Goal: Task Accomplishment & Management: Use online tool/utility

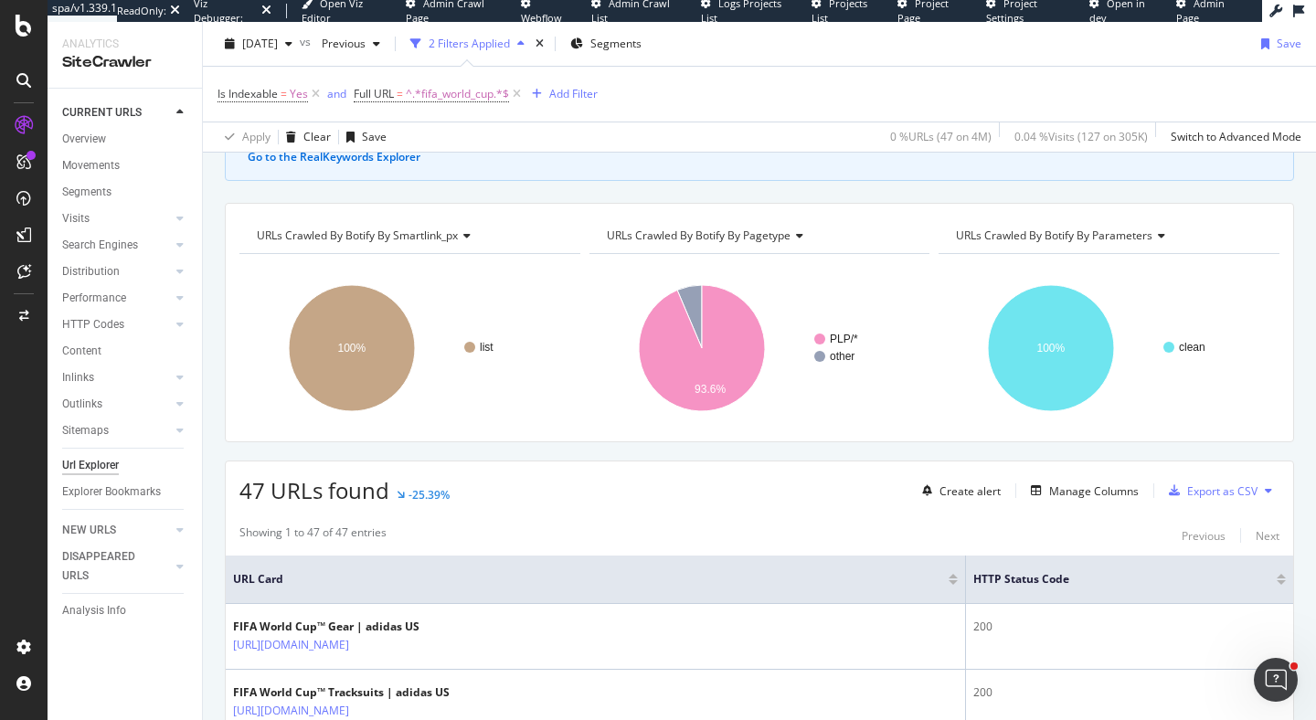
scroll to position [407, 0]
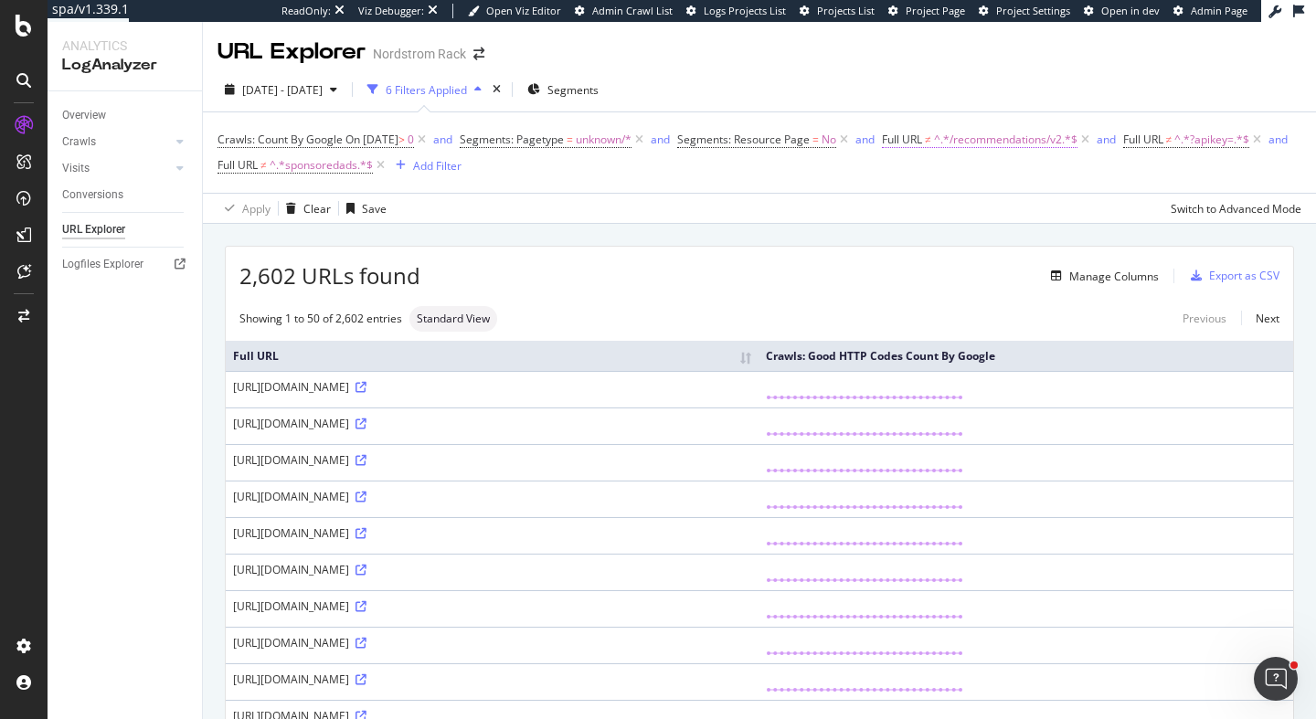
click at [1016, 143] on span "^.*/recommendations/v2.*$" at bounding box center [1005, 140] width 143 height 26
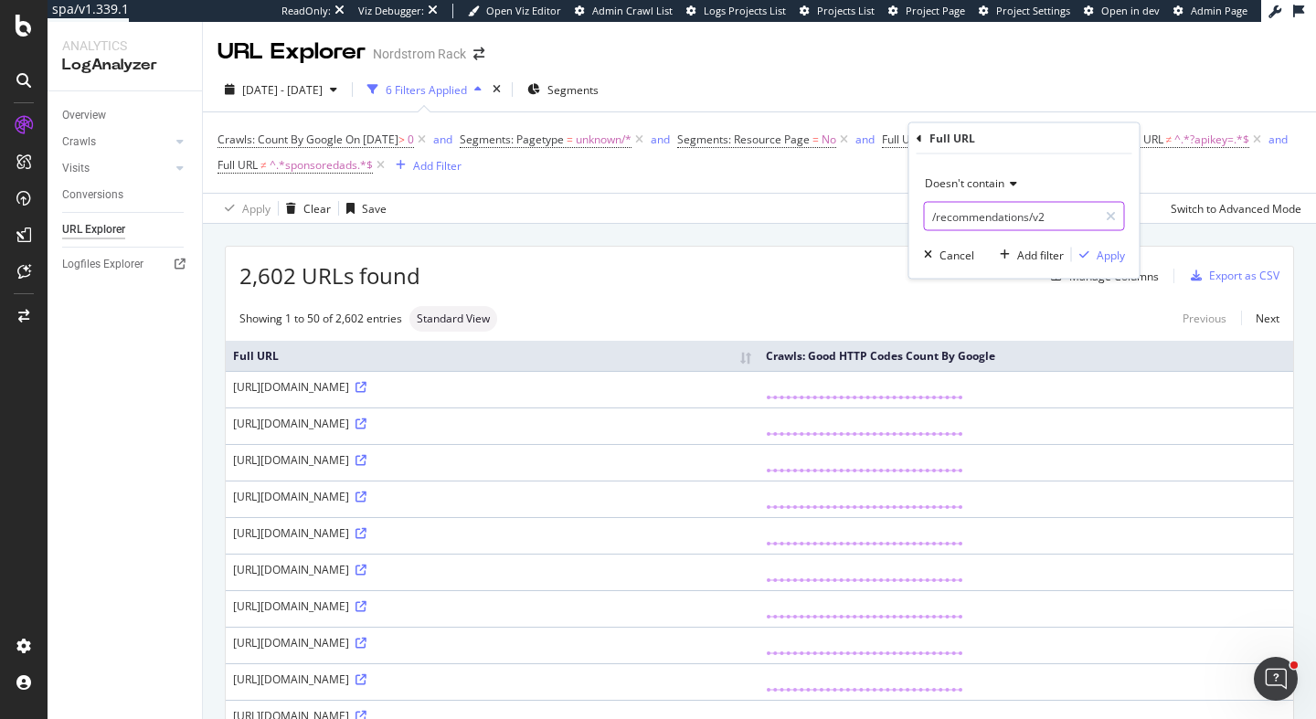
click at [986, 227] on input "/recommendations/v2" at bounding box center [1011, 216] width 173 height 29
click at [1174, 153] on span "^.*?apikey=.*$" at bounding box center [1211, 140] width 75 height 26
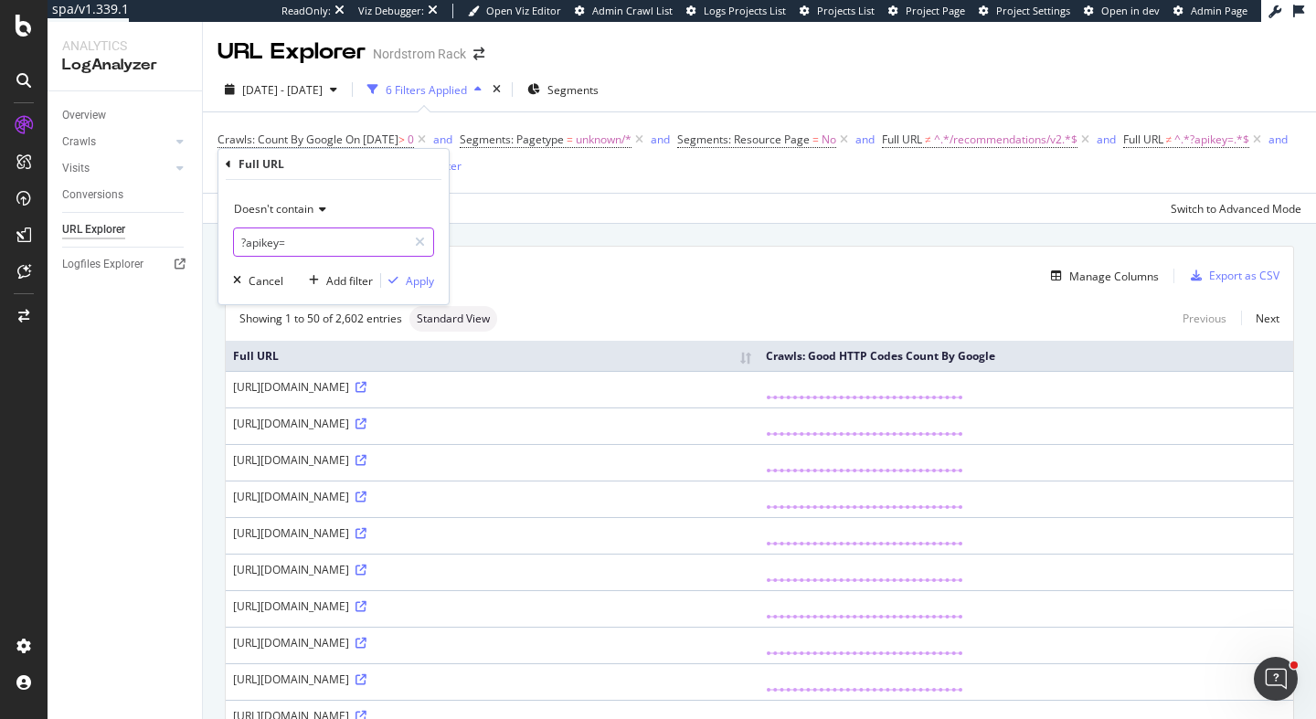
click at [310, 241] on input "?apikey=" at bounding box center [320, 242] width 173 height 29
click at [564, 253] on div "2,602 URLs found Manage Columns Export as CSV" at bounding box center [759, 269] width 1067 height 45
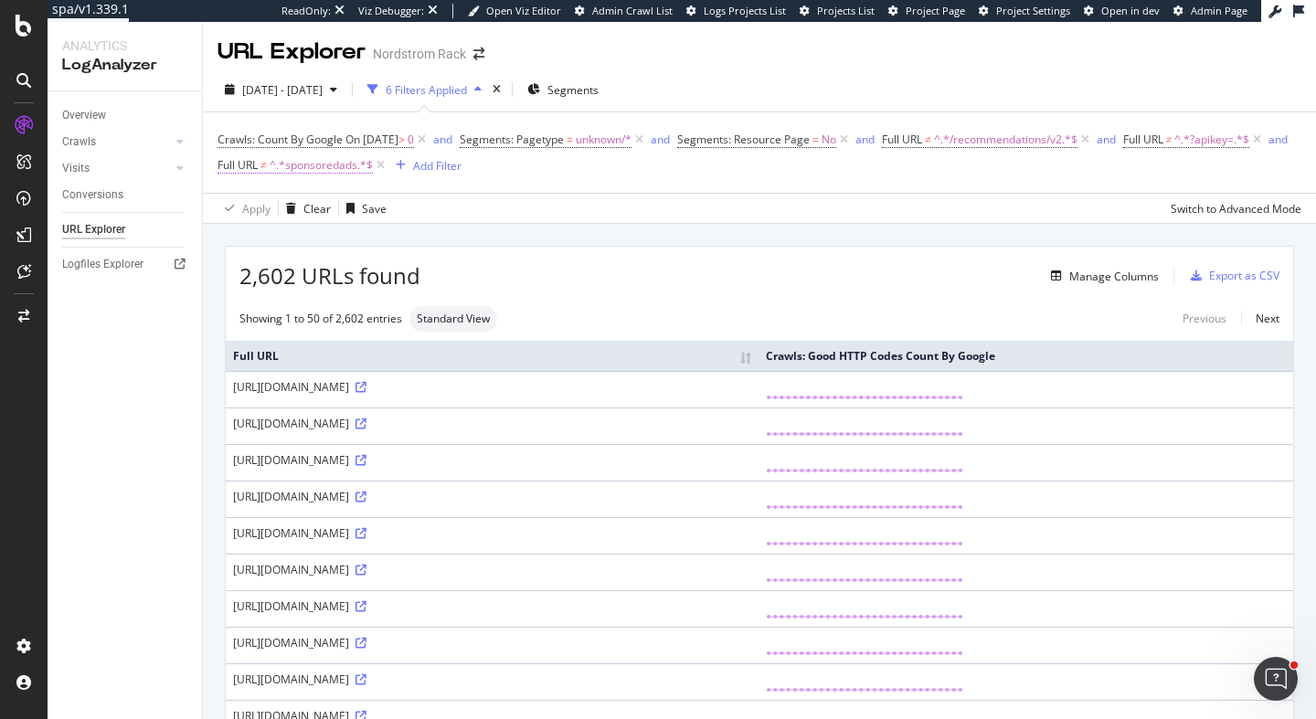
click at [373, 167] on span "^.*sponsoredads.*$" at bounding box center [321, 166] width 103 height 26
click at [516, 237] on input "sponsoredads" at bounding box center [494, 242] width 173 height 29
click at [323, 248] on div "2,602 URLs found Manage Columns Export as CSV" at bounding box center [759, 269] width 1067 height 45
click at [313, 209] on div "Clear" at bounding box center [316, 209] width 27 height 16
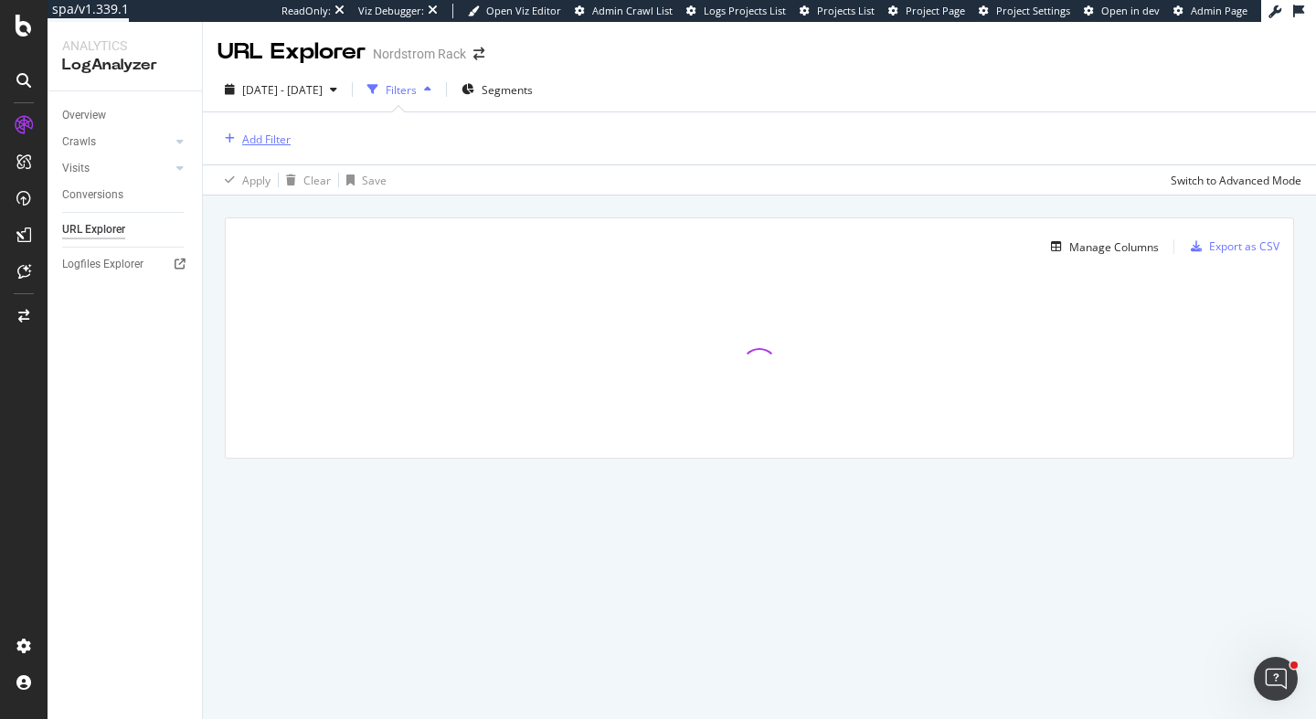
click at [277, 143] on div "Add Filter" at bounding box center [266, 140] width 48 height 16
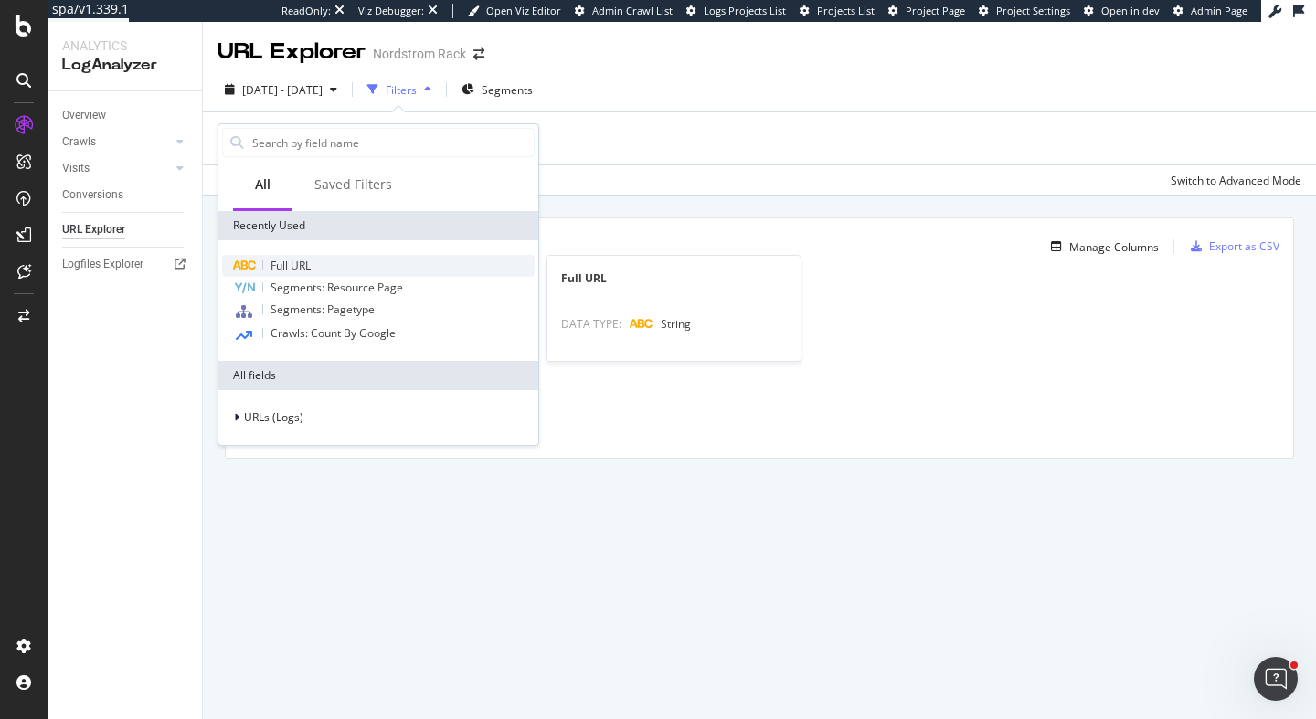
click at [353, 270] on div "Full URL" at bounding box center [378, 266] width 312 height 22
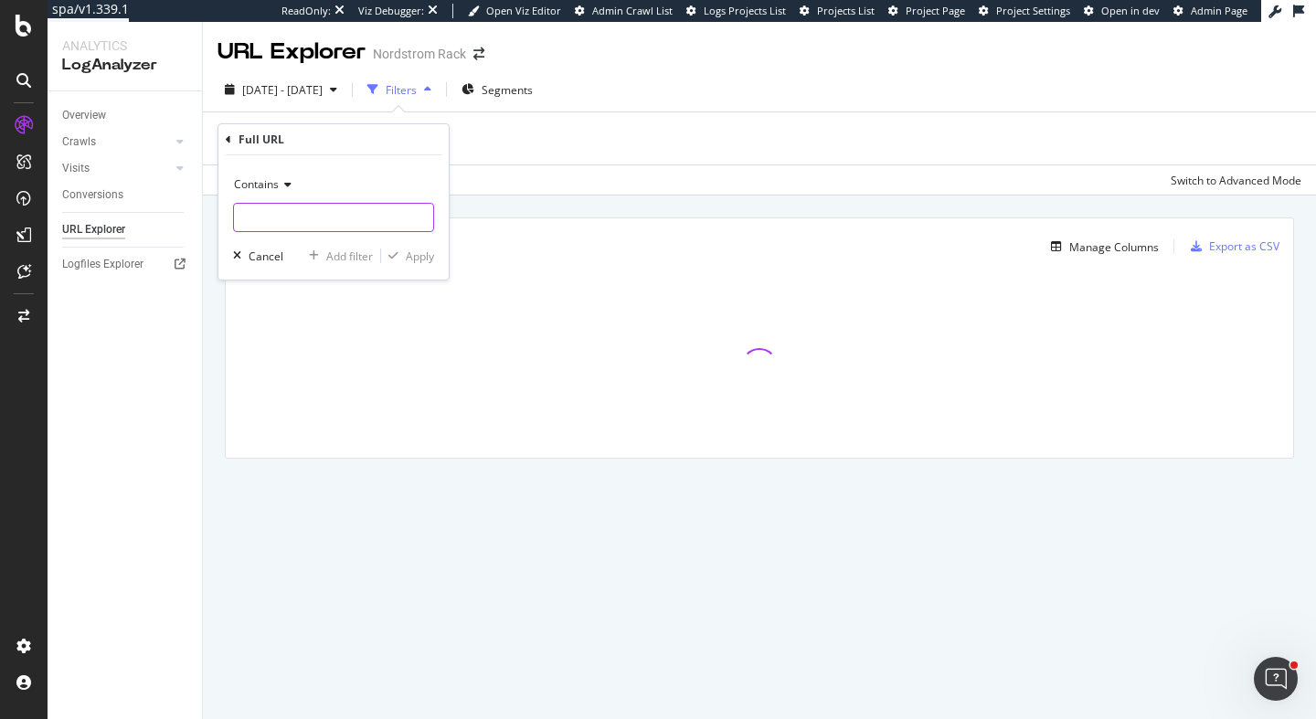
click at [339, 209] on input "text" at bounding box center [333, 217] width 199 height 29
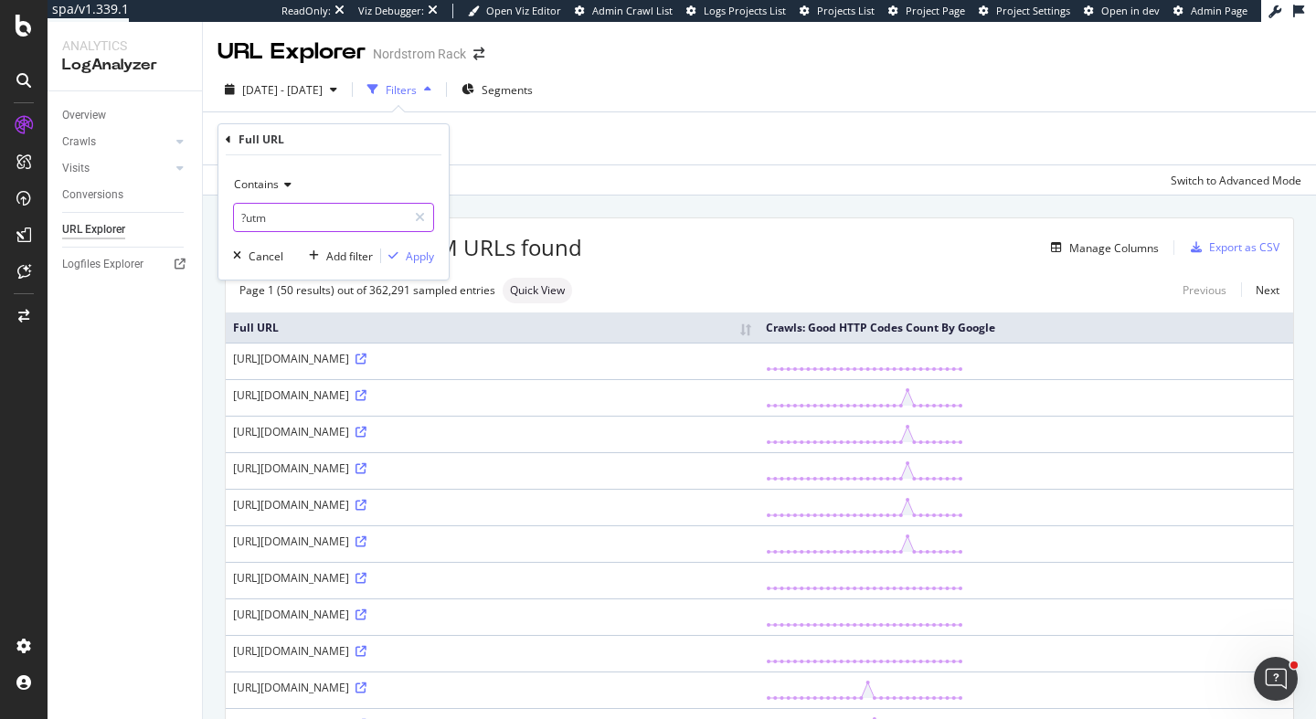
click at [293, 204] on input "?utm" at bounding box center [320, 217] width 173 height 29
drag, startPoint x: 291, startPoint y: 215, endPoint x: 91, endPoint y: 205, distance: 199.4
click at [91, 205] on body "spa/v1.339.1 ReadOnly: Viz Debugger: Open Viz Editor Admin Crawl List Logs Proj…" at bounding box center [658, 359] width 1316 height 719
type input "?"
type input "utm"
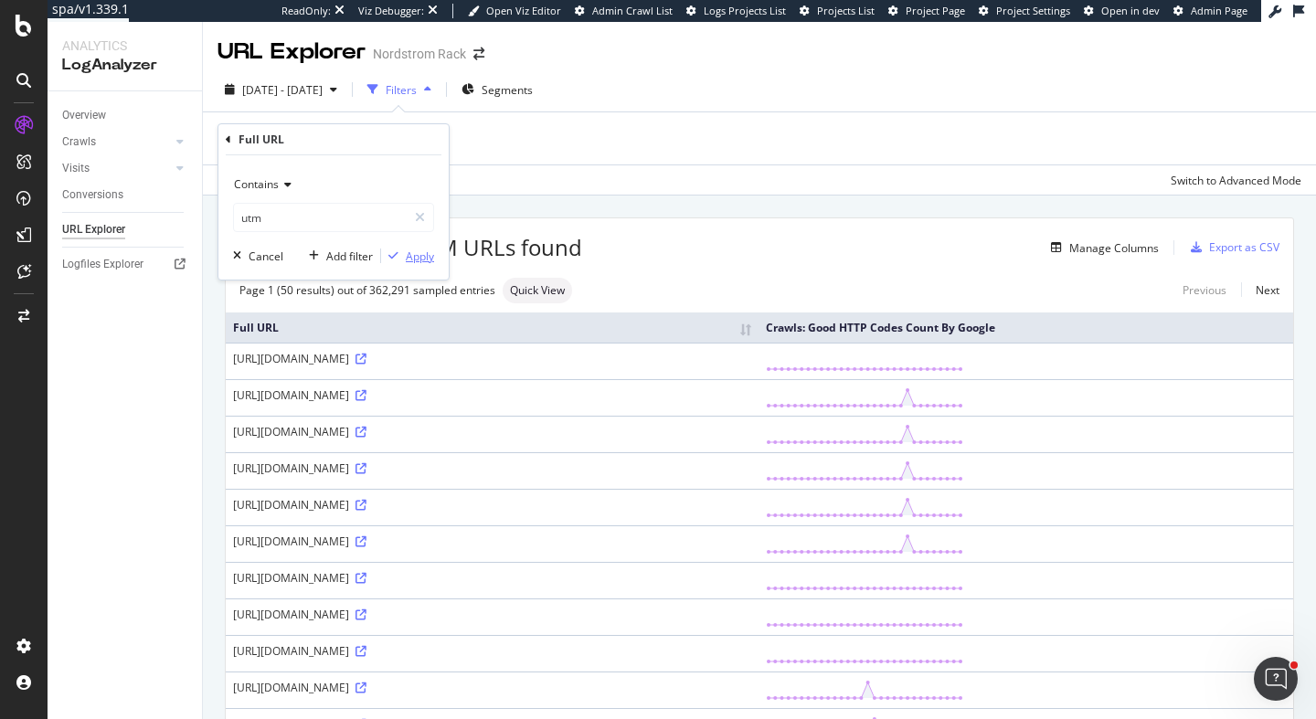
click at [418, 260] on div "Apply" at bounding box center [420, 257] width 28 height 16
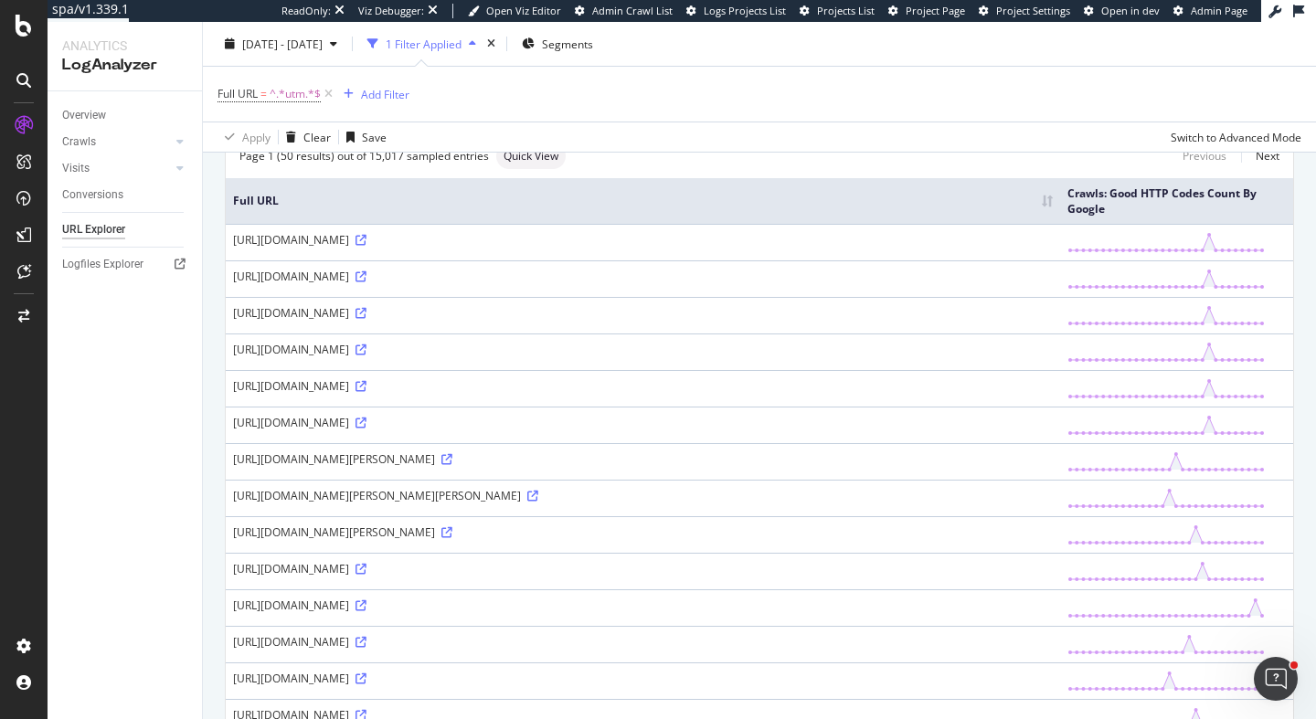
scroll to position [132, 0]
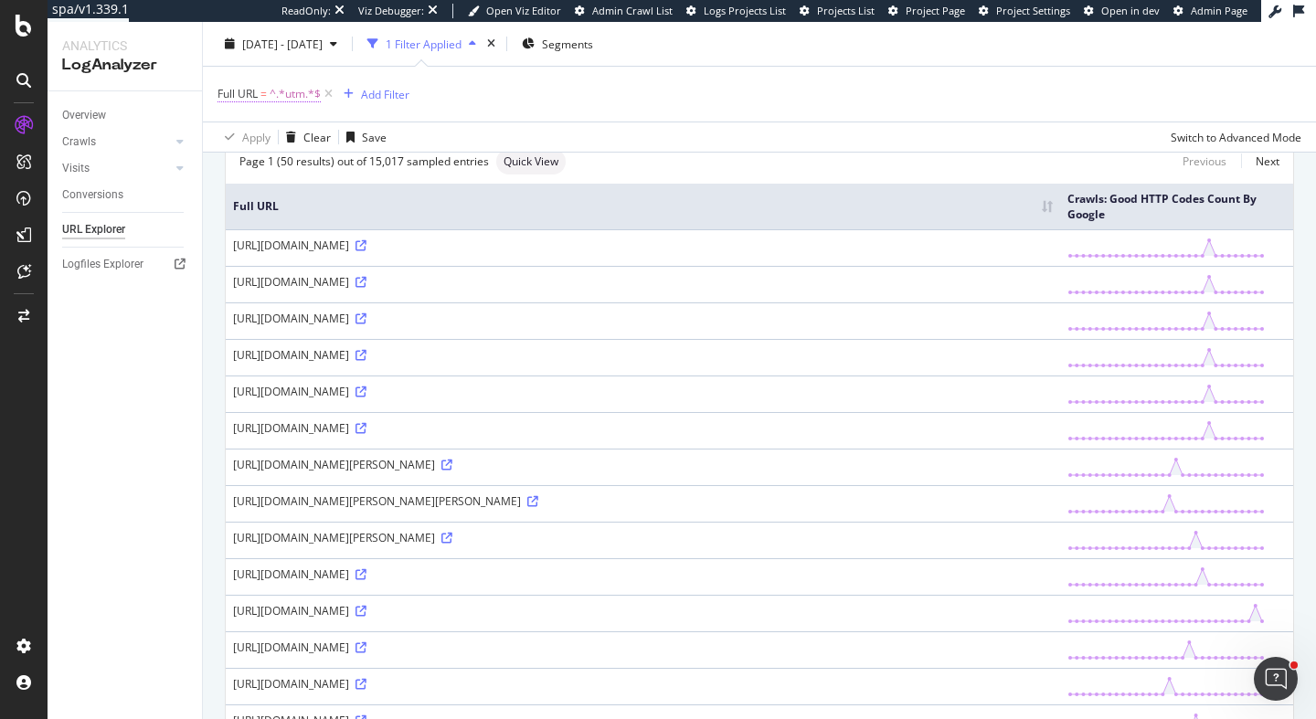
click at [278, 96] on span "^.*utm.*$" at bounding box center [295, 94] width 51 height 26
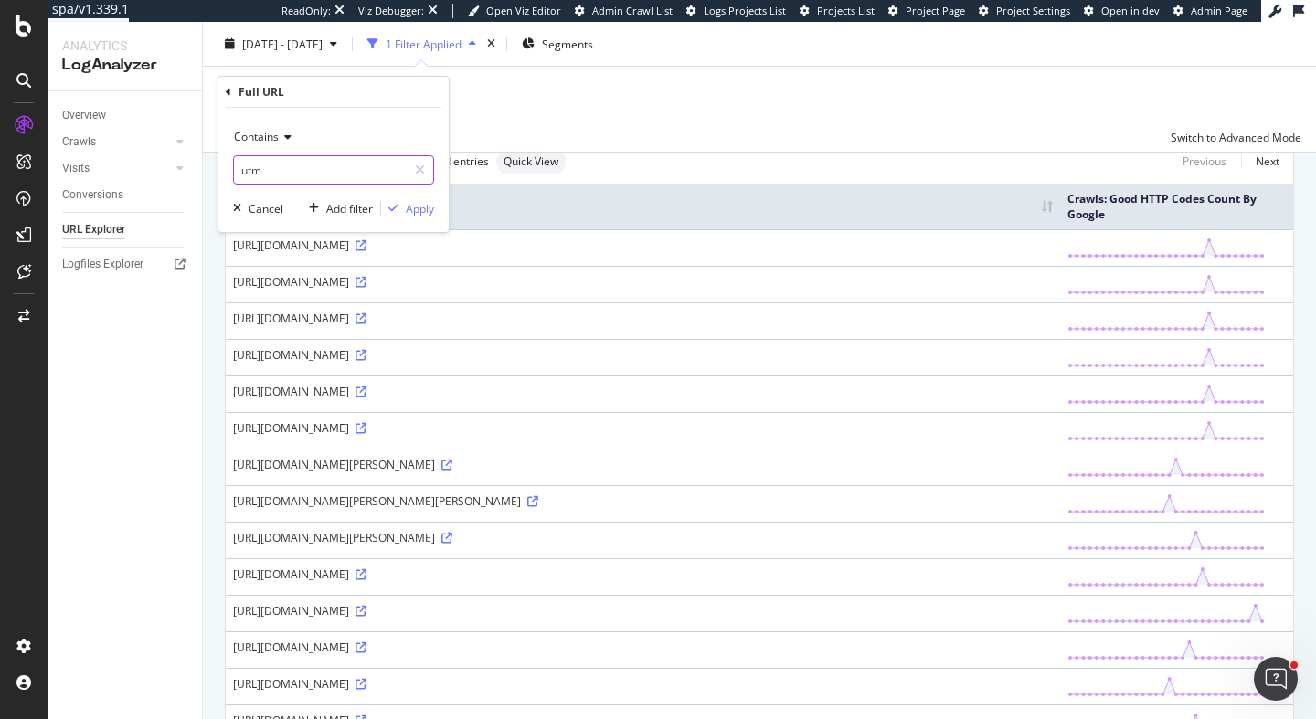
click at [243, 166] on input "utm" at bounding box center [320, 169] width 173 height 29
type input "?&utm"
click at [412, 203] on div "Apply" at bounding box center [420, 209] width 28 height 16
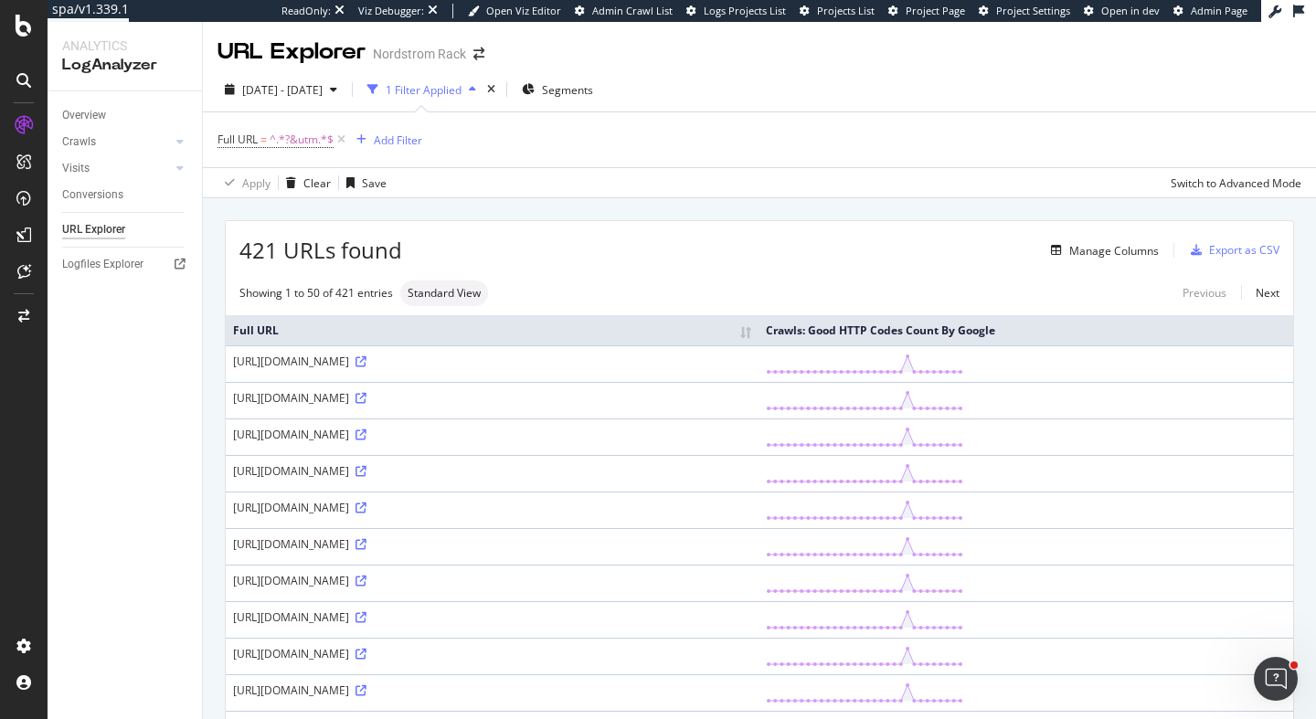
click at [418, 369] on div "https://www.nordstromrack.com/?&utm_source=google&utm_medium=cpc&utm_term=nirds…" at bounding box center [492, 362] width 518 height 16
click at [366, 367] on icon at bounding box center [360, 361] width 11 height 11
click at [290, 135] on span "^.*?&utm.*$" at bounding box center [302, 140] width 64 height 26
click at [325, 206] on input "?&utm" at bounding box center [320, 216] width 173 height 29
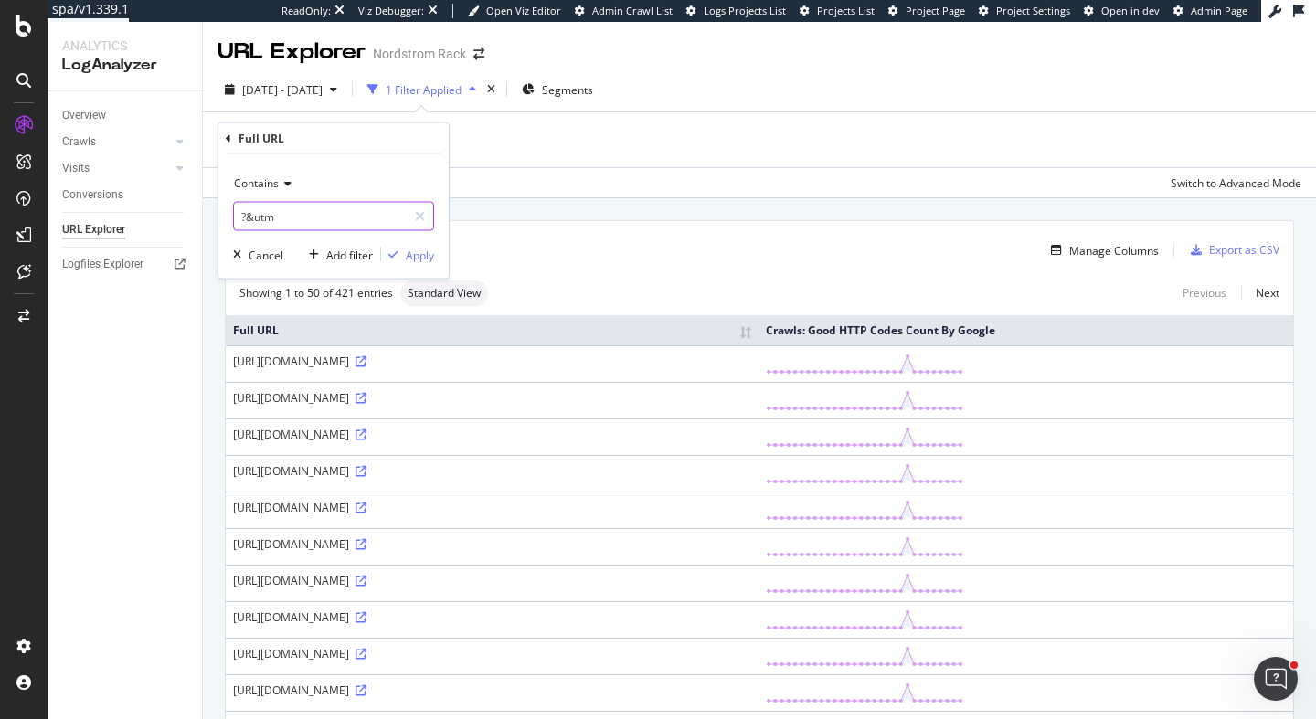
paste input "utm_campaign=seo_shopping"
type input "utm_campaign=seo_shopping"
click at [414, 257] on div "Apply" at bounding box center [420, 255] width 28 height 16
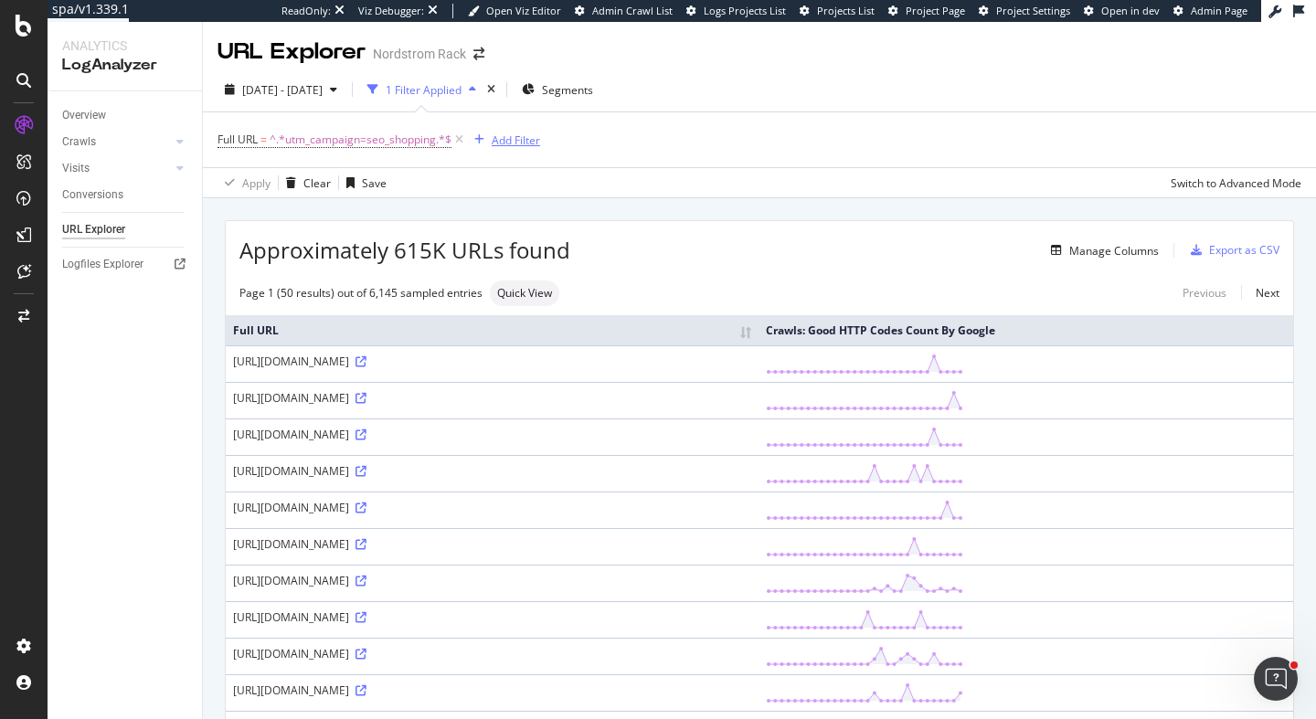
click at [519, 144] on div "Add Filter" at bounding box center [516, 140] width 48 height 16
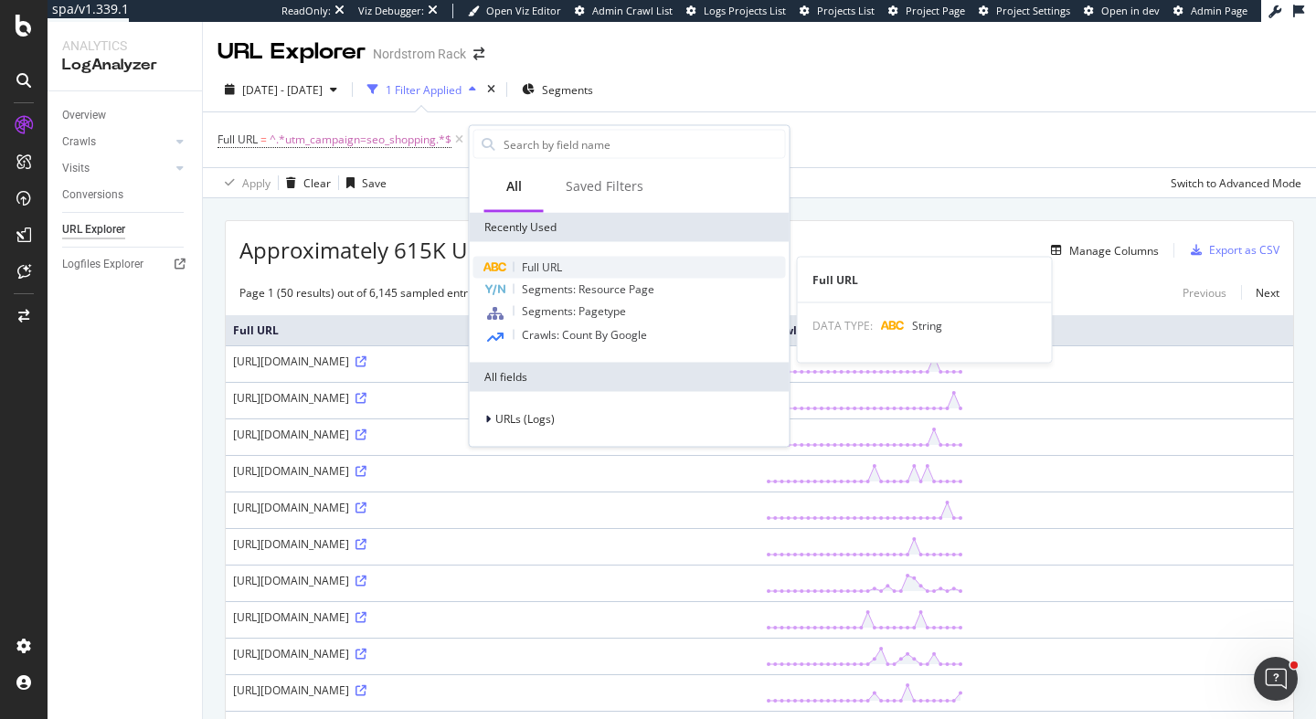
click at [558, 263] on span "Full URL" at bounding box center [542, 268] width 40 height 16
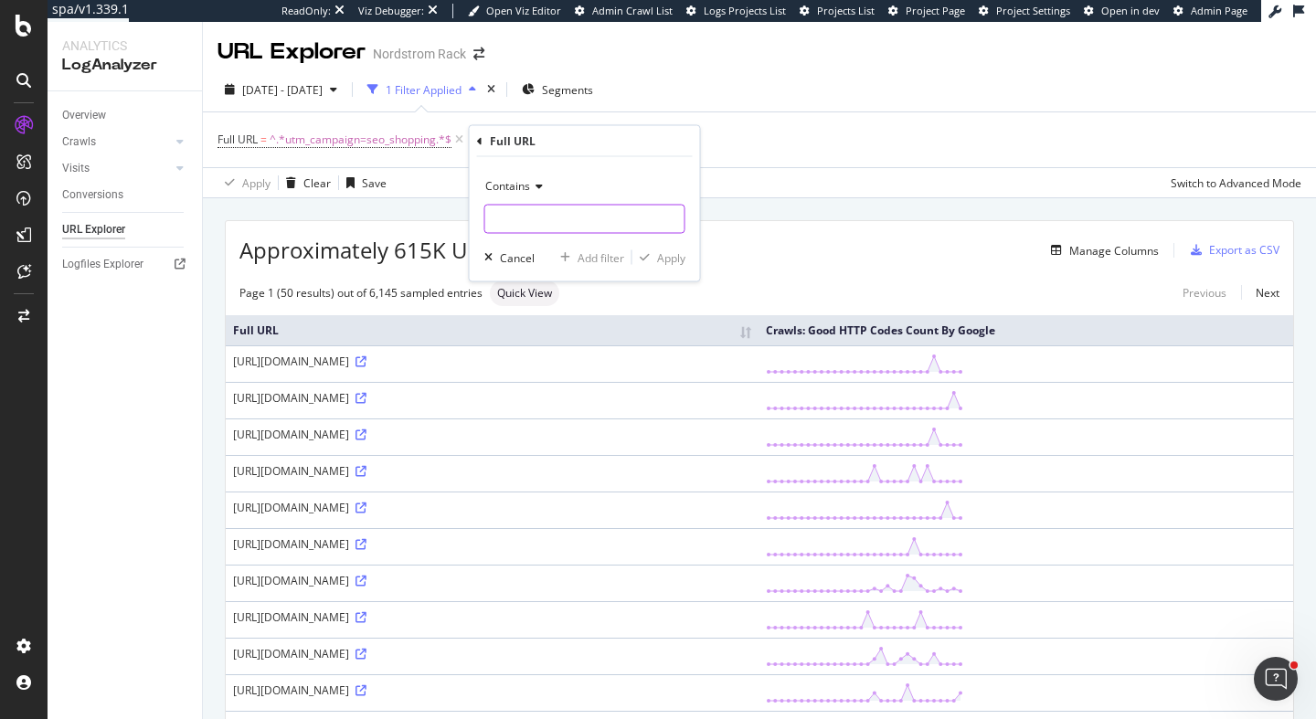
click at [589, 222] on input "text" at bounding box center [584, 219] width 199 height 29
paste input "utm_medium=organic"
type input "utm_medium=organic"
click at [674, 256] on div "Apply" at bounding box center [671, 257] width 28 height 16
click at [302, 177] on div "button" at bounding box center [291, 182] width 25 height 11
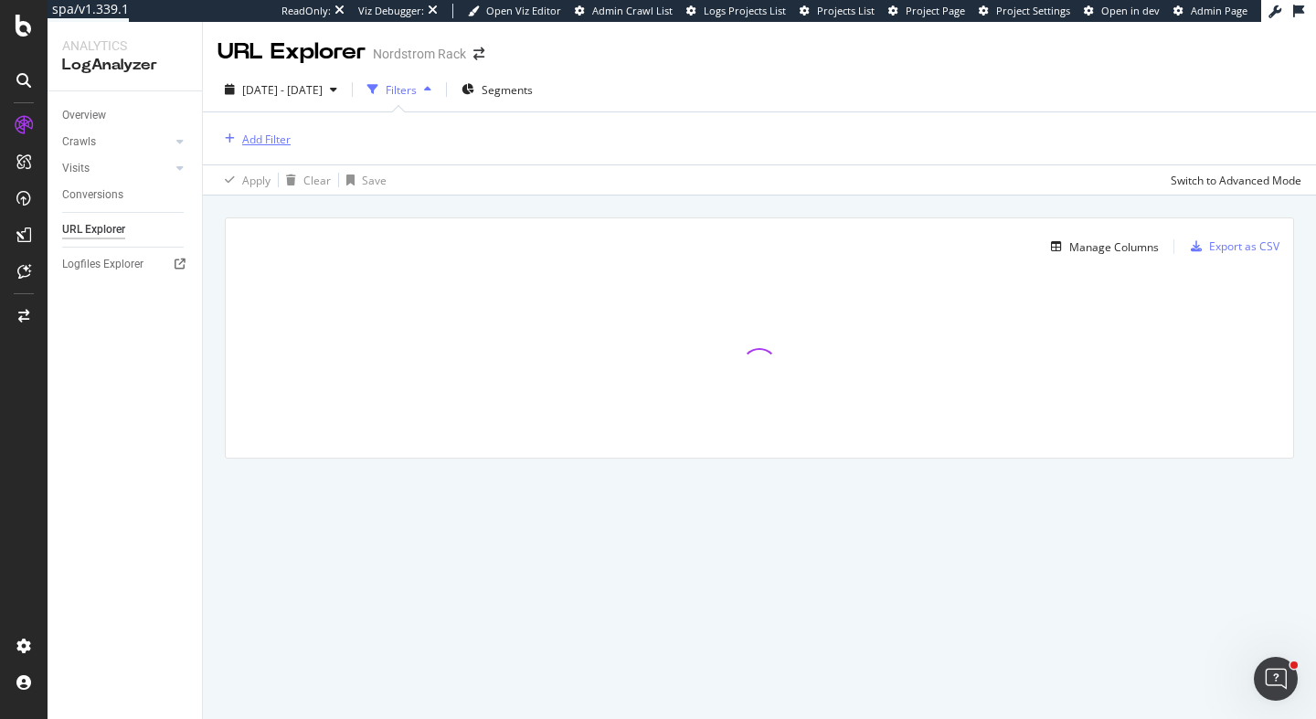
click at [243, 135] on div "Add Filter" at bounding box center [266, 140] width 48 height 16
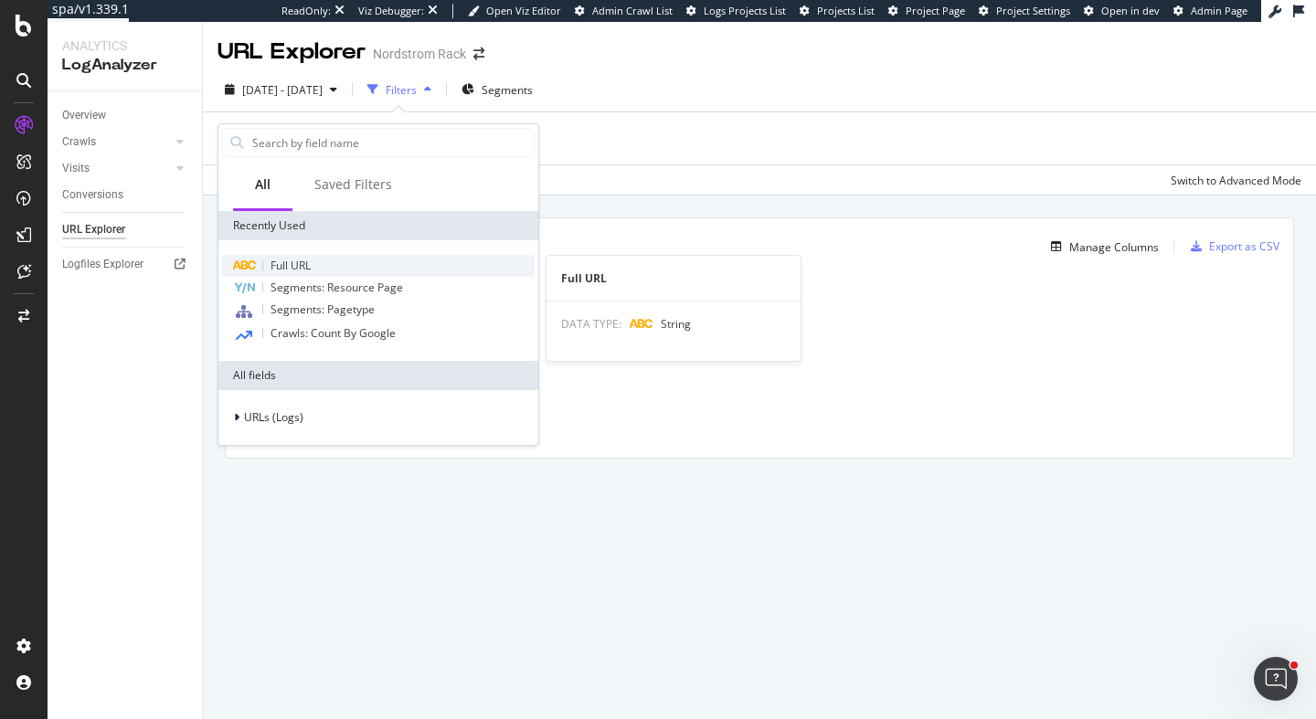
click at [294, 265] on span "Full URL" at bounding box center [290, 266] width 40 height 16
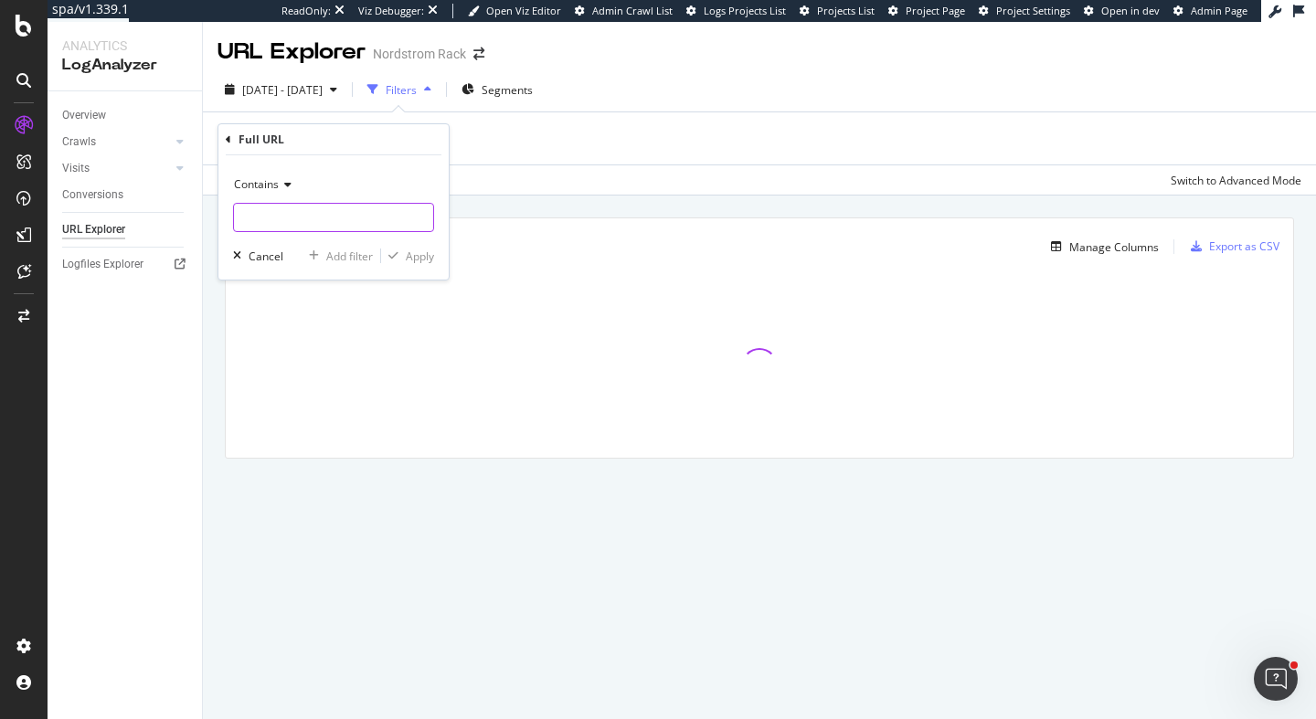
click at [305, 223] on input "text" at bounding box center [333, 217] width 199 height 29
paste input "cm_mmc"
type input "cm_mmc"
click at [431, 257] on div "Apply" at bounding box center [420, 257] width 28 height 16
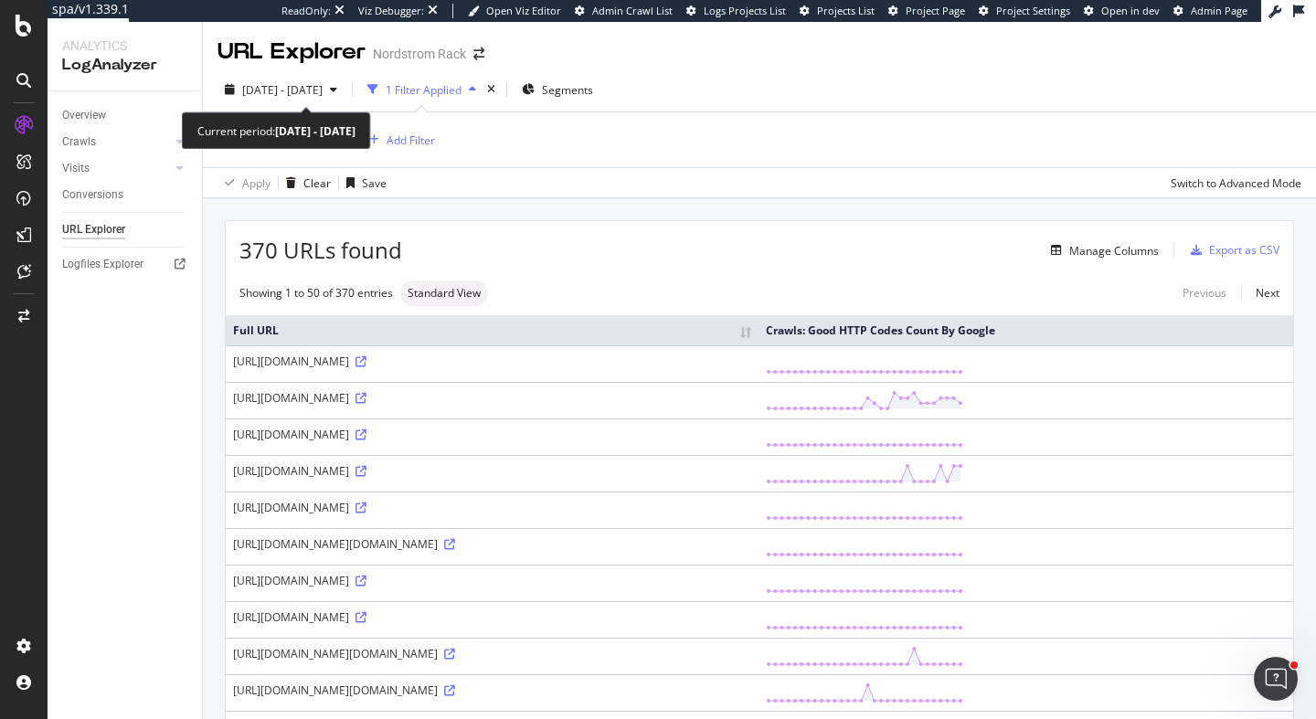
click at [259, 137] on div "Current period: 2025 Sep. 11th - Oct. 10th" at bounding box center [276, 131] width 158 height 21
click at [246, 145] on span "Full URL" at bounding box center [237, 140] width 40 height 16
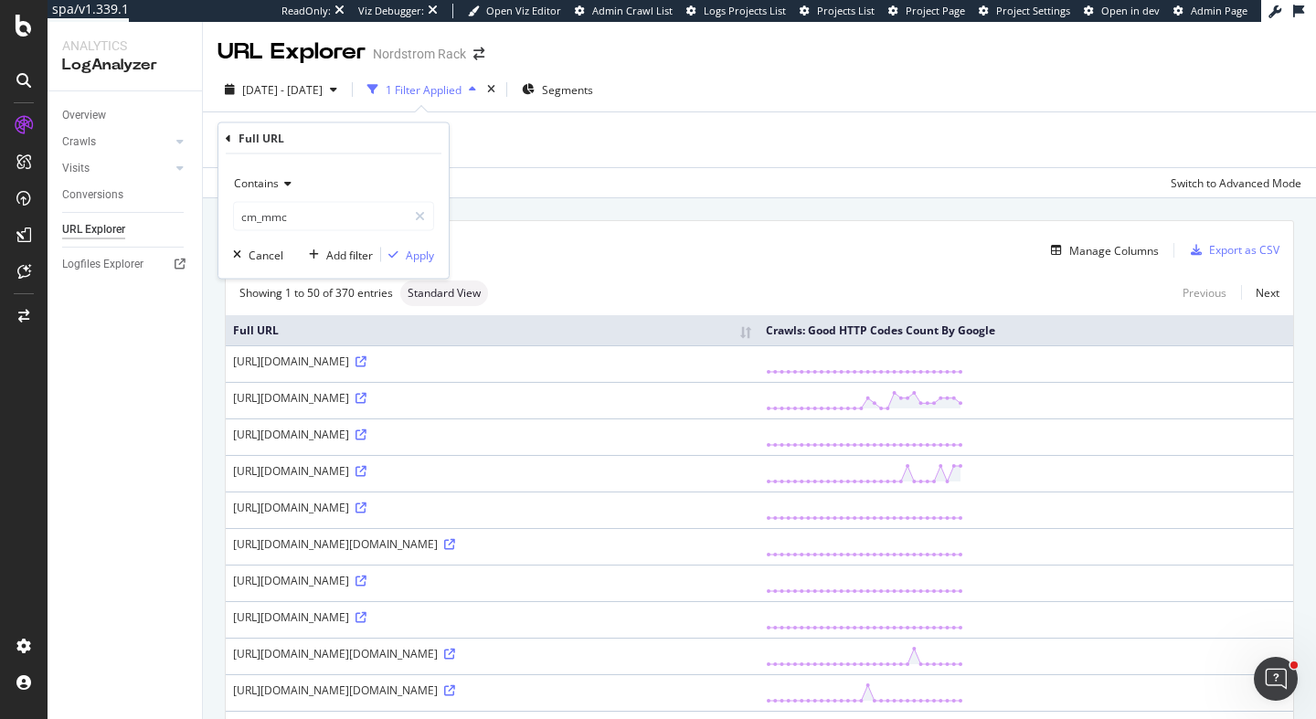
click at [281, 174] on div "Contains" at bounding box center [333, 183] width 201 height 29
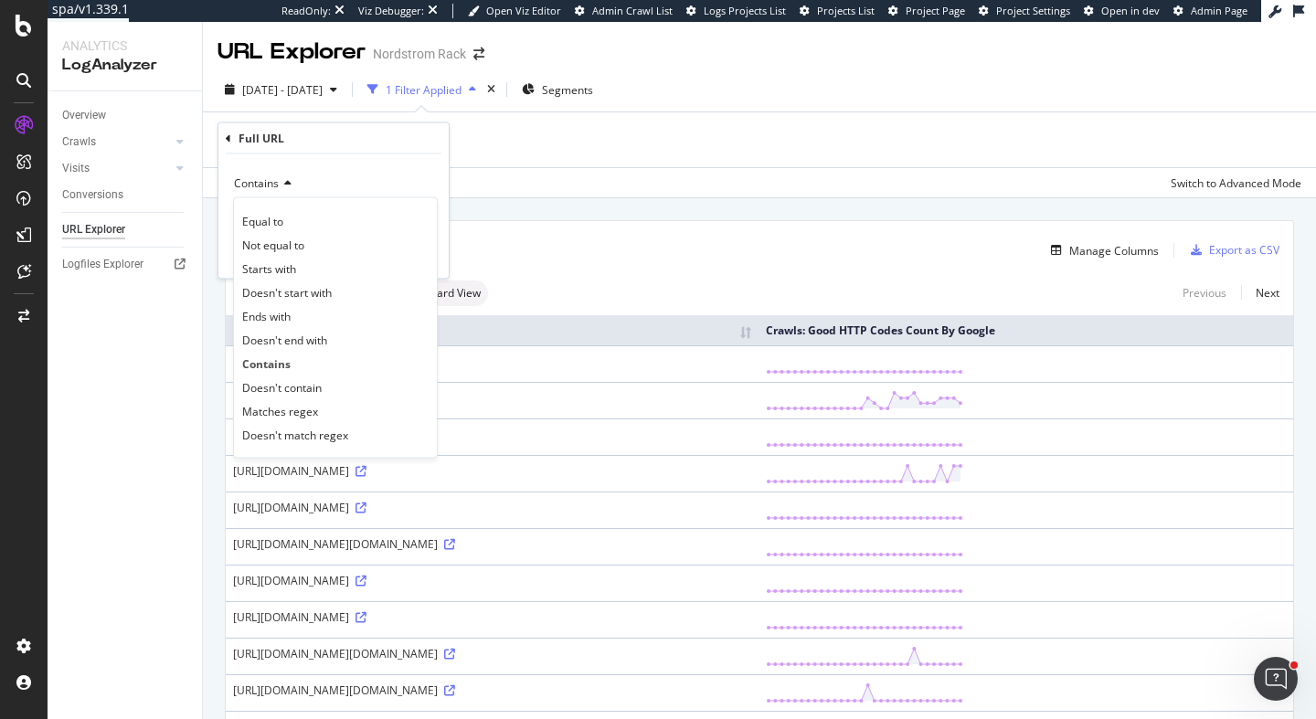
click at [228, 144] on div "Full URL" at bounding box center [334, 138] width 216 height 31
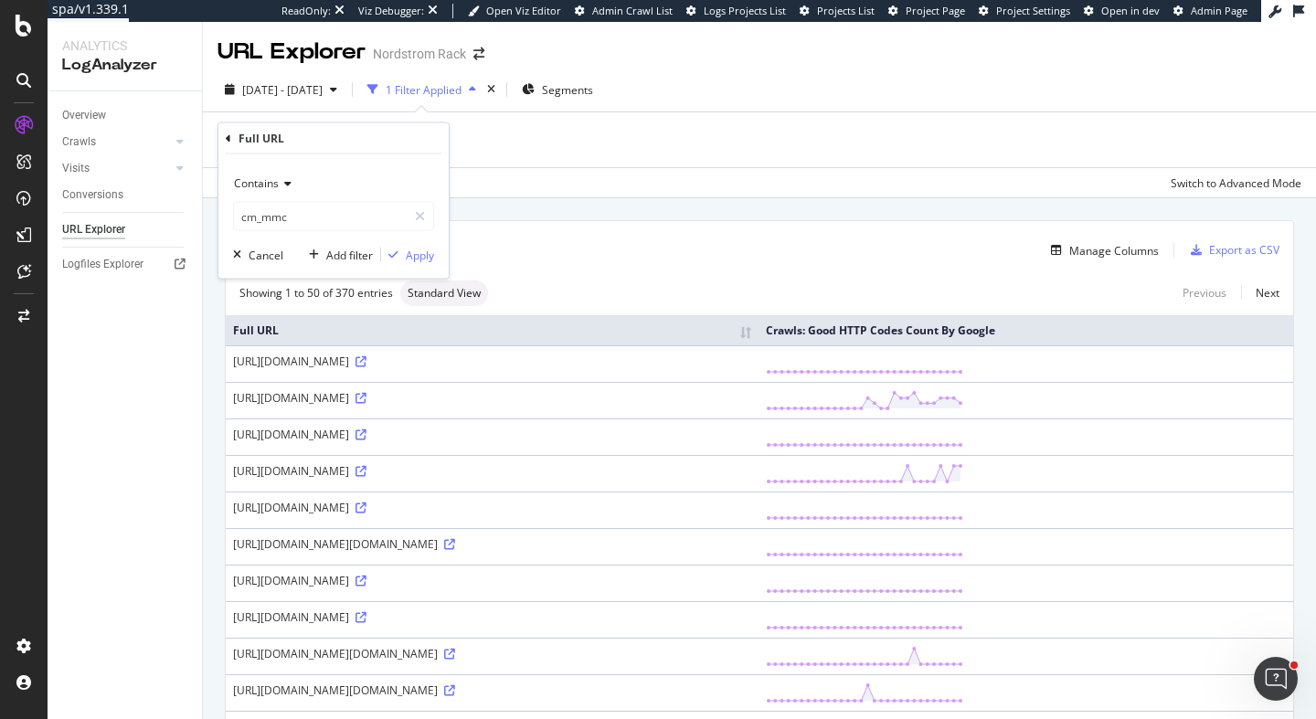
click at [228, 138] on icon at bounding box center [228, 137] width 5 height 11
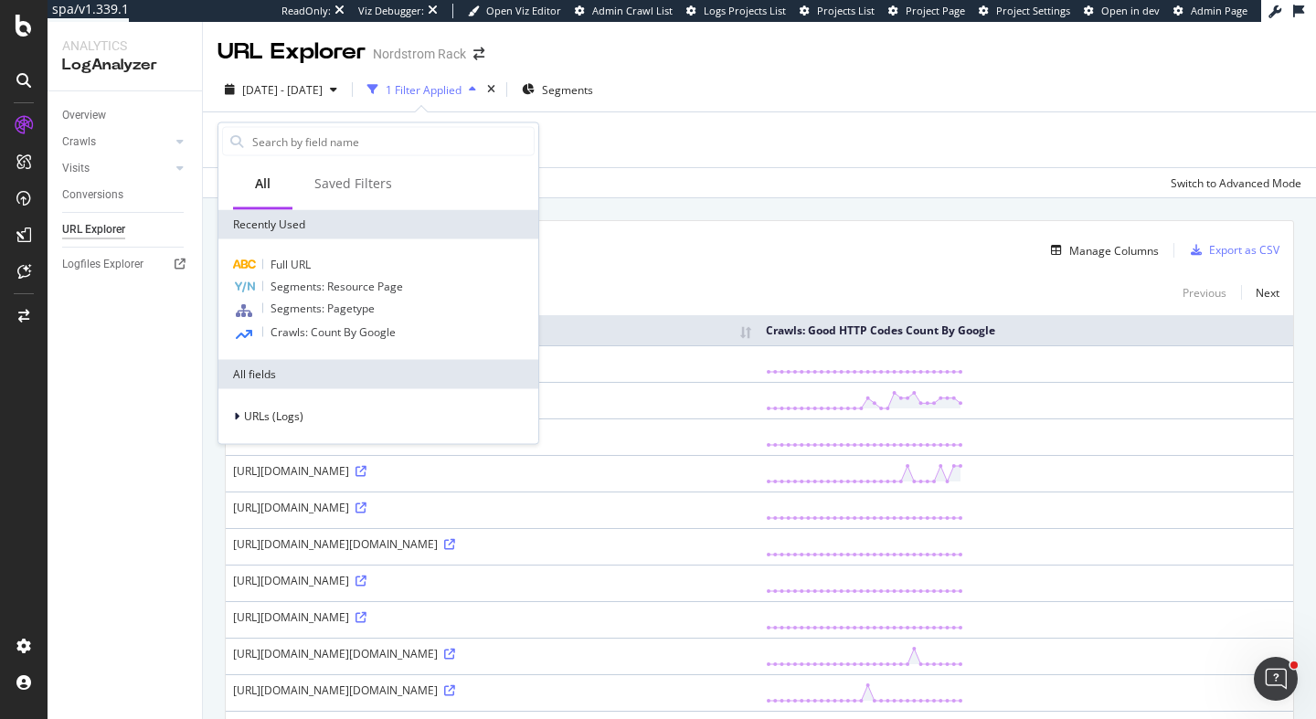
click at [289, 156] on div at bounding box center [378, 141] width 320 height 37
click at [294, 147] on input "text" at bounding box center [391, 141] width 283 height 27
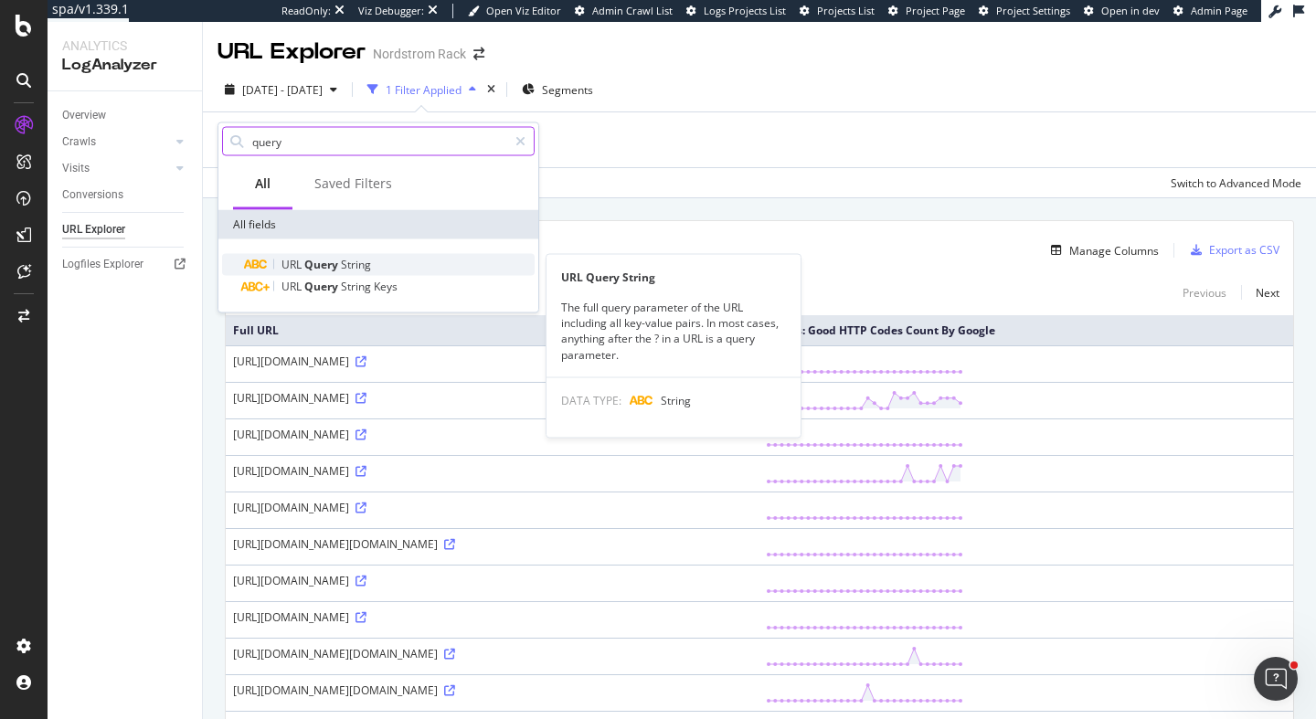
type input "query"
click at [366, 272] on div "URL Query String" at bounding box center [389, 265] width 291 height 22
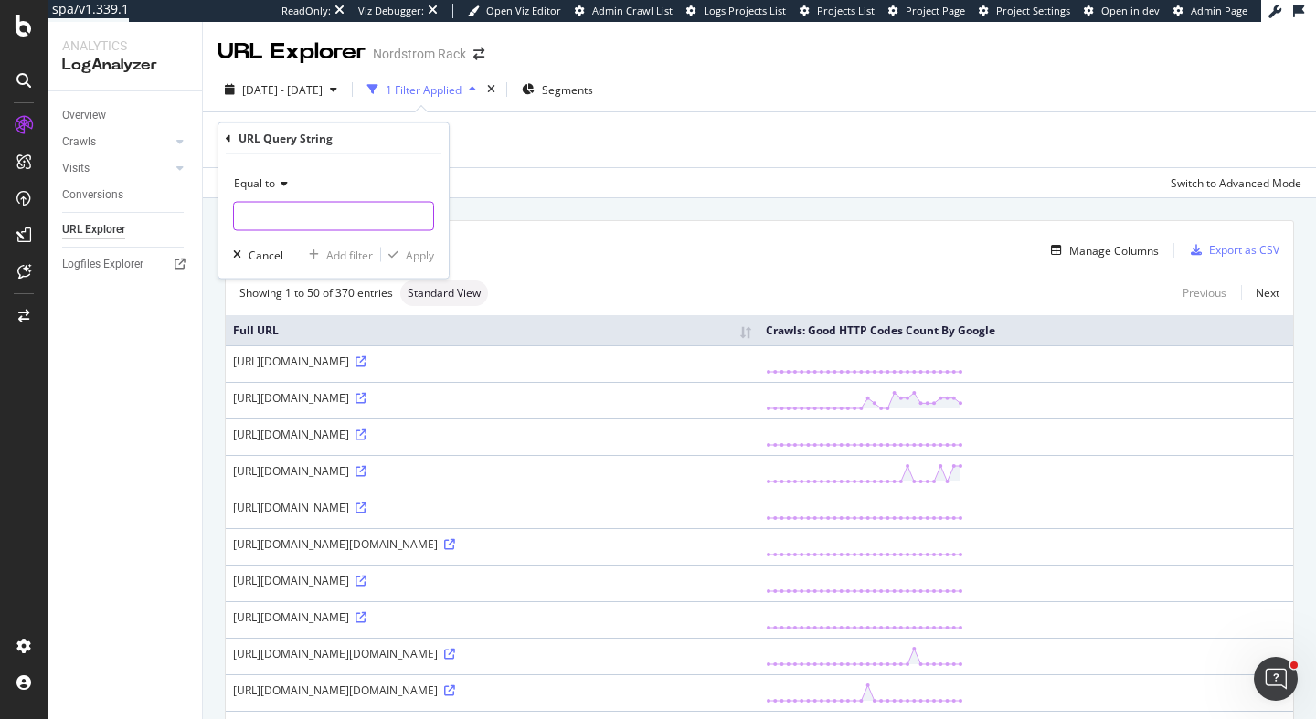
click at [338, 223] on input "text" at bounding box center [333, 216] width 199 height 29
paste input "cm_mmc"
type input "cm_mmc"
click at [271, 182] on span "Equal to" at bounding box center [254, 183] width 41 height 16
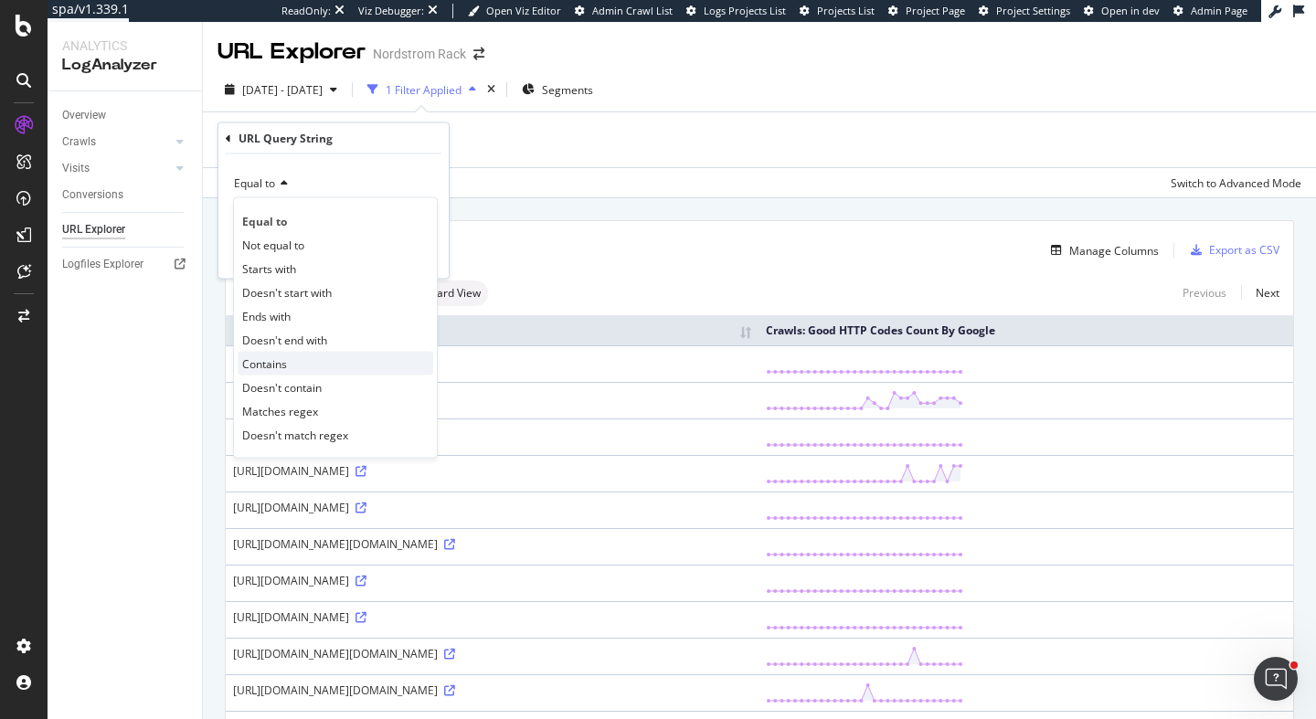
click at [282, 360] on span "Contains" at bounding box center [264, 363] width 45 height 16
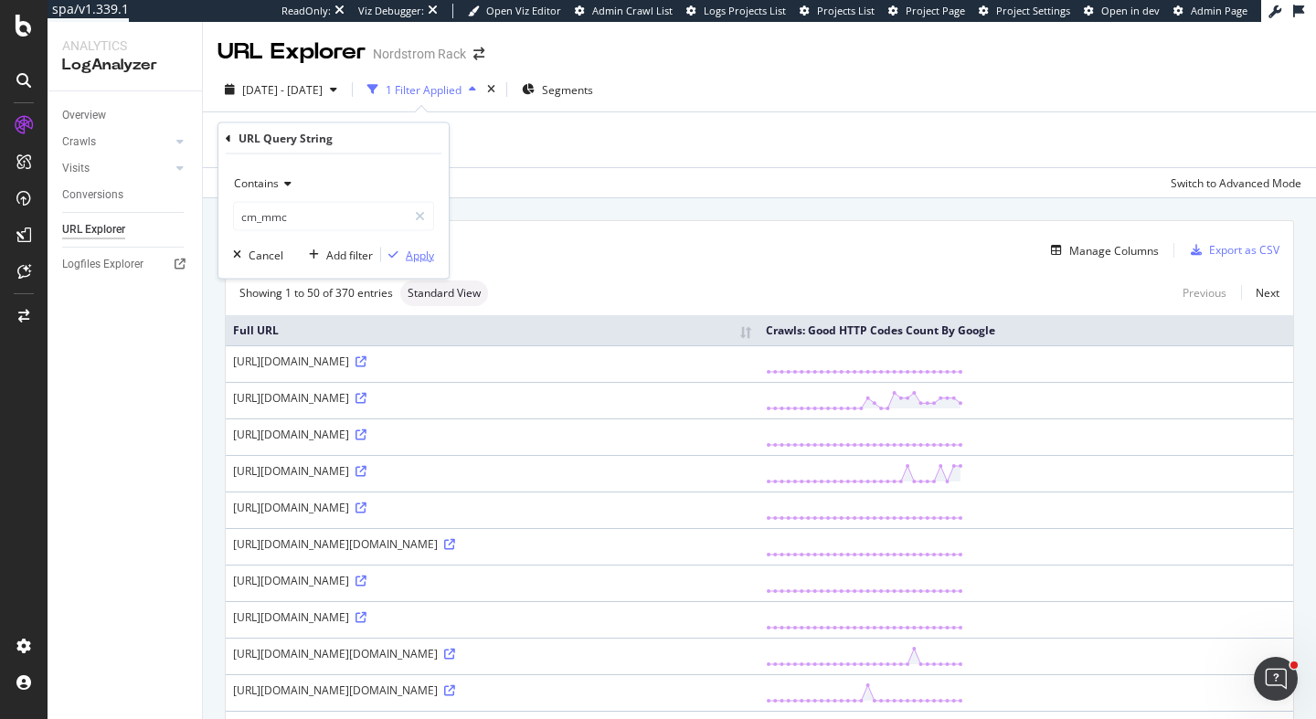
click at [420, 250] on div "Apply" at bounding box center [420, 255] width 28 height 16
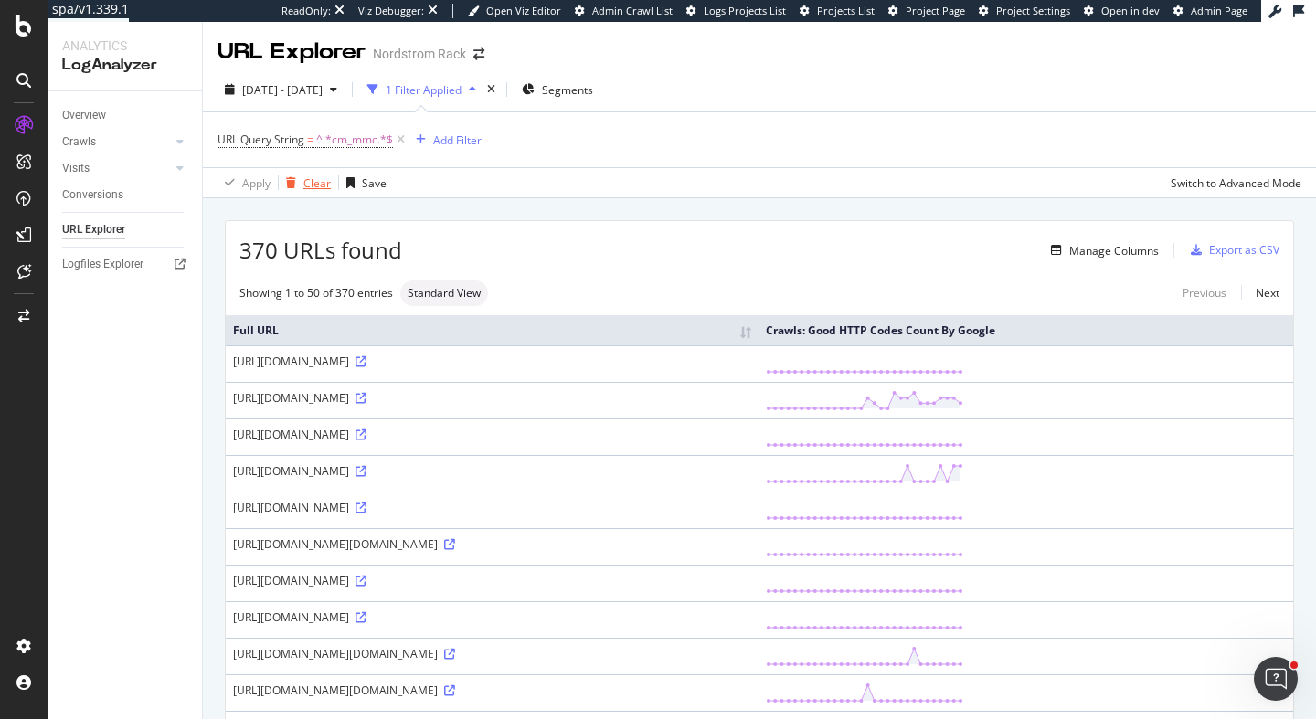
click at [310, 185] on div "Clear" at bounding box center [316, 183] width 27 height 16
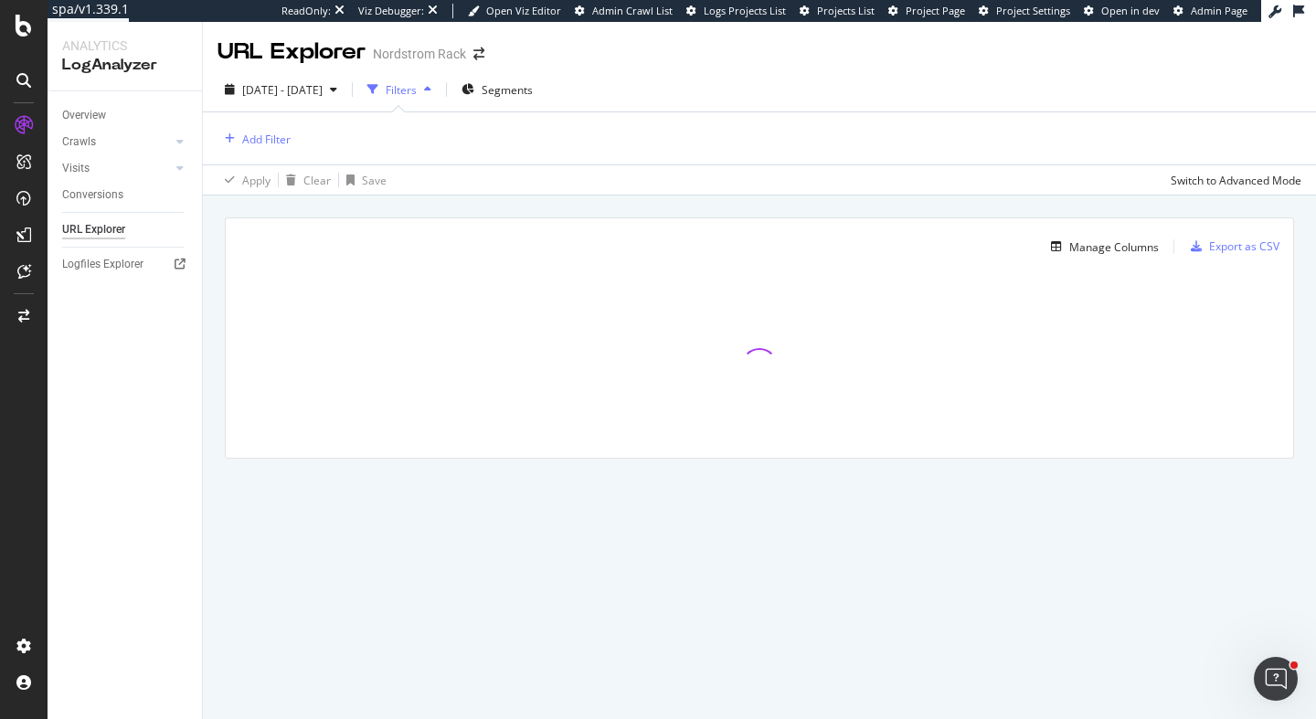
click at [550, 104] on div "2025 Sep. 11th - Oct. 10th Filters Segments" at bounding box center [759, 93] width 1113 height 37
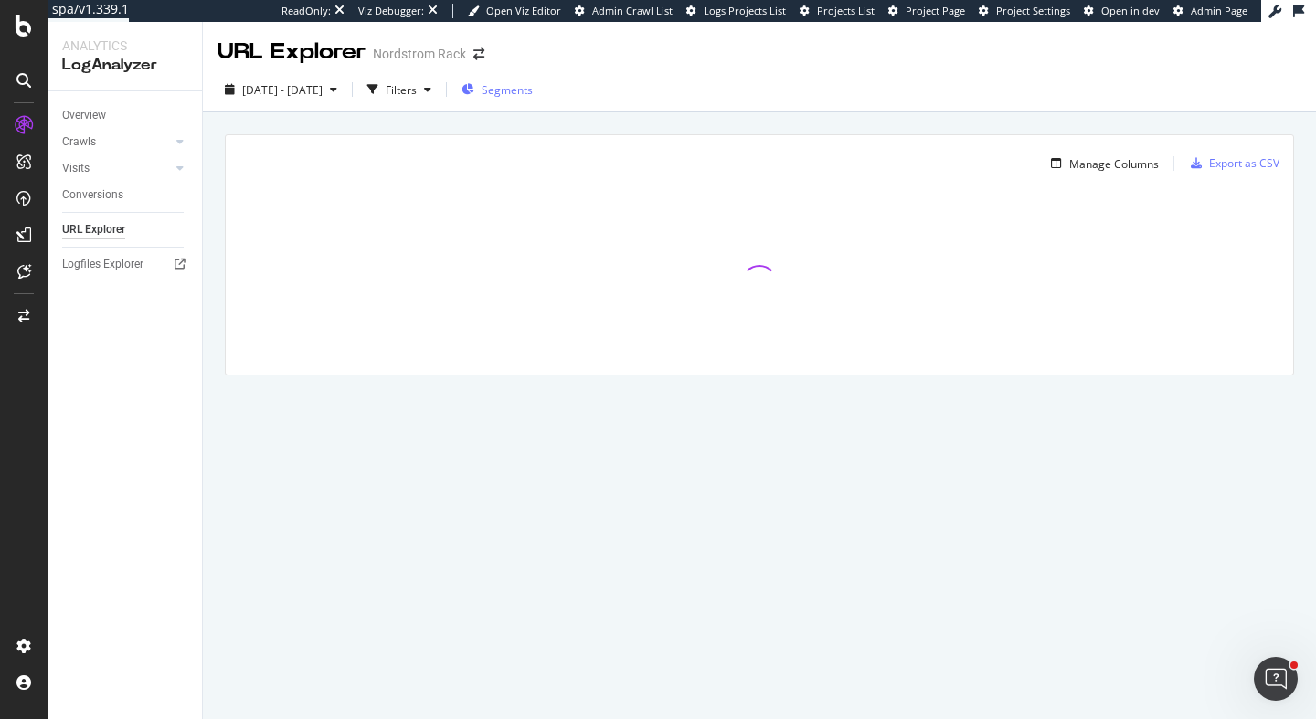
click at [533, 92] on span "Segments" at bounding box center [507, 90] width 51 height 16
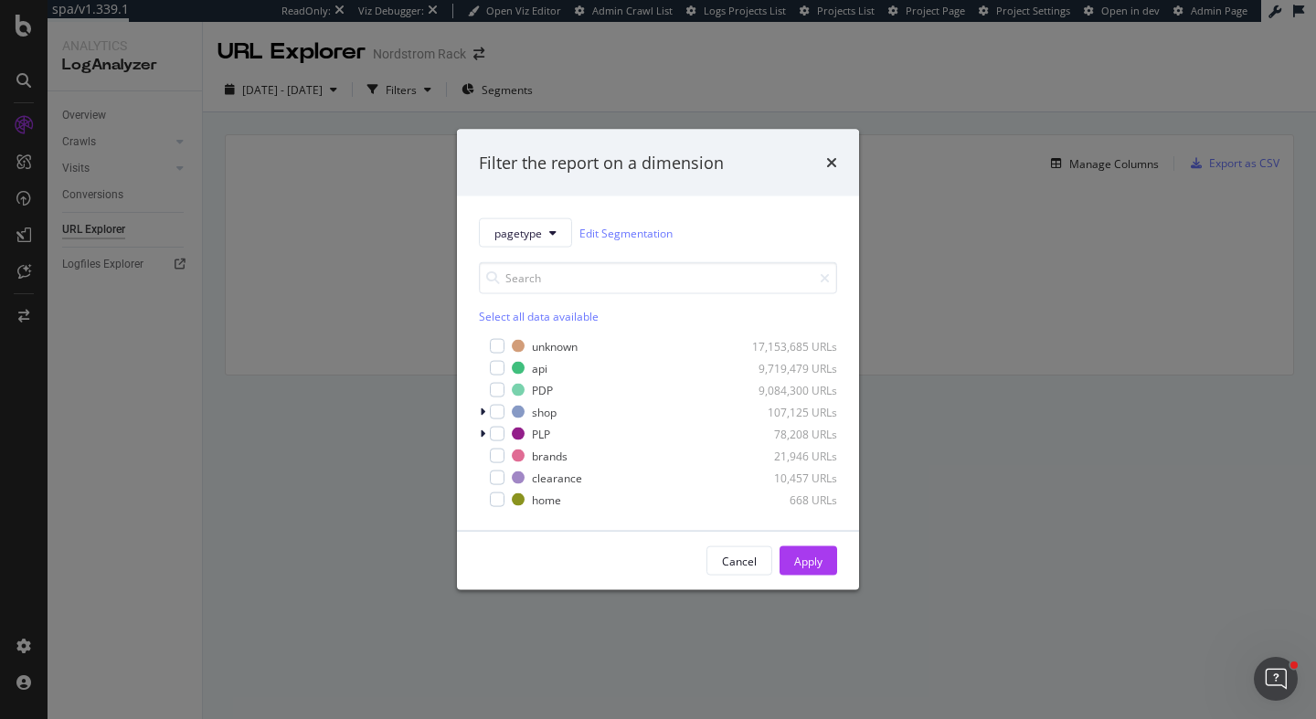
click at [552, 212] on div "pagetype Edit Segmentation Select all data available unknown 17,153,685 URLs ap…" at bounding box center [658, 363] width 402 height 334
click at [552, 232] on icon "modal" at bounding box center [552, 233] width 7 height 11
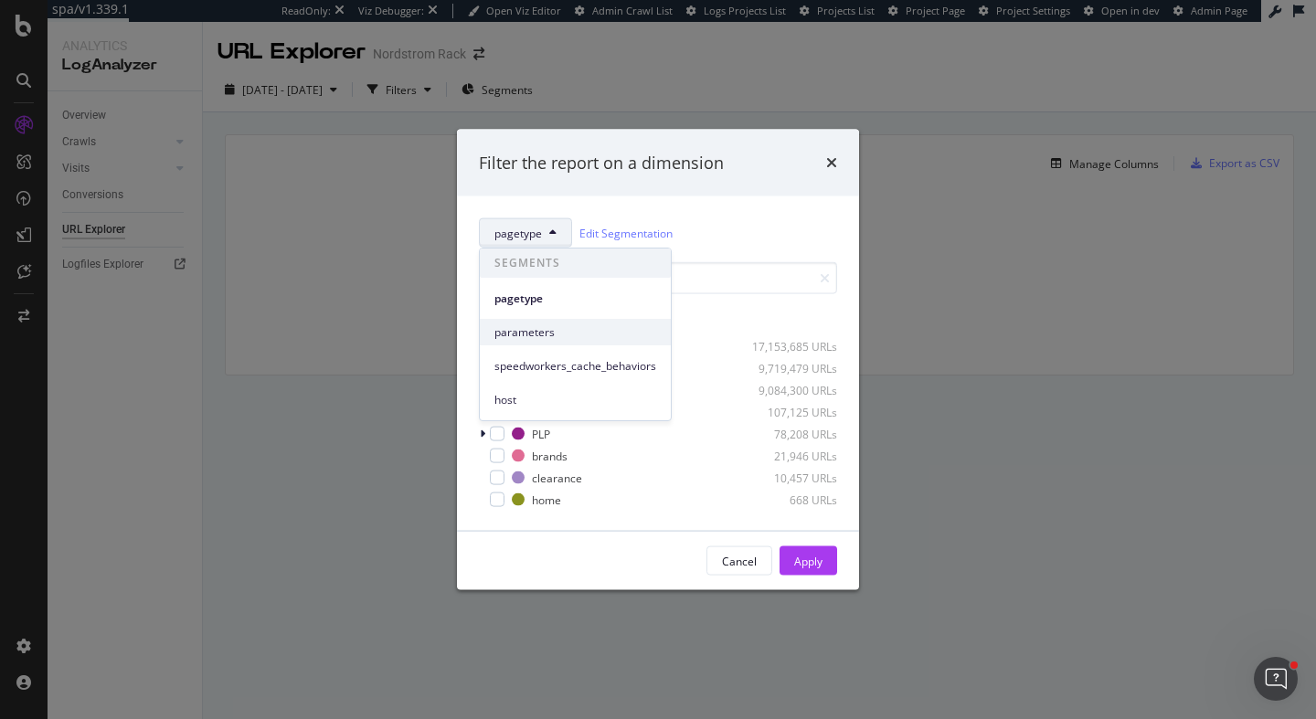
click at [538, 340] on div "parameters" at bounding box center [575, 332] width 191 height 26
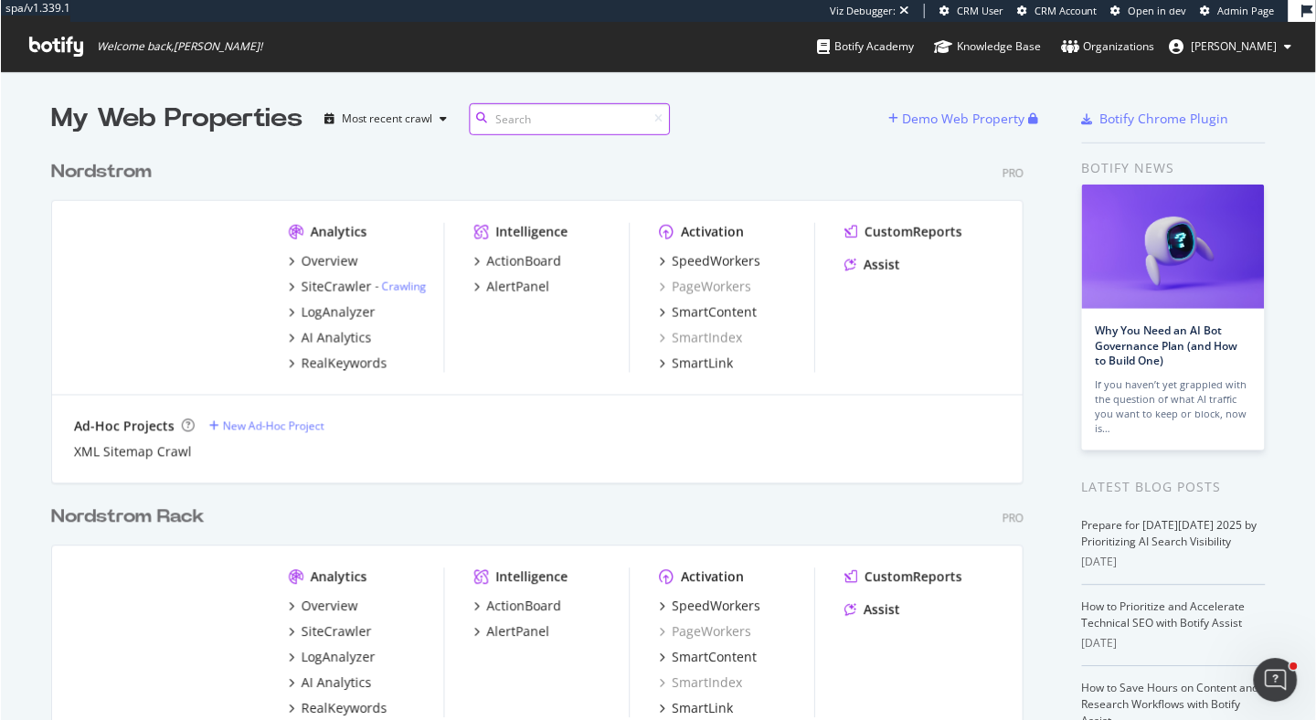
scroll to position [720, 1316]
click at [723, 267] on div "SpeedWorkers" at bounding box center [716, 261] width 89 height 18
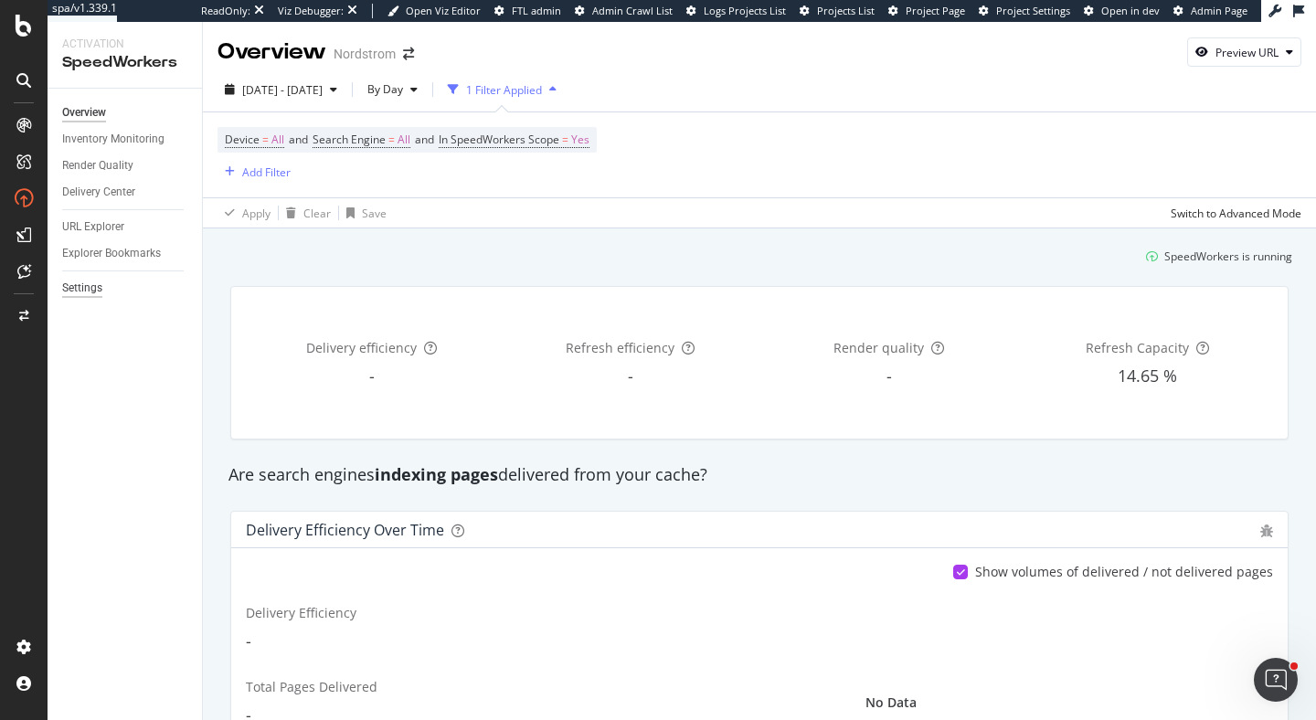
click at [84, 293] on div "Settings" at bounding box center [82, 288] width 40 height 19
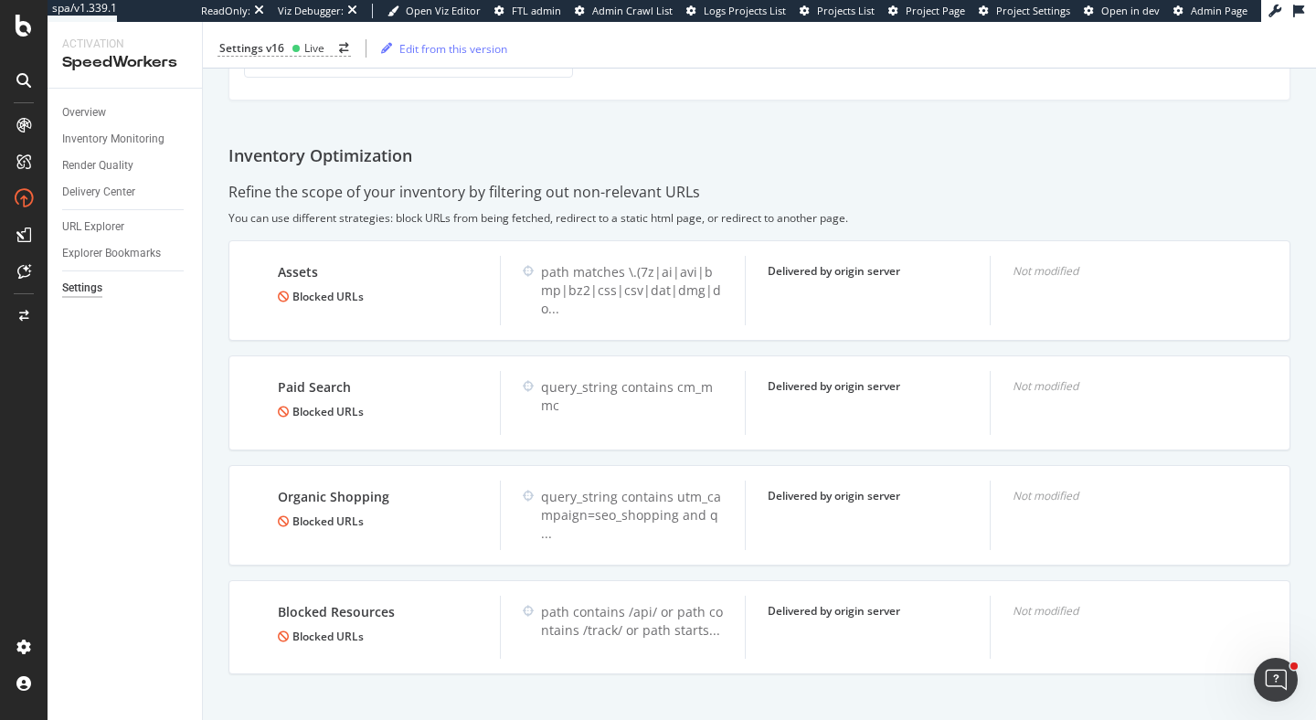
scroll to position [677, 0]
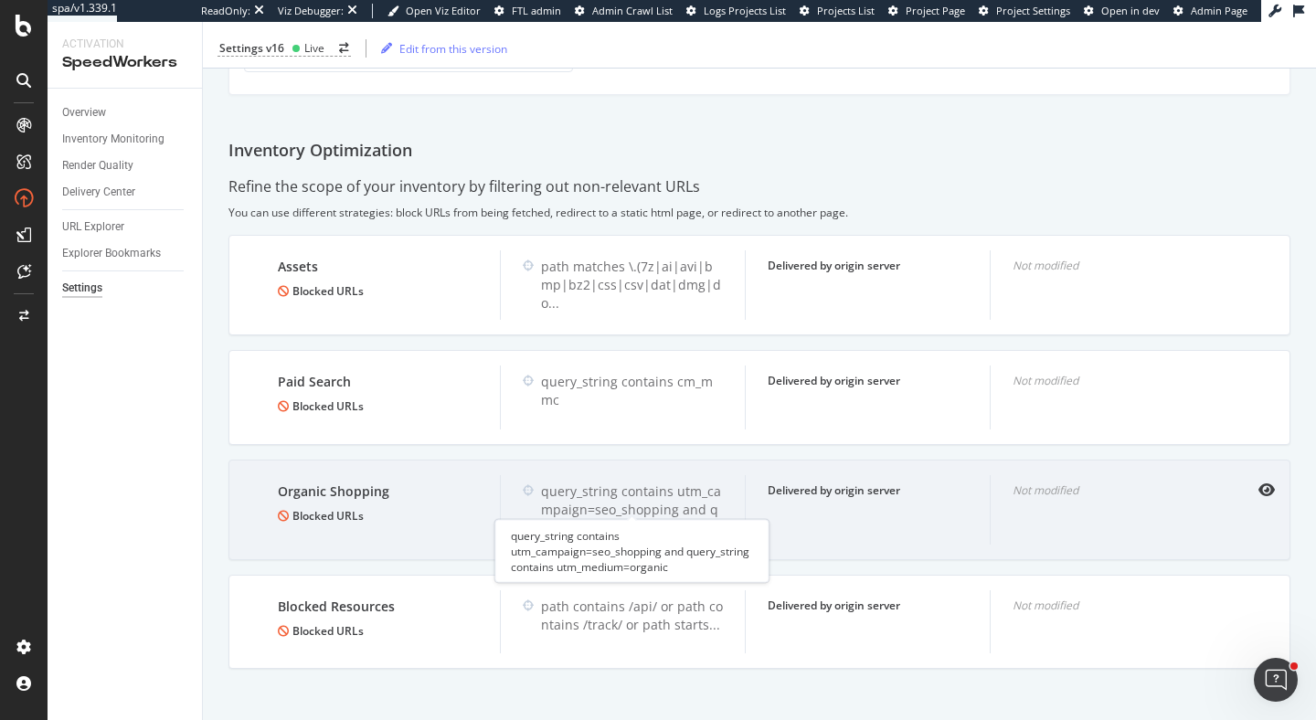
click at [619, 499] on div "query_string contains utm_campaign=seo_shopping and q ..." at bounding box center [632, 509] width 182 height 55
click at [1262, 484] on icon "eye" at bounding box center [1266, 489] width 16 height 15
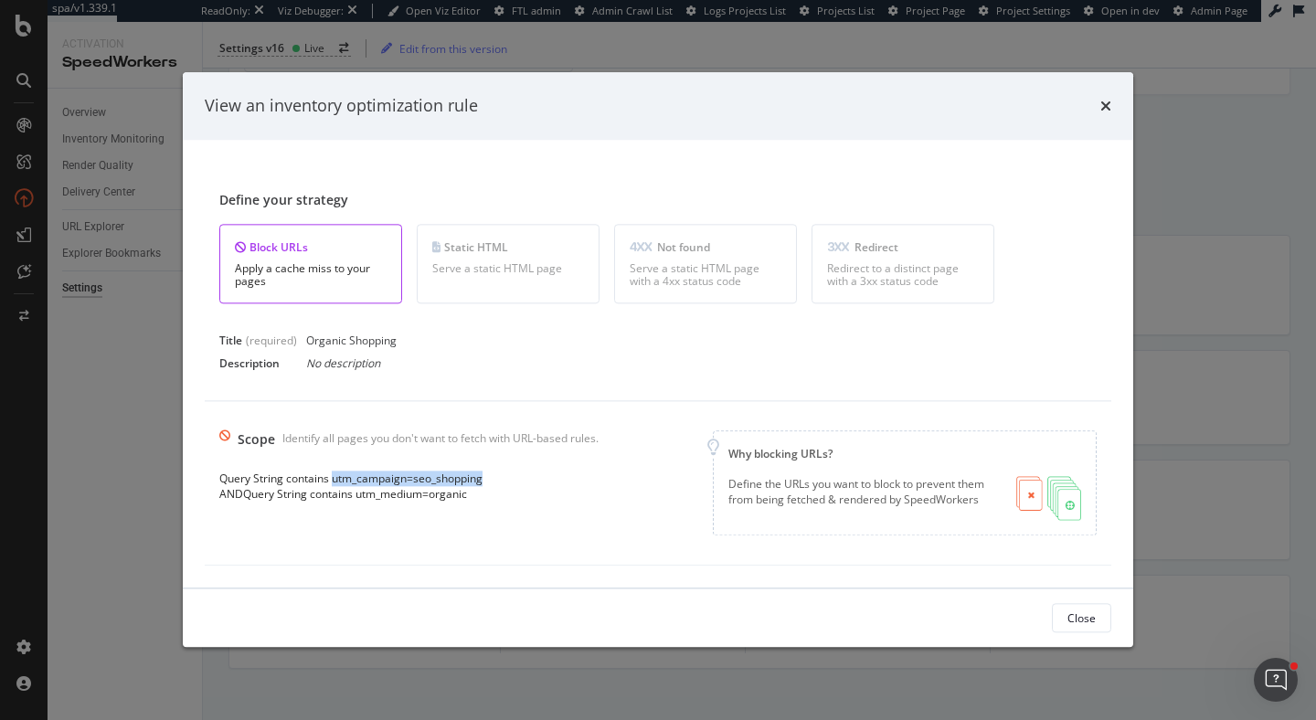
drag, startPoint x: 334, startPoint y: 482, endPoint x: 535, endPoint y: 484, distance: 202.0
click at [535, 484] on div "Query String contains utm_campaign=seo_shopping" at bounding box center [408, 479] width 379 height 16
copy div "utm_campaign=seo_shopping"
drag, startPoint x: 359, startPoint y: 494, endPoint x: 502, endPoint y: 501, distance: 142.7
click at [502, 501] on div "AND Query String contains utm_medium=organic" at bounding box center [408, 495] width 379 height 16
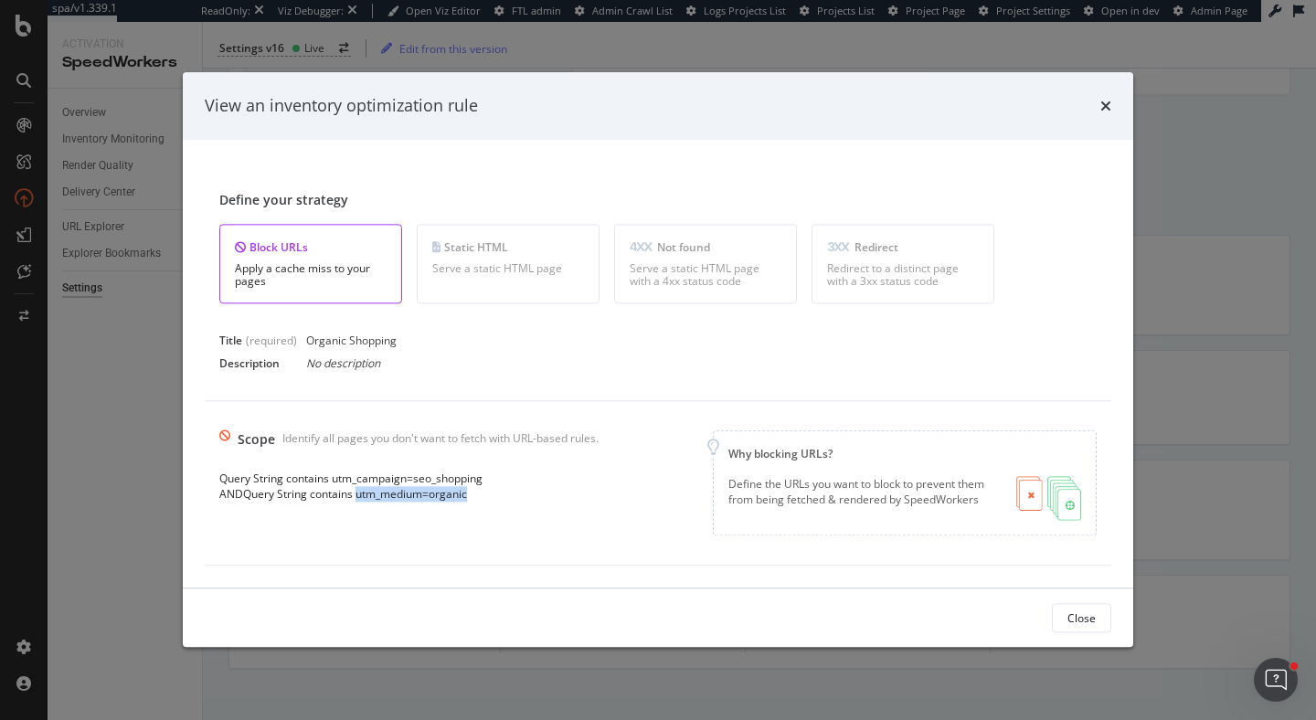
copy div "utm_medium=organic"
click at [1115, 98] on div "View an inventory optimization rule" at bounding box center [658, 106] width 950 height 68
click at [1101, 110] on icon "times" at bounding box center [1105, 106] width 11 height 15
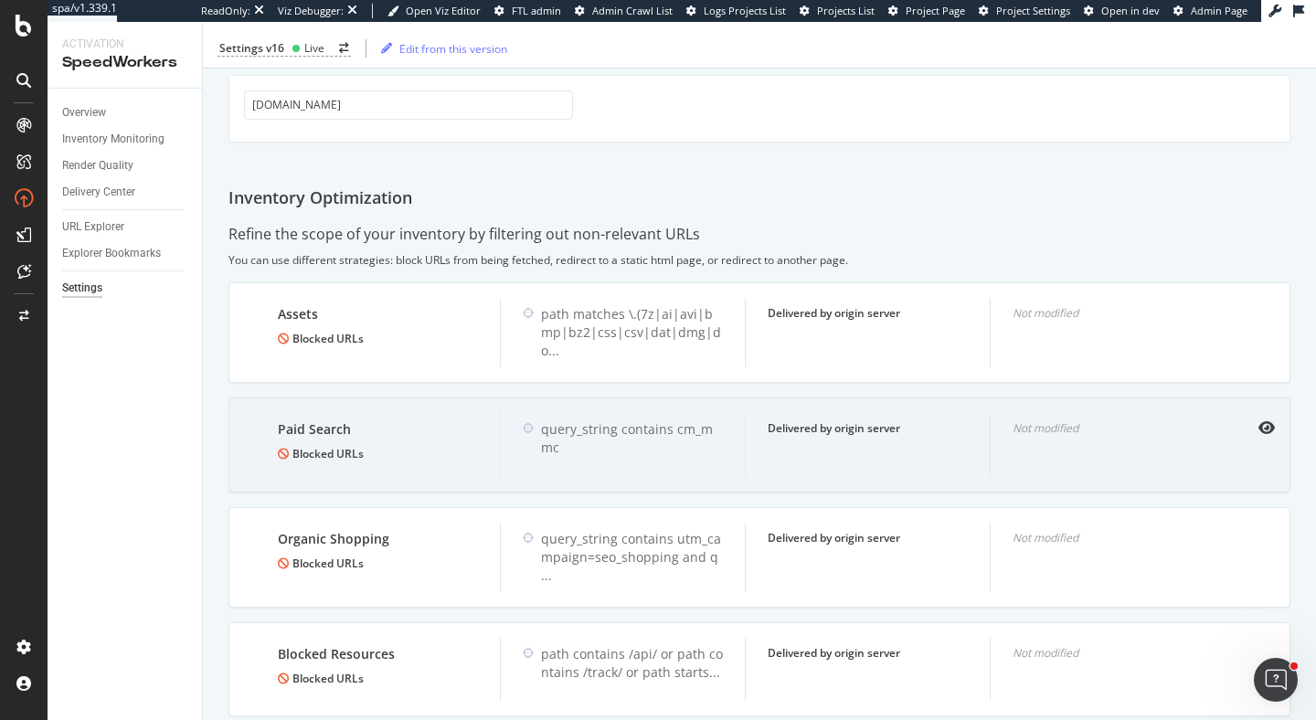
scroll to position [675, 0]
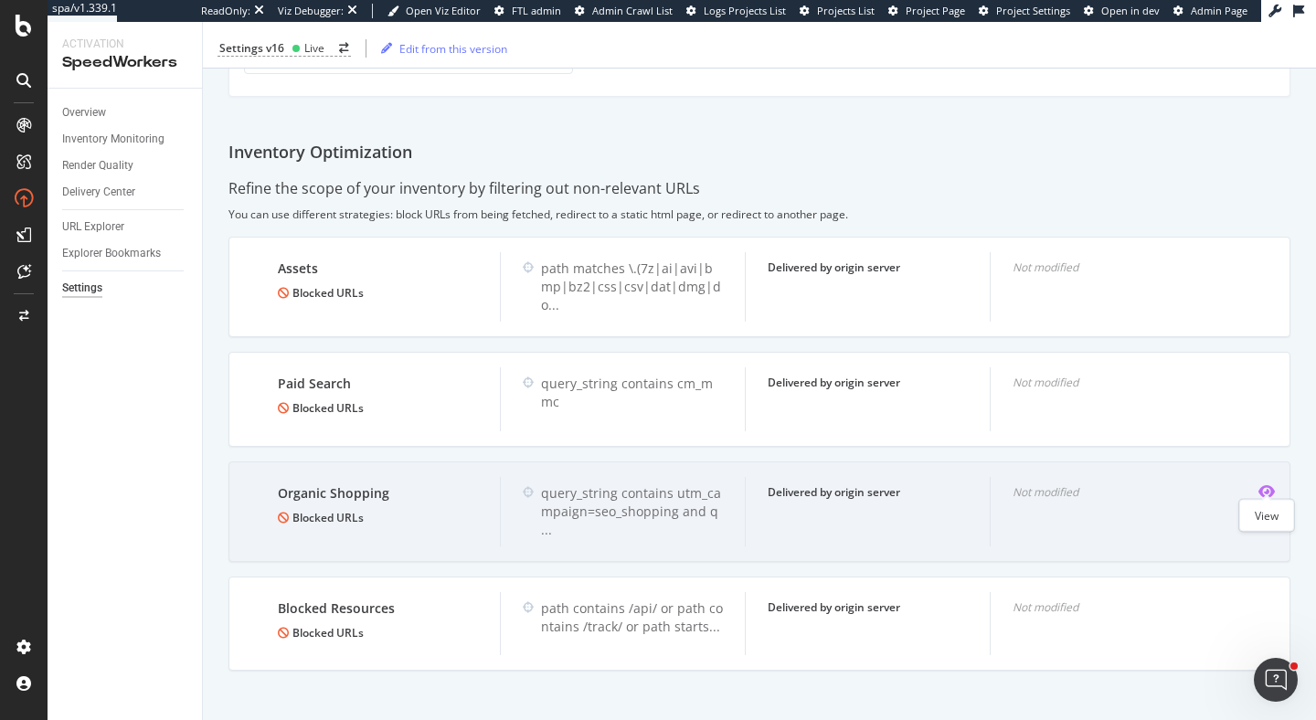
click at [1264, 484] on icon "eye" at bounding box center [1266, 491] width 16 height 15
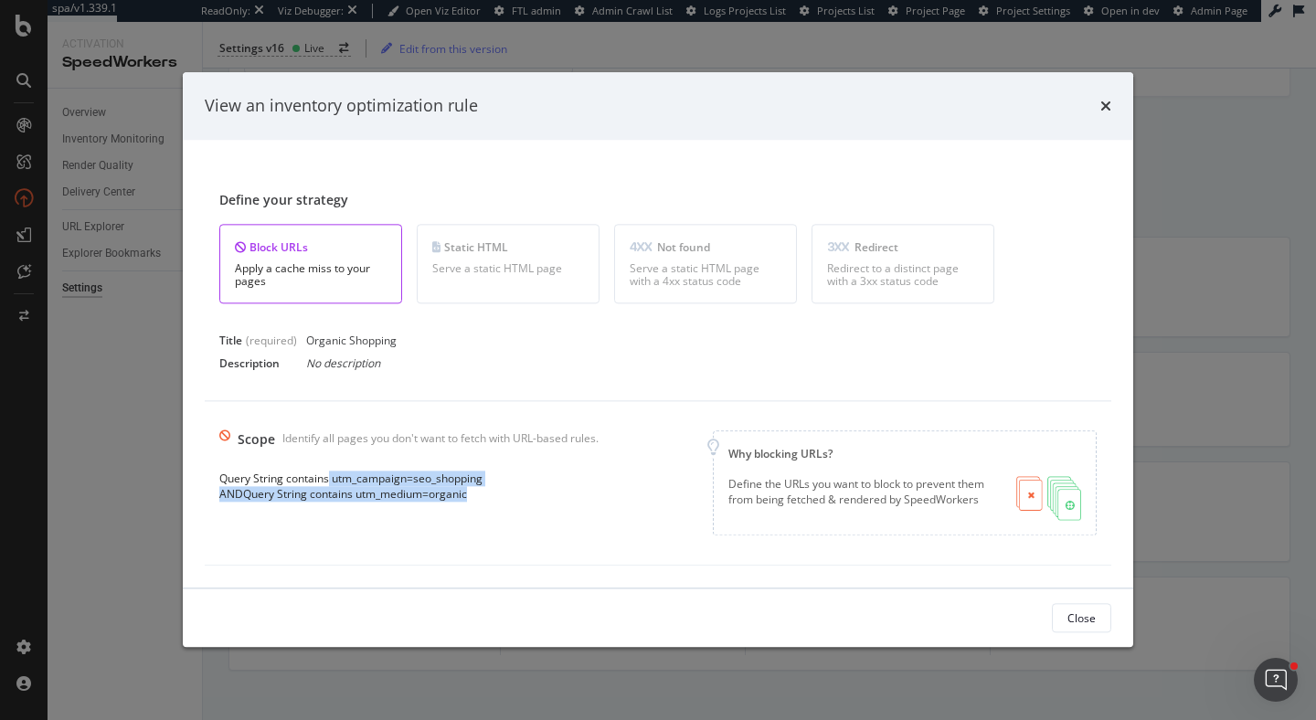
drag, startPoint x: 329, startPoint y: 482, endPoint x: 498, endPoint y: 491, distance: 169.3
click at [498, 491] on div "Query String contains utm_campaign=seo_shopping AND Query String contains utm_m…" at bounding box center [408, 486] width 379 height 31
click at [498, 491] on div "AND Query String contains utm_medium=organic" at bounding box center [408, 495] width 379 height 16
drag, startPoint x: 482, startPoint y: 481, endPoint x: 334, endPoint y: 484, distance: 148.1
click at [334, 484] on div "Query String contains utm_campaign=seo_shopping" at bounding box center [408, 479] width 379 height 16
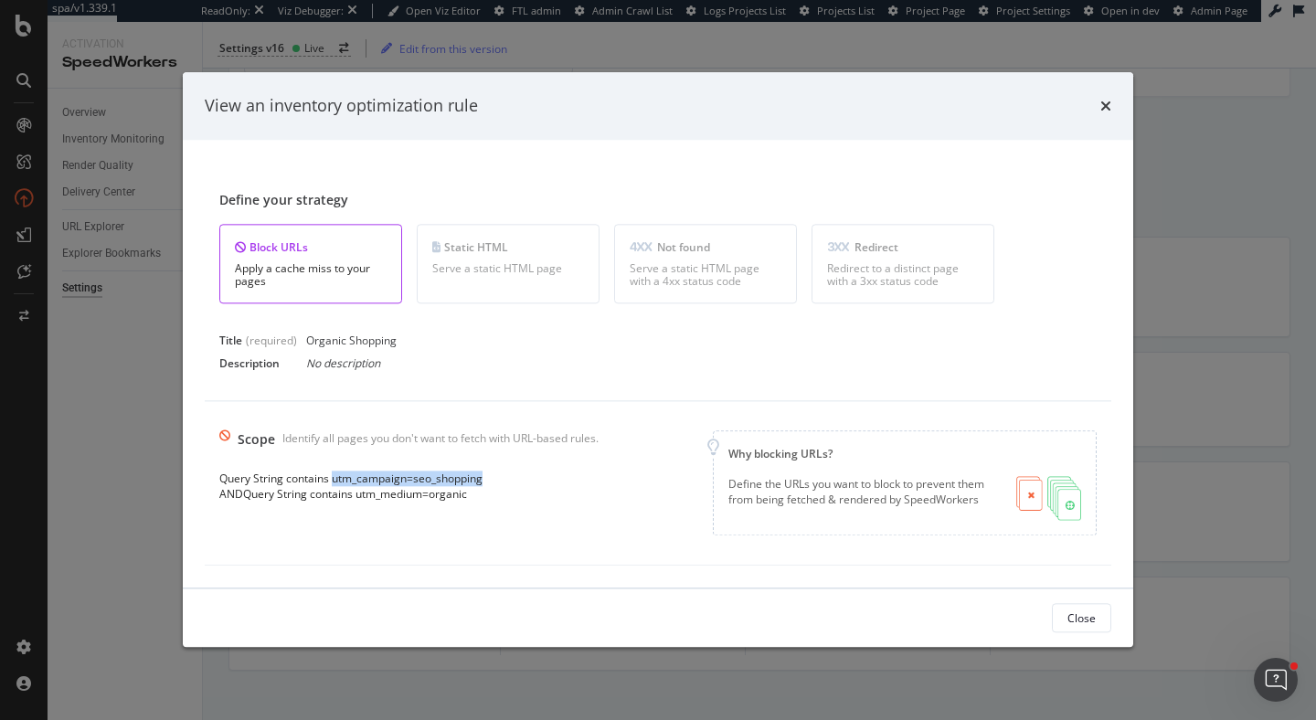
copy div "utm_campaign=seo_shopping"
drag, startPoint x: 358, startPoint y: 497, endPoint x: 481, endPoint y: 501, distance: 122.5
click at [481, 501] on div "AND Query String contains utm_medium=organic" at bounding box center [408, 495] width 379 height 16
copy div "utm_medium=organic"
click at [1102, 613] on button "Close" at bounding box center [1081, 618] width 59 height 29
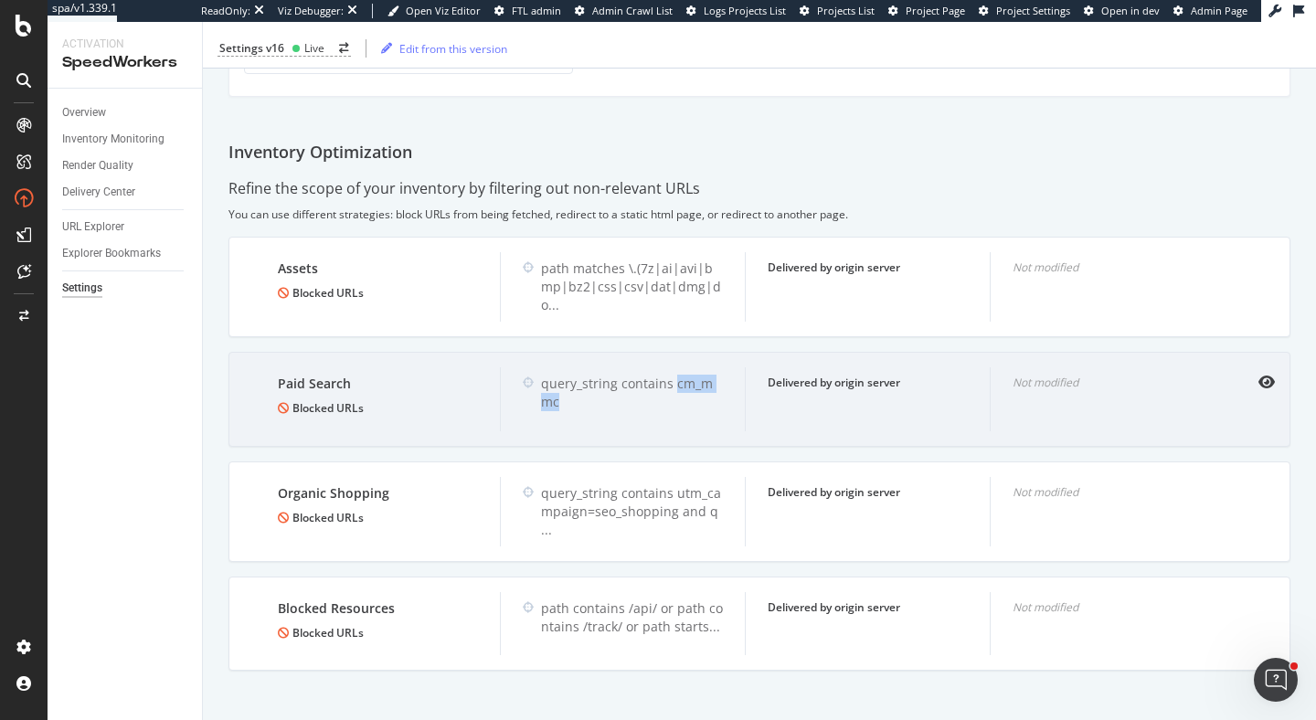
copy div "cm_mmc"
drag, startPoint x: 672, startPoint y: 380, endPoint x: 686, endPoint y: 393, distance: 19.4
click at [686, 393] on div "query_string contains cm_mmc" at bounding box center [632, 393] width 182 height 37
copy div "cm_mmc"
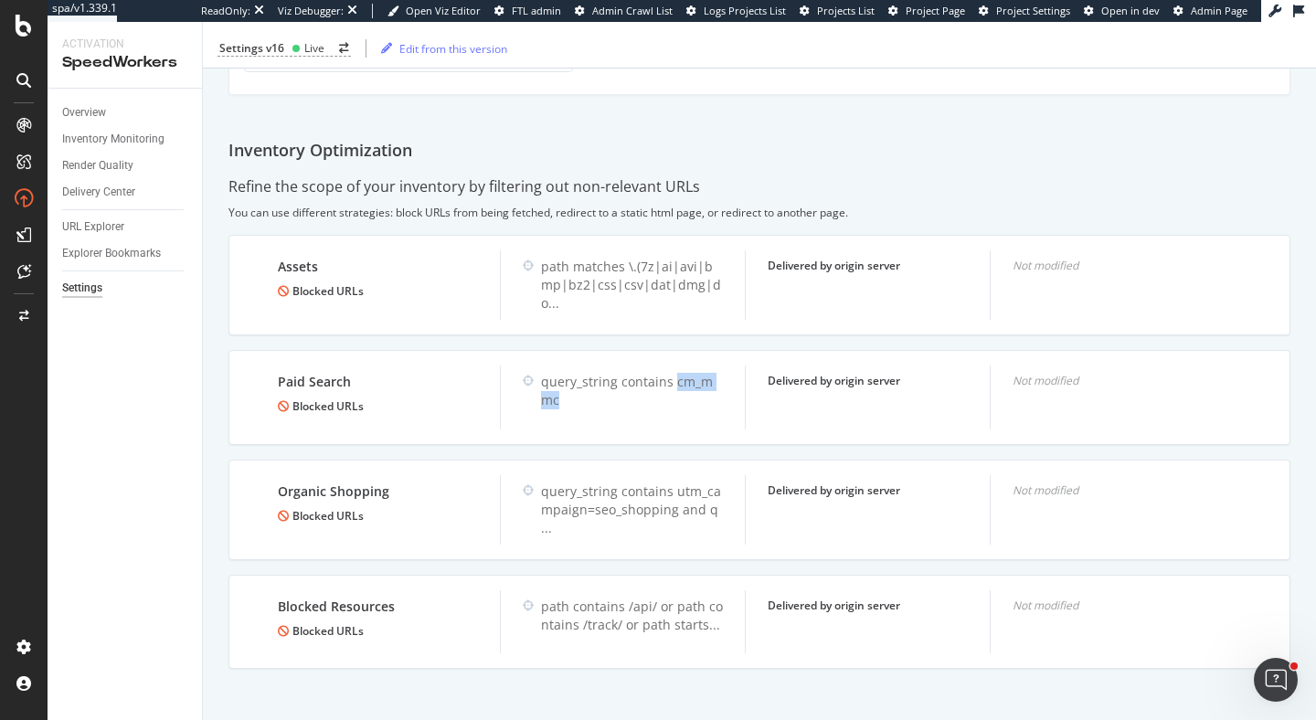
scroll to position [0, 0]
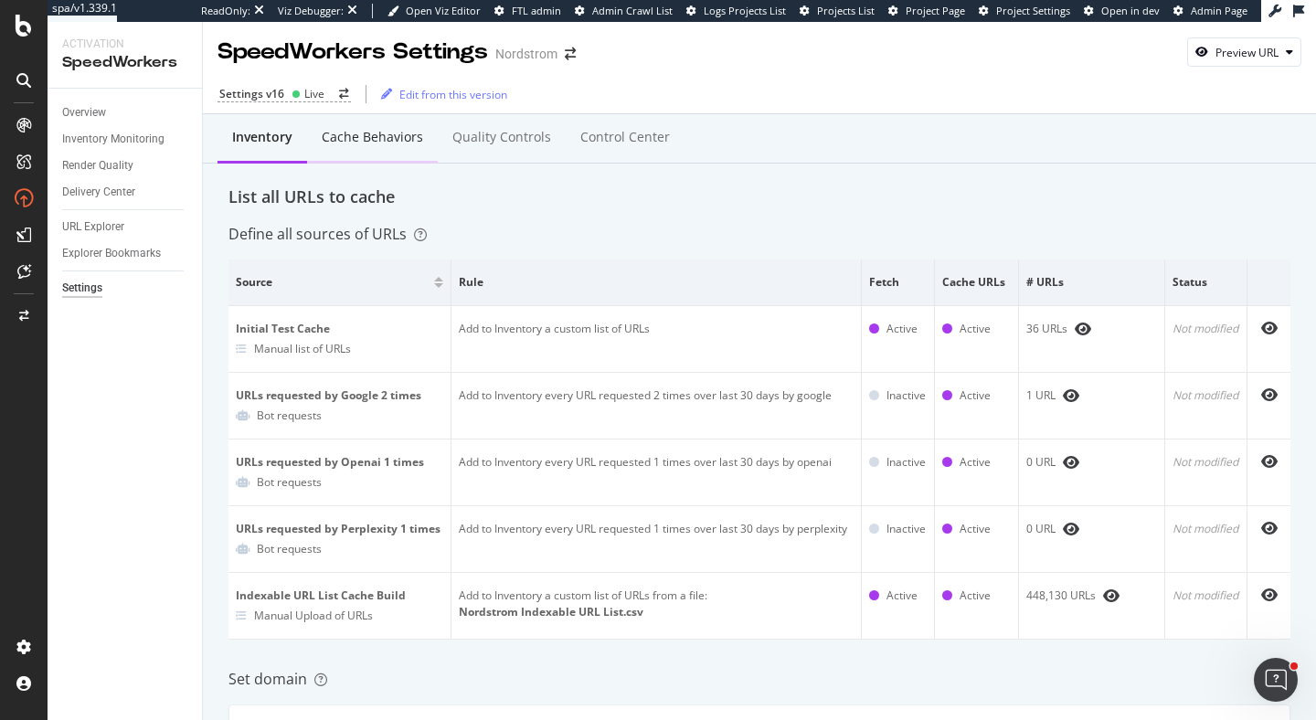
click at [392, 143] on div "Cache behaviors" at bounding box center [372, 137] width 101 height 18
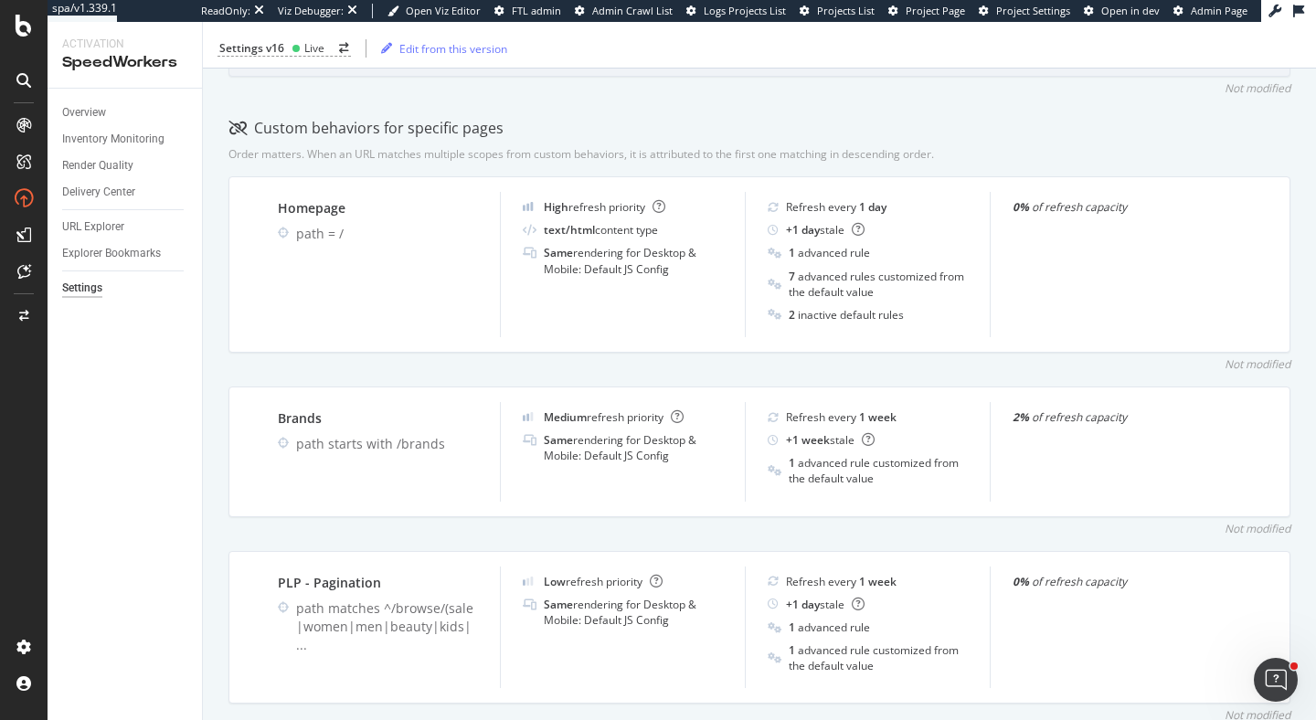
scroll to position [567, 0]
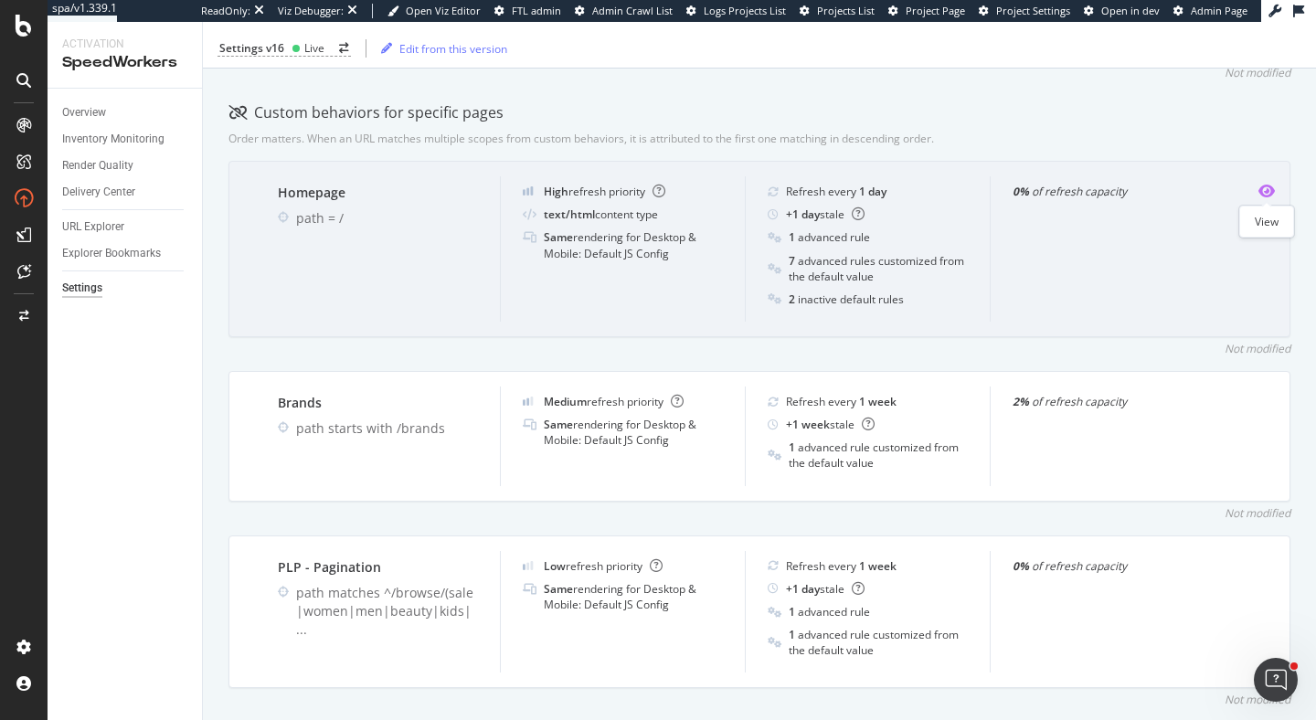
click at [1266, 190] on icon "eye" at bounding box center [1266, 191] width 16 height 15
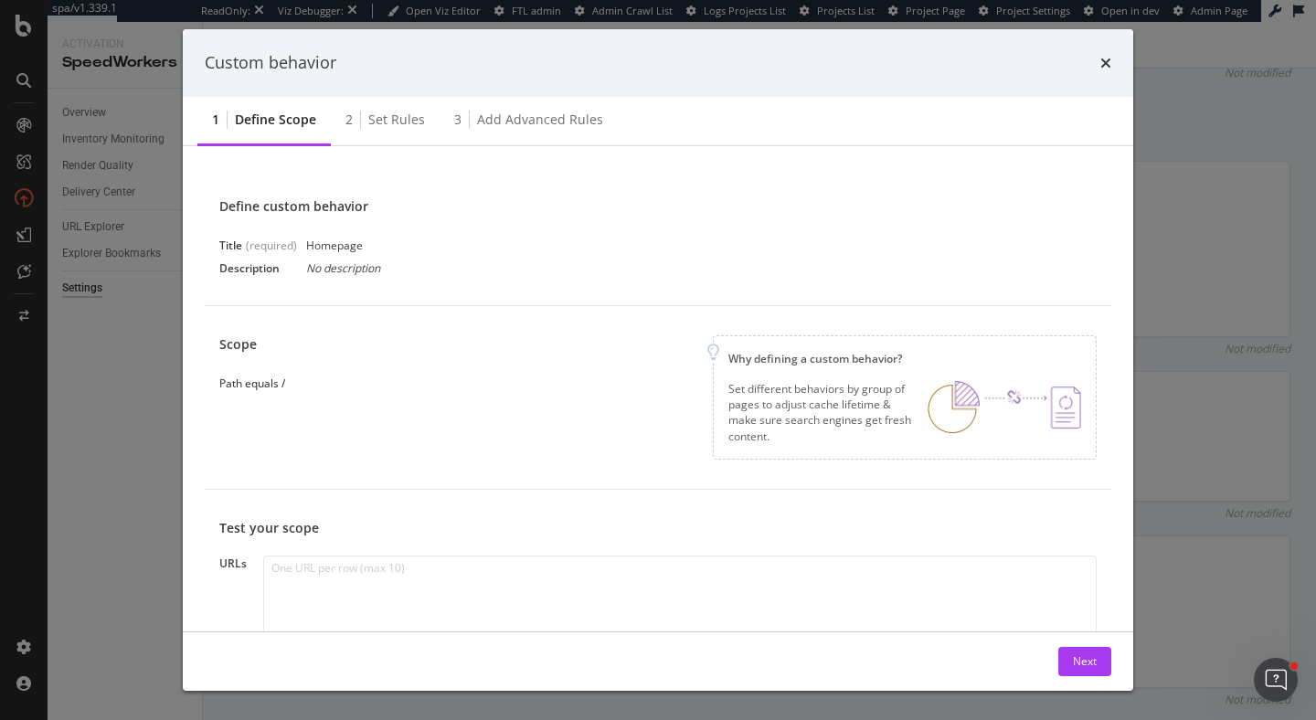
scroll to position [185, 0]
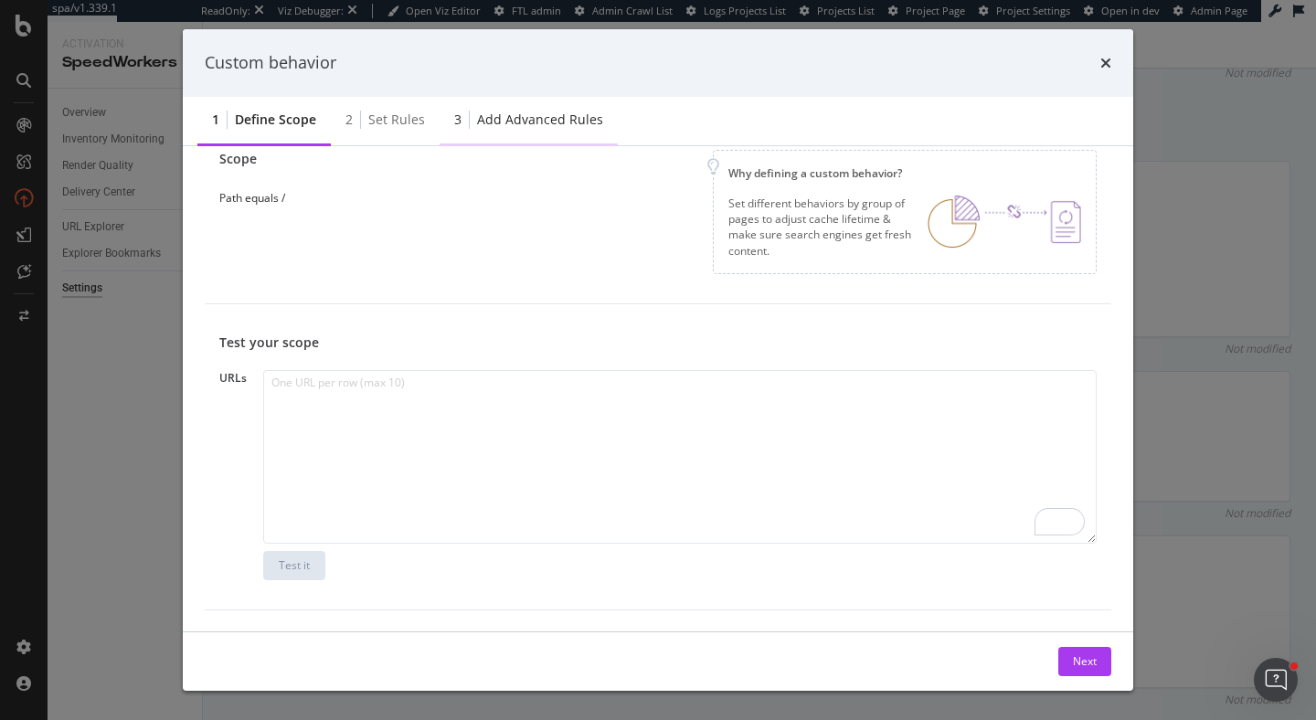
click at [483, 125] on div "Add advanced rules" at bounding box center [540, 120] width 126 height 18
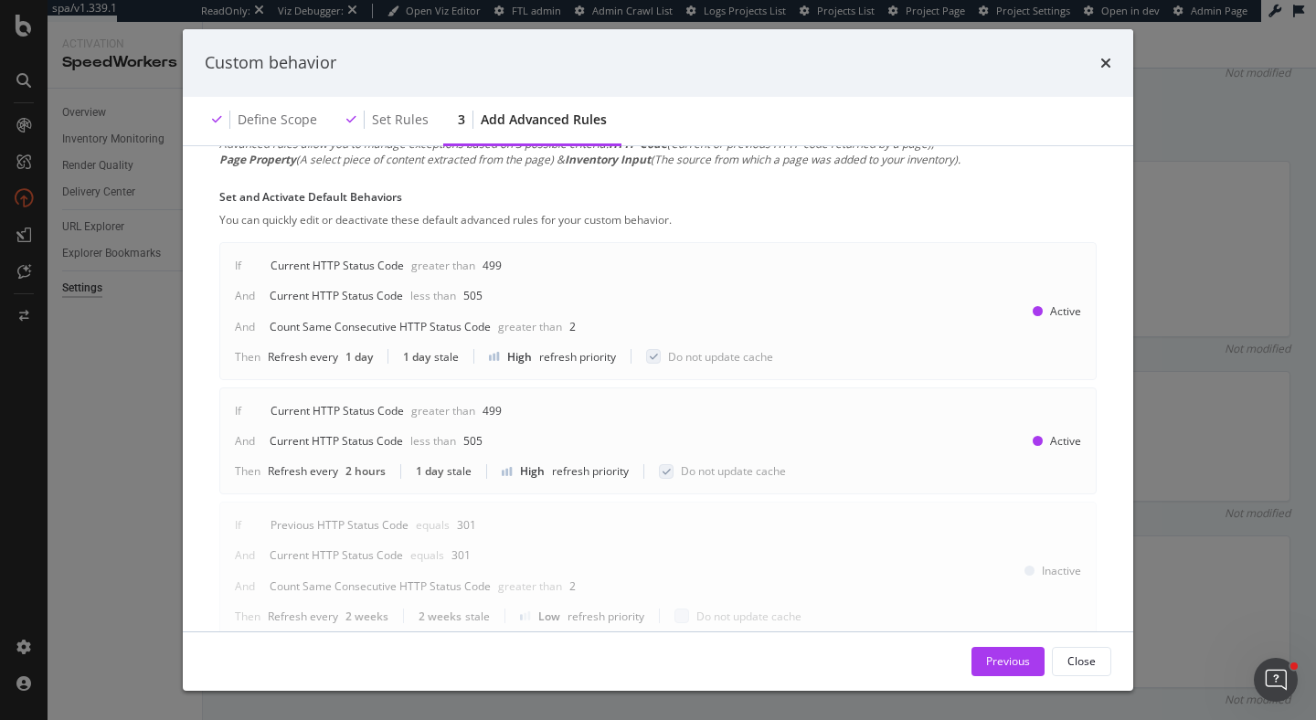
scroll to position [0, 0]
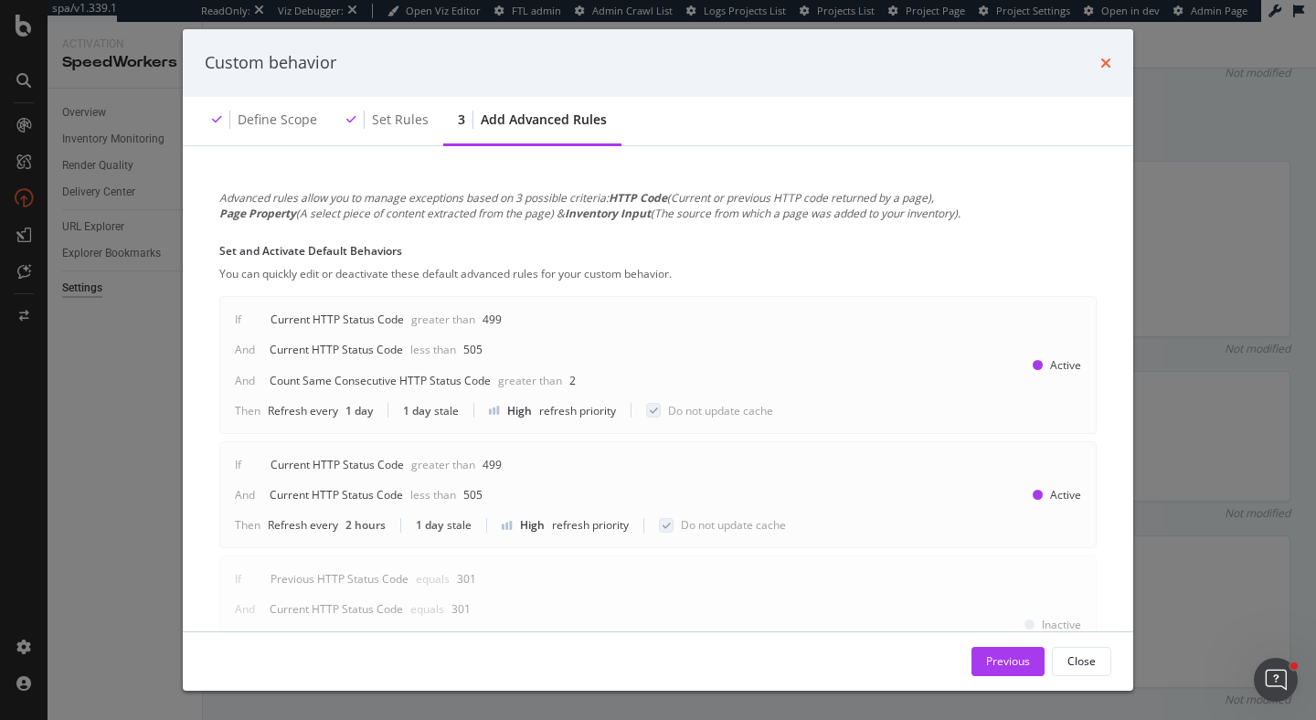
click at [1109, 61] on icon "times" at bounding box center [1105, 63] width 11 height 15
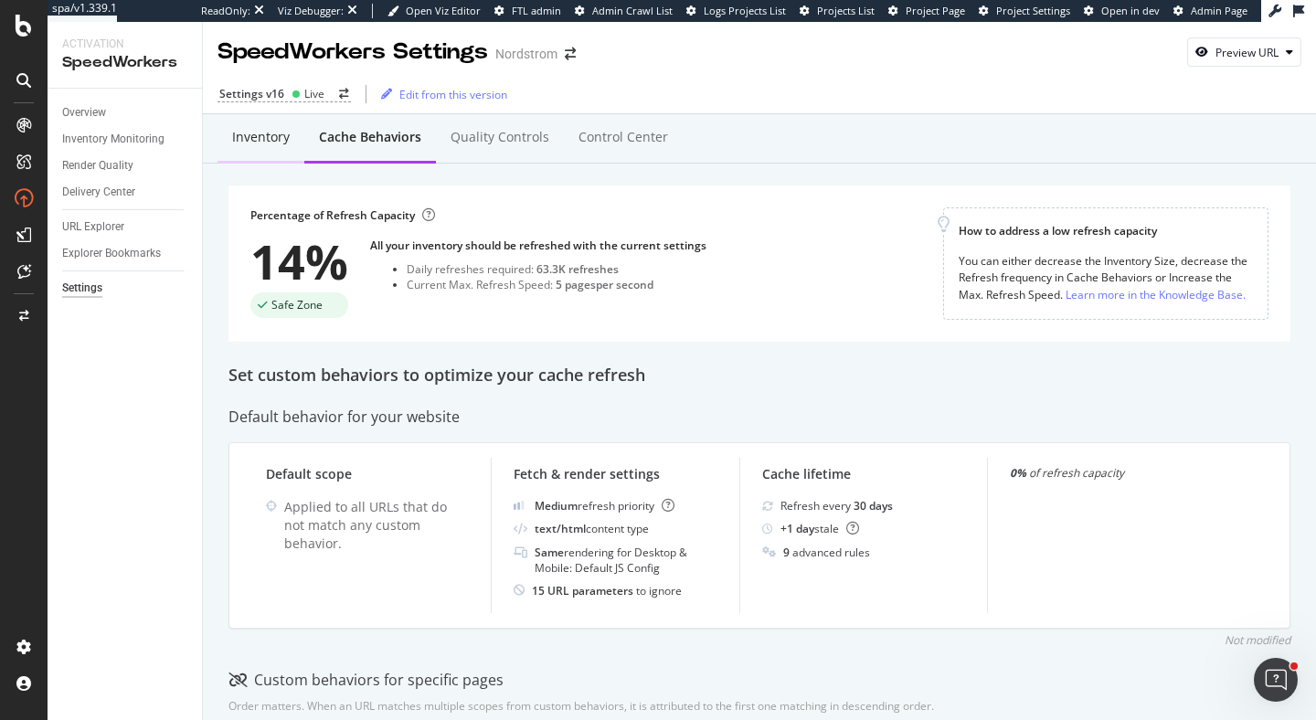
click at [260, 141] on div "Inventory" at bounding box center [261, 137] width 58 height 18
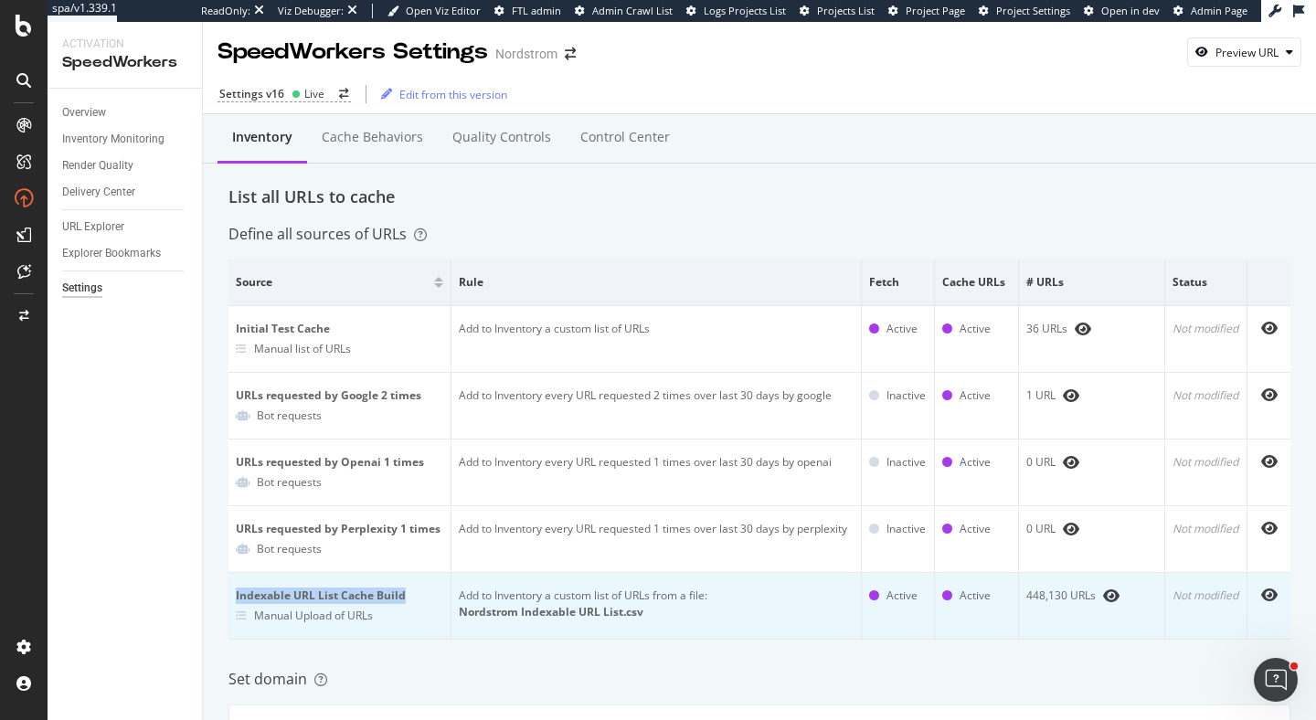
drag, startPoint x: 409, startPoint y: 591, endPoint x: 237, endPoint y: 590, distance: 172.7
click at [237, 590] on div "Indexable URL List Cache Build" at bounding box center [339, 596] width 207 height 16
copy div "Indexable URL List Cache Build"
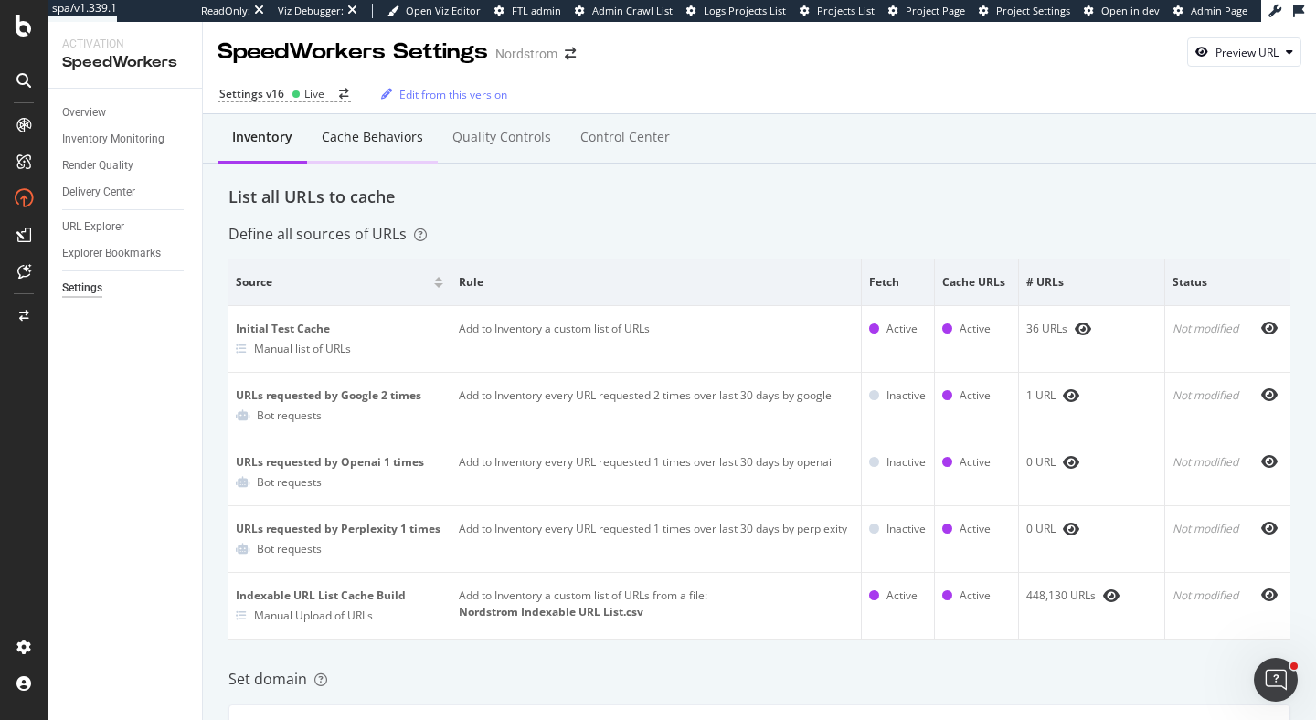
click at [403, 144] on div "Cache behaviors" at bounding box center [372, 137] width 101 height 18
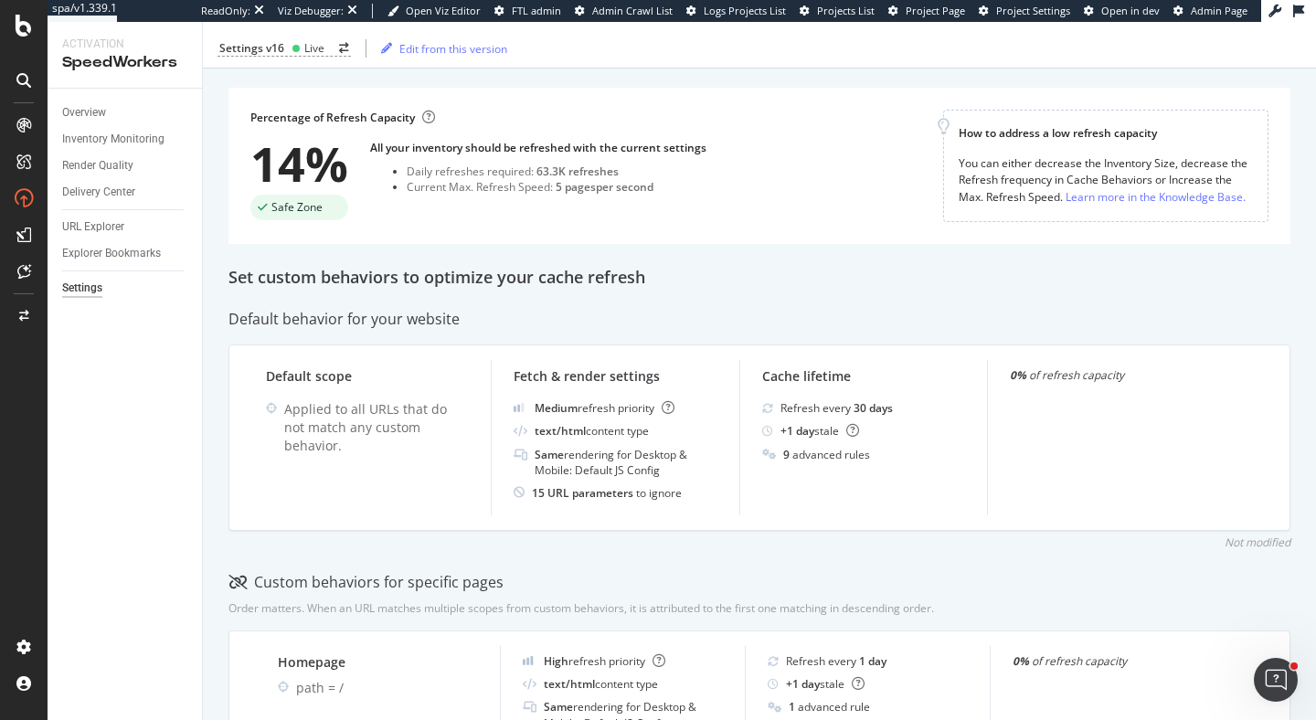
scroll to position [99, 0]
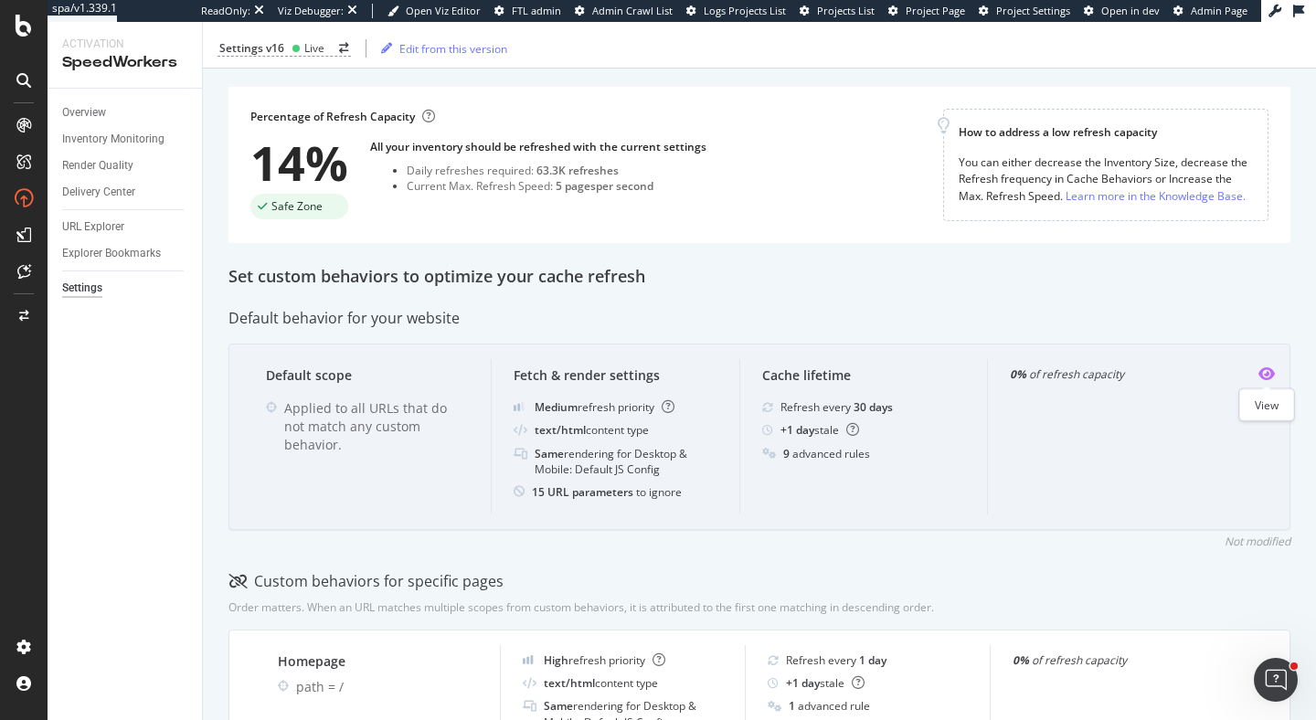
click at [1264, 373] on icon "eye" at bounding box center [1266, 373] width 16 height 15
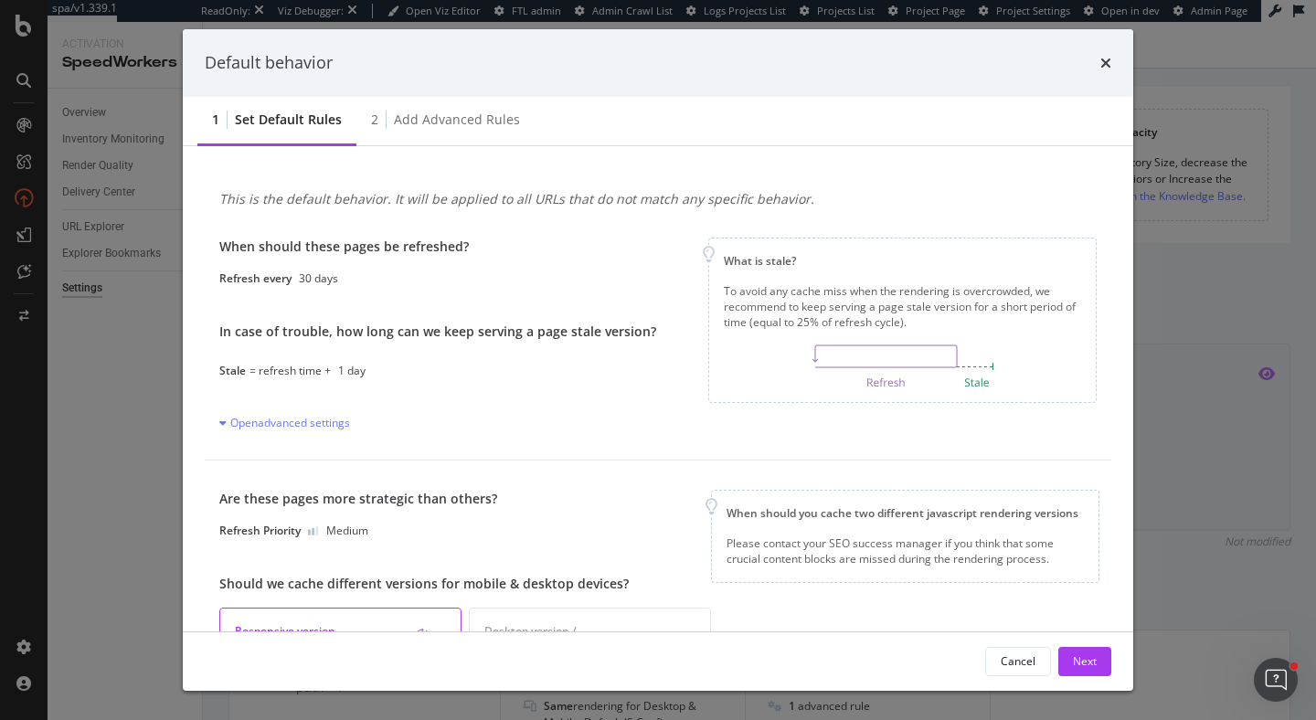
scroll to position [387, 0]
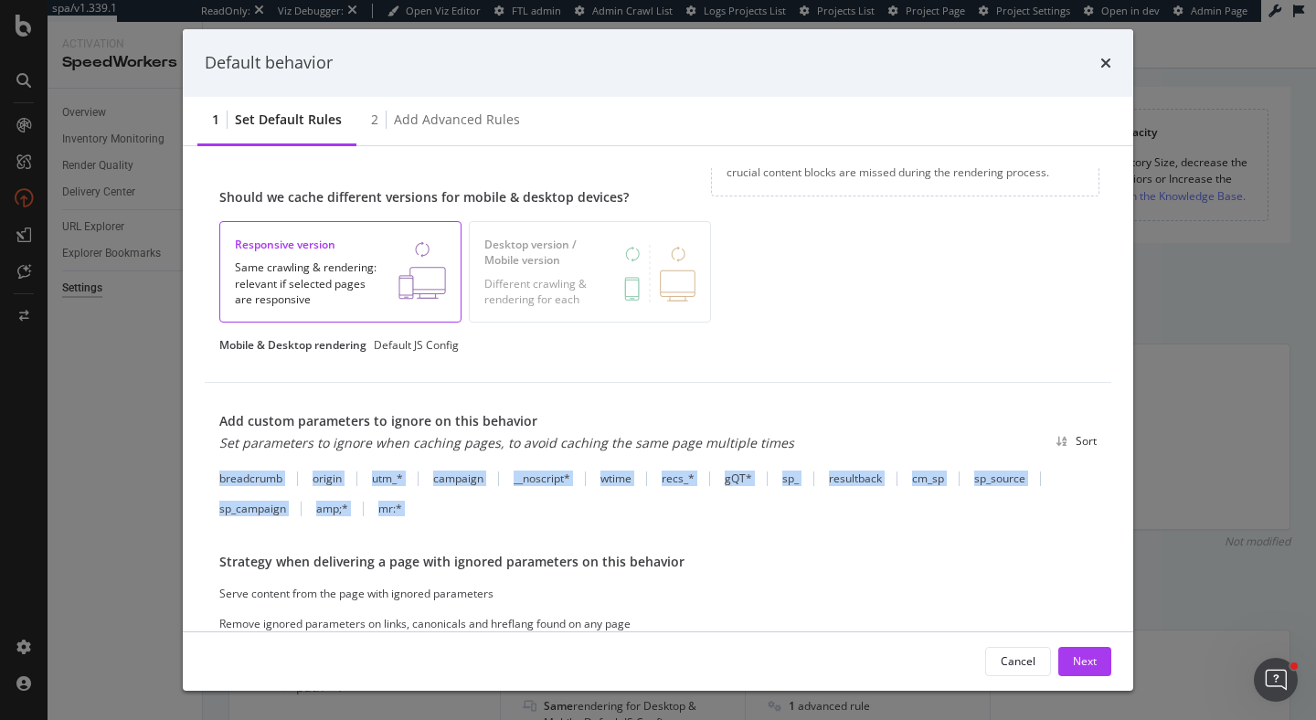
drag, startPoint x: 219, startPoint y: 476, endPoint x: 471, endPoint y: 518, distance: 255.7
click at [471, 518] on div "Add custom parameters to ignore on this behavior Set parameters to ignore when …" at bounding box center [658, 522] width 906 height 279
copy div "breadcrumb origin utm_* campaign __noscript* wtime recs_* gQT* sp_ resultback c…"
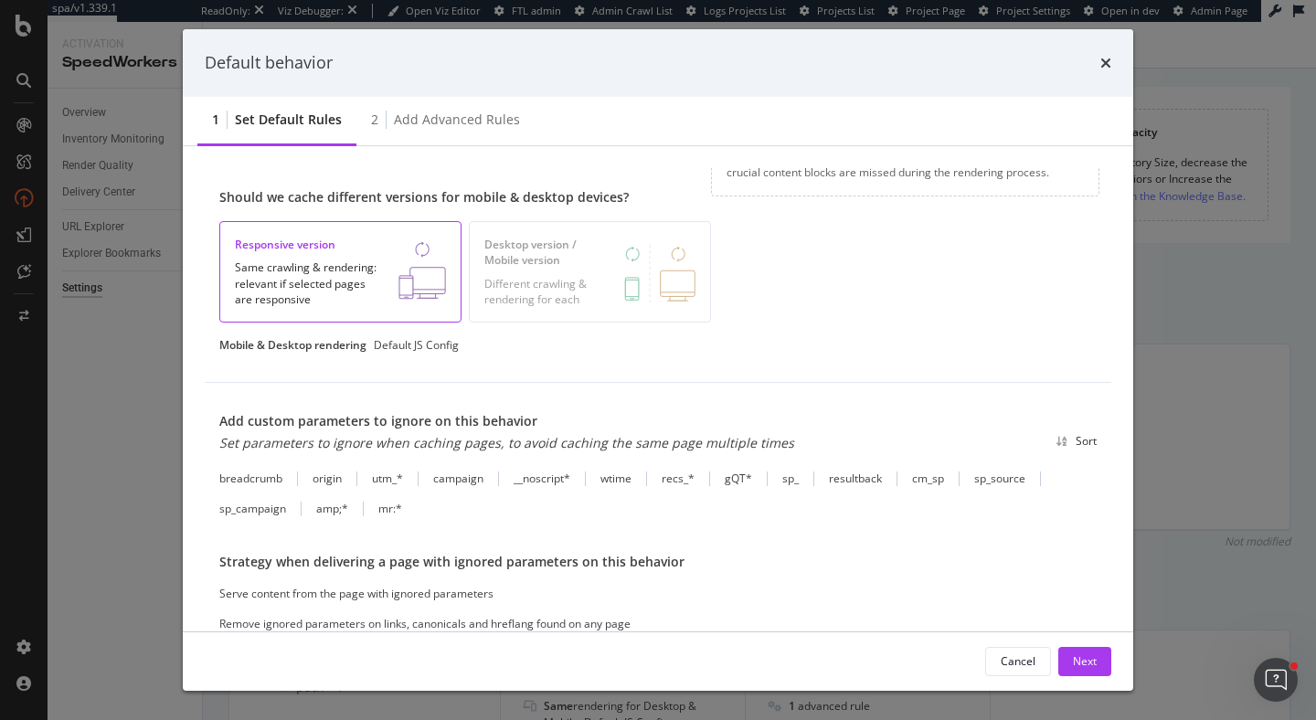
click at [522, 457] on div "Add custom parameters to ignore on this behavior Set parameters to ignore when …" at bounding box center [506, 441] width 575 height 58
drag, startPoint x: 314, startPoint y: 482, endPoint x: 343, endPoint y: 486, distance: 28.7
click at [343, 486] on div "breadcrumb origin utm_* campaign __noscript* wtime recs_* gQT* sp_ resultback c…" at bounding box center [657, 494] width 877 height 46
copy div "origin"
click at [372, 484] on div "breadcrumb origin utm_* campaign __noscript* wtime recs_* gQT* sp_ resultback c…" at bounding box center [657, 494] width 877 height 46
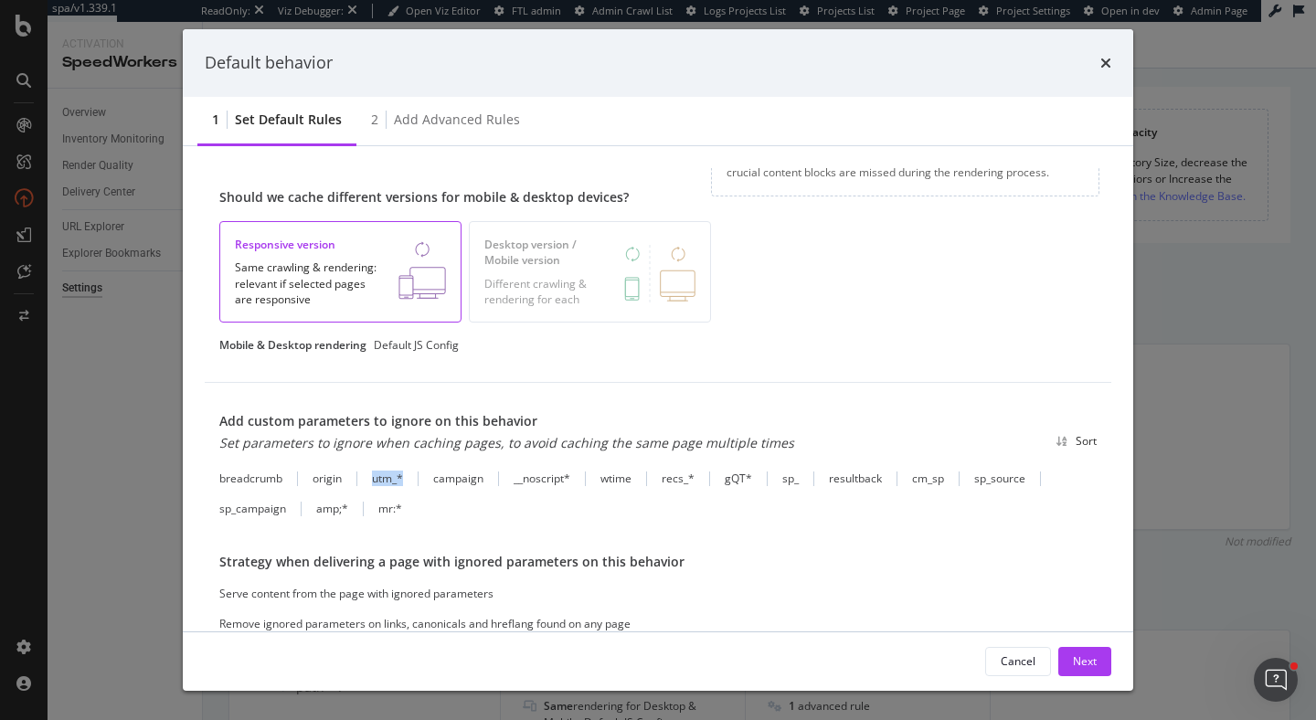
drag, startPoint x: 372, startPoint y: 477, endPoint x: 403, endPoint y: 480, distance: 31.2
click at [403, 480] on div "breadcrumb origin utm_* campaign __noscript* wtime recs_* gQT* sp_ resultback c…" at bounding box center [657, 494] width 877 height 46
drag, startPoint x: 437, startPoint y: 482, endPoint x: 479, endPoint y: 482, distance: 42.0
click at [479, 482] on div "campaign" at bounding box center [458, 479] width 50 height 16
drag, startPoint x: 482, startPoint y: 475, endPoint x: 431, endPoint y: 475, distance: 51.2
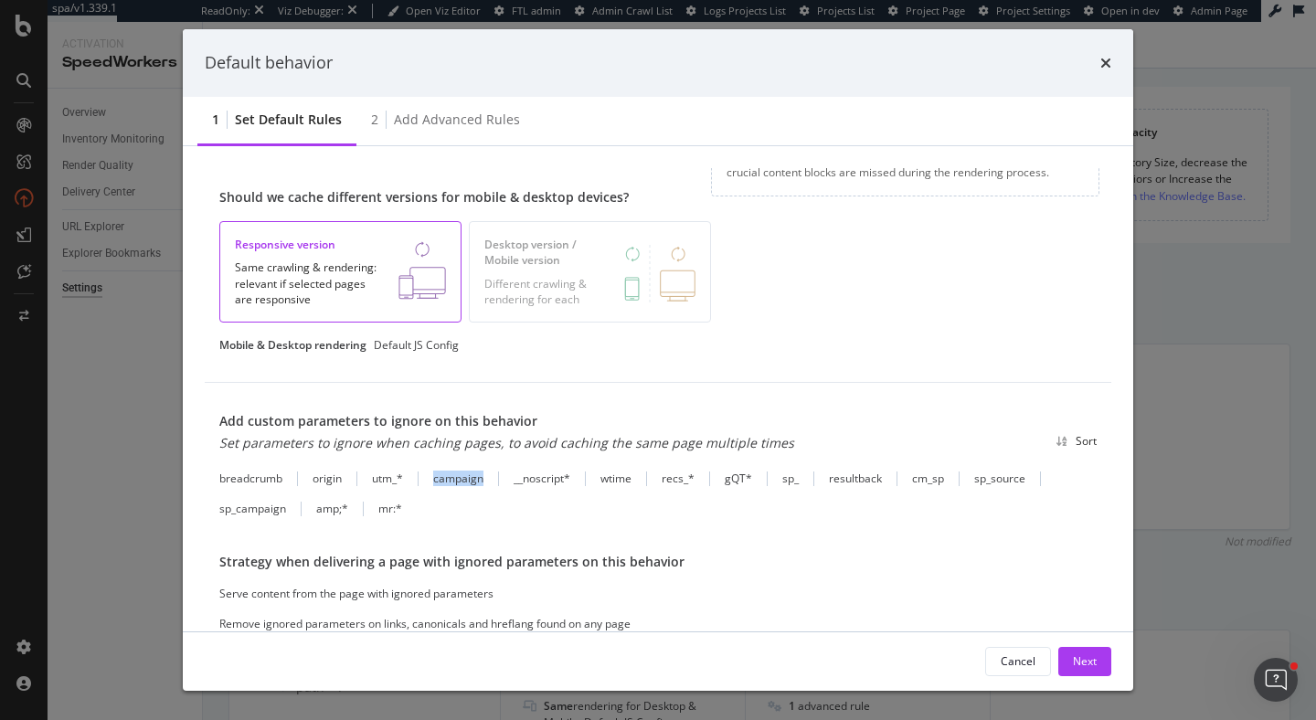
click at [431, 475] on div "breadcrumb origin utm_* campaign __noscript* wtime recs_* gQT* sp_ resultback c…" at bounding box center [657, 494] width 877 height 46
drag, startPoint x: 516, startPoint y: 475, endPoint x: 576, endPoint y: 474, distance: 59.4
click at [576, 474] on div "__noscript*" at bounding box center [550, 479] width 72 height 16
drag, startPoint x: 572, startPoint y: 478, endPoint x: 512, endPoint y: 476, distance: 60.3
click at [512, 476] on div "breadcrumb origin utm_* campaign __noscript* wtime recs_* gQT* sp_ resultback c…" at bounding box center [657, 494] width 877 height 46
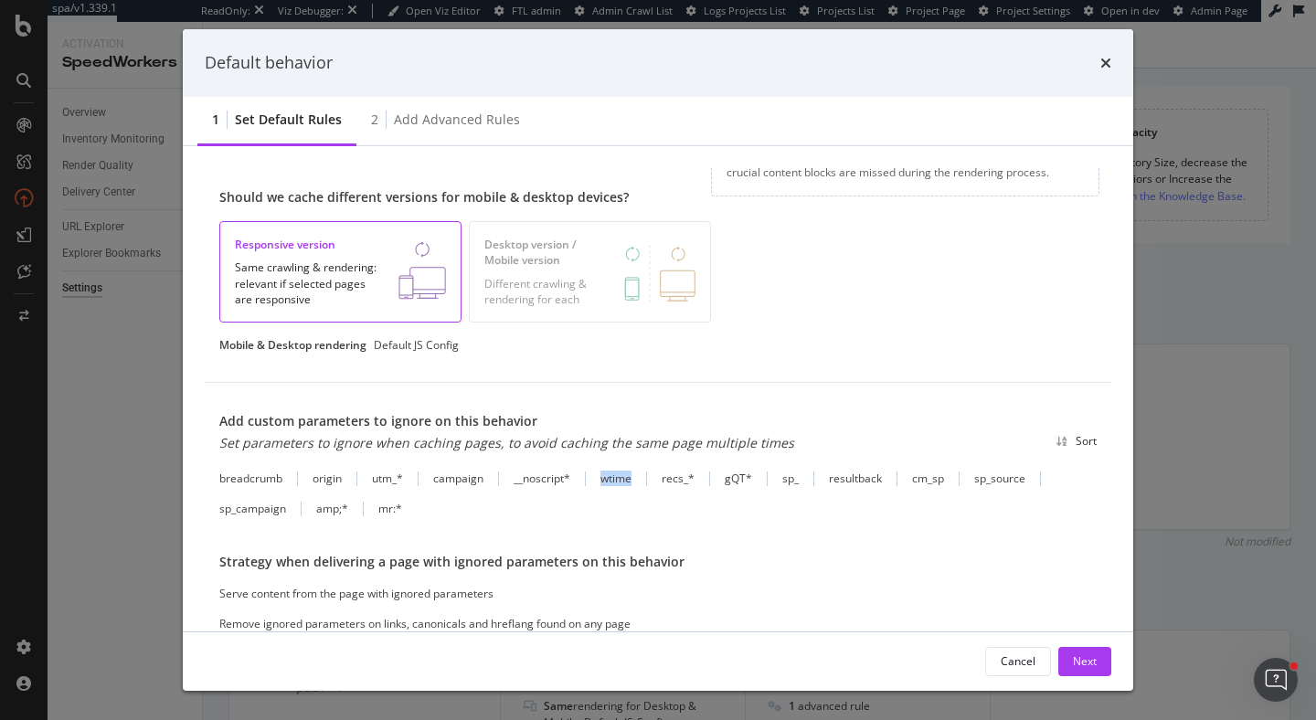
drag, startPoint x: 601, startPoint y: 482, endPoint x: 641, endPoint y: 482, distance: 40.2
click at [642, 482] on div "wtime" at bounding box center [623, 479] width 47 height 16
drag, startPoint x: 663, startPoint y: 477, endPoint x: 696, endPoint y: 480, distance: 33.0
click at [696, 480] on div "recs_*" at bounding box center [686, 479] width 48 height 16
drag, startPoint x: 726, startPoint y: 474, endPoint x: 764, endPoint y: 475, distance: 38.4
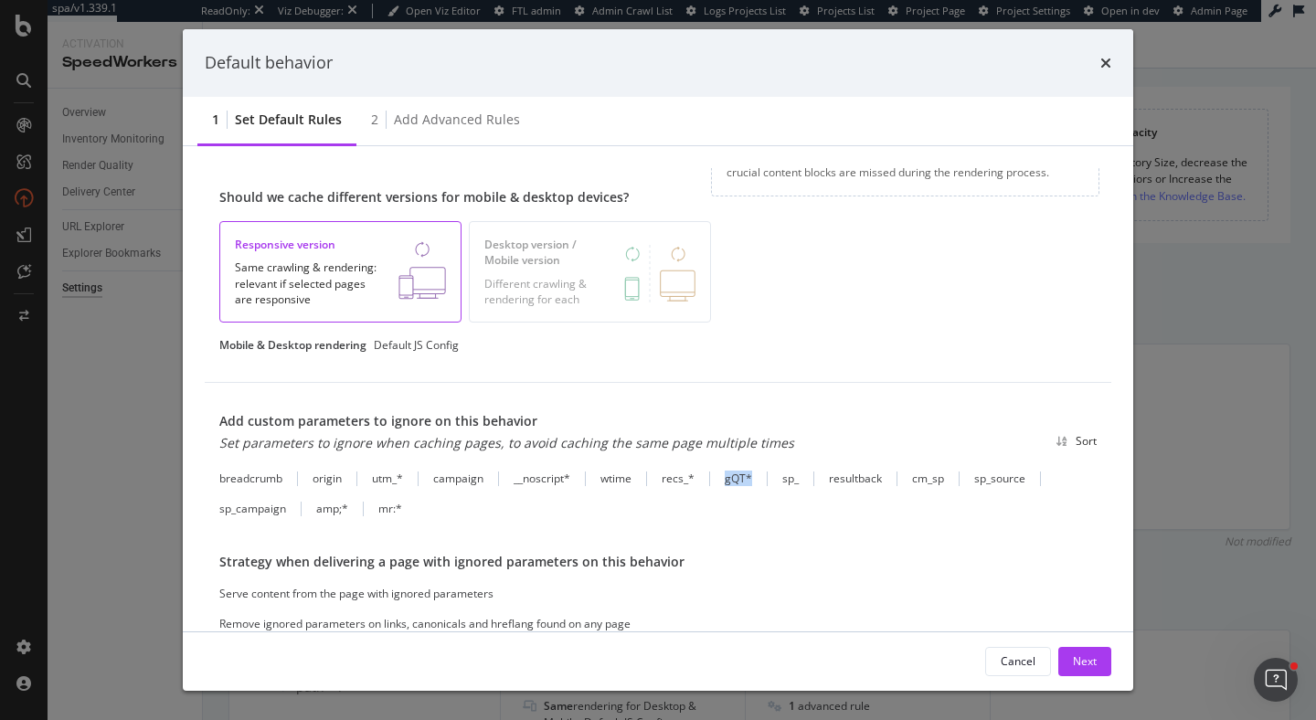
click at [764, 476] on div "gQT*" at bounding box center [746, 479] width 43 height 16
drag, startPoint x: 783, startPoint y: 474, endPoint x: 799, endPoint y: 474, distance: 15.5
click at [799, 474] on div "sp_" at bounding box center [798, 479] width 32 height 16
drag, startPoint x: 831, startPoint y: 480, endPoint x: 410, endPoint y: 510, distance: 421.4
click at [410, 510] on div "breadcrumb origin utm_* campaign __noscript* wtime recs_* gQT* sp_ resultback c…" at bounding box center [657, 494] width 877 height 46
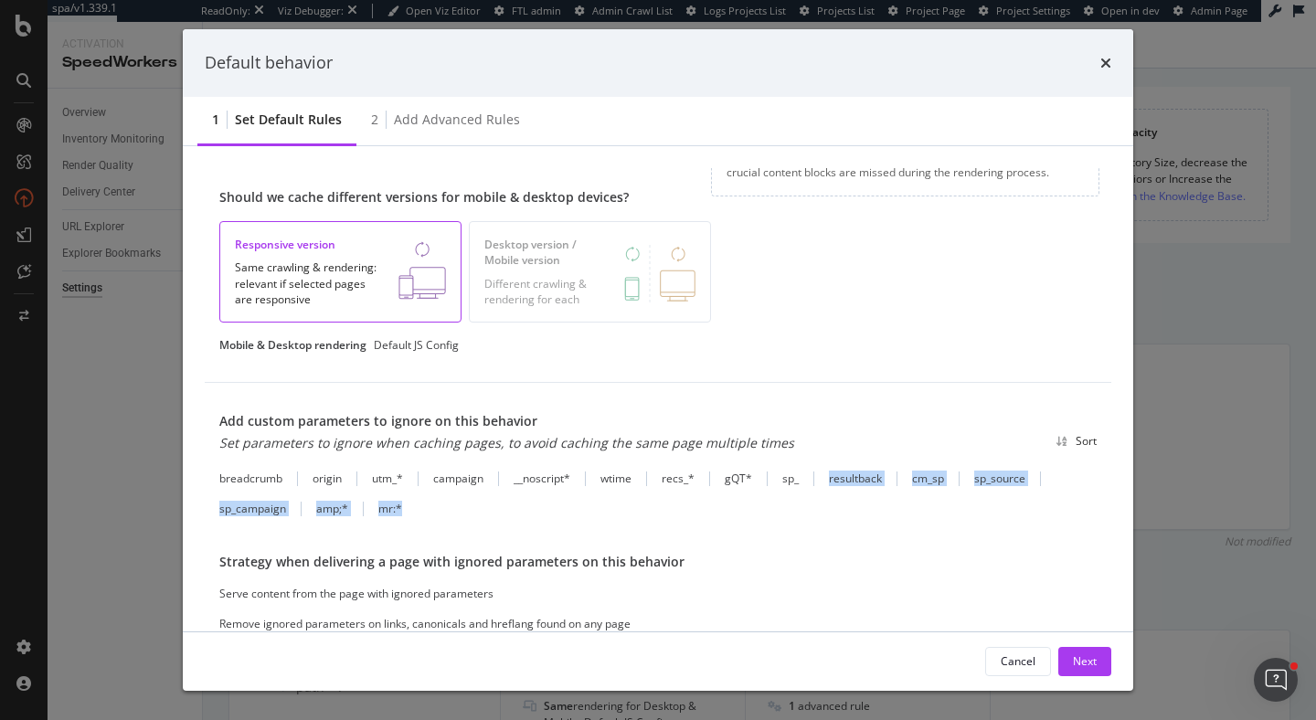
click at [867, 471] on div "resultback" at bounding box center [855, 479] width 53 height 16
drag, startPoint x: 831, startPoint y: 481, endPoint x: 887, endPoint y: 483, distance: 56.7
click at [887, 483] on div "resultback" at bounding box center [863, 479] width 69 height 16
drag, startPoint x: 830, startPoint y: 475, endPoint x: 884, endPoint y: 474, distance: 53.9
click at [884, 475] on div "resultback" at bounding box center [863, 479] width 69 height 16
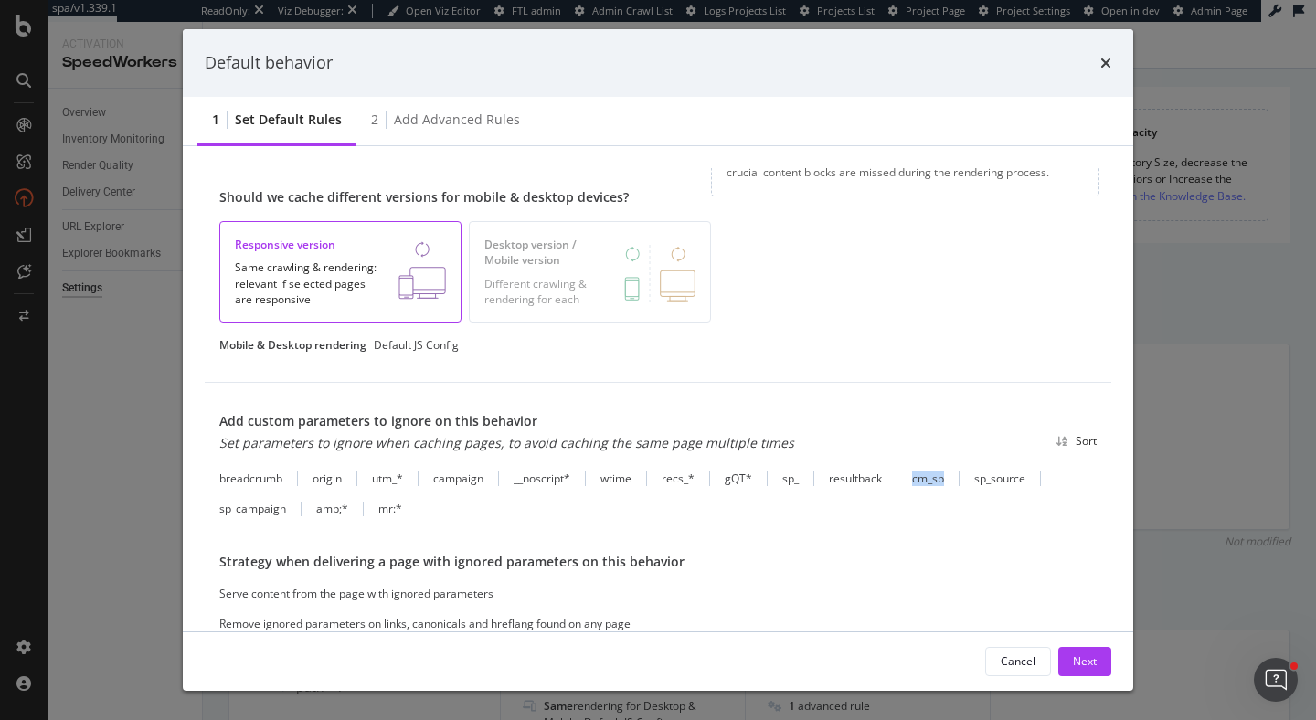
drag, startPoint x: 909, startPoint y: 479, endPoint x: 956, endPoint y: 482, distance: 46.7
click at [956, 482] on div "breadcrumb origin utm_* campaign __noscript* wtime recs_* gQT* sp_ resultback c…" at bounding box center [657, 494] width 877 height 46
drag, startPoint x: 974, startPoint y: 479, endPoint x: 1033, endPoint y: 480, distance: 58.5
click at [1033, 480] on div "sp_source" at bounding box center [1007, 479] width 67 height 16
drag, startPoint x: 217, startPoint y: 513, endPoint x: 286, endPoint y: 514, distance: 68.6
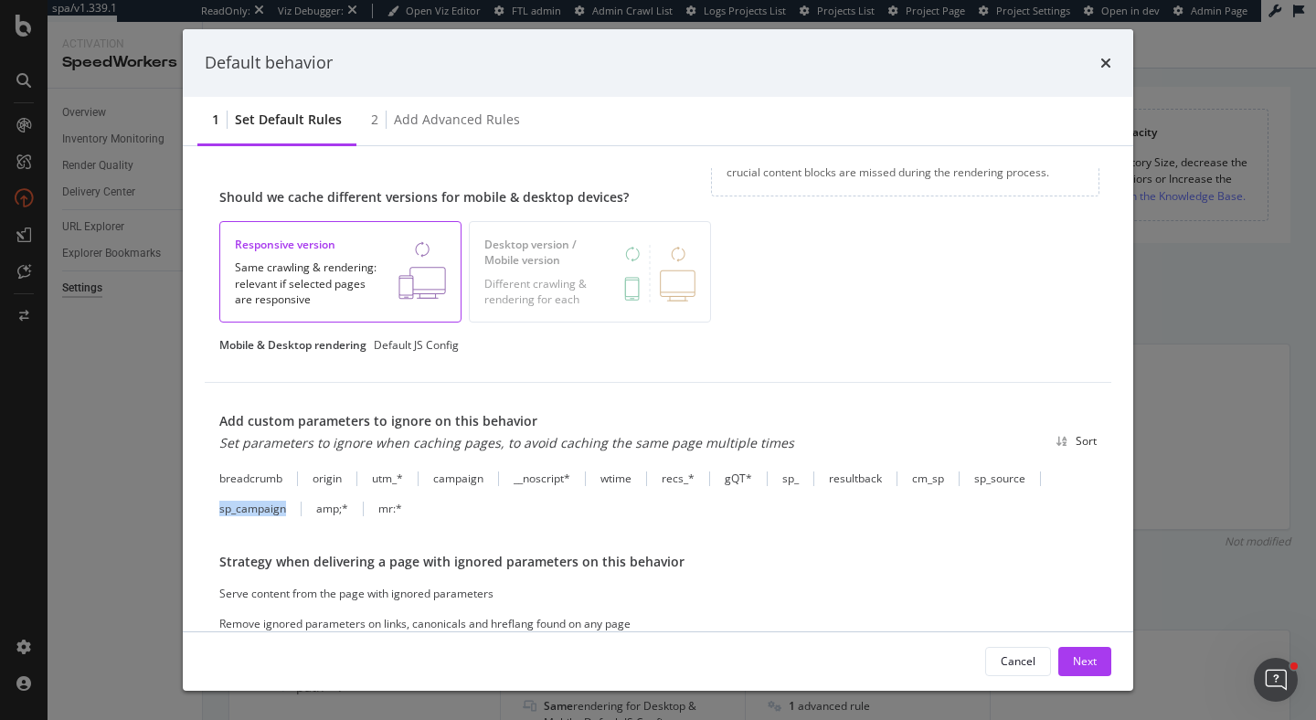
click at [286, 514] on div "Add custom parameters to ignore on this behavior Set parameters to ignore when …" at bounding box center [658, 522] width 906 height 279
drag, startPoint x: 312, startPoint y: 510, endPoint x: 359, endPoint y: 512, distance: 46.6
click at [359, 512] on div "breadcrumb origin utm_* campaign __noscript* wtime recs_* gQT* sp_ resultback c…" at bounding box center [657, 494] width 877 height 46
drag, startPoint x: 377, startPoint y: 508, endPoint x: 443, endPoint y: 508, distance: 65.8
click at [443, 508] on div "breadcrumb origin utm_* campaign __noscript* wtime recs_* gQT* sp_ resultback c…" at bounding box center [657, 494] width 877 height 46
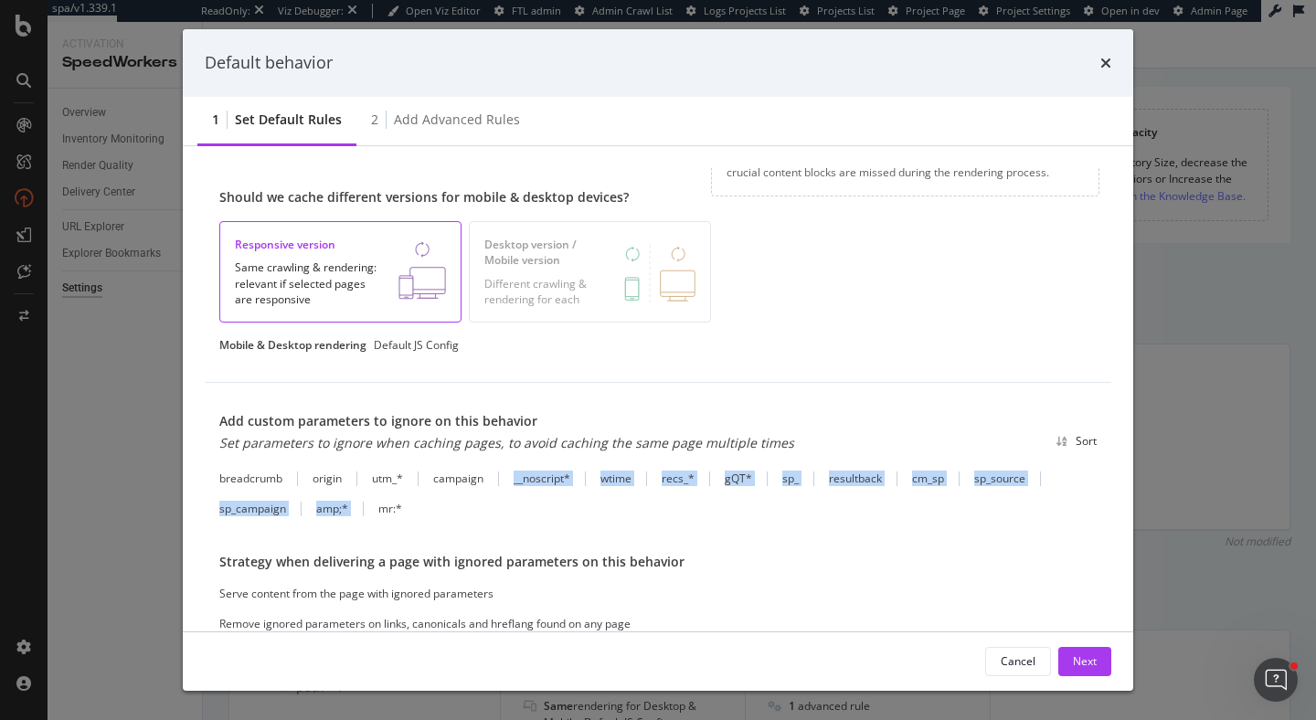
click at [427, 503] on div "breadcrumb origin utm_* campaign __noscript* wtime recs_* gQT* sp_ resultback c…" at bounding box center [657, 494] width 877 height 46
drag, startPoint x: 401, startPoint y: 508, endPoint x: 369, endPoint y: 508, distance: 32.0
click at [369, 508] on div "breadcrumb origin utm_* campaign __noscript* wtime recs_* gQT* sp_ resultback c…" at bounding box center [657, 494] width 877 height 46
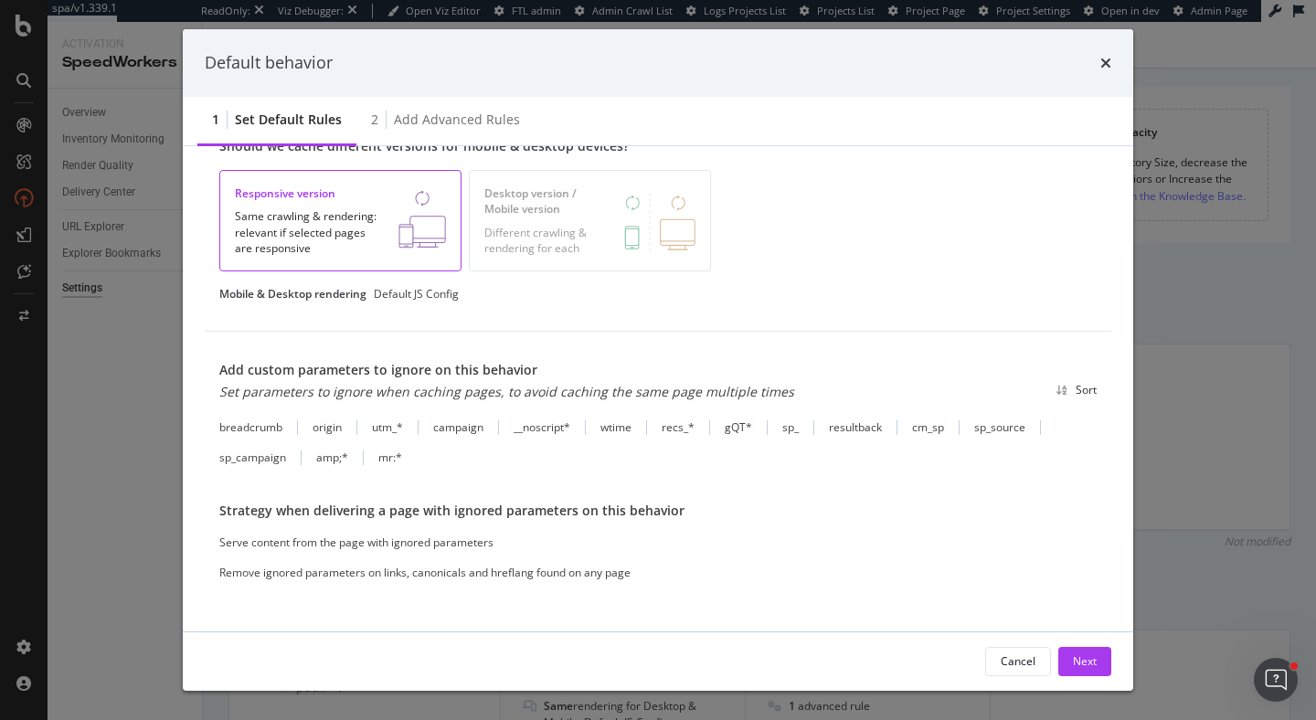
click at [404, 574] on div "Remove ignored parameters on links, canonicals and hreflang found on any page" at bounding box center [424, 573] width 411 height 16
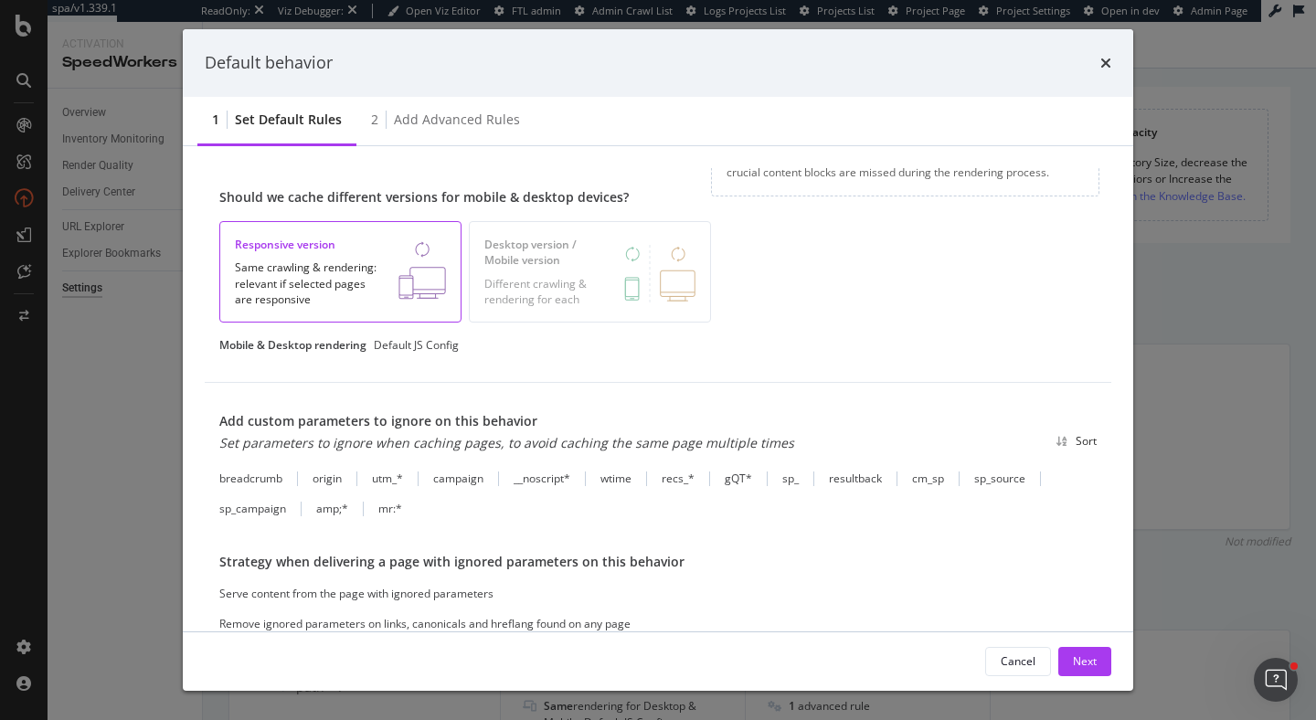
scroll to position [0, 0]
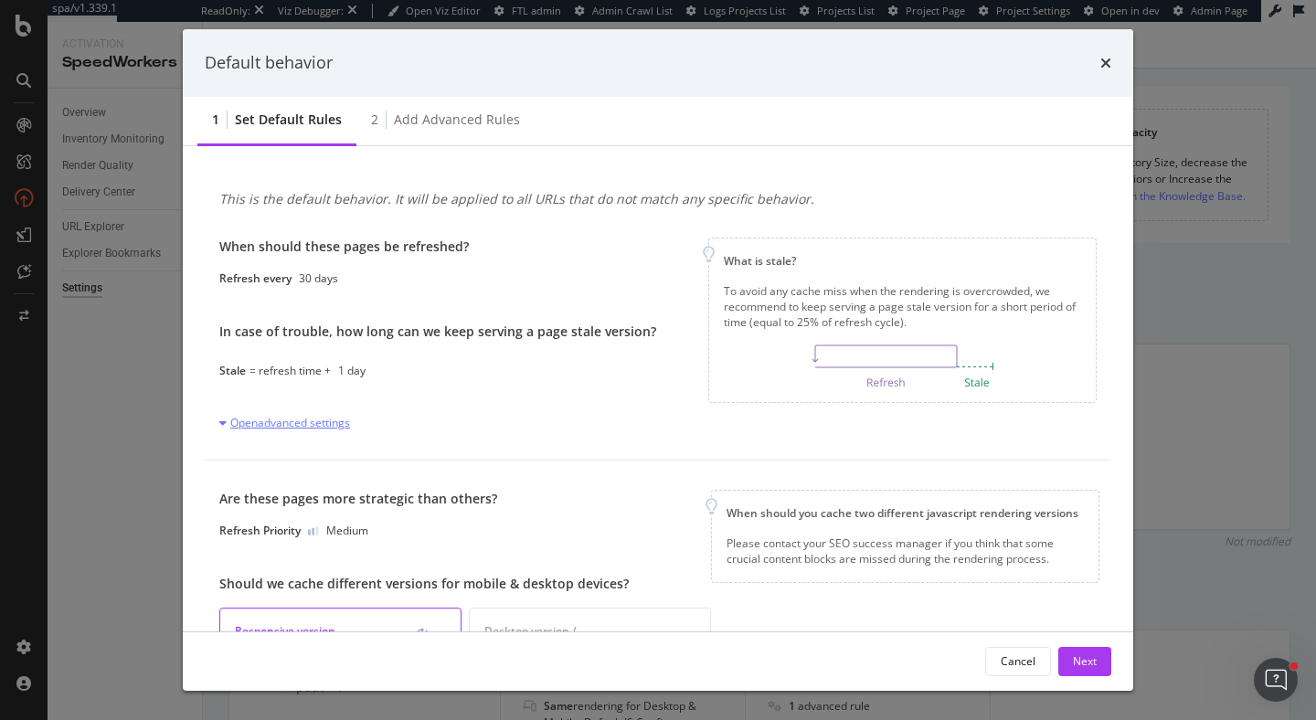
click at [311, 424] on div "Open advanced settings" at bounding box center [284, 423] width 131 height 16
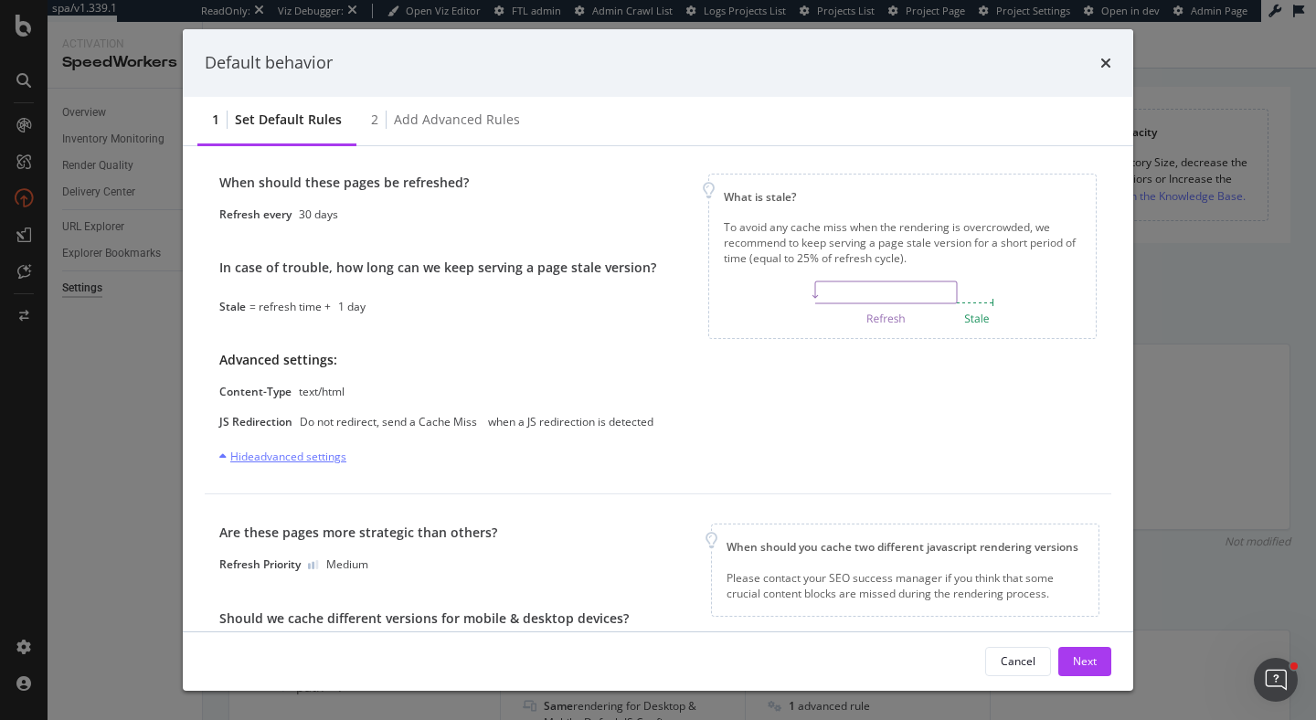
scroll to position [65, 0]
click at [427, 118] on div "Add advanced rules" at bounding box center [457, 120] width 126 height 18
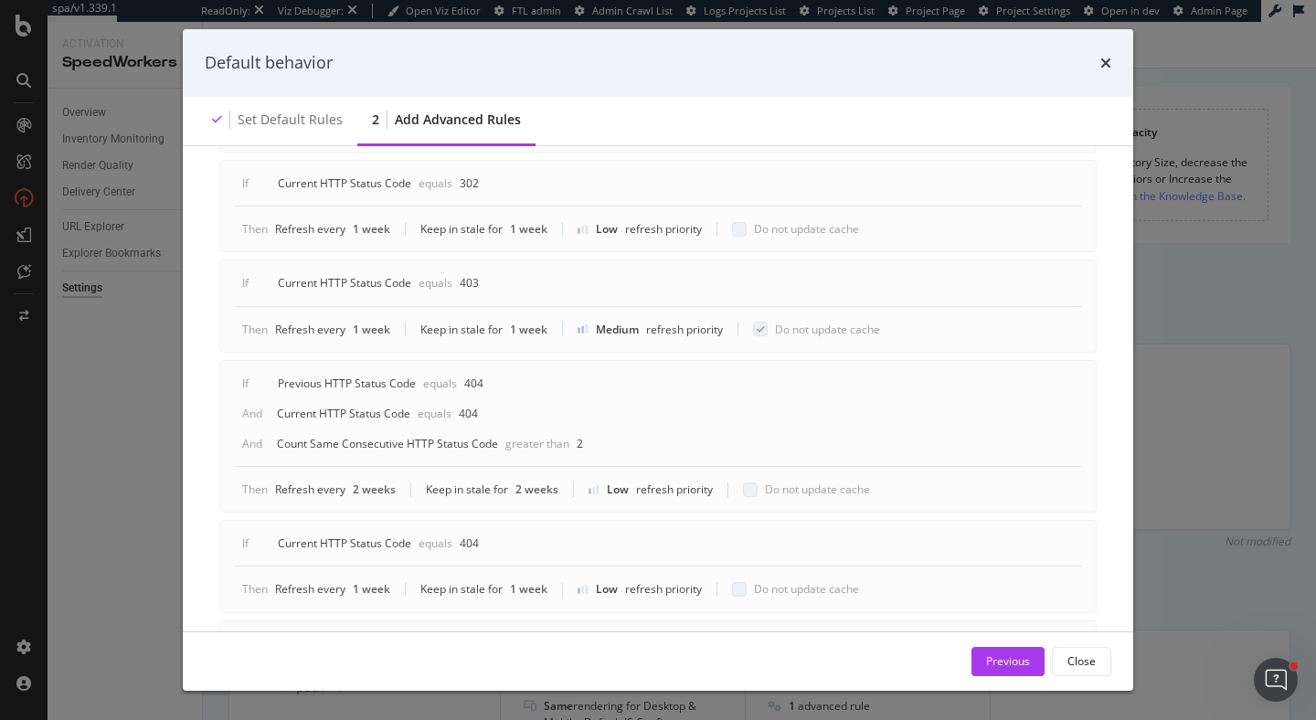
scroll to position [820, 0]
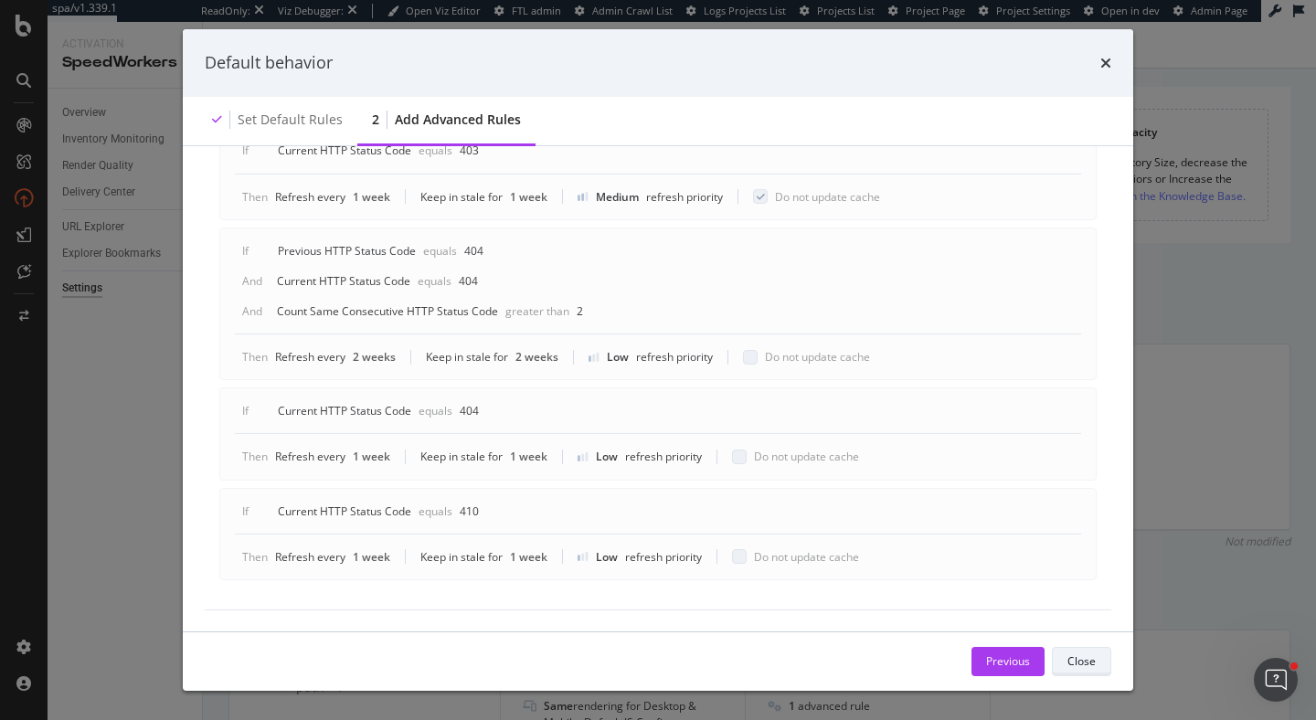
click at [1096, 655] on button "Close" at bounding box center [1081, 661] width 59 height 29
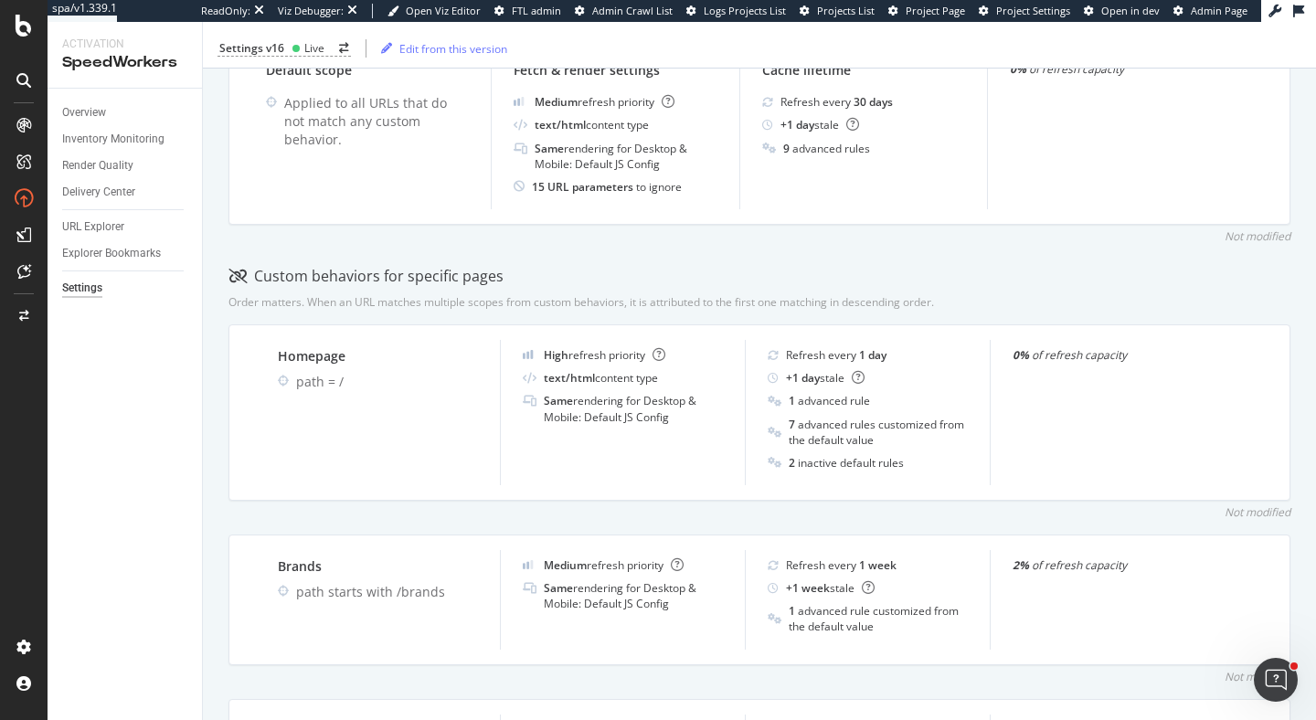
scroll to position [459, 0]
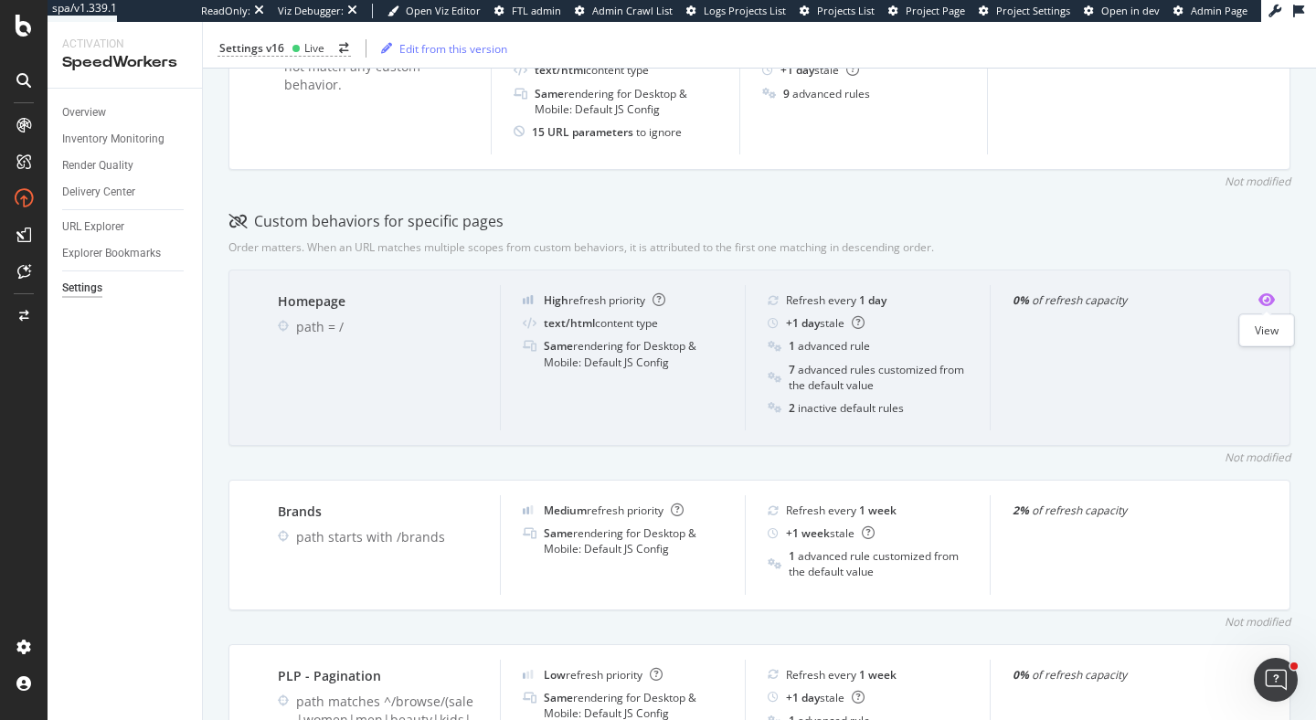
click at [1268, 302] on icon "eye" at bounding box center [1266, 299] width 16 height 15
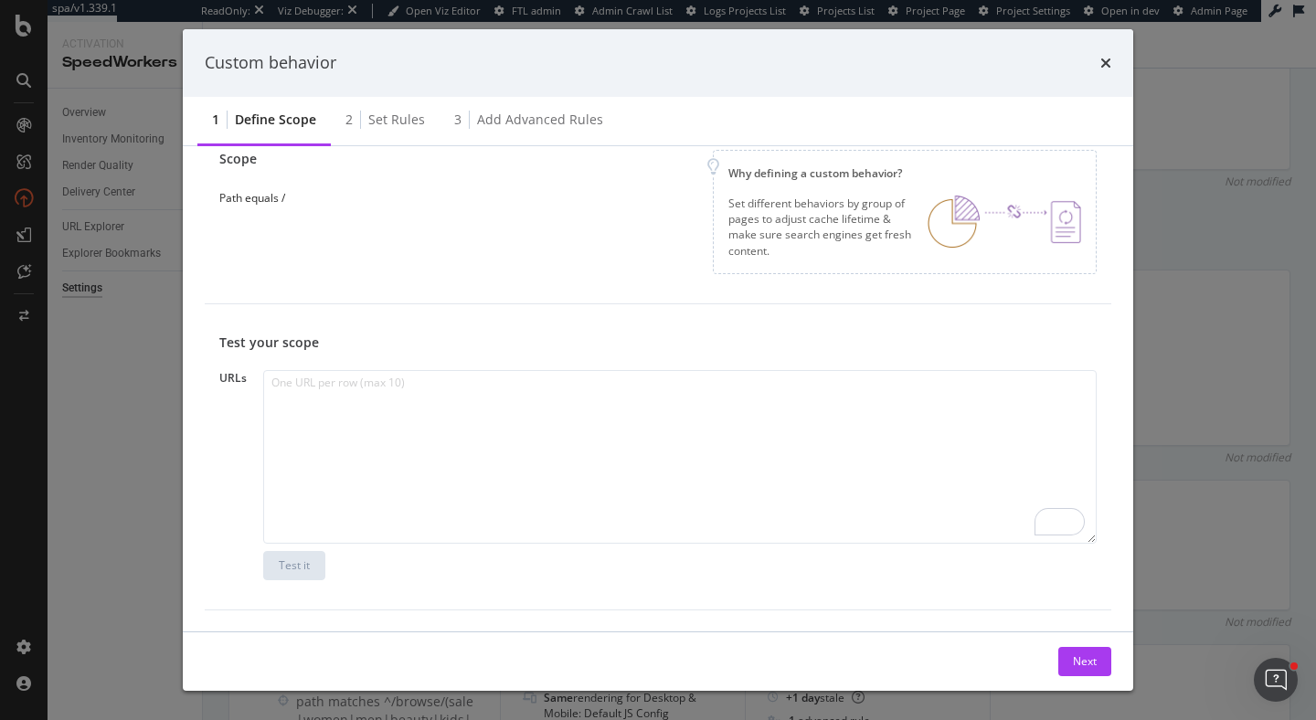
scroll to position [0, 0]
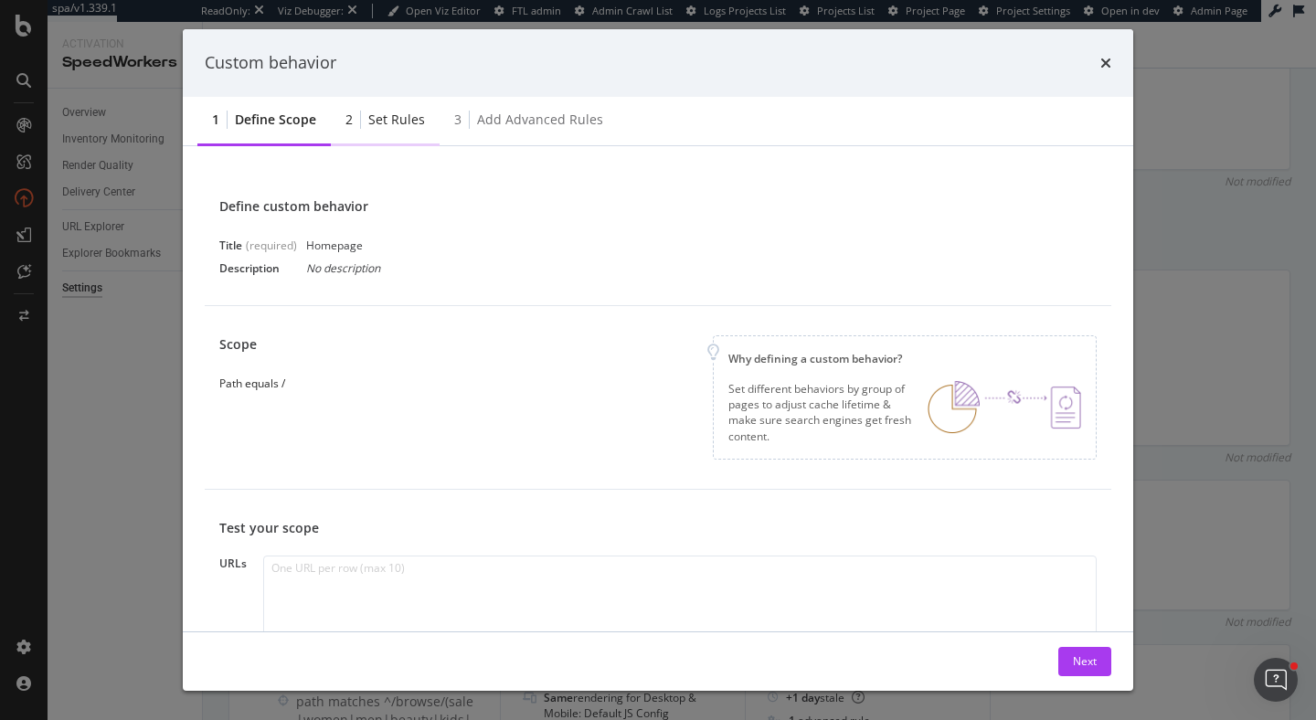
click at [388, 120] on div "Set rules" at bounding box center [396, 120] width 57 height 18
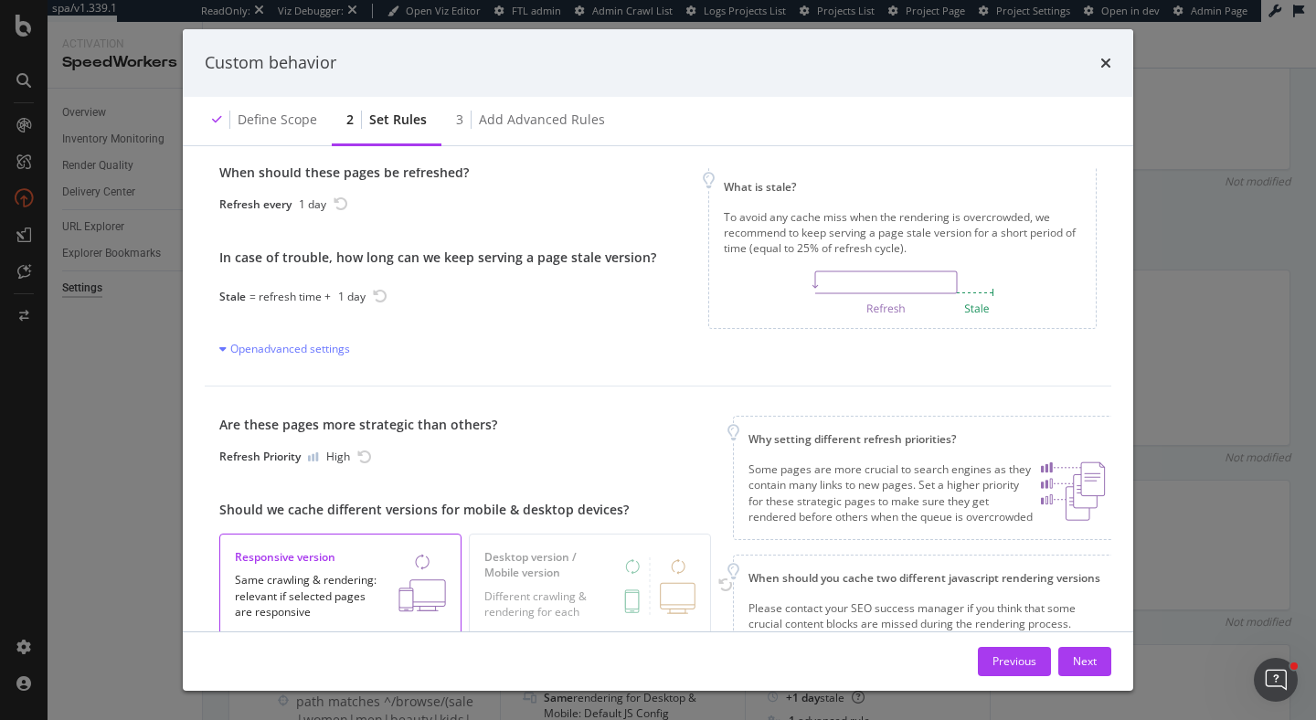
scroll to position [35, 0]
click at [324, 358] on div "When should these pages be refreshed? Refresh every 1 day In case of trouble, h…" at bounding box center [658, 259] width 906 height 252
click at [320, 334] on div "When should these pages be refreshed? Refresh every 1 day In case of trouble, h…" at bounding box center [437, 259] width 437 height 193
click at [323, 344] on div "Open advanced settings" at bounding box center [284, 348] width 131 height 16
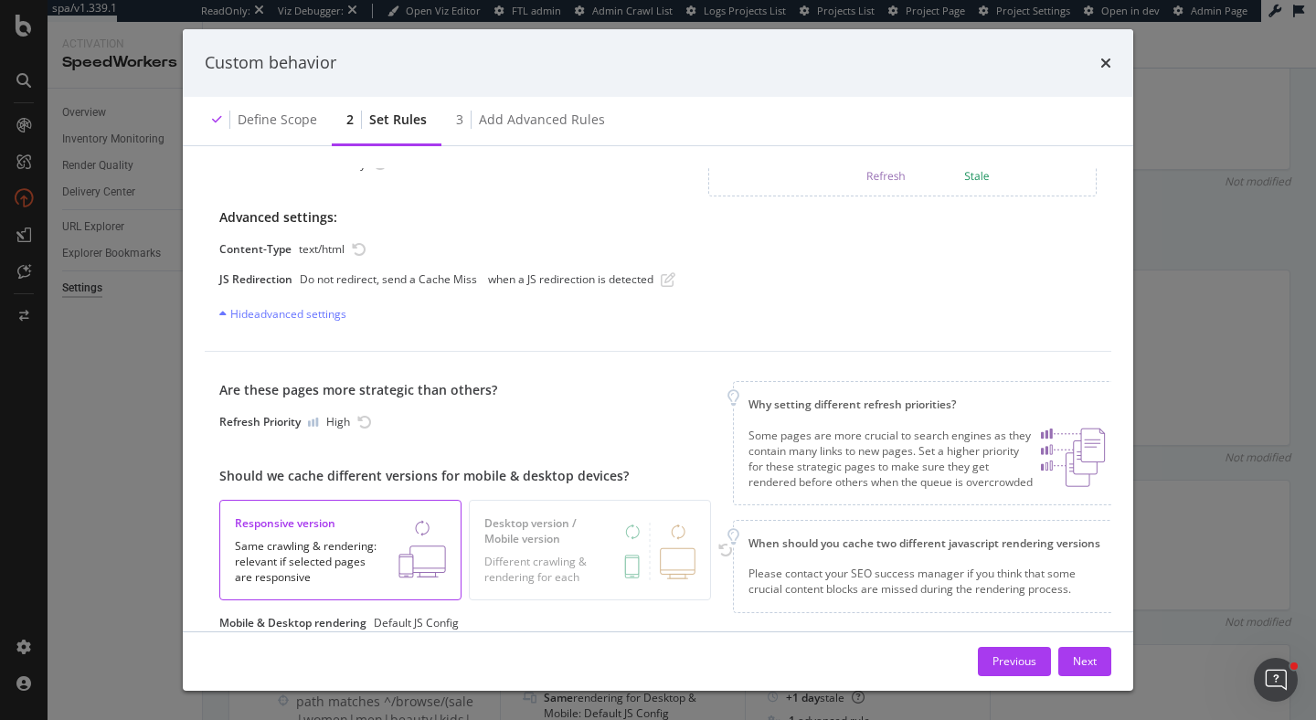
scroll to position [51, 0]
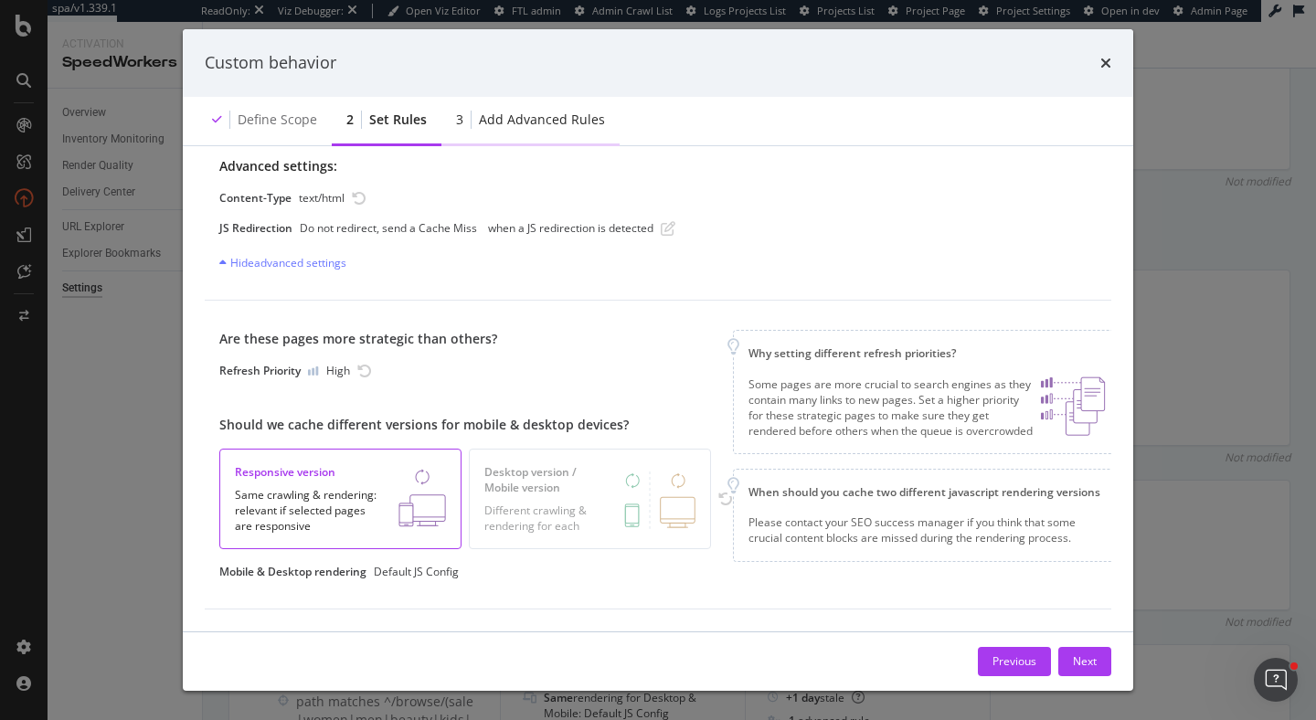
click at [524, 124] on div "Add advanced rules" at bounding box center [542, 120] width 126 height 18
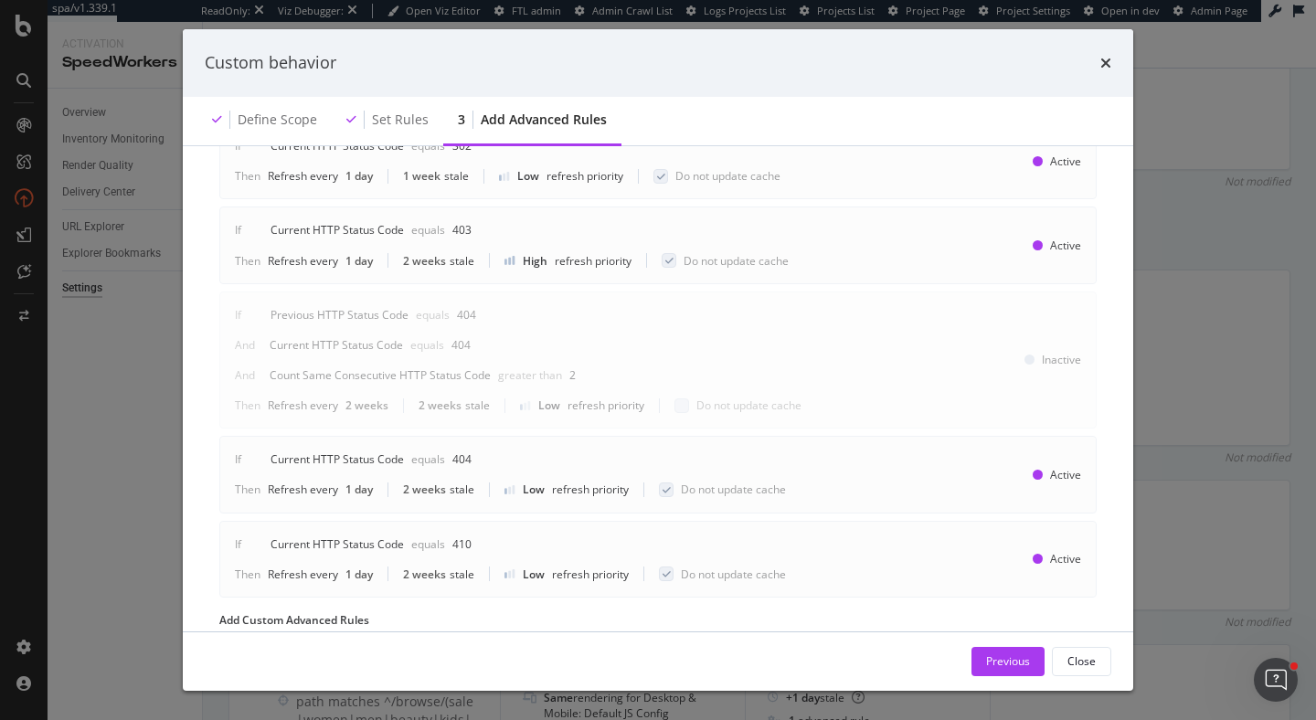
scroll to position [818, 0]
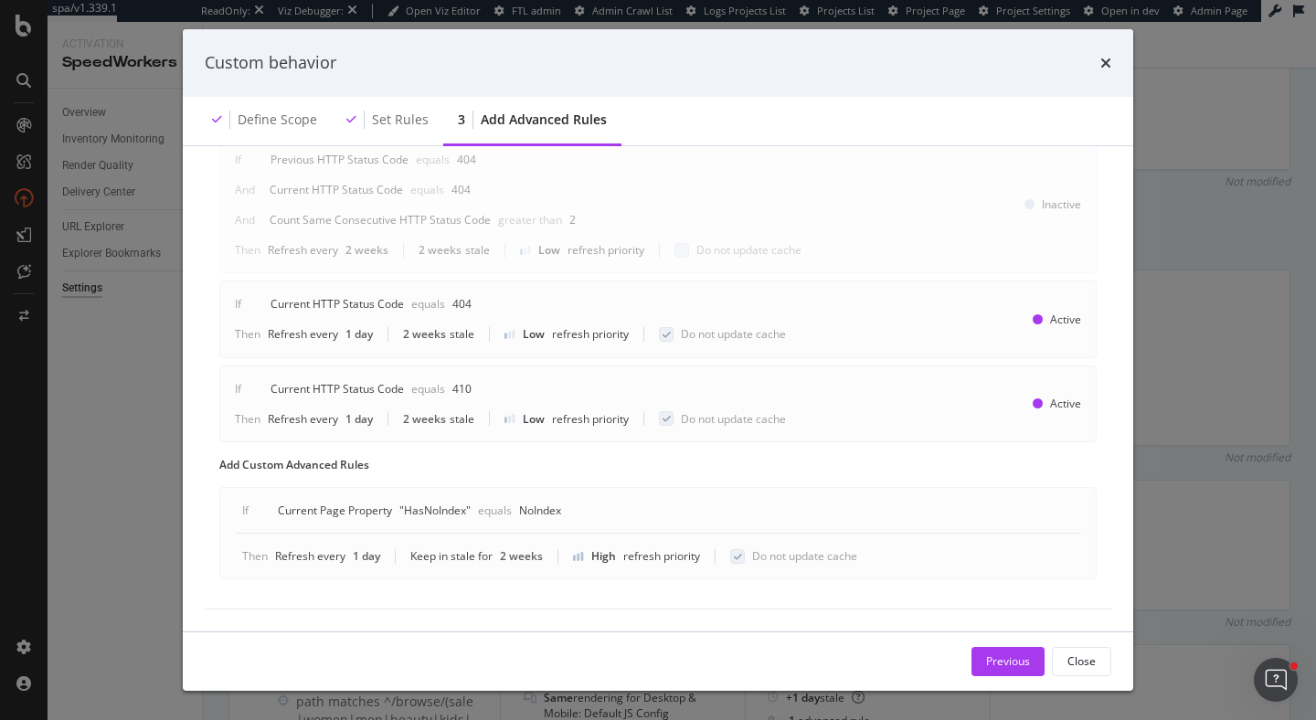
click at [152, 471] on div "Custom behavior Define scope Set rules 3 Add advanced rules Advanced rules allo…" at bounding box center [658, 360] width 1316 height 720
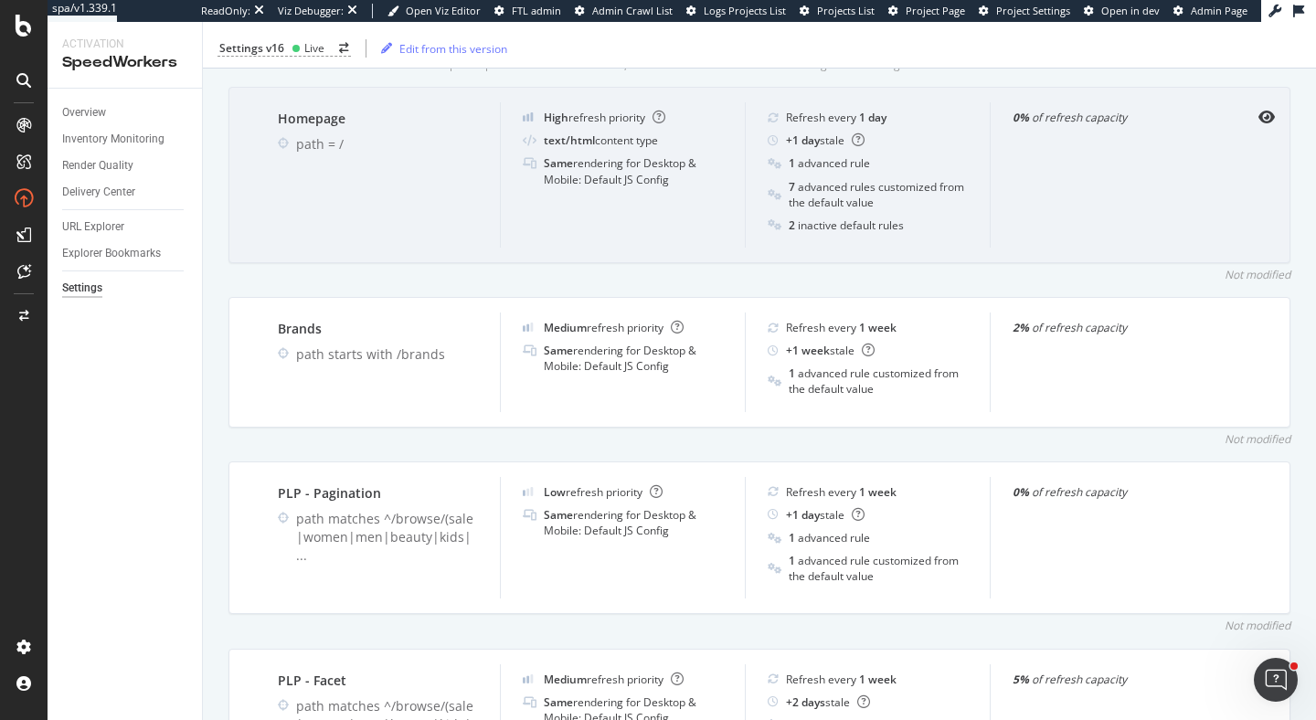
scroll to position [658, 0]
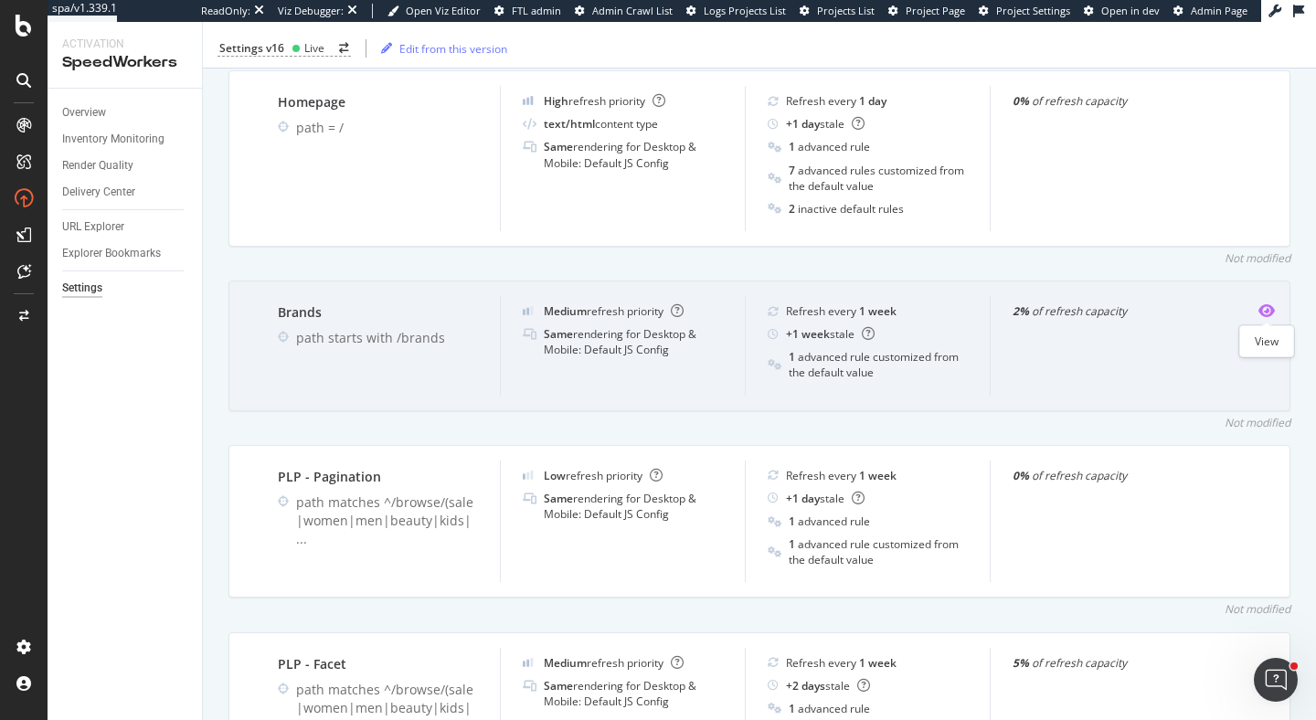
click at [1271, 306] on icon "eye" at bounding box center [1266, 310] width 16 height 15
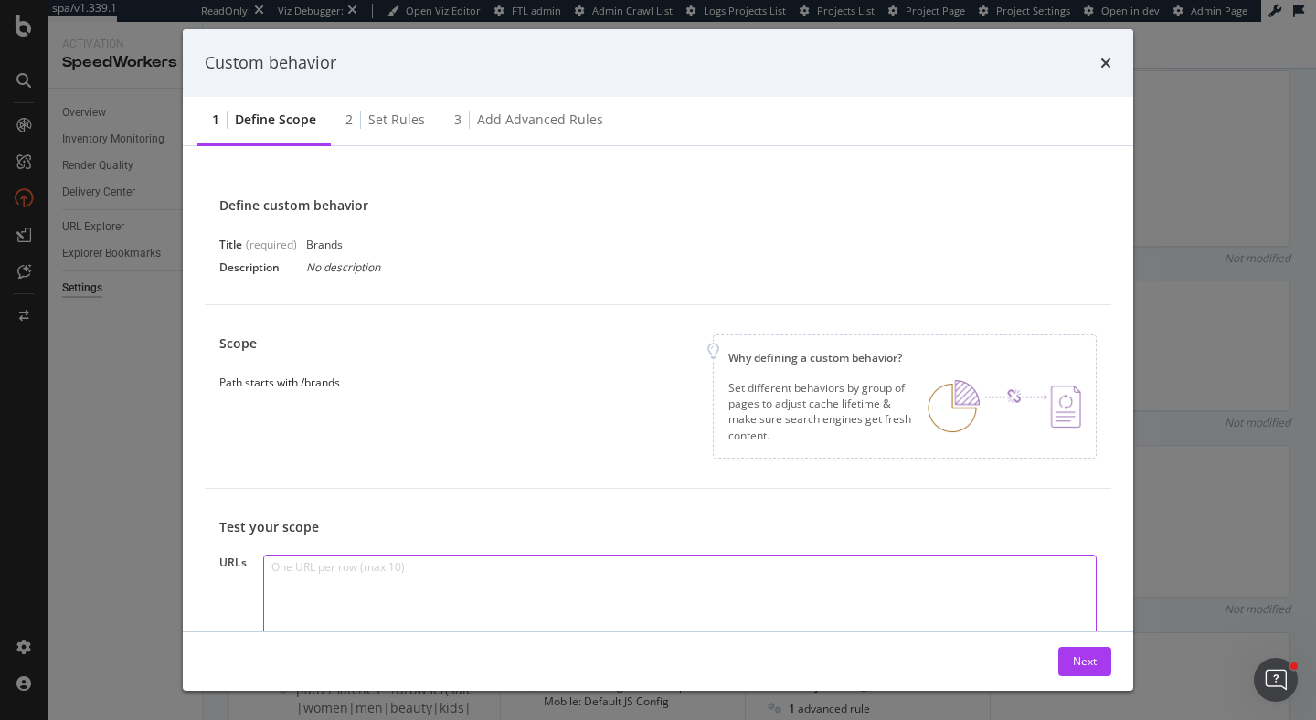
scroll to position [1, 0]
click at [344, 244] on div "Brands" at bounding box center [470, 245] width 329 height 16
drag, startPoint x: 344, startPoint y: 244, endPoint x: 305, endPoint y: 243, distance: 38.4
click at [306, 244] on div "Brands" at bounding box center [470, 245] width 329 height 16
drag, startPoint x: 300, startPoint y: 380, endPoint x: 417, endPoint y: 380, distance: 117.0
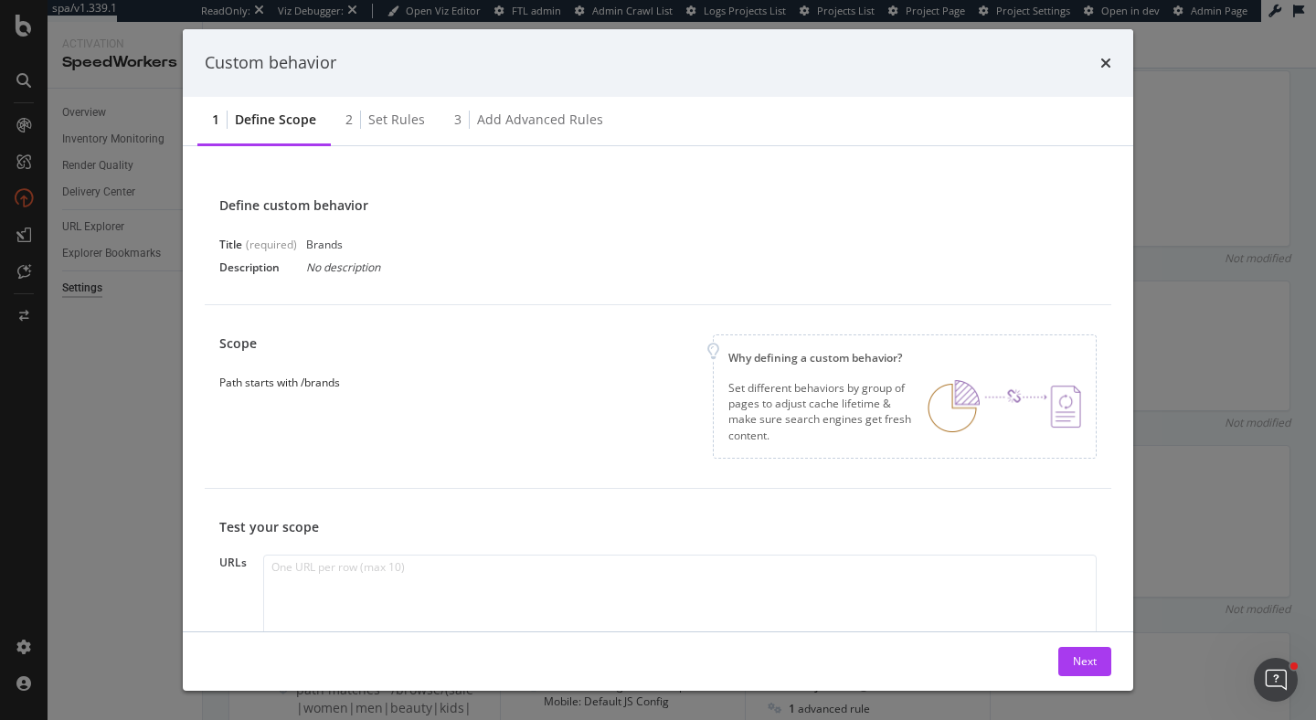
click at [417, 380] on div "Scope Path starts with /brands Why defining a custom behavior? Set different be…" at bounding box center [657, 396] width 877 height 124
drag, startPoint x: 301, startPoint y: 379, endPoint x: 409, endPoint y: 385, distance: 108.9
click at [409, 385] on div "Scope Path starts with /brands Why defining a custom behavior? Set different be…" at bounding box center [657, 396] width 877 height 124
drag, startPoint x: 357, startPoint y: 384, endPoint x: 302, endPoint y: 388, distance: 55.9
click at [302, 387] on div "Scope Path starts with /brands Why defining a custom behavior? Set different be…" at bounding box center [657, 396] width 877 height 124
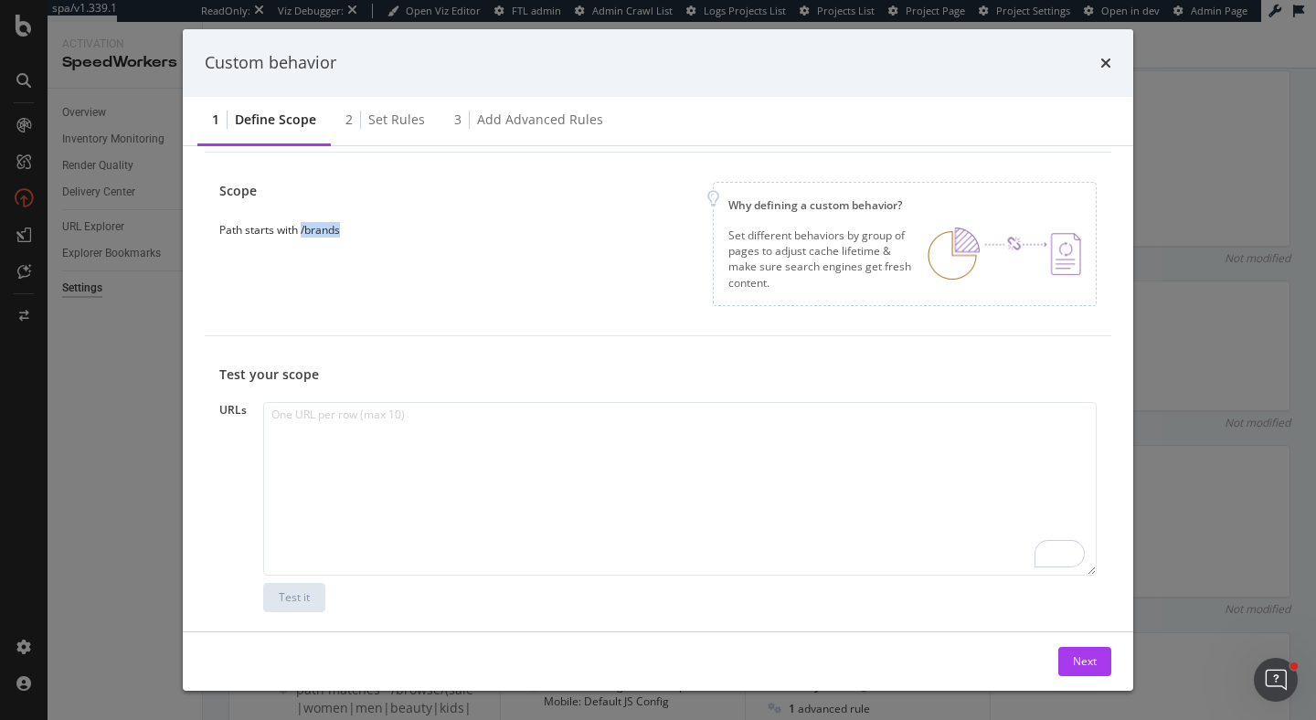
scroll to position [185, 0]
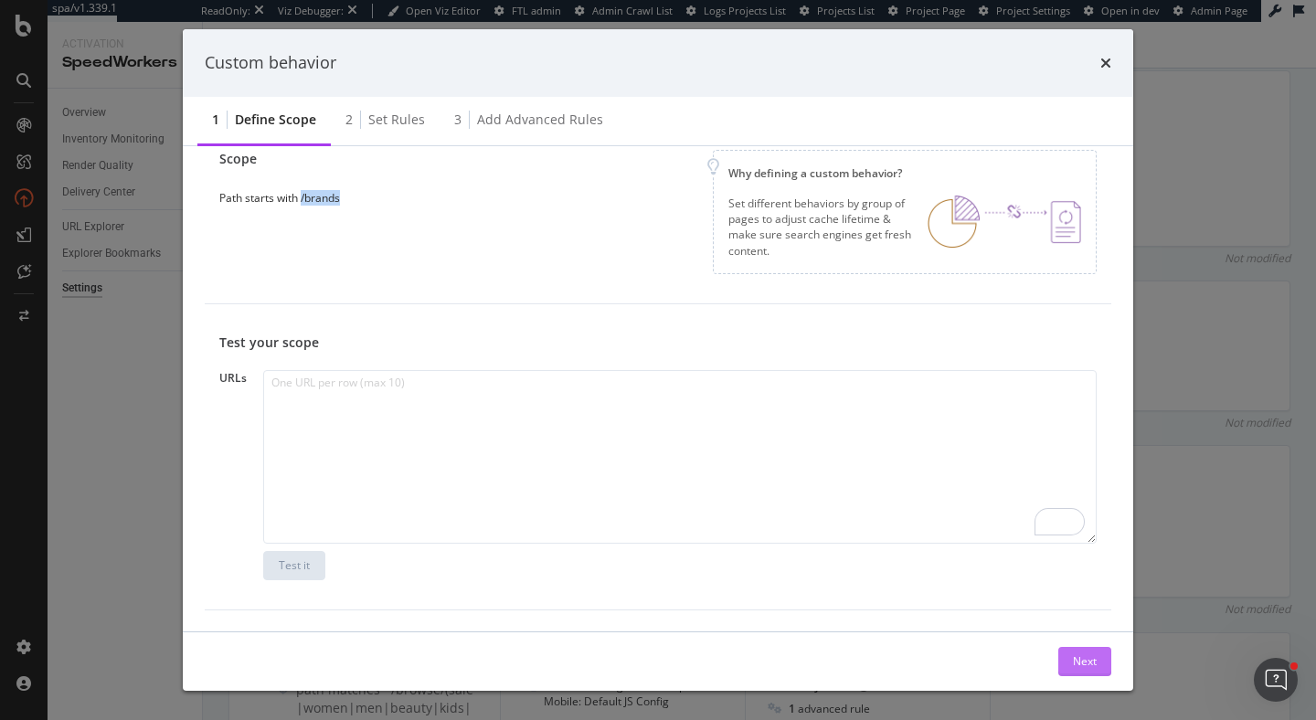
click at [1085, 658] on div "Next" at bounding box center [1085, 661] width 24 height 16
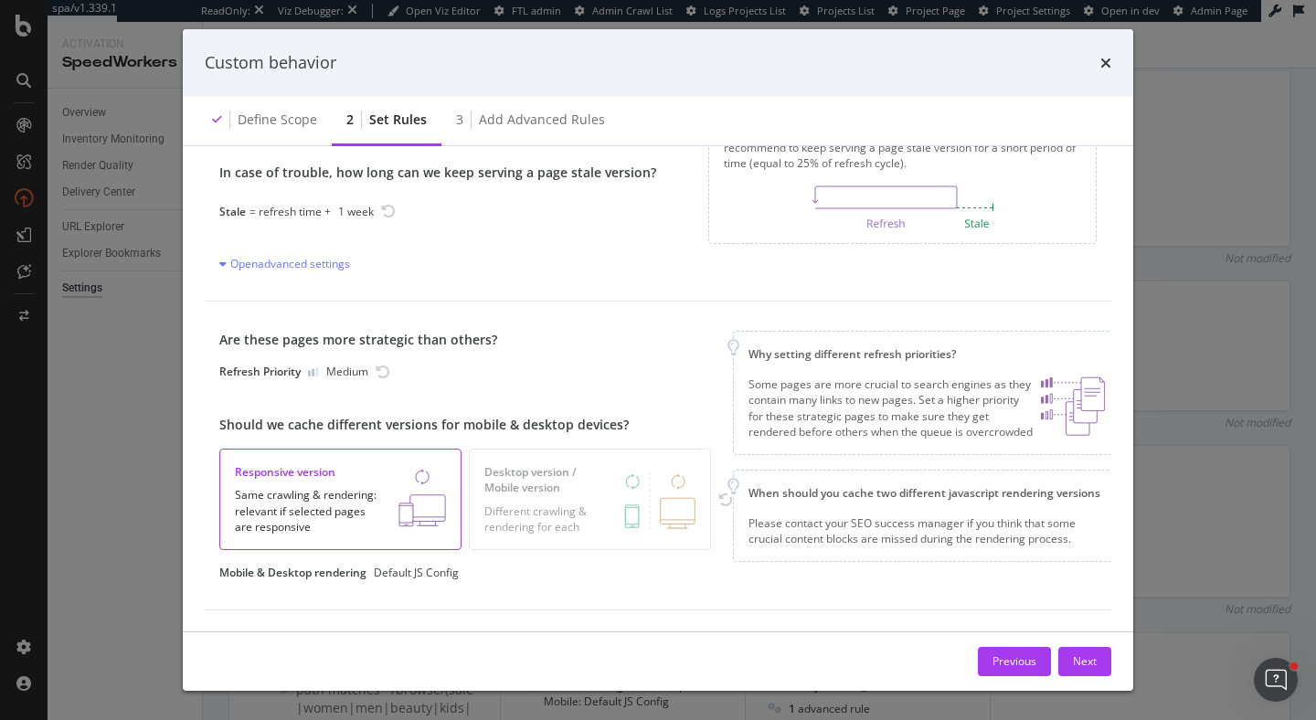
scroll to position [51, 0]
click at [1085, 662] on div "Next" at bounding box center [1085, 661] width 24 height 16
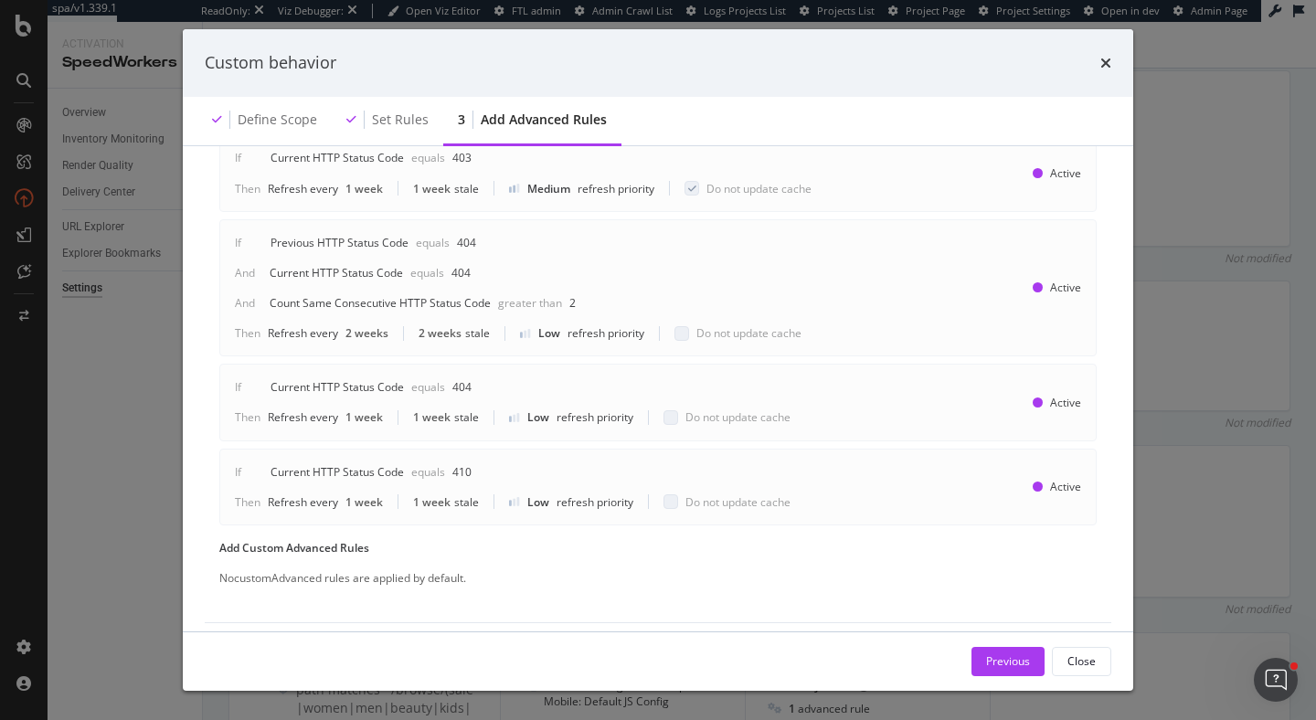
scroll to position [748, 0]
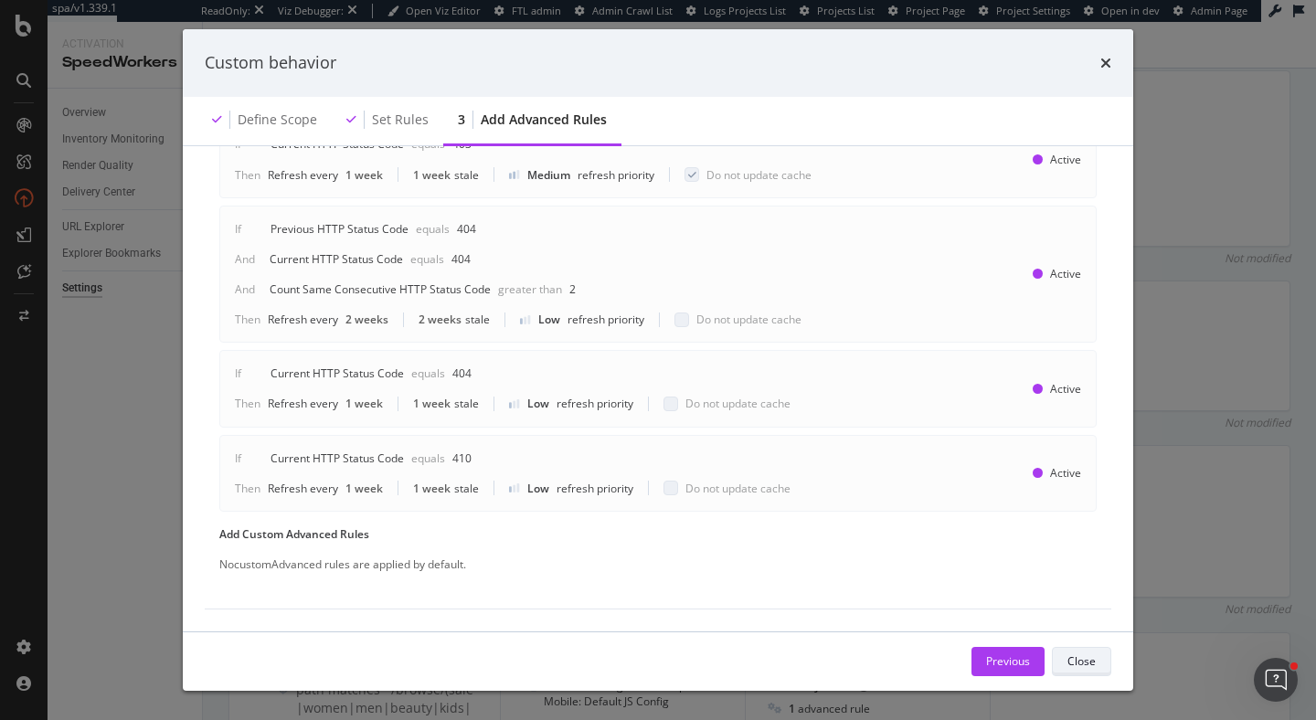
click at [1083, 656] on div "Close" at bounding box center [1081, 661] width 28 height 16
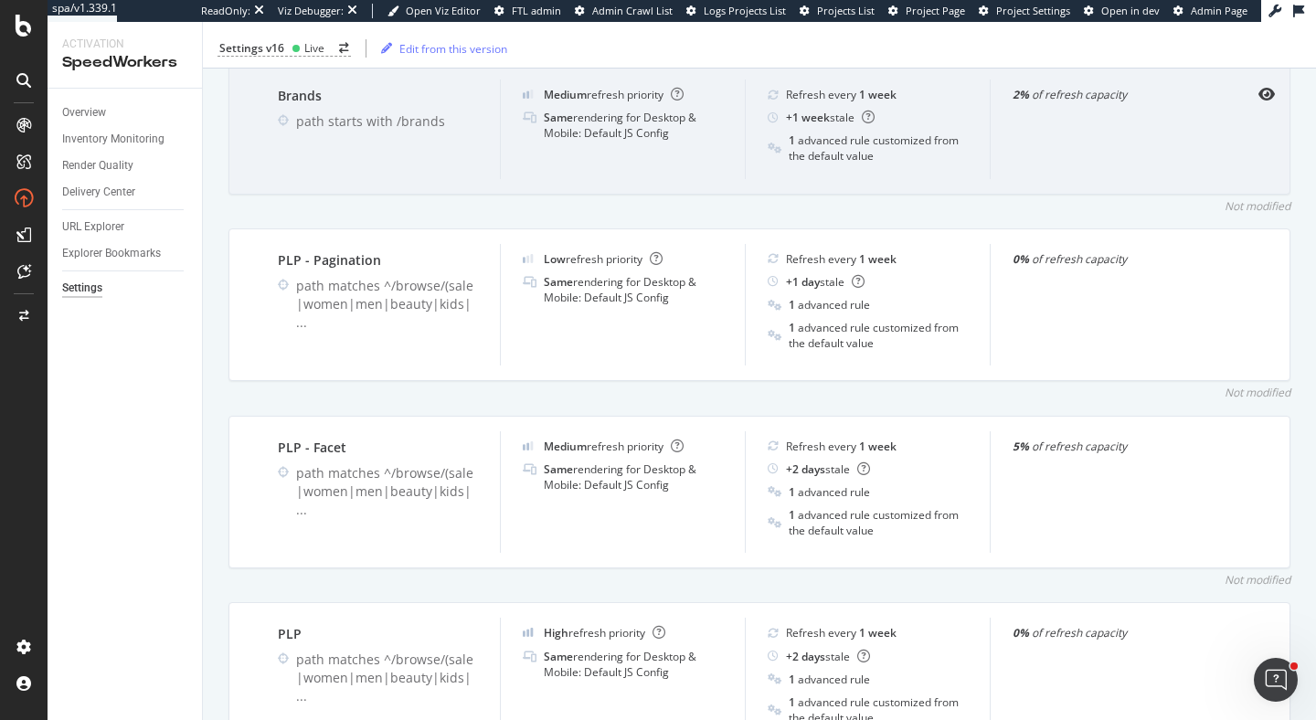
scroll to position [894, 0]
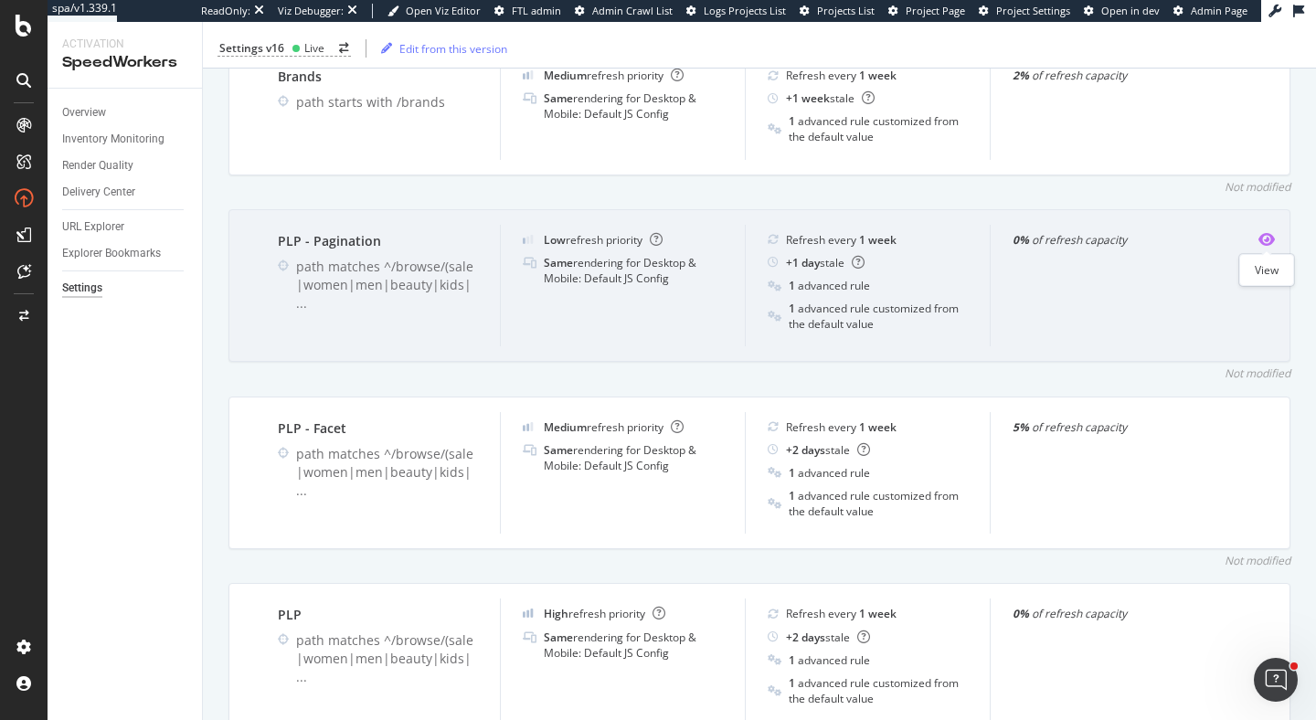
click at [1264, 237] on icon "eye" at bounding box center [1266, 239] width 16 height 15
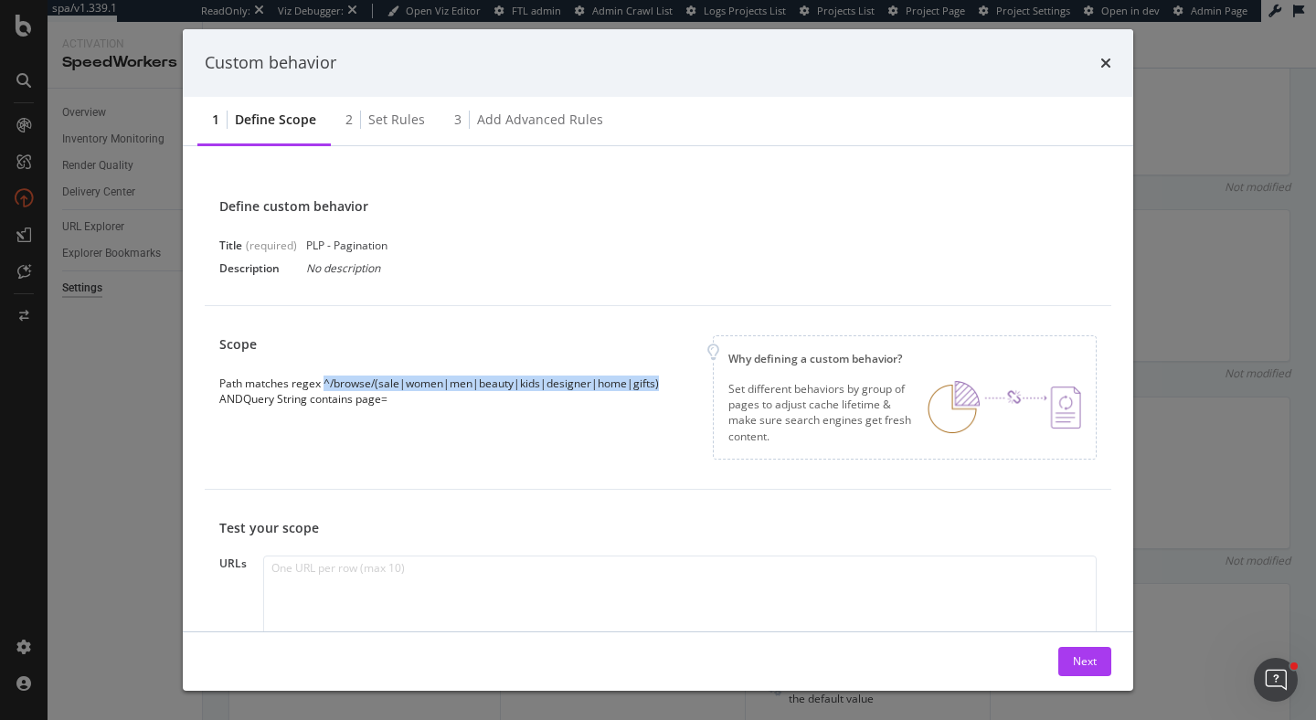
drag, startPoint x: 324, startPoint y: 383, endPoint x: 675, endPoint y: 382, distance: 350.9
click at [675, 382] on div "Scope Path matches regex ^/browse/(sale|women|men|beauty|kids|designer|home|gif…" at bounding box center [657, 397] width 877 height 124
drag, startPoint x: 360, startPoint y: 402, endPoint x: 433, endPoint y: 403, distance: 73.1
click at [435, 403] on div "AND Query String contains page=" at bounding box center [439, 399] width 440 height 16
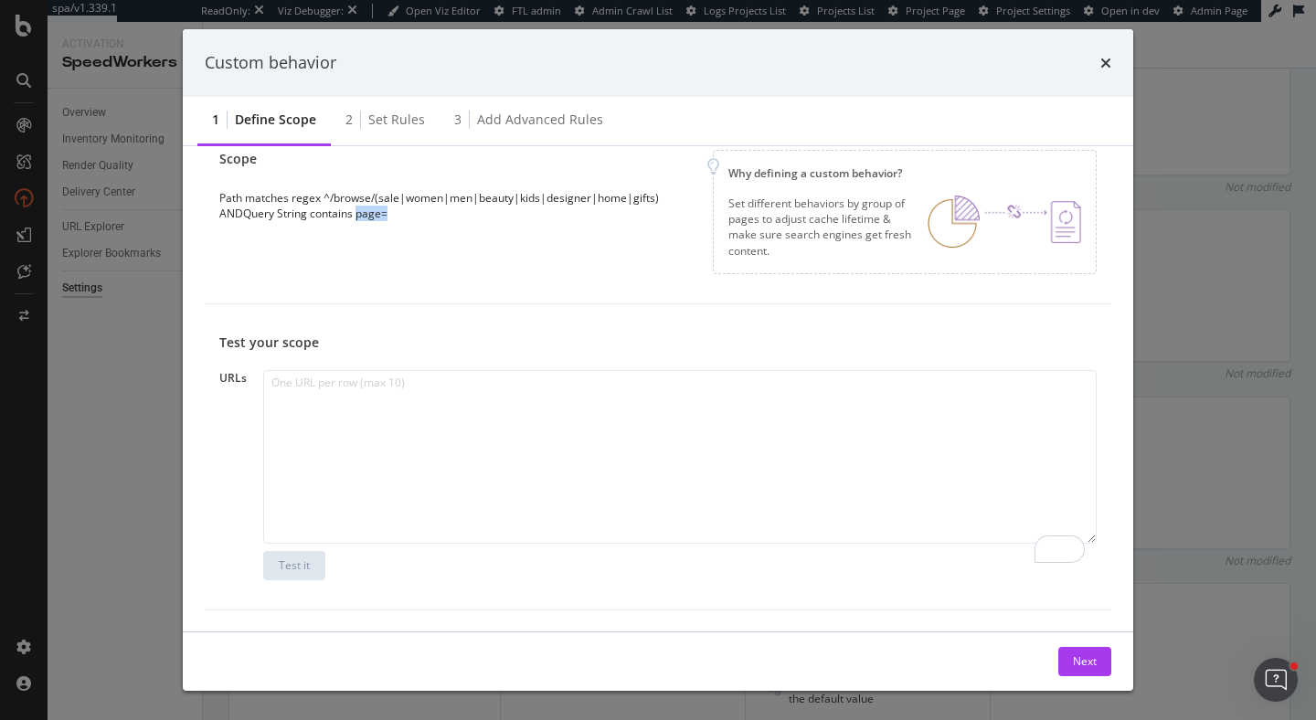
scroll to position [0, 0]
click at [1094, 662] on div "Next" at bounding box center [1085, 661] width 24 height 16
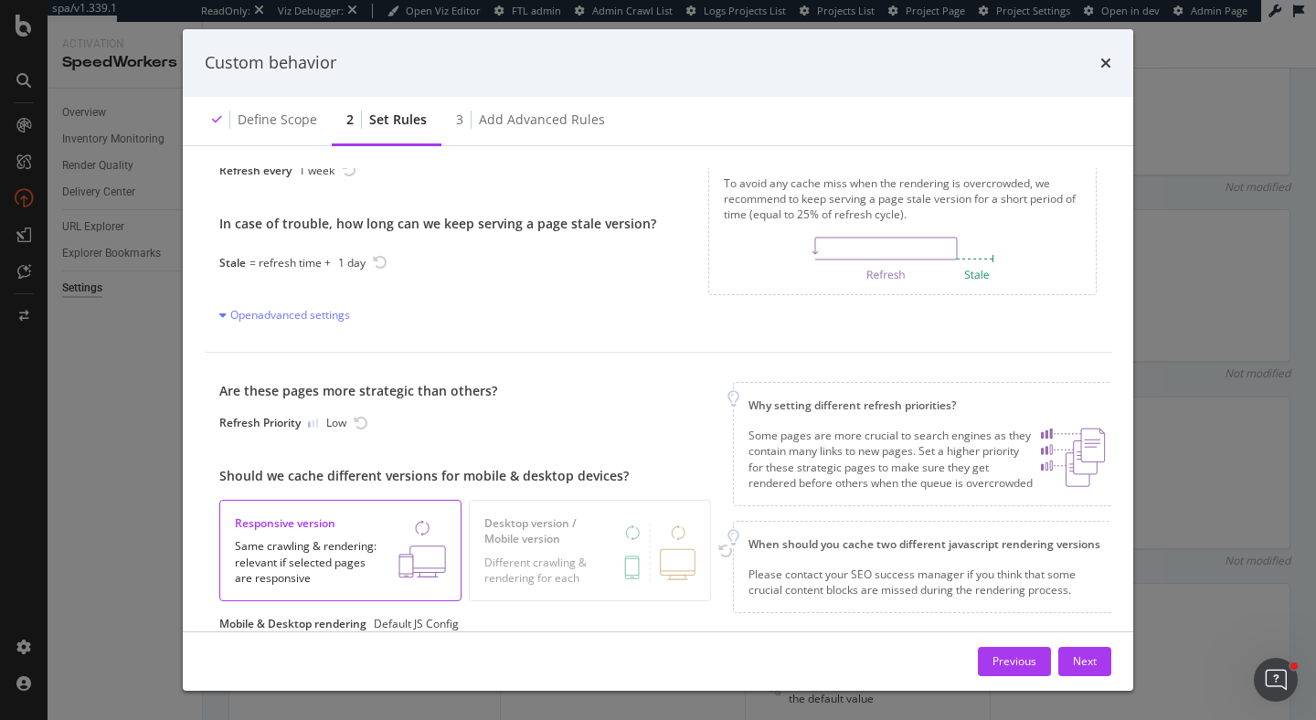
scroll to position [51, 0]
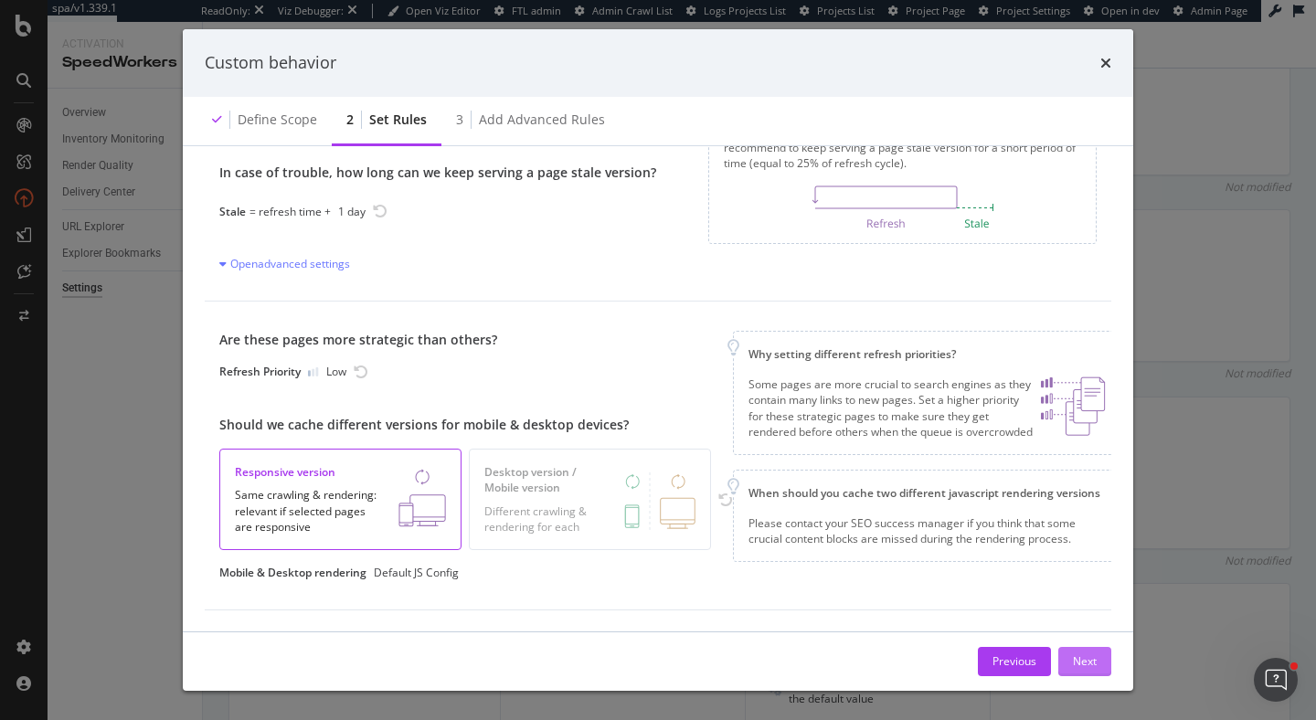
click at [1084, 654] on div "Next" at bounding box center [1085, 661] width 24 height 16
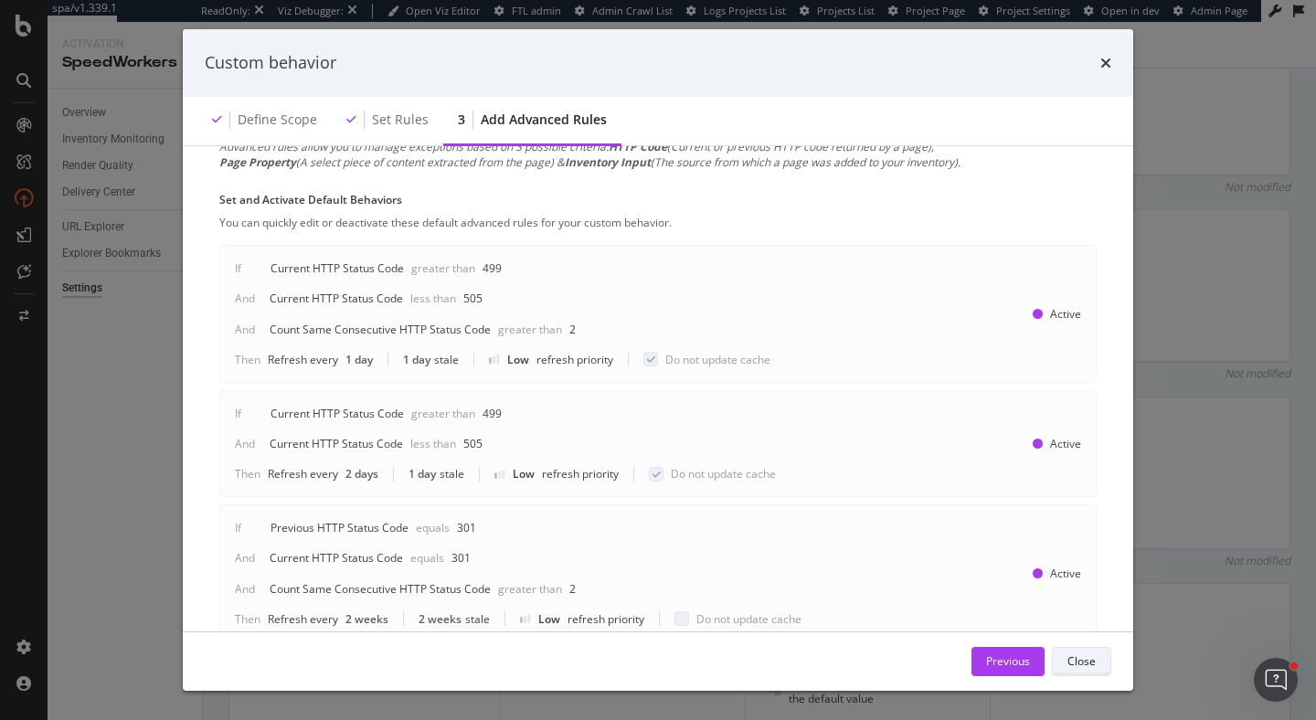
click at [1069, 662] on div "Close" at bounding box center [1081, 661] width 28 height 16
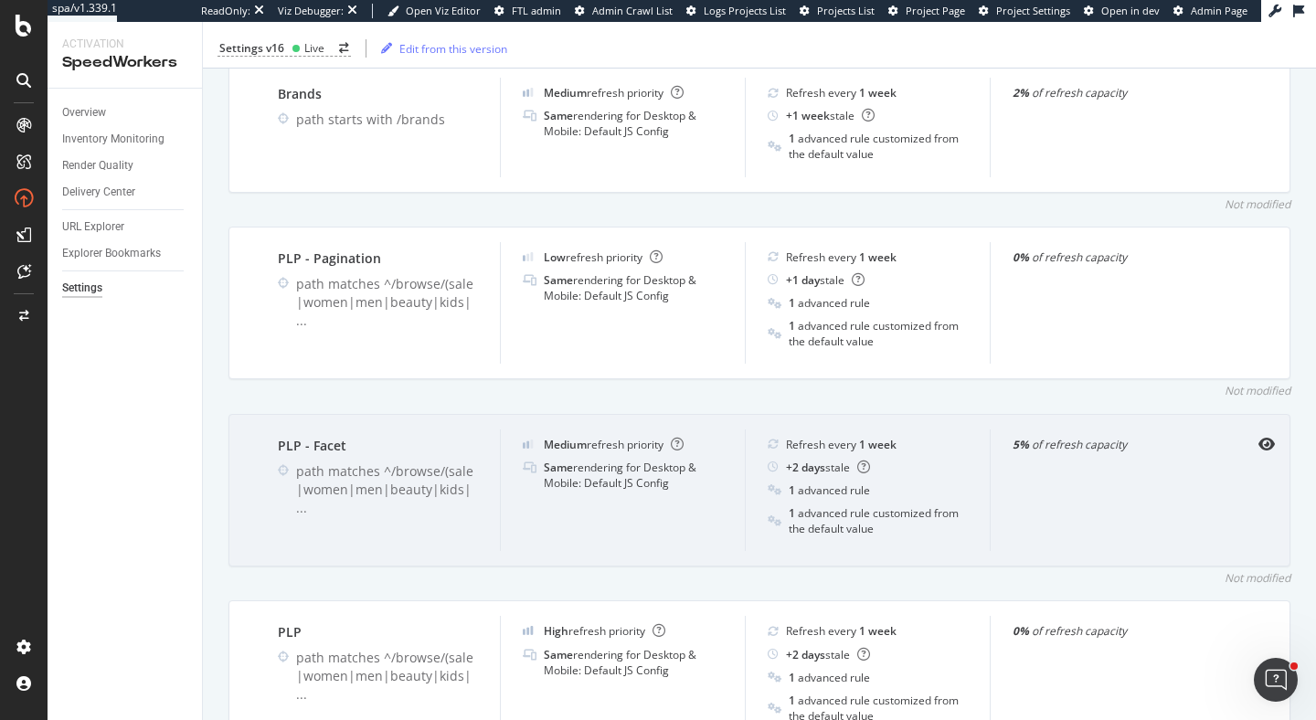
scroll to position [912, 0]
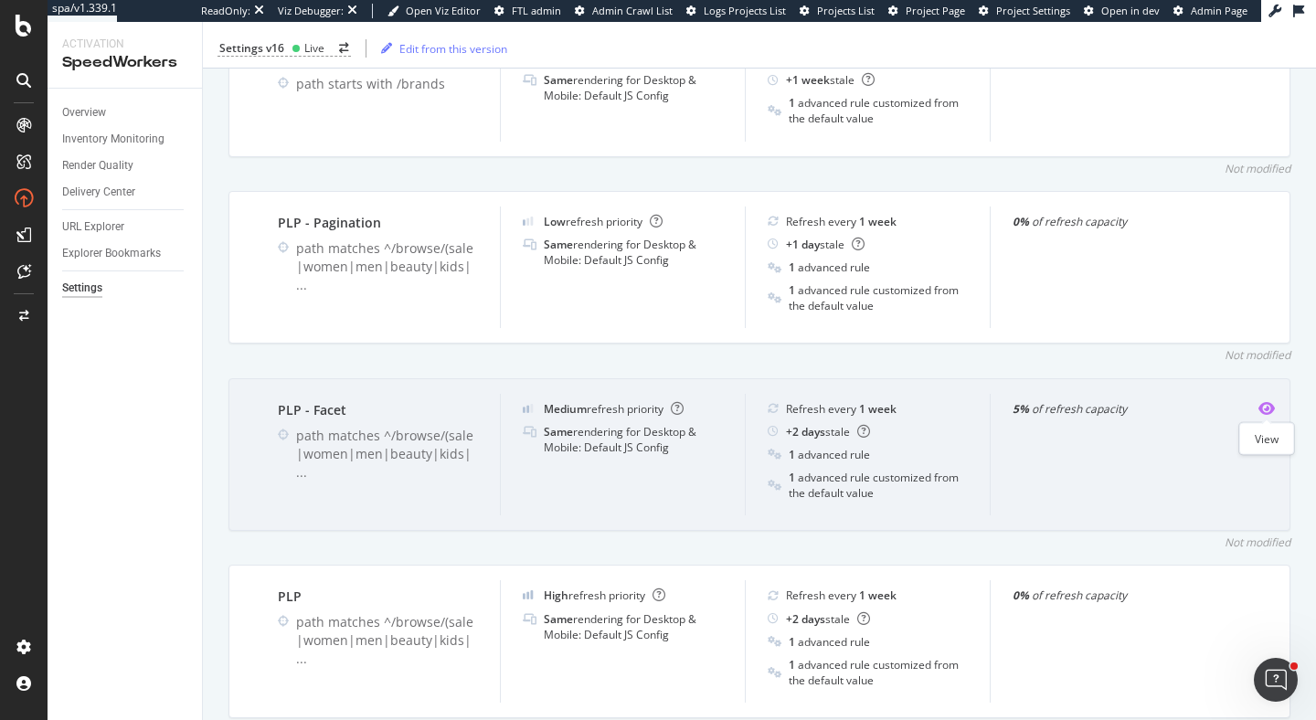
click at [1271, 407] on icon "eye" at bounding box center [1266, 408] width 16 height 15
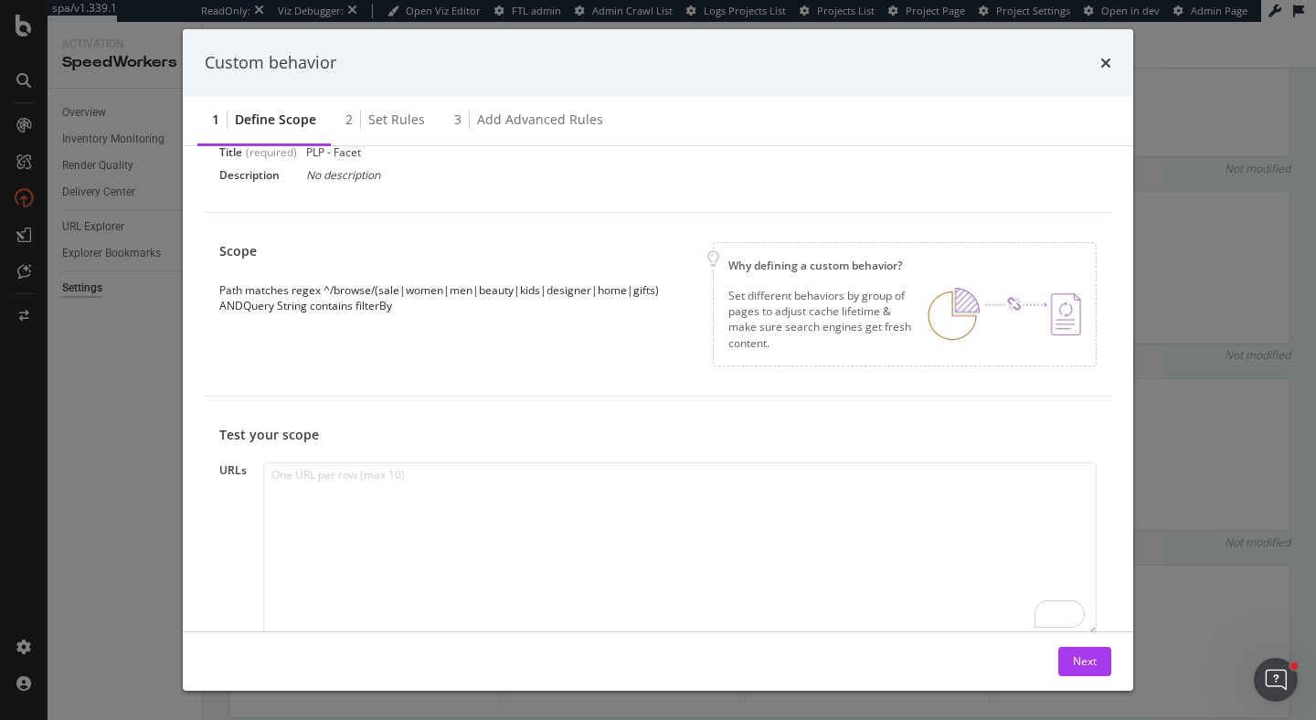
scroll to position [93, 0]
drag, startPoint x: 324, startPoint y: 286, endPoint x: 662, endPoint y: 294, distance: 337.3
click at [662, 294] on div "Scope Path matches regex ^/browse/(sale|women|men|beauty|kids|designer|home|gif…" at bounding box center [446, 277] width 454 height 71
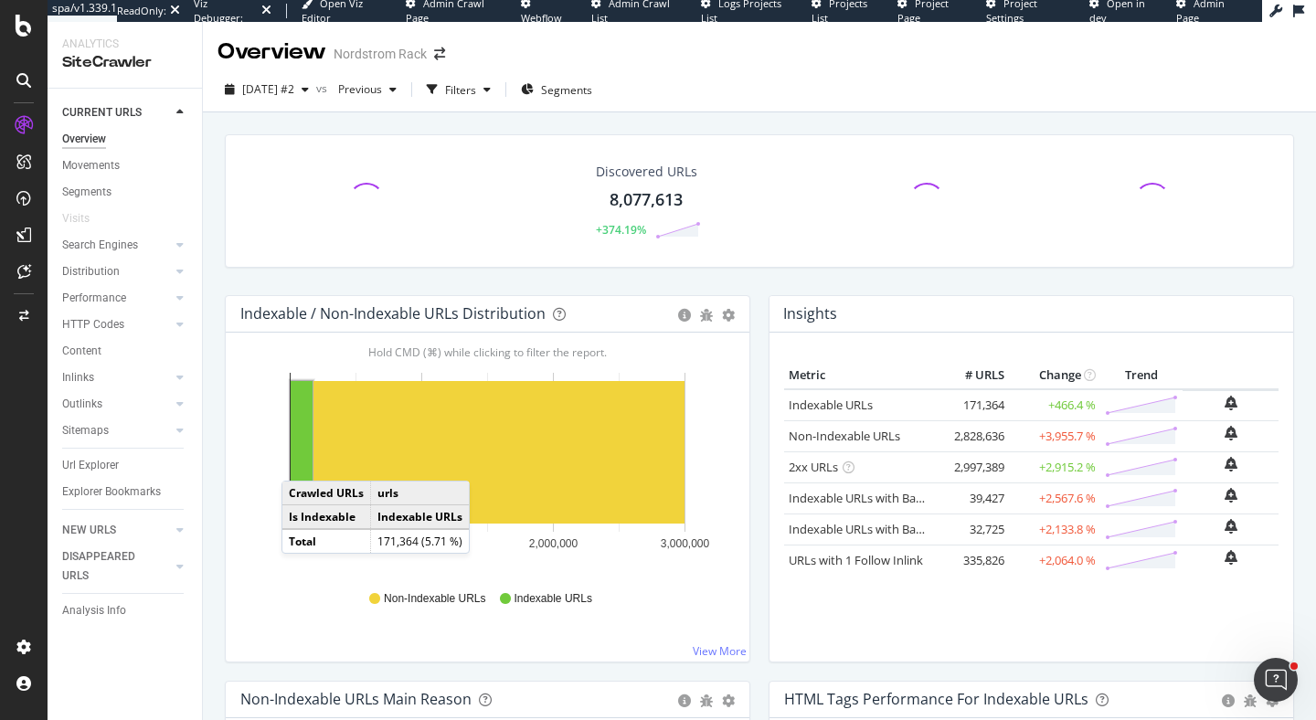
click at [300, 462] on rect "A chart." at bounding box center [302, 452] width 22 height 143
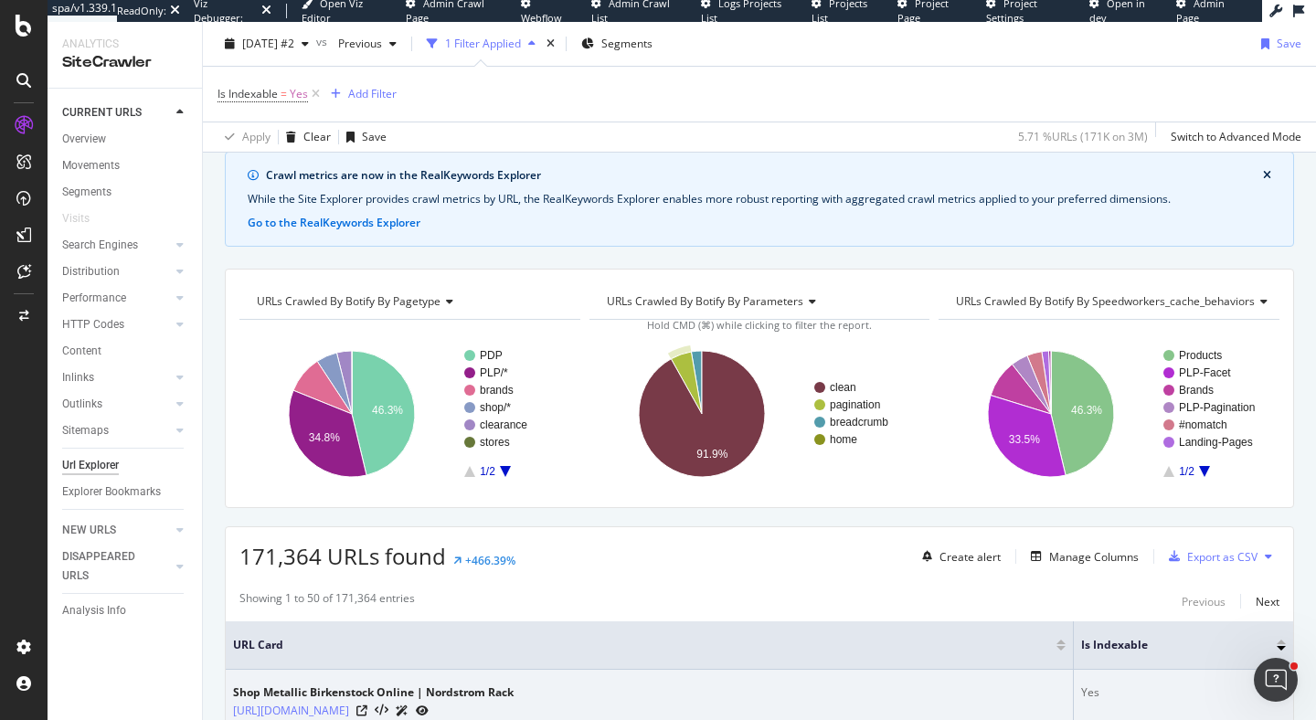
scroll to position [62, 0]
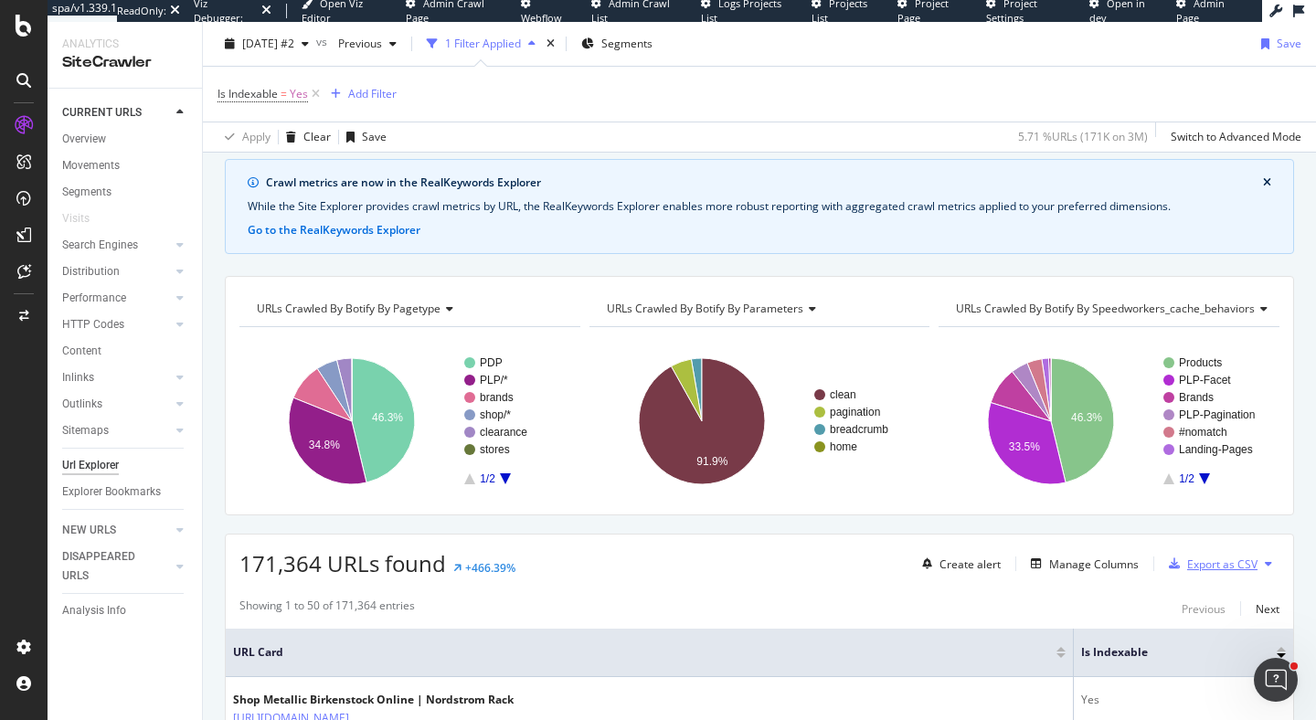
click at [1233, 562] on div "Export as CSV" at bounding box center [1222, 564] width 70 height 16
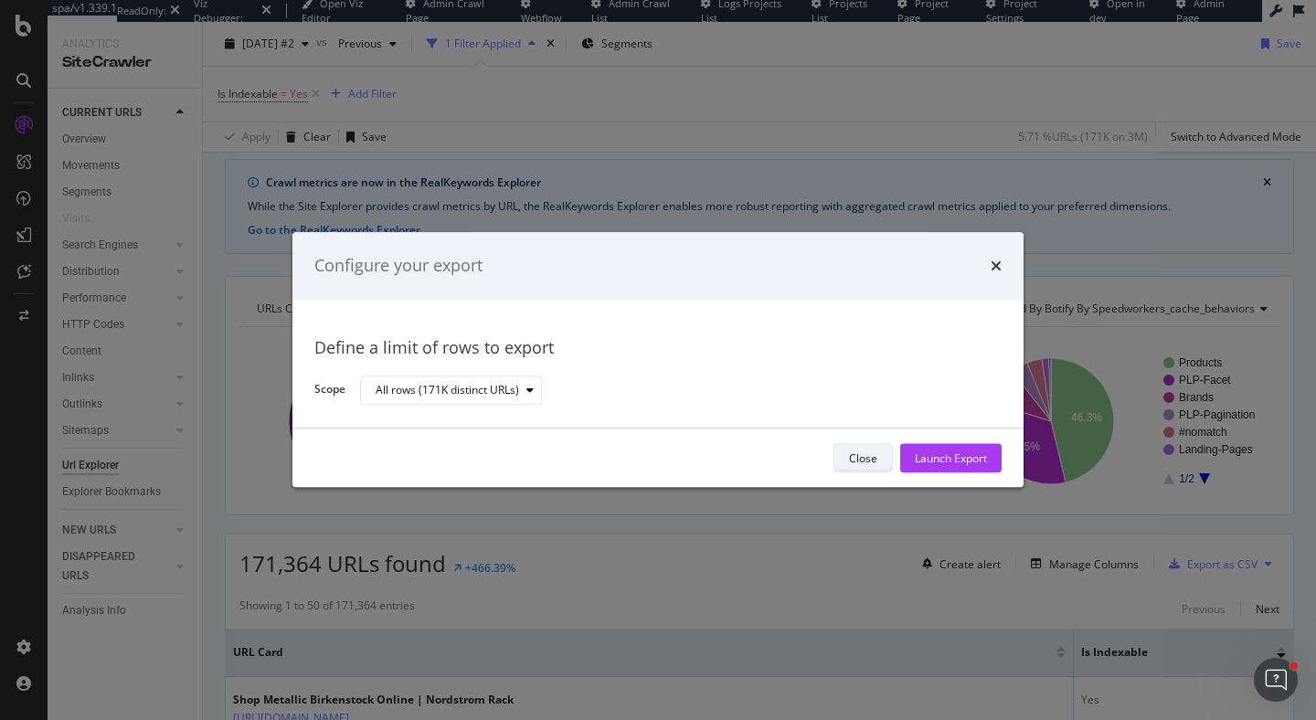
click at [873, 452] on div "Close" at bounding box center [863, 458] width 28 height 16
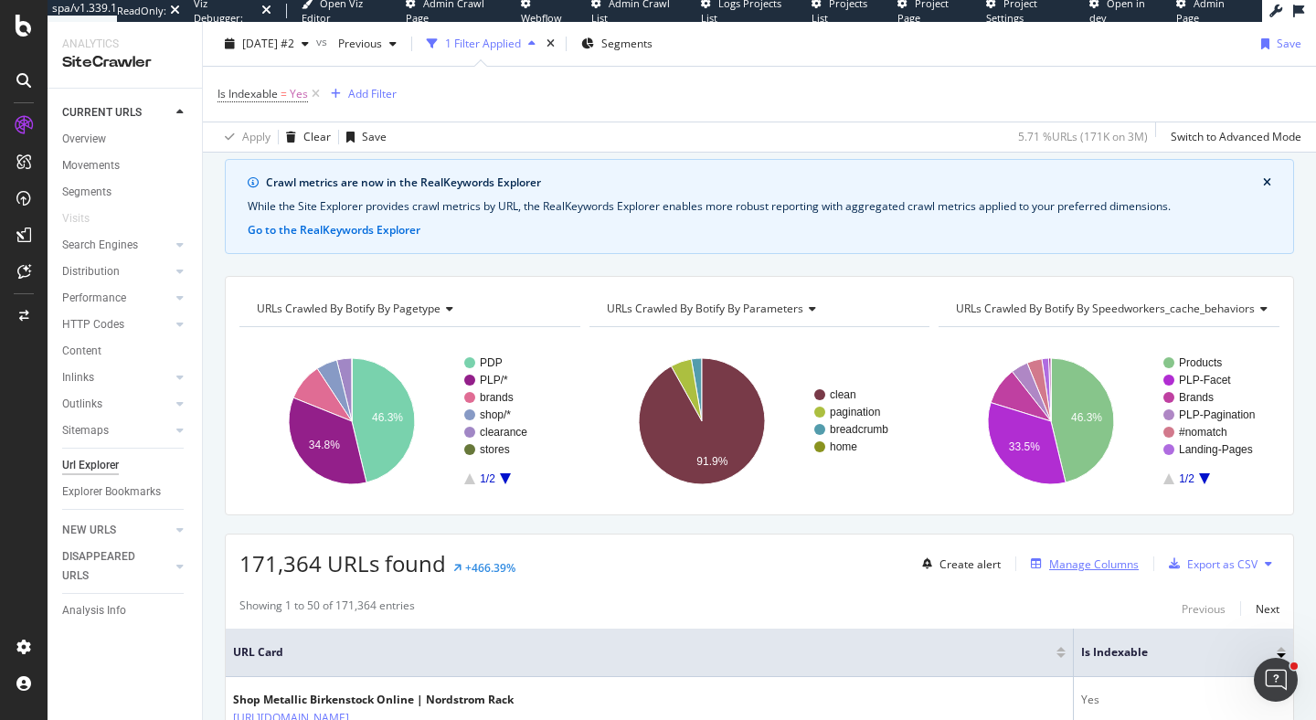
click at [1051, 569] on div "Manage Columns" at bounding box center [1094, 564] width 90 height 16
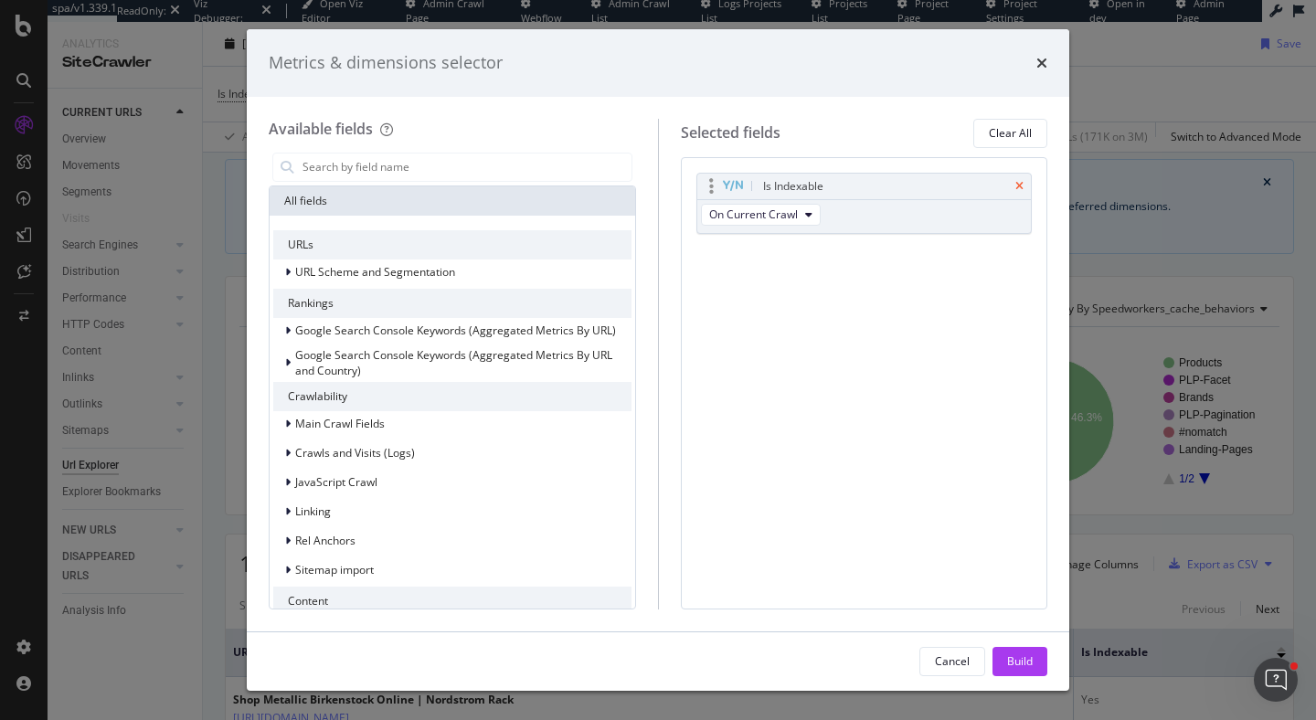
click at [1020, 185] on icon "times" at bounding box center [1019, 186] width 8 height 11
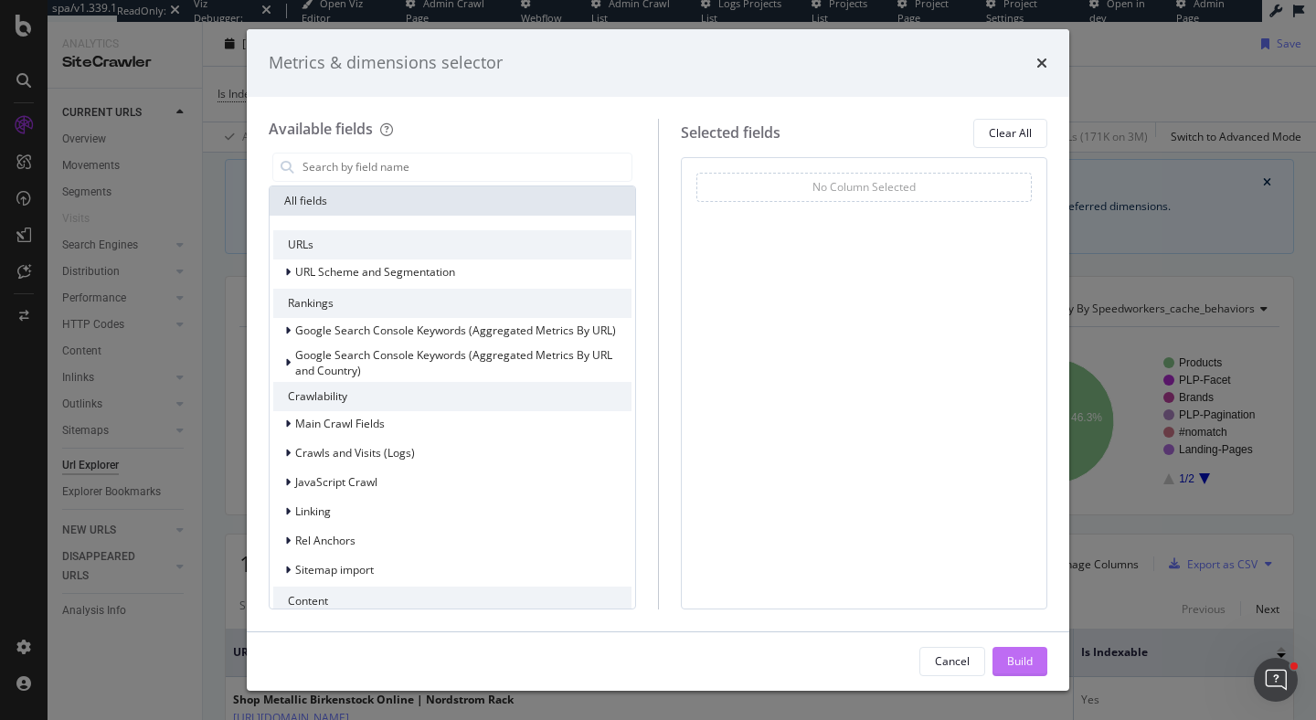
click at [1015, 653] on div "Build" at bounding box center [1020, 661] width 26 height 16
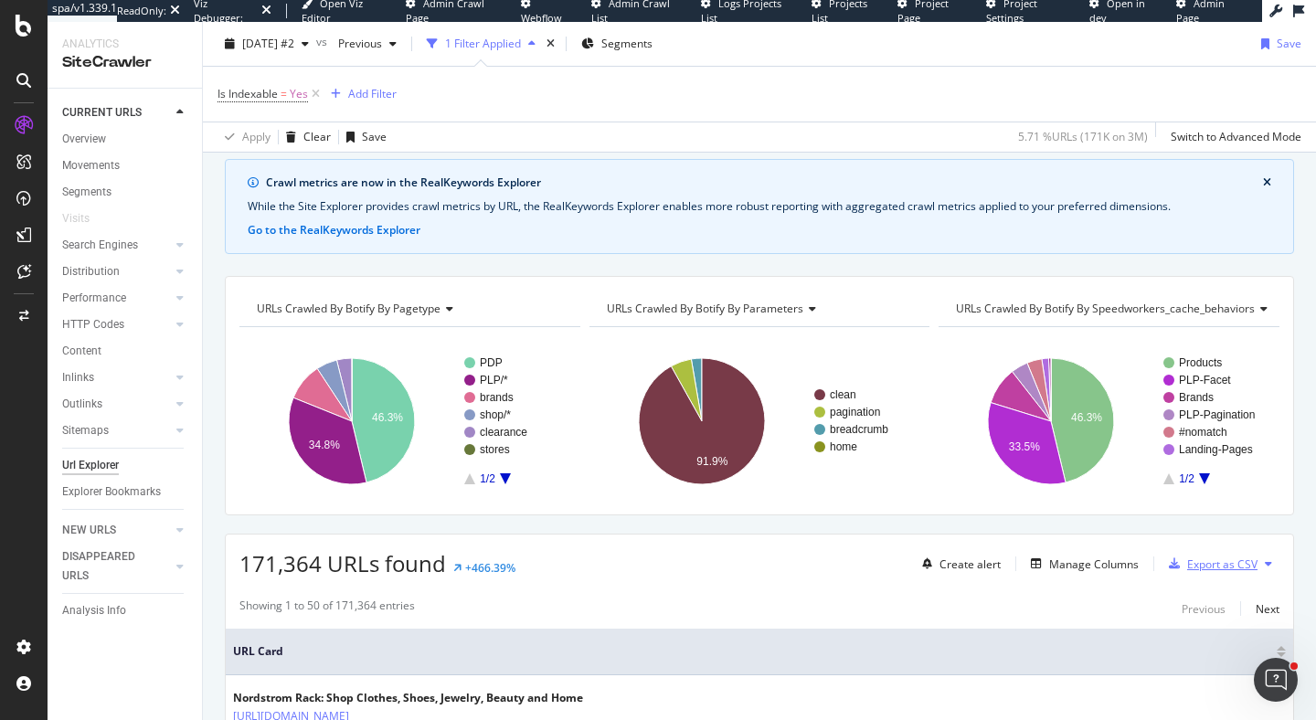
click at [1231, 560] on div "Export as CSV" at bounding box center [1222, 564] width 70 height 16
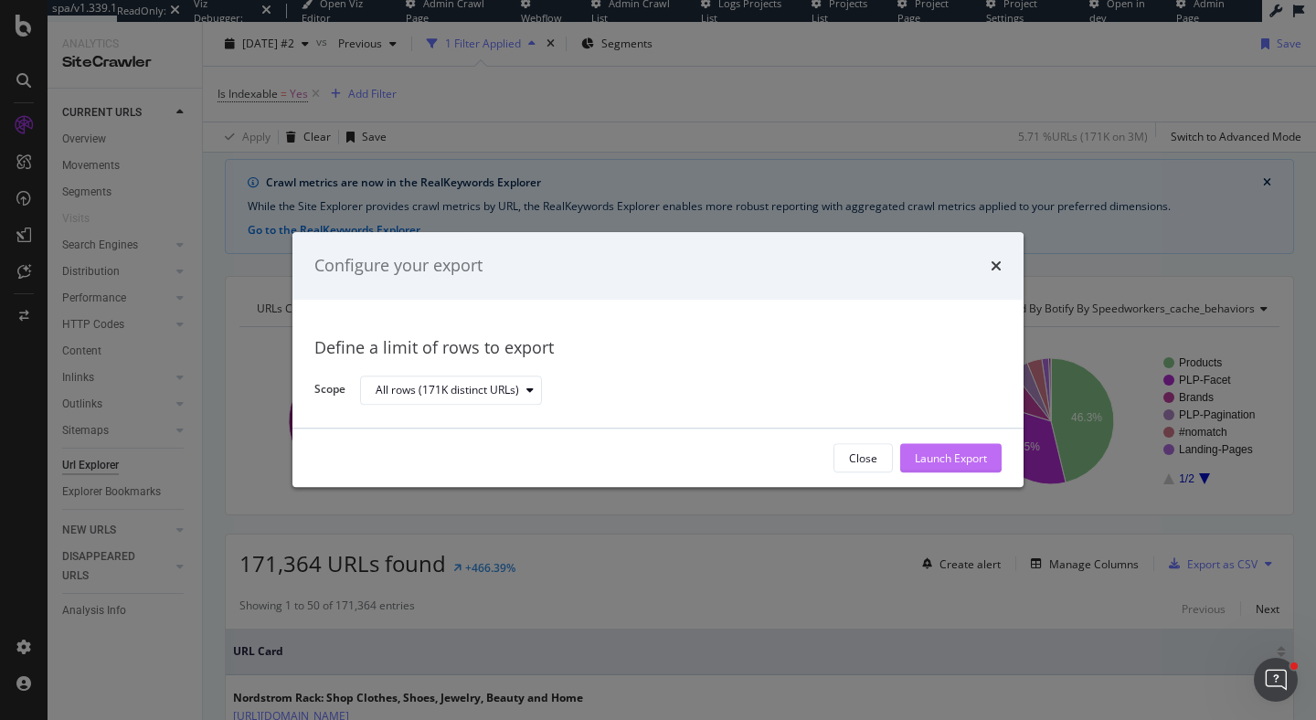
click at [987, 461] on button "Launch Export" at bounding box center [950, 458] width 101 height 29
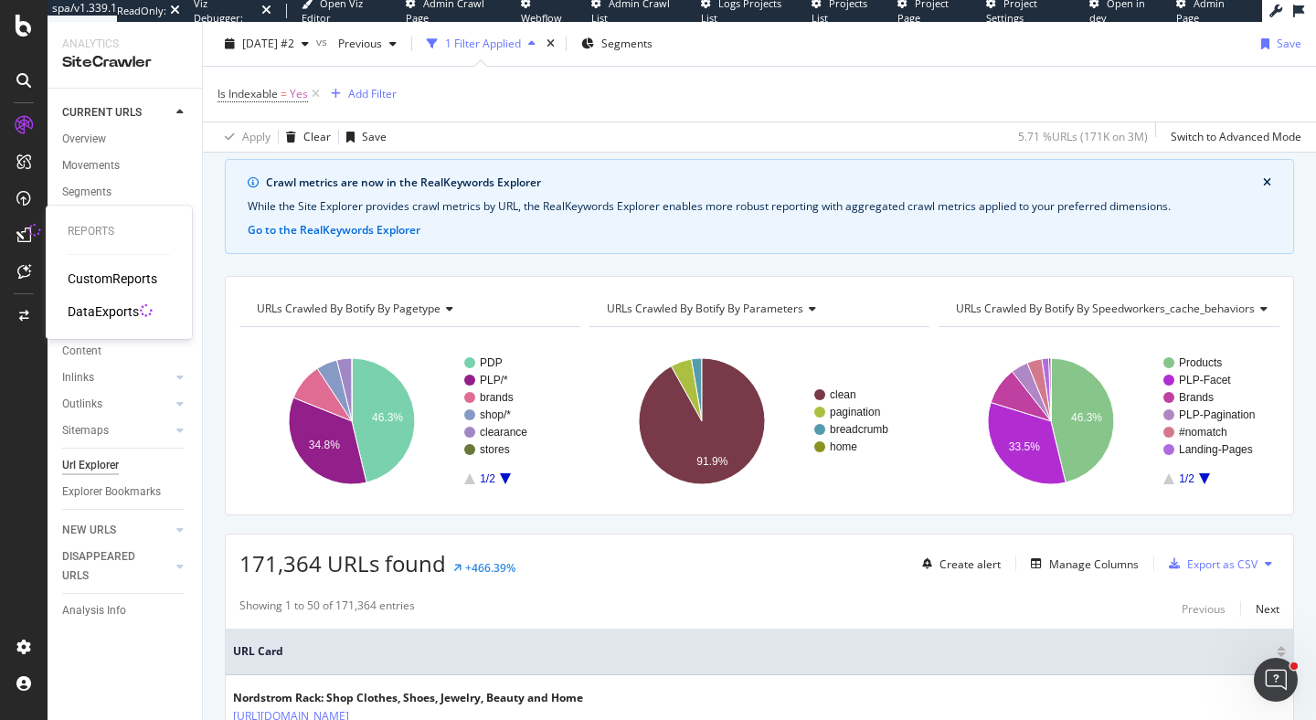
click at [106, 299] on div "CustomReports DataExports" at bounding box center [119, 295] width 102 height 51
click at [108, 306] on div "DataExports" at bounding box center [103, 311] width 71 height 18
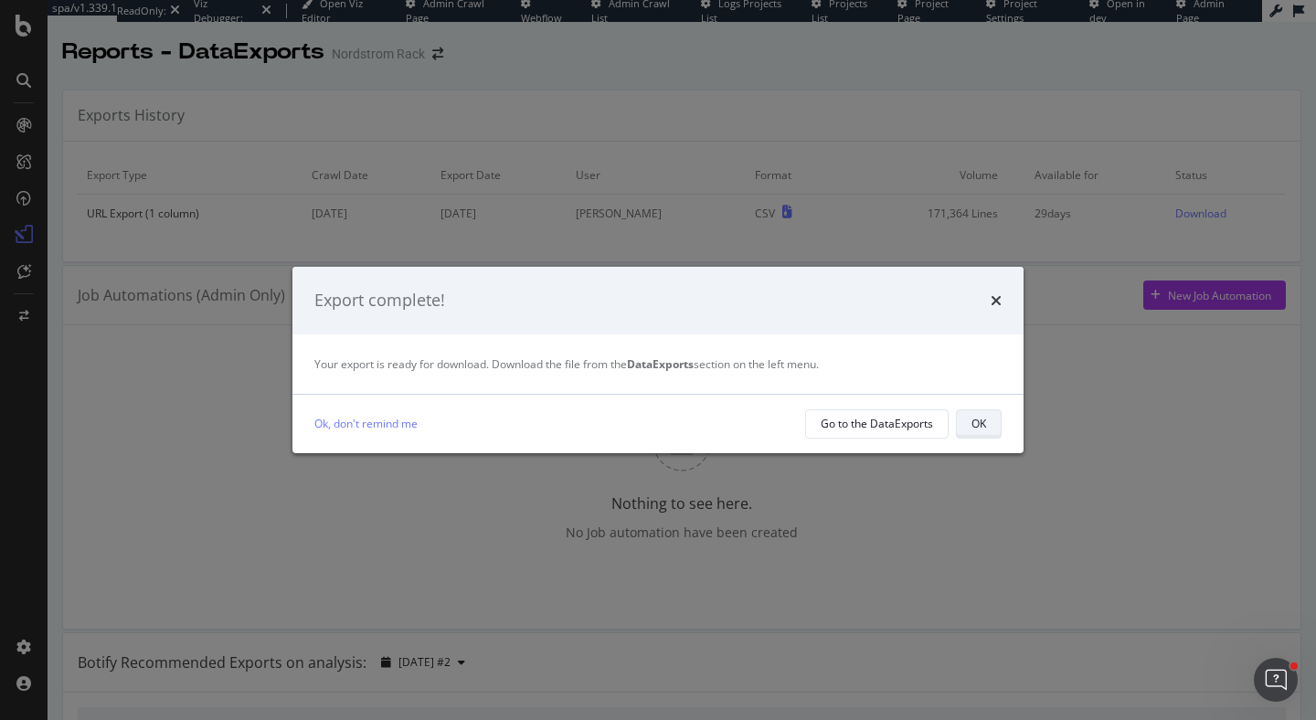
click at [972, 417] on div "OK" at bounding box center [978, 424] width 15 height 16
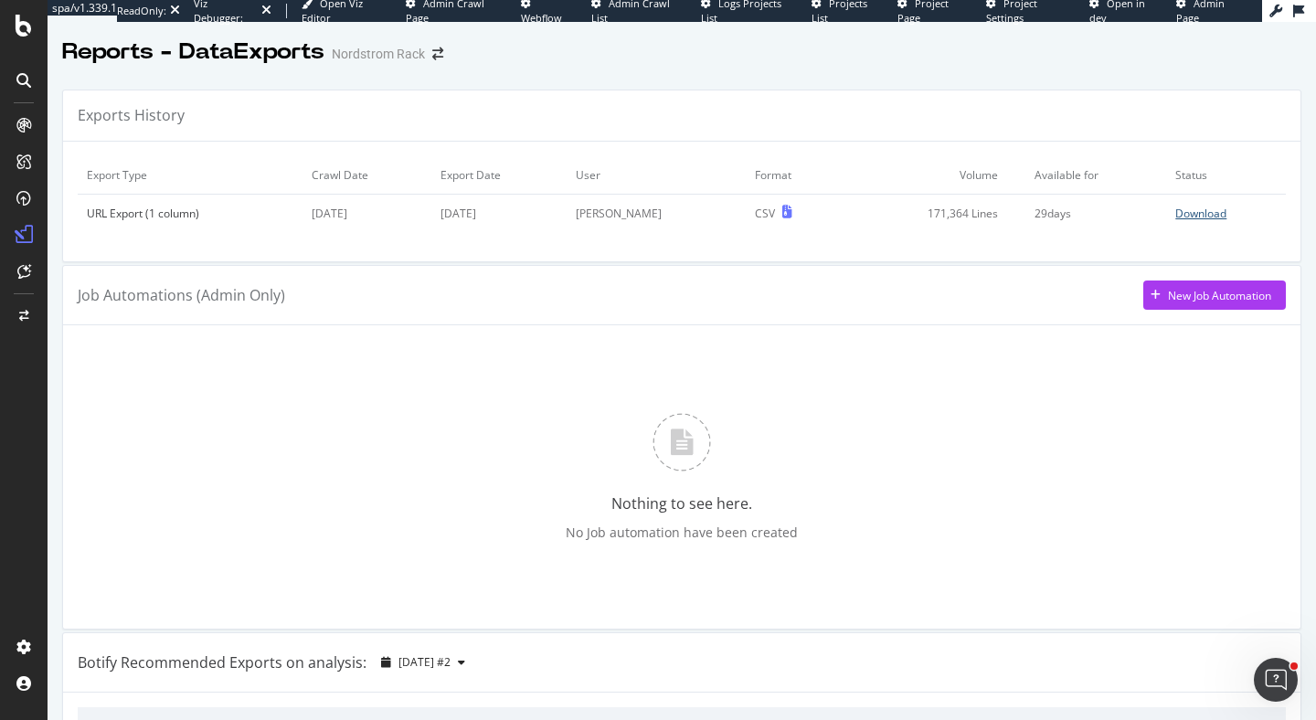
click at [1180, 210] on div "Download" at bounding box center [1200, 214] width 51 height 16
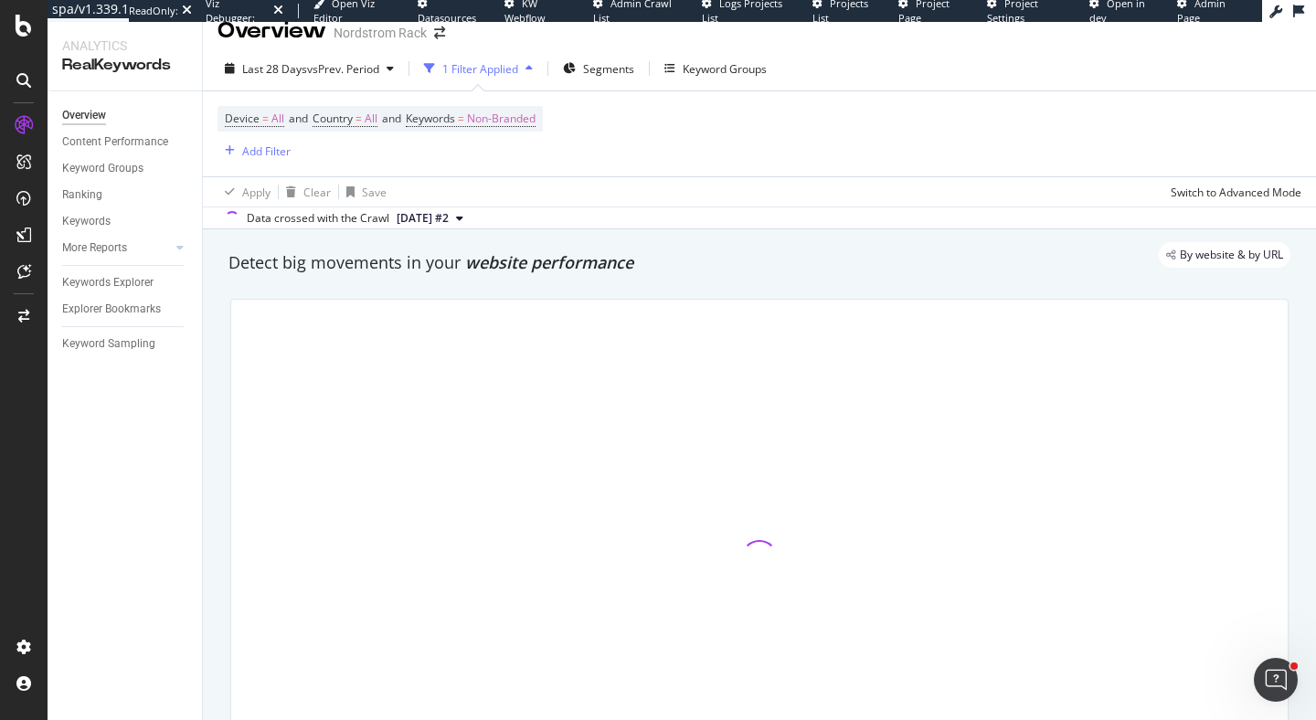
scroll to position [44, 0]
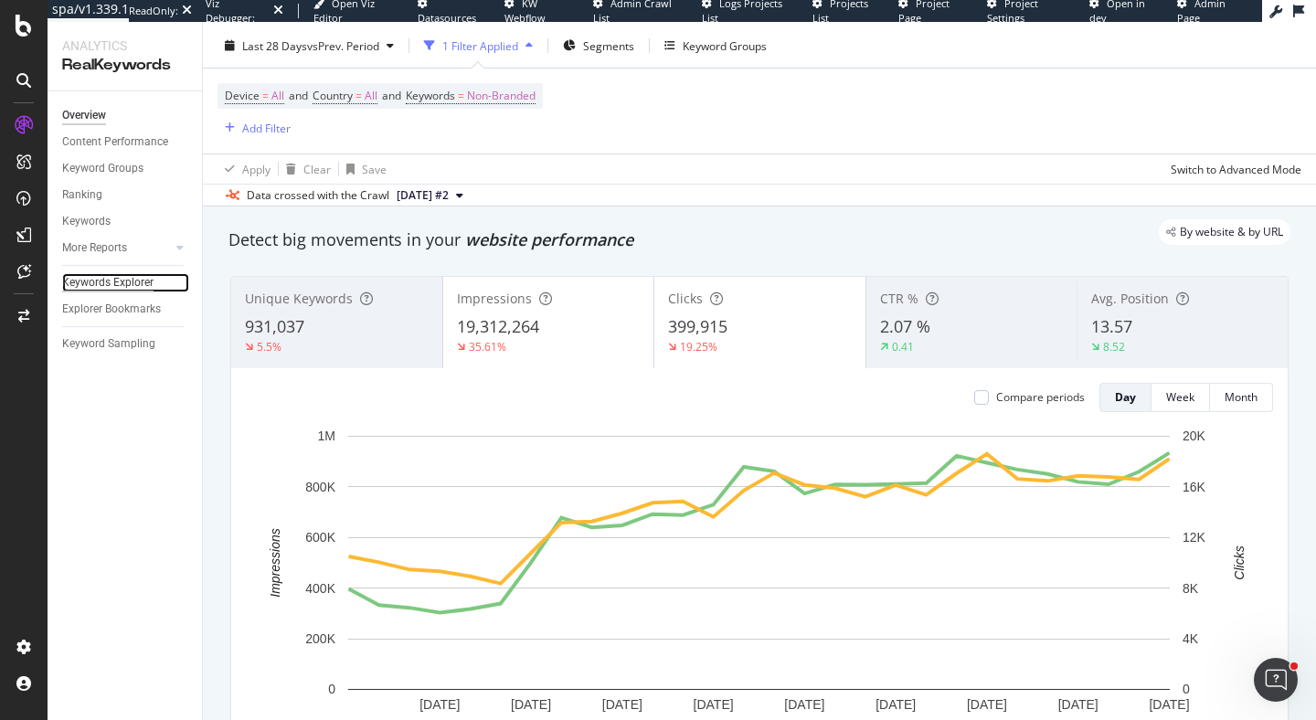
click at [126, 279] on div "Keywords Explorer" at bounding box center [107, 282] width 91 height 19
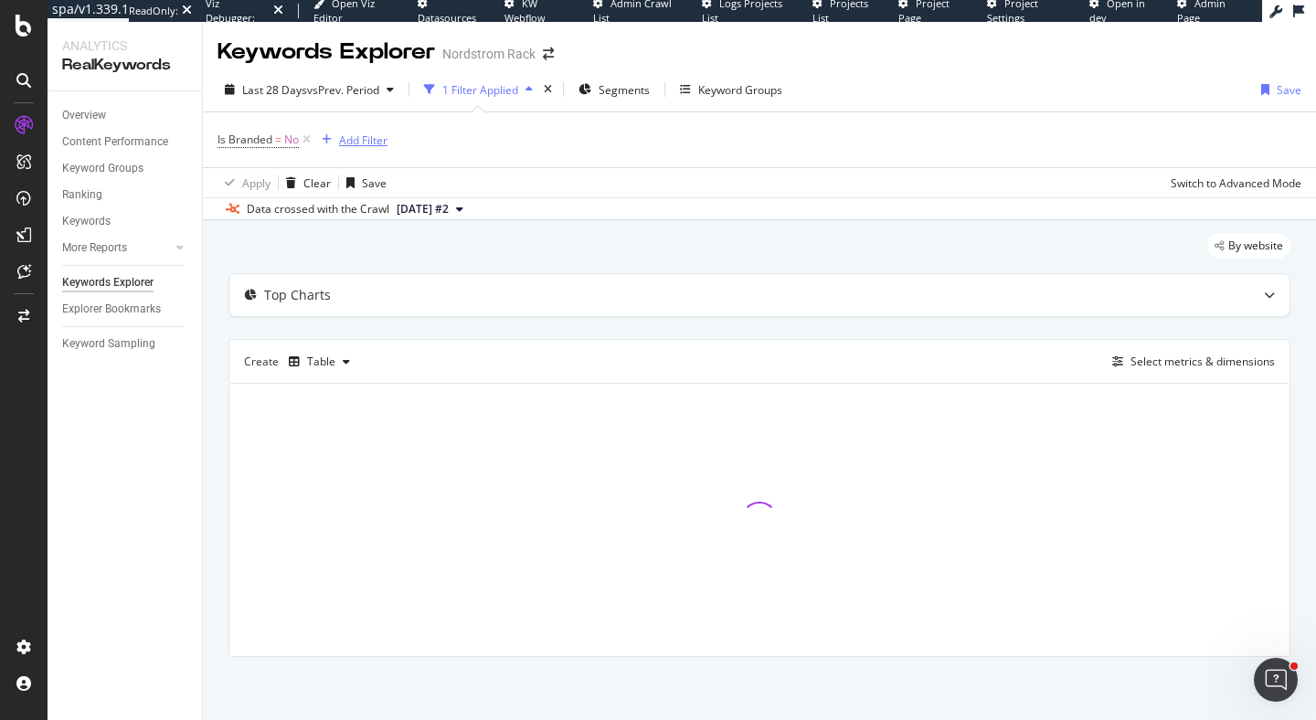
click at [382, 143] on div "Add Filter" at bounding box center [363, 140] width 48 height 16
click at [311, 140] on icon at bounding box center [307, 140] width 16 height 18
click at [280, 140] on div "Add Filter" at bounding box center [266, 140] width 48 height 16
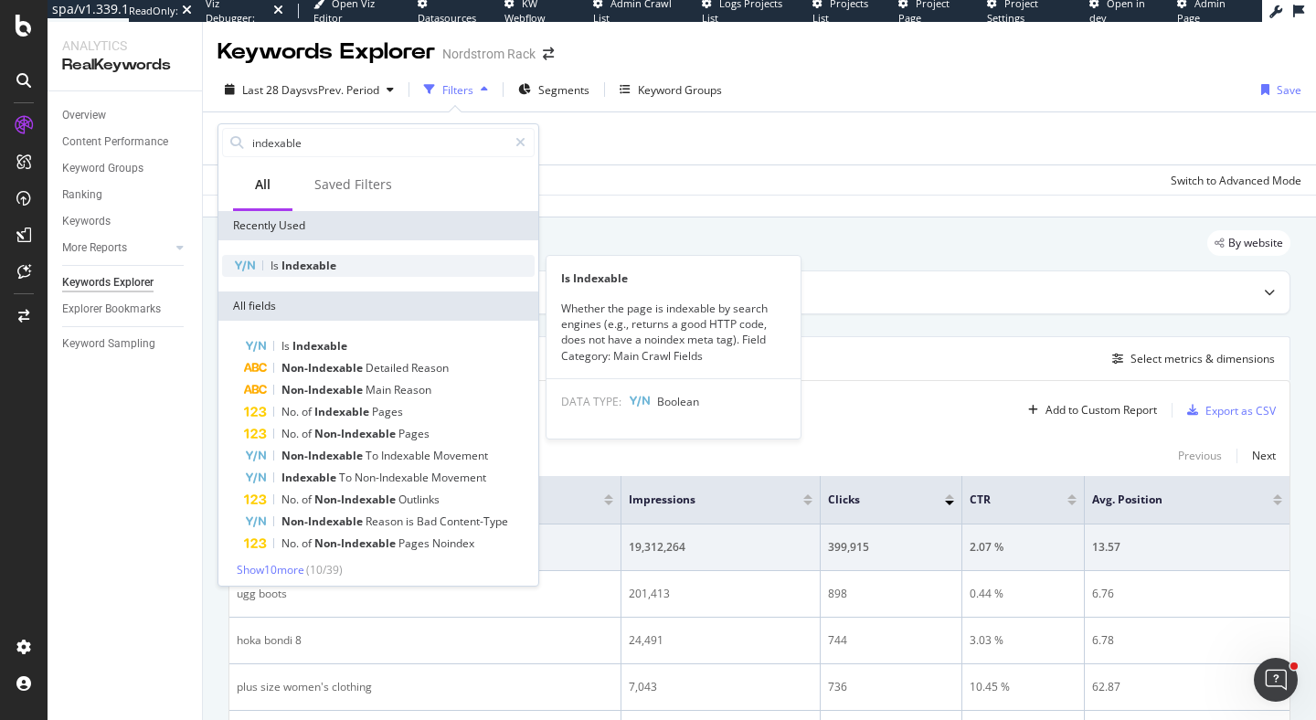
type input "indexable"
click at [348, 267] on div "Is Indexable" at bounding box center [378, 266] width 312 height 22
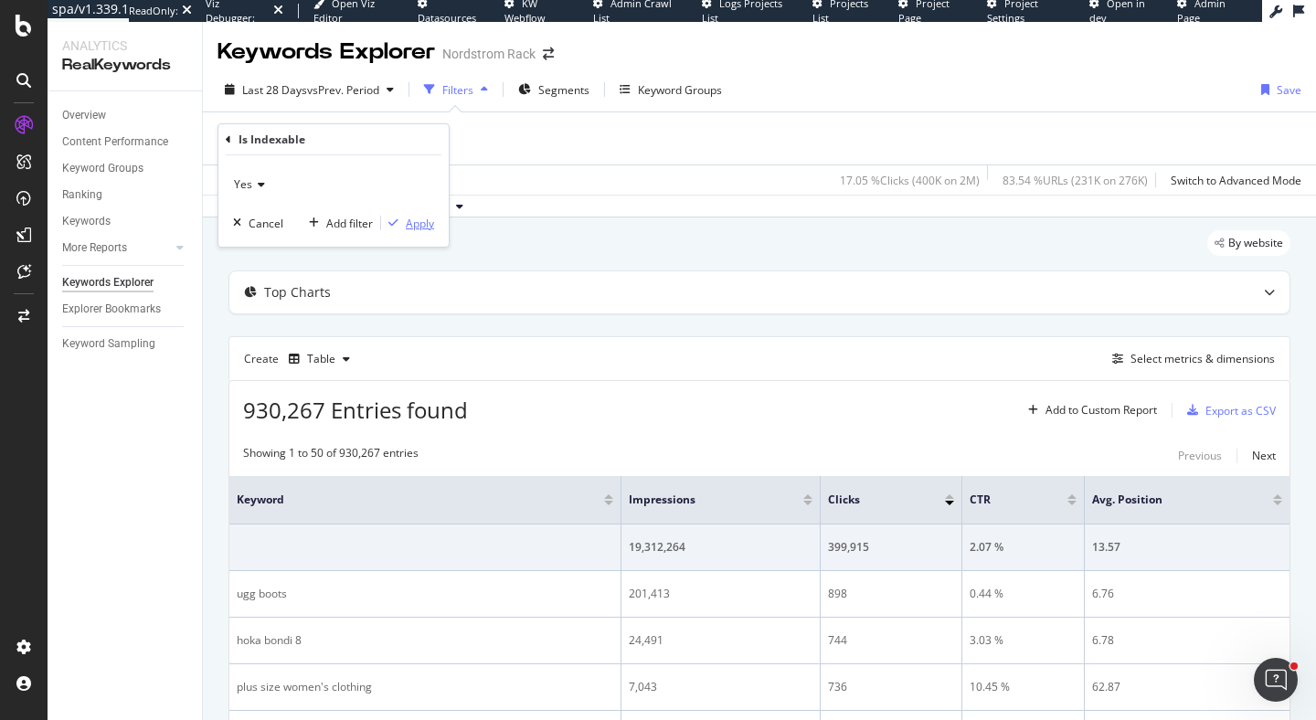
click at [429, 227] on div "Apply" at bounding box center [420, 224] width 28 height 16
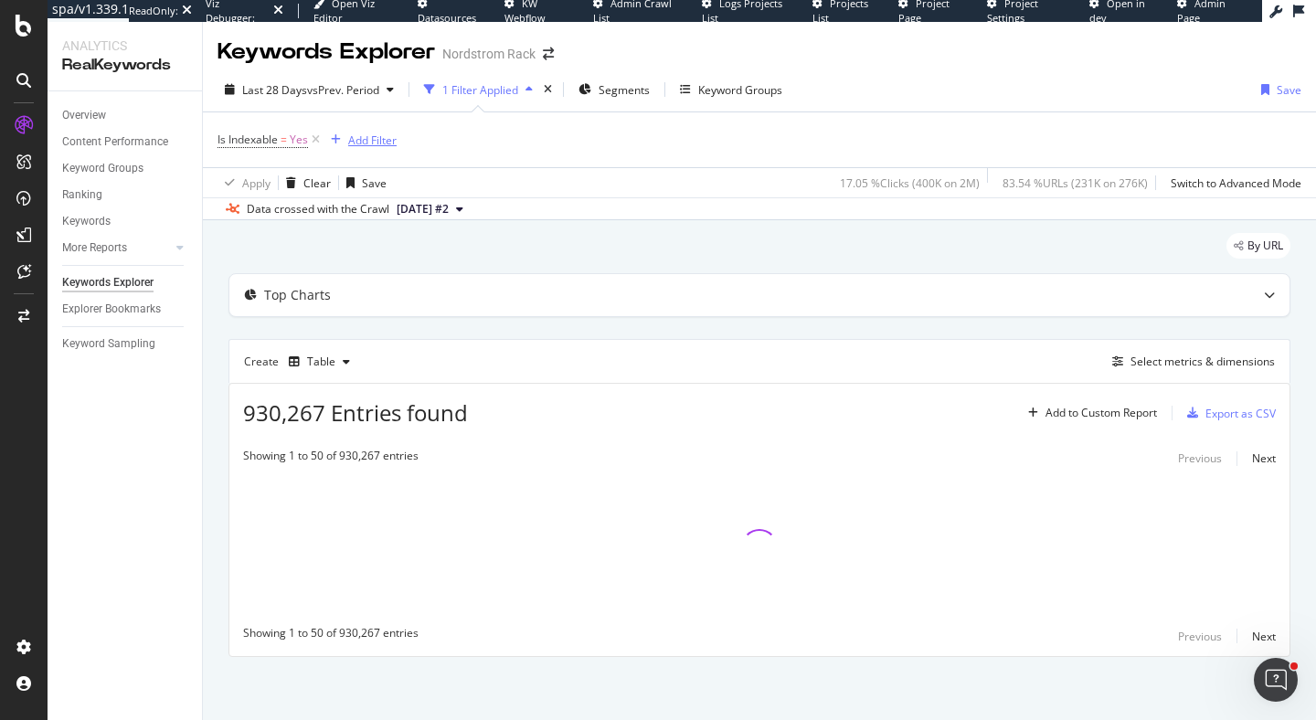
click at [389, 138] on div "Add Filter" at bounding box center [372, 140] width 48 height 16
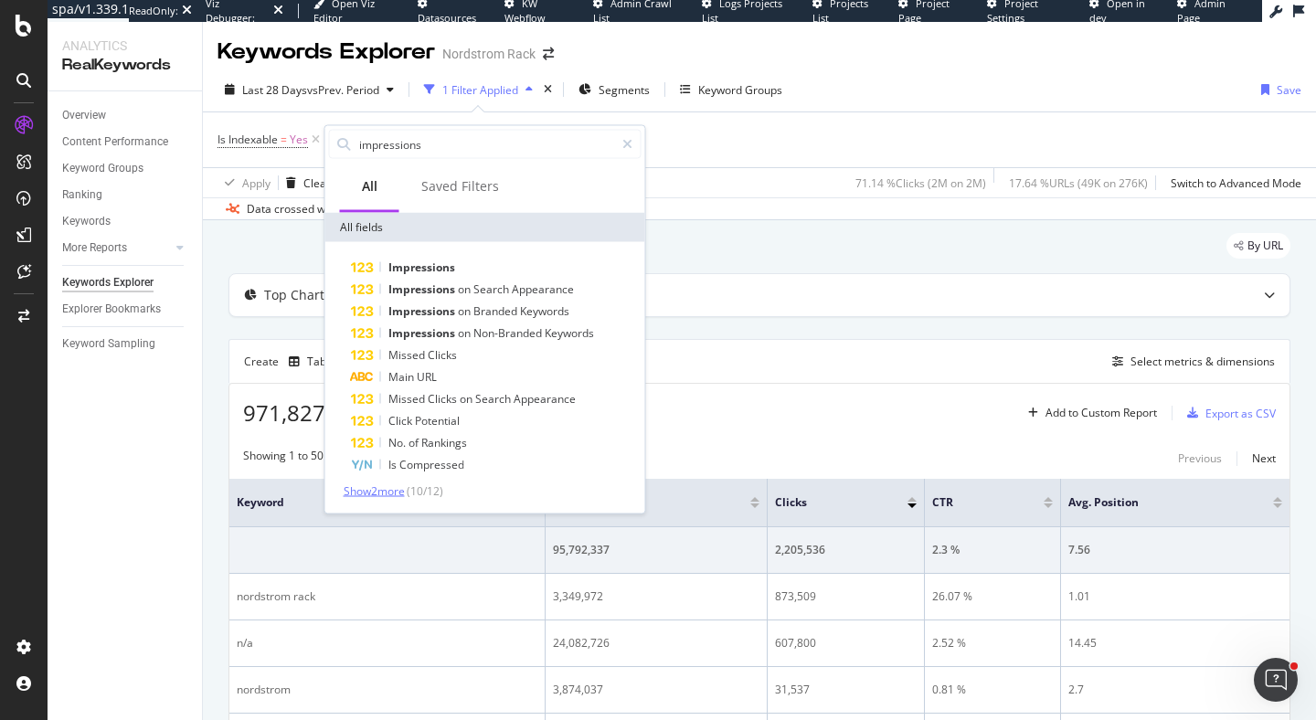
type input "impressions"
click at [401, 489] on span "Show 2 more" at bounding box center [374, 491] width 61 height 16
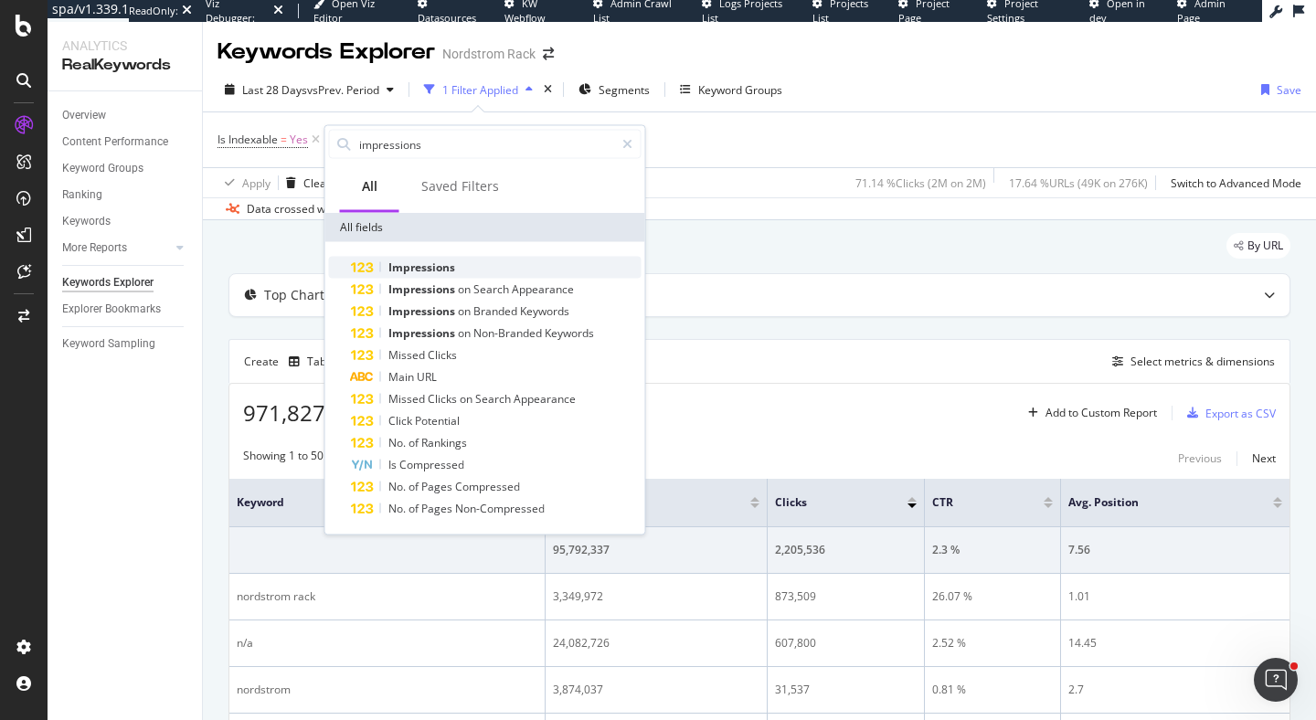
click at [513, 257] on div "Impressions" at bounding box center [496, 268] width 291 height 22
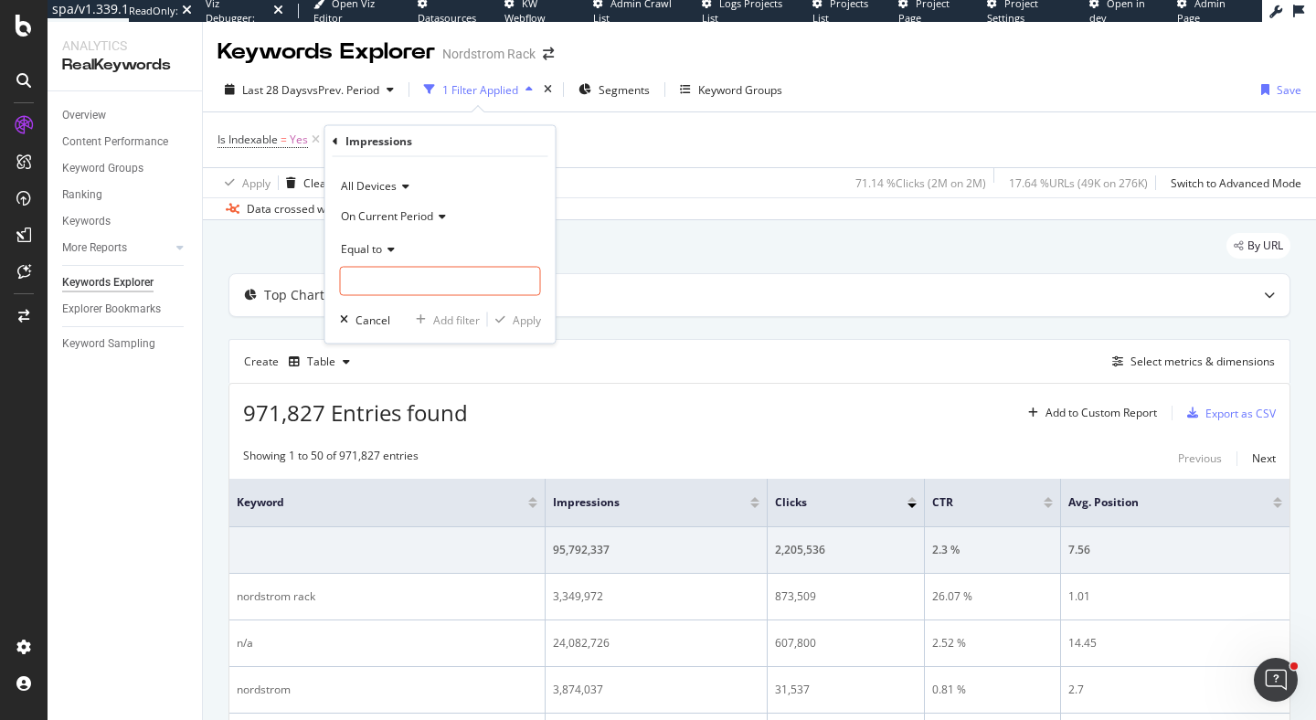
click at [376, 245] on span "Equal to" at bounding box center [361, 248] width 41 height 16
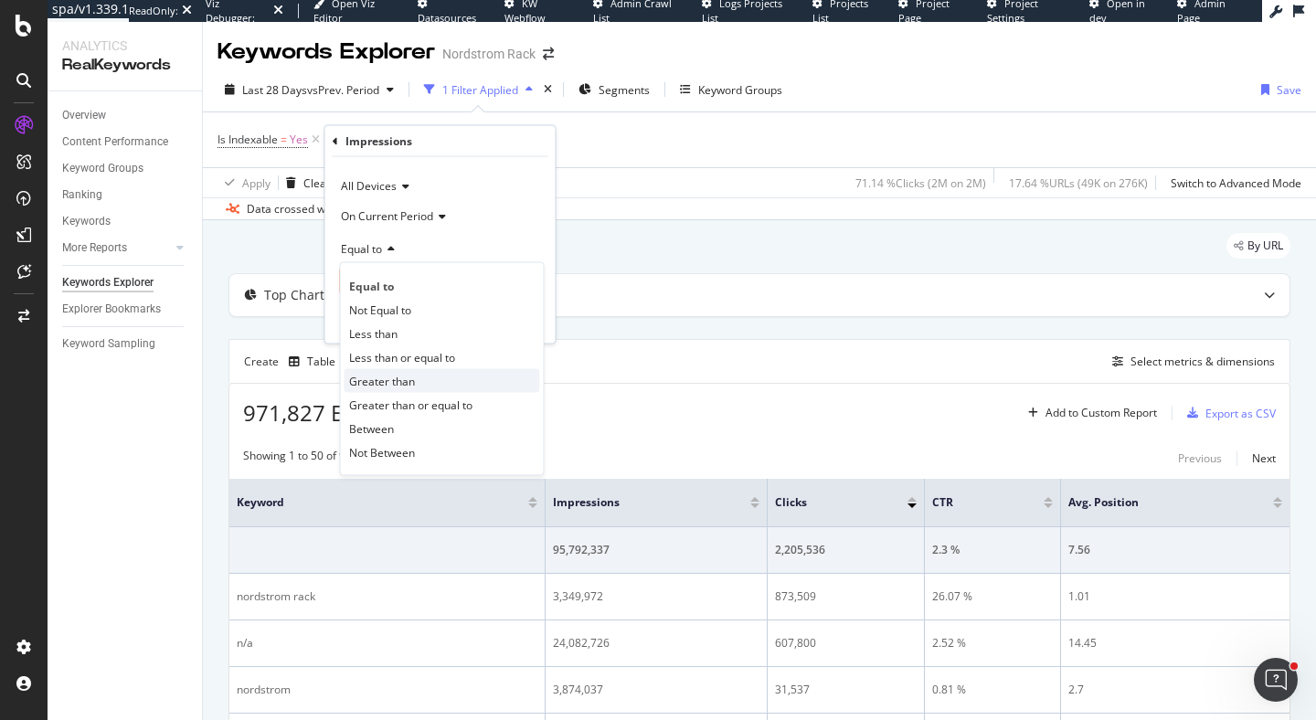
click at [429, 381] on div "Greater than" at bounding box center [442, 381] width 196 height 24
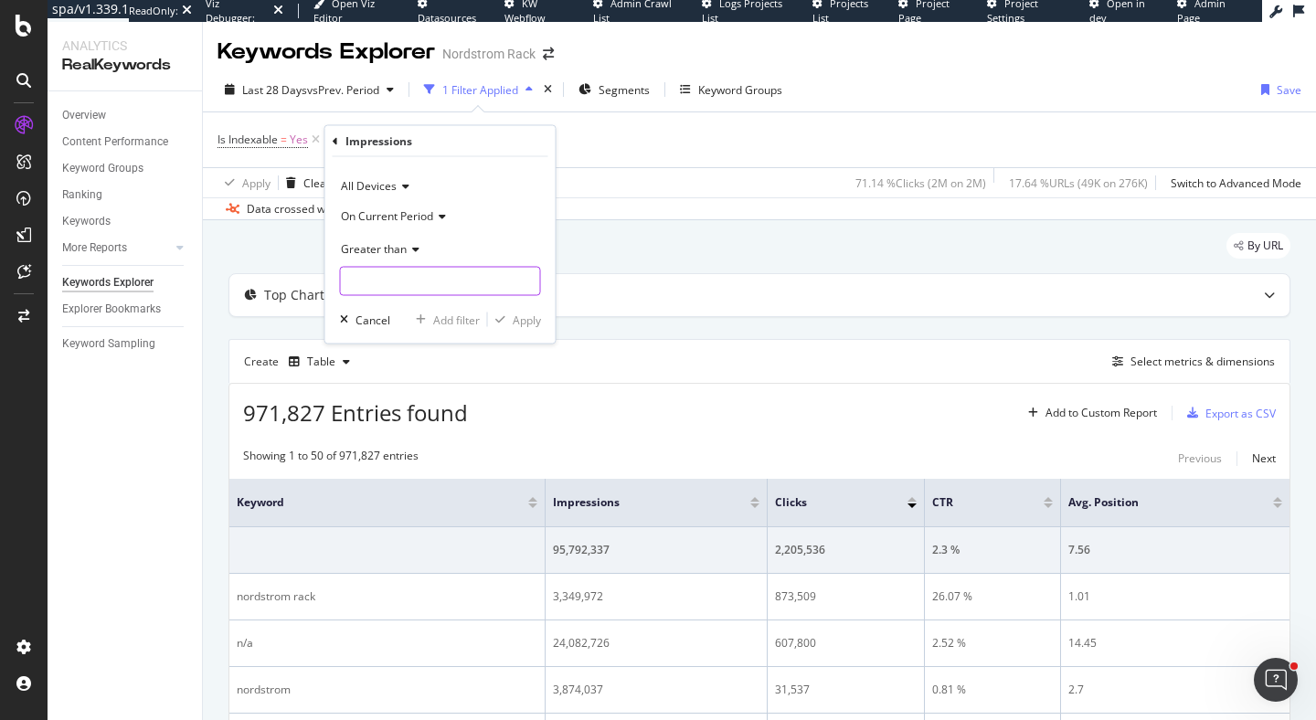
click at [429, 281] on input "number" at bounding box center [440, 281] width 201 height 29
type input "0"
click at [529, 314] on div "Apply" at bounding box center [527, 320] width 28 height 16
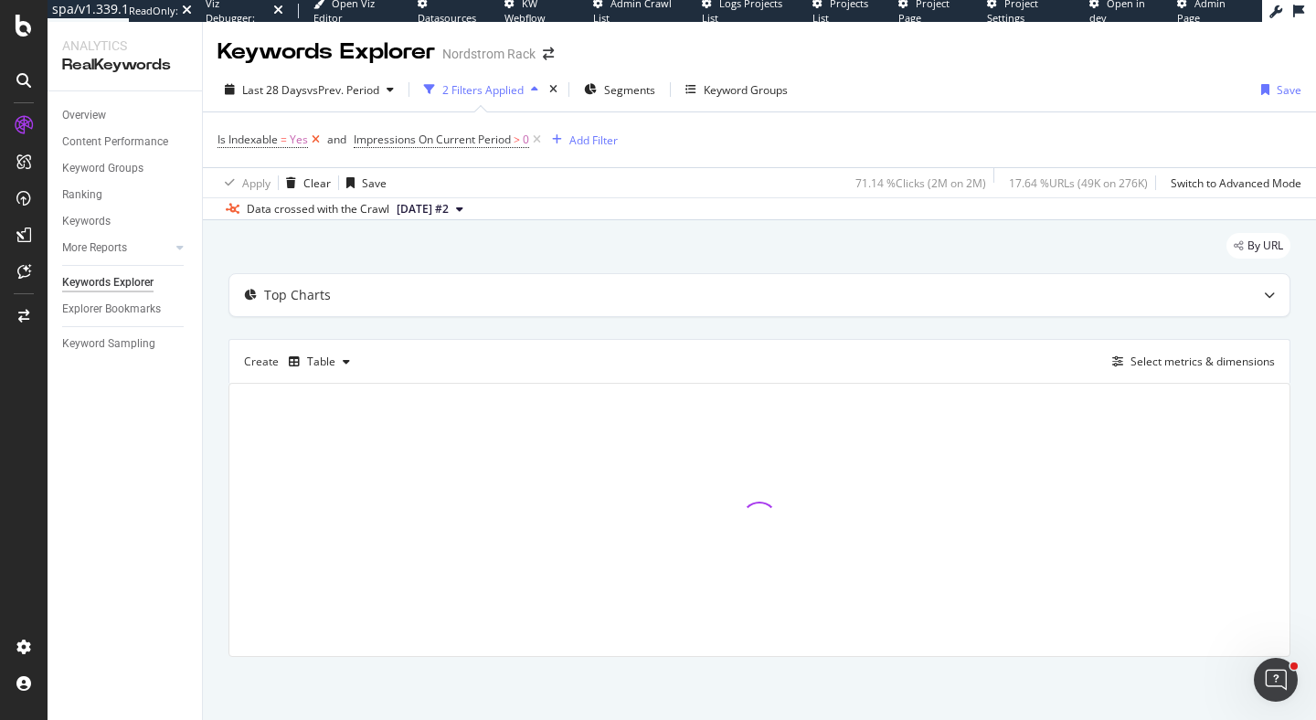
click at [315, 135] on icon at bounding box center [316, 140] width 16 height 18
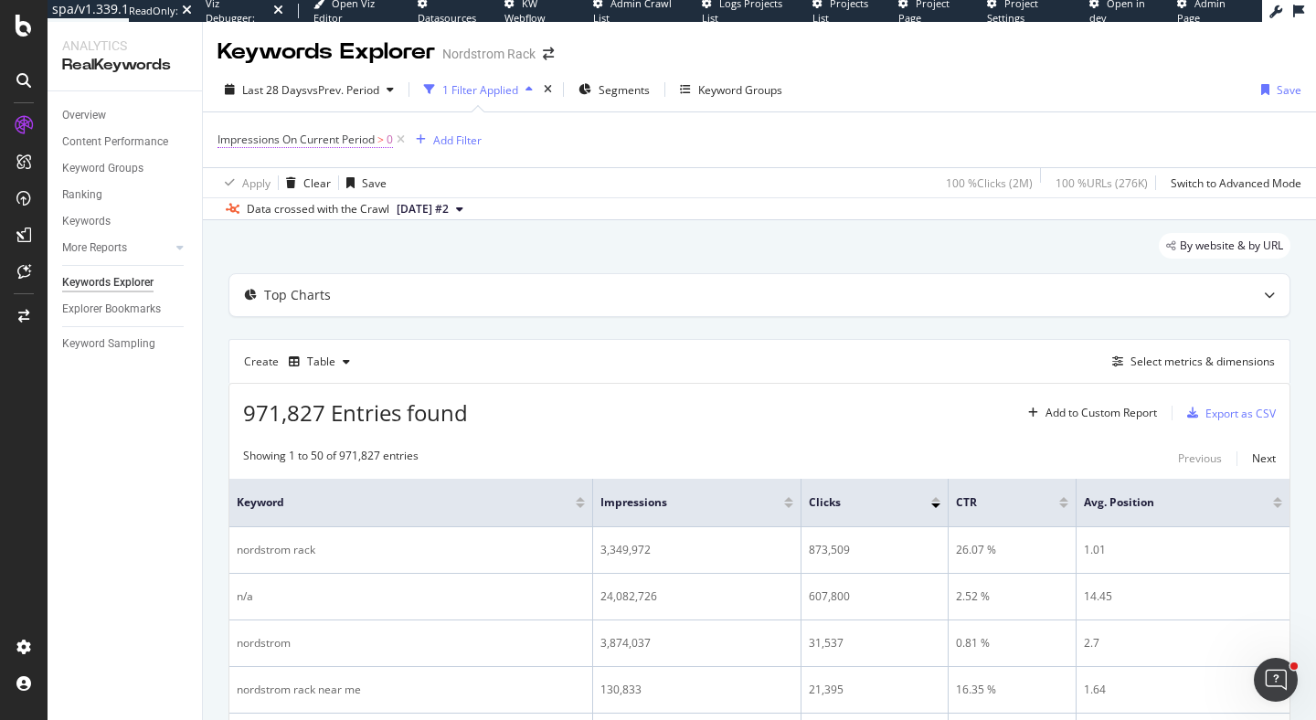
click at [329, 135] on span "Impressions On Current Period" at bounding box center [295, 140] width 157 height 16
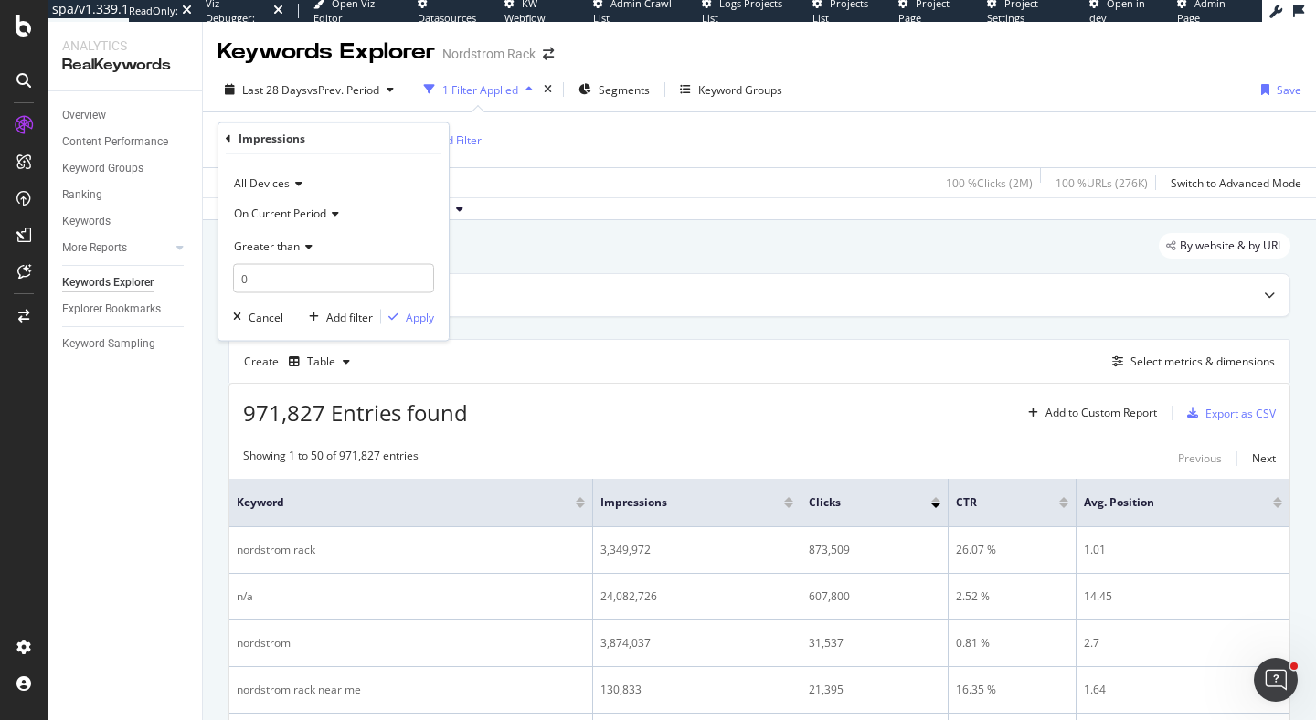
click at [283, 249] on span "Greater than" at bounding box center [267, 246] width 66 height 16
click at [226, 137] on icon at bounding box center [228, 137] width 5 height 11
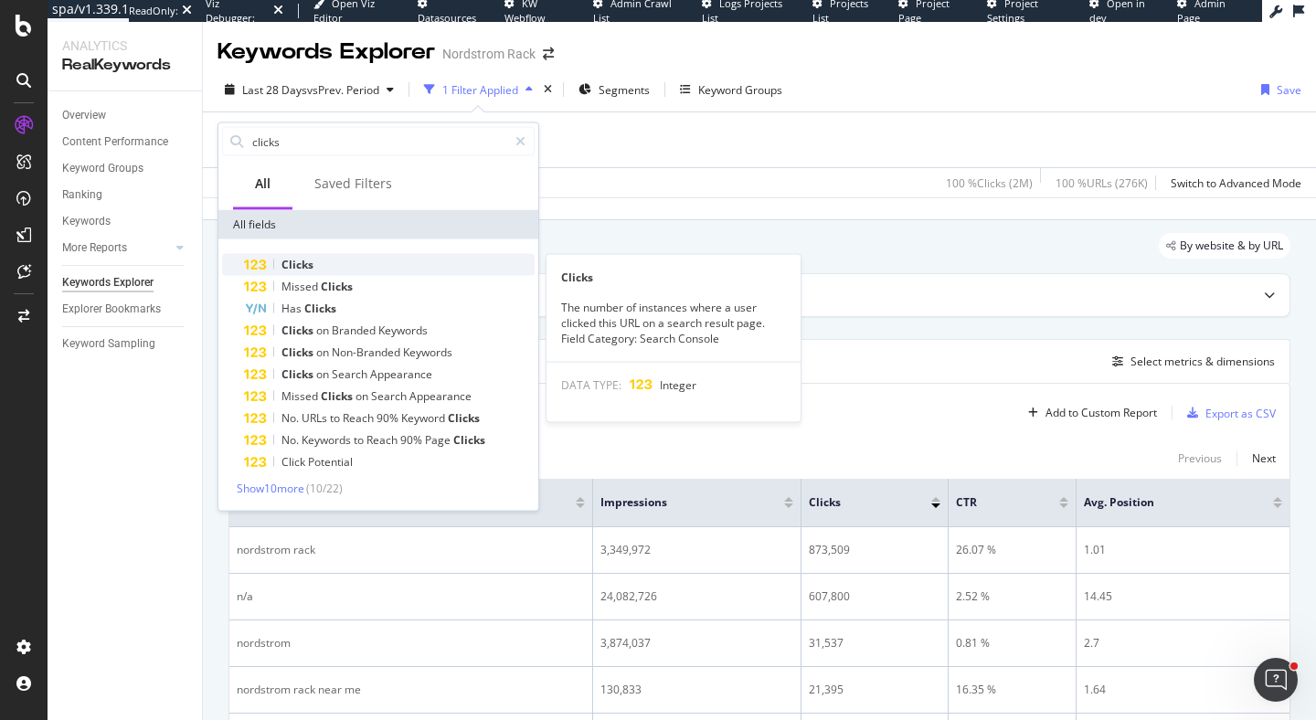
type input "clicks"
click at [339, 270] on div "Clicks" at bounding box center [389, 265] width 291 height 22
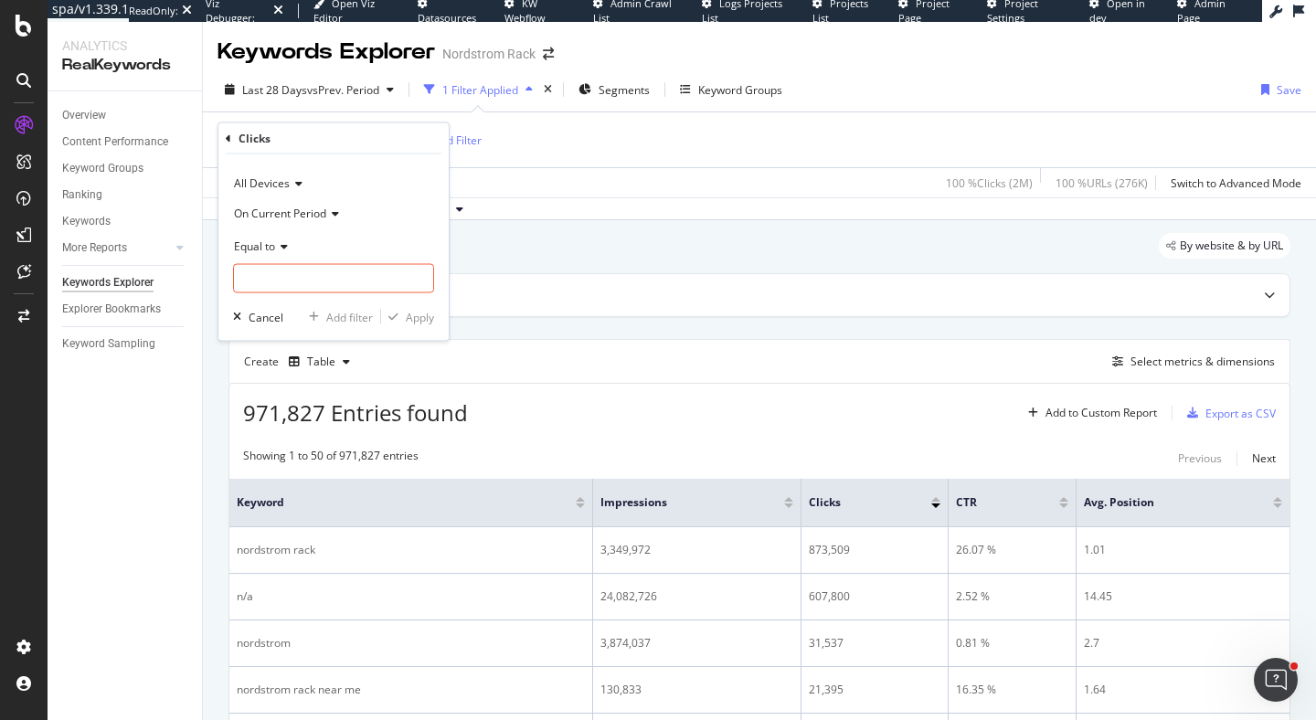
click at [233, 140] on div "Clicks" at bounding box center [334, 138] width 216 height 31
click at [228, 133] on icon at bounding box center [228, 137] width 5 height 11
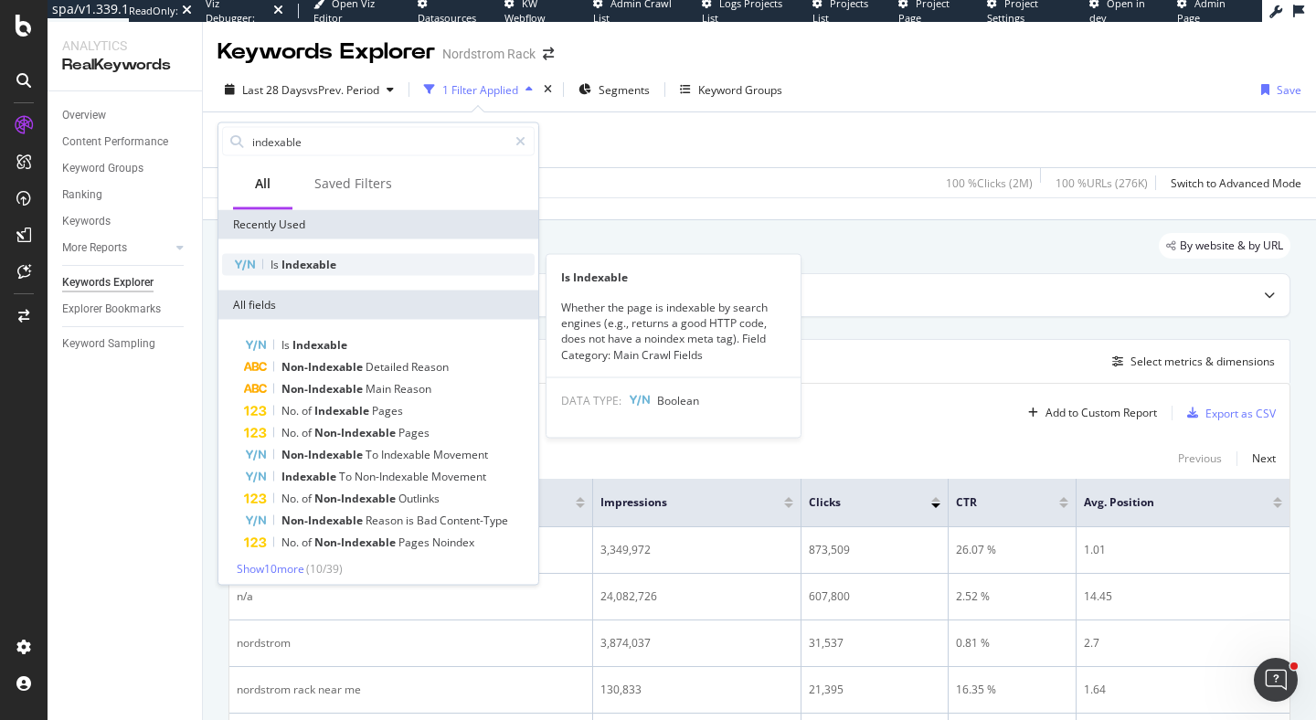
type input "indexable"
click at [356, 274] on div "Is Indexable" at bounding box center [378, 265] width 312 height 22
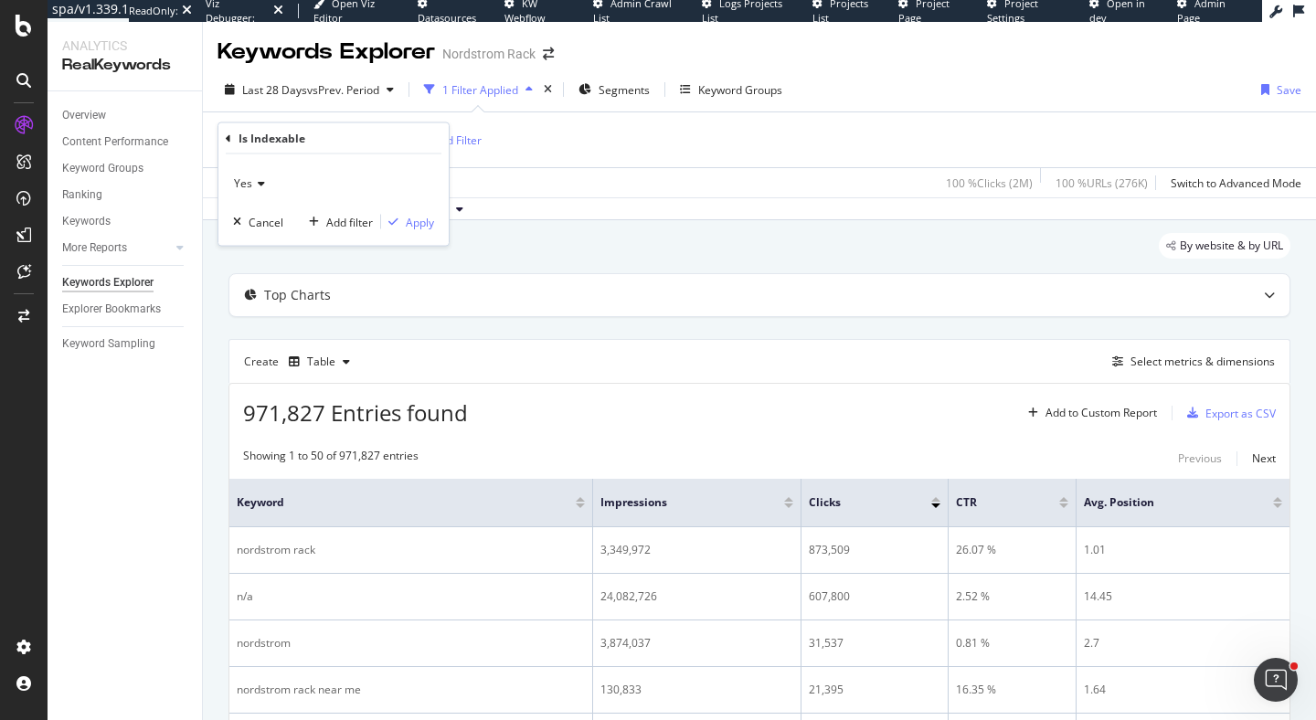
click at [416, 230] on div "Yes Cancel Add filter Apply" at bounding box center [333, 199] width 230 height 91
click at [418, 220] on div "Apply" at bounding box center [420, 222] width 28 height 16
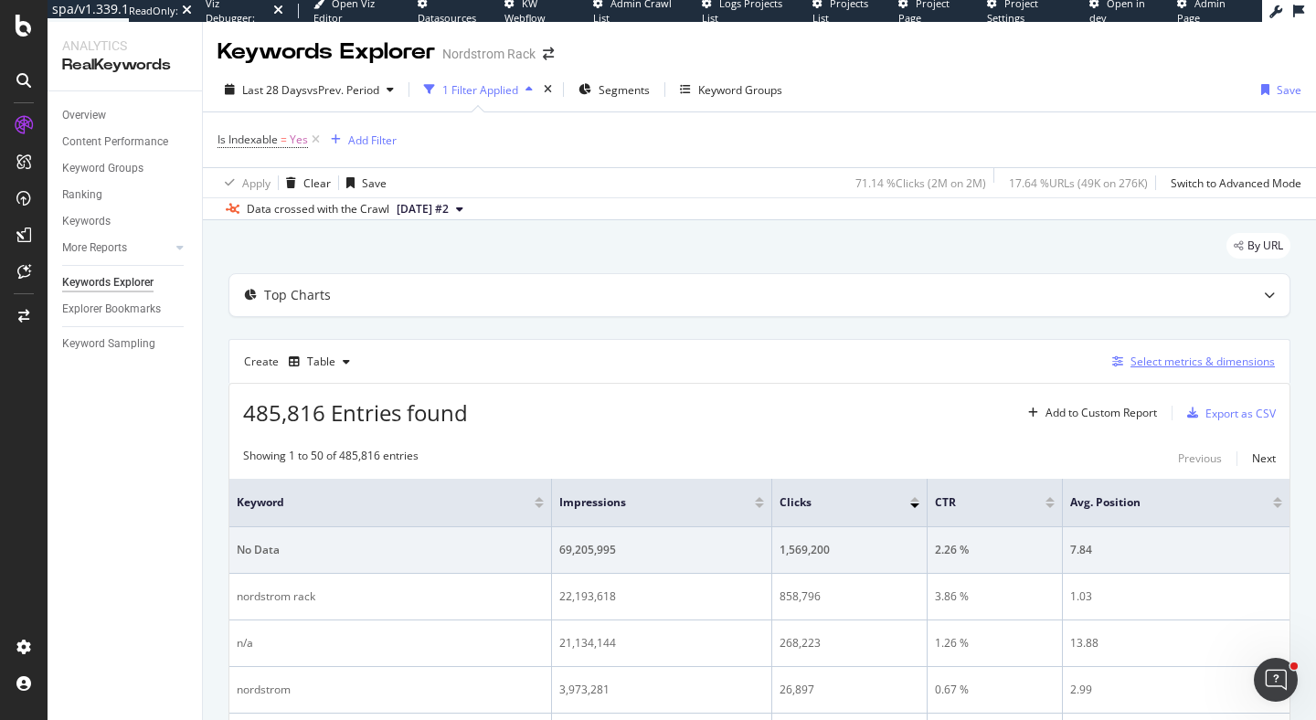
click at [1197, 370] on div "Select metrics & dimensions" at bounding box center [1190, 362] width 170 height 20
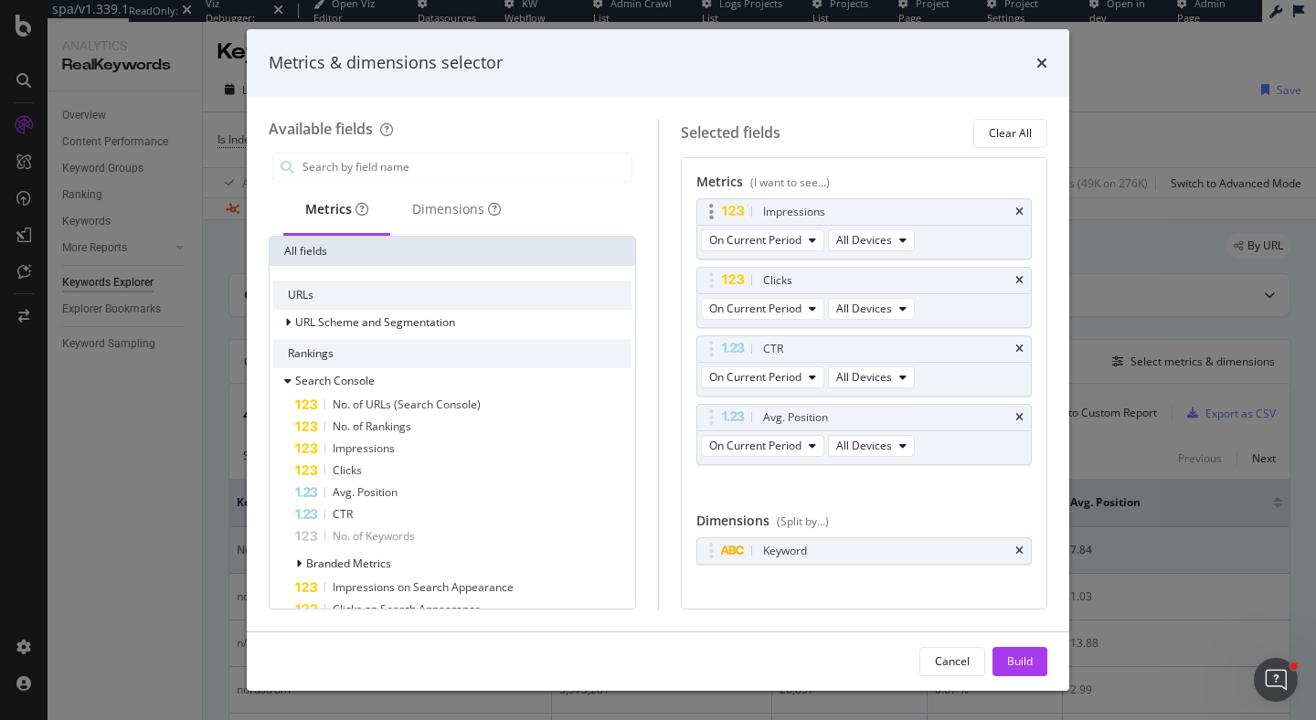
click at [1013, 211] on div "Impressions" at bounding box center [864, 212] width 334 height 26
click at [1021, 211] on icon "times" at bounding box center [1019, 212] width 8 height 11
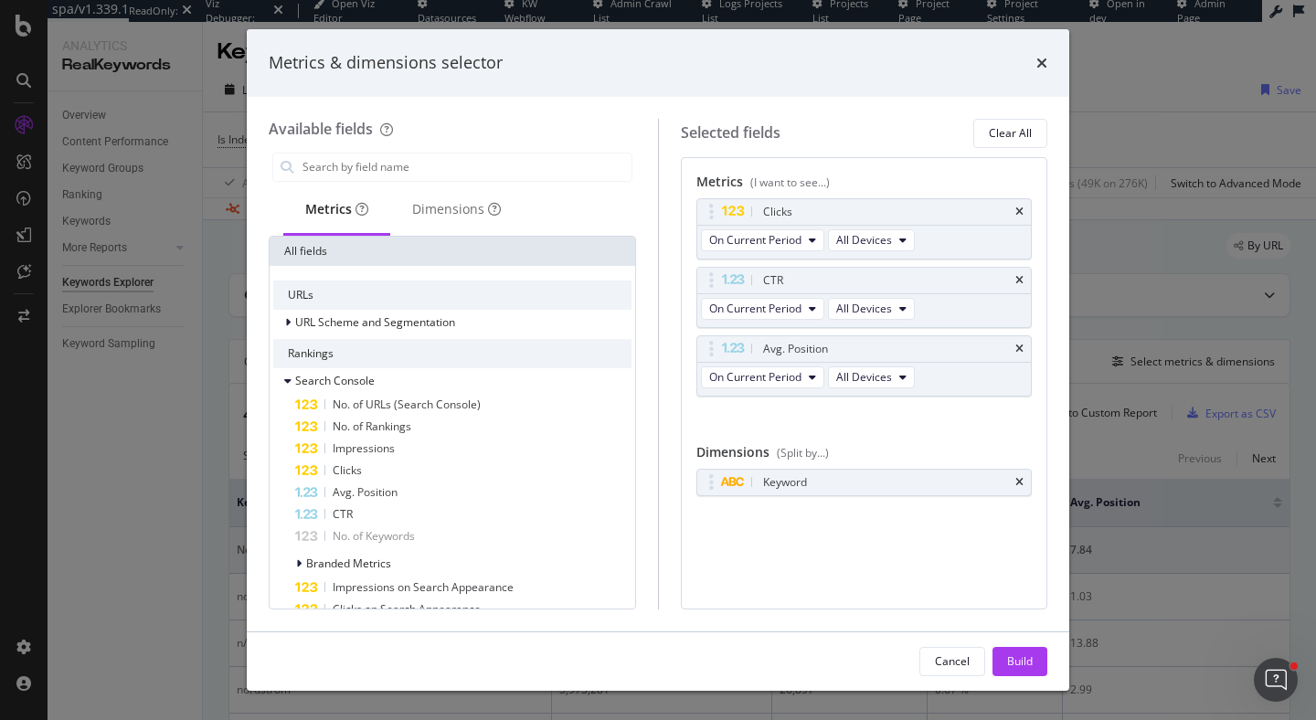
click at [1021, 211] on icon "times" at bounding box center [1019, 212] width 8 height 11
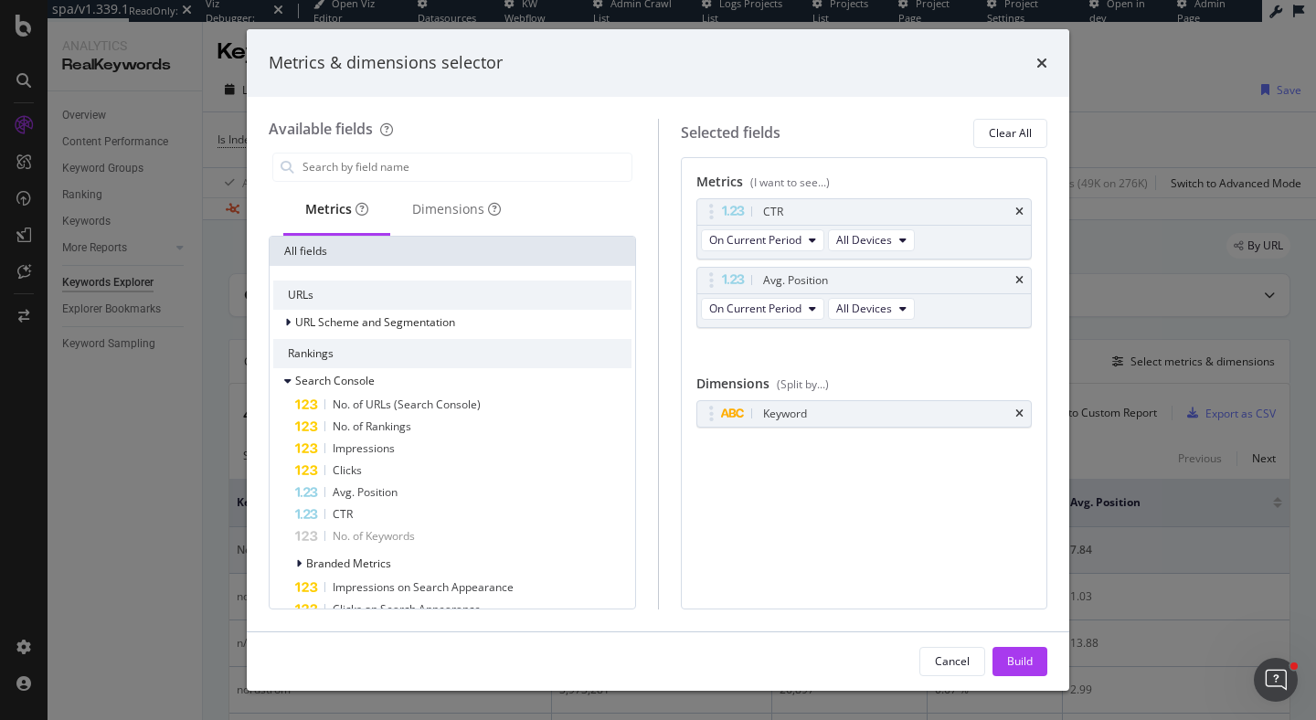
click at [1021, 211] on icon "times" at bounding box center [1019, 212] width 8 height 11
click at [1021, 275] on icon "times" at bounding box center [1019, 280] width 8 height 11
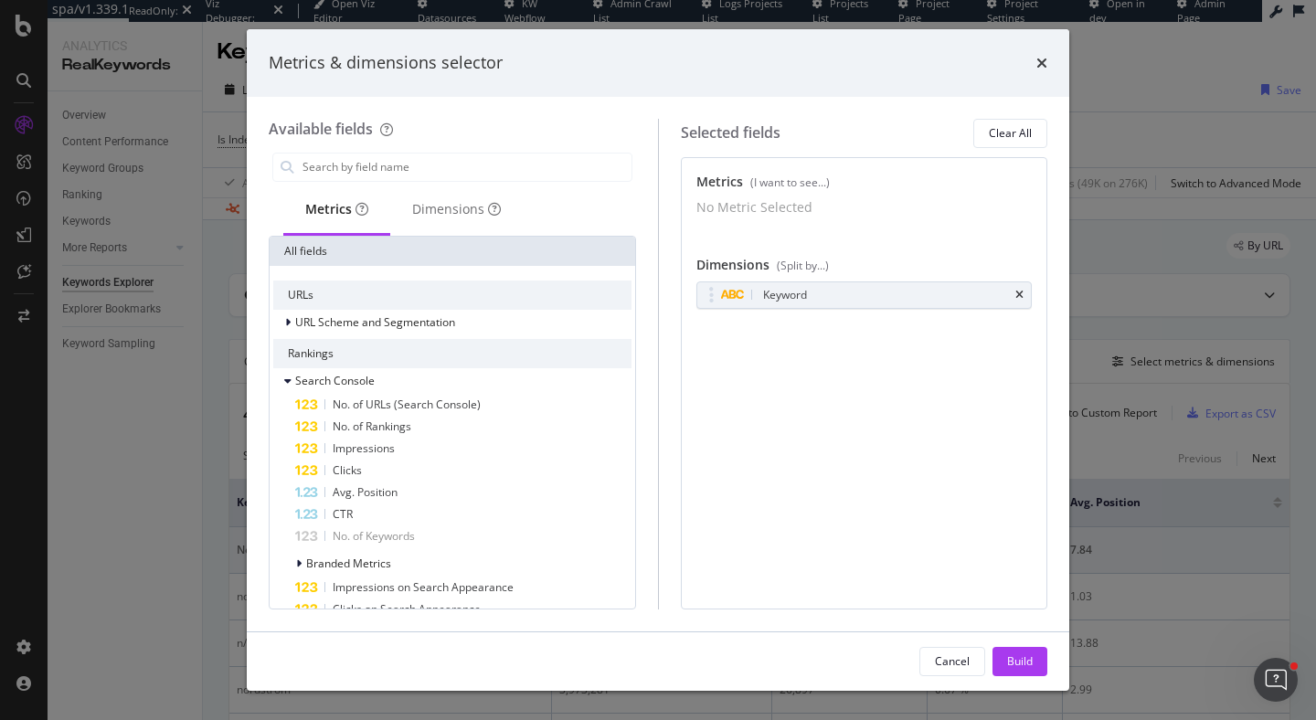
click at [1021, 211] on div "No Metric Selected" at bounding box center [864, 207] width 336 height 18
click at [1021, 291] on div "Keyword" at bounding box center [864, 294] width 336 height 27
click at [1022, 299] on div "Keyword" at bounding box center [864, 295] width 334 height 26
click at [1025, 307] on div "Keyword" at bounding box center [864, 295] width 334 height 26
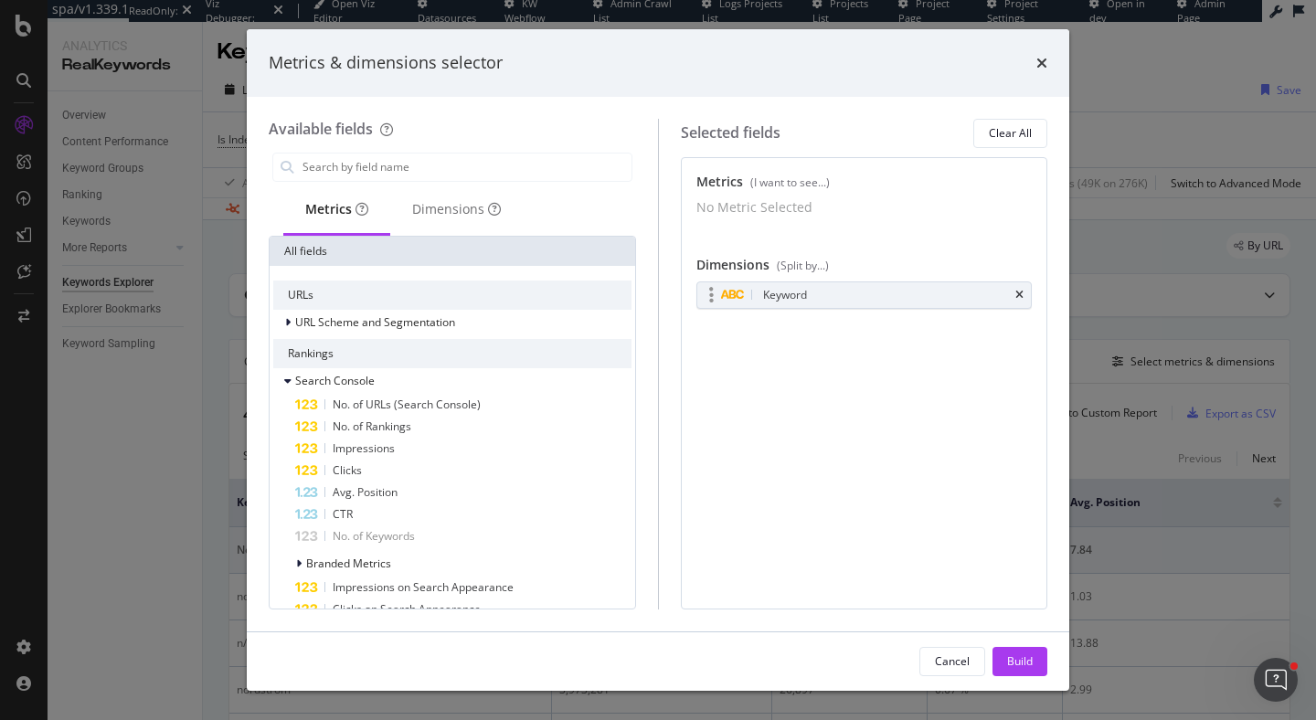
click at [1025, 307] on div "Keyword" at bounding box center [864, 295] width 334 height 26
click at [1017, 301] on icon "times" at bounding box center [1019, 295] width 8 height 11
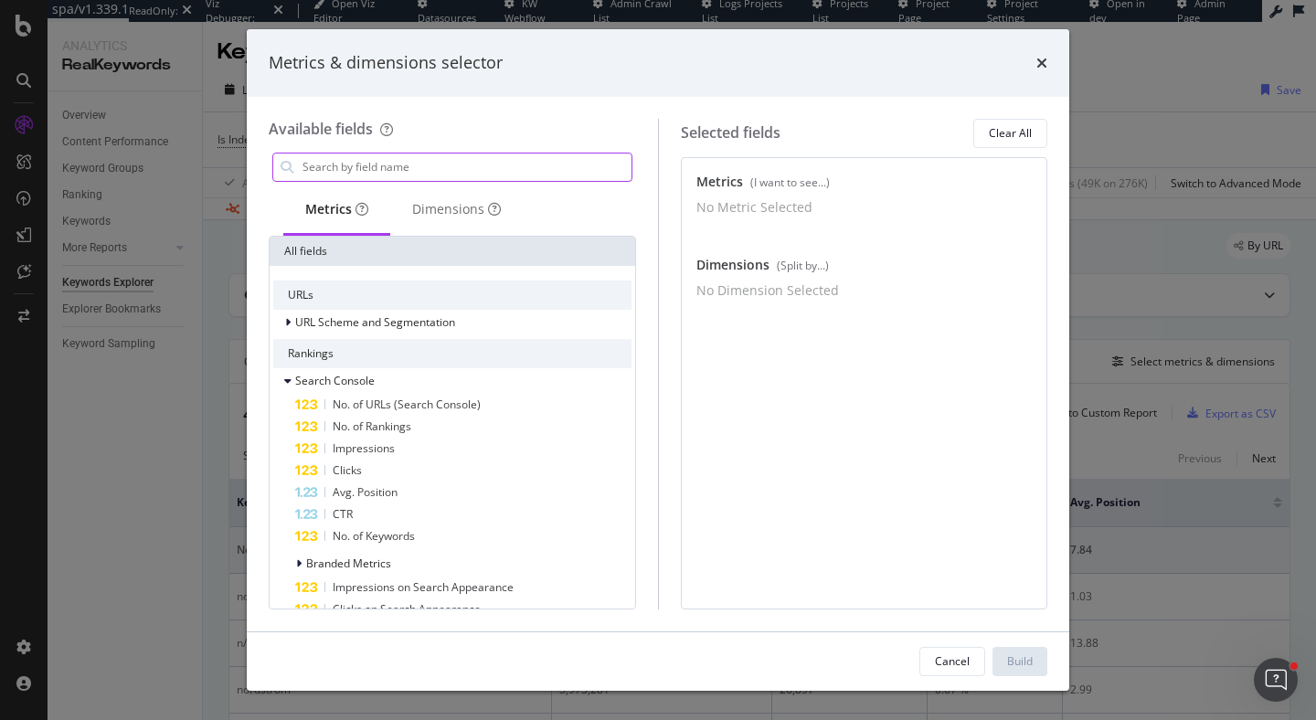
click at [367, 163] on input "modal" at bounding box center [466, 167] width 331 height 27
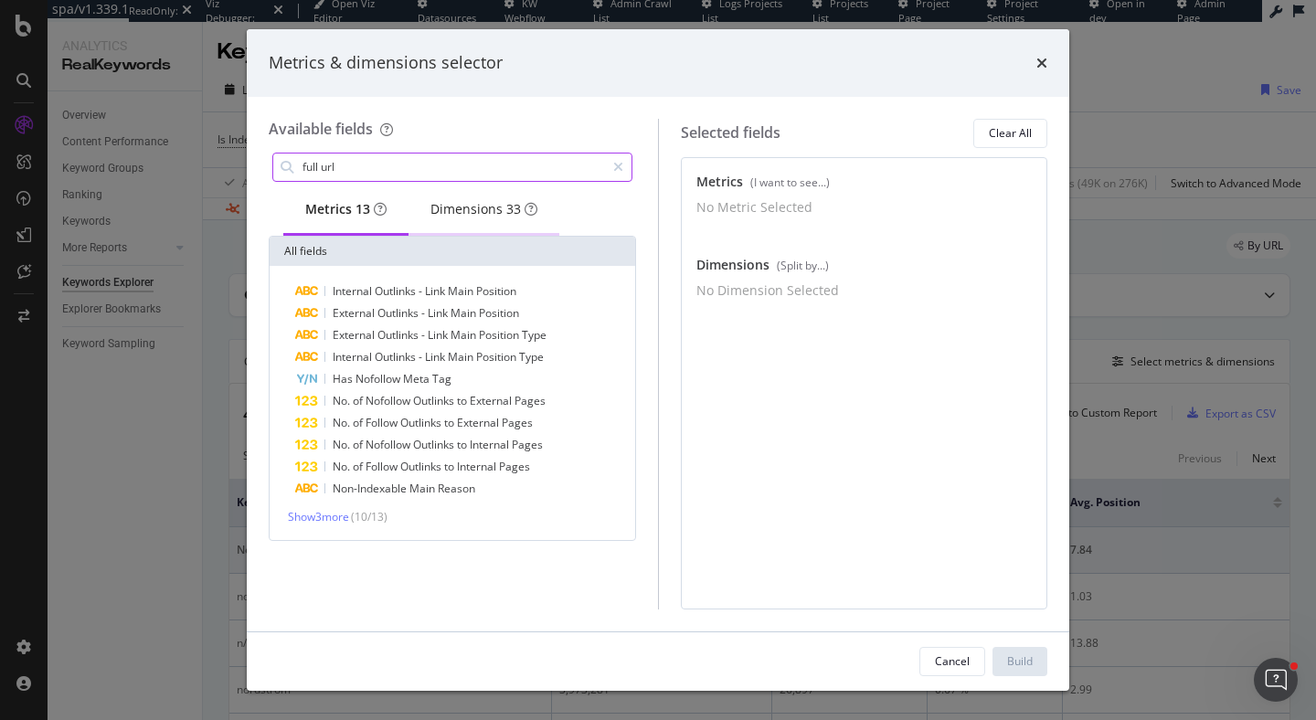
type input "full url"
click at [520, 209] on div "33" at bounding box center [513, 209] width 15 height 18
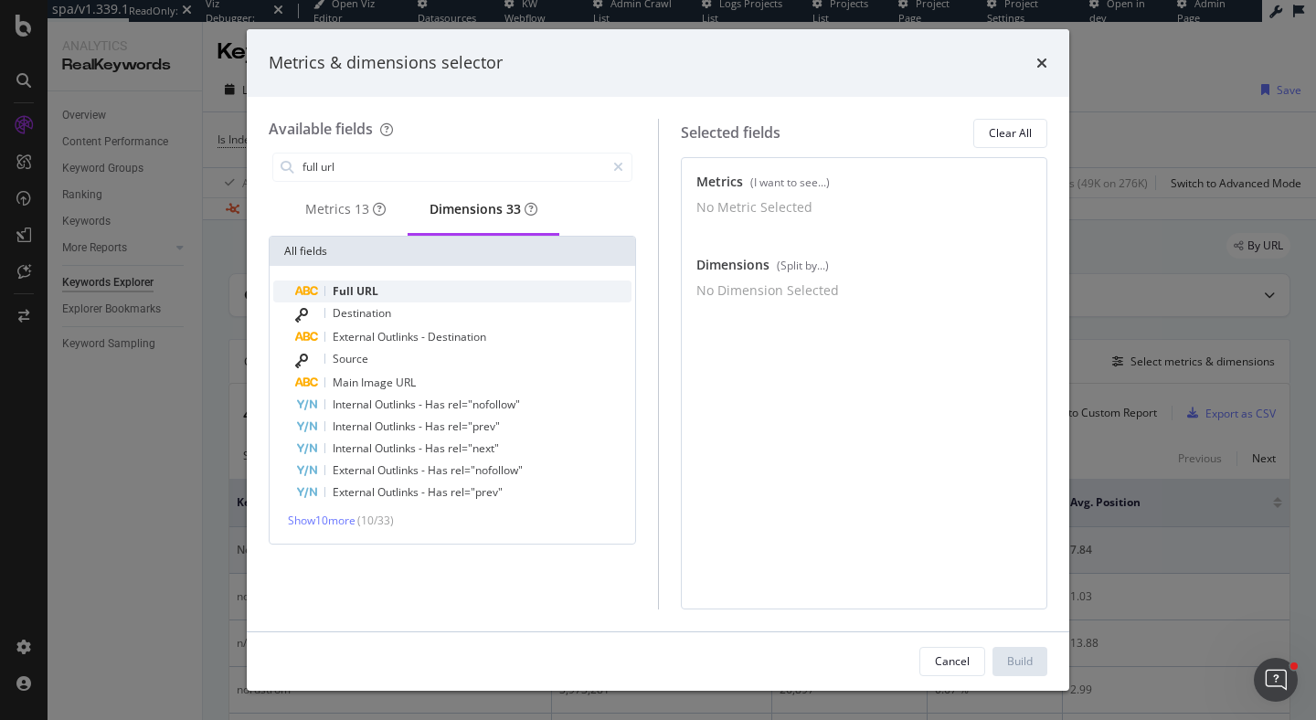
click at [403, 302] on div "Full URL" at bounding box center [463, 292] width 336 height 22
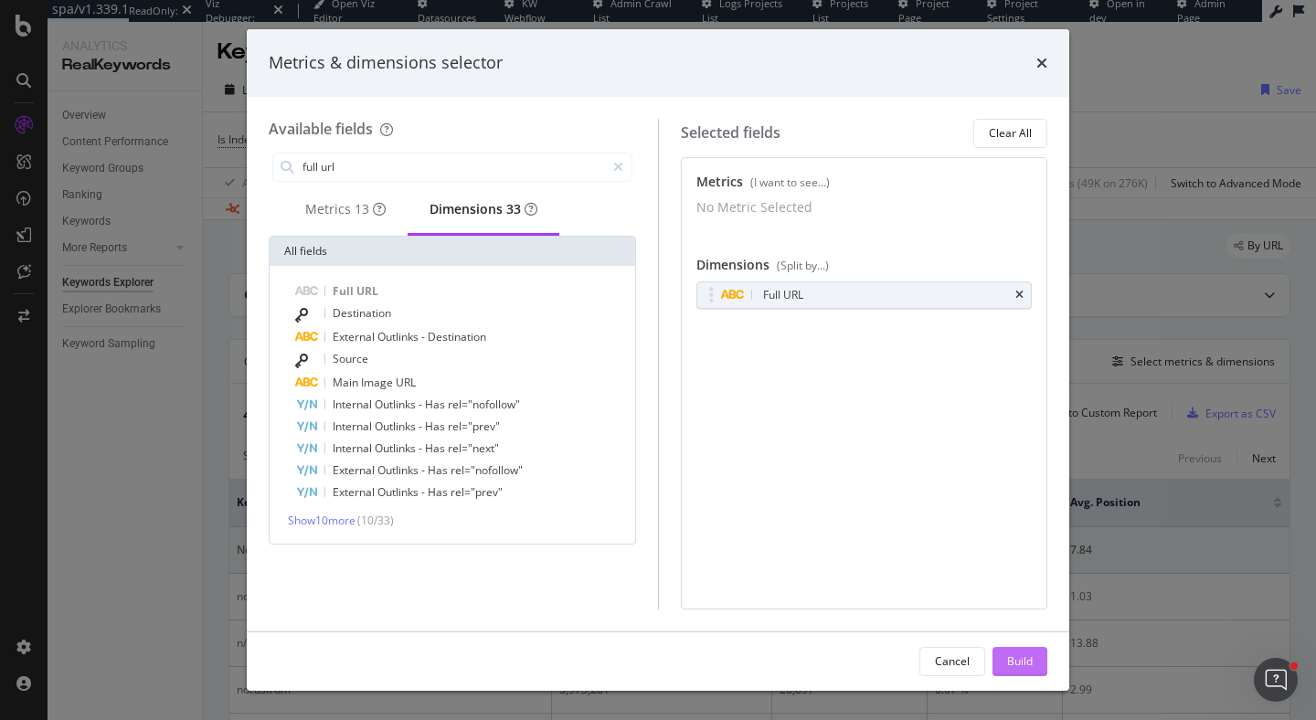
click at [1013, 654] on div "Build" at bounding box center [1020, 661] width 26 height 16
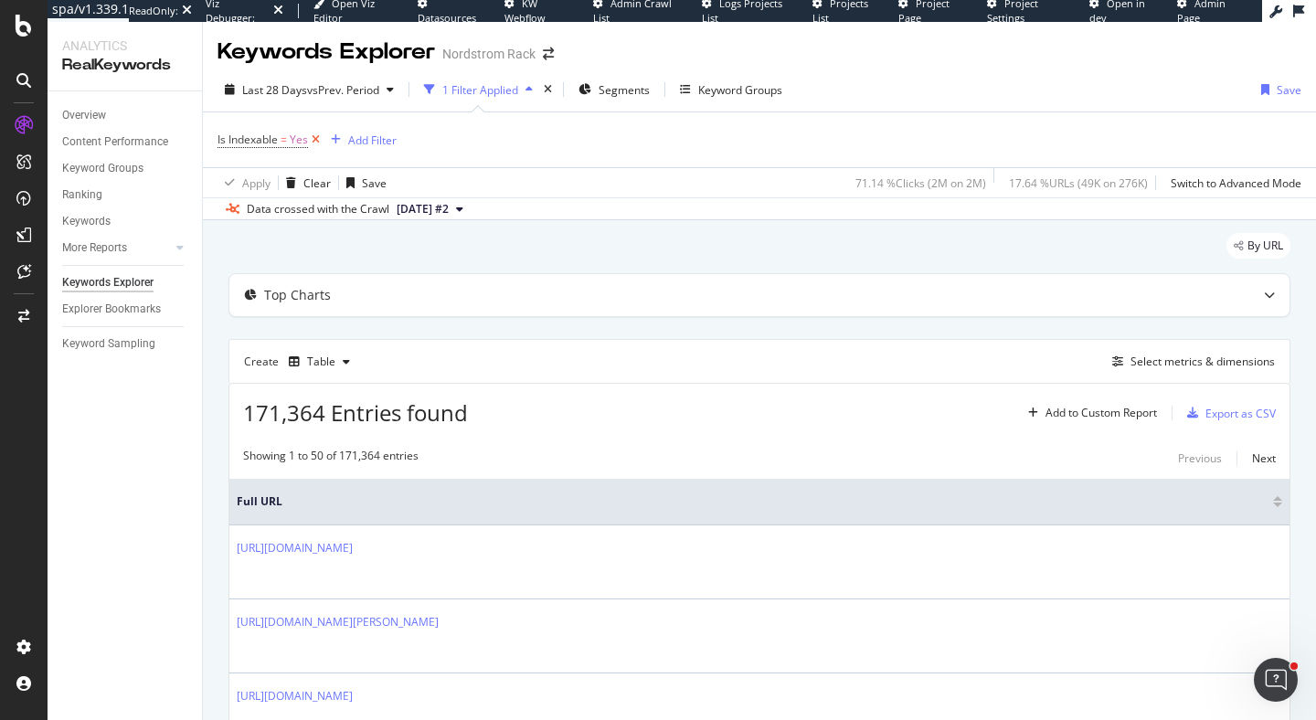
click at [313, 139] on icon at bounding box center [316, 140] width 16 height 18
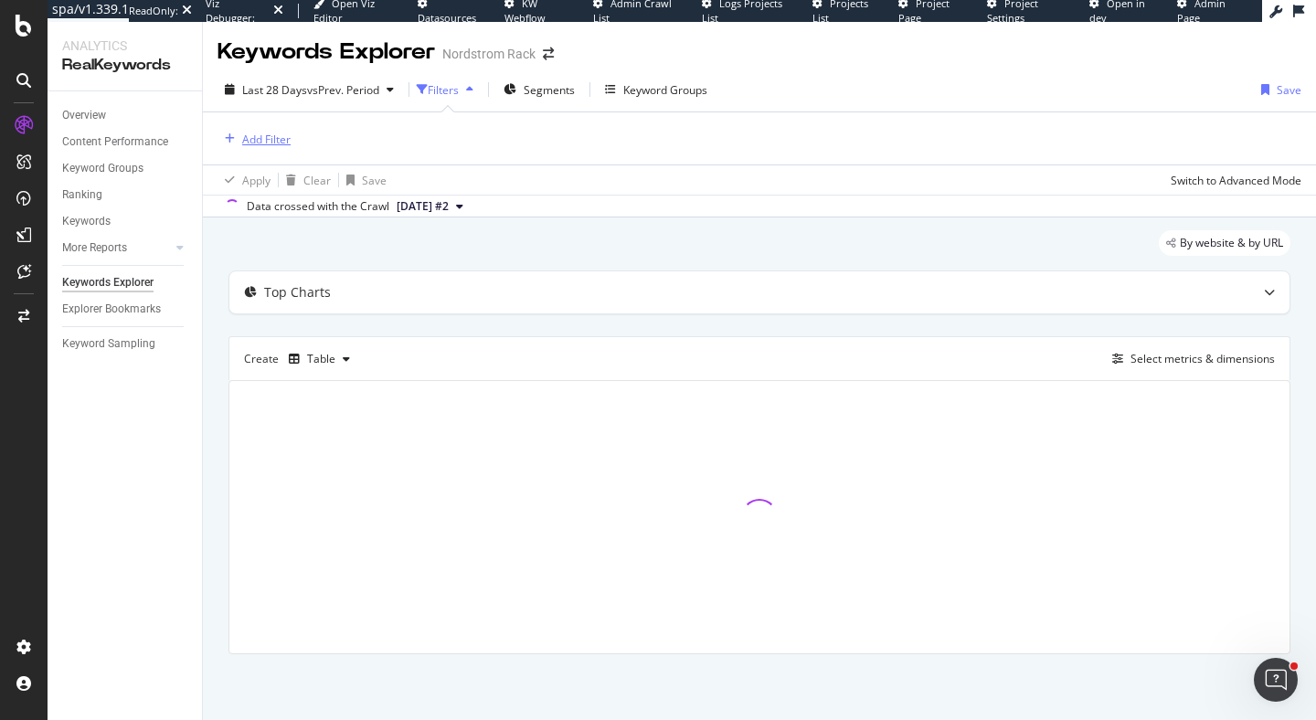
click at [257, 138] on div "Add Filter" at bounding box center [266, 140] width 48 height 16
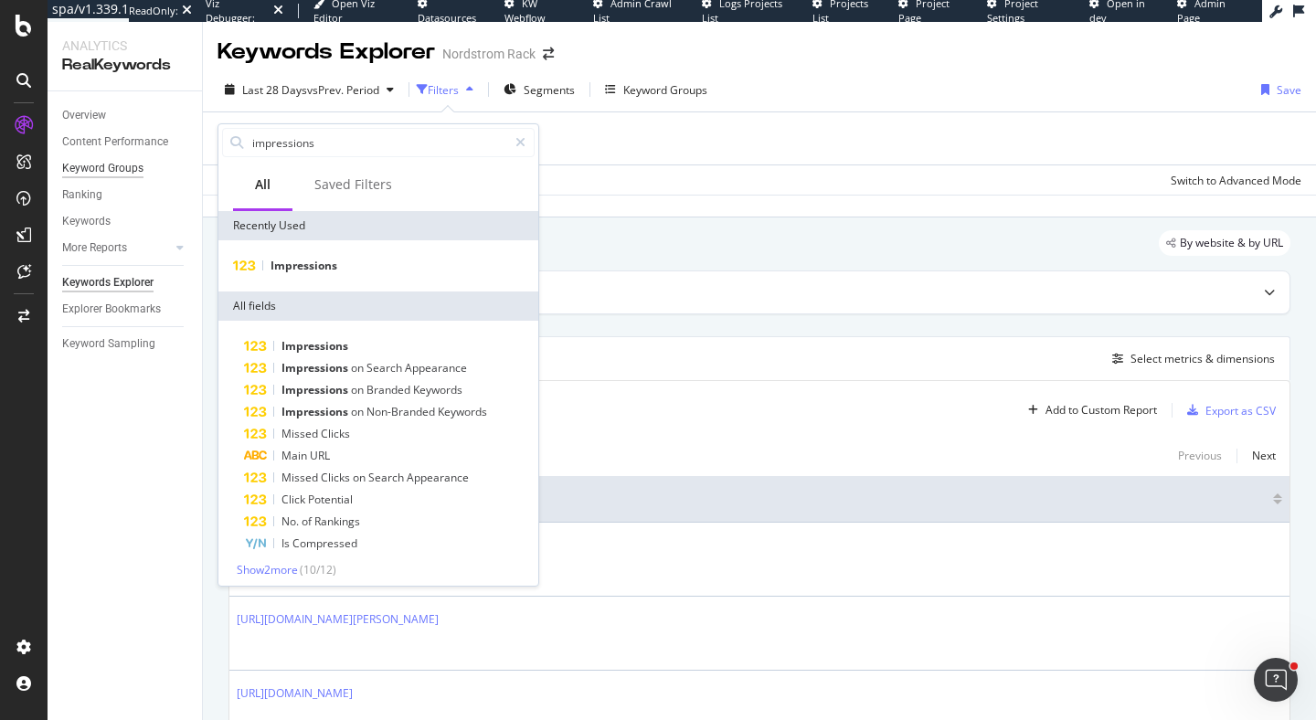
drag, startPoint x: 322, startPoint y: 149, endPoint x: 102, endPoint y: 165, distance: 219.9
click at [102, 165] on body "spa/v1.339.1 ReadOnly: Viz Debugger: Open Viz Editor Datasources KW Webflow Adm…" at bounding box center [658, 360] width 1316 height 720
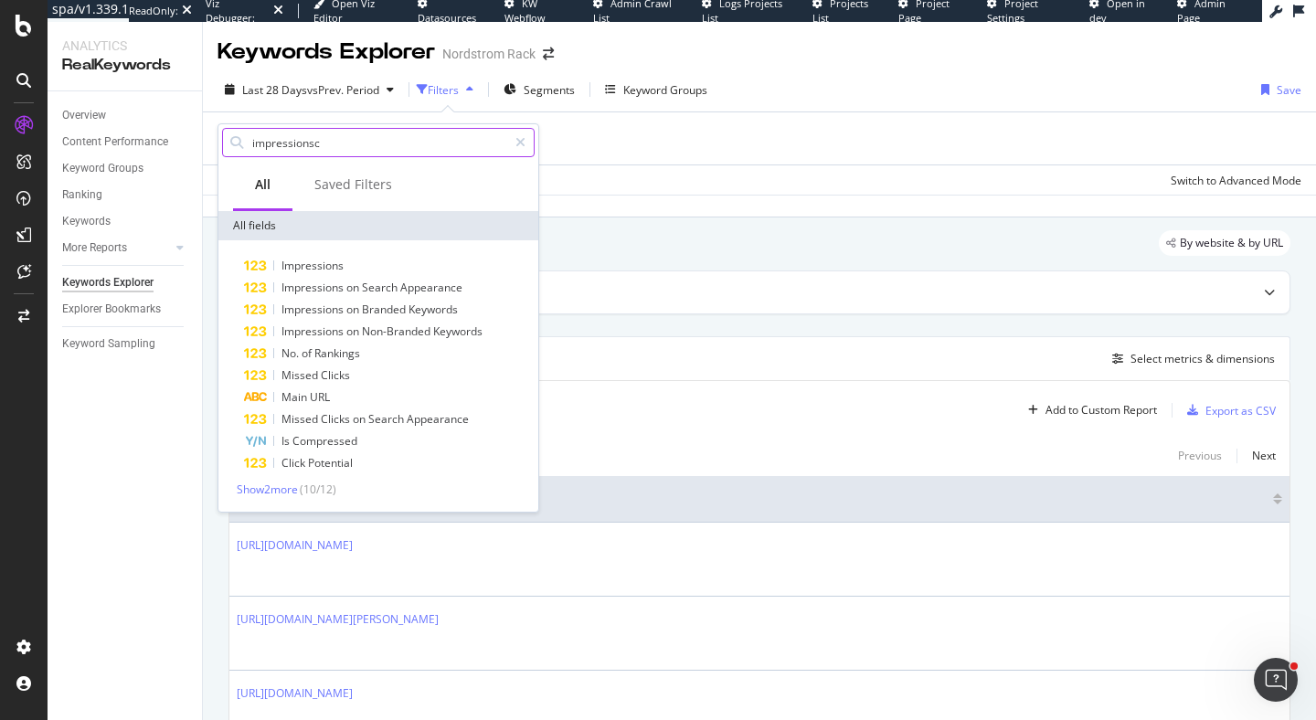
click at [345, 132] on input "impressionsc" at bounding box center [378, 142] width 257 height 27
click at [345, 137] on input "impressionsc" at bounding box center [378, 142] width 257 height 27
click at [345, 140] on input "impressionsc" at bounding box center [378, 142] width 257 height 27
click at [343, 139] on input "impressionsc" at bounding box center [378, 142] width 257 height 27
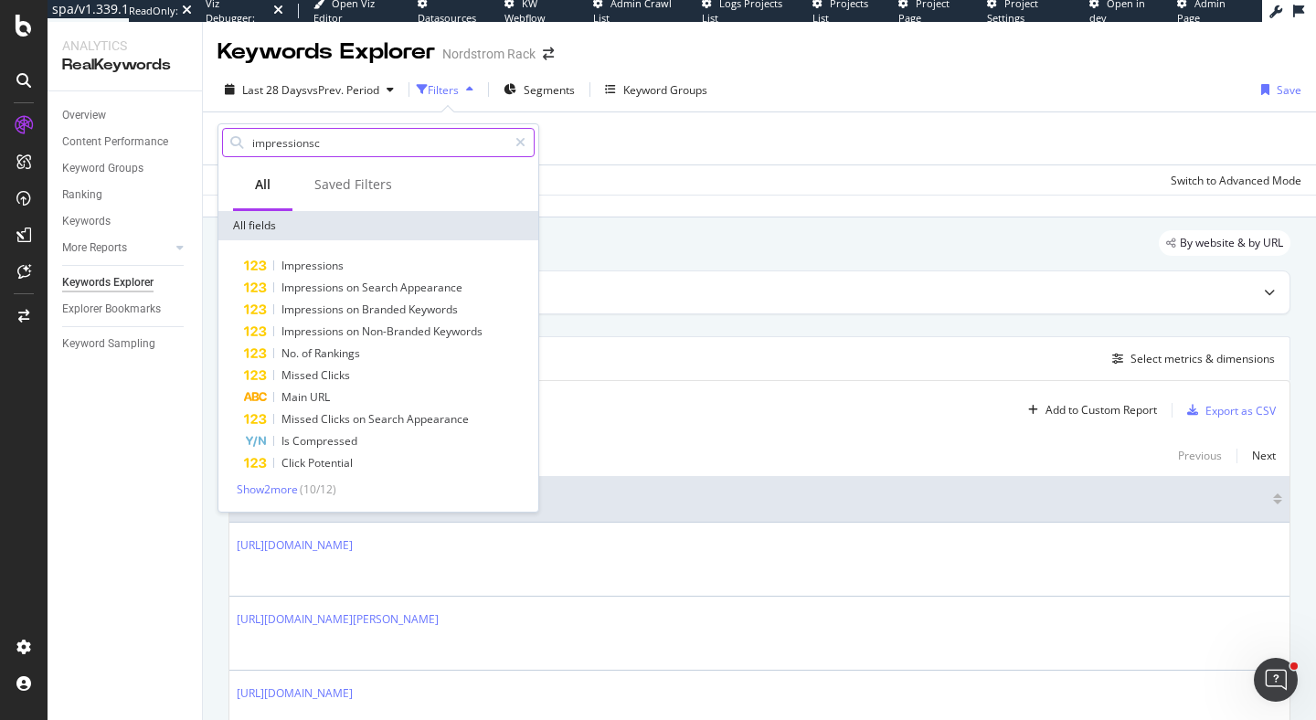
click at [342, 139] on input "impressionsc" at bounding box center [378, 142] width 257 height 27
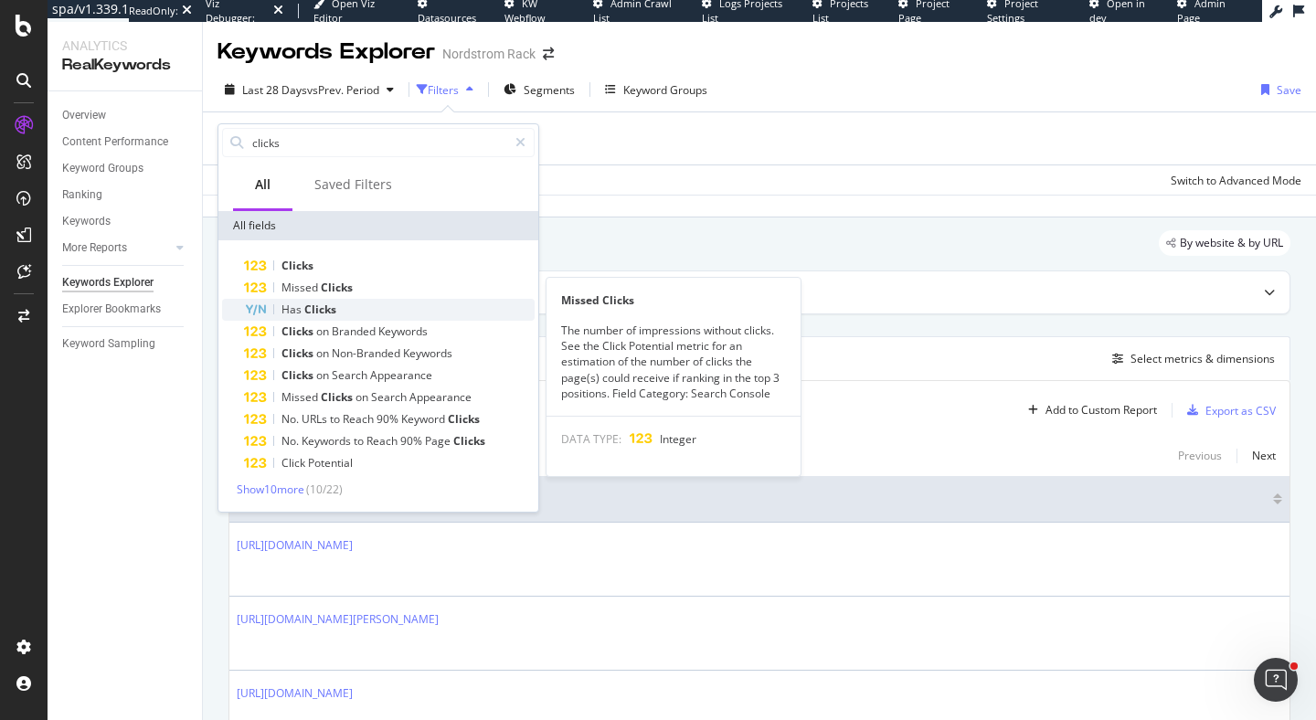
type input "clicks"
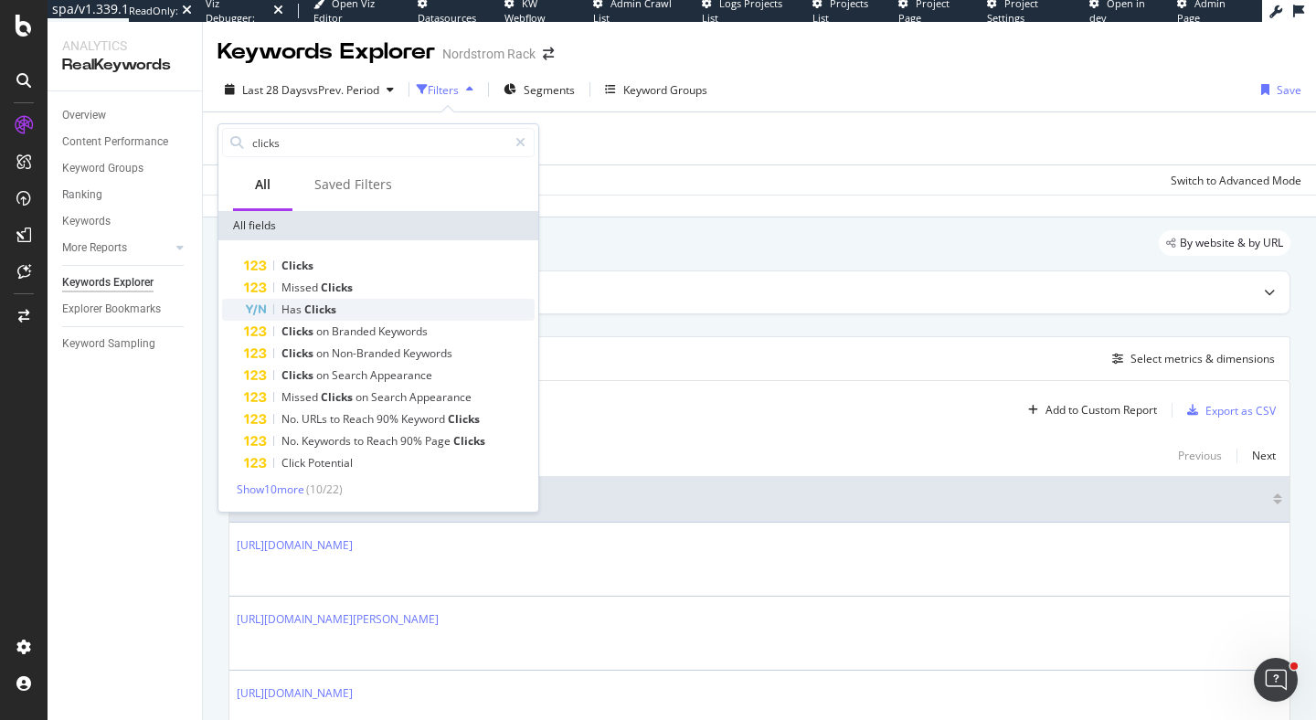
click at [336, 307] on div "Has Clicks" at bounding box center [389, 310] width 291 height 22
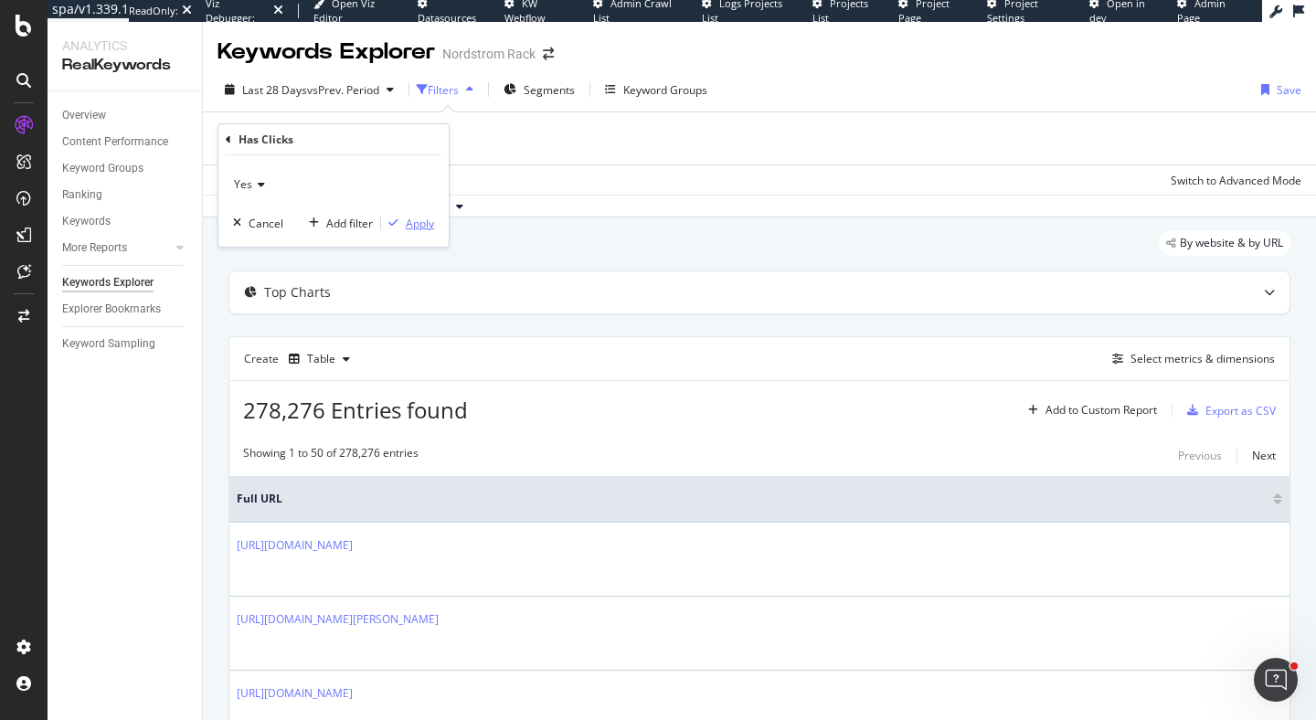
click at [408, 221] on div "Apply" at bounding box center [420, 224] width 28 height 16
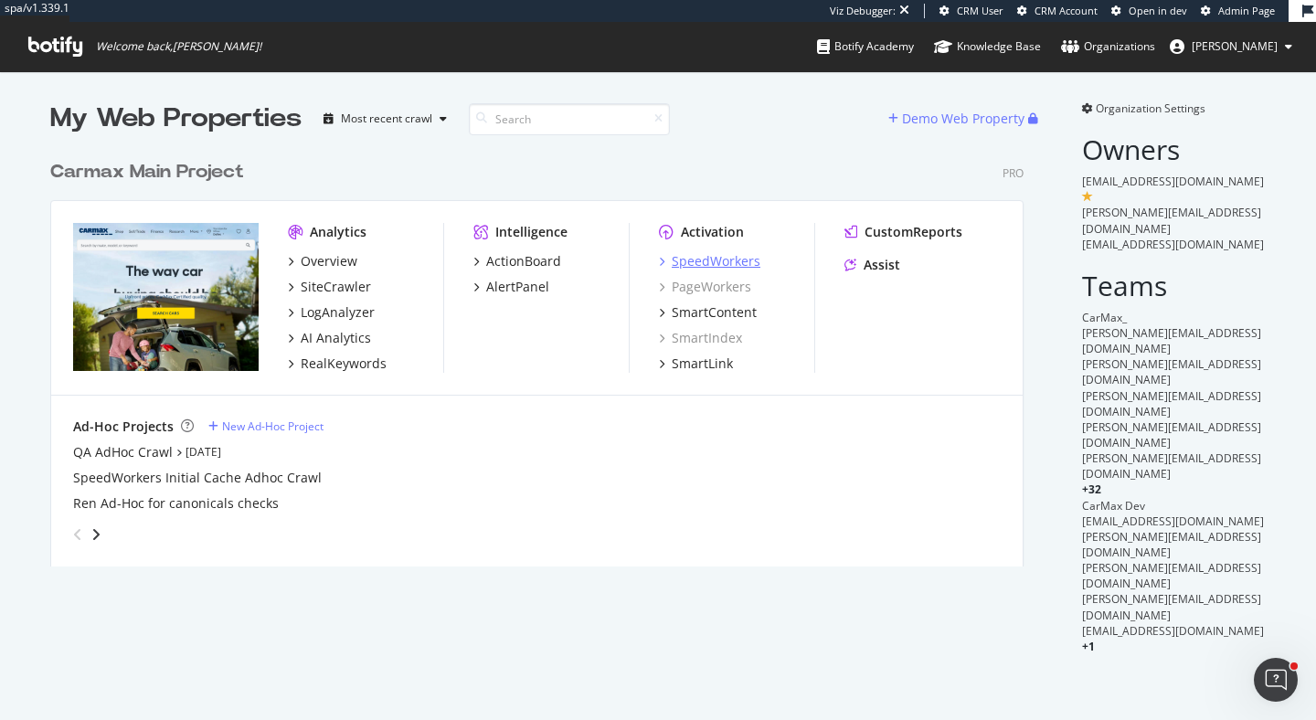
click at [715, 256] on div "SpeedWorkers" at bounding box center [716, 261] width 89 height 18
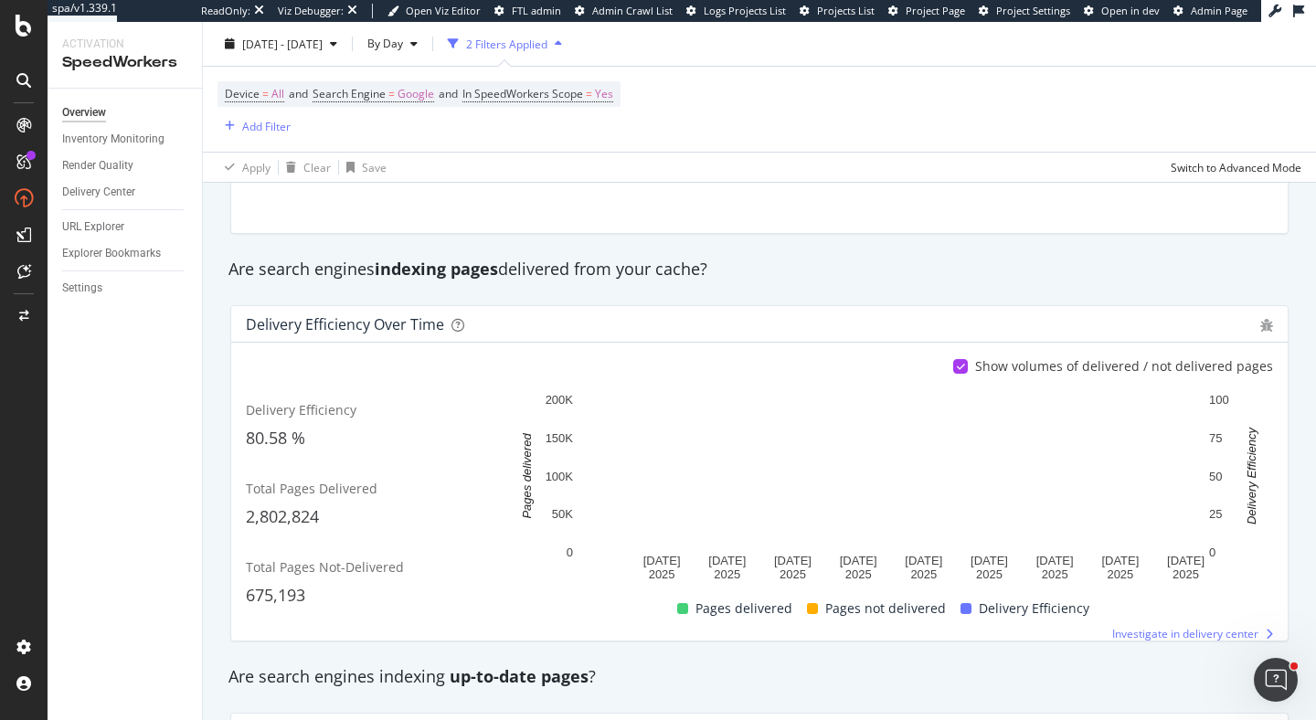
scroll to position [209, 0]
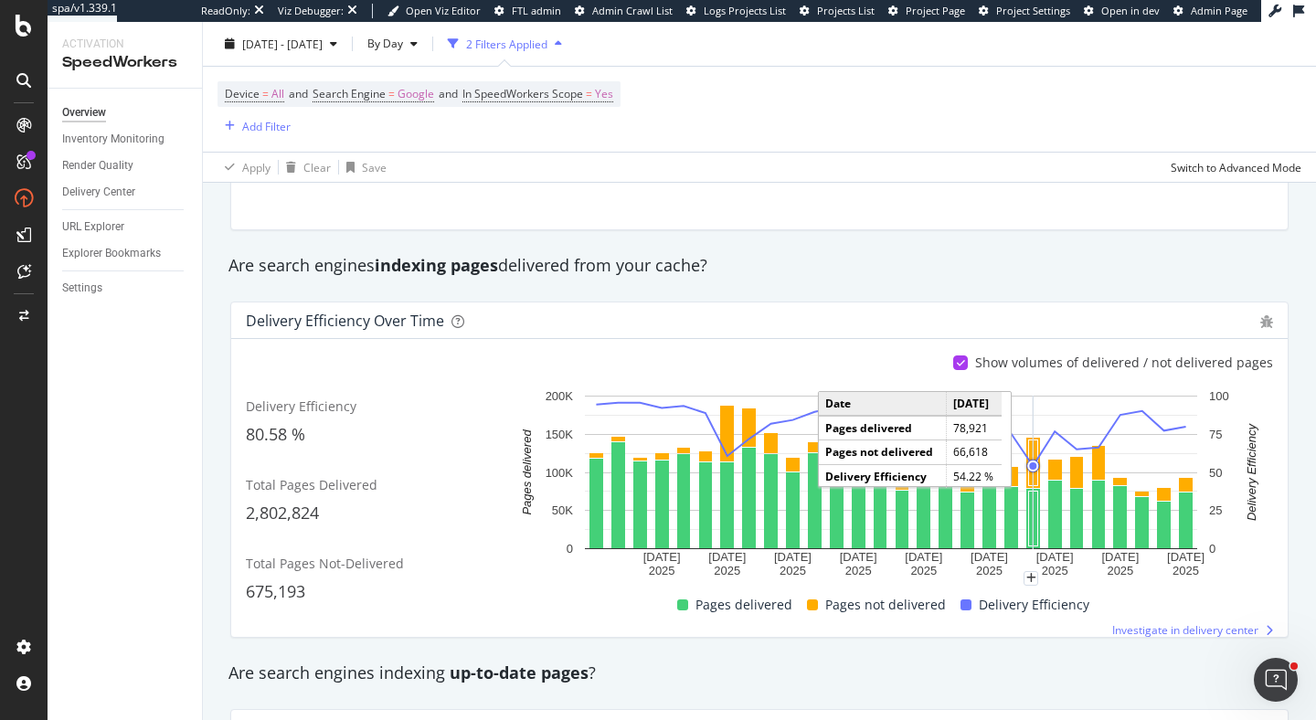
click at [1033, 463] on circle "A chart." at bounding box center [1032, 465] width 7 height 7
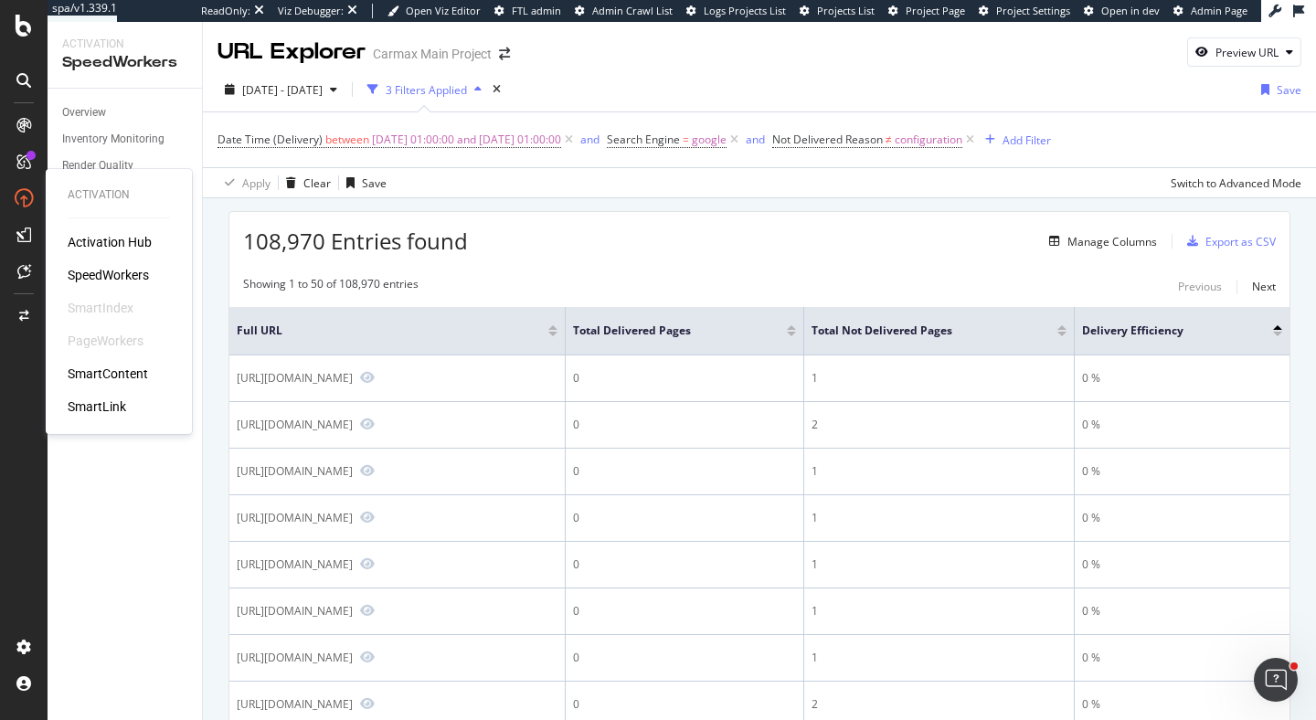
click at [103, 280] on div "SpeedWorkers" at bounding box center [108, 275] width 81 height 18
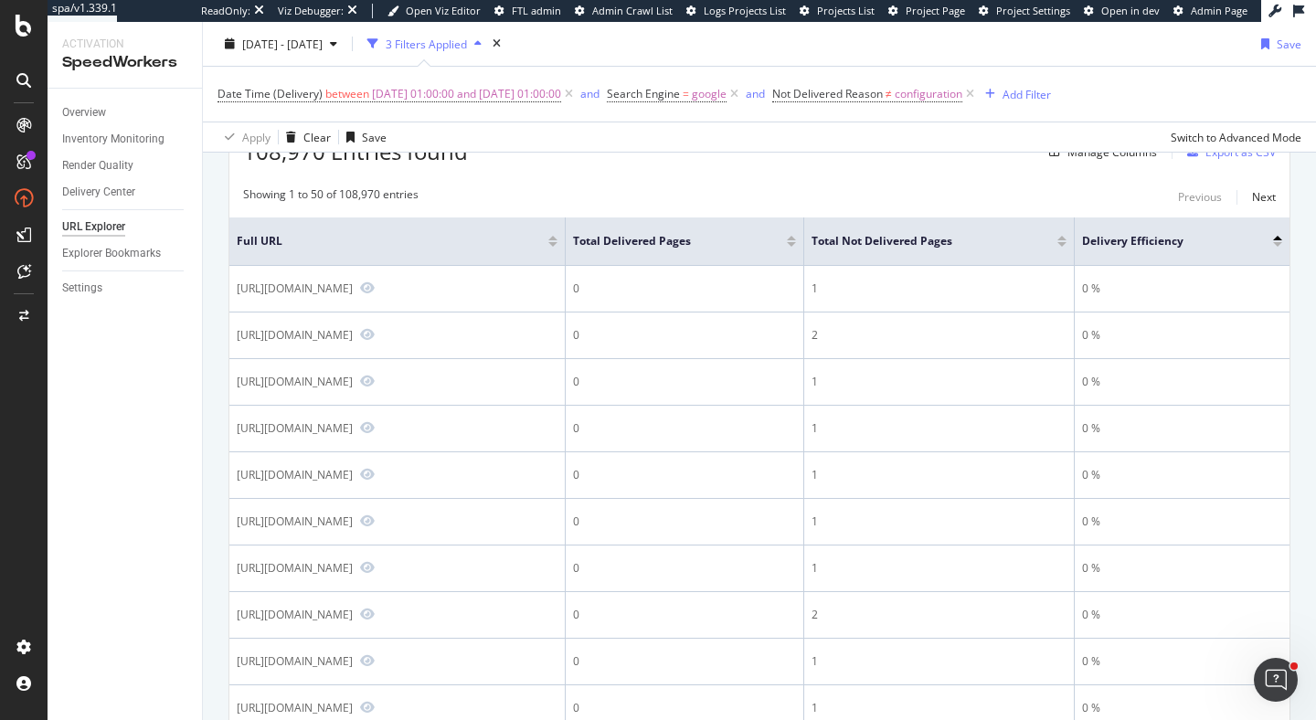
scroll to position [99, 0]
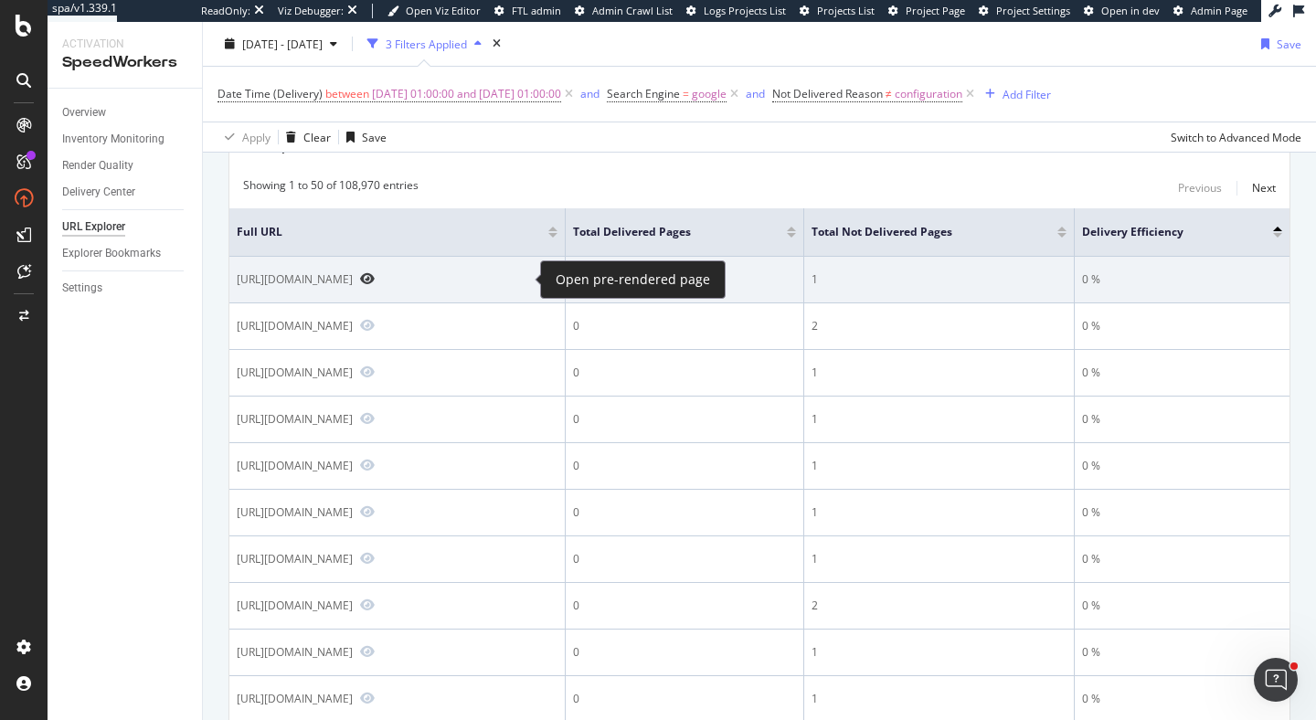
click at [375, 276] on icon "Preview https://www.carmax.com/cars/kia/soul/2016/blue/red" at bounding box center [367, 278] width 15 height 13
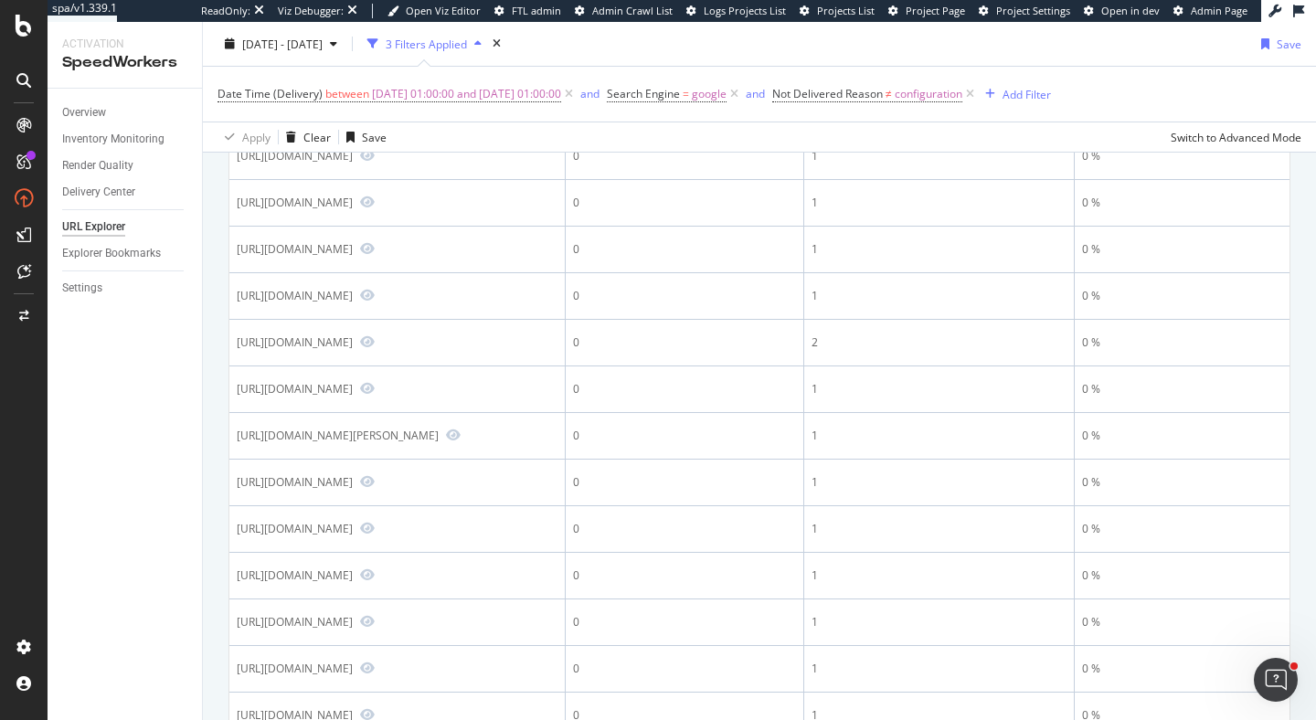
scroll to position [0, 0]
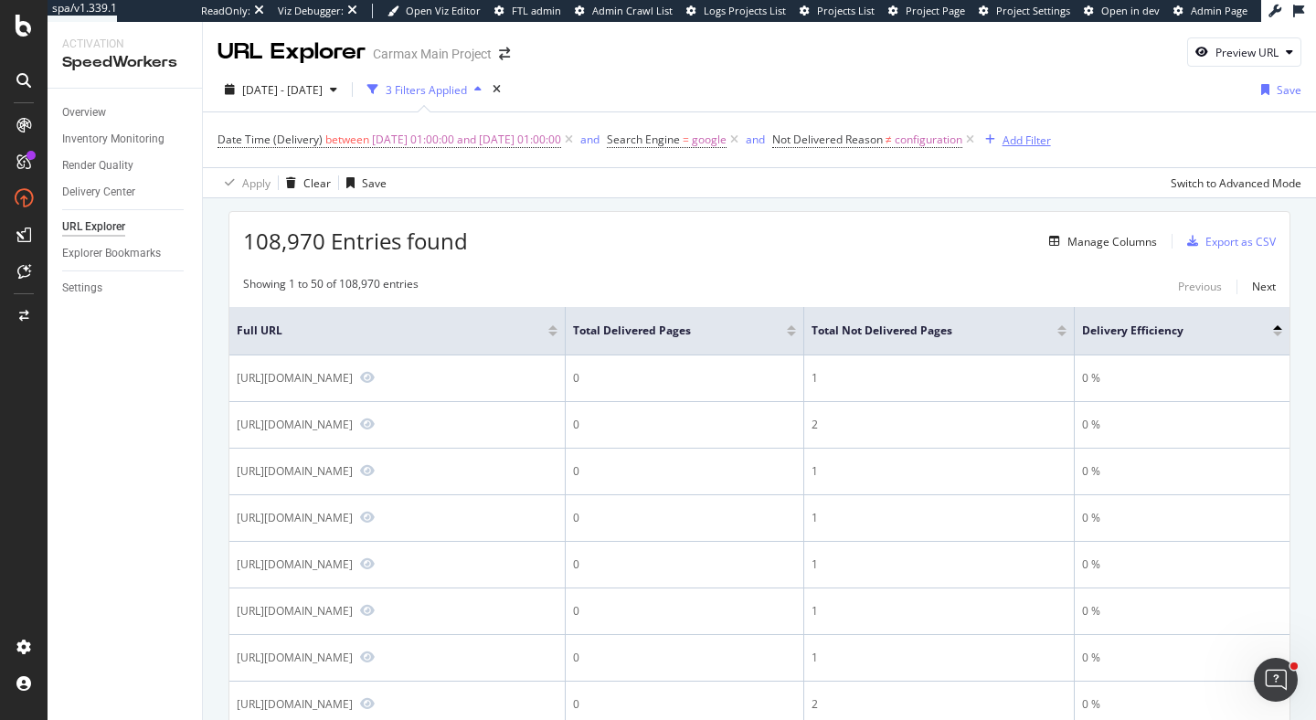
click at [1051, 142] on div "Add Filter" at bounding box center [1026, 140] width 48 height 16
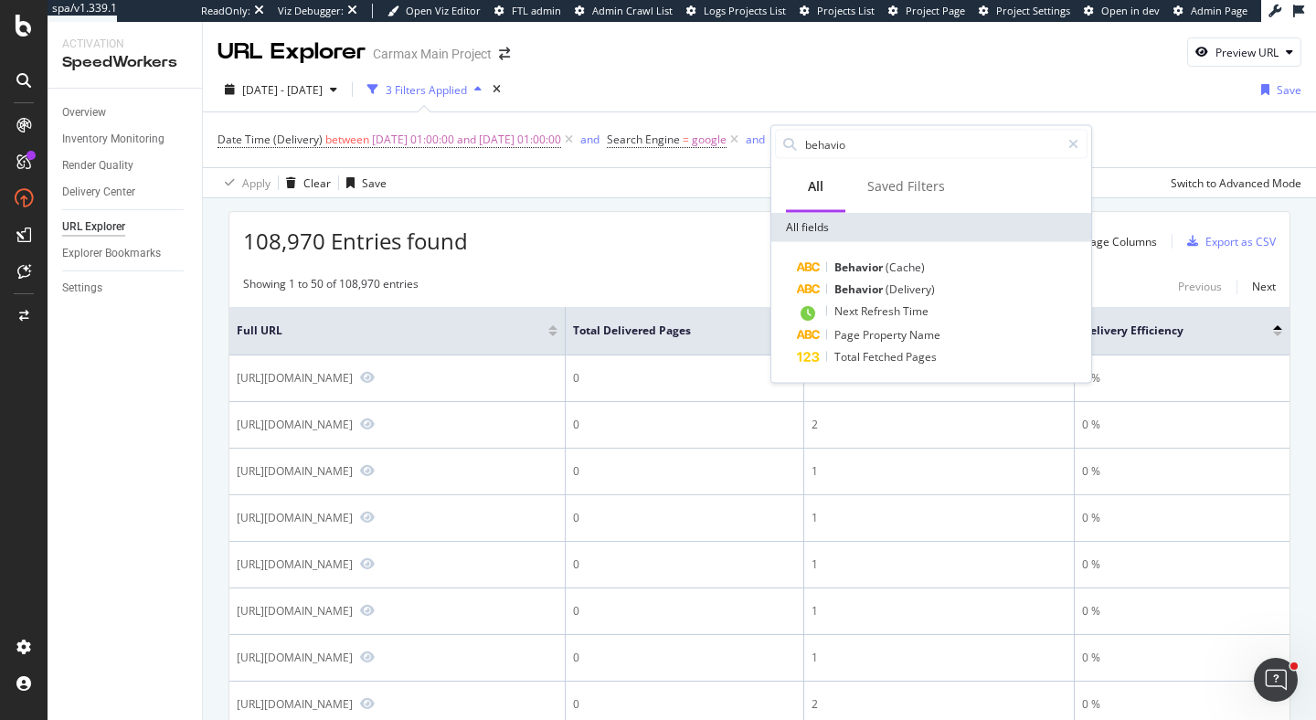
type input "behavior"
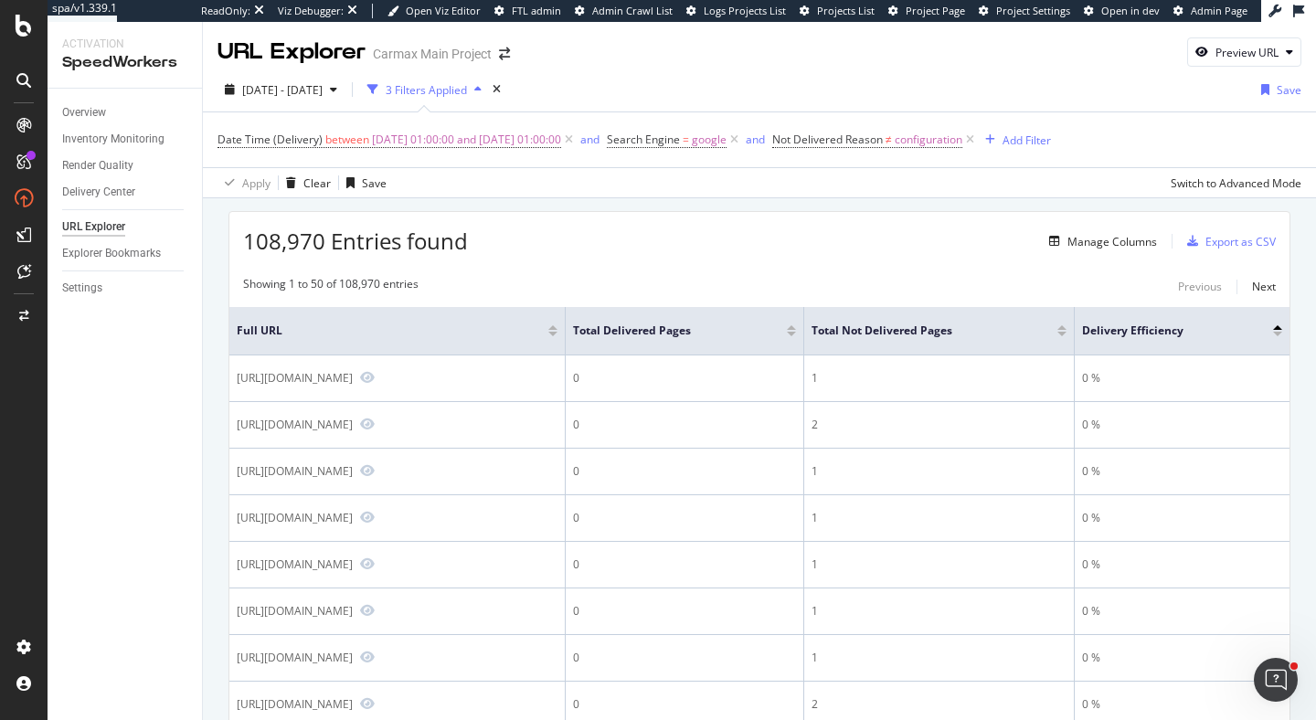
click at [724, 249] on div "108,970 Entries found Manage Columns Export as CSV" at bounding box center [759, 234] width 1060 height 45
click at [1113, 241] on div "Manage Columns" at bounding box center [1112, 242] width 90 height 16
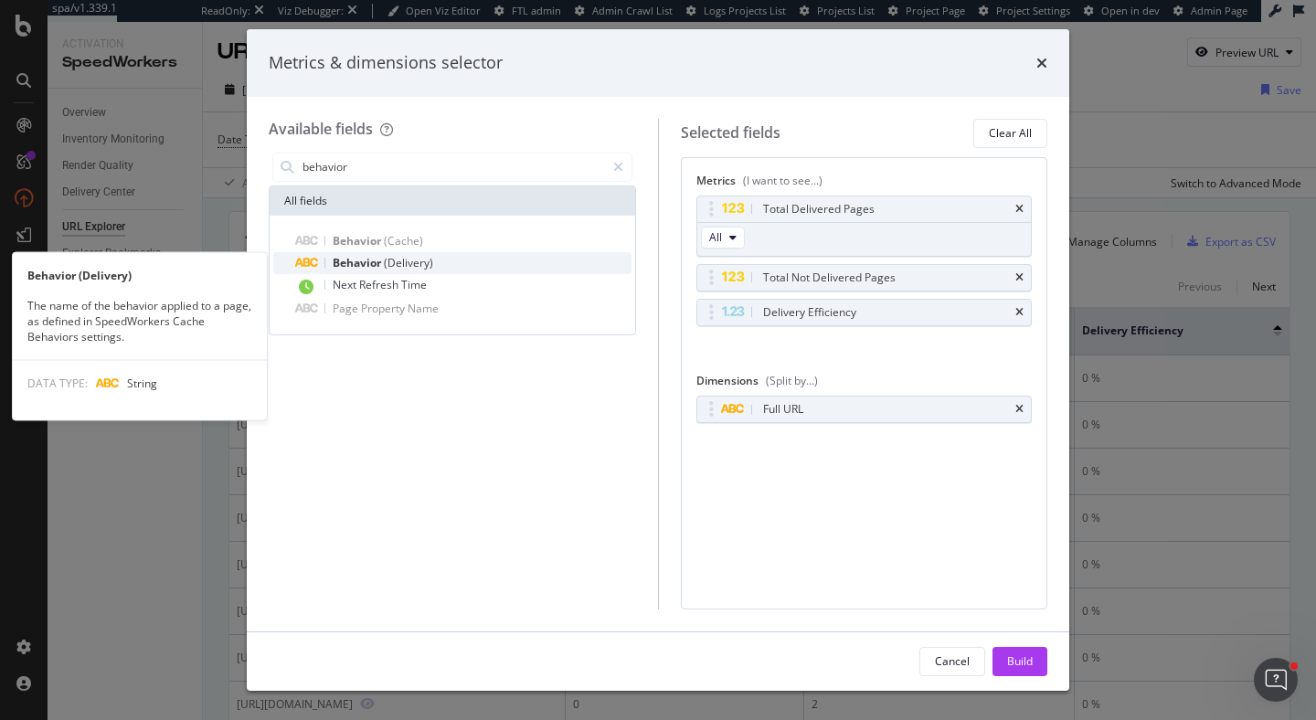
type input "behavior"
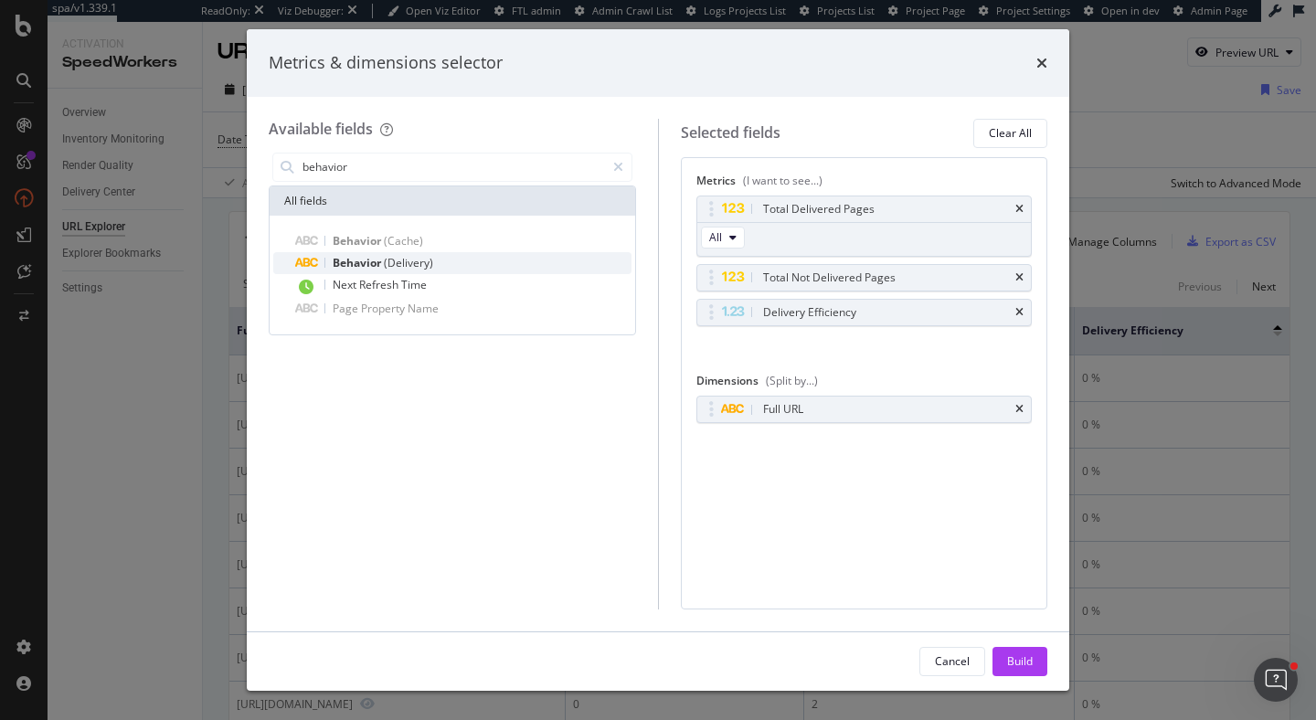
click at [566, 261] on div "Behavior (Delivery)" at bounding box center [463, 263] width 336 height 22
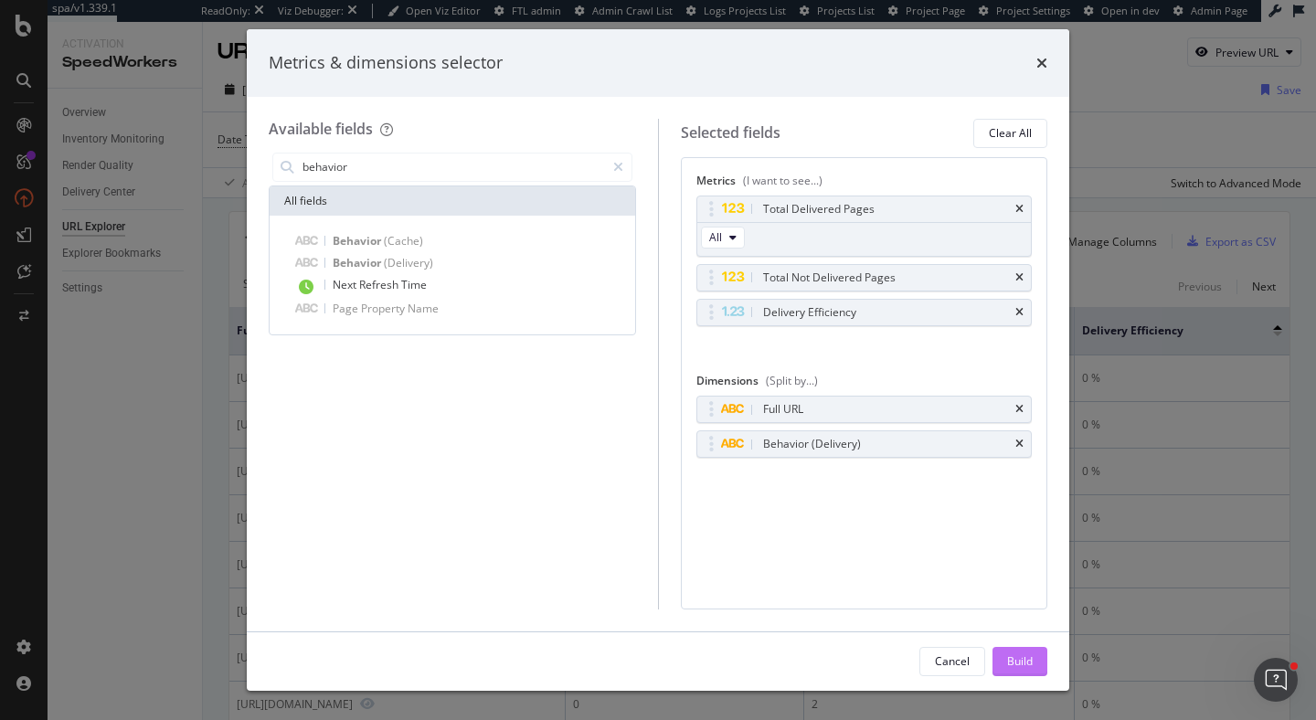
click at [1017, 651] on div "Build" at bounding box center [1020, 661] width 26 height 27
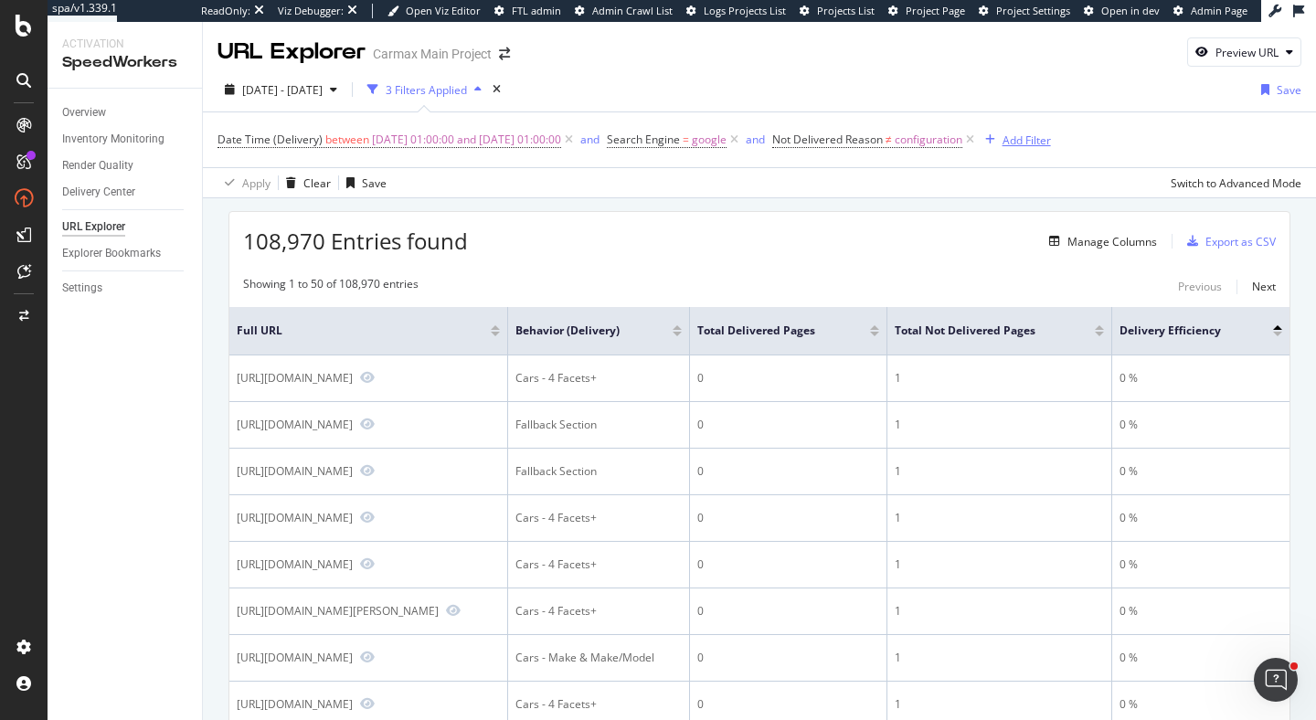
click at [1051, 140] on div "Add Filter" at bounding box center [1026, 140] width 48 height 16
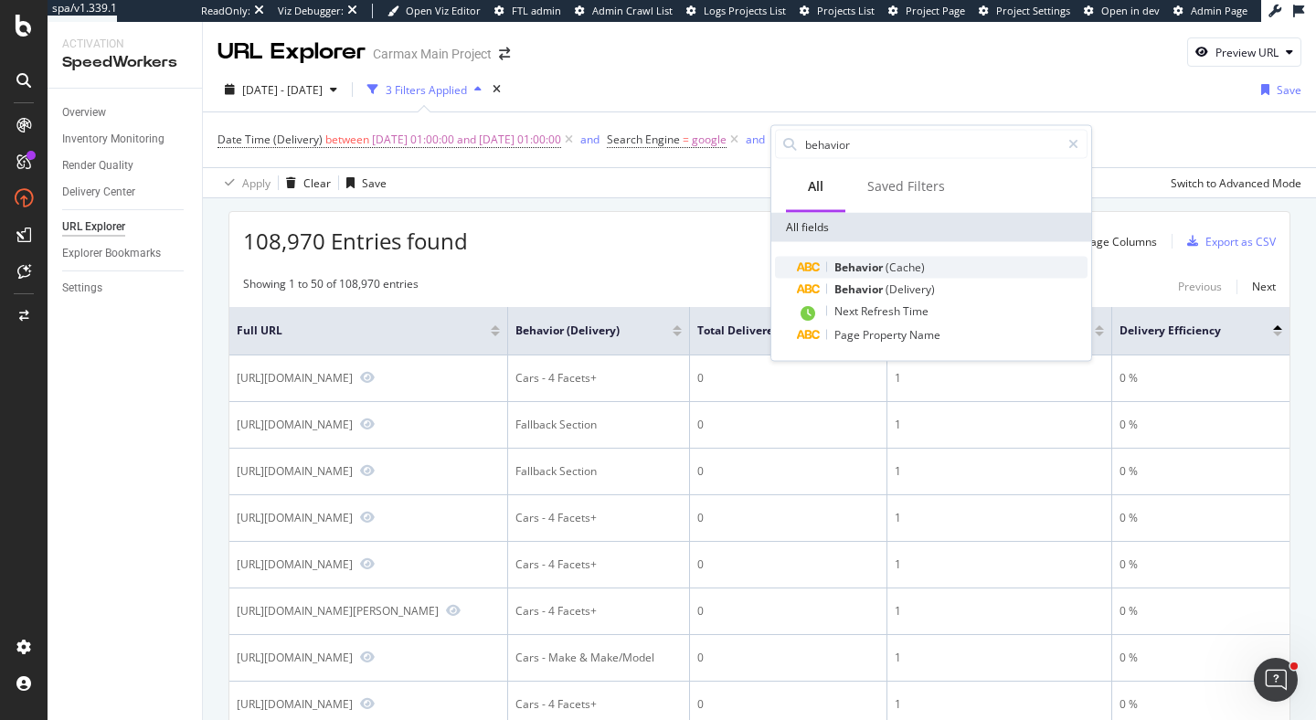
click at [865, 265] on span "Behavior" at bounding box center [859, 268] width 51 height 16
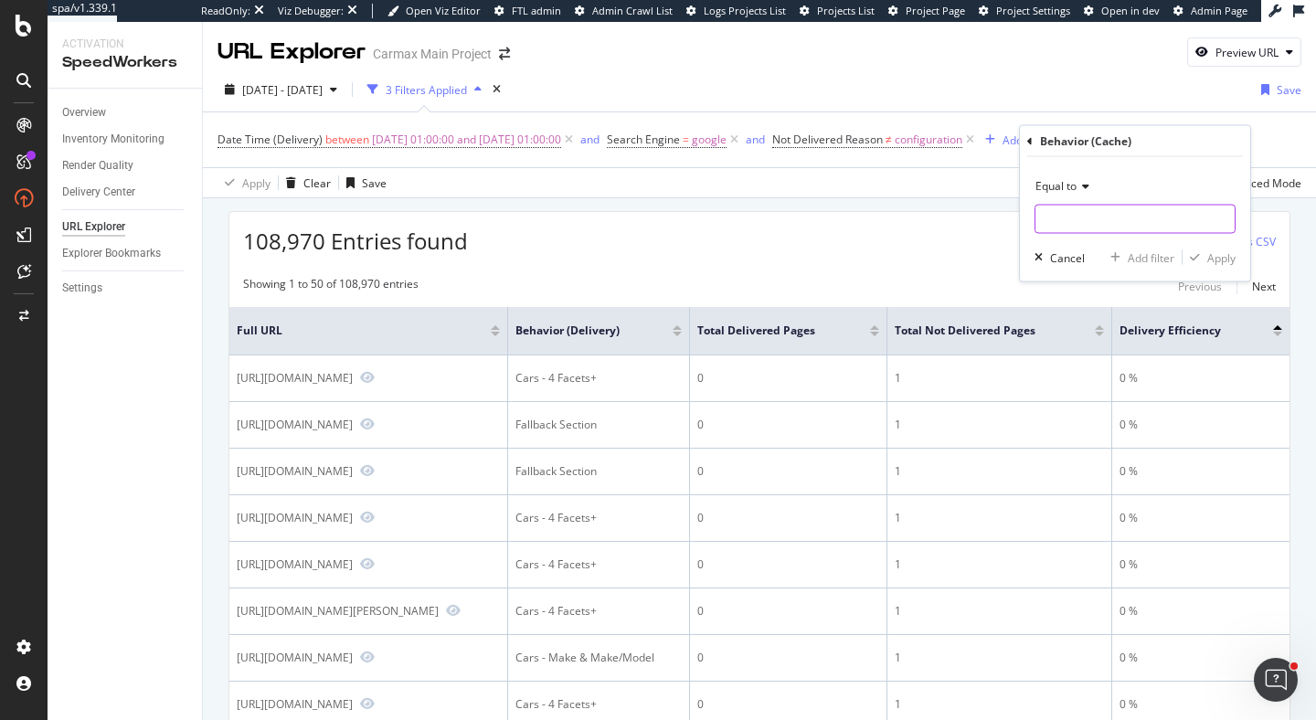
click at [1132, 217] on input "text" at bounding box center [1134, 219] width 199 height 29
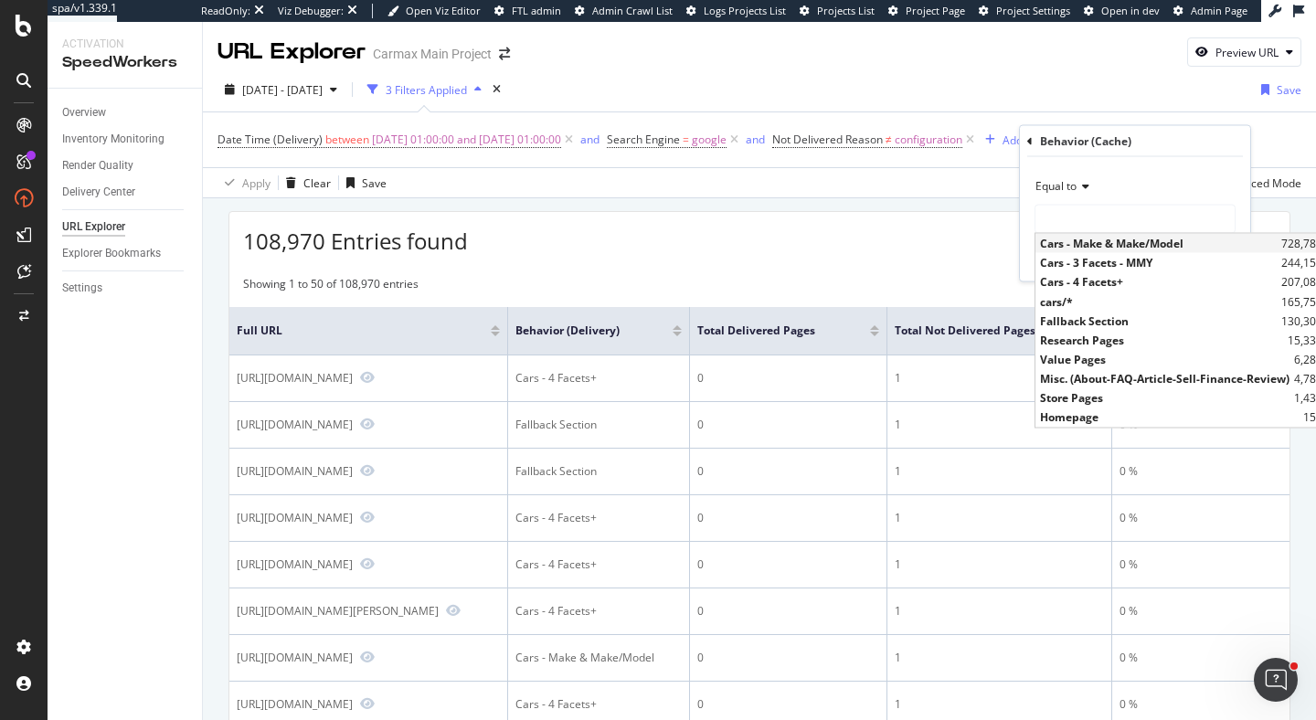
click at [1141, 242] on span "Cars - Make & Make/Model" at bounding box center [1158, 244] width 237 height 16
type input "Cars - Make & Make/Model"
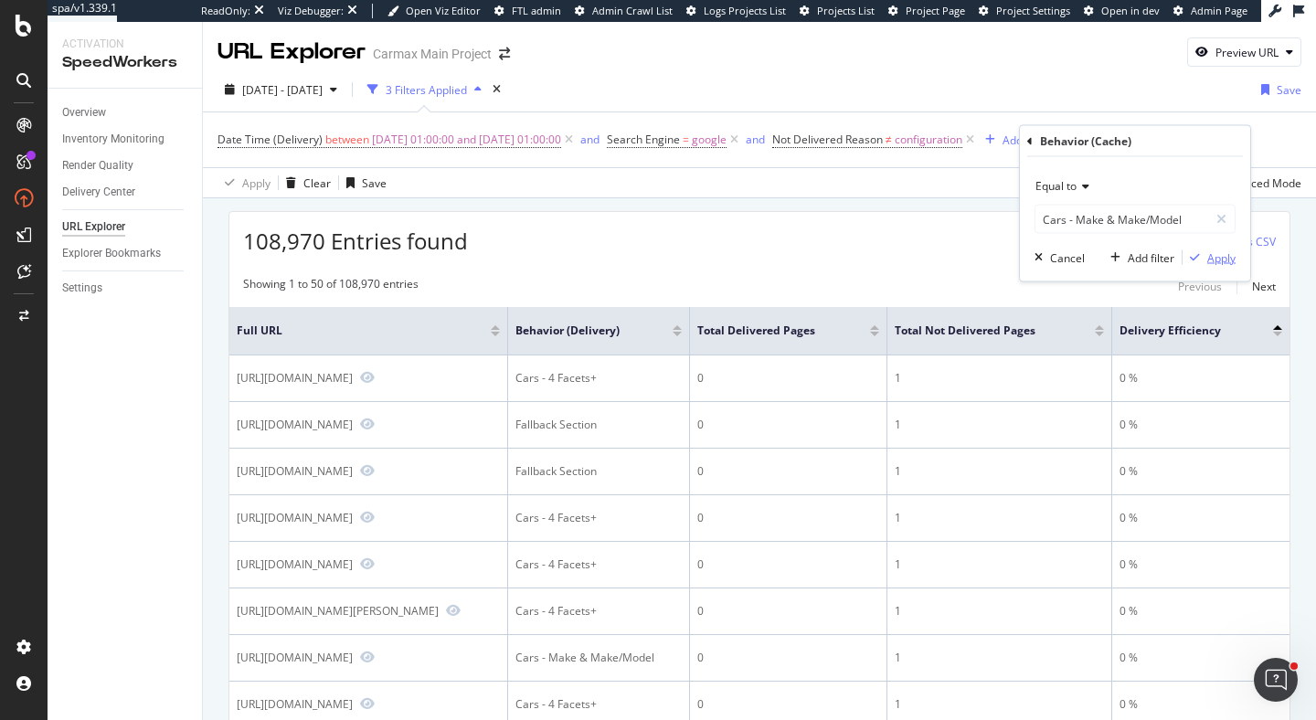
click at [1222, 260] on div "Apply" at bounding box center [1221, 257] width 28 height 16
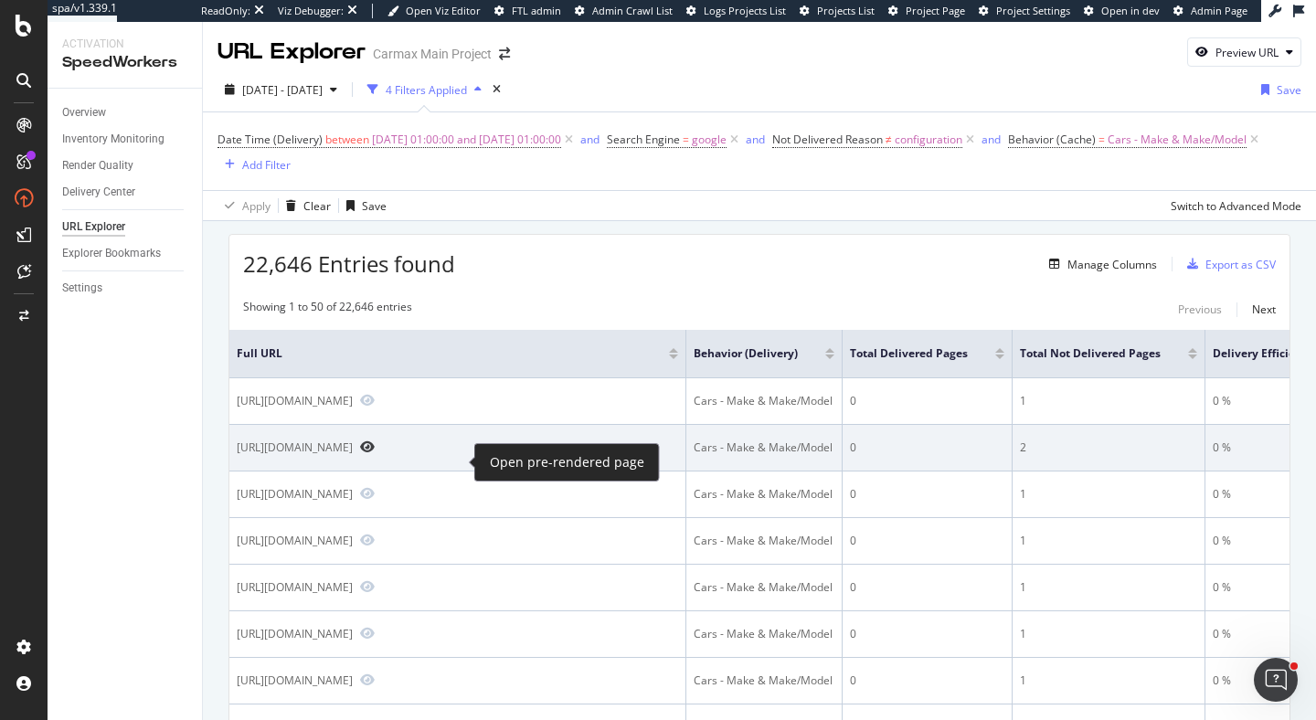
click at [375, 453] on icon "Preview https://www.carmax.com/cars/7213/gmc" at bounding box center [367, 446] width 15 height 13
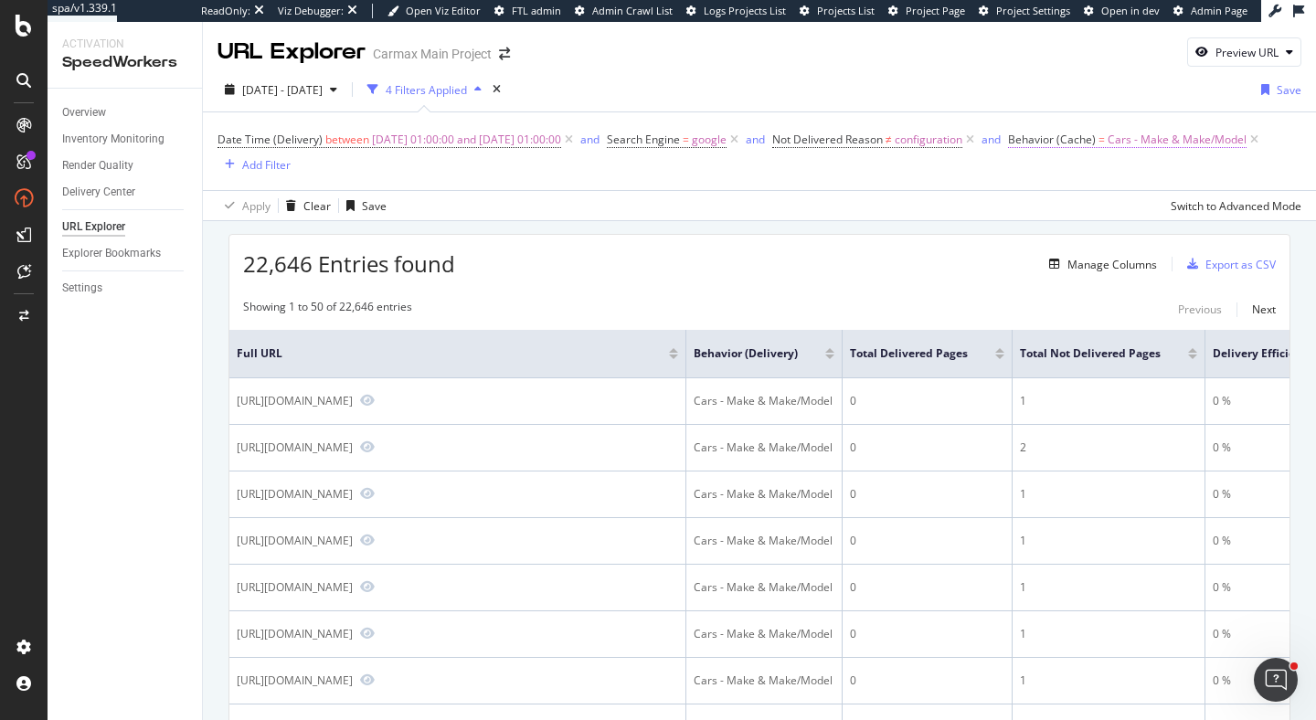
click at [1137, 144] on span "Behavior (Cache) = Cars - Make & Make/Model" at bounding box center [1127, 140] width 238 height 16
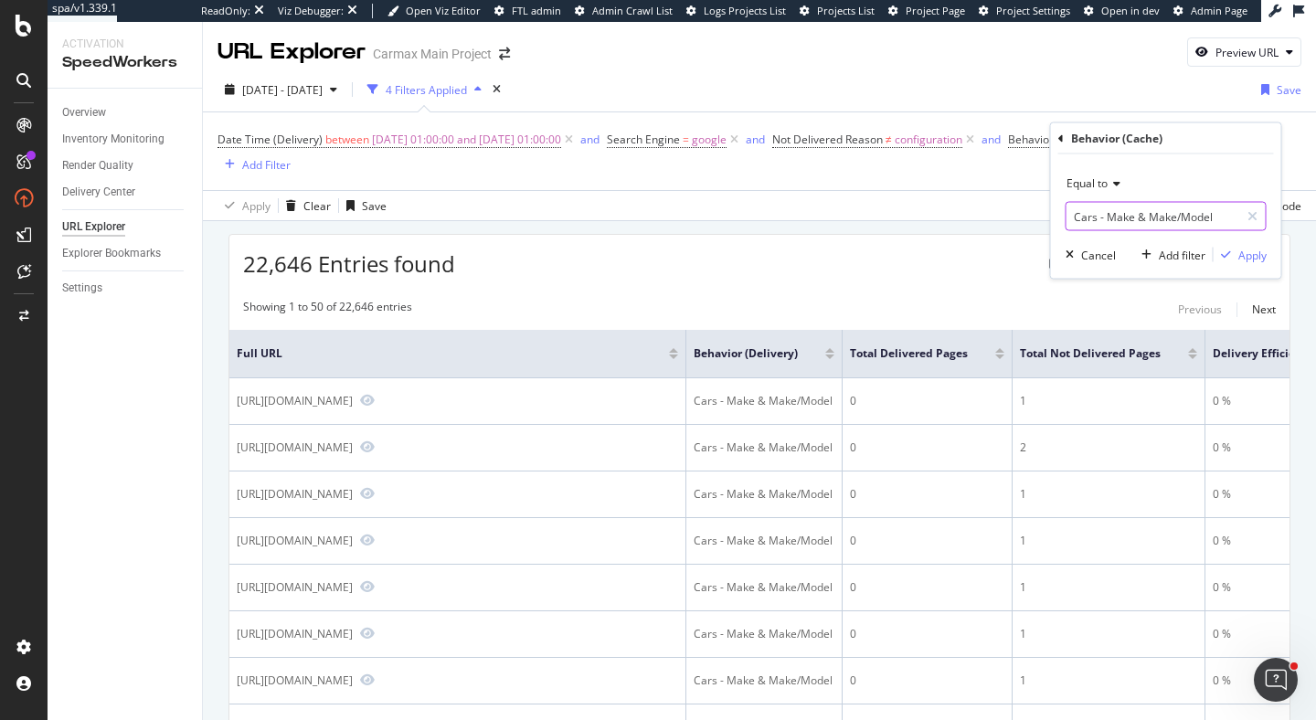
click at [1109, 209] on input "Cars - Make & Make/Model" at bounding box center [1152, 216] width 173 height 29
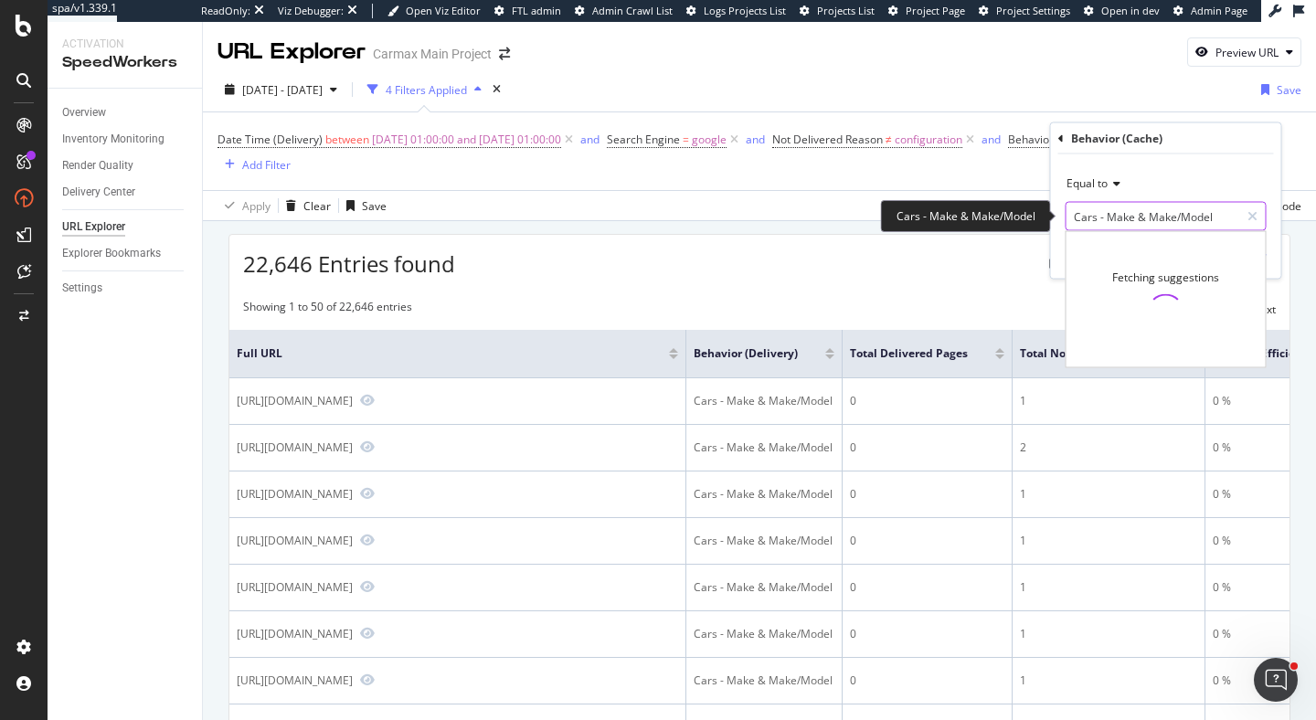
click at [1129, 216] on input "Cars - Make & Make/Model" at bounding box center [1152, 216] width 173 height 29
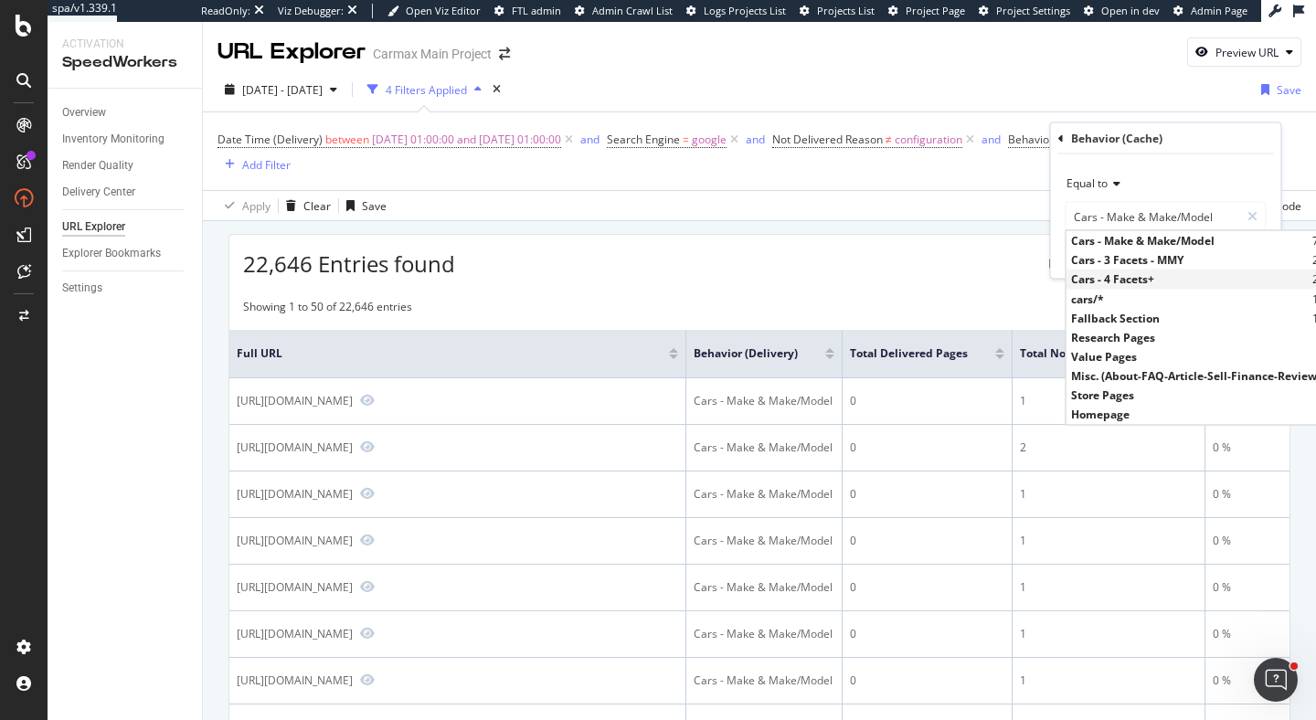
click at [1142, 281] on span "Cars - 4 Facets+" at bounding box center [1189, 279] width 237 height 16
type input "Cars - 4 Facets+"
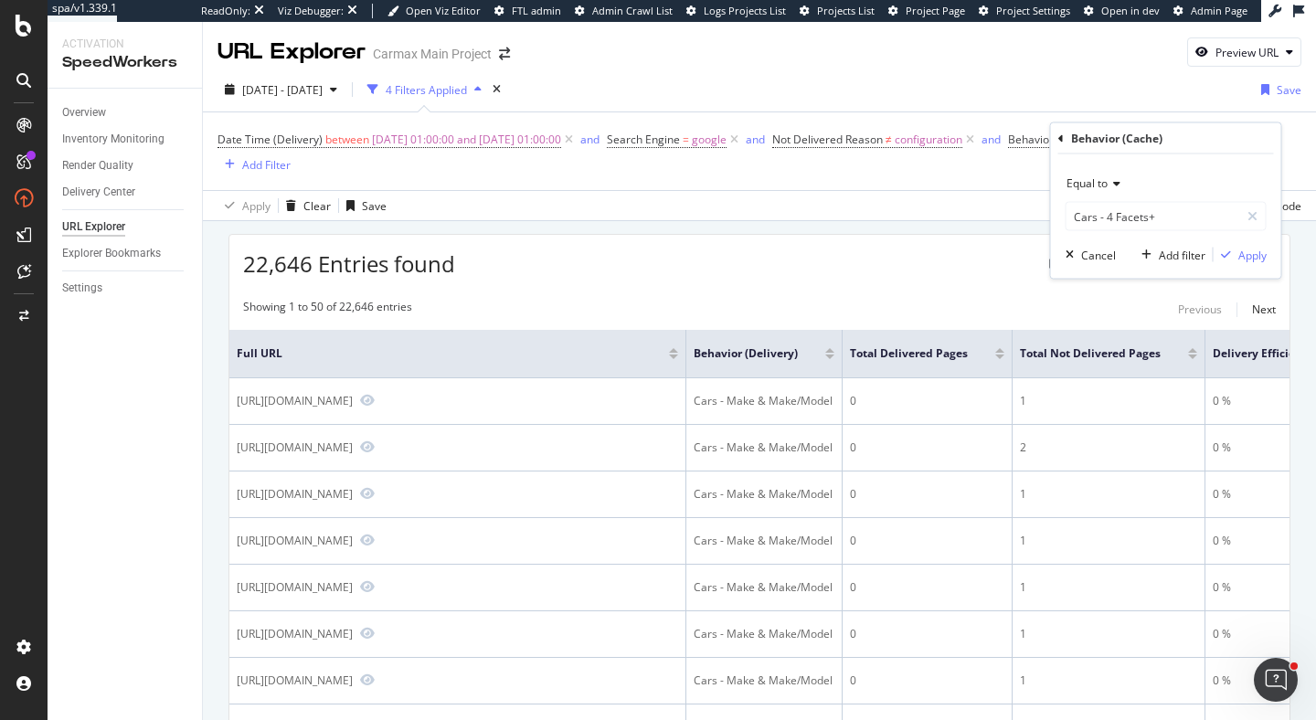
click at [1242, 264] on div "Equal to Cars - 4 Facets+ Cars - 4 Facets+ Cancel Add filter Apply" at bounding box center [1166, 216] width 230 height 124
click at [1242, 259] on div "Apply" at bounding box center [1252, 255] width 28 height 16
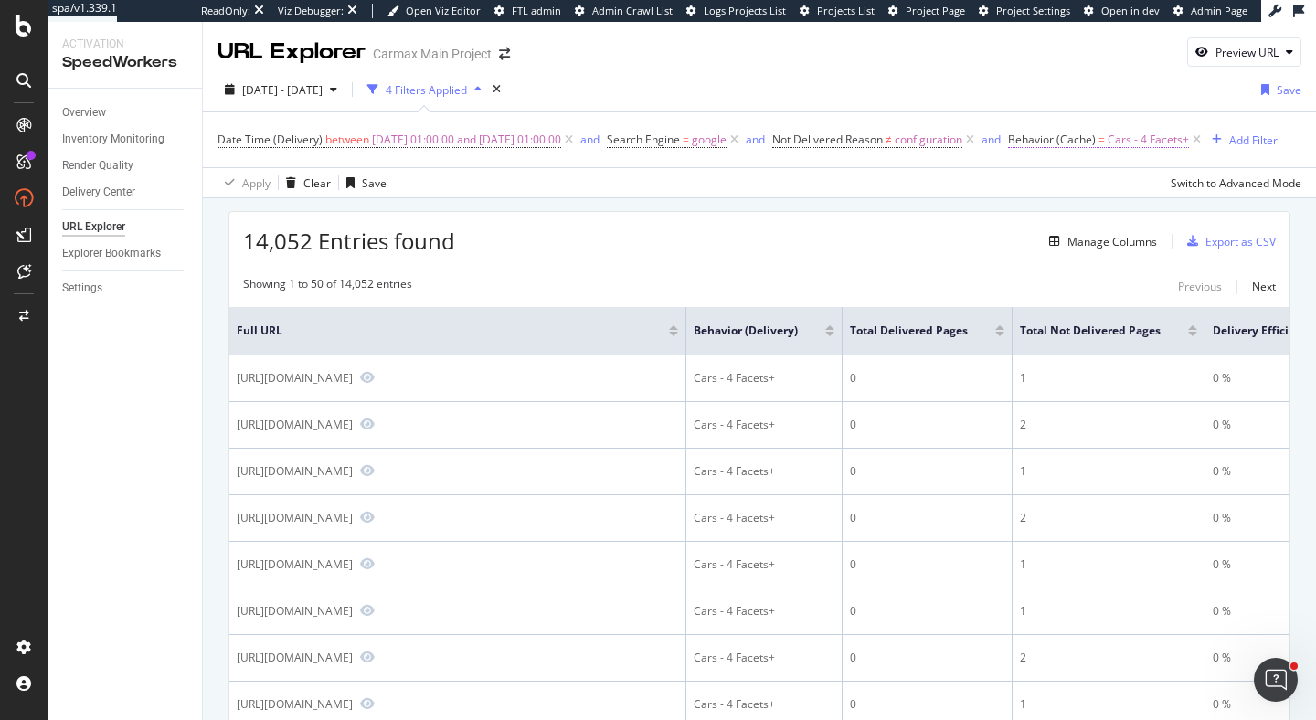
click at [1096, 138] on span "Behavior (Cache)" at bounding box center [1052, 140] width 88 height 16
click at [523, 257] on div "14,052 Entries found Manage Columns Export as CSV" at bounding box center [759, 234] width 1060 height 45
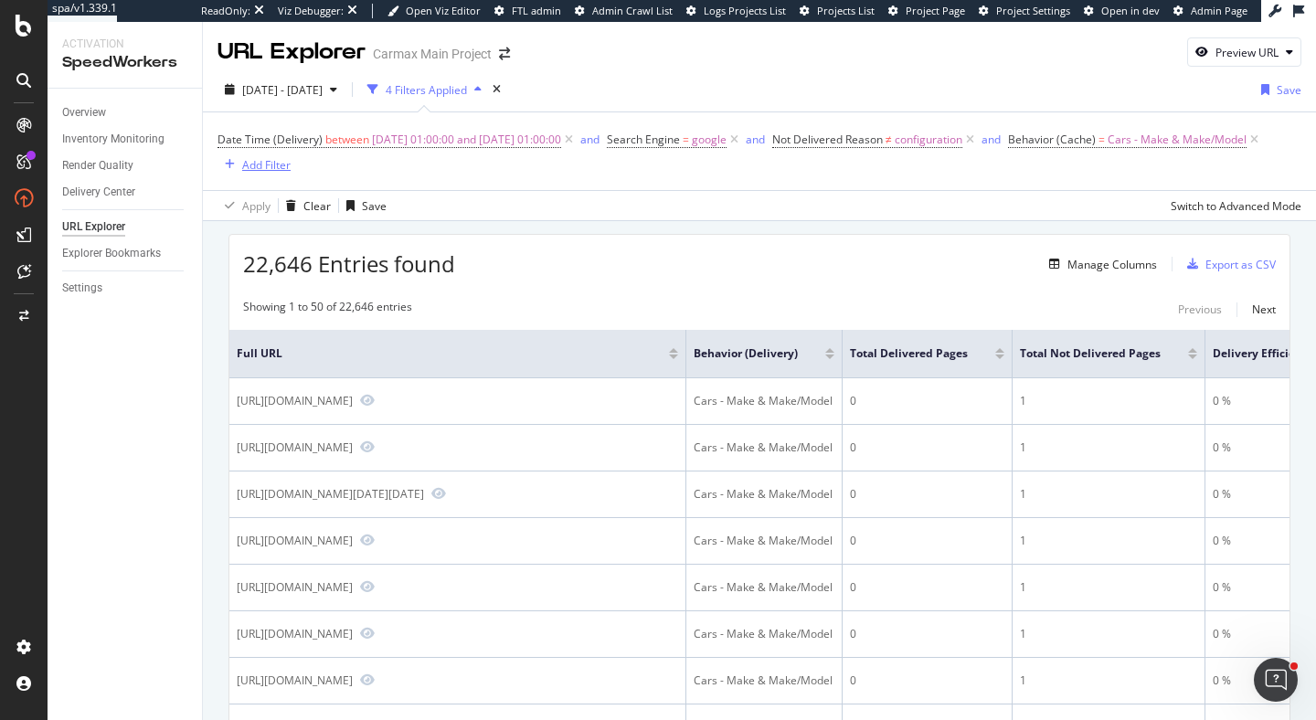
click at [254, 162] on div "Add Filter" at bounding box center [266, 165] width 48 height 16
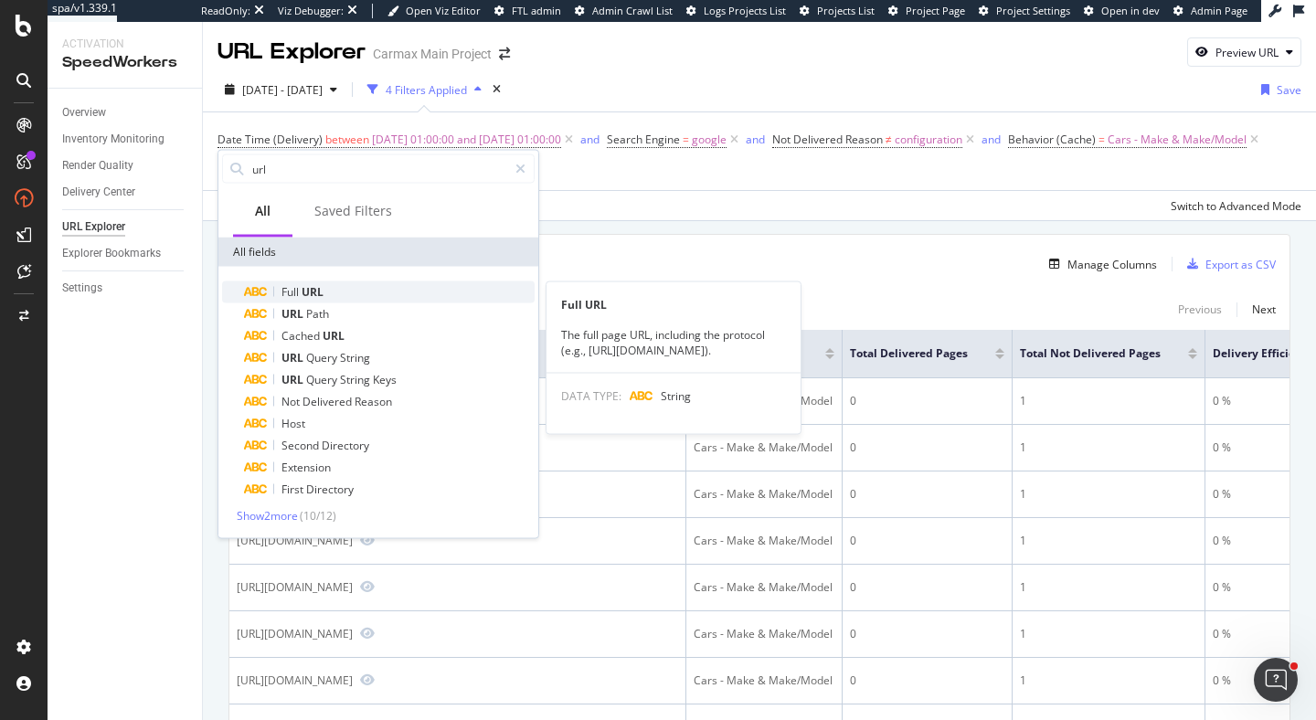
type input "url"
click at [350, 290] on div "Full URL" at bounding box center [389, 292] width 291 height 22
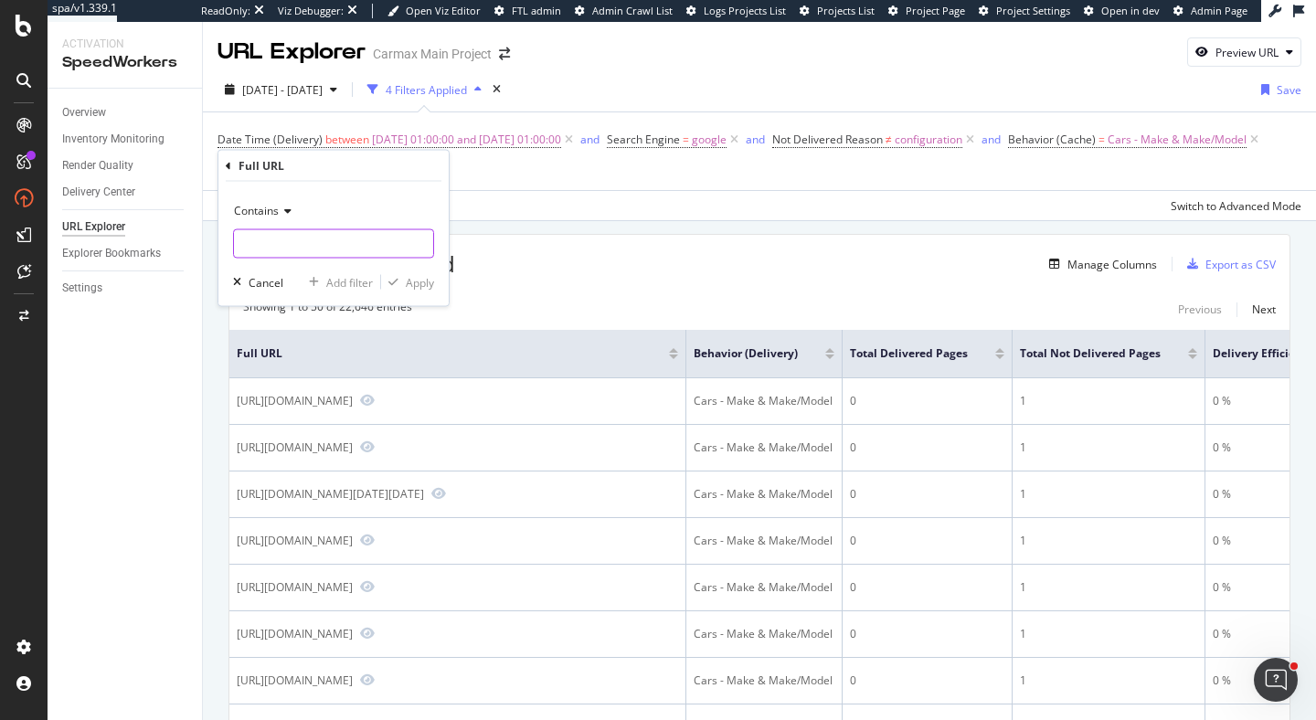
click at [328, 240] on input "text" at bounding box center [333, 243] width 199 height 29
type input "?location"
click at [411, 281] on div "Apply" at bounding box center [420, 282] width 28 height 16
click at [311, 204] on div "Clear" at bounding box center [316, 206] width 27 height 16
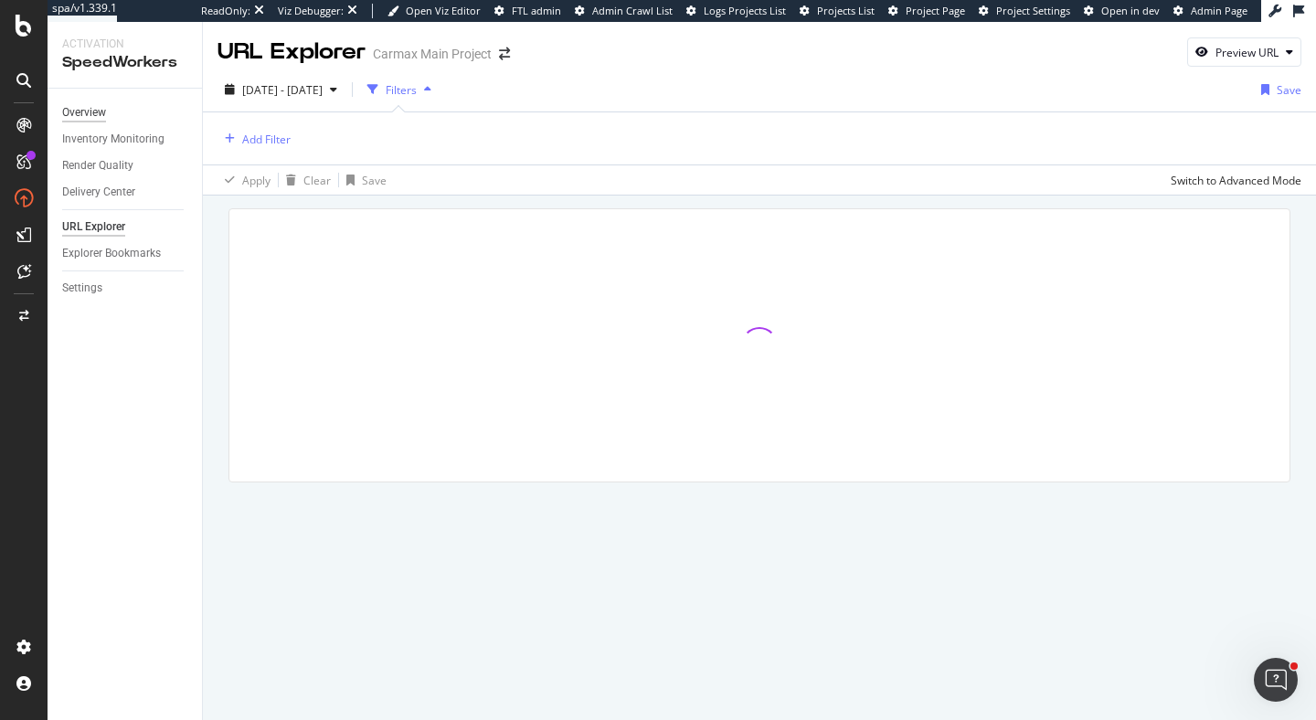
click at [90, 117] on div "Overview" at bounding box center [84, 112] width 44 height 19
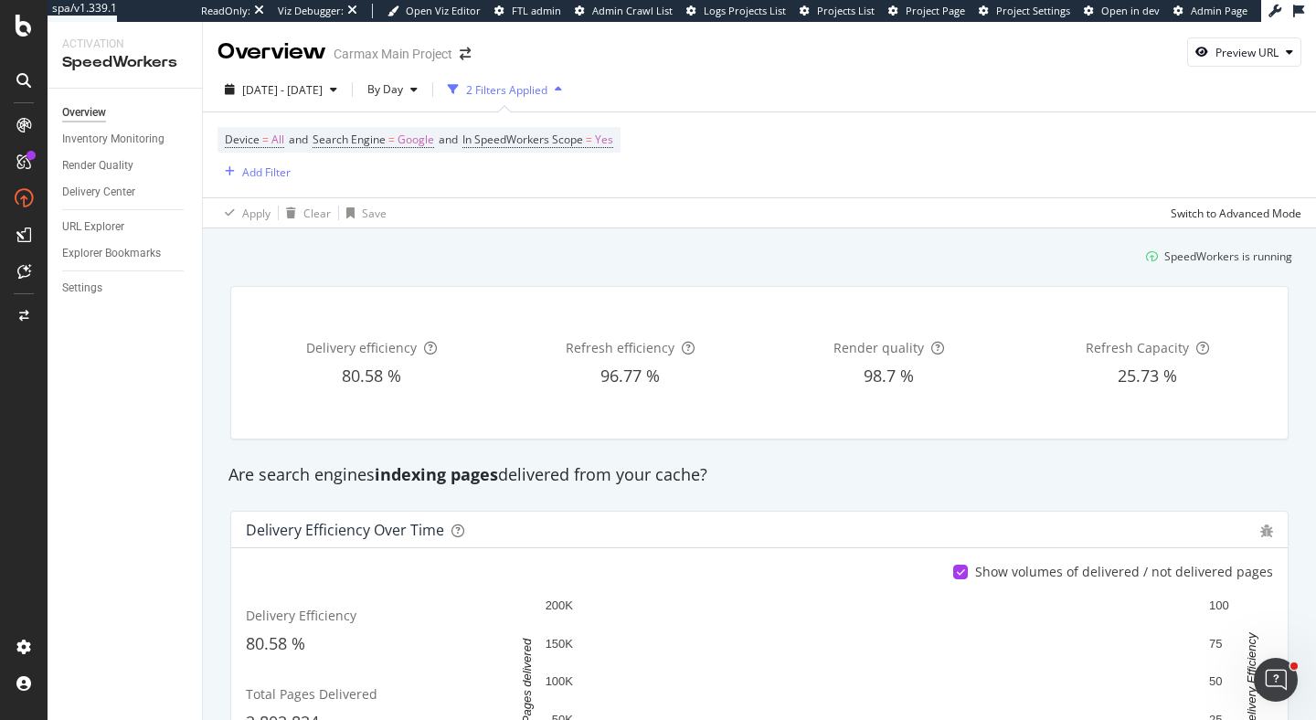
scroll to position [271, 0]
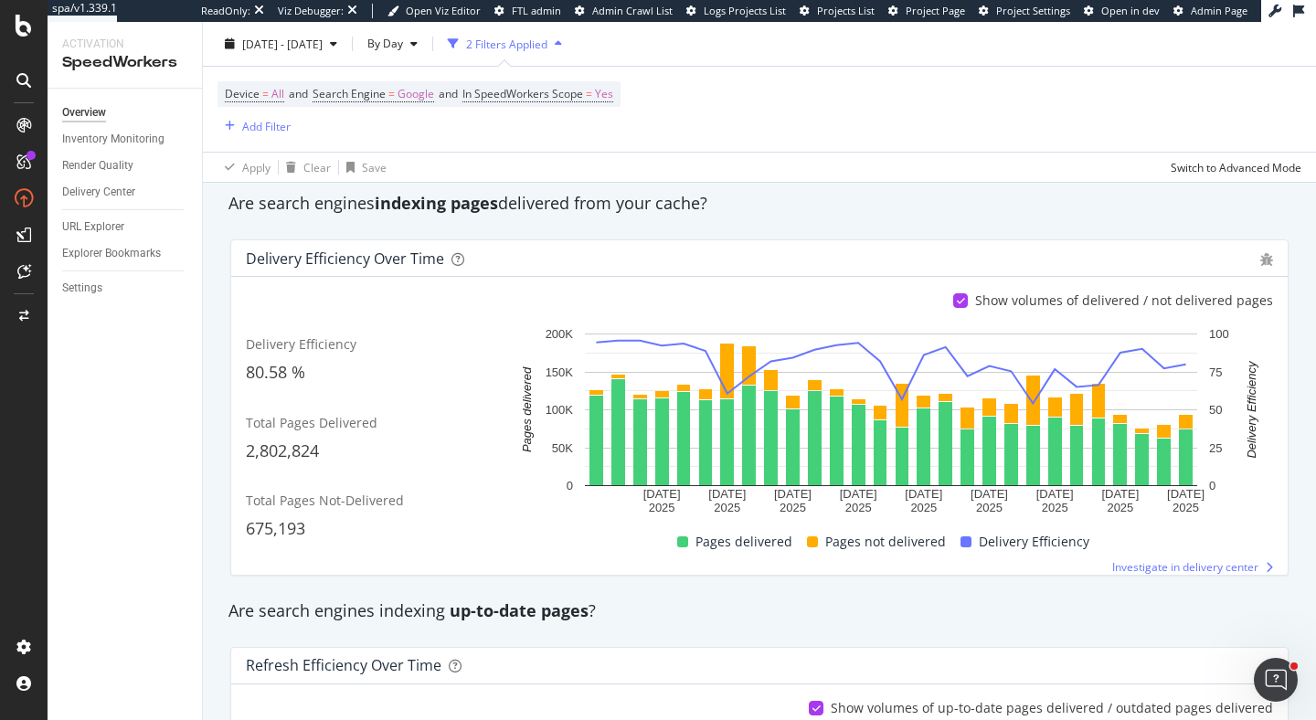
click at [925, 60] on div "2025 Sep. 17th - Oct. 14th By Day 2 Filters Applied" at bounding box center [759, 47] width 1113 height 37
click at [394, 100] on span "=" at bounding box center [391, 94] width 6 height 16
click at [376, 140] on icon at bounding box center [377, 137] width 13 height 11
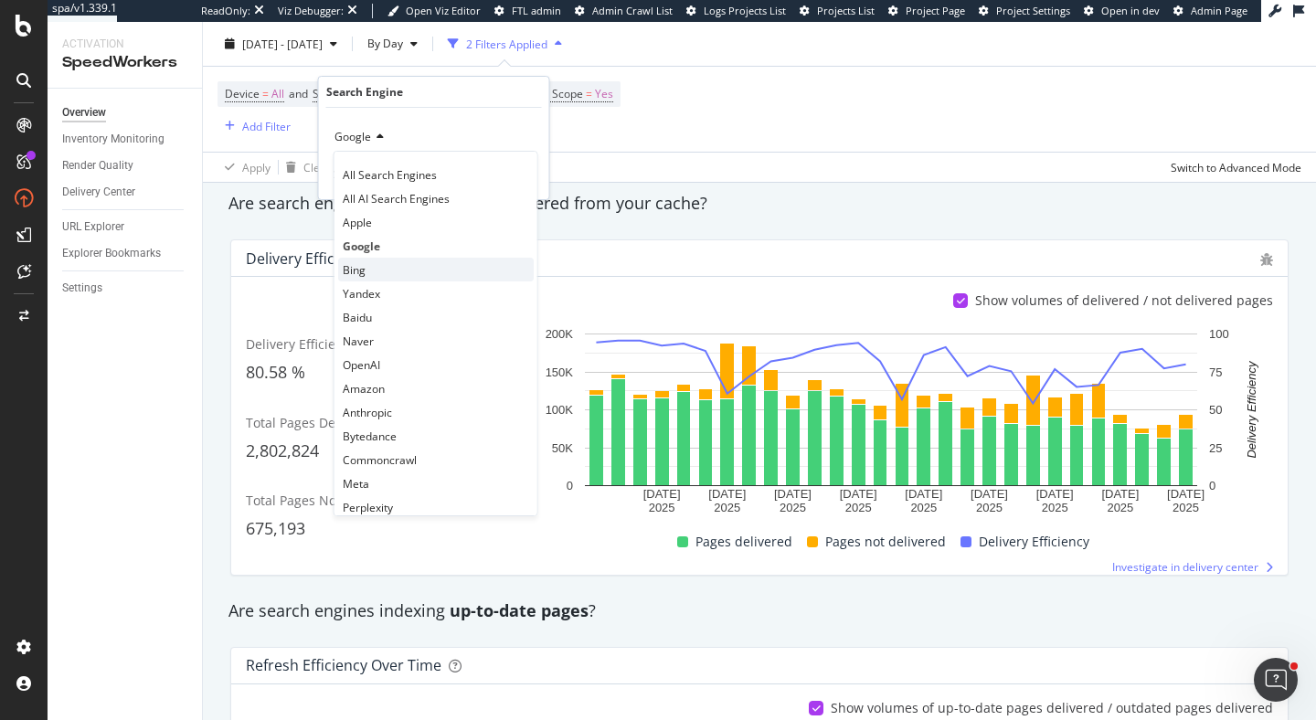
click at [384, 273] on div "Bing" at bounding box center [436, 270] width 196 height 24
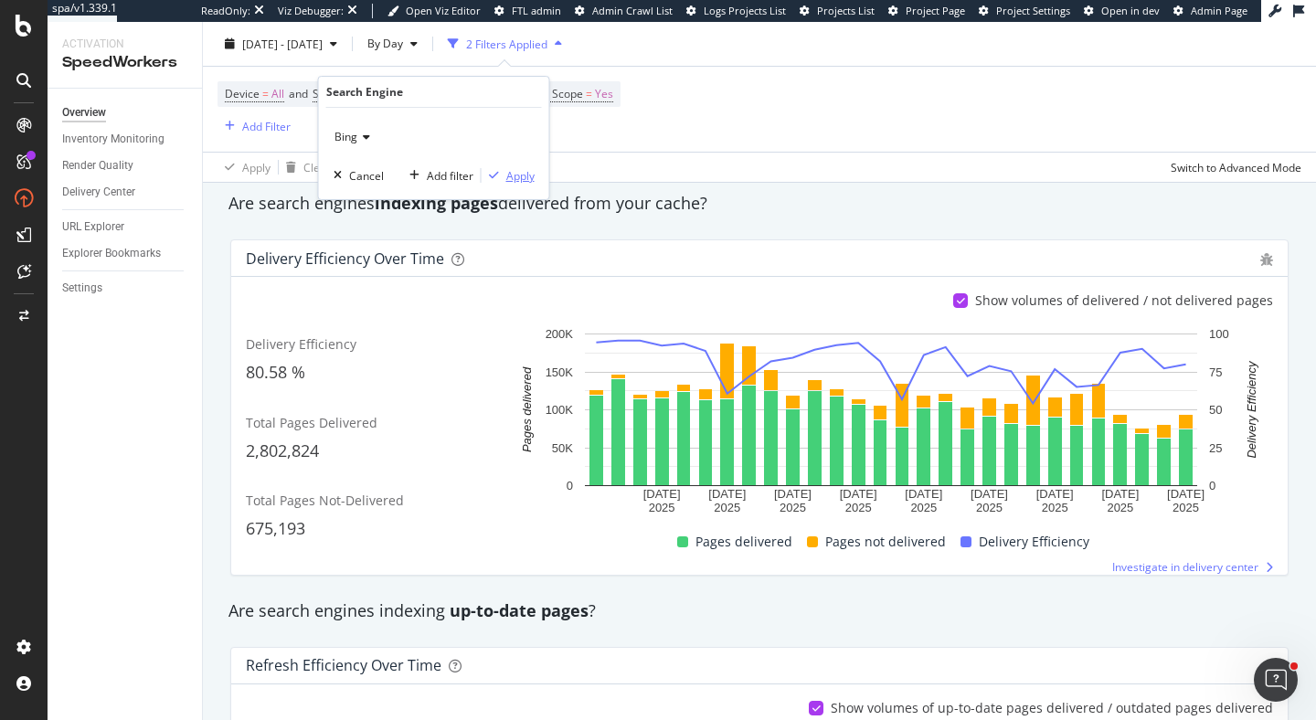
click at [520, 176] on div "Apply" at bounding box center [520, 176] width 28 height 16
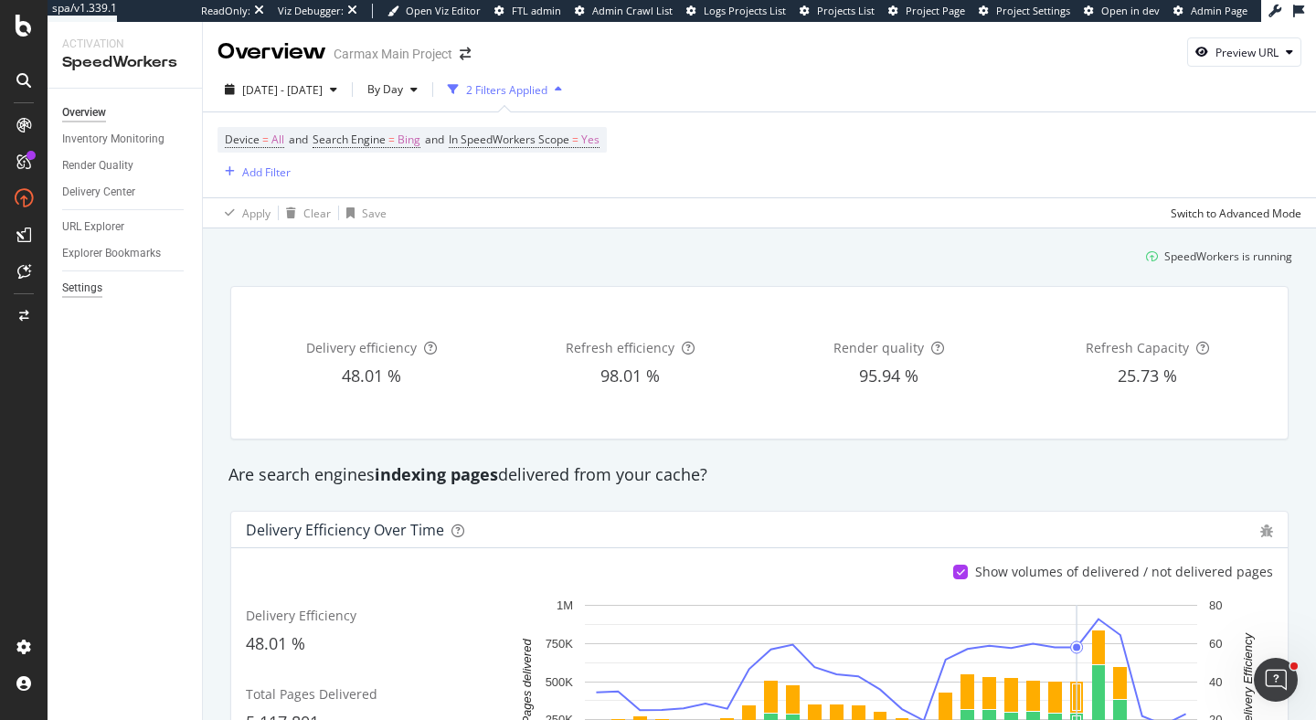
click at [75, 291] on div "Settings" at bounding box center [82, 288] width 40 height 19
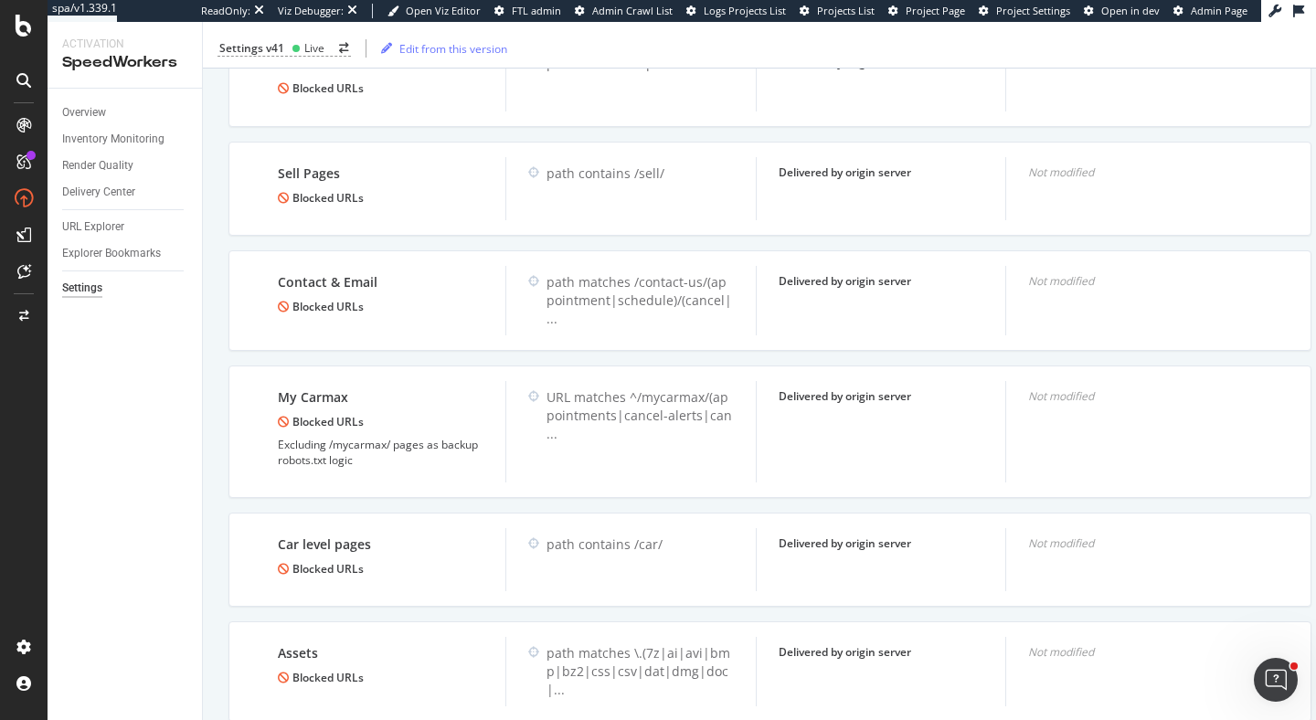
scroll to position [878, 0]
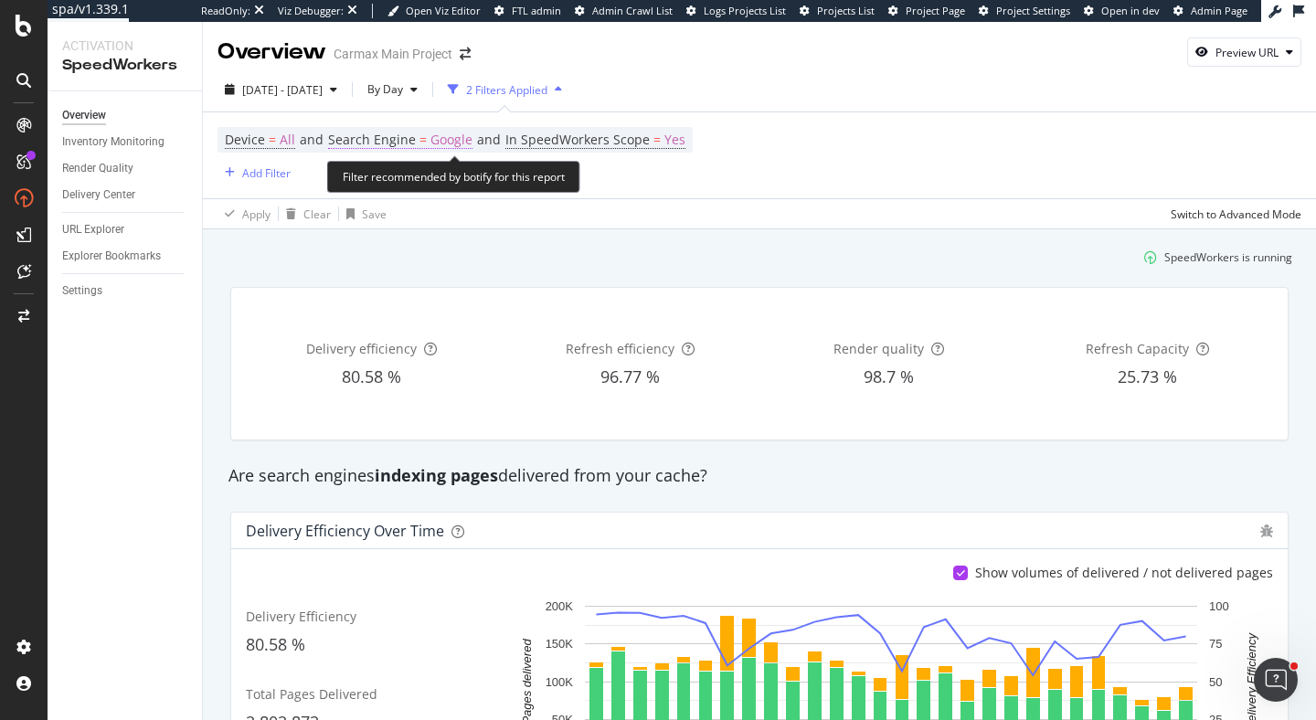
click at [431, 143] on span "Google" at bounding box center [451, 140] width 42 height 26
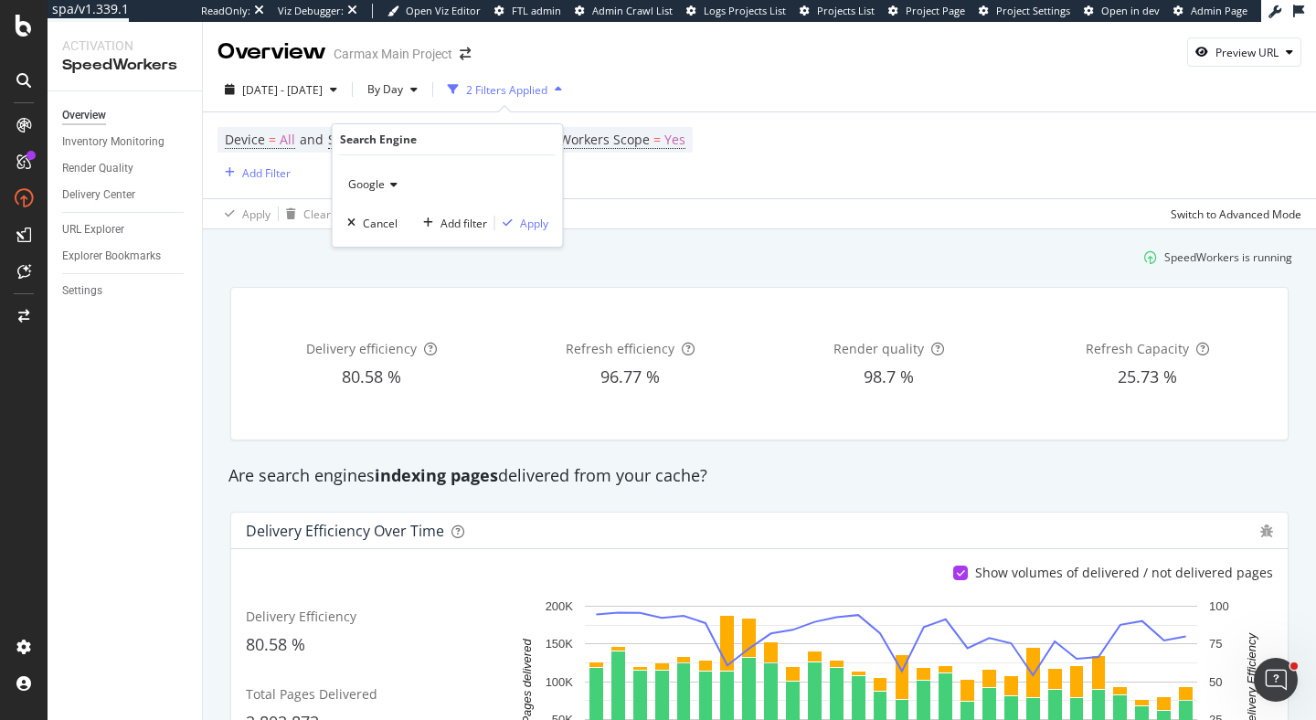
click at [391, 186] on icon at bounding box center [391, 184] width 13 height 11
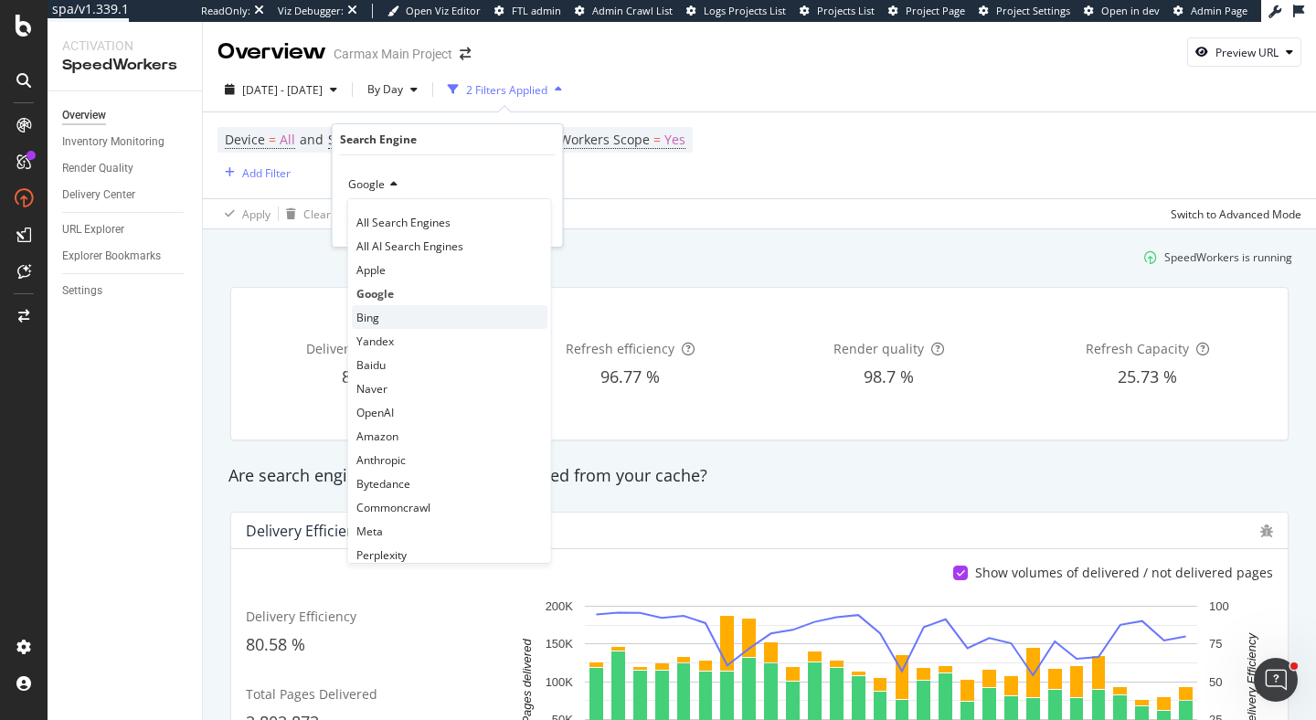
click at [378, 317] on div "Bing" at bounding box center [450, 317] width 196 height 24
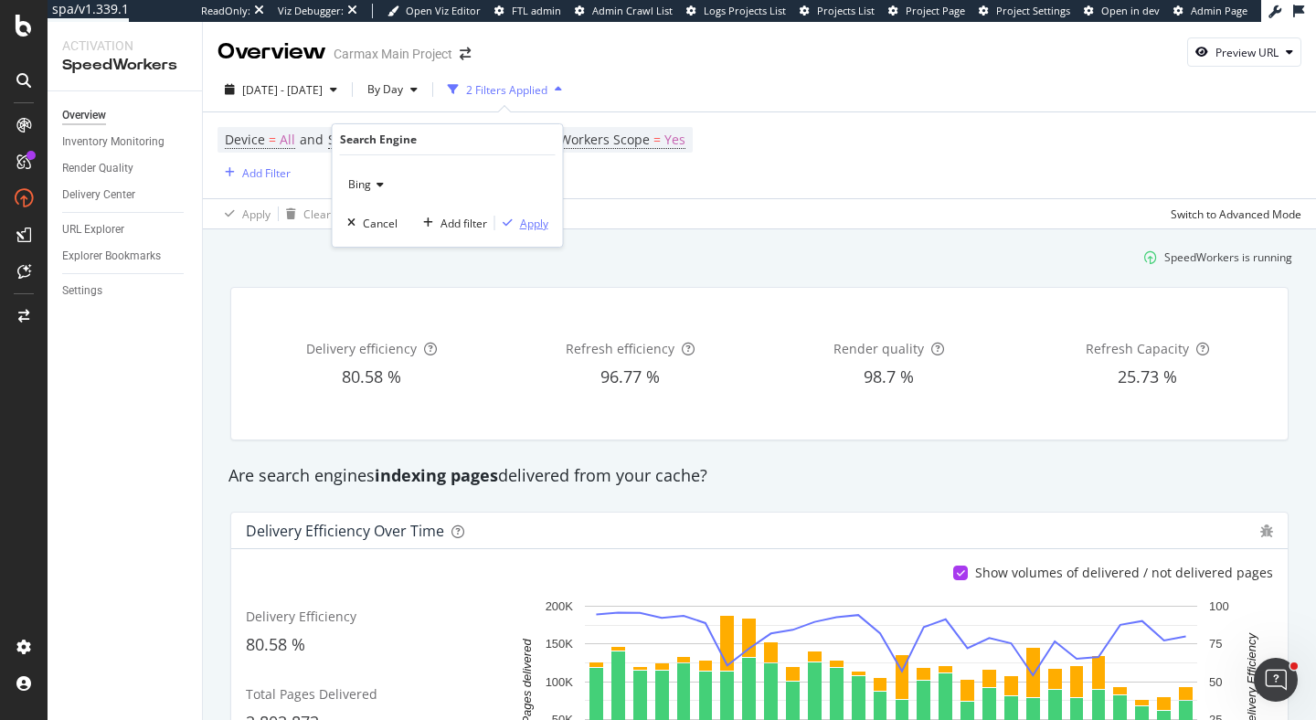
click at [524, 230] on div "Apply" at bounding box center [521, 223] width 53 height 16
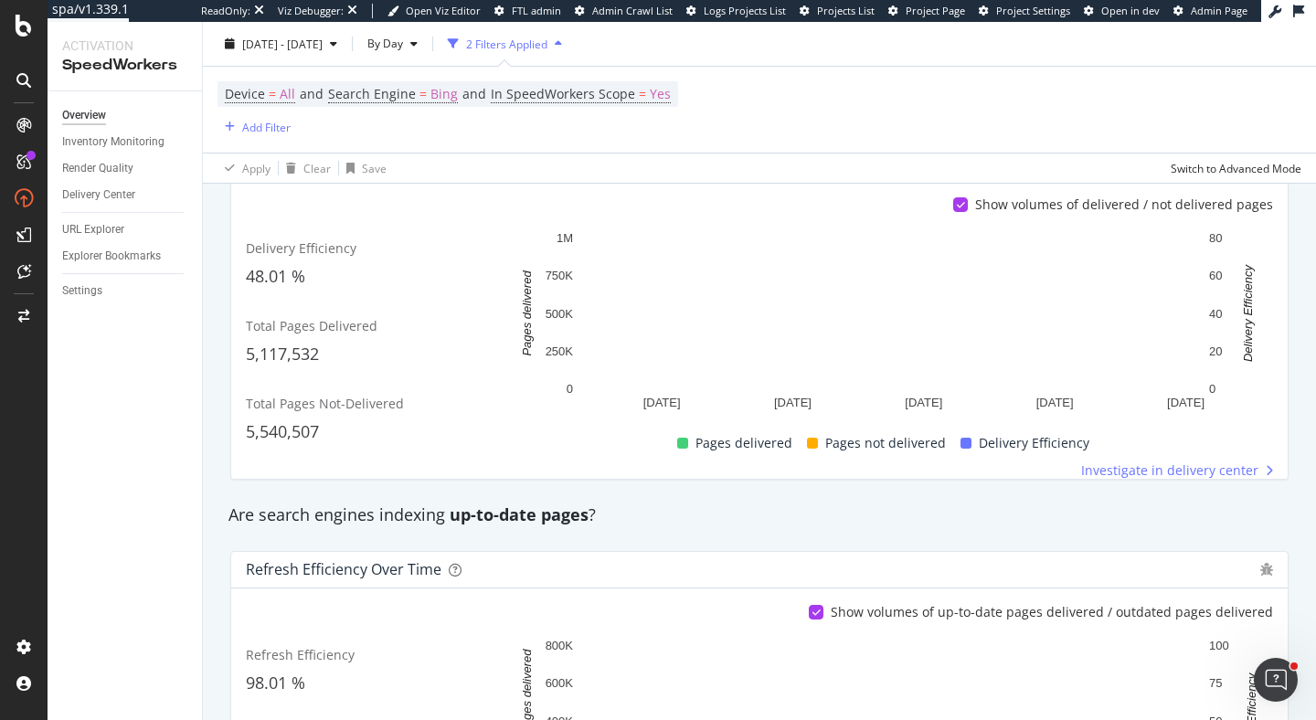
scroll to position [357, 0]
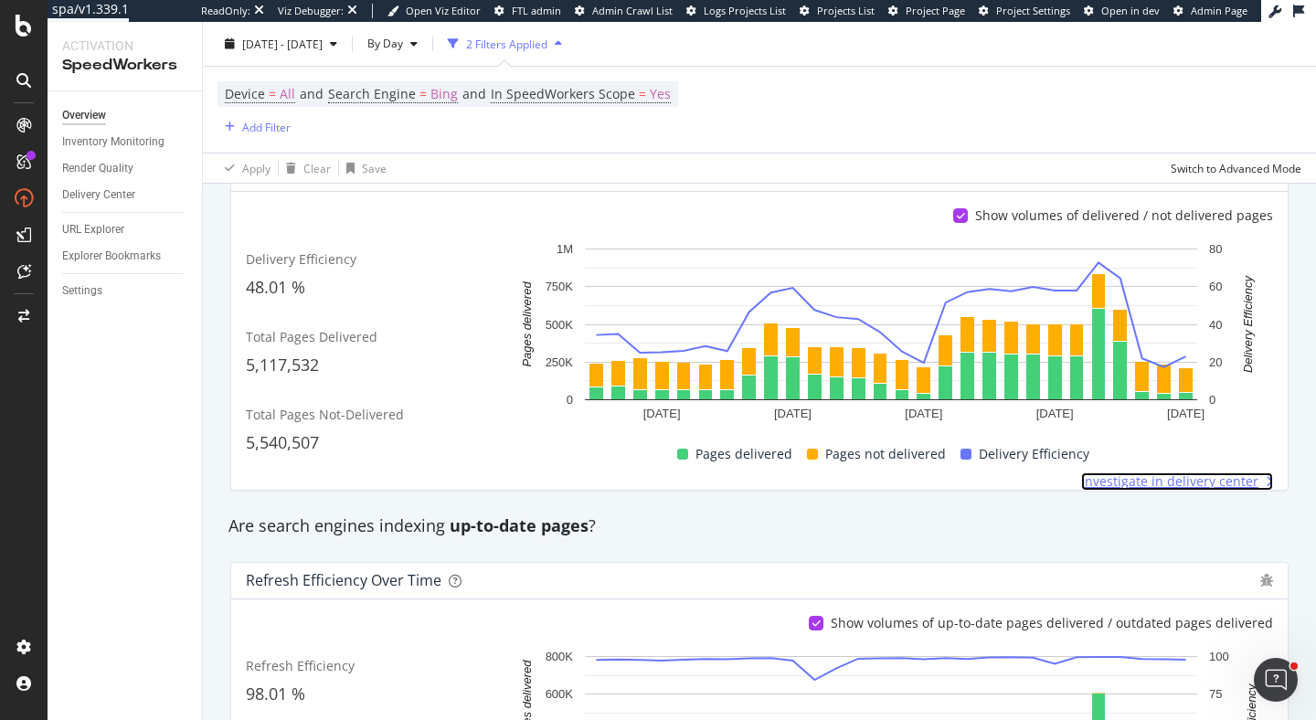
click at [1149, 482] on span "Investigate in delivery center" at bounding box center [1169, 481] width 177 height 18
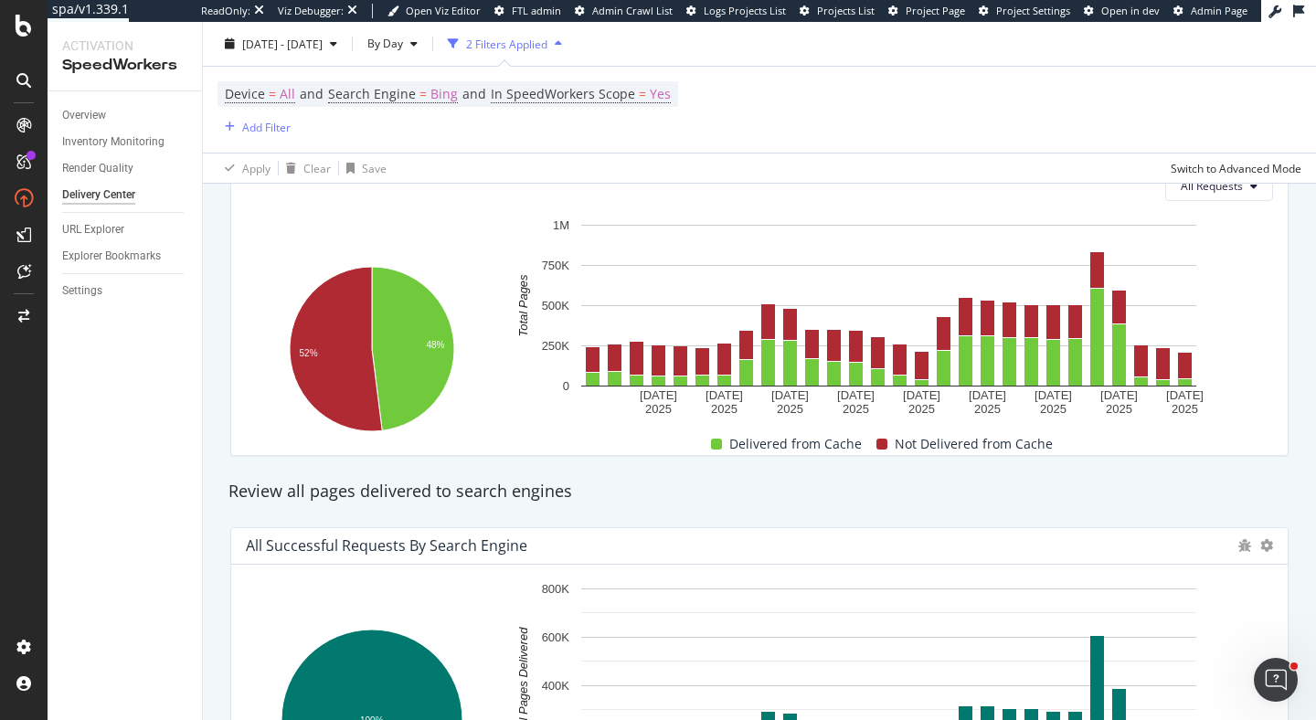
scroll to position [385, 0]
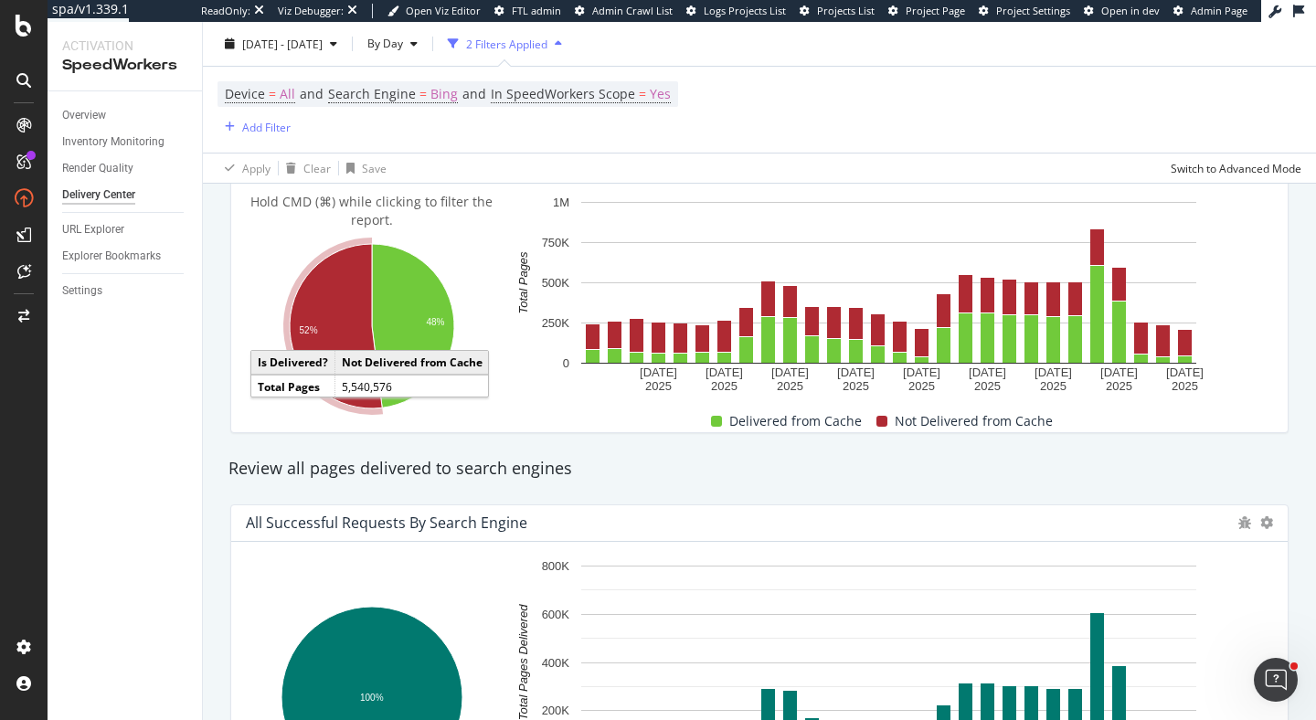
click at [341, 337] on icon "A chart." at bounding box center [336, 326] width 92 height 164
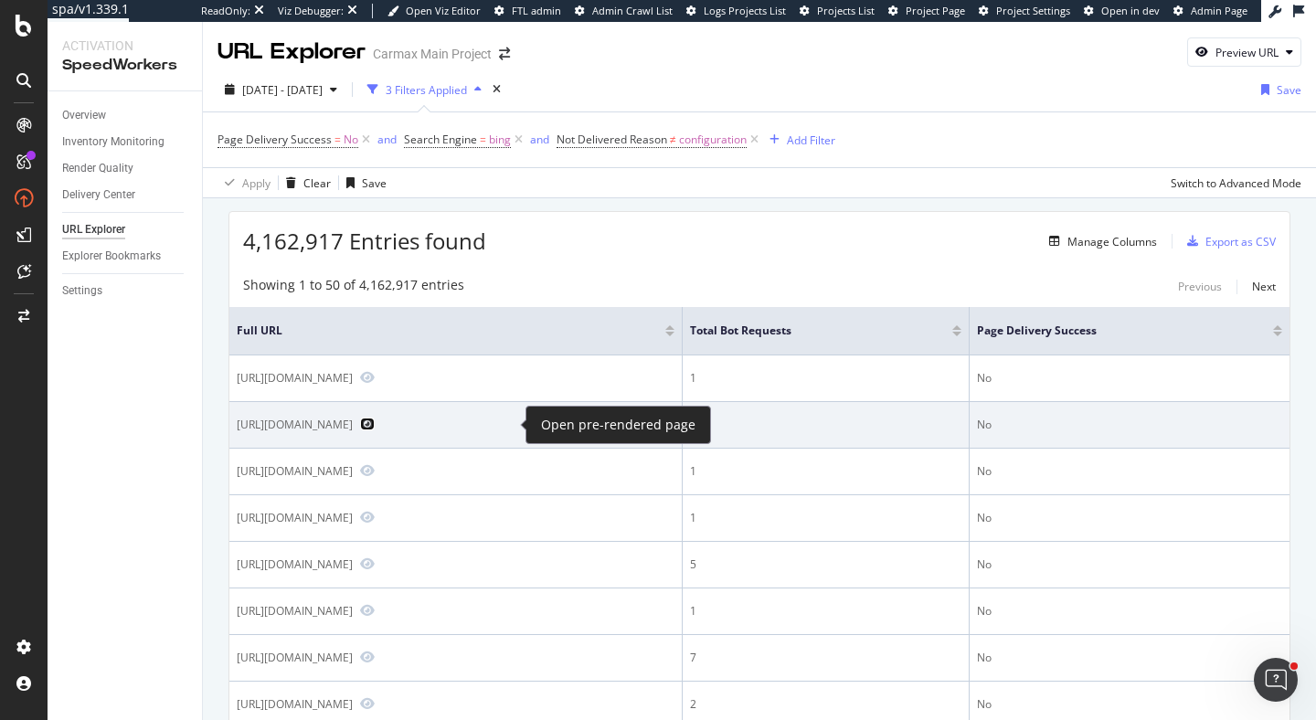
click at [375, 424] on icon "Preview https://www.carmax.com/cars/gmc/chevrolet/7252" at bounding box center [367, 424] width 15 height 13
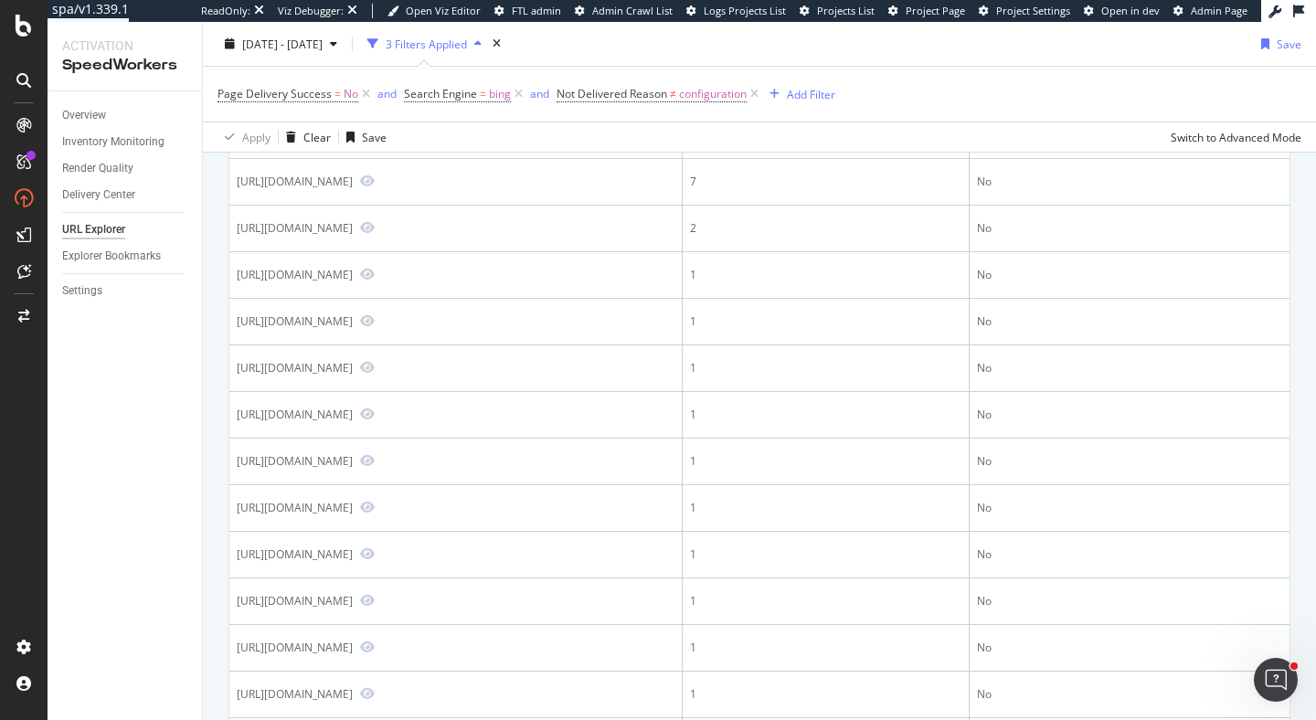
scroll to position [479, 0]
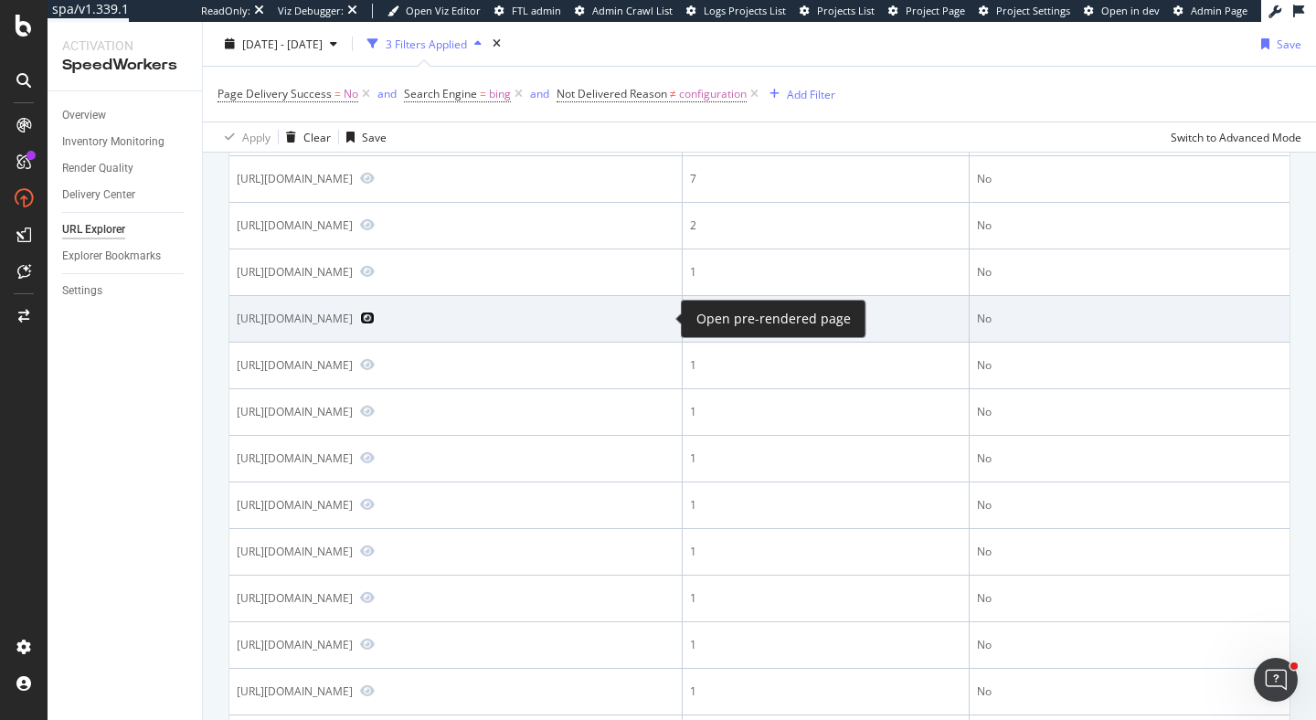
click at [375, 318] on icon "Preview https://www.carmax.com/cars?search=dodge+left+and+right+to+dodge+the+ram" at bounding box center [367, 318] width 15 height 13
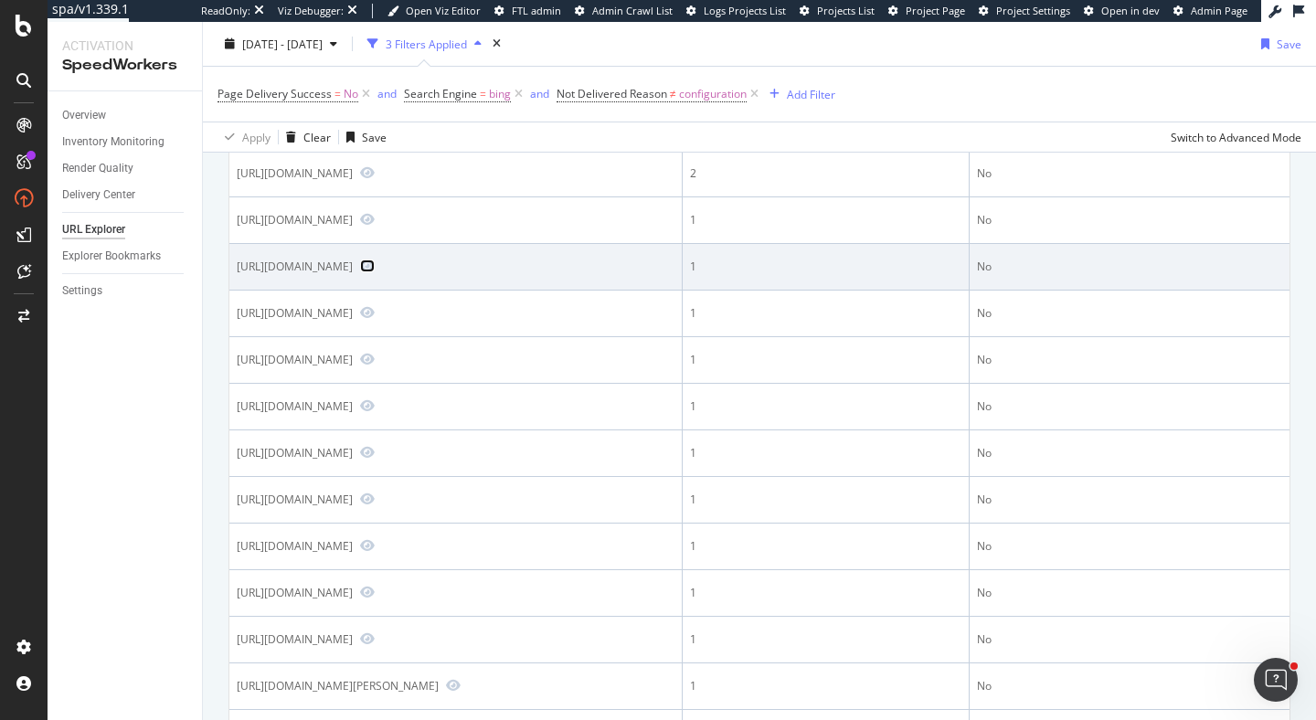
scroll to position [0, 0]
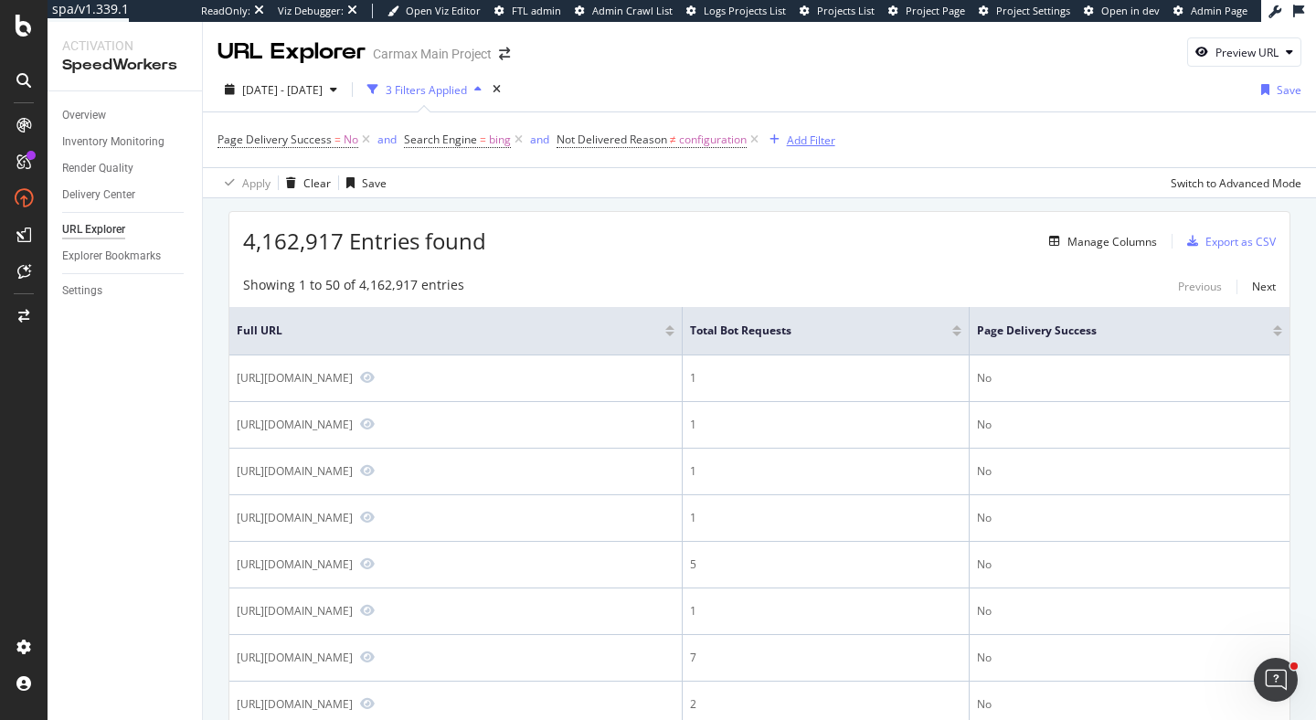
click at [813, 137] on div "Add Filter" at bounding box center [811, 140] width 48 height 16
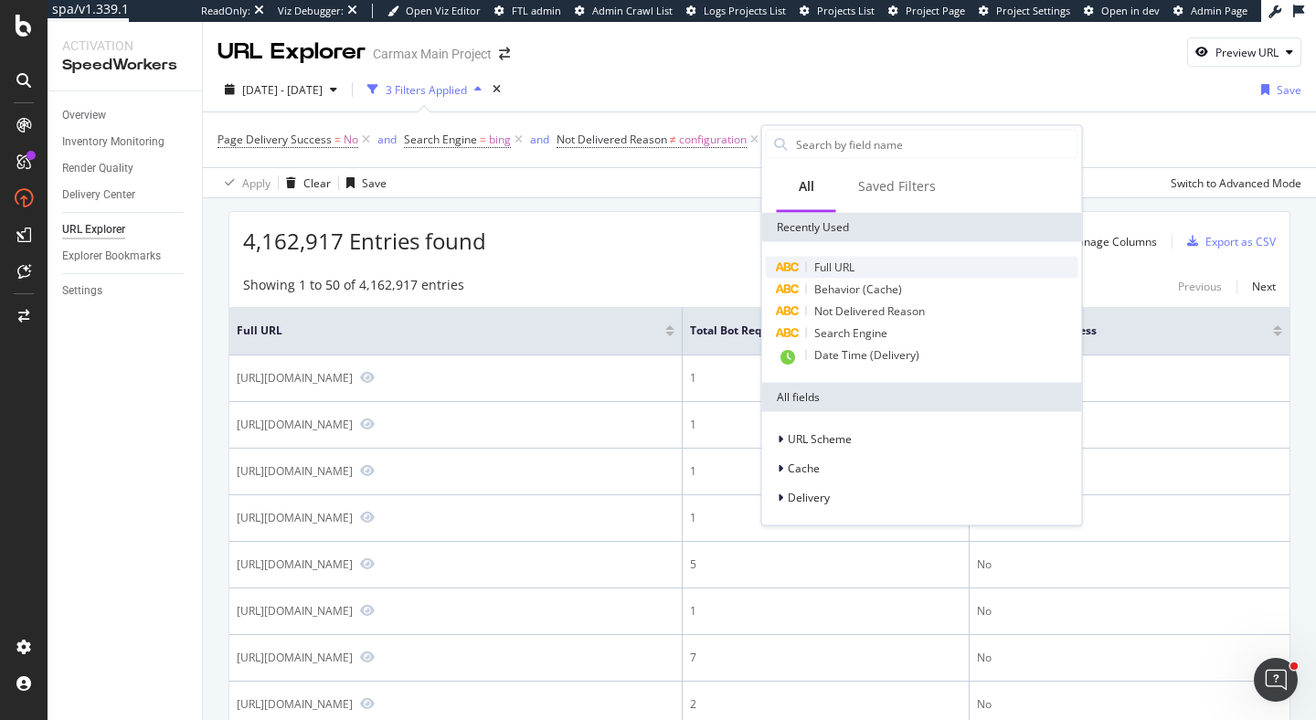
click at [833, 265] on span "Full URL" at bounding box center [834, 268] width 40 height 16
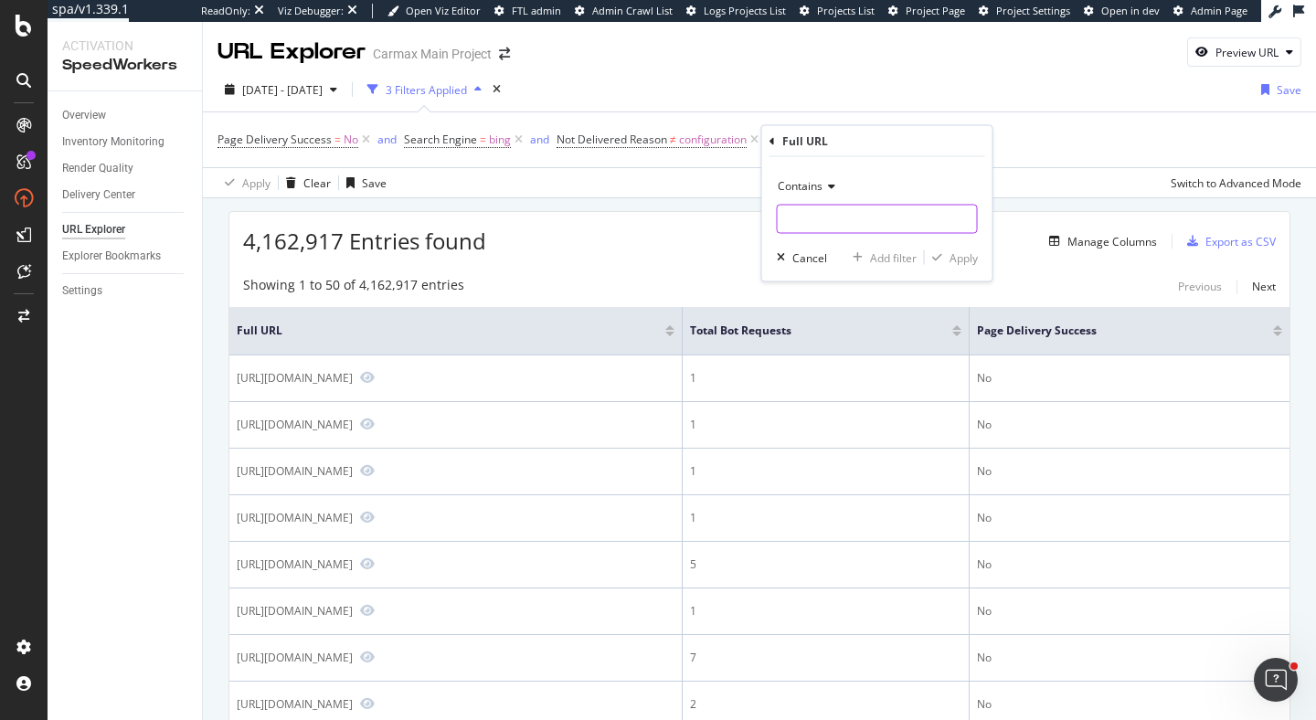
click at [838, 209] on input "text" at bounding box center [877, 219] width 199 height 29
type input "?search"
click at [951, 256] on div "Apply" at bounding box center [963, 257] width 28 height 16
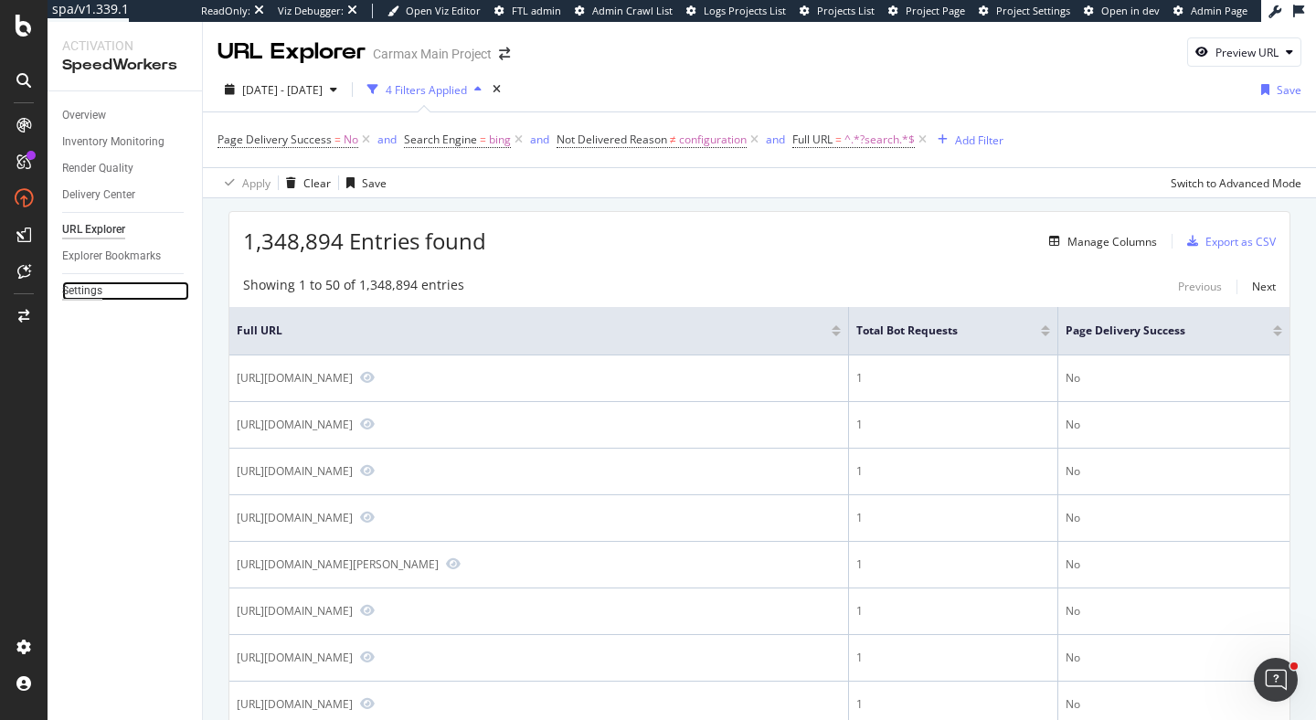
click at [91, 293] on div "Settings" at bounding box center [82, 290] width 40 height 19
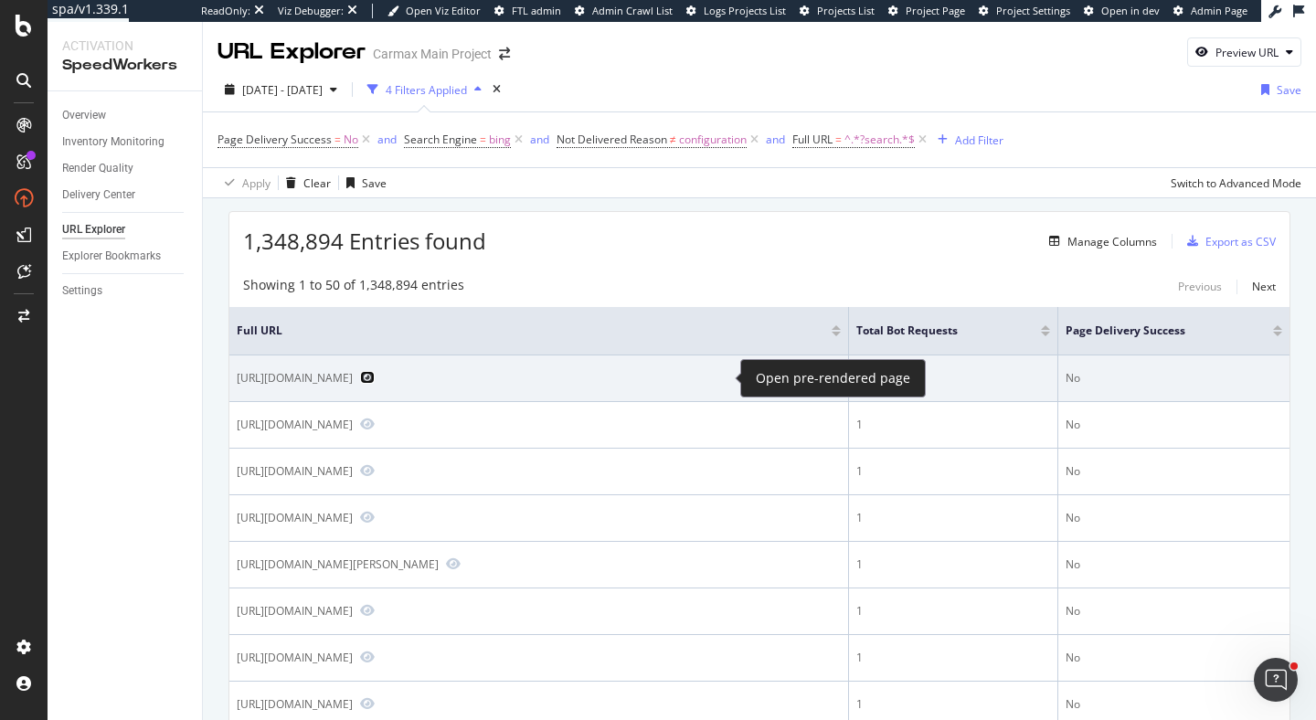
click at [375, 382] on icon "Preview https://www.carmax.com/cars?search=north+carolina+furniture+san+mateo+t…" at bounding box center [367, 377] width 15 height 13
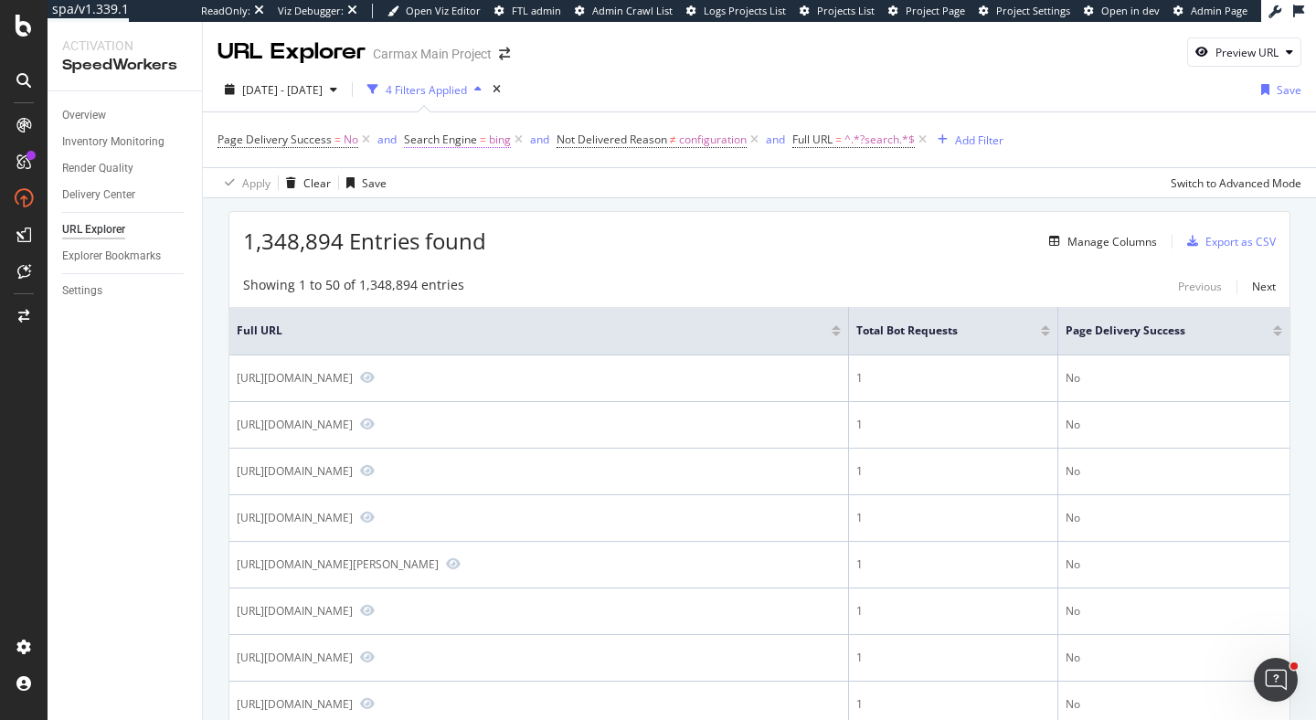
click at [466, 145] on span "Search Engine" at bounding box center [440, 140] width 73 height 16
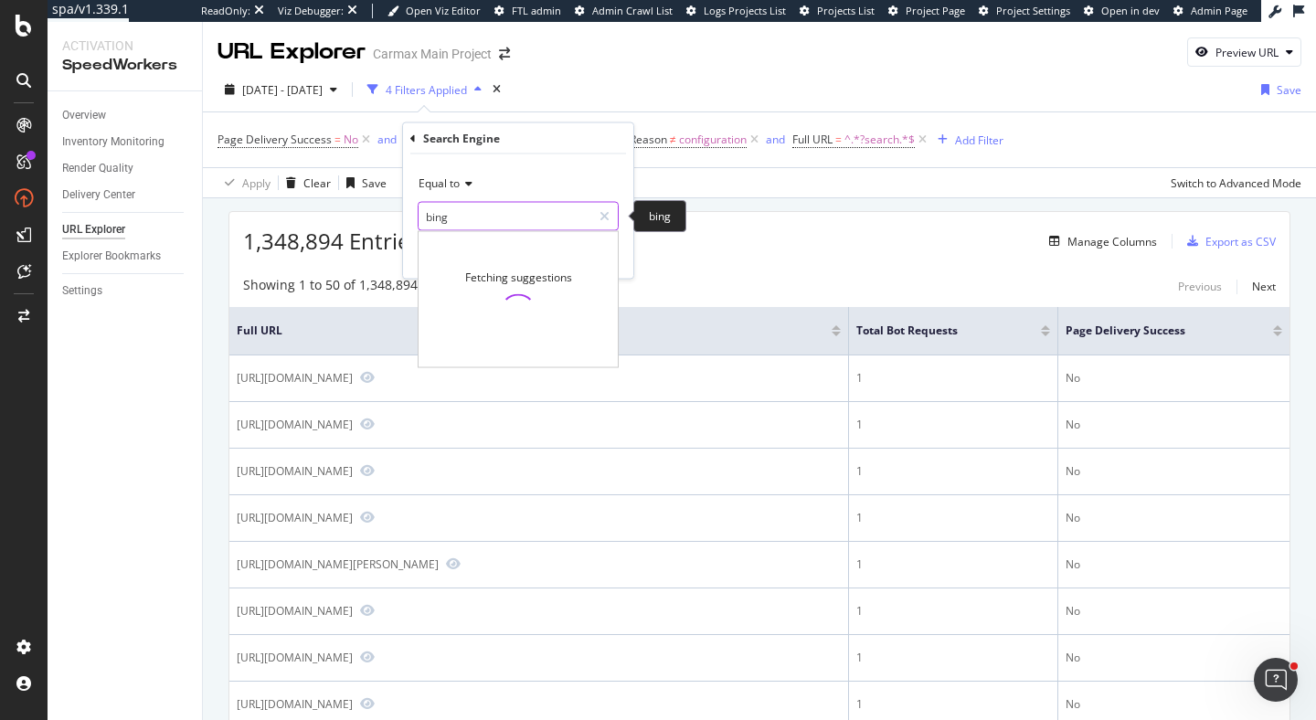
click at [471, 213] on input "bing" at bounding box center [504, 216] width 173 height 29
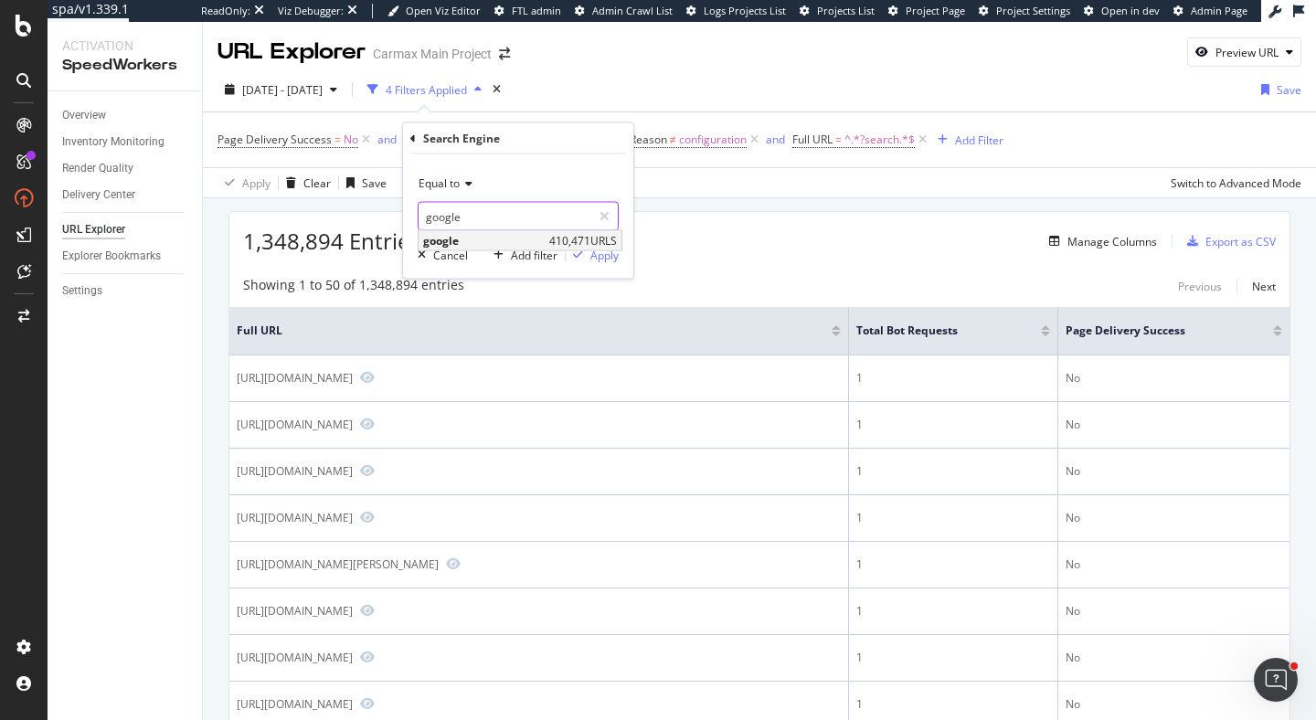
type input "google"
click at [489, 239] on span "google" at bounding box center [484, 241] width 122 height 16
click at [604, 256] on div "Apply" at bounding box center [604, 255] width 28 height 16
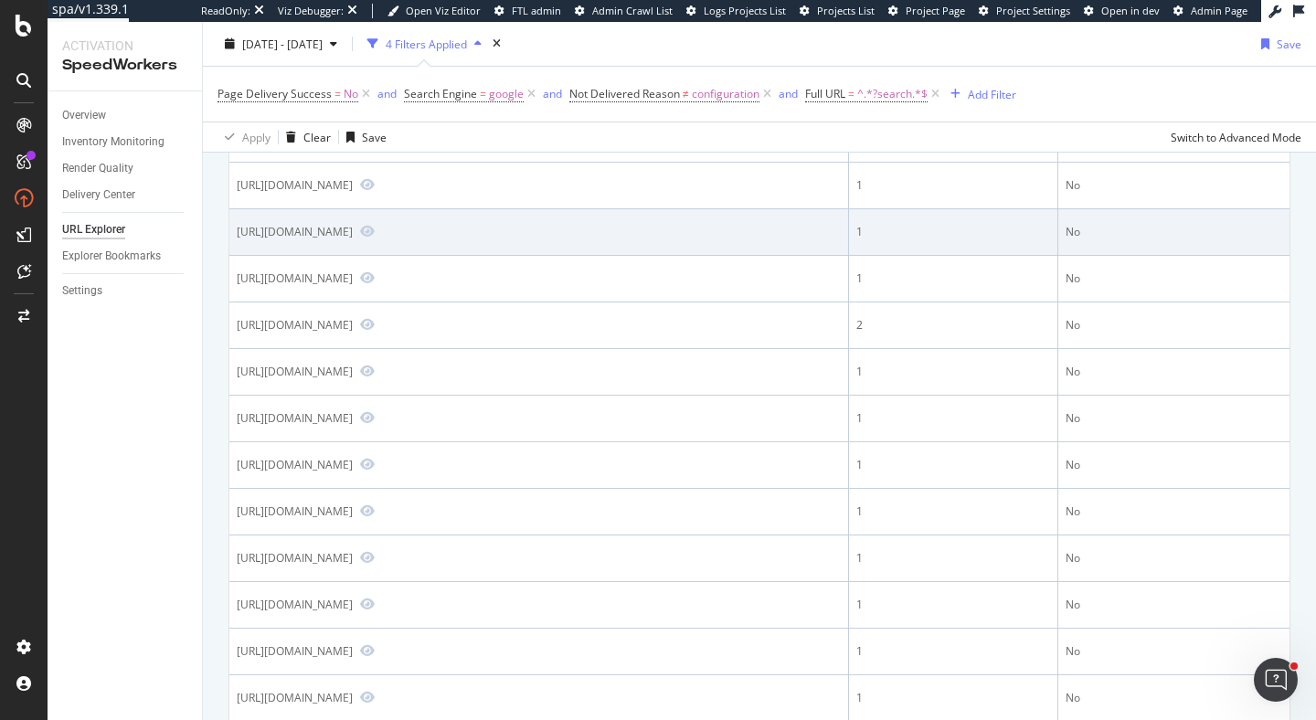
scroll to position [397, 0]
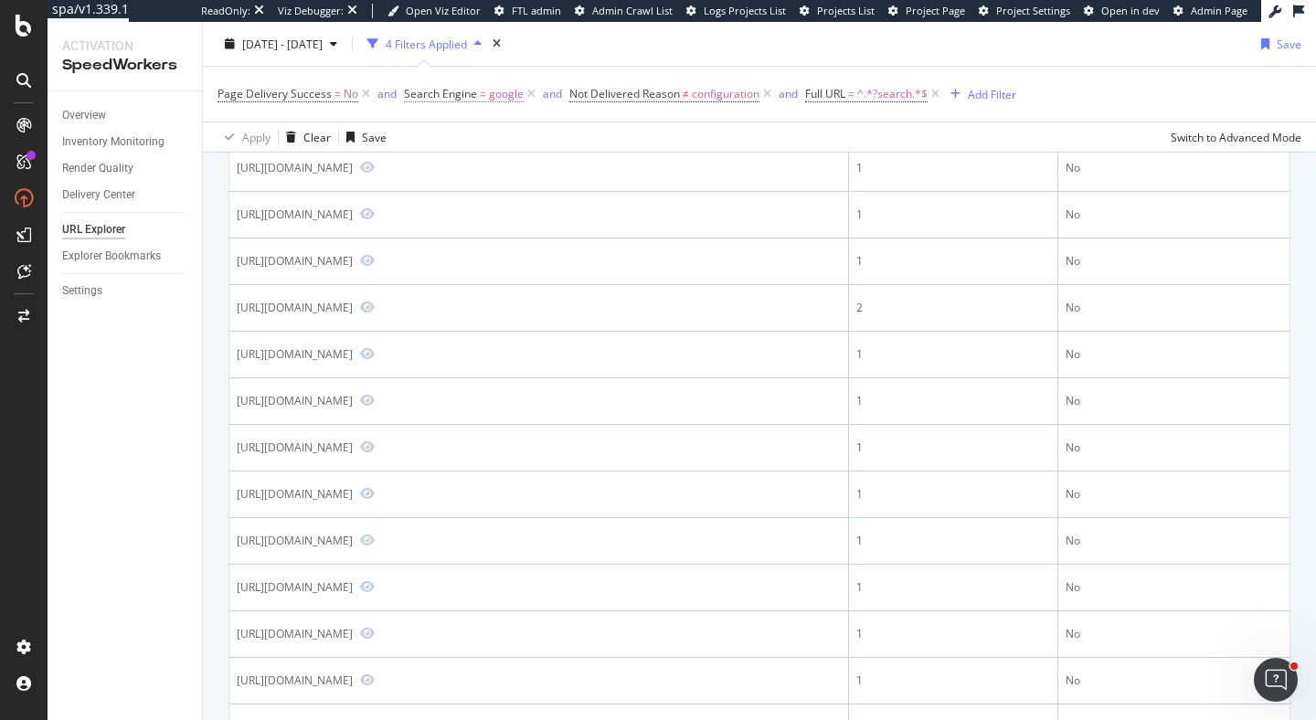
click at [434, 95] on span "Search Engine" at bounding box center [440, 94] width 73 height 16
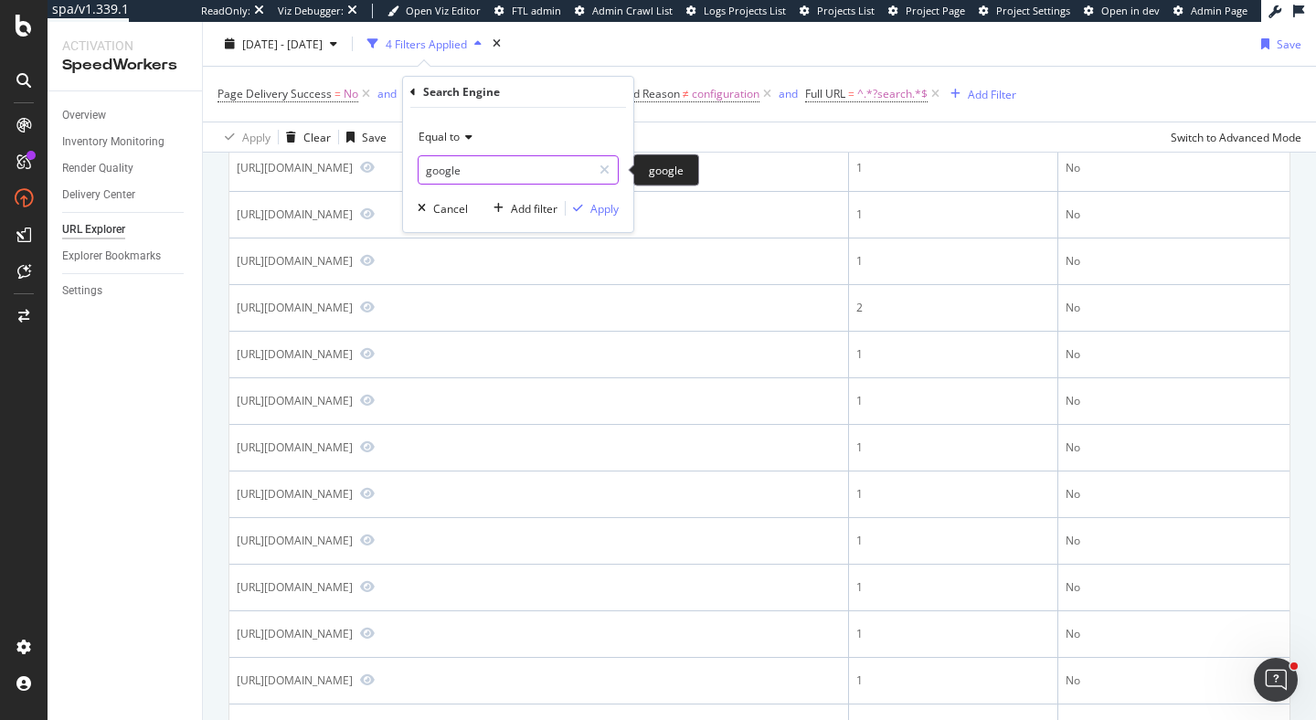
click at [468, 162] on input "google" at bounding box center [504, 169] width 173 height 29
click at [485, 176] on input "google" at bounding box center [504, 169] width 173 height 29
type input "bing"
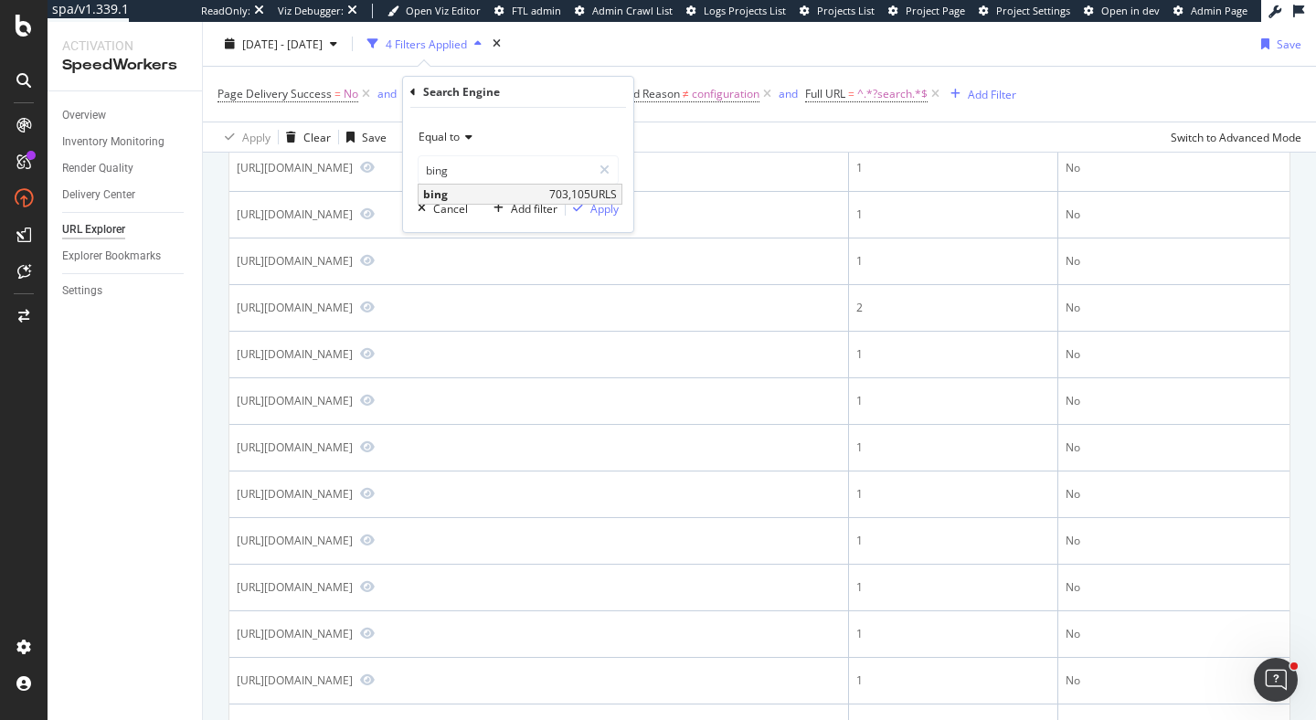
click at [493, 197] on span "bing" at bounding box center [484, 194] width 122 height 16
click at [590, 206] on div "Apply" at bounding box center [604, 209] width 28 height 16
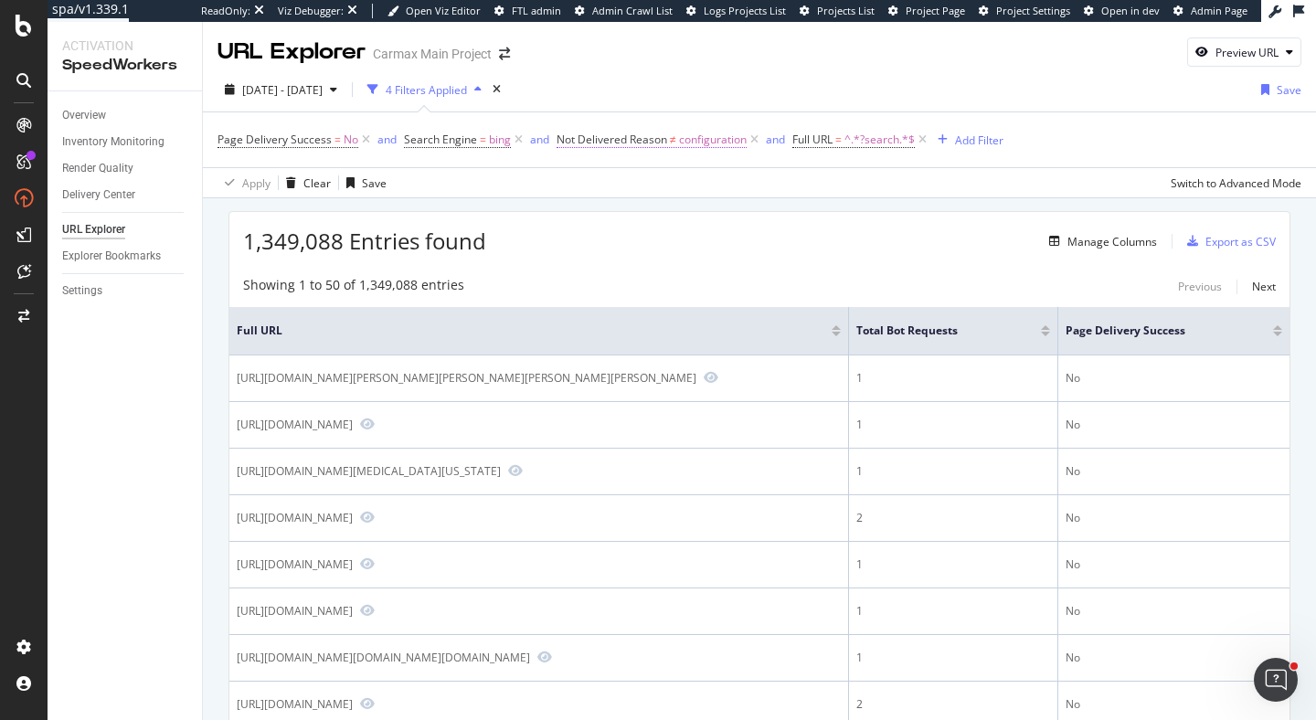
click at [651, 144] on span "Not Delivered Reason" at bounding box center [611, 140] width 111 height 16
click at [634, 183] on icon at bounding box center [639, 183] width 13 height 11
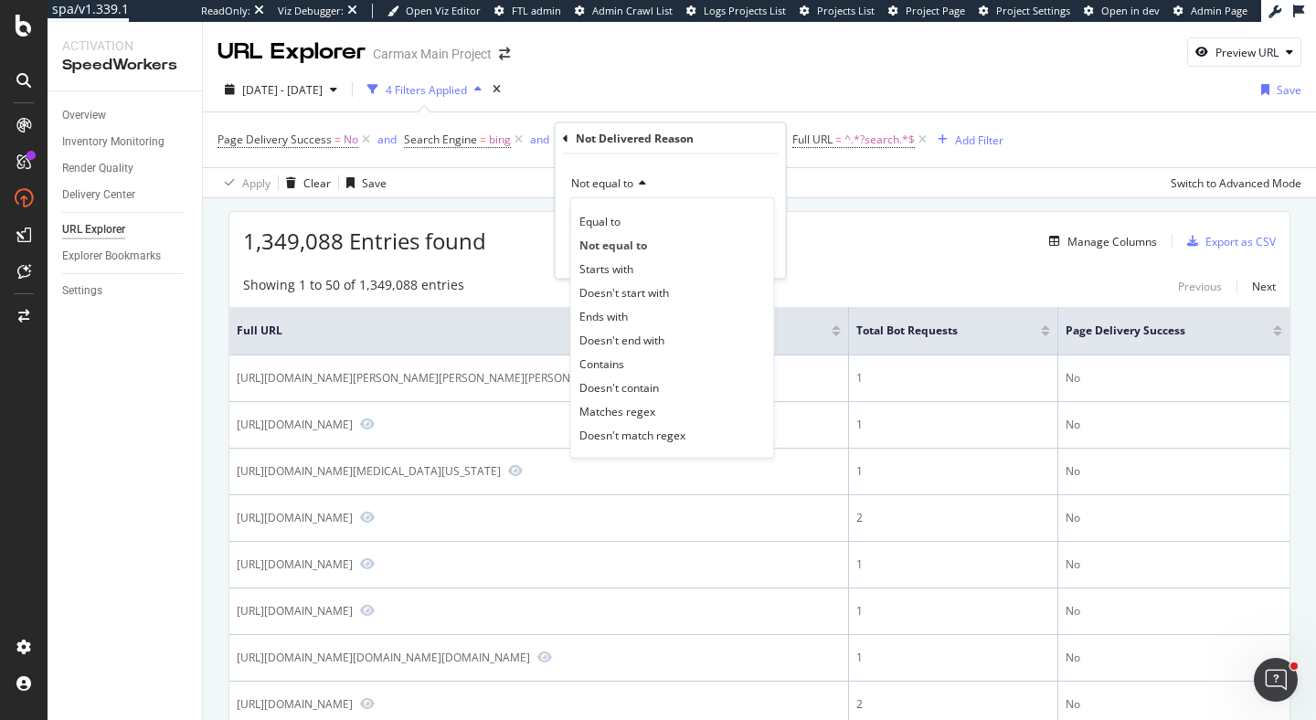
click at [909, 195] on div "Apply Clear Save Switch to Advanced Mode" at bounding box center [759, 182] width 1113 height 30
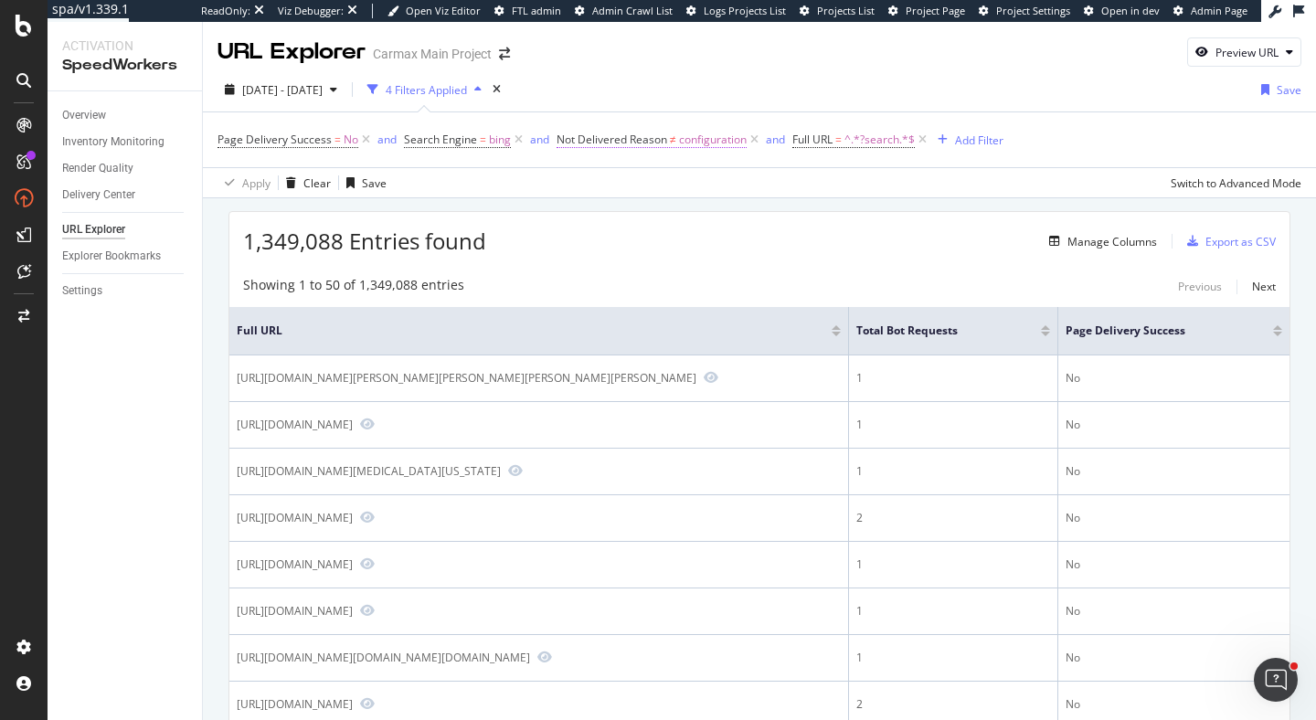
click at [656, 137] on span "Not Delivered Reason" at bounding box center [611, 140] width 111 height 16
click at [609, 185] on span "Not equal to" at bounding box center [602, 183] width 62 height 16
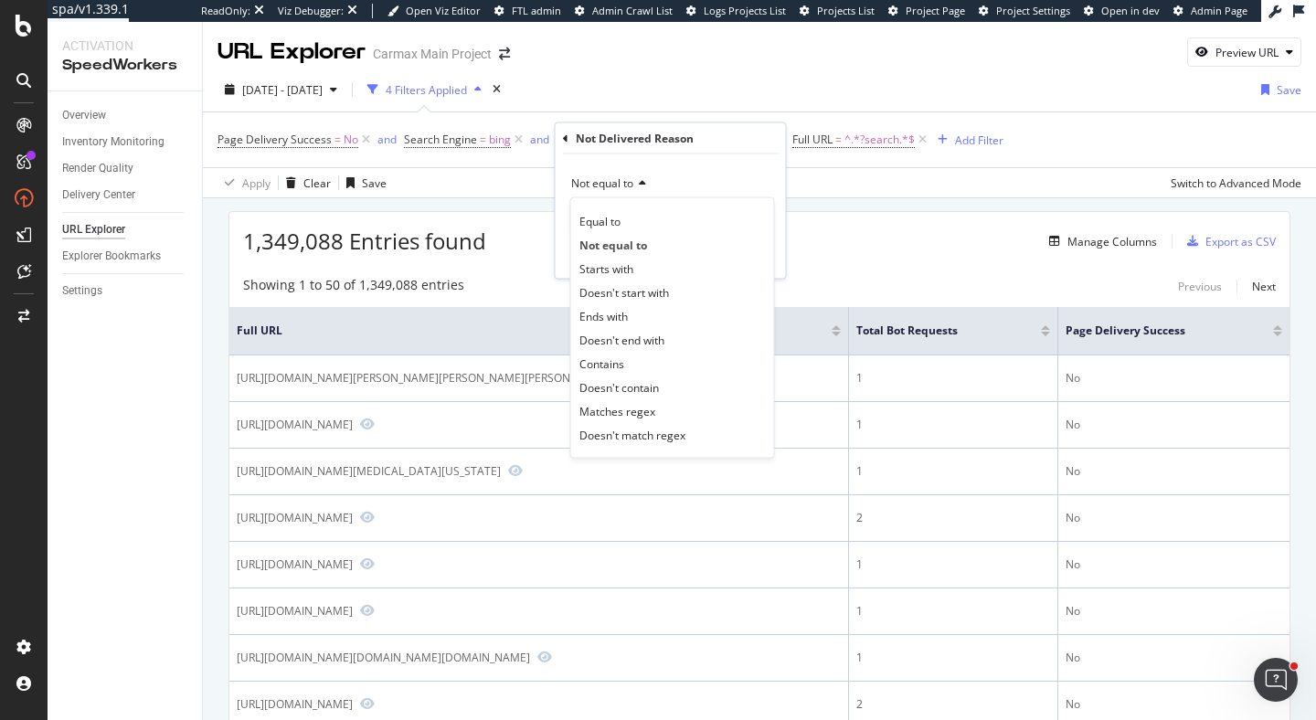
click at [714, 143] on div "Not Delivered Reason" at bounding box center [671, 138] width 216 height 31
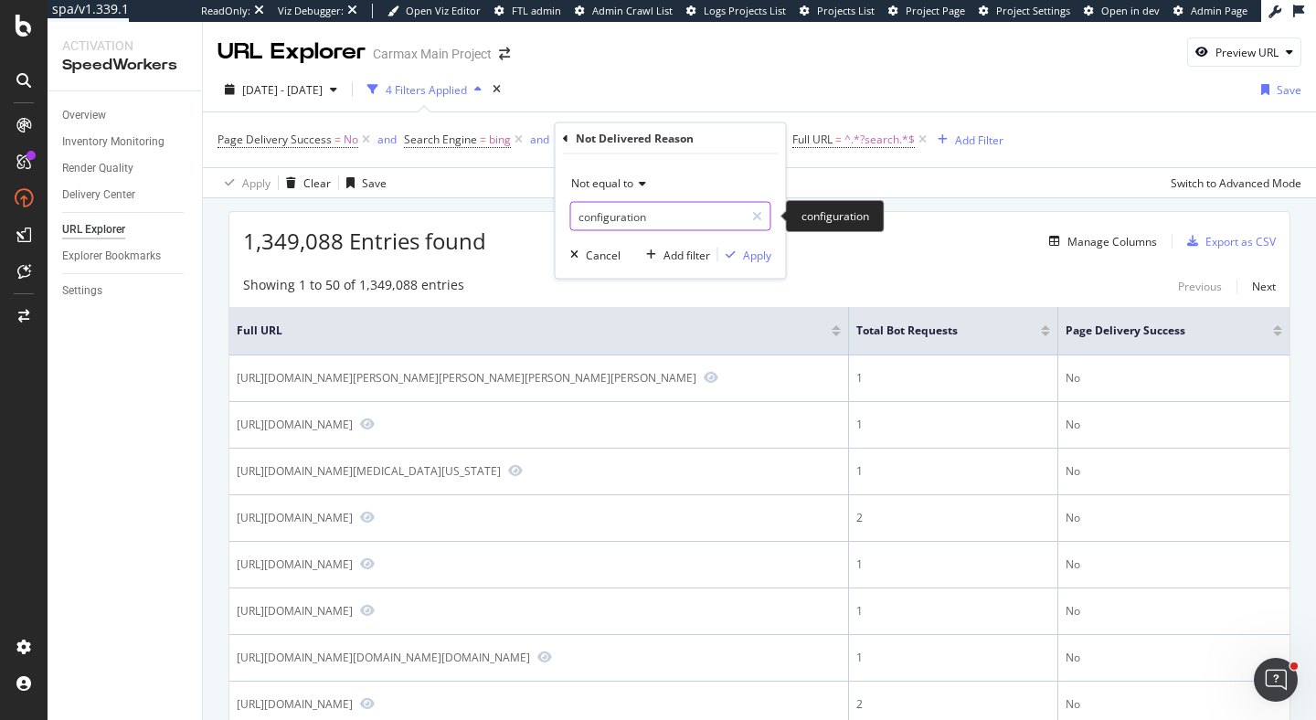
click at [700, 216] on input "configuration" at bounding box center [657, 216] width 173 height 29
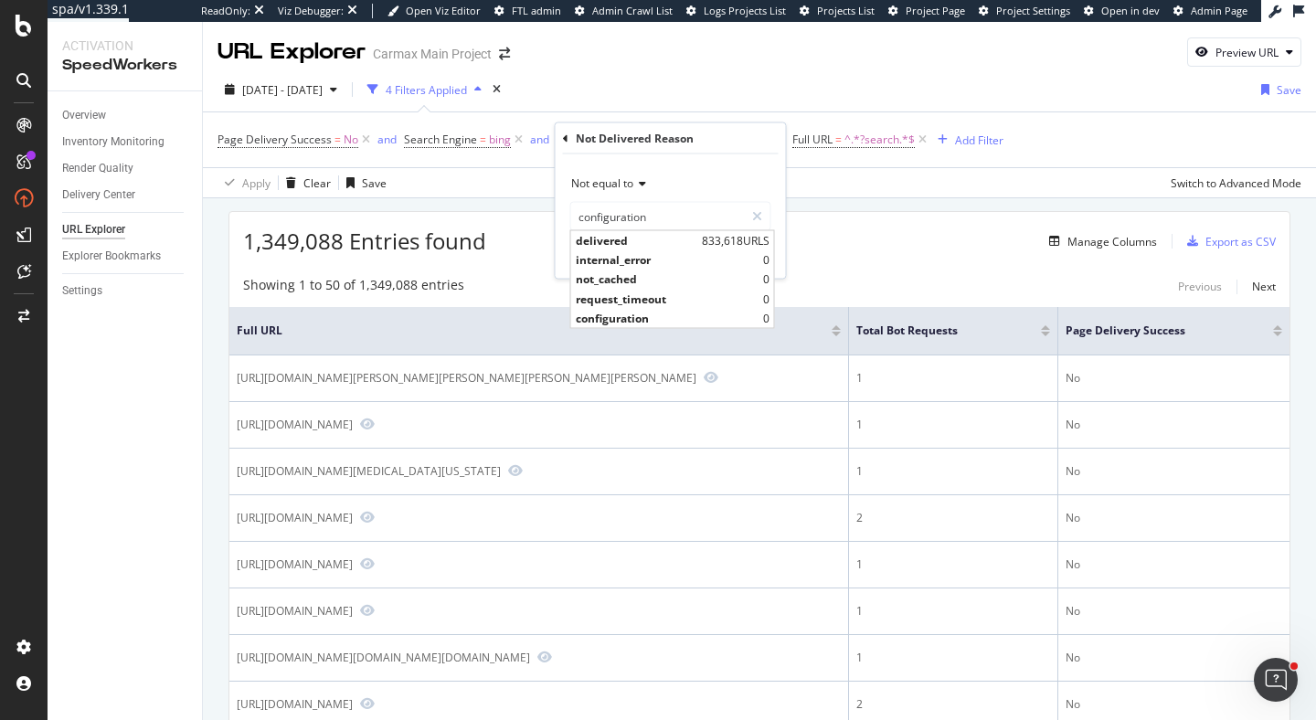
click at [874, 247] on div "1,349,088 Entries found Manage Columns Export as CSV" at bounding box center [759, 234] width 1060 height 45
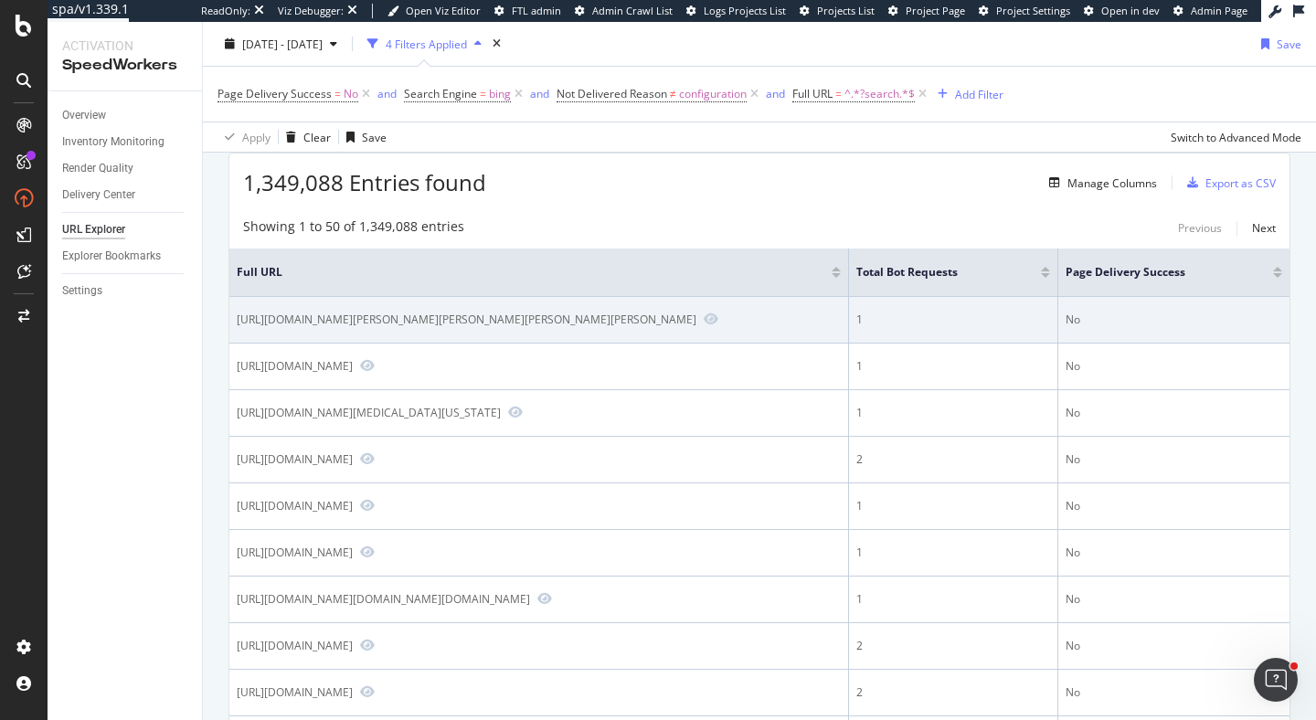
scroll to position [58, 0]
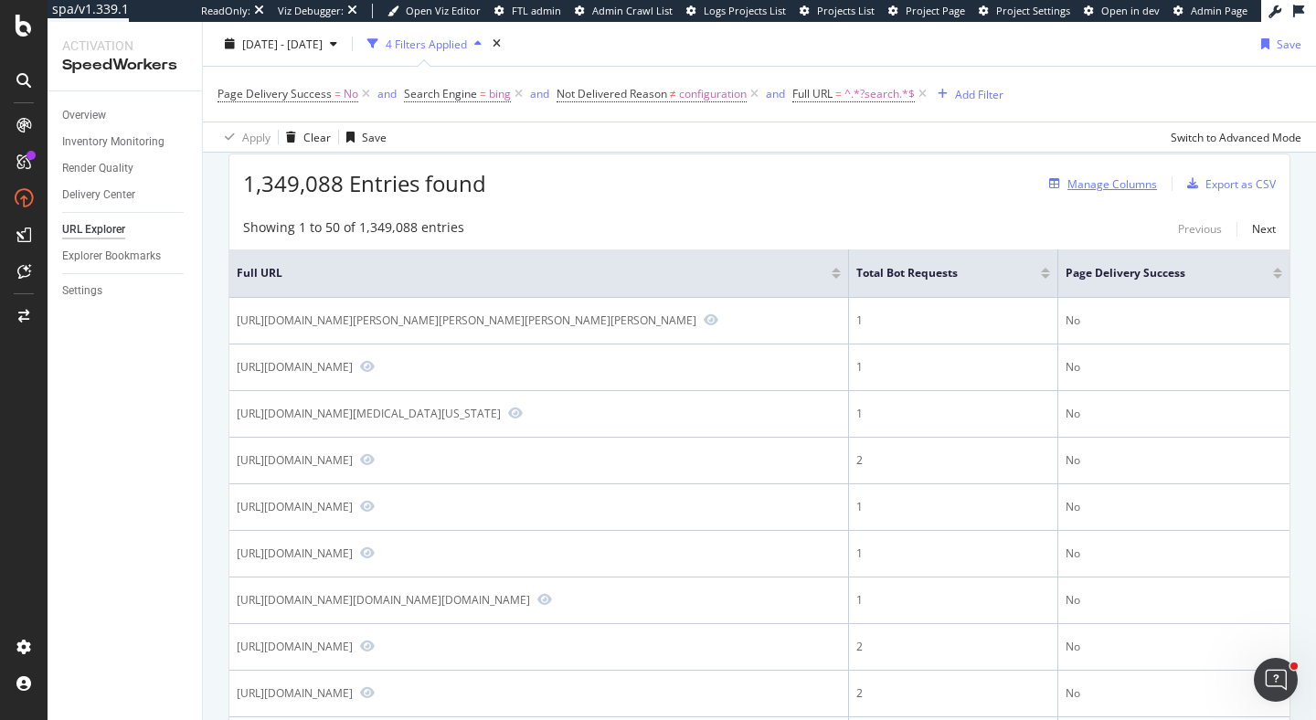
click at [1098, 185] on div "Manage Columns" at bounding box center [1112, 184] width 90 height 16
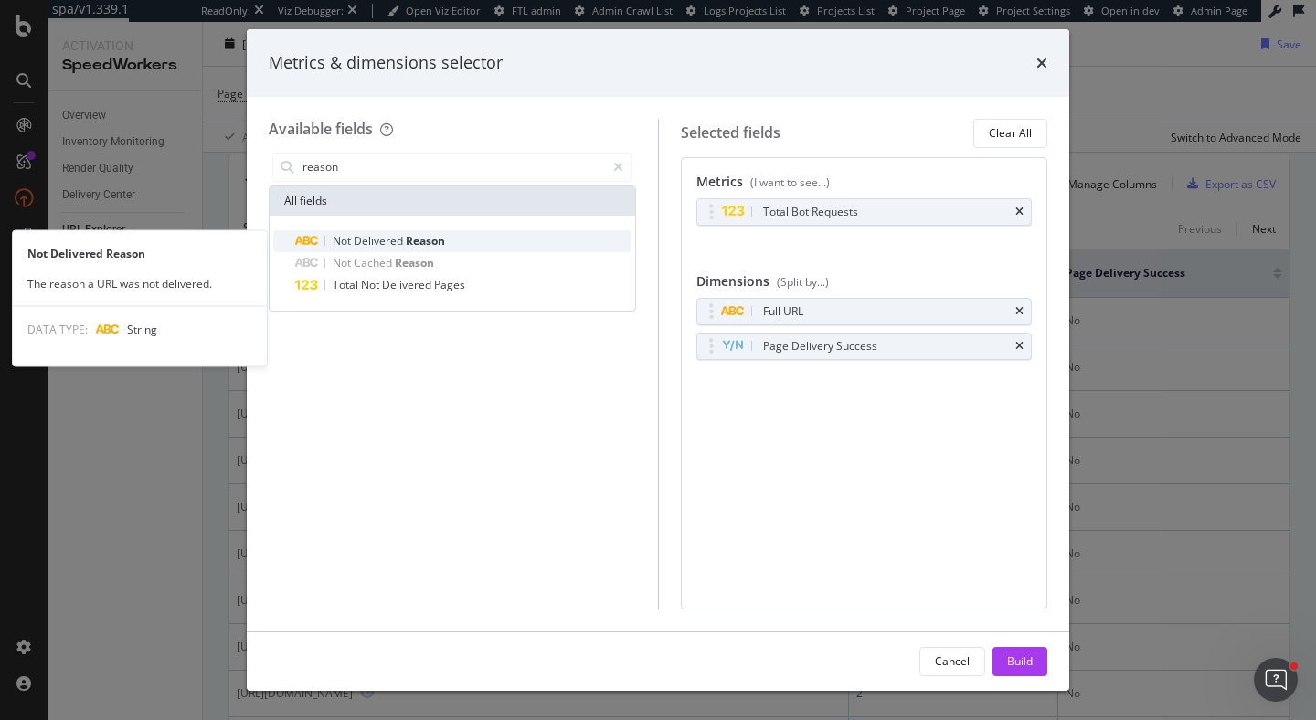
type input "reason"
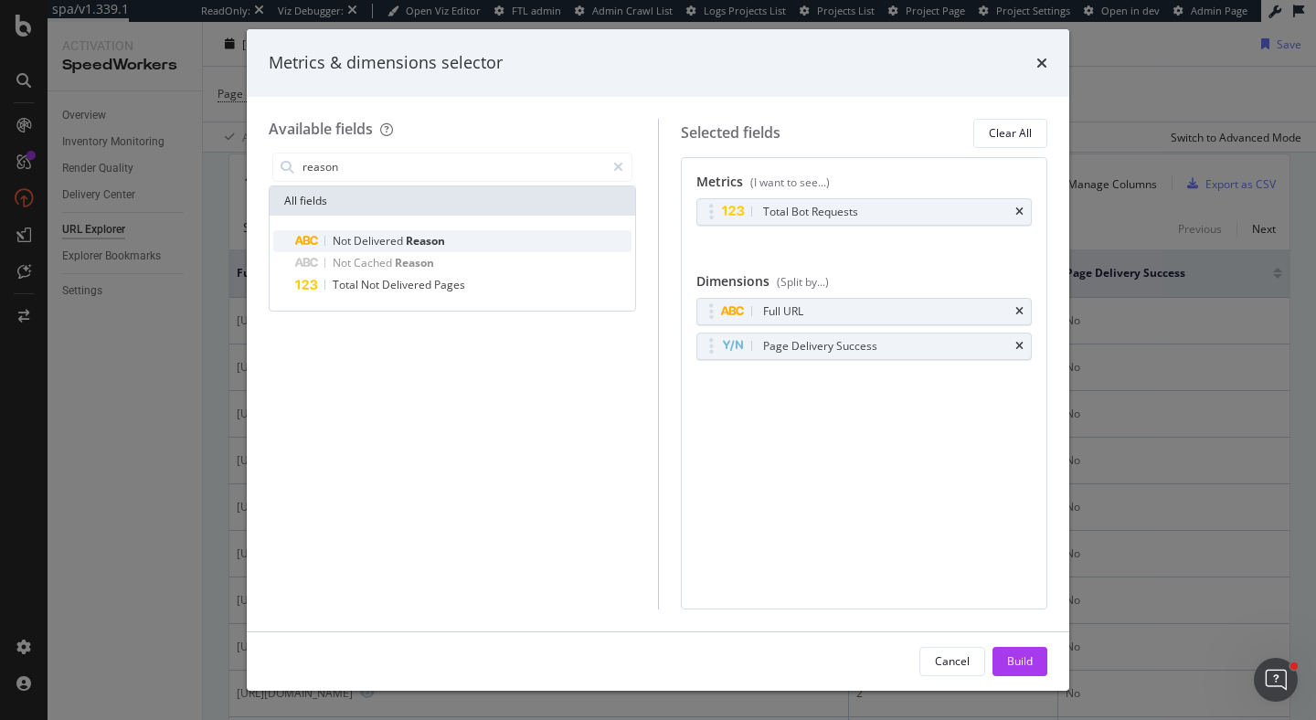
click at [546, 249] on div "Not Delivered Reason" at bounding box center [463, 241] width 336 height 22
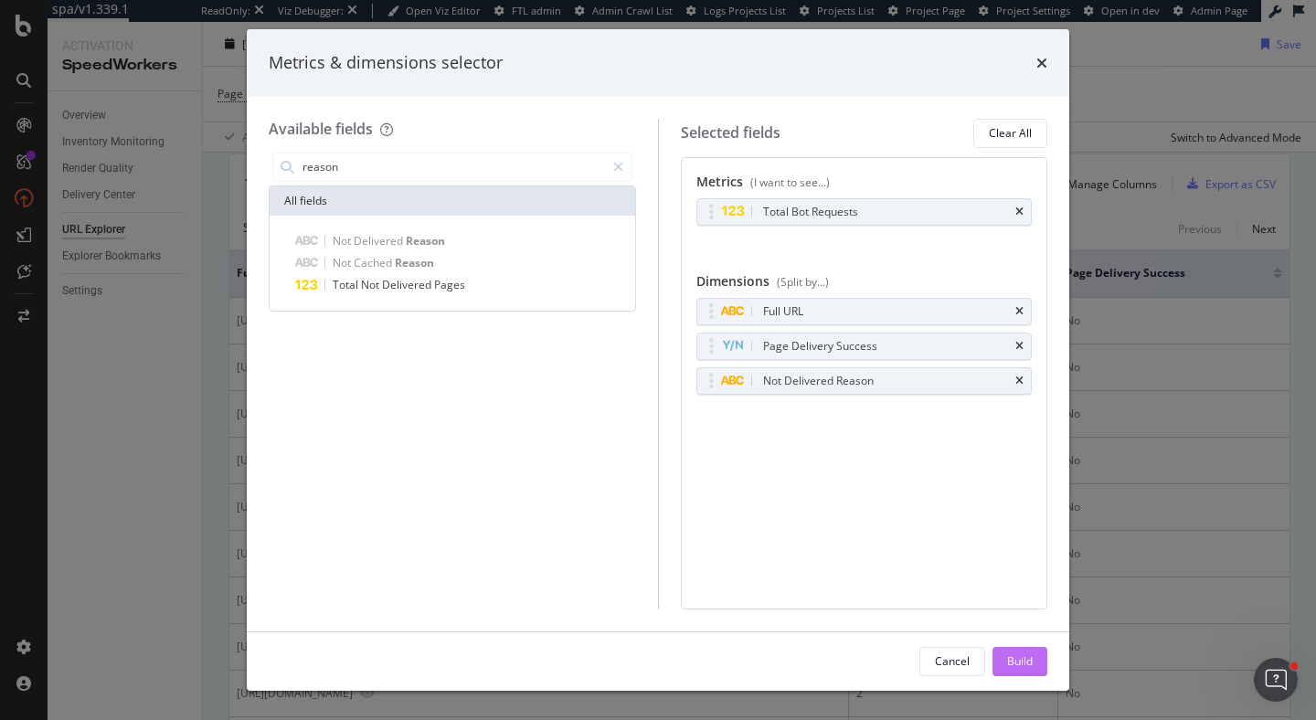
click at [1020, 654] on div "Build" at bounding box center [1020, 661] width 26 height 16
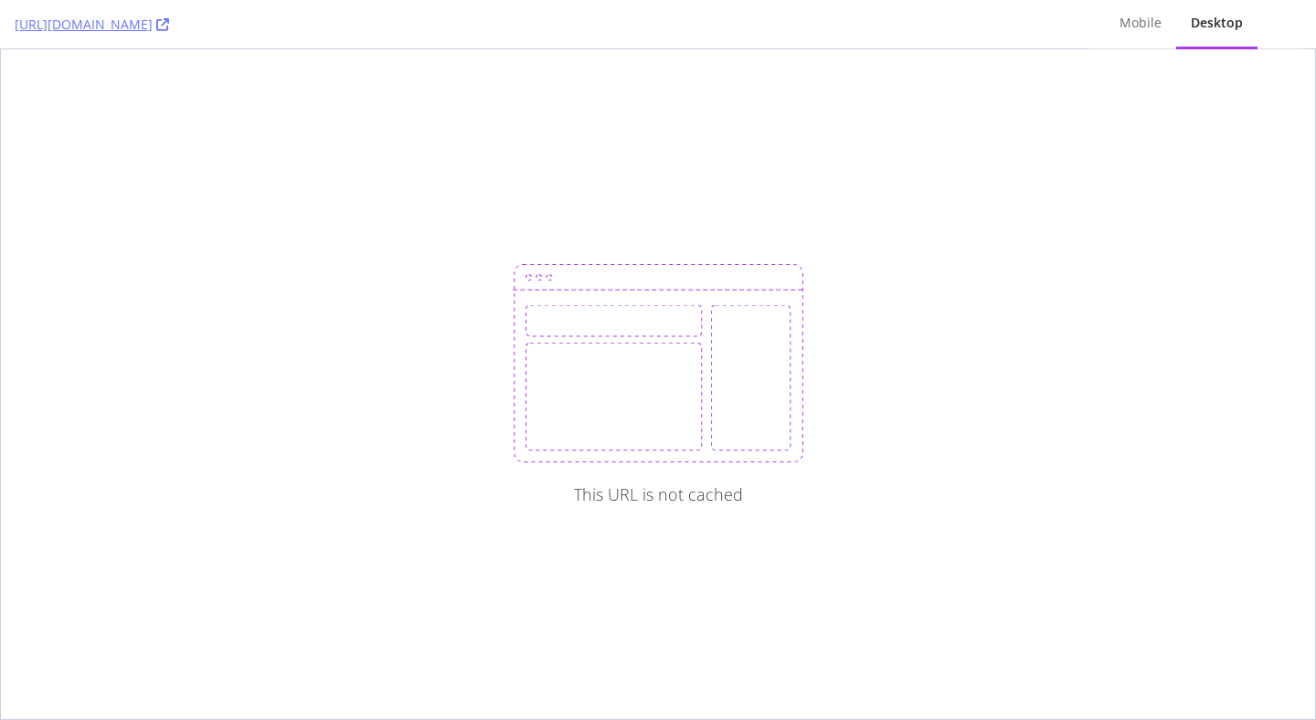
click at [353, 23] on div "[URL][DOMAIN_NAME]" at bounding box center [545, 24] width 1061 height 48
click at [169, 21] on icon at bounding box center [162, 24] width 13 height 13
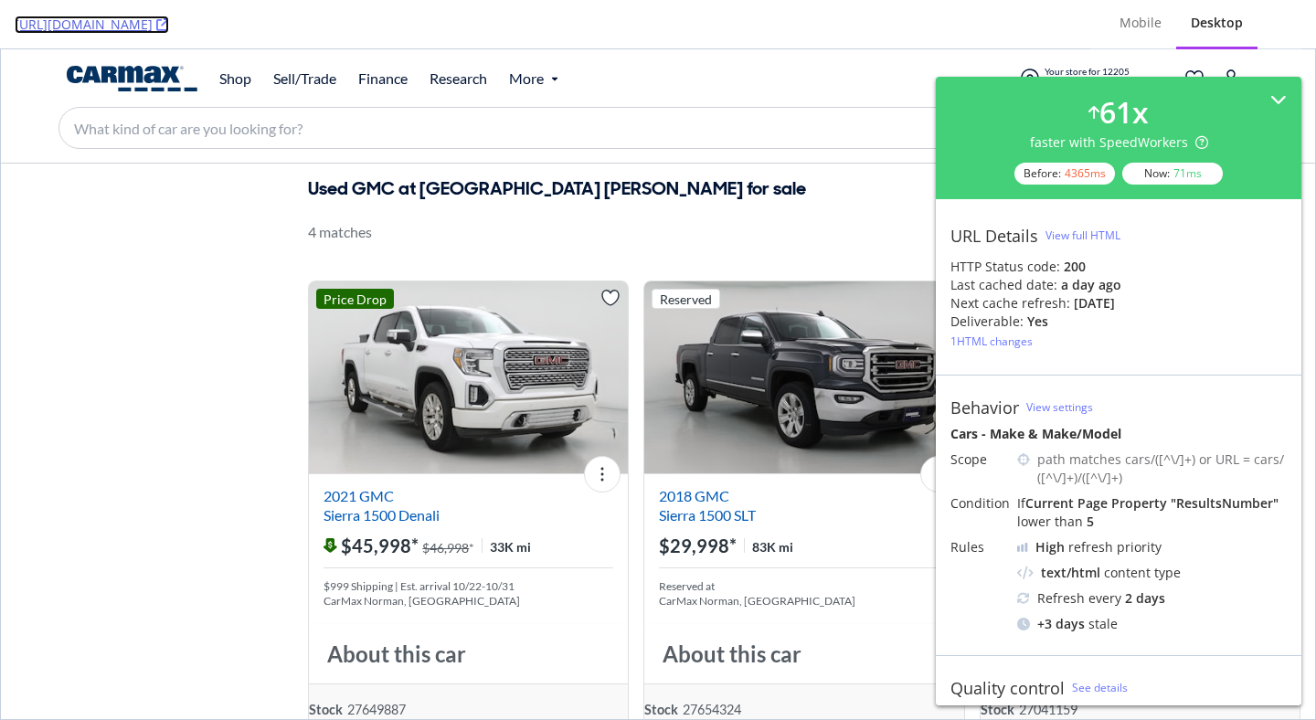
click at [169, 26] on icon at bounding box center [162, 24] width 13 height 13
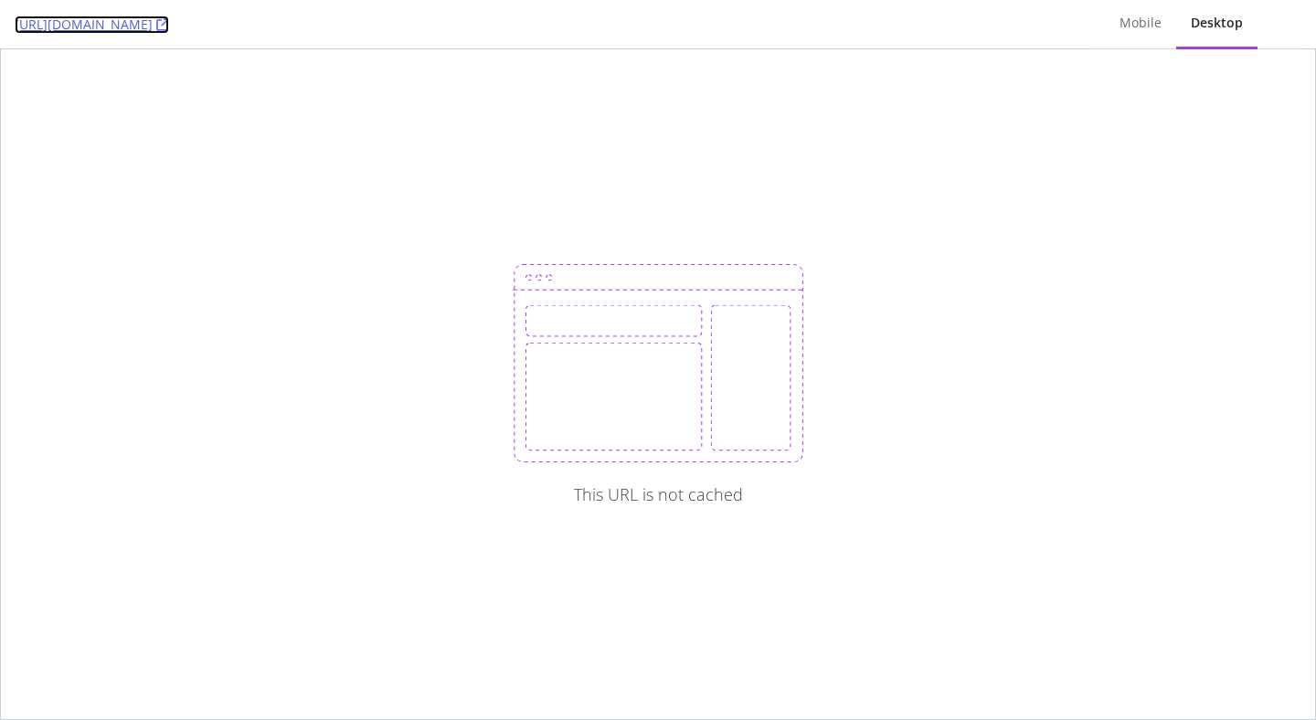
click at [169, 25] on icon at bounding box center [162, 24] width 13 height 13
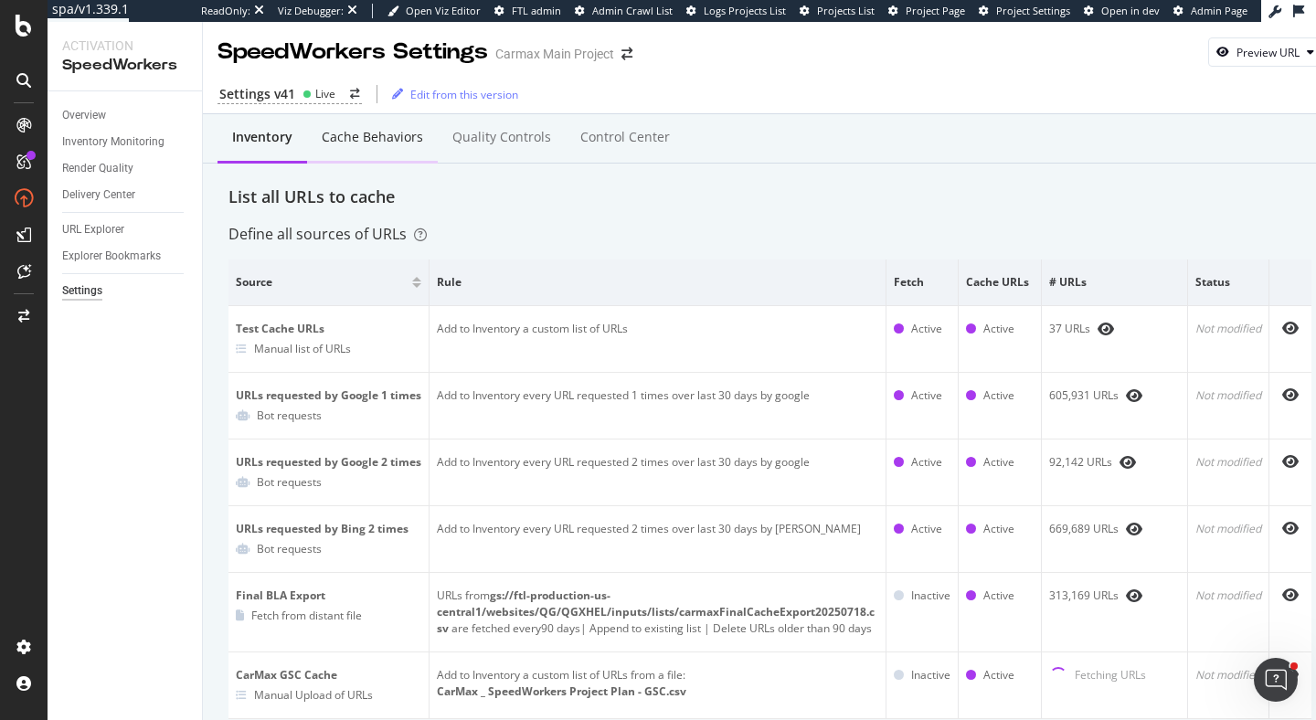
click at [379, 122] on div "Cache behaviors" at bounding box center [372, 138] width 131 height 50
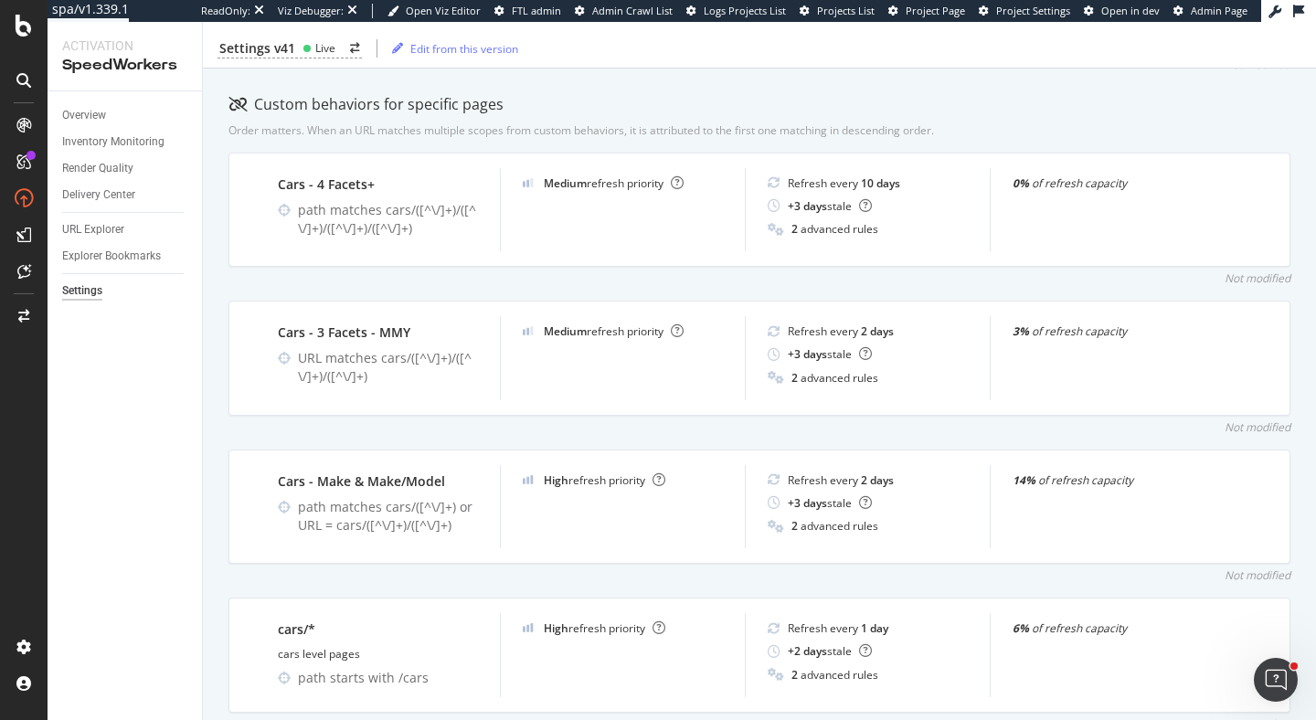
scroll to position [110, 0]
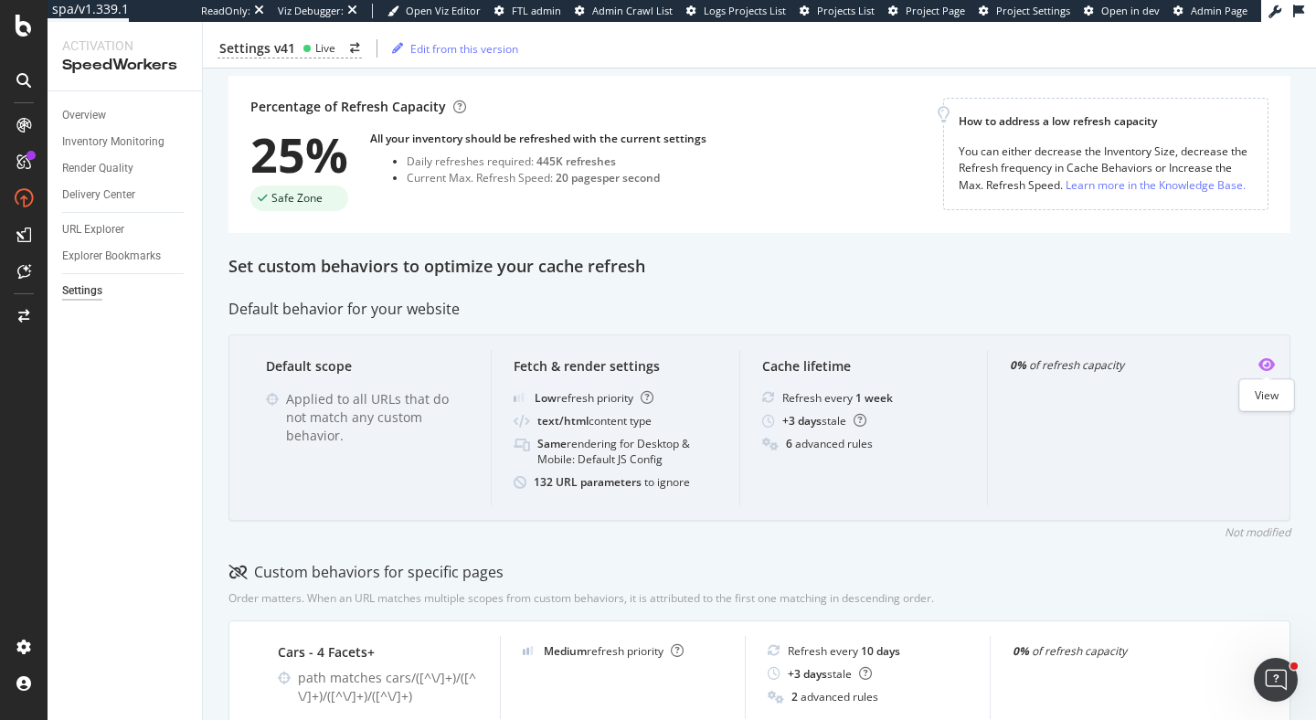
click at [1268, 364] on icon "eye" at bounding box center [1266, 364] width 16 height 15
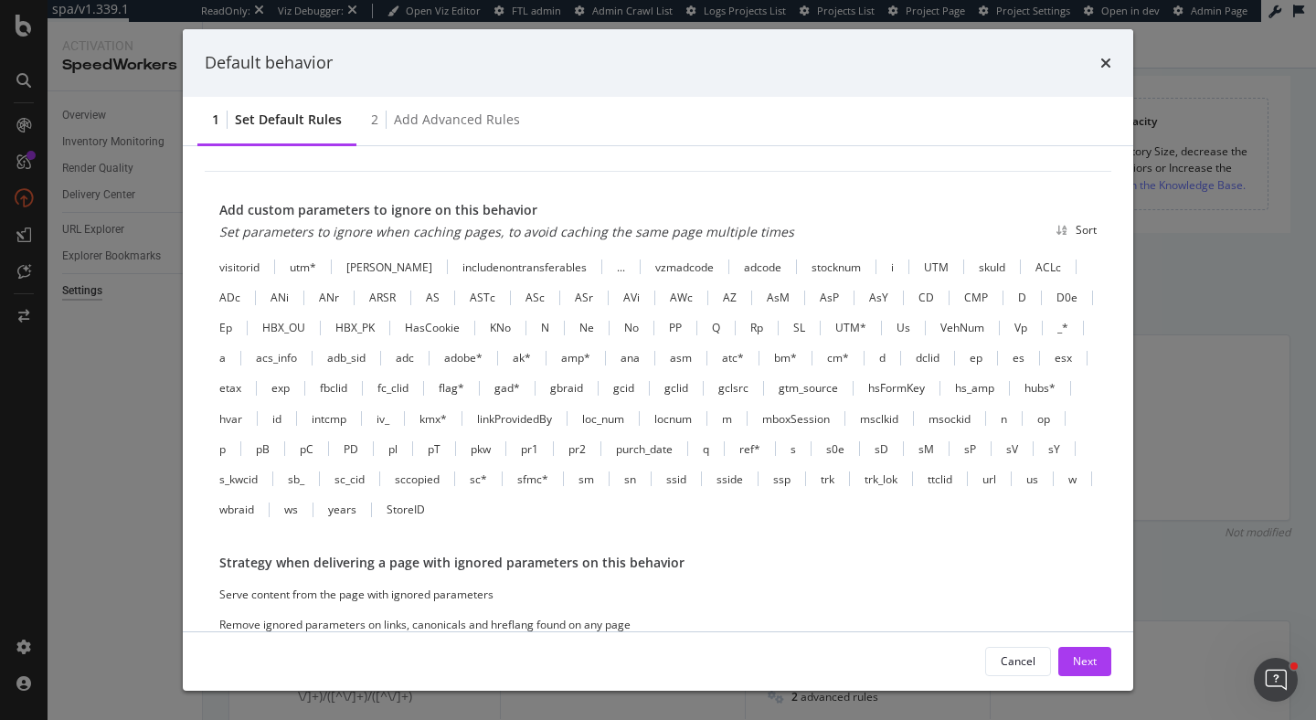
scroll to position [1298, 0]
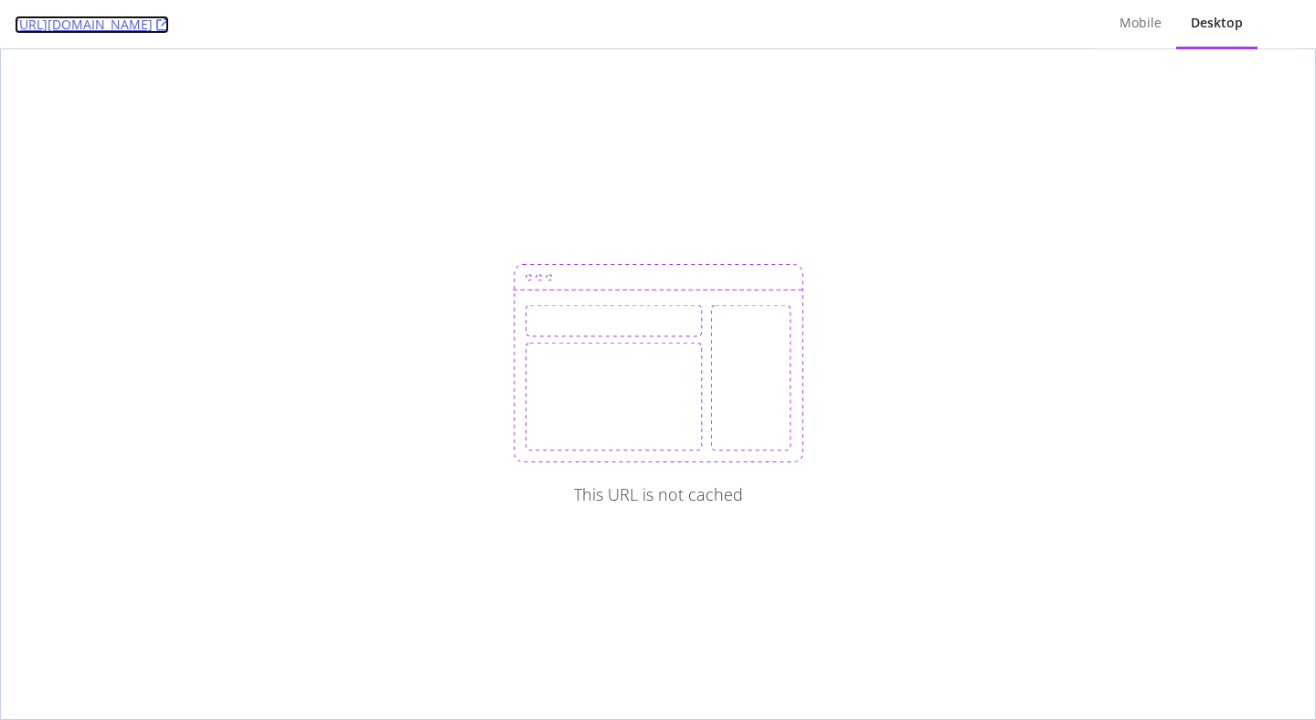
click at [169, 32] on link "[URL][DOMAIN_NAME]" at bounding box center [92, 25] width 154 height 18
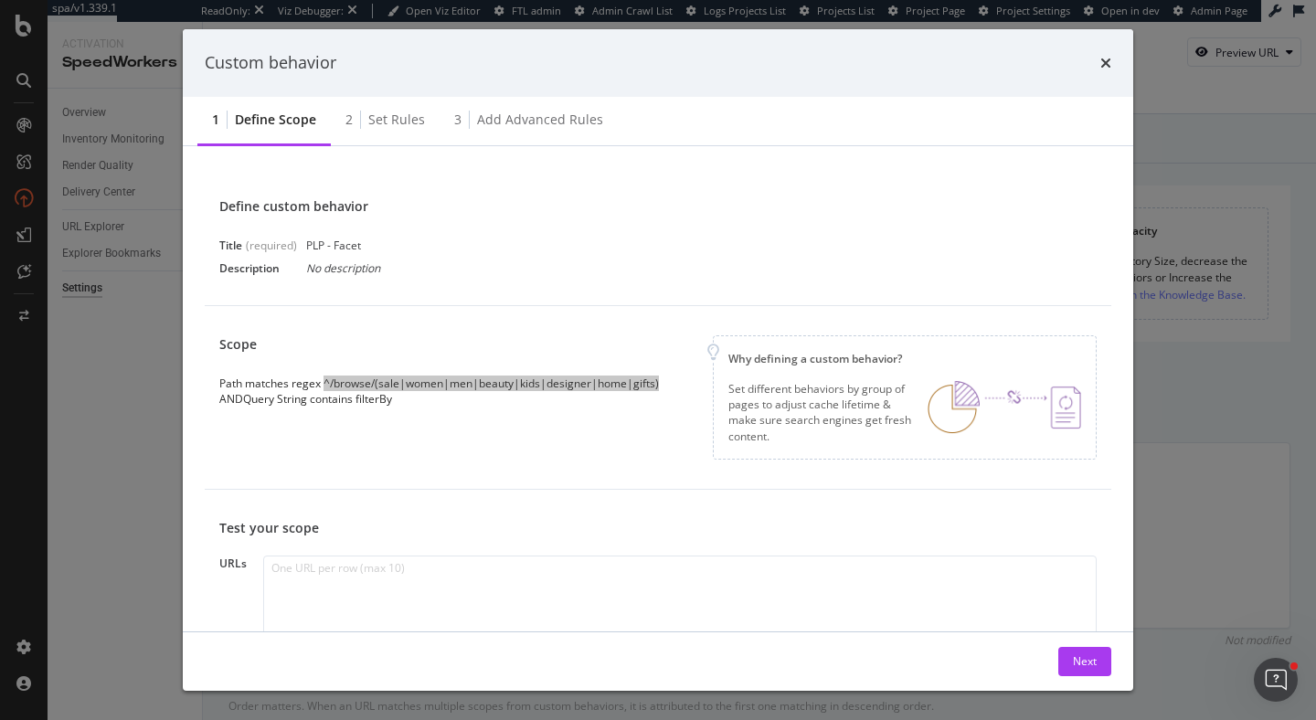
scroll to position [93, 0]
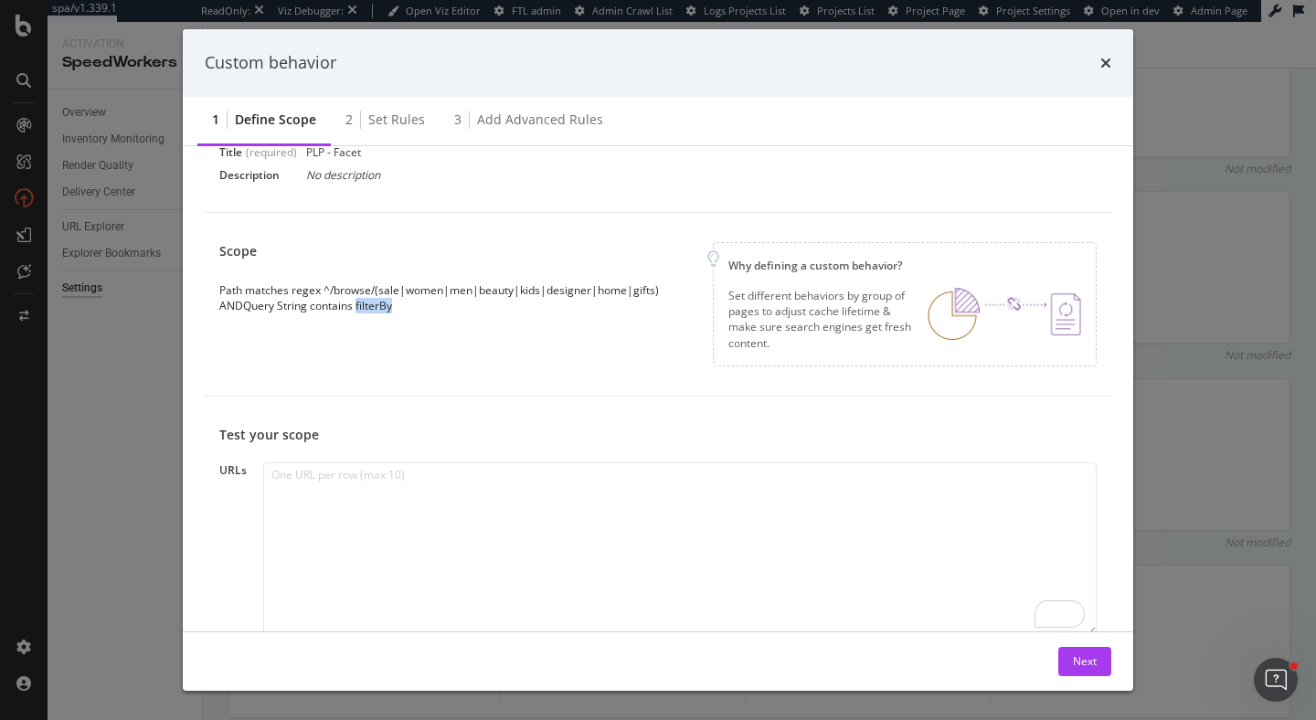
drag, startPoint x: 357, startPoint y: 306, endPoint x: 439, endPoint y: 314, distance: 81.7
click at [439, 314] on div "Scope Path matches regex ^/browse/(sale|women|men|beauty|kids|designer|home|gif…" at bounding box center [657, 304] width 877 height 124
copy div "filterBy"
click at [1102, 648] on button "Next" at bounding box center [1084, 661] width 53 height 29
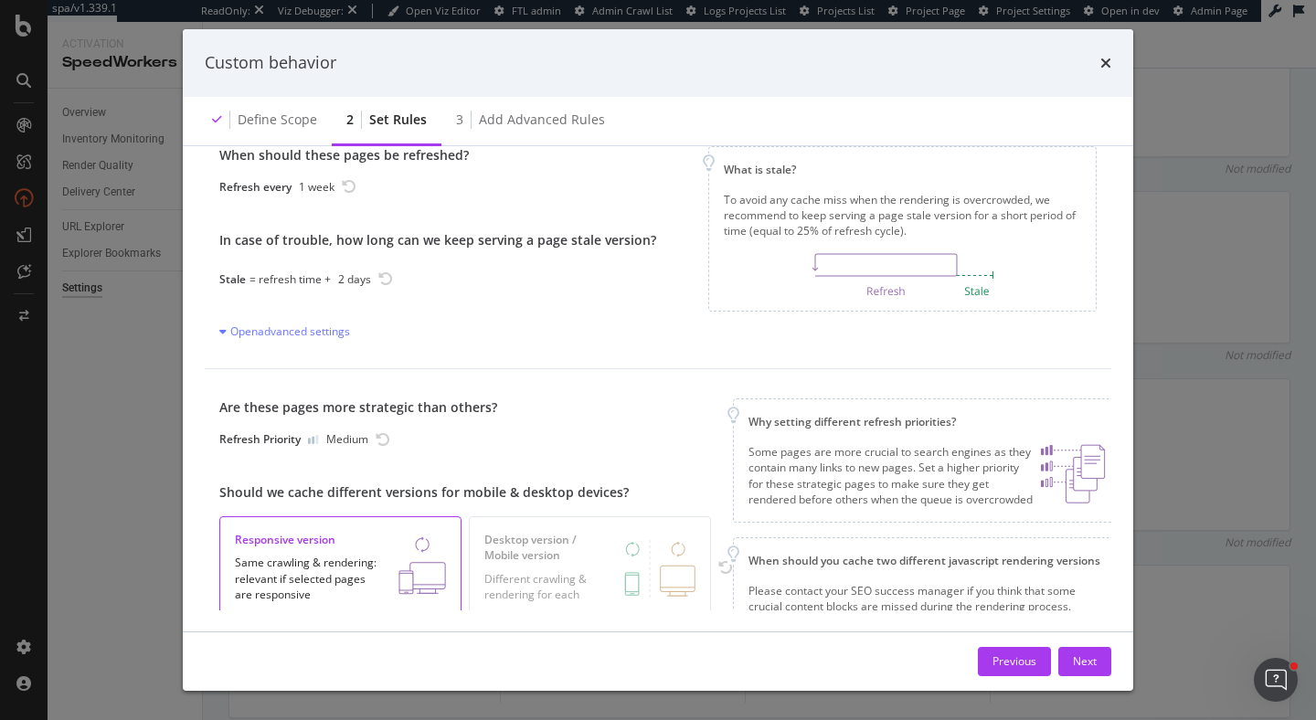
scroll to position [0, 0]
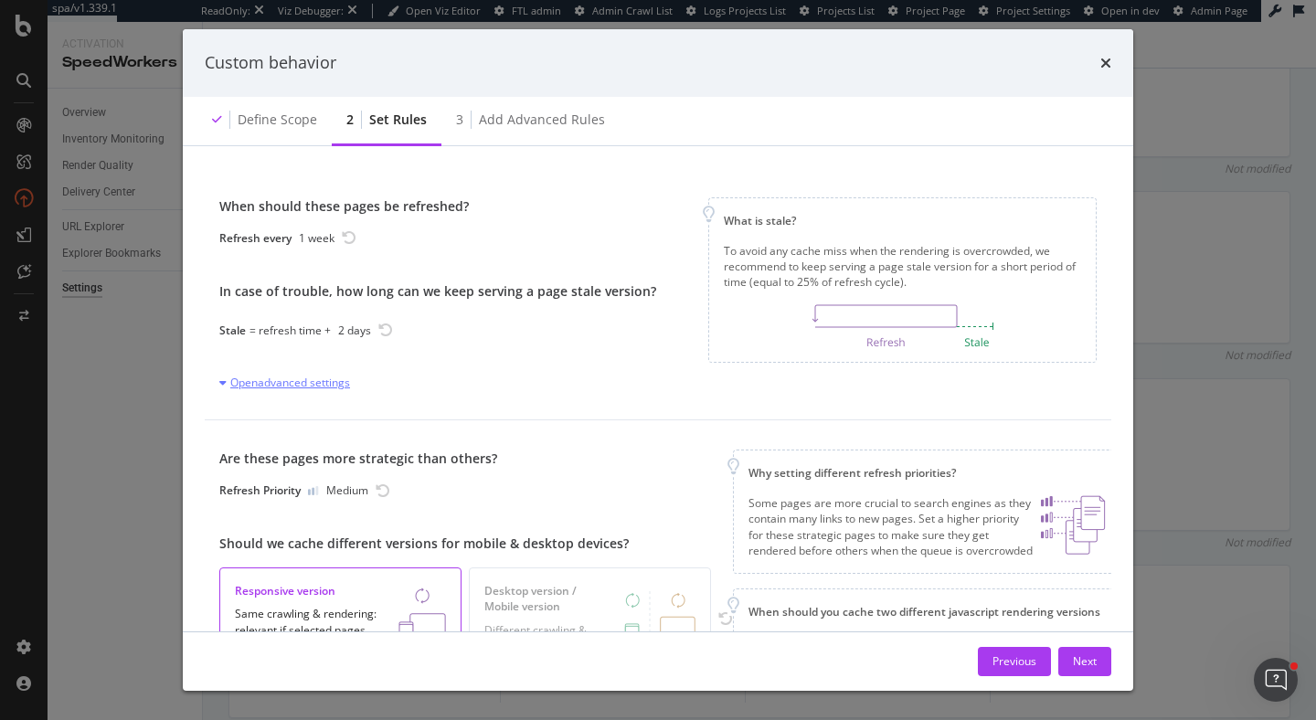
click at [334, 378] on div "Open advanced settings" at bounding box center [284, 383] width 131 height 16
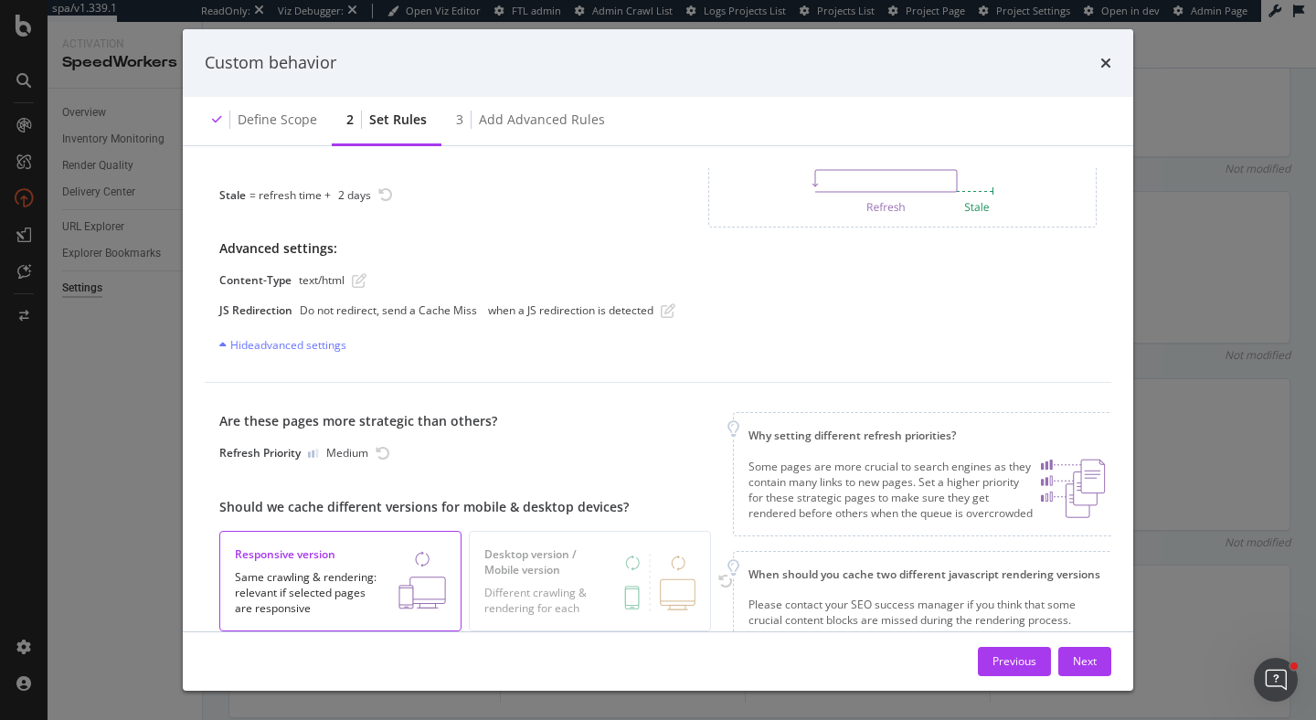
scroll to position [166, 0]
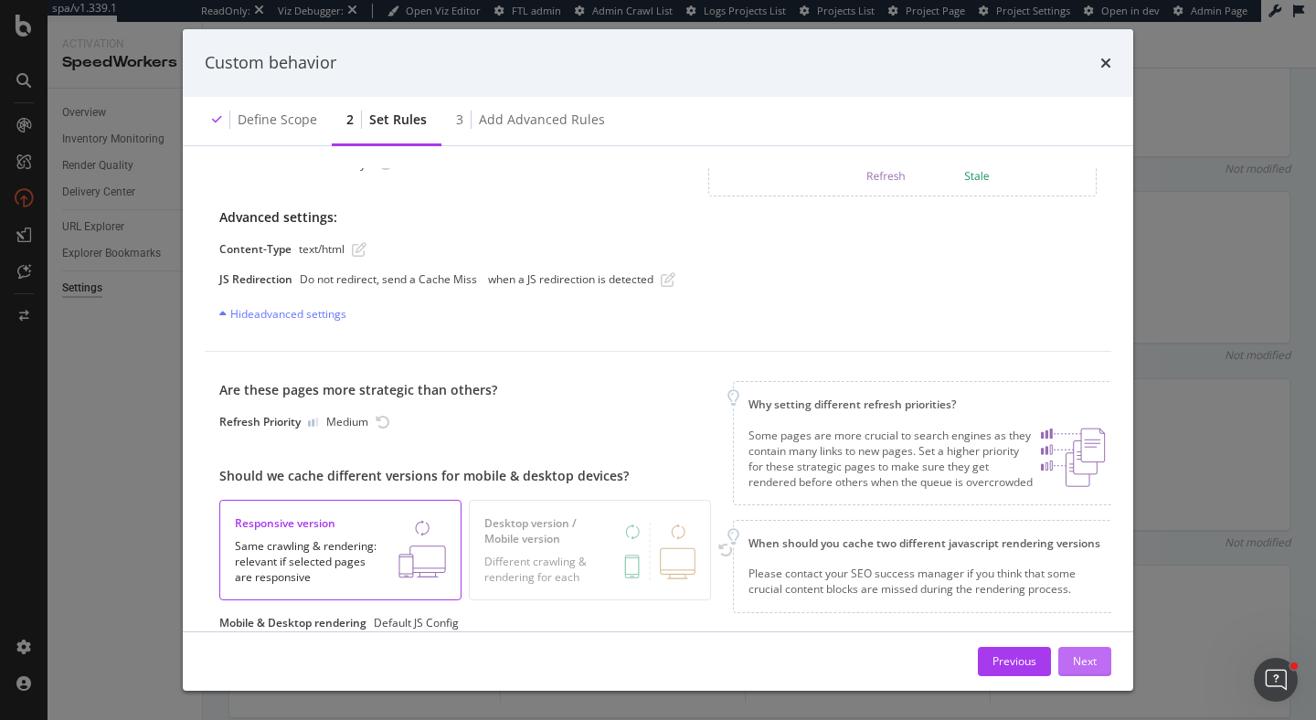
click at [1087, 658] on div "Next" at bounding box center [1085, 661] width 24 height 16
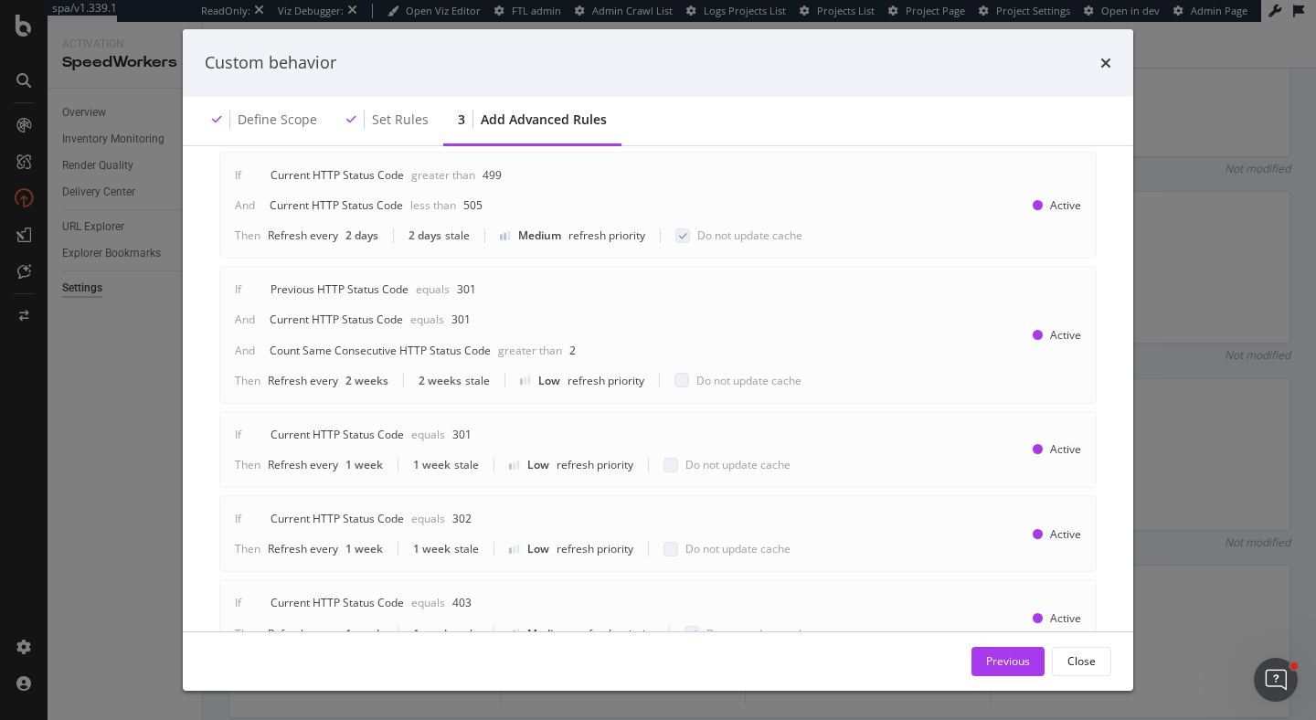
scroll to position [304, 0]
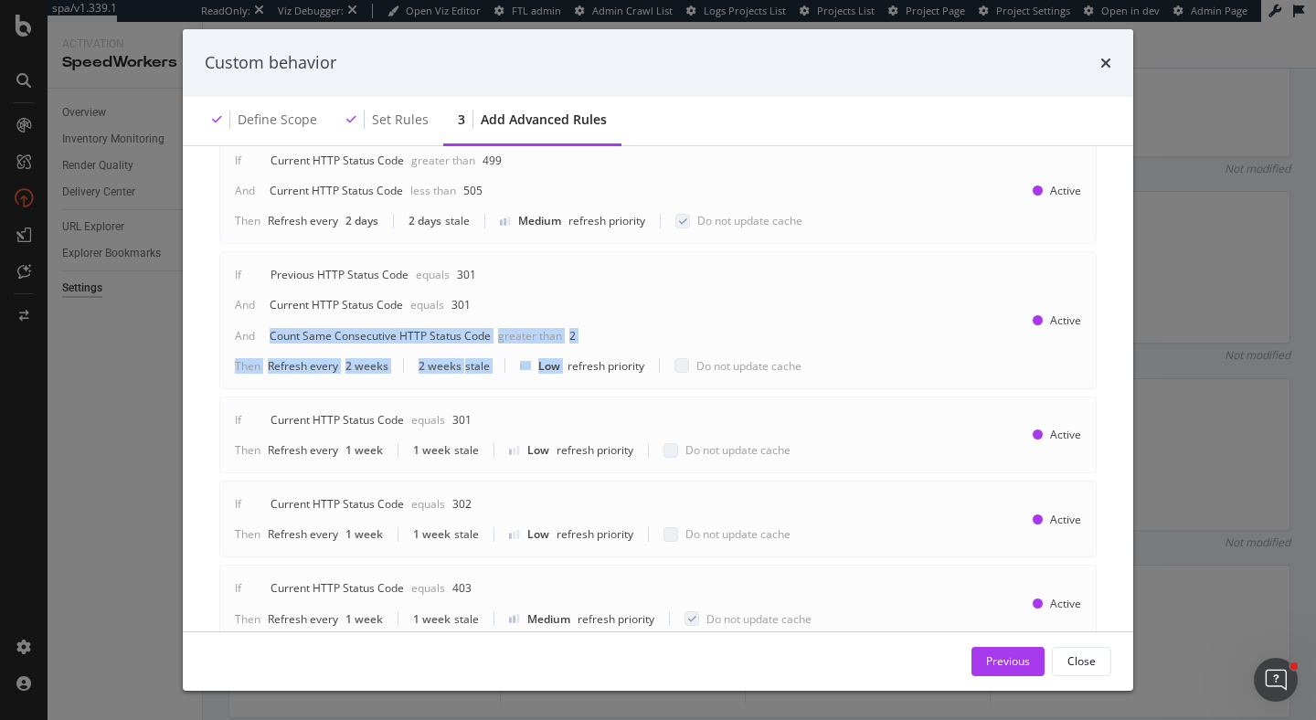
drag, startPoint x: 354, startPoint y: 326, endPoint x: 621, endPoint y: 331, distance: 267.8
click at [621, 330] on div "If Previous HTTP Status Code Equals 301 And Current HTTP Status Code Equals 301…" at bounding box center [525, 320] width 581 height 107
click at [621, 331] on div "If Previous HTTP Status Code Equals 301 And Current HTTP Status Code Equals 301…" at bounding box center [525, 320] width 581 height 107
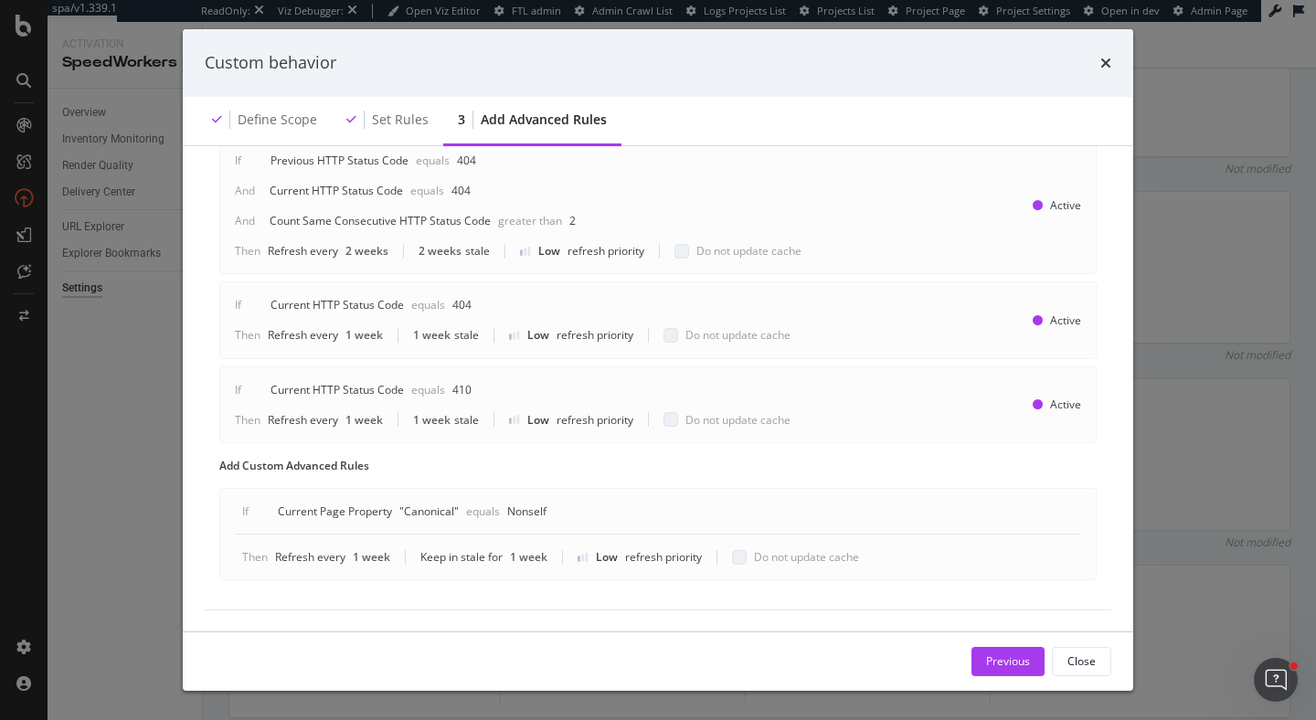
scroll to position [818, 0]
drag, startPoint x: 398, startPoint y: 506, endPoint x: 610, endPoint y: 505, distance: 212.0
click at [610, 505] on div "If Current Page Property " Canonical " Equals Nonself" at bounding box center [658, 518] width 846 height 31
click at [1077, 664] on div "Close" at bounding box center [1081, 661] width 28 height 16
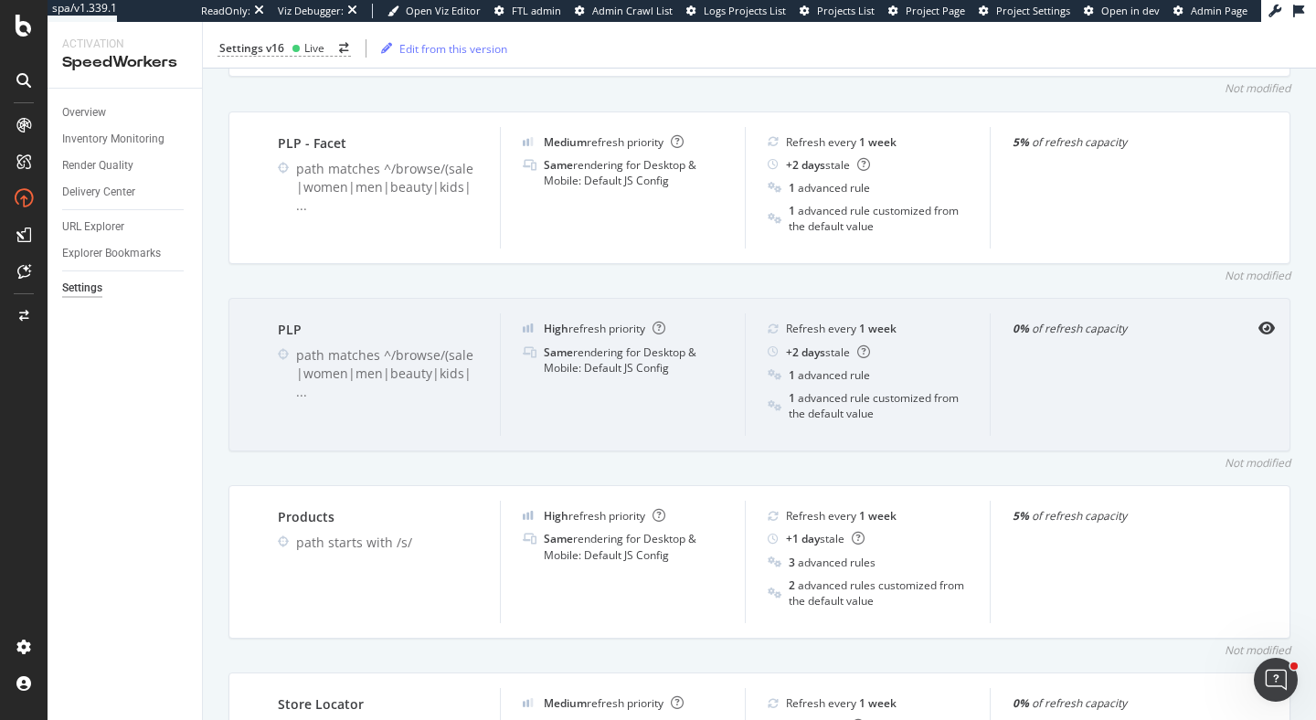
scroll to position [1100, 0]
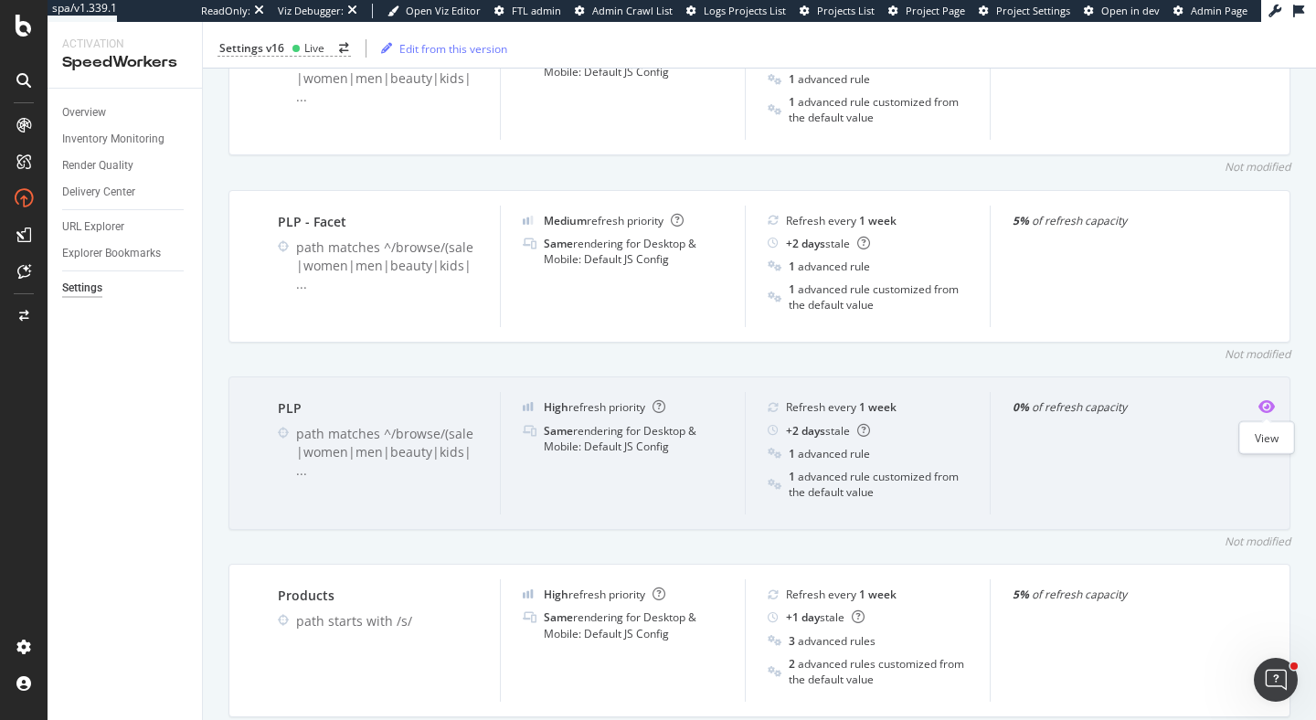
click at [1263, 407] on icon "eye" at bounding box center [1266, 406] width 16 height 15
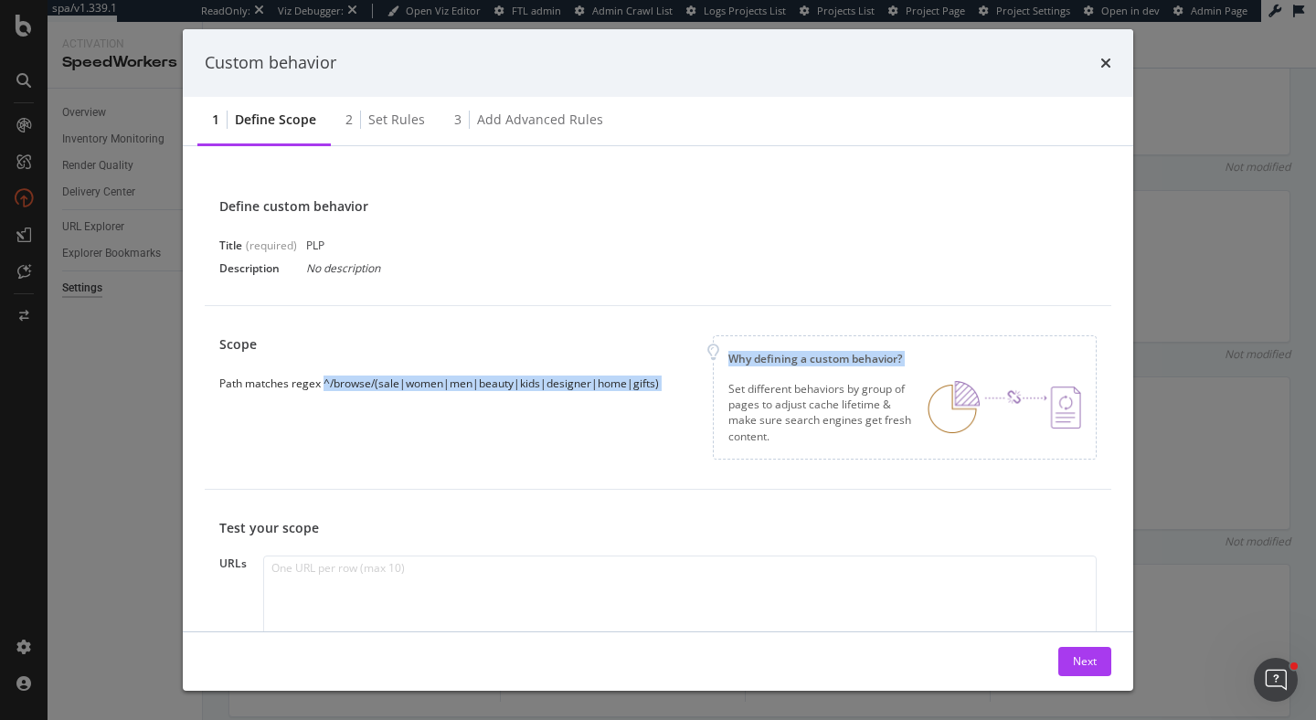
drag, startPoint x: 323, startPoint y: 383, endPoint x: 728, endPoint y: 384, distance: 405.7
click at [728, 384] on div "Scope Path matches regex ^/browse/(sale|women|men|beauty|kids|designer|home|gif…" at bounding box center [657, 397] width 877 height 124
copy div "^/browse/(sale|women|men|beauty|kids|designer|home|gifts) Why defining a custom…"
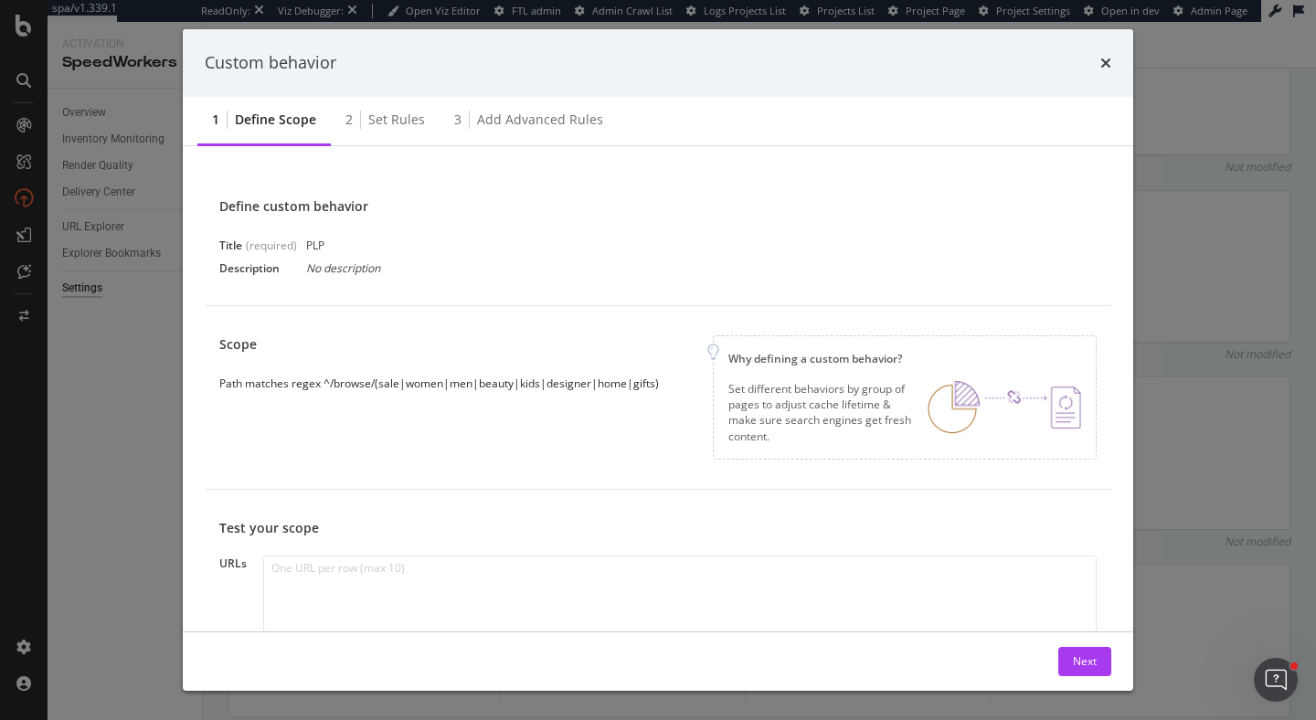
click at [644, 386] on div "Path matches regex ^/browse/(sale|women|men|beauty|kids|designer|home|gifts)" at bounding box center [439, 384] width 440 height 16
drag, startPoint x: 323, startPoint y: 382, endPoint x: 658, endPoint y: 376, distance: 334.5
click at [658, 376] on div "Scope Path matches regex ^/browse/(sale|women|men|beauty|kids|designer|home|gif…" at bounding box center [446, 363] width 454 height 56
copy div "^/browse/(sale|women|men|beauty|kids|designer|home|gifts)"
click at [1089, 650] on div "Next" at bounding box center [1085, 661] width 24 height 27
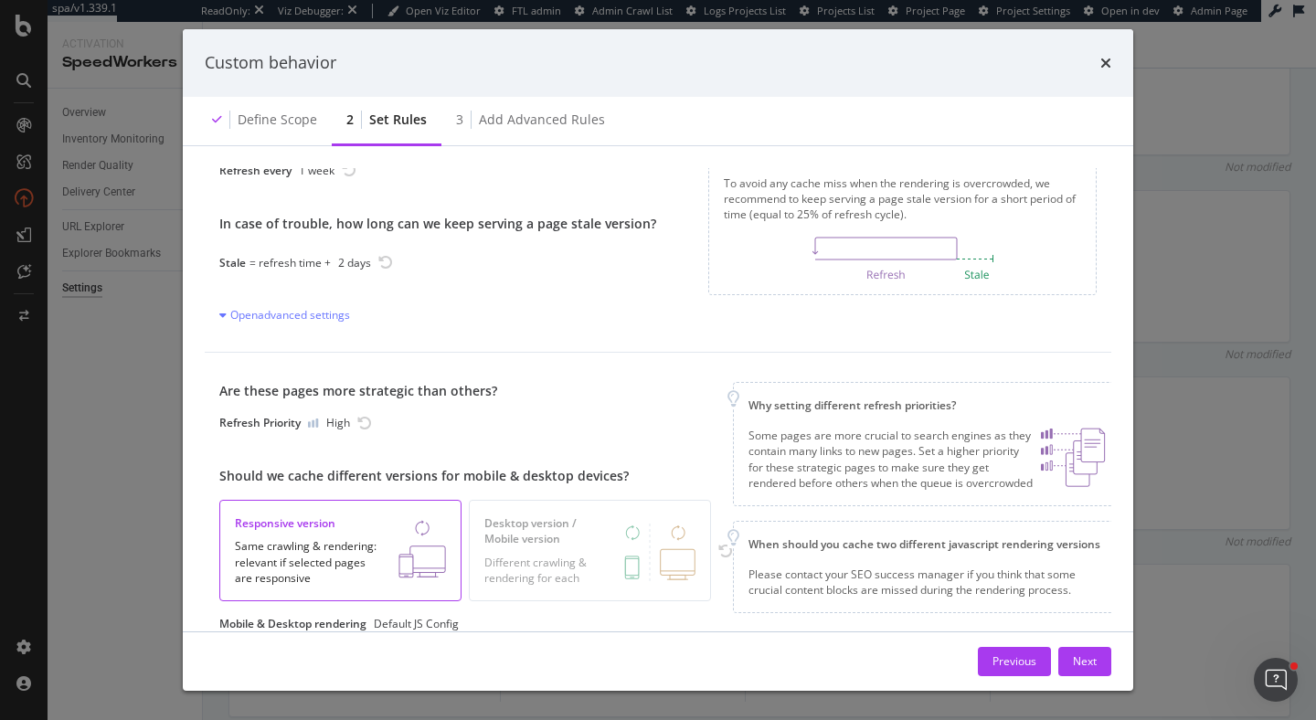
scroll to position [51, 0]
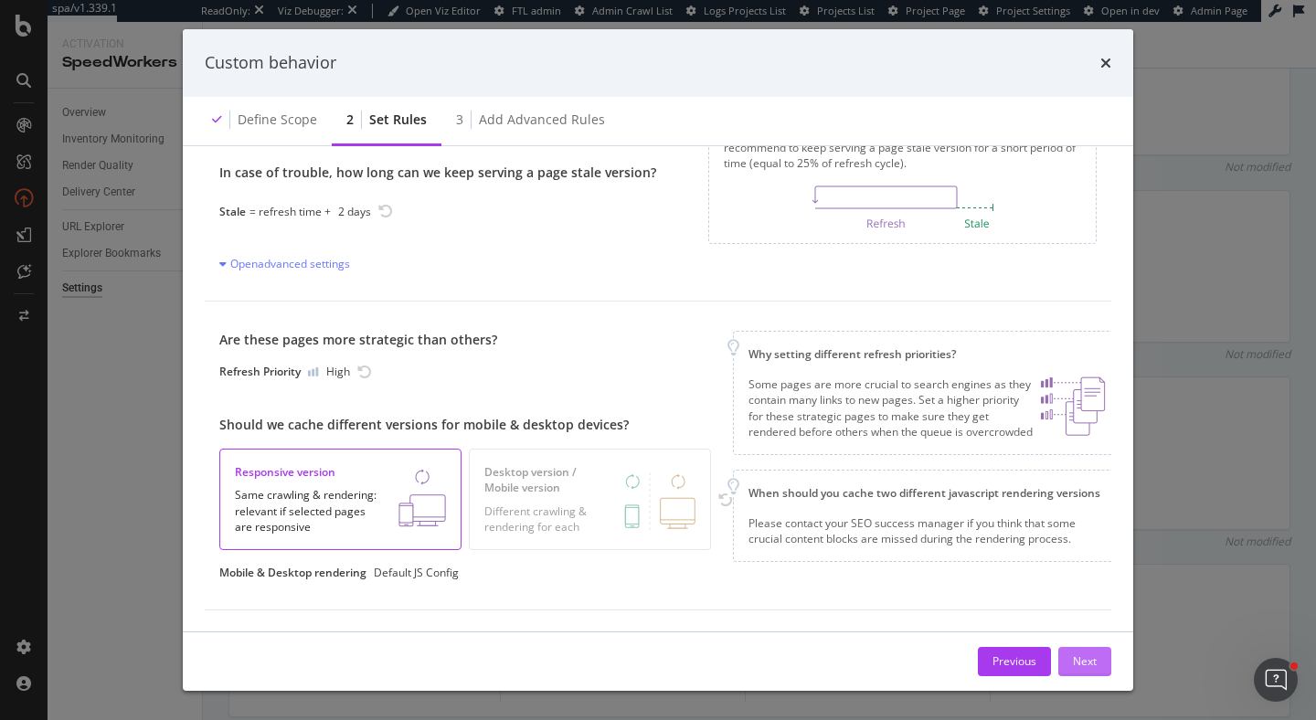
click at [1086, 655] on div "Next" at bounding box center [1085, 661] width 24 height 16
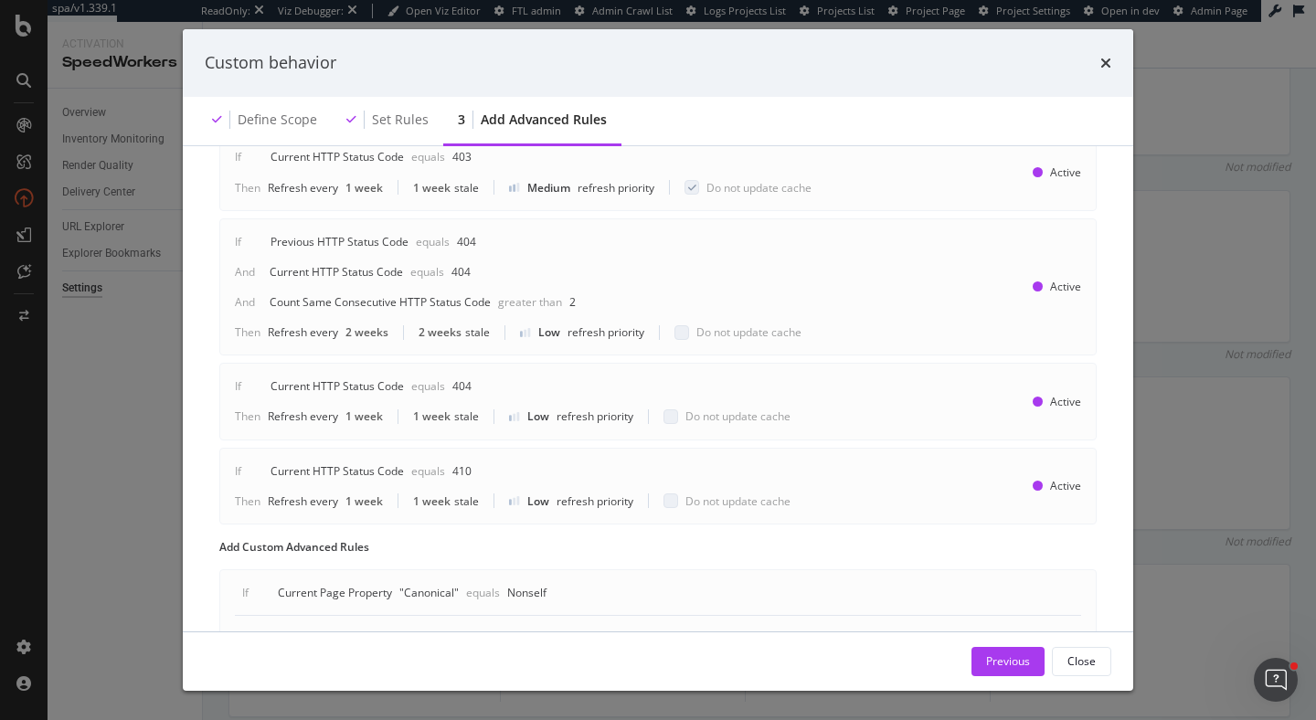
scroll to position [818, 0]
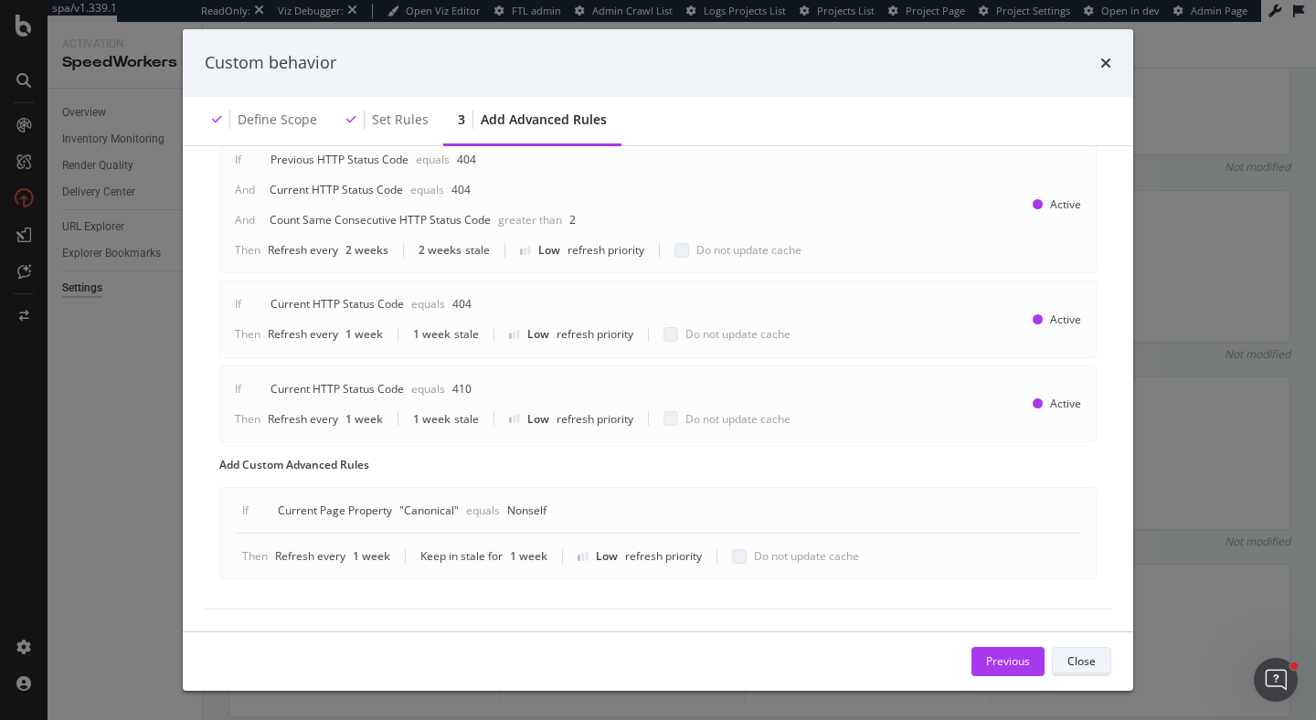
click at [1072, 659] on div "Close" at bounding box center [1081, 661] width 28 height 16
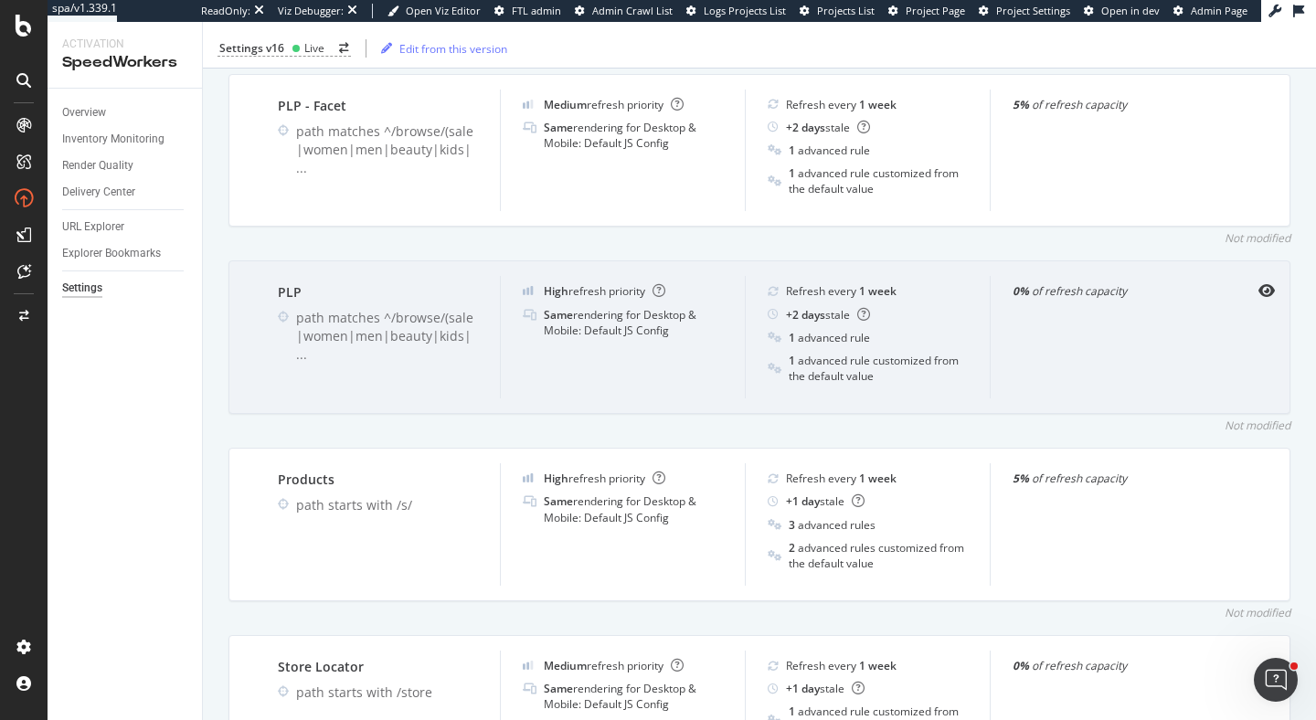
scroll to position [1264, 0]
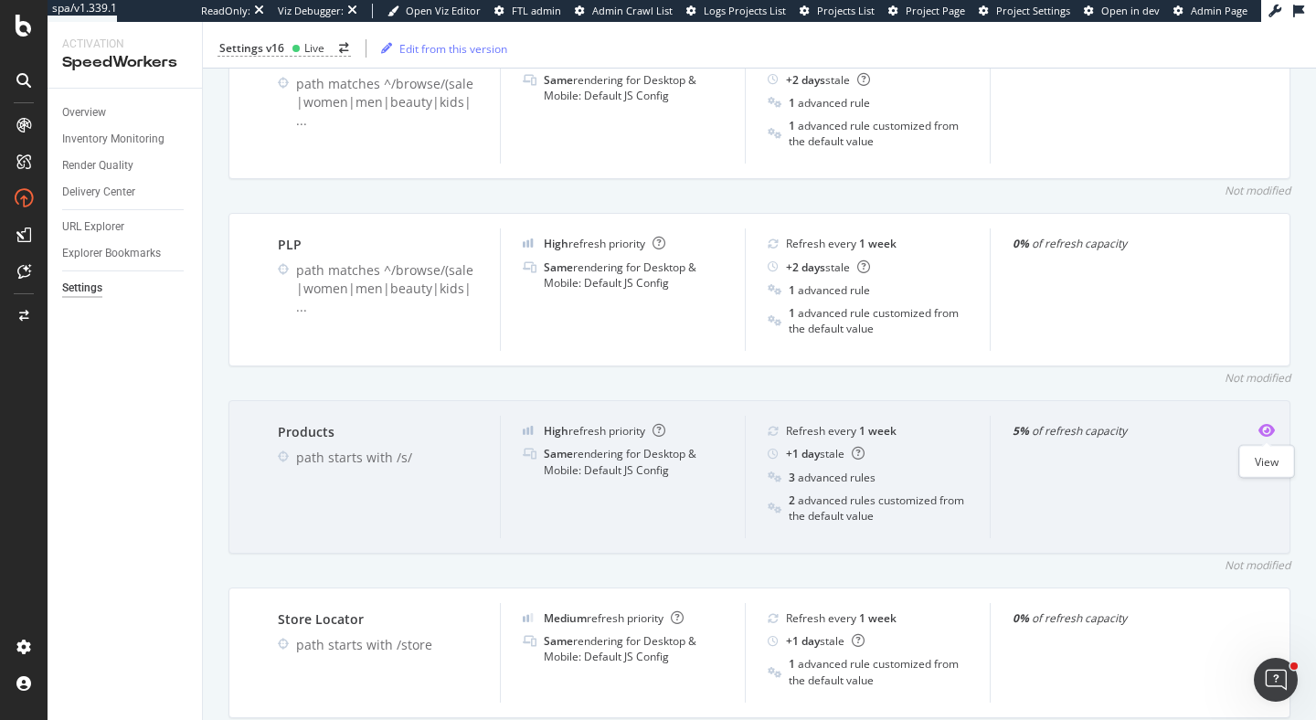
click at [1264, 429] on icon "eye" at bounding box center [1266, 430] width 16 height 15
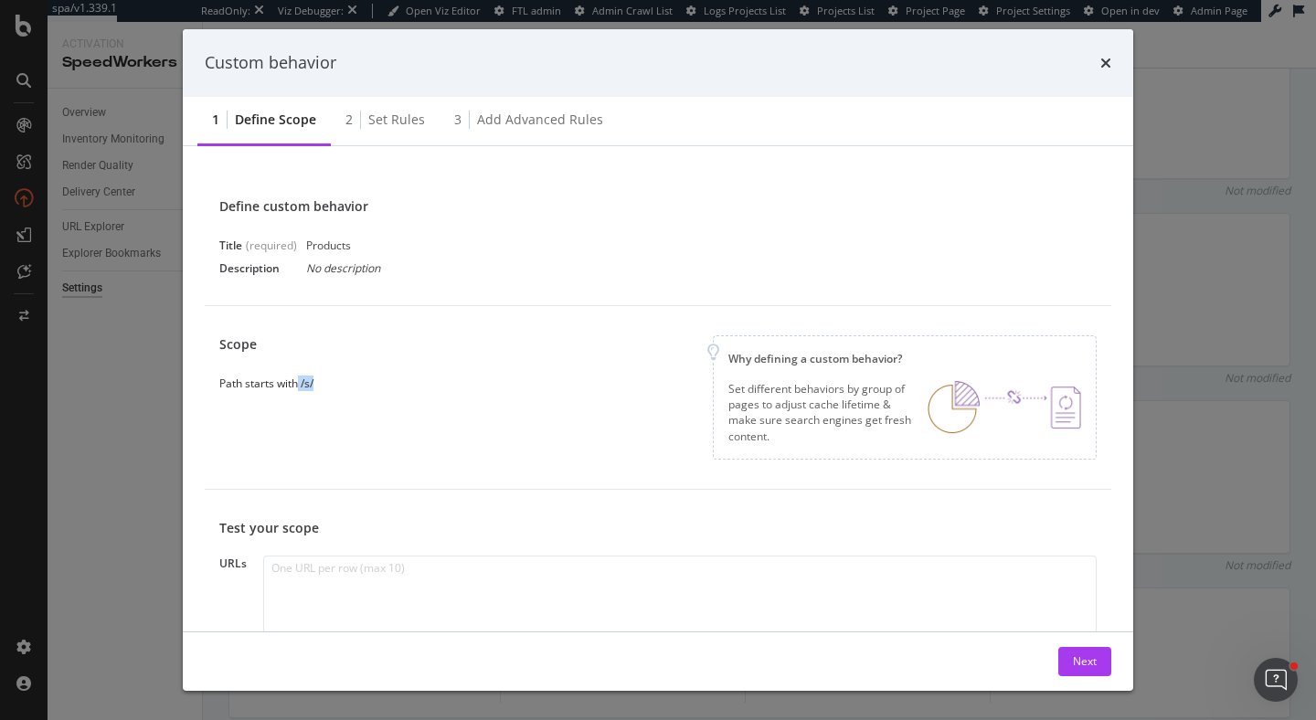
drag, startPoint x: 300, startPoint y: 384, endPoint x: 438, endPoint y: 384, distance: 138.0
click at [438, 384] on div "Scope Path starts with /s/ Why defining a custom behavior? Set different behavi…" at bounding box center [657, 397] width 877 height 124
copy div "/s/"
click at [1076, 667] on div "Next" at bounding box center [1085, 661] width 24 height 16
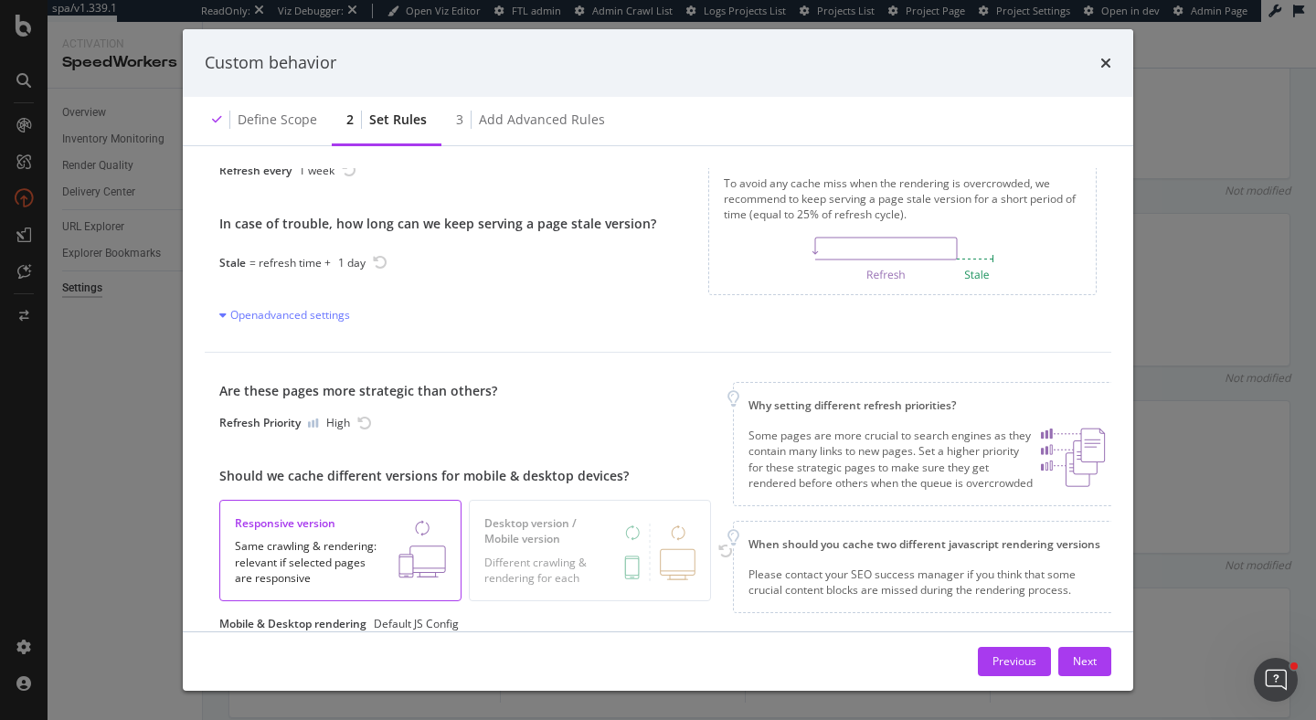
scroll to position [4, 0]
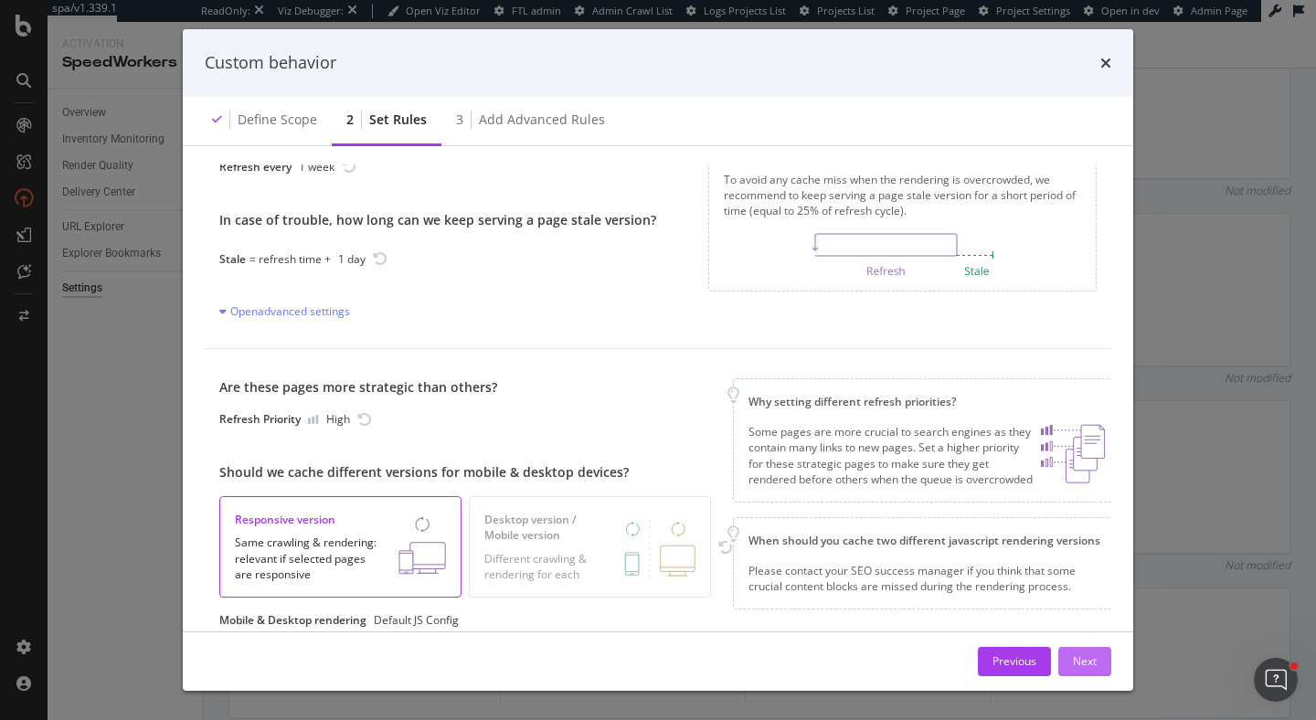
click at [1082, 652] on div "Next" at bounding box center [1085, 661] width 24 height 27
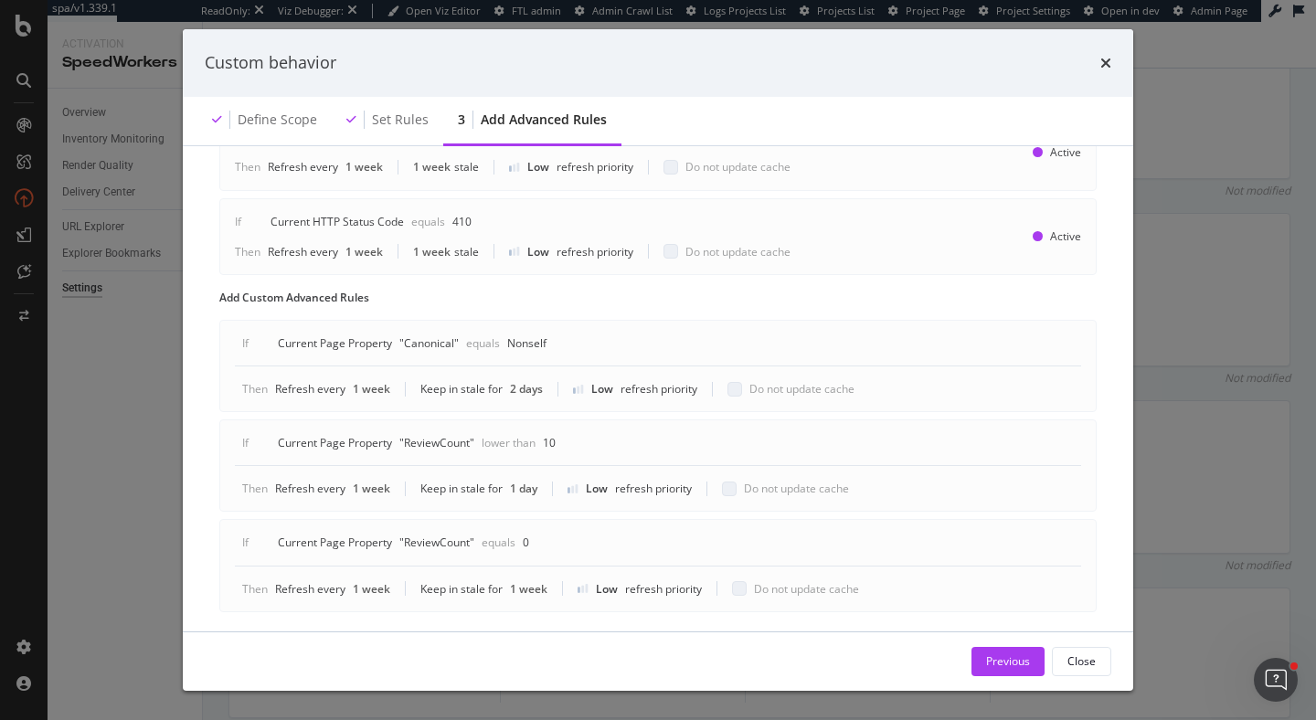
scroll to position [1017, 0]
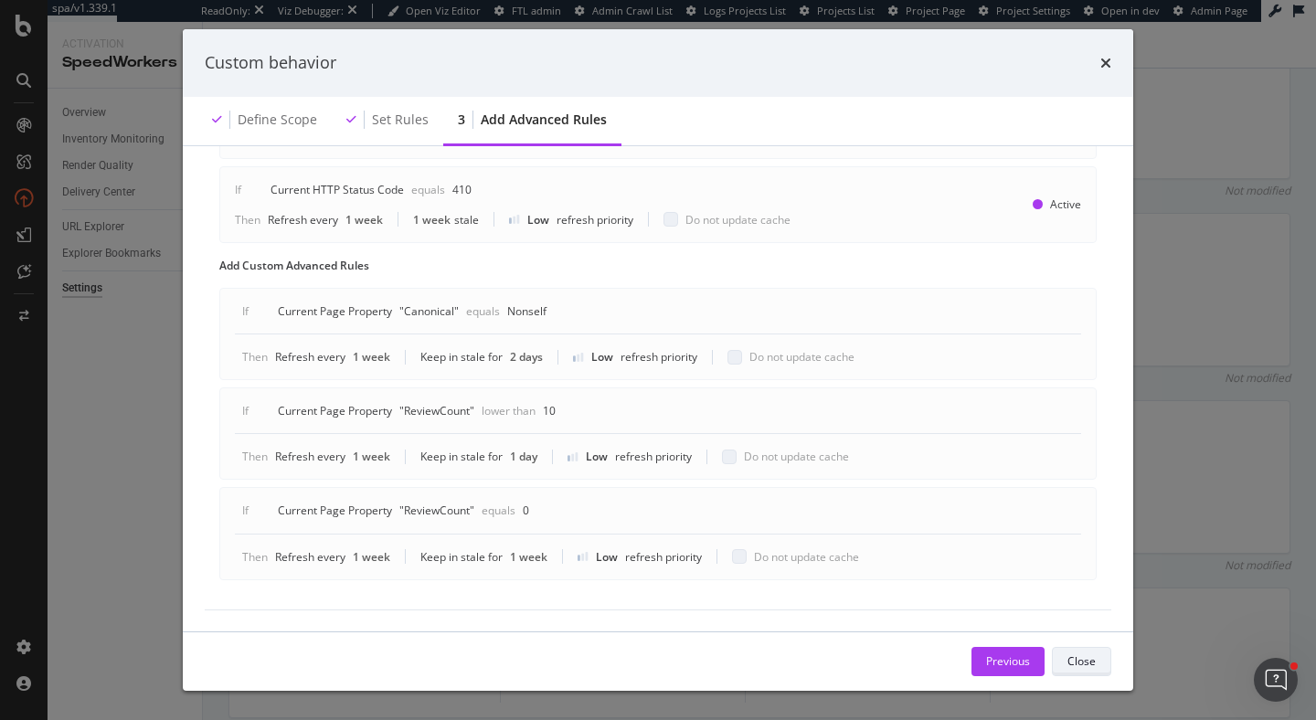
click at [1096, 662] on button "Close" at bounding box center [1081, 661] width 59 height 29
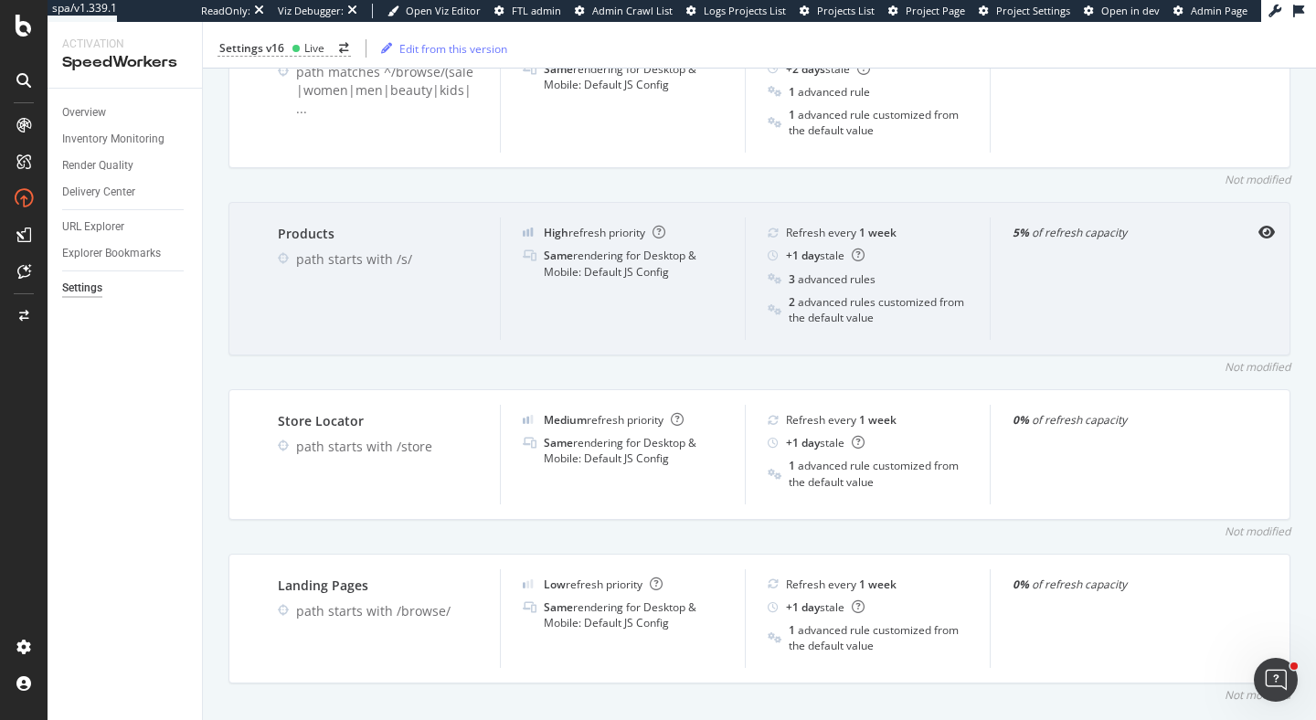
scroll to position [1498, 0]
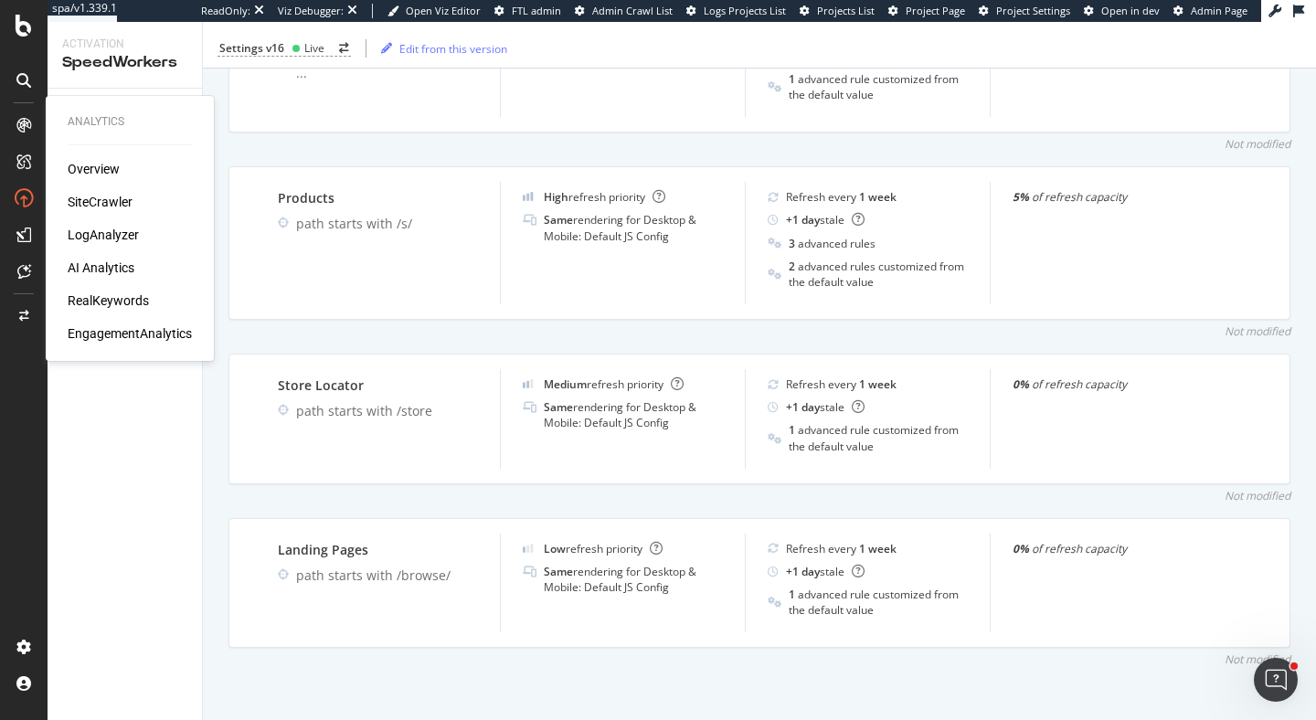
click at [113, 230] on div "LogAnalyzer" at bounding box center [103, 235] width 71 height 18
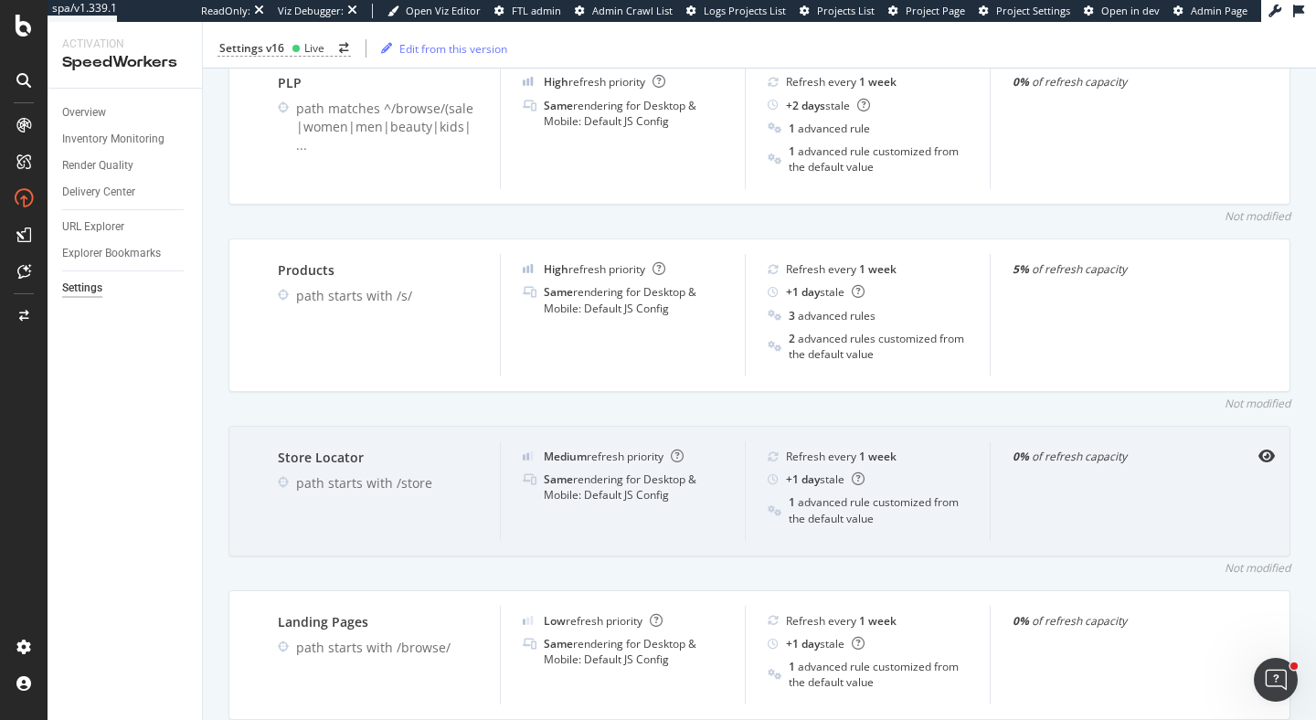
scroll to position [1509, 0]
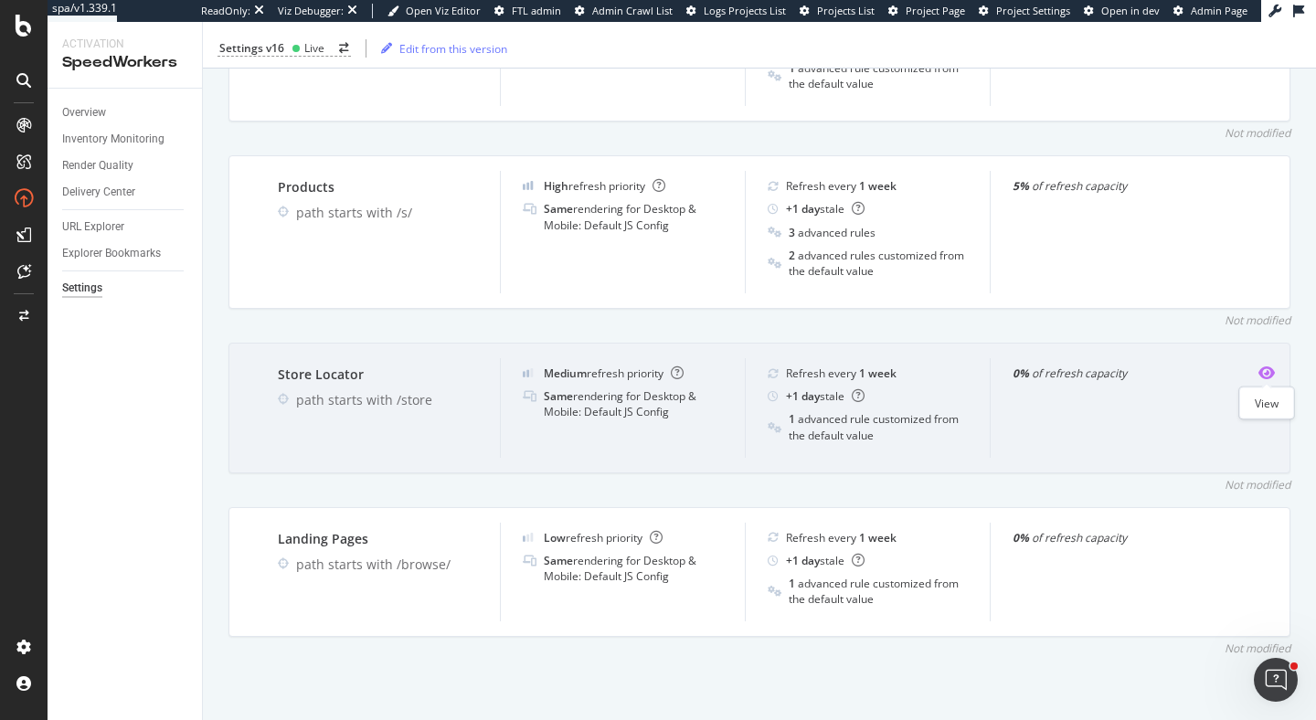
click at [1270, 369] on icon "eye" at bounding box center [1266, 372] width 16 height 15
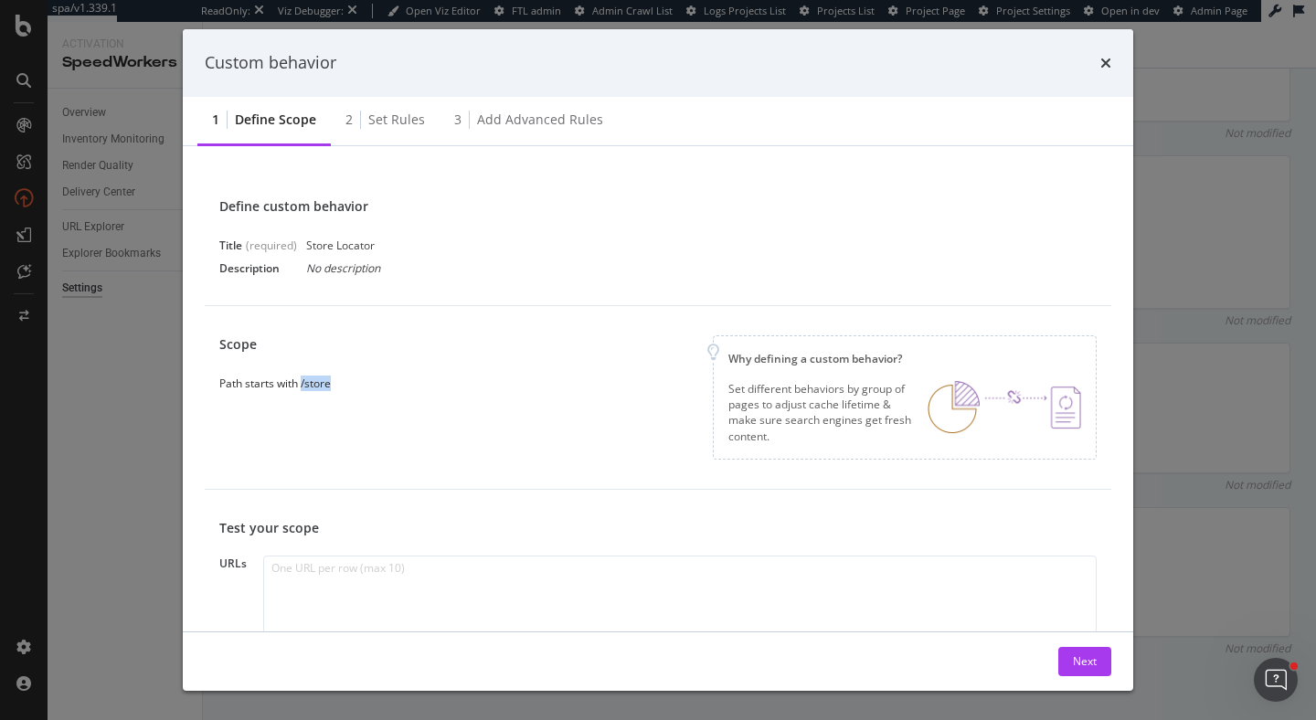
drag, startPoint x: 302, startPoint y: 381, endPoint x: 481, endPoint y: 384, distance: 179.1
click at [481, 384] on div "Scope Path starts with /store Why defining a custom behavior? Set different beh…" at bounding box center [657, 397] width 877 height 124
copy div "/store"
click at [1086, 669] on div "Next" at bounding box center [1085, 661] width 24 height 27
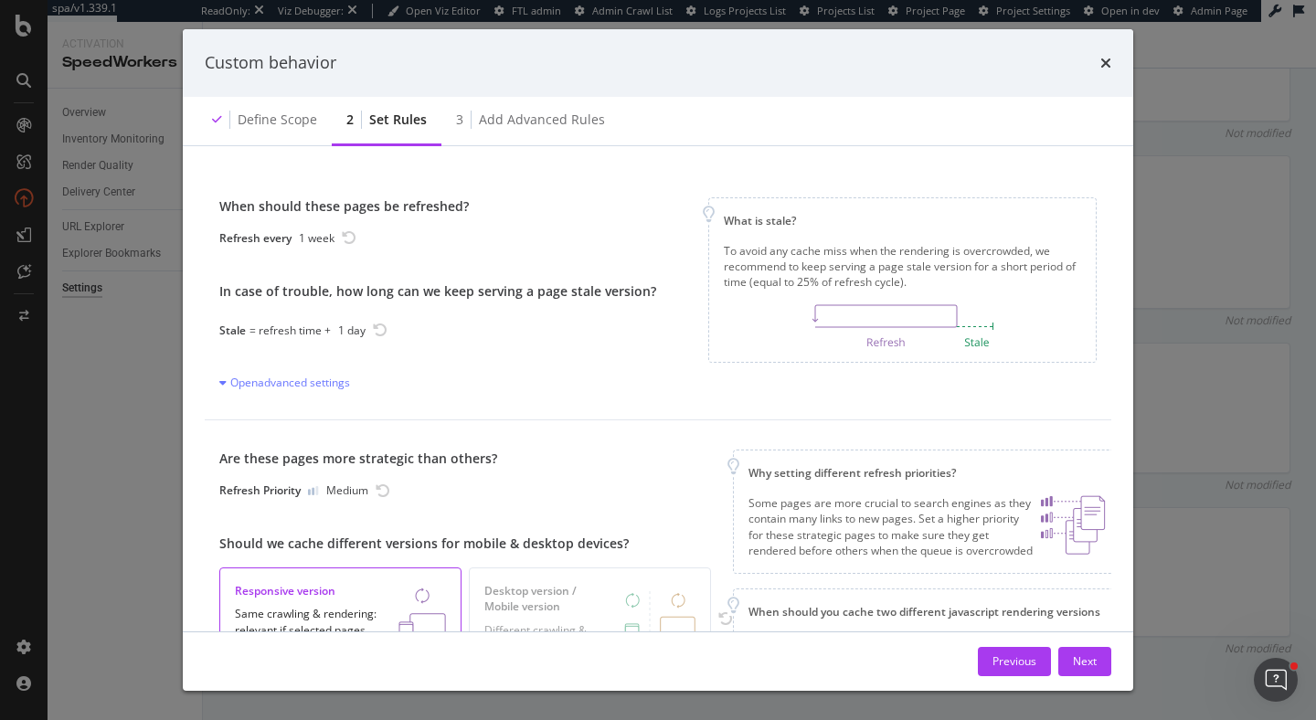
scroll to position [68, 0]
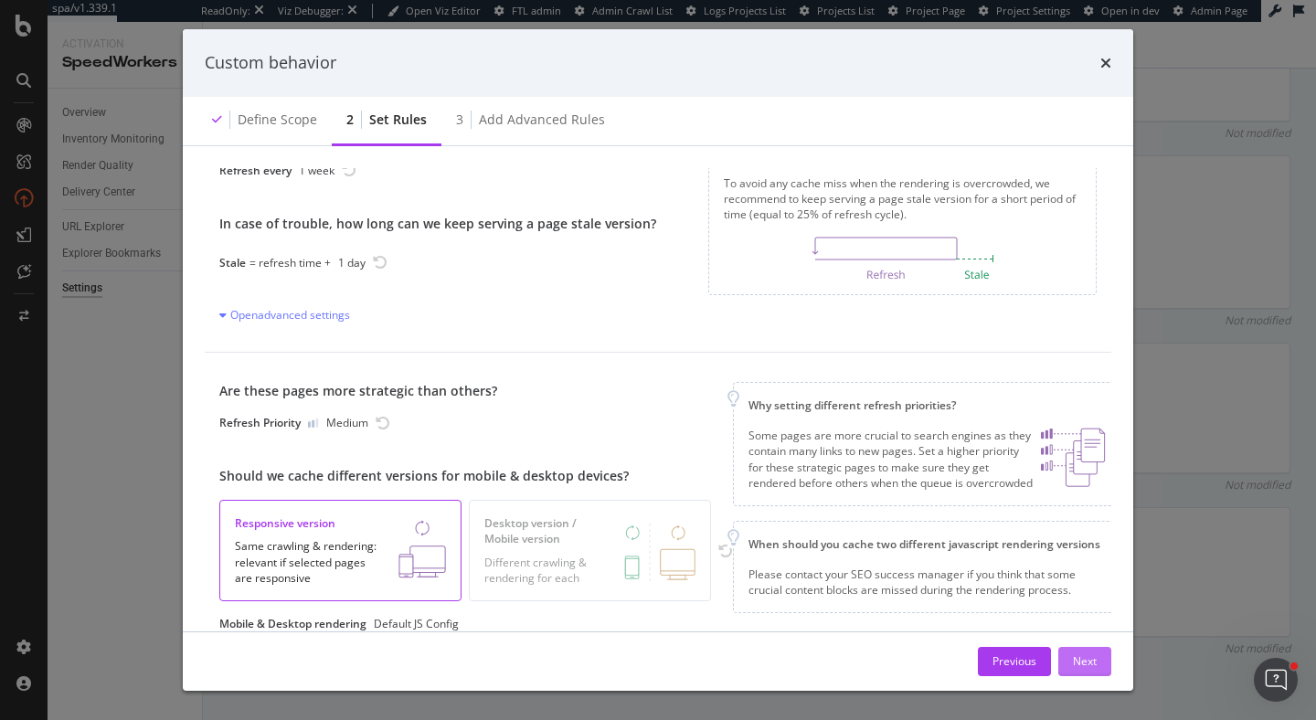
click at [1092, 658] on div "Next" at bounding box center [1085, 661] width 24 height 16
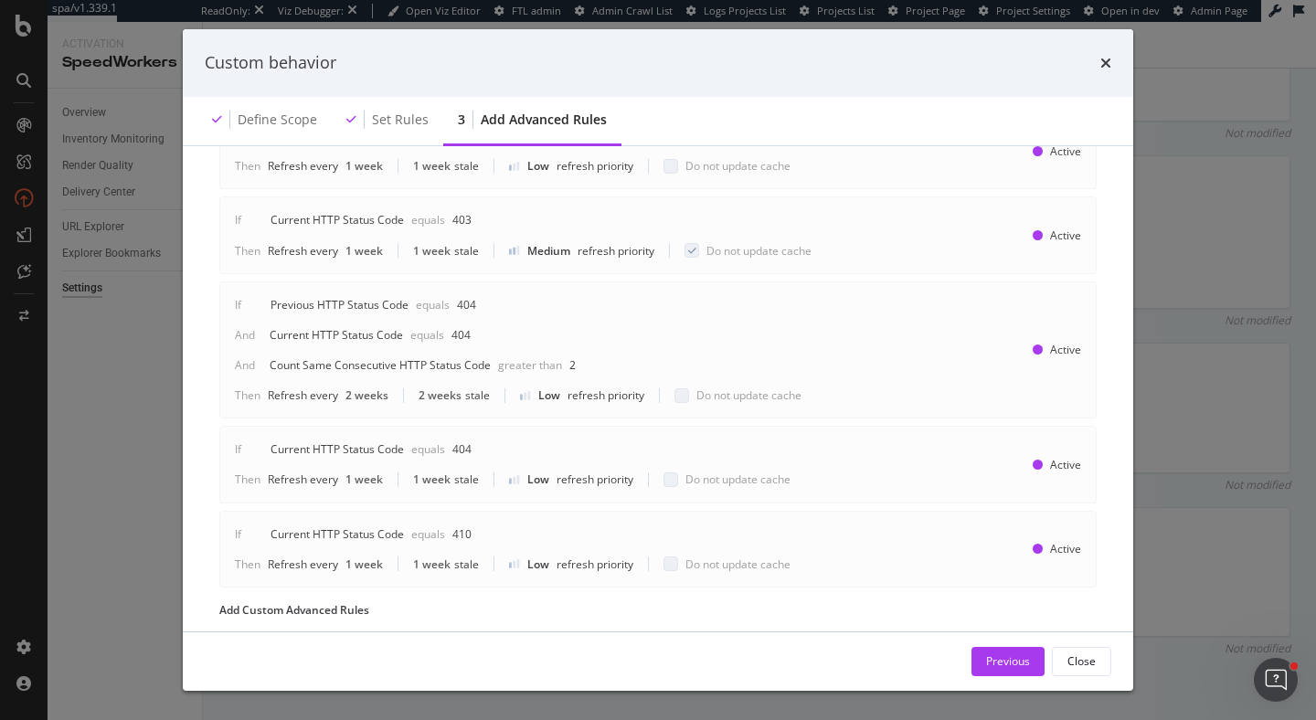
scroll to position [748, 0]
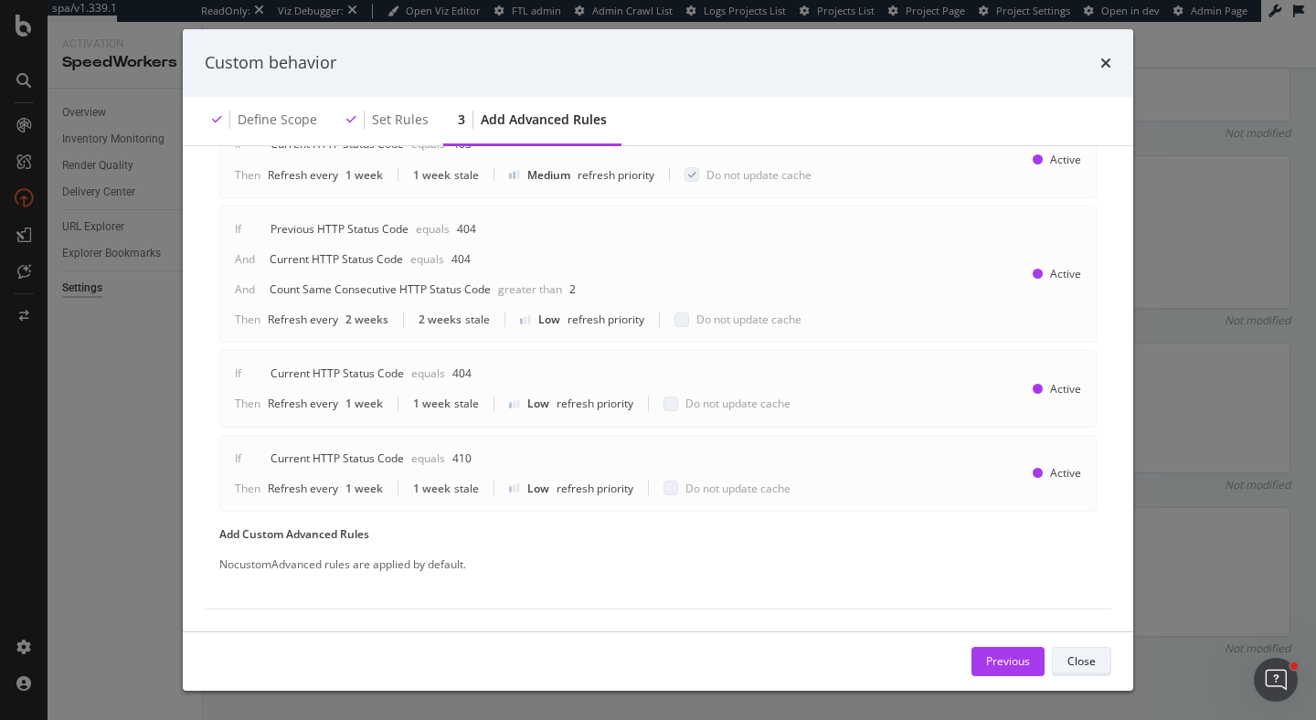
click at [1078, 661] on div "Close" at bounding box center [1081, 661] width 28 height 16
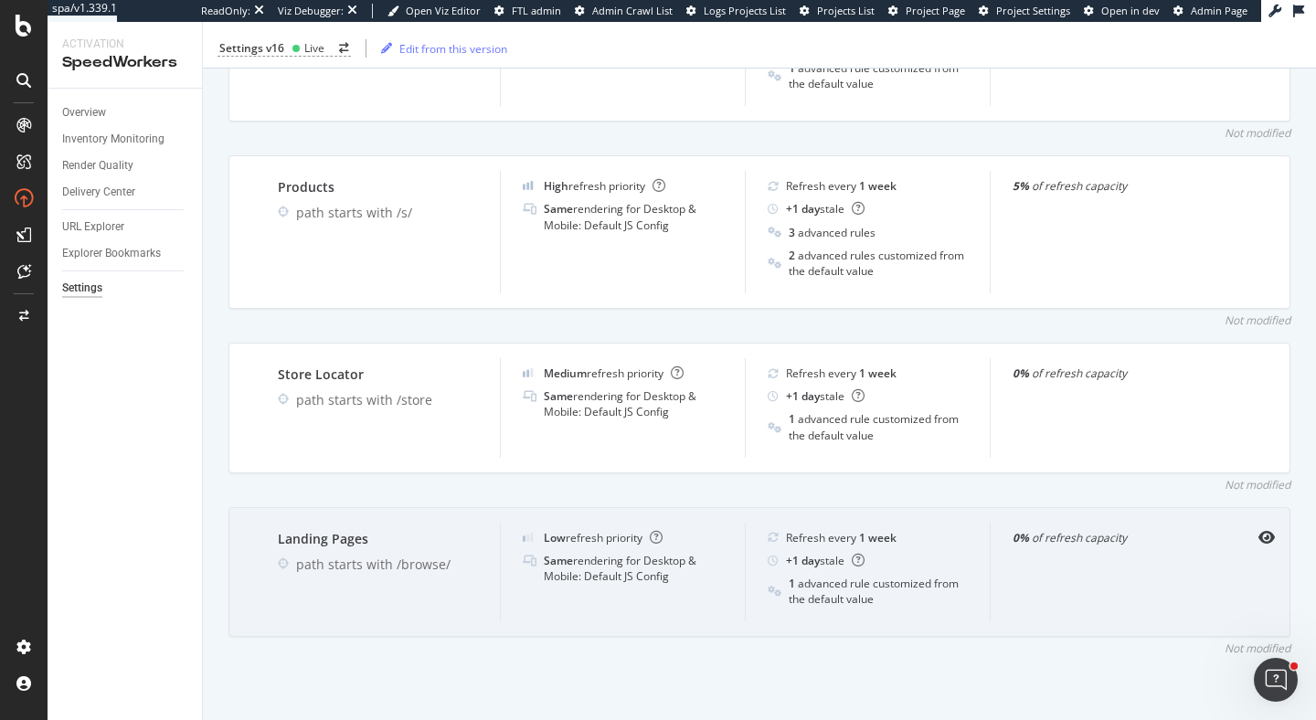
click at [1256, 536] on div at bounding box center [1254, 537] width 40 height 15
click at [1267, 540] on icon "eye" at bounding box center [1266, 537] width 16 height 15
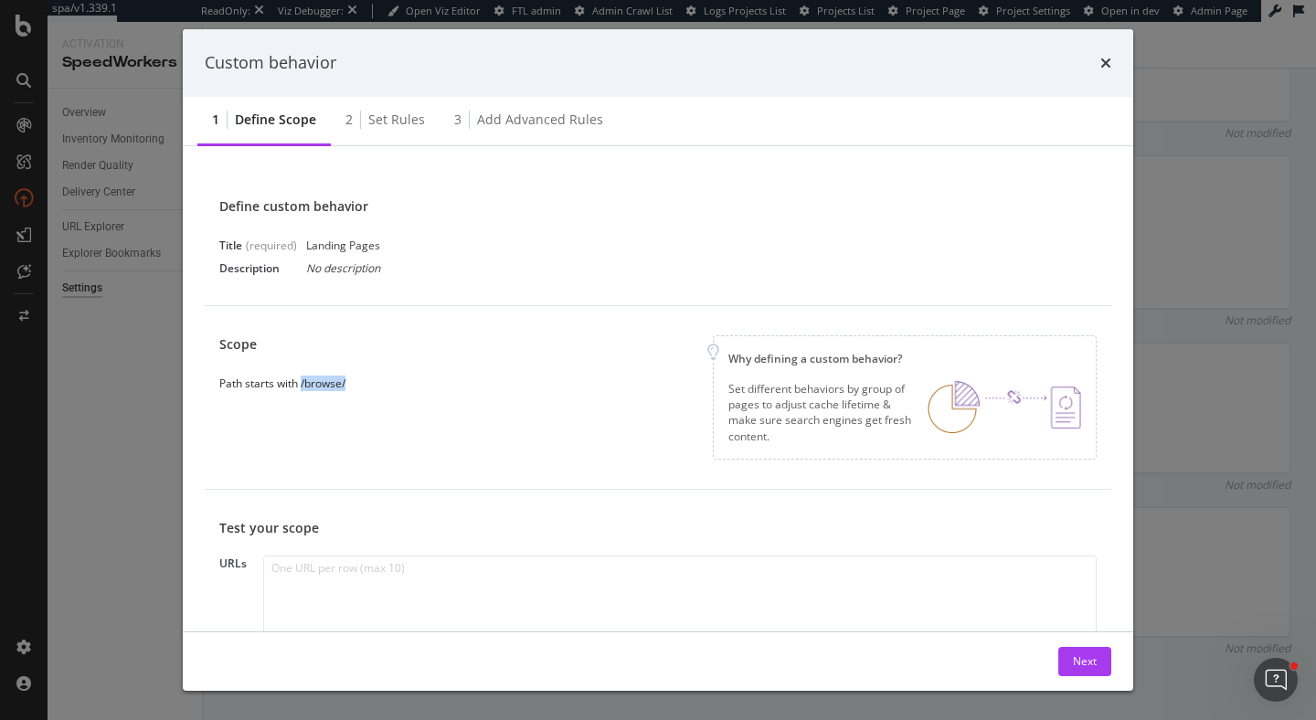
drag, startPoint x: 301, startPoint y: 386, endPoint x: 450, endPoint y: 387, distance: 149.9
click at [450, 386] on div "Scope Path starts with /browse/ Why defining a custom behavior? Set different b…" at bounding box center [657, 397] width 877 height 124
copy div "/browse/"
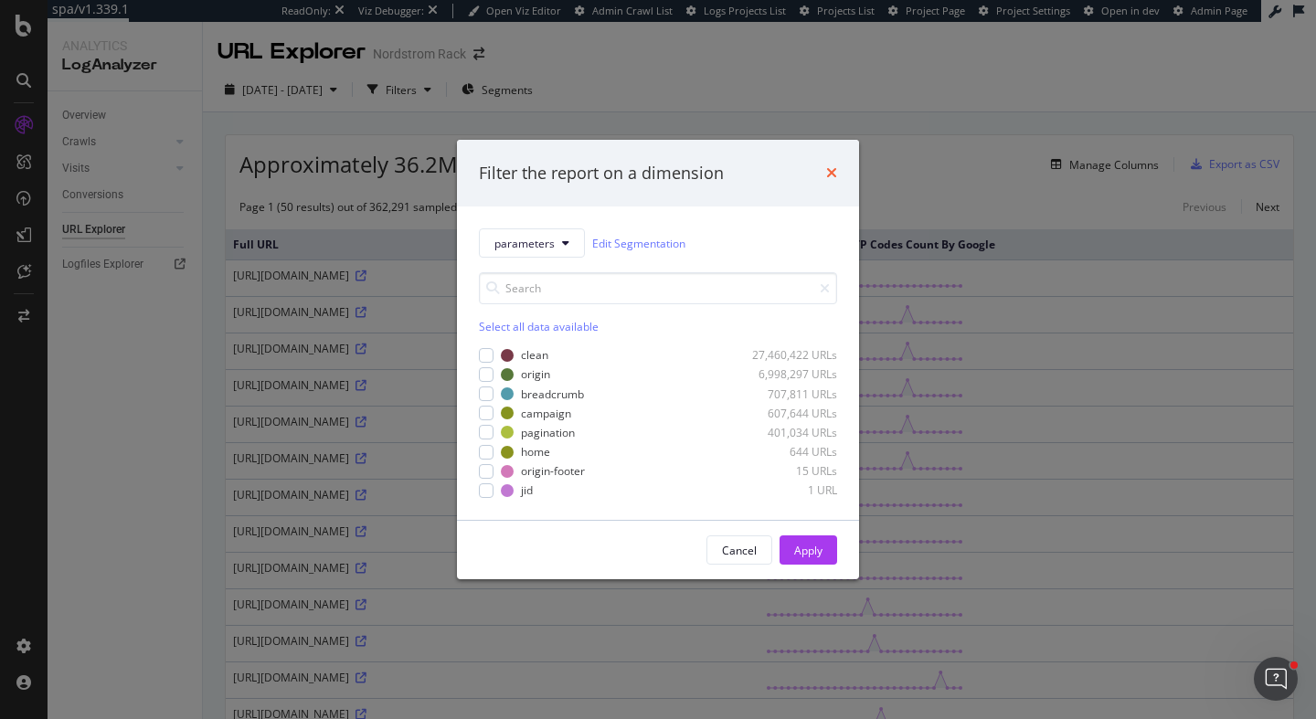
click at [832, 170] on icon "times" at bounding box center [831, 172] width 11 height 15
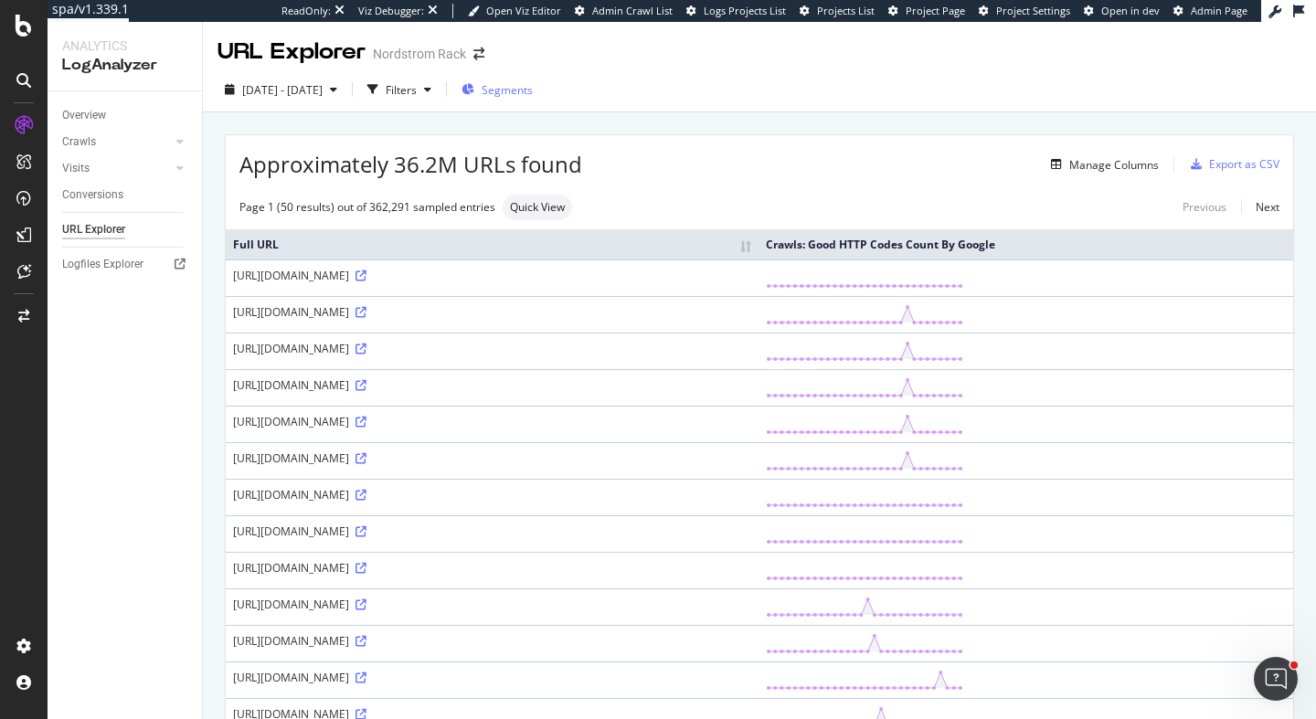
click at [533, 82] on span "Segments" at bounding box center [507, 90] width 51 height 16
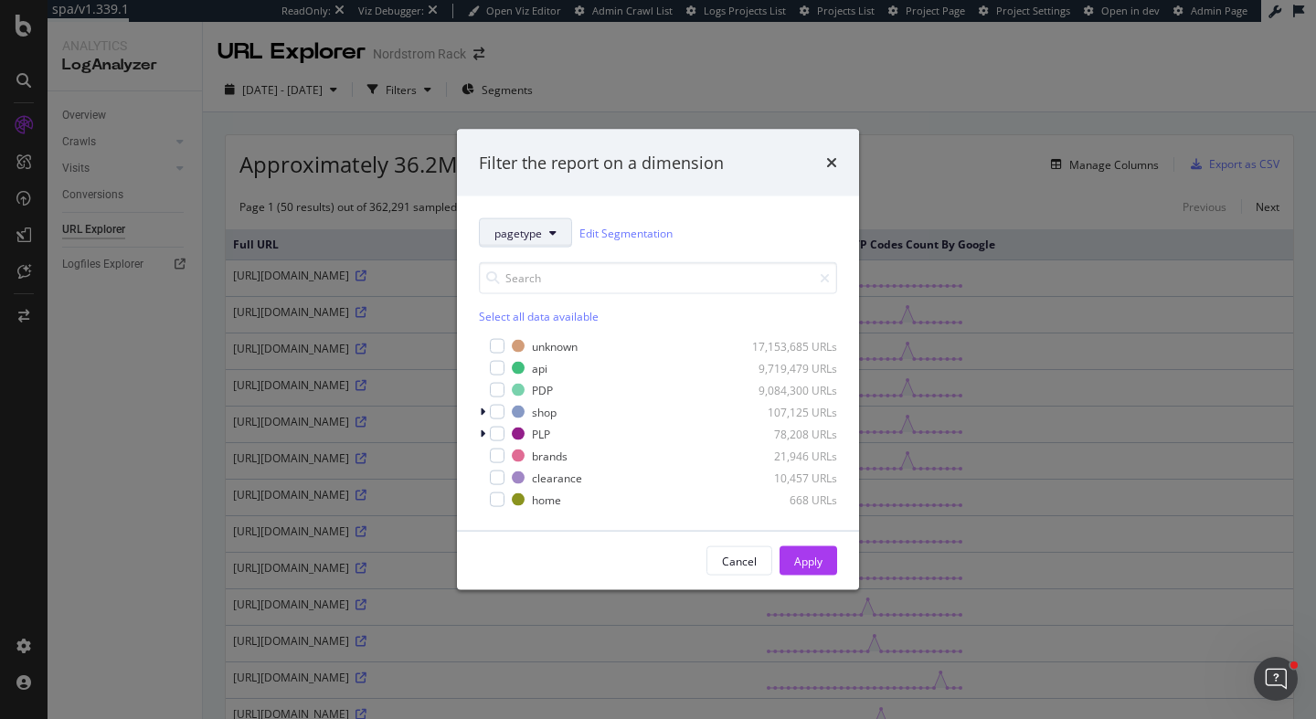
click at [539, 225] on span "pagetype" at bounding box center [518, 233] width 48 height 16
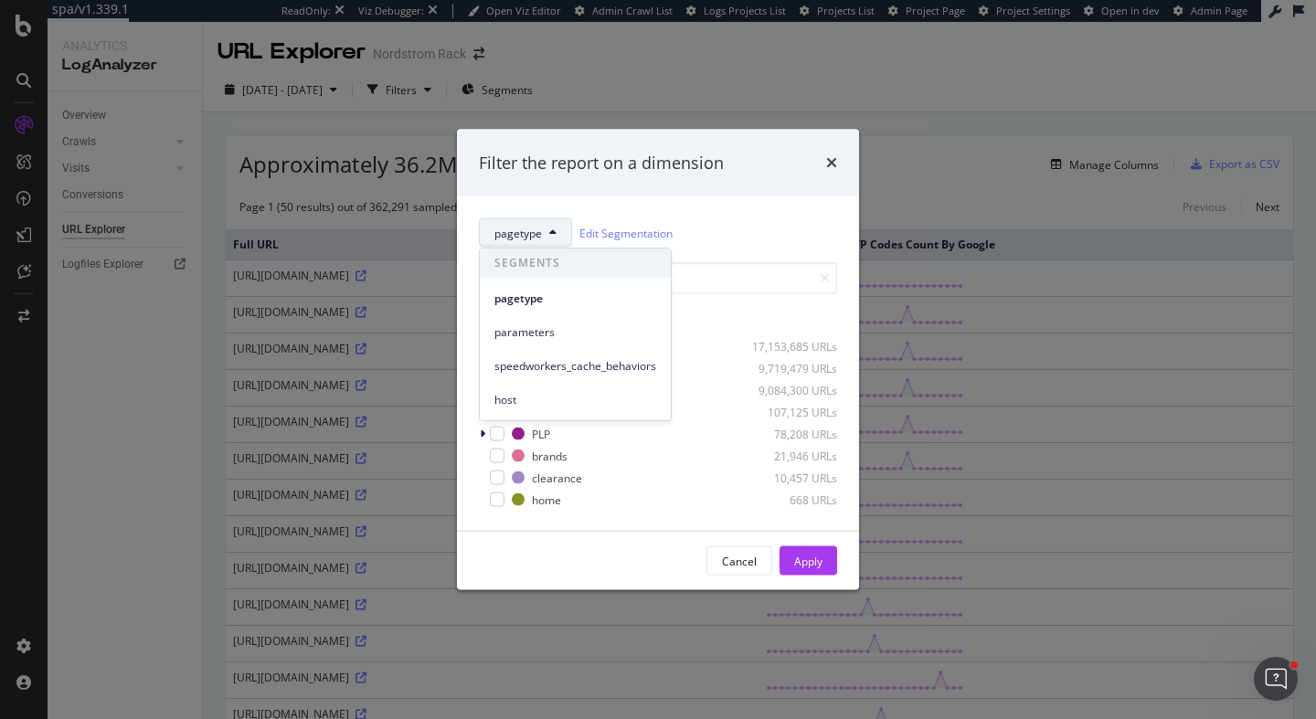
click at [539, 225] on span "pagetype" at bounding box center [518, 233] width 48 height 16
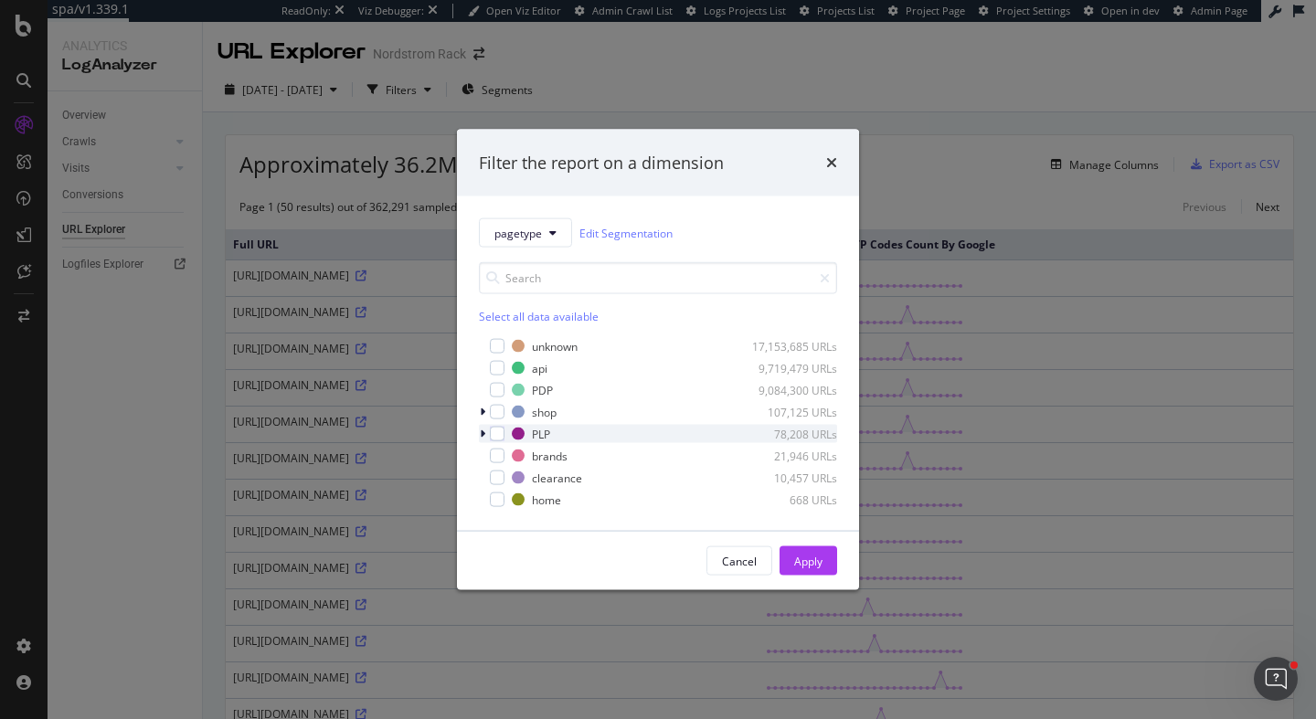
click at [482, 431] on icon "modal" at bounding box center [482, 434] width 5 height 11
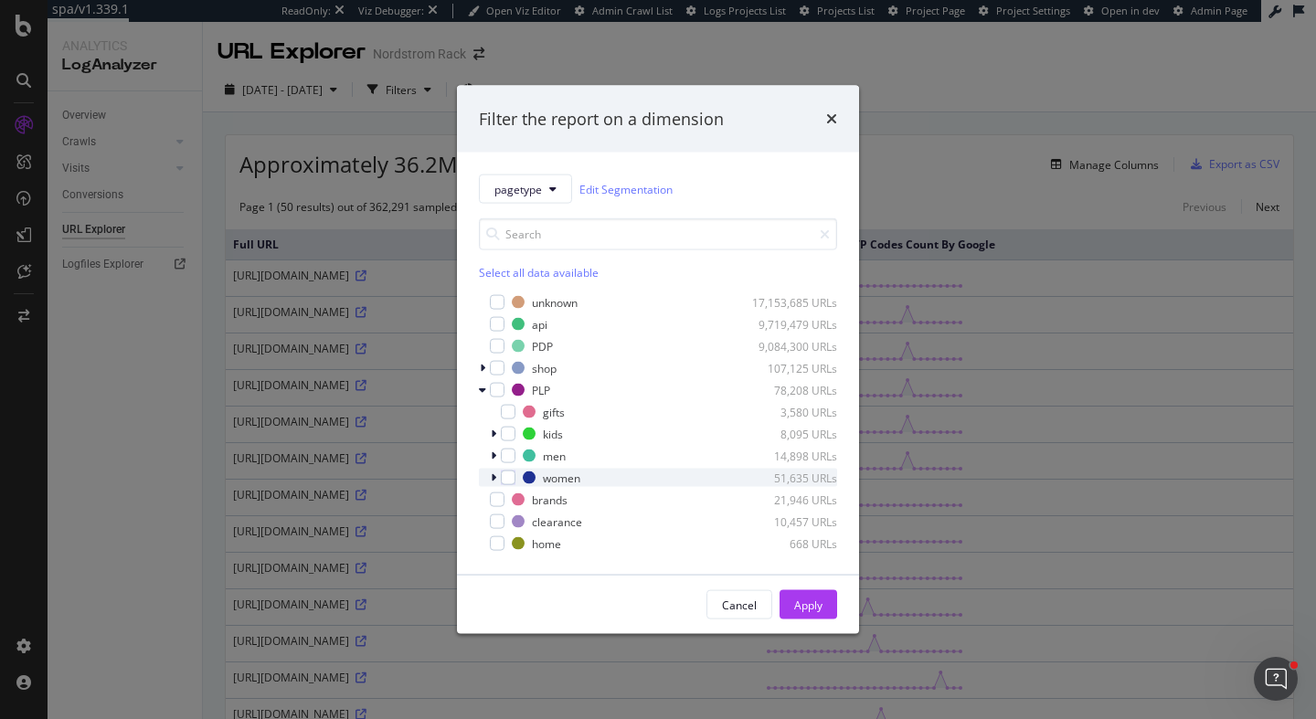
click at [493, 473] on icon "modal" at bounding box center [493, 477] width 5 height 11
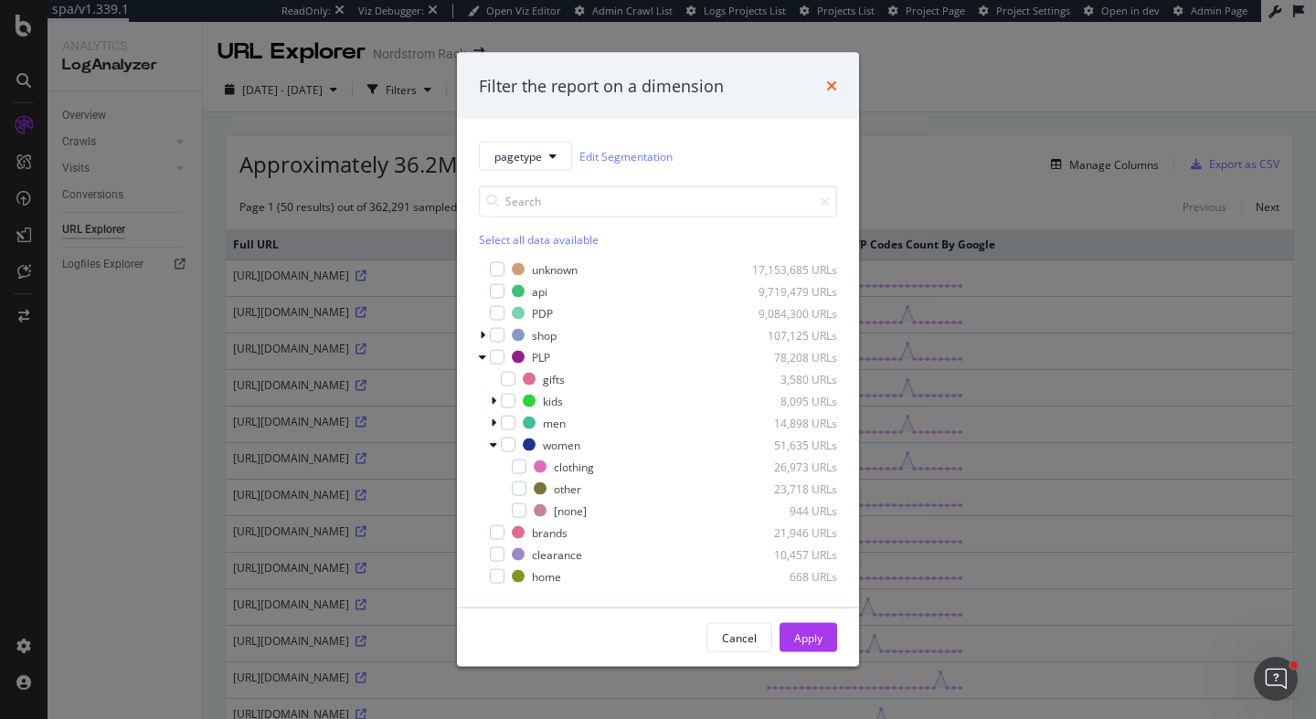
click at [827, 90] on icon "times" at bounding box center [831, 86] width 11 height 15
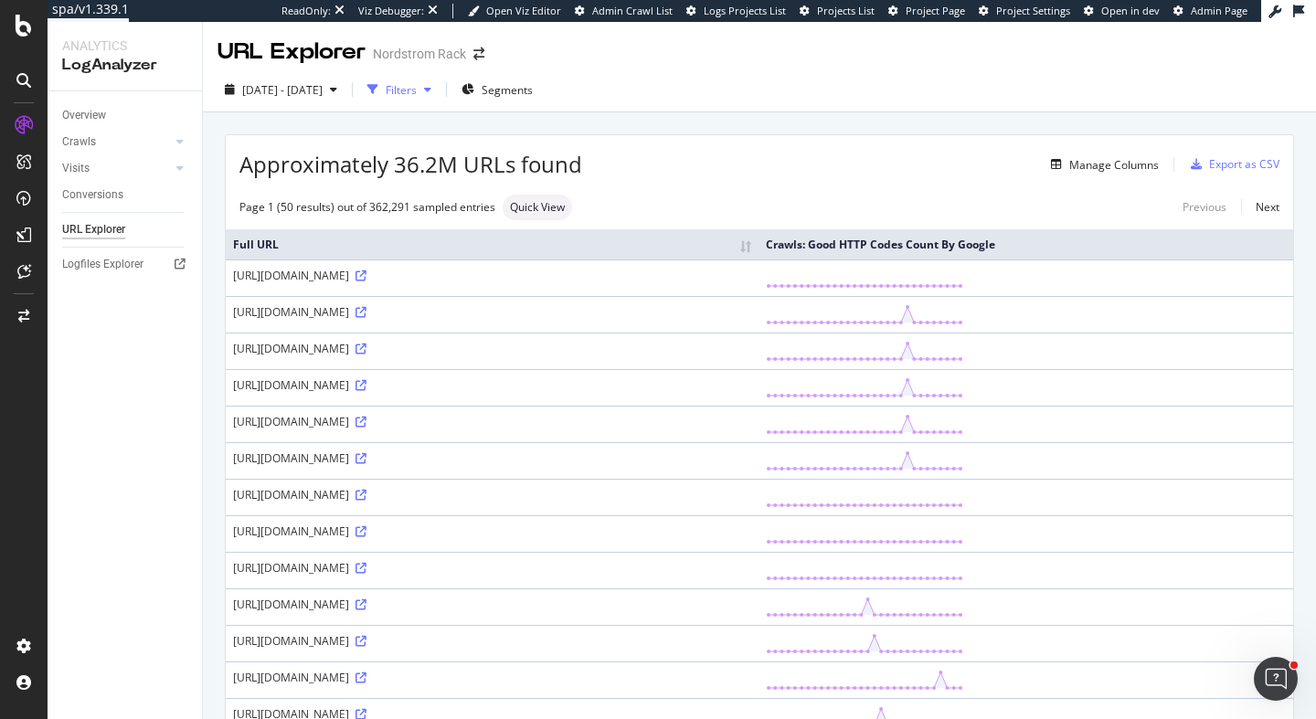
click at [417, 90] on div "Filters" at bounding box center [401, 90] width 31 height 16
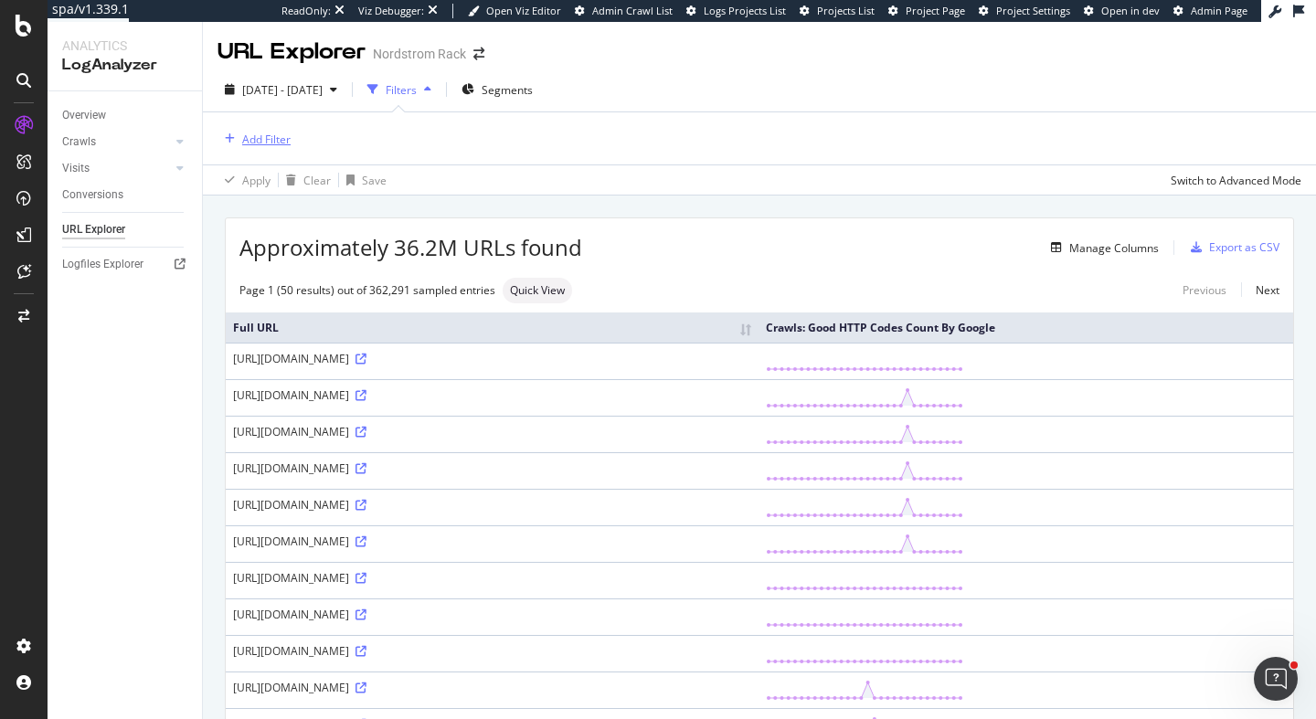
click at [269, 142] on div "Add Filter" at bounding box center [266, 140] width 48 height 16
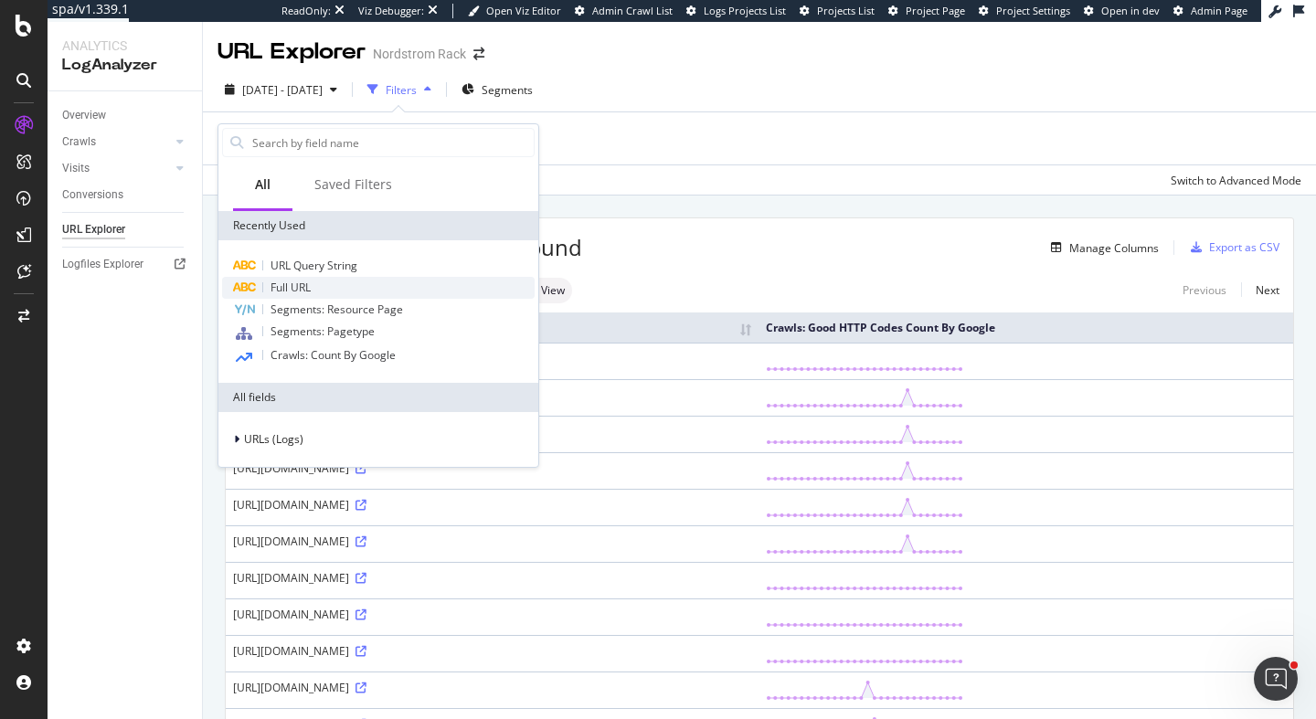
click at [294, 282] on span "Full URL" at bounding box center [290, 288] width 40 height 16
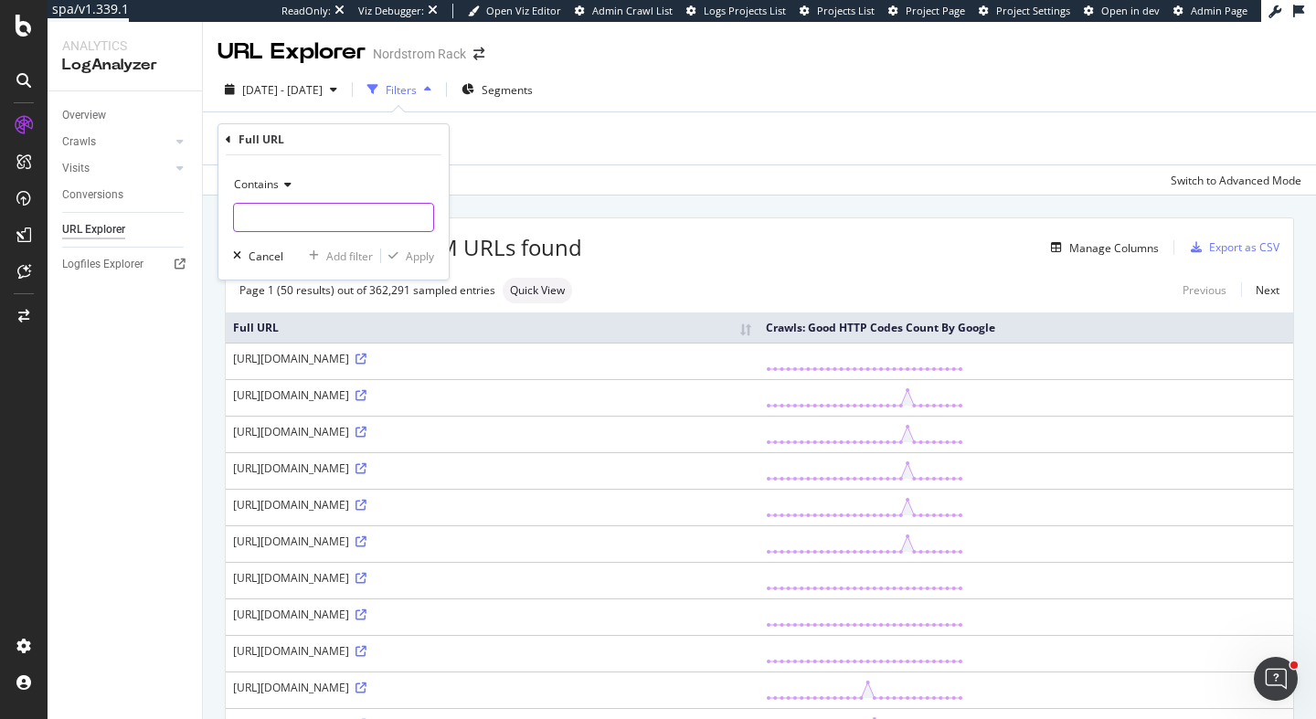
click at [302, 212] on input "text" at bounding box center [333, 217] width 199 height 29
paste input "/s/"
type input "/s/"
click at [408, 258] on div "Apply" at bounding box center [420, 257] width 28 height 16
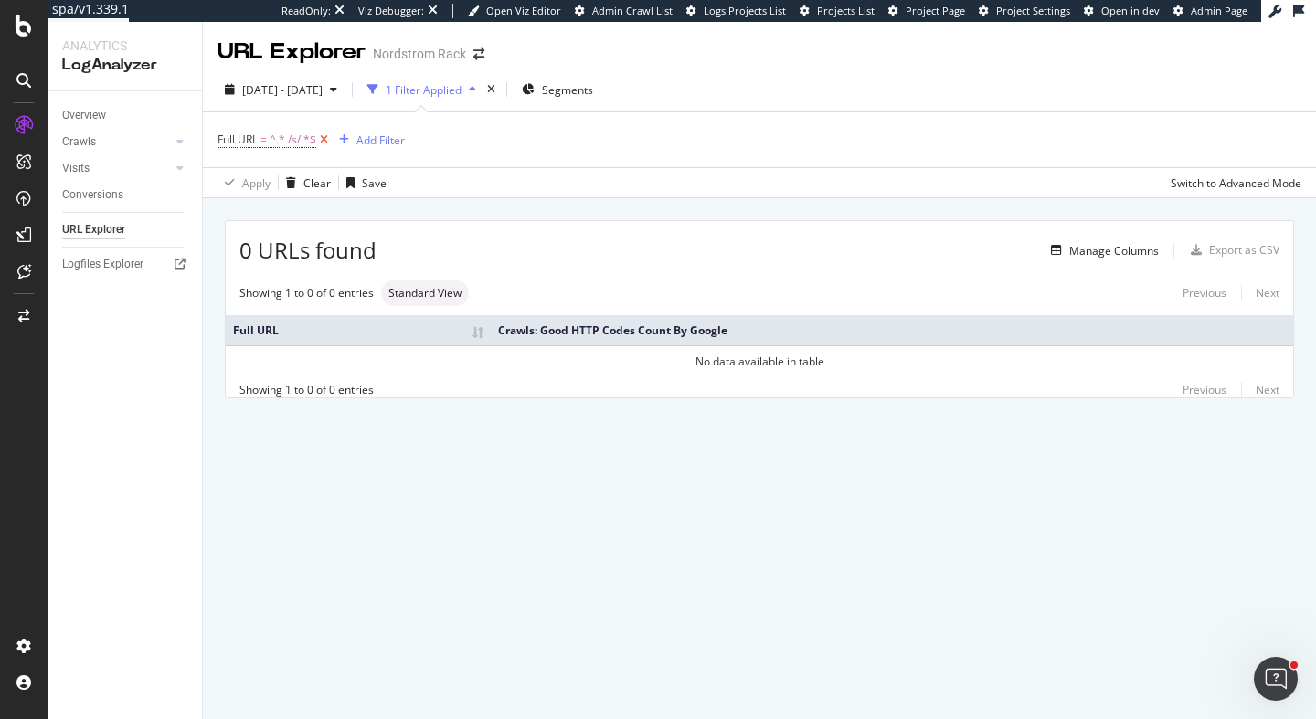
click at [328, 139] on icon at bounding box center [324, 140] width 16 height 18
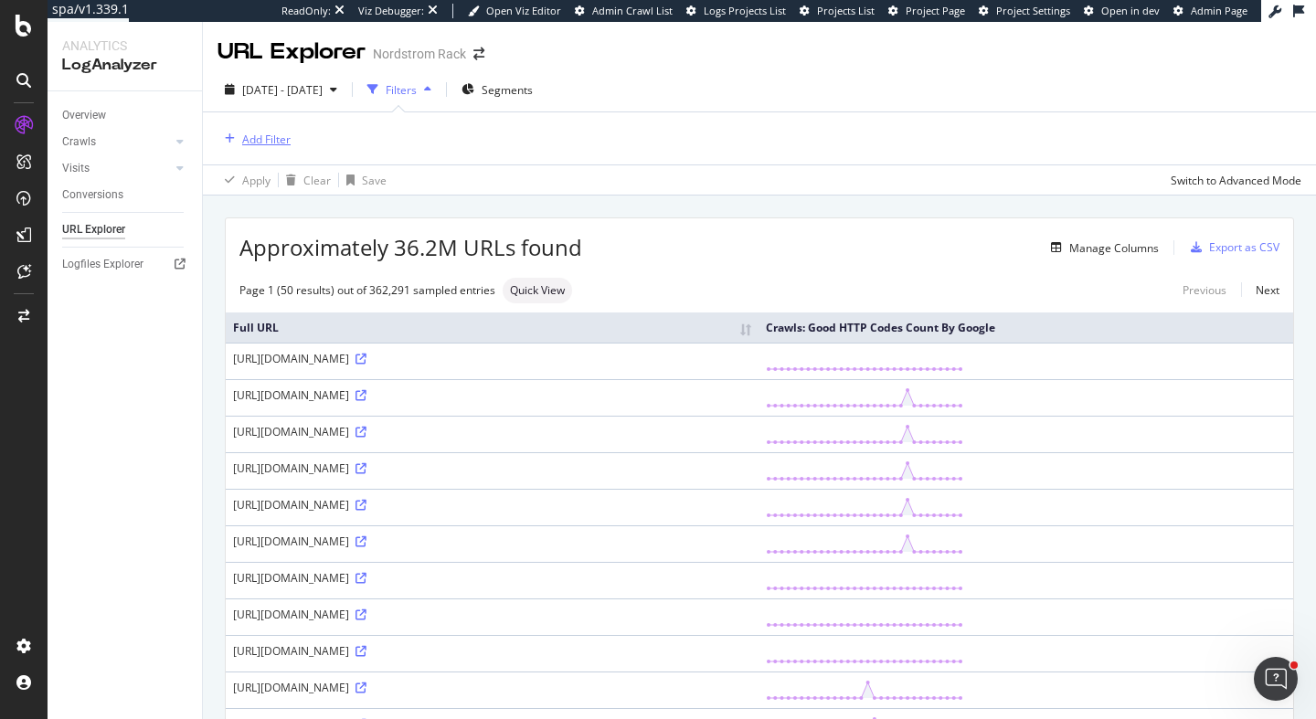
click at [285, 133] on div "Add Filter" at bounding box center [266, 140] width 48 height 16
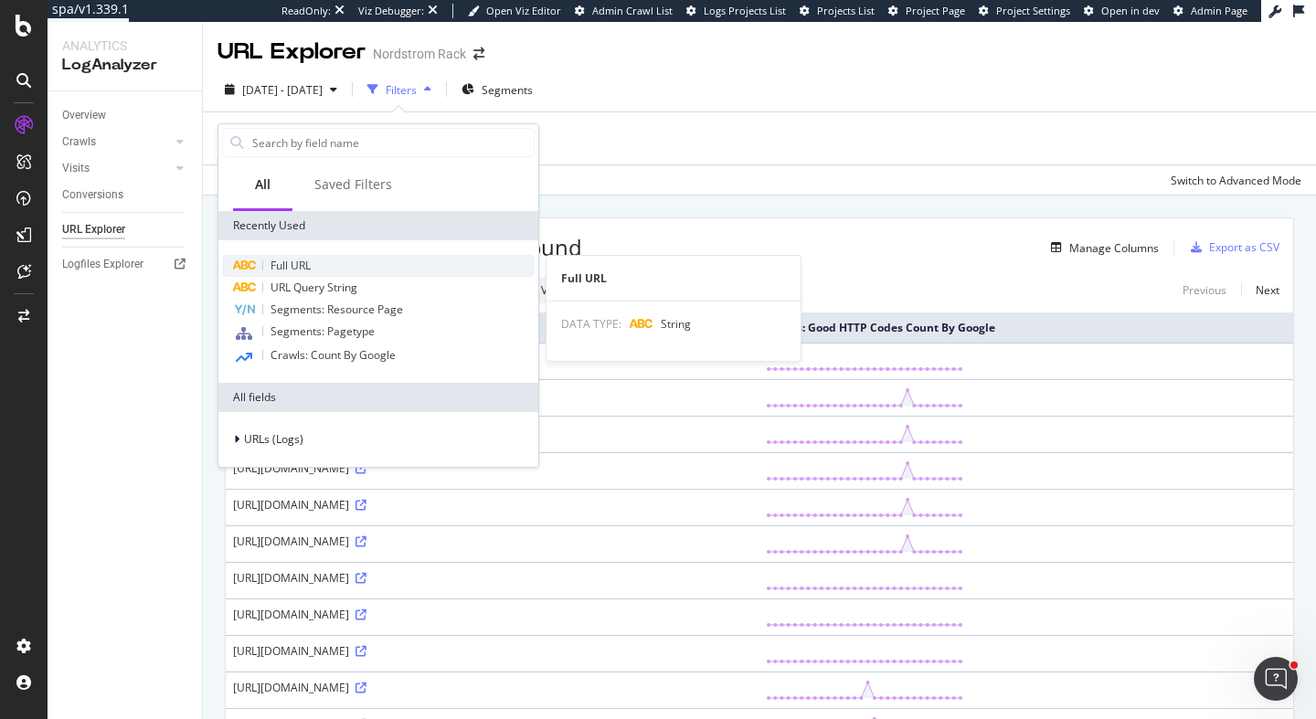
click at [291, 258] on span "Full URL" at bounding box center [290, 266] width 40 height 16
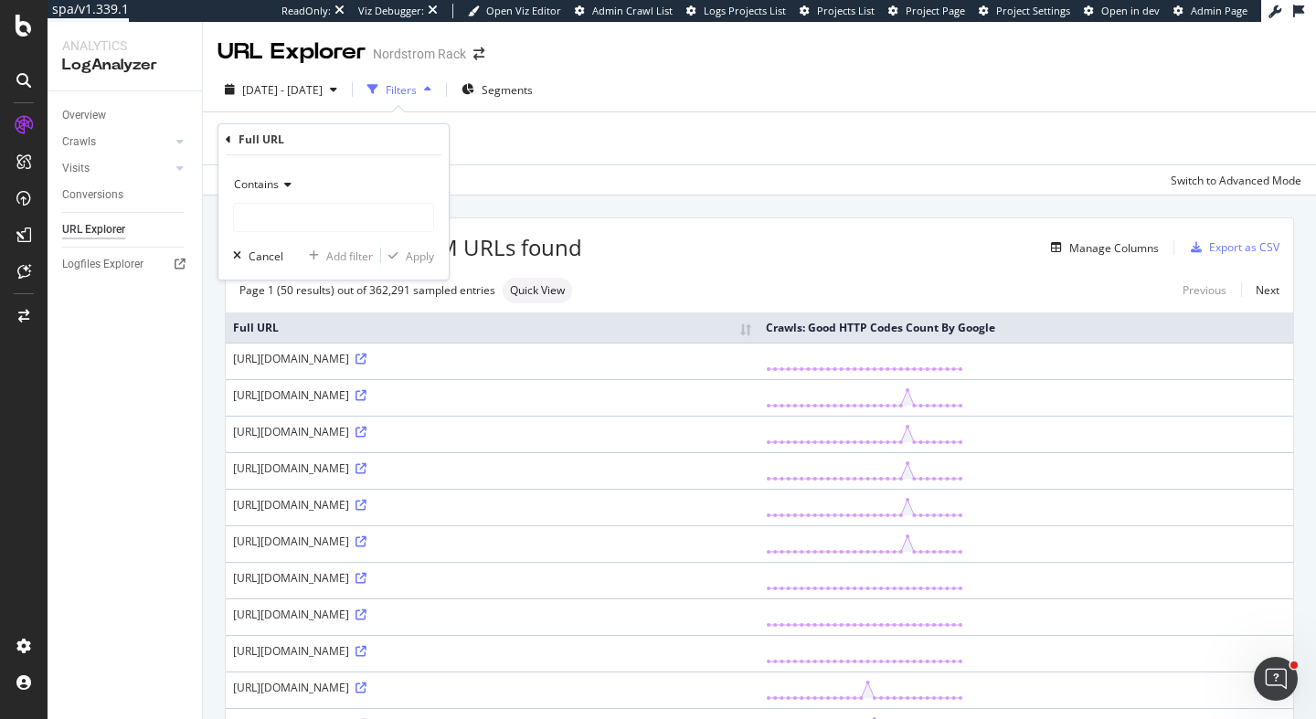
click at [299, 202] on div "Contains" at bounding box center [333, 201] width 201 height 62
click at [268, 188] on span "Contains" at bounding box center [256, 184] width 45 height 16
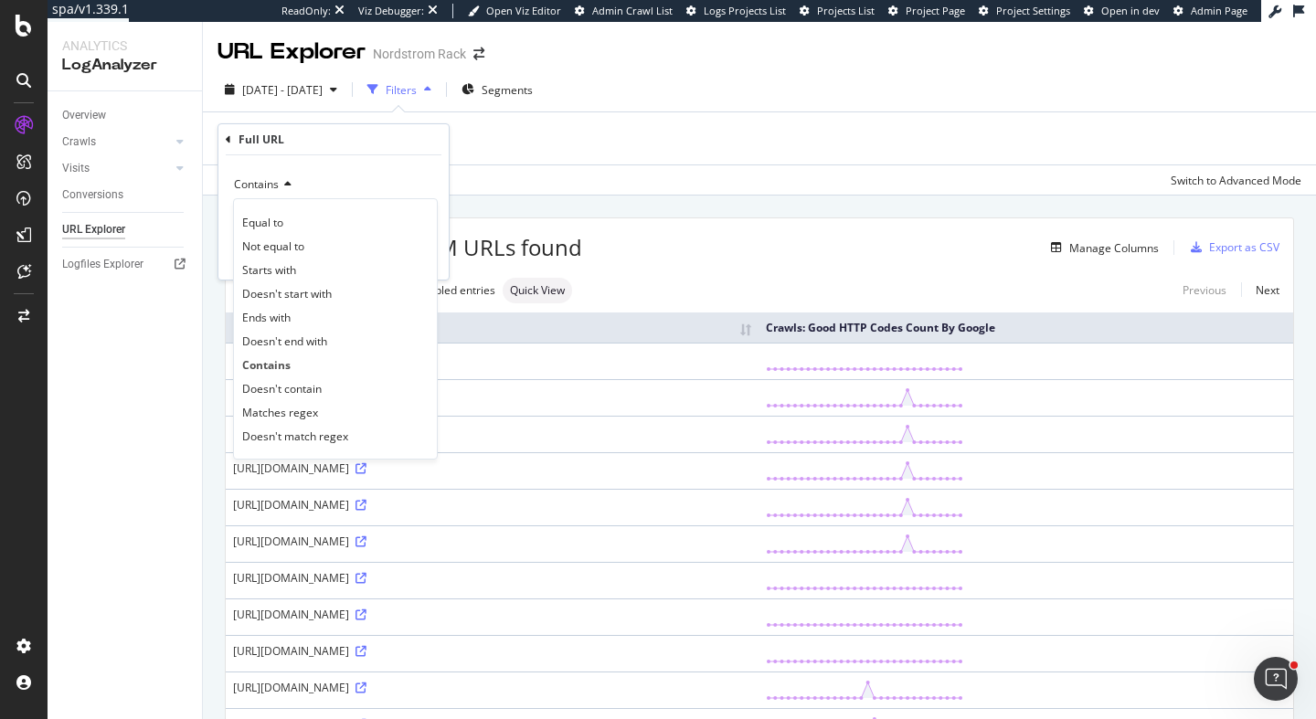
click at [222, 139] on div "Full URL Contains Equal to Not equal to Starts with Doesn't start with Ends wit…" at bounding box center [333, 201] width 230 height 155
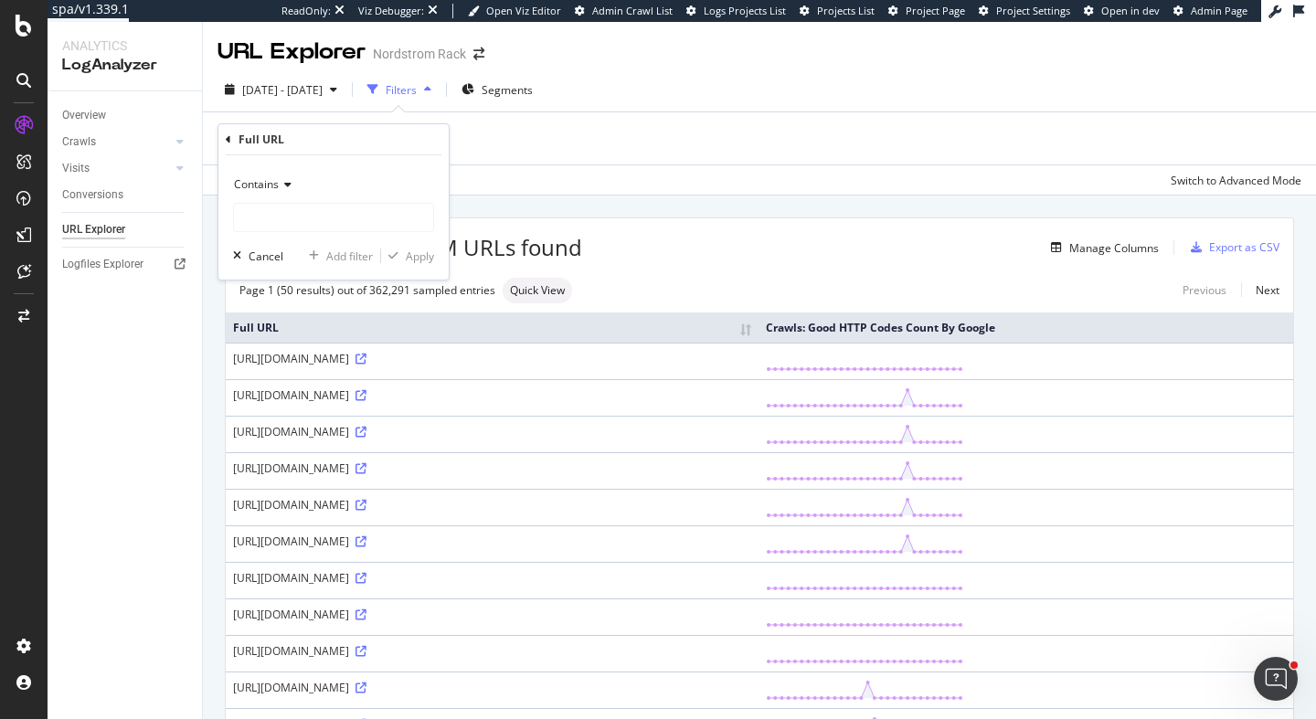
click at [229, 142] on icon at bounding box center [228, 139] width 5 height 11
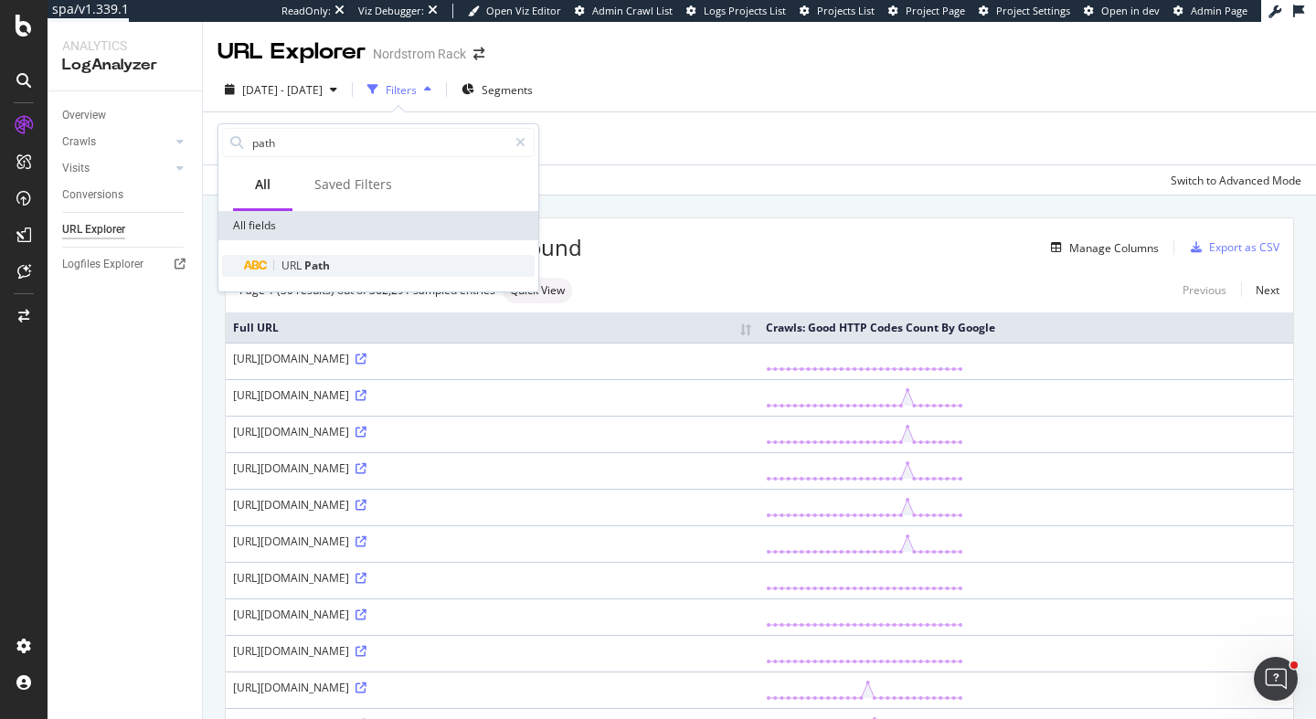
type input "path"
click at [329, 267] on span "Path" at bounding box center [317, 266] width 26 height 16
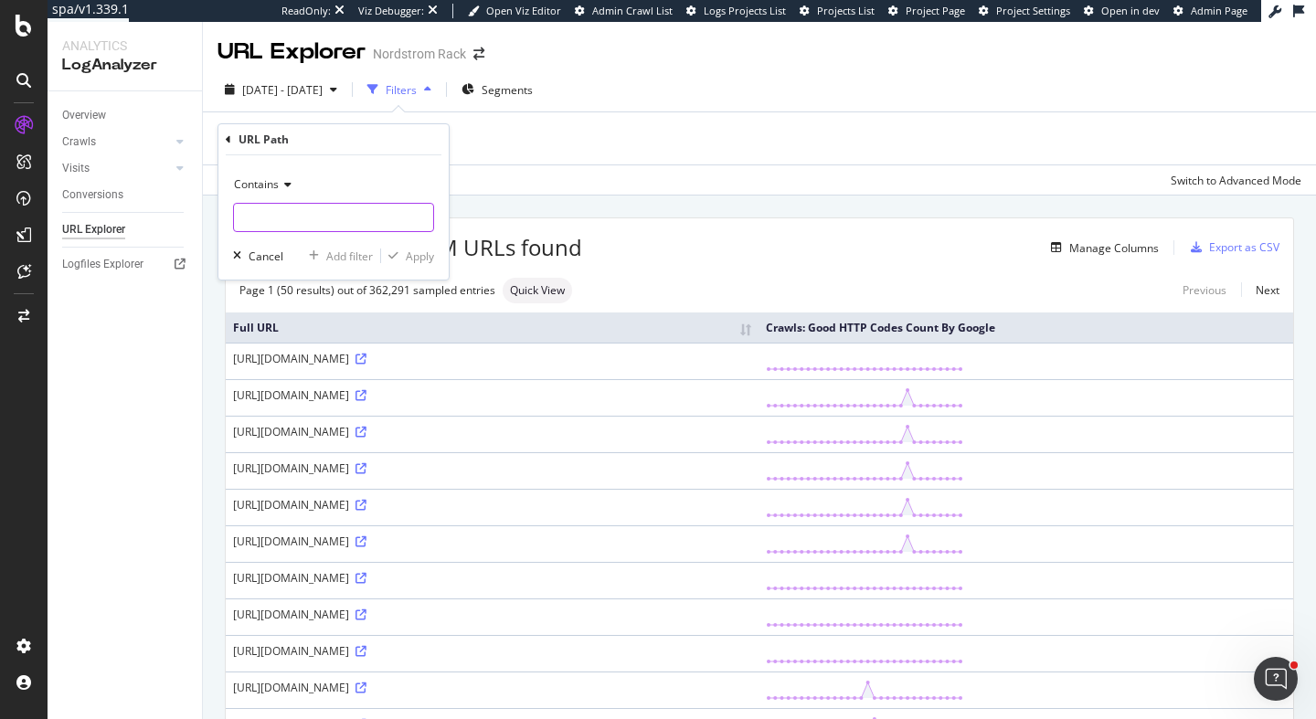
click at [312, 224] on input "text" at bounding box center [333, 217] width 199 height 29
click at [277, 189] on span "Contains" at bounding box center [256, 184] width 45 height 16
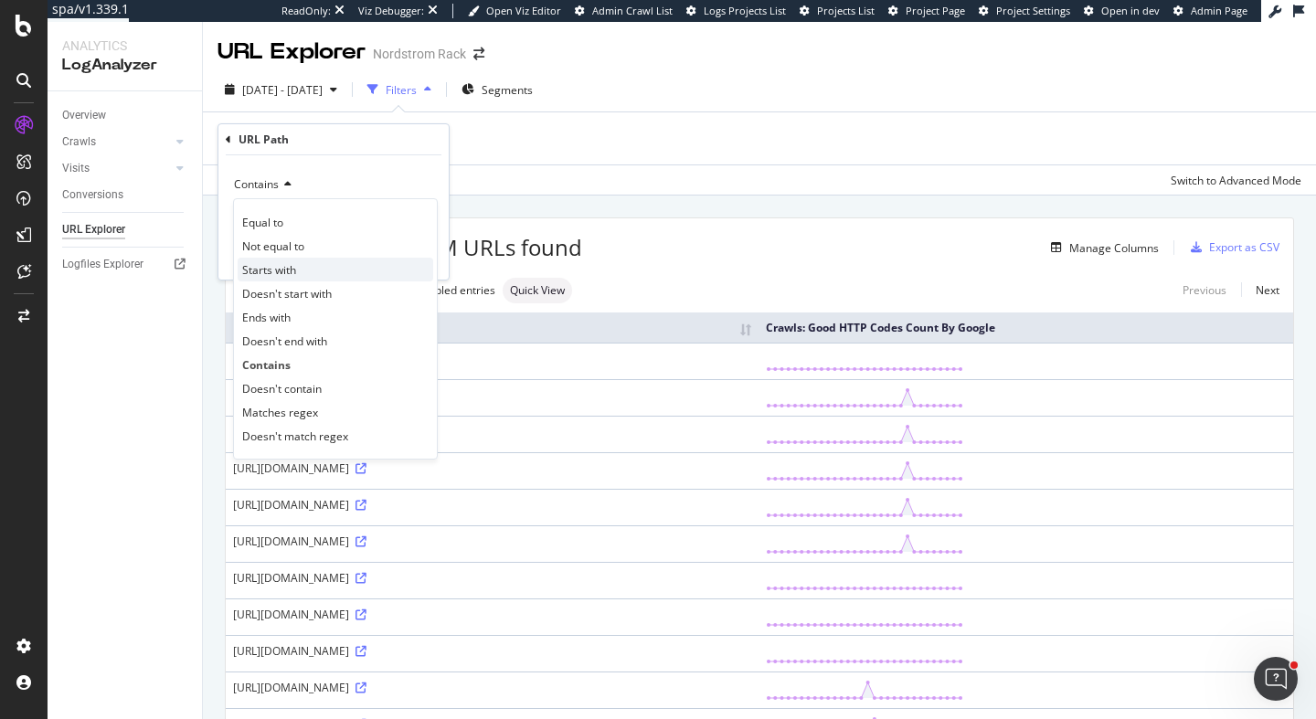
click at [322, 267] on div "Starts with" at bounding box center [336, 270] width 196 height 24
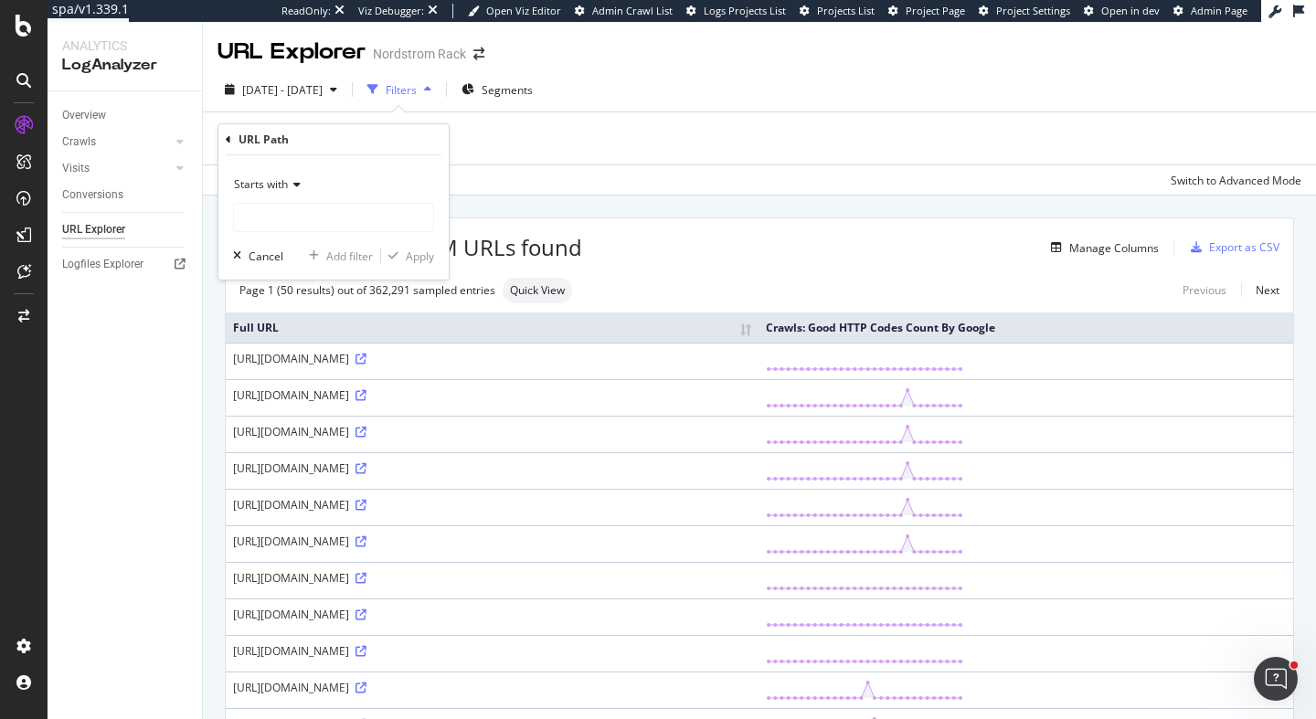
click at [322, 240] on div "Starts with Cancel Add filter Apply" at bounding box center [333, 217] width 230 height 124
click at [323, 222] on input "text" at bounding box center [333, 217] width 199 height 29
paste input "/s/"
type input "/s/"
click at [428, 260] on div "Apply" at bounding box center [420, 257] width 28 height 16
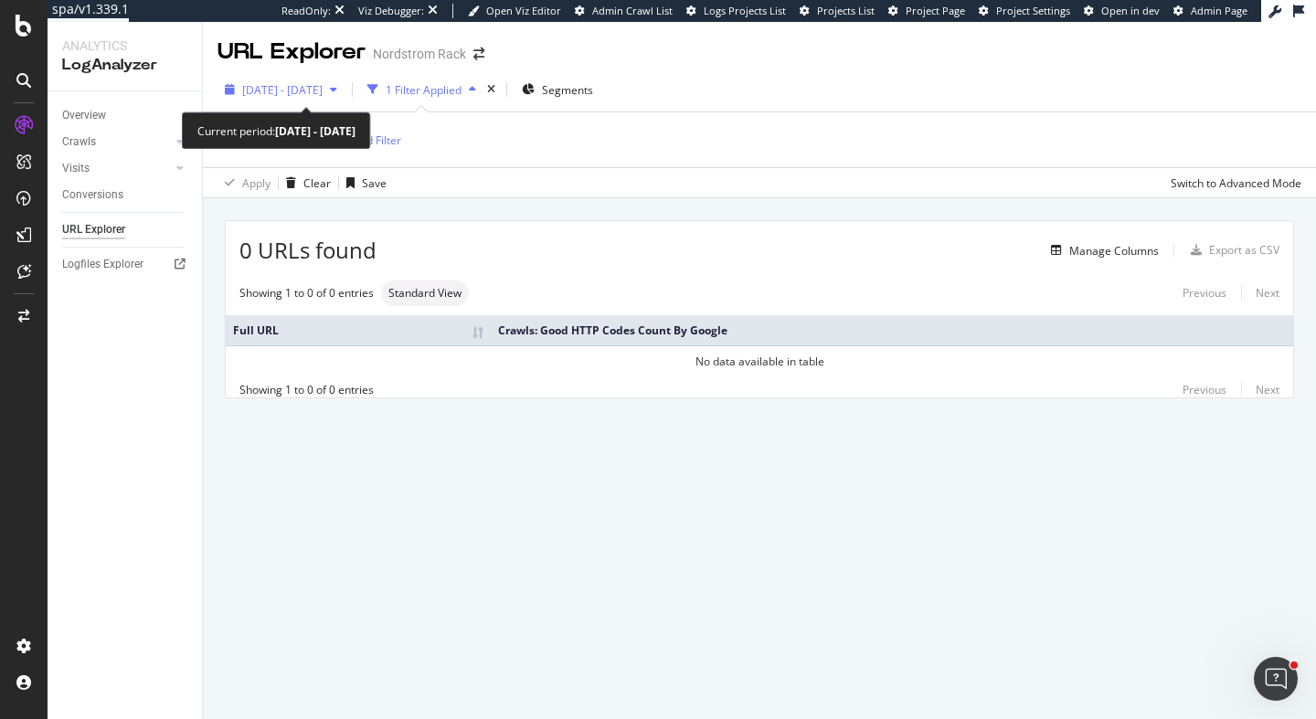
click at [323, 93] on span "2025 Sep. 11th - Oct. 10th" at bounding box center [282, 90] width 80 height 16
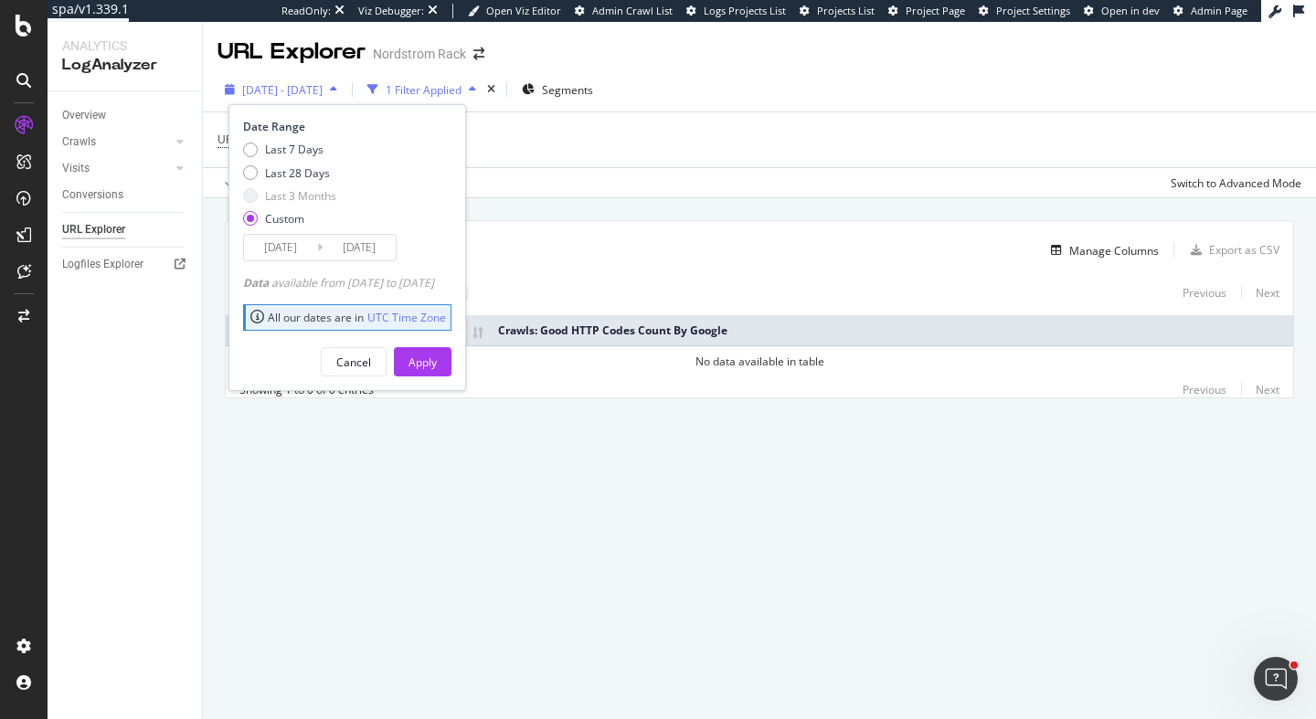
click at [323, 93] on span "2025 Sep. 11th - Oct. 10th" at bounding box center [282, 90] width 80 height 16
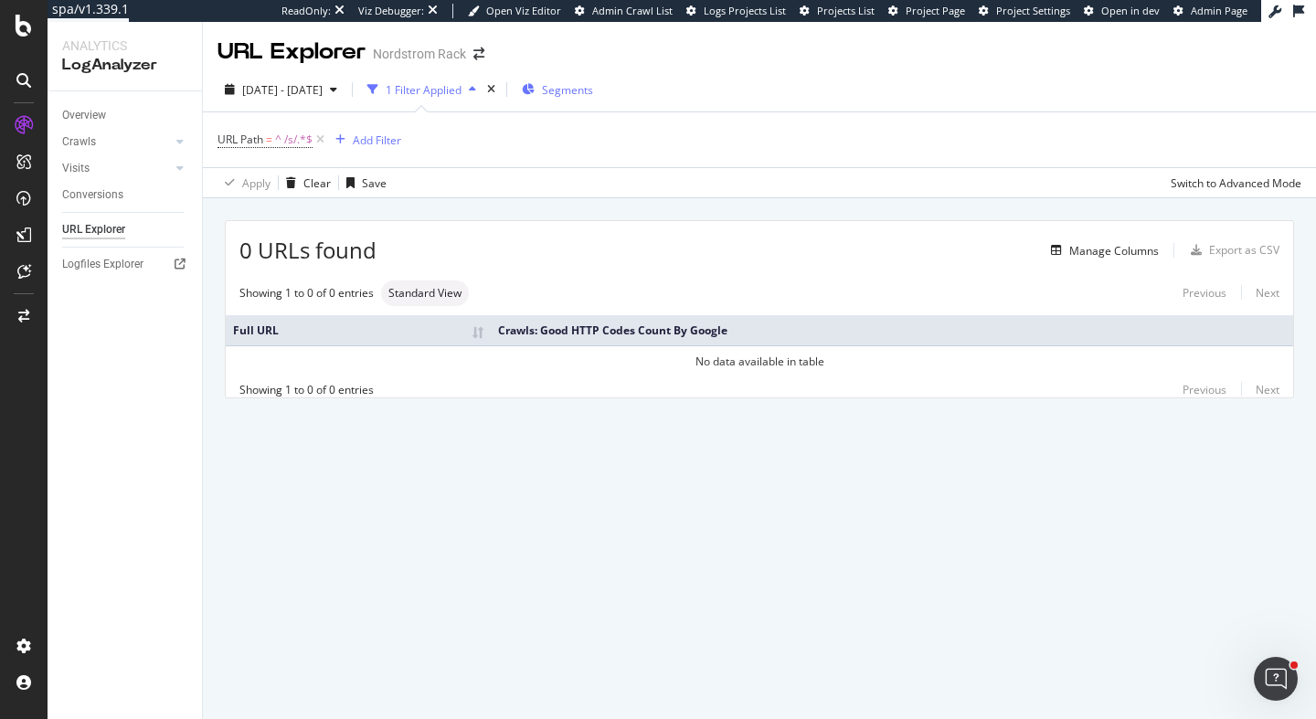
click at [593, 90] on span "Segments" at bounding box center [567, 90] width 51 height 16
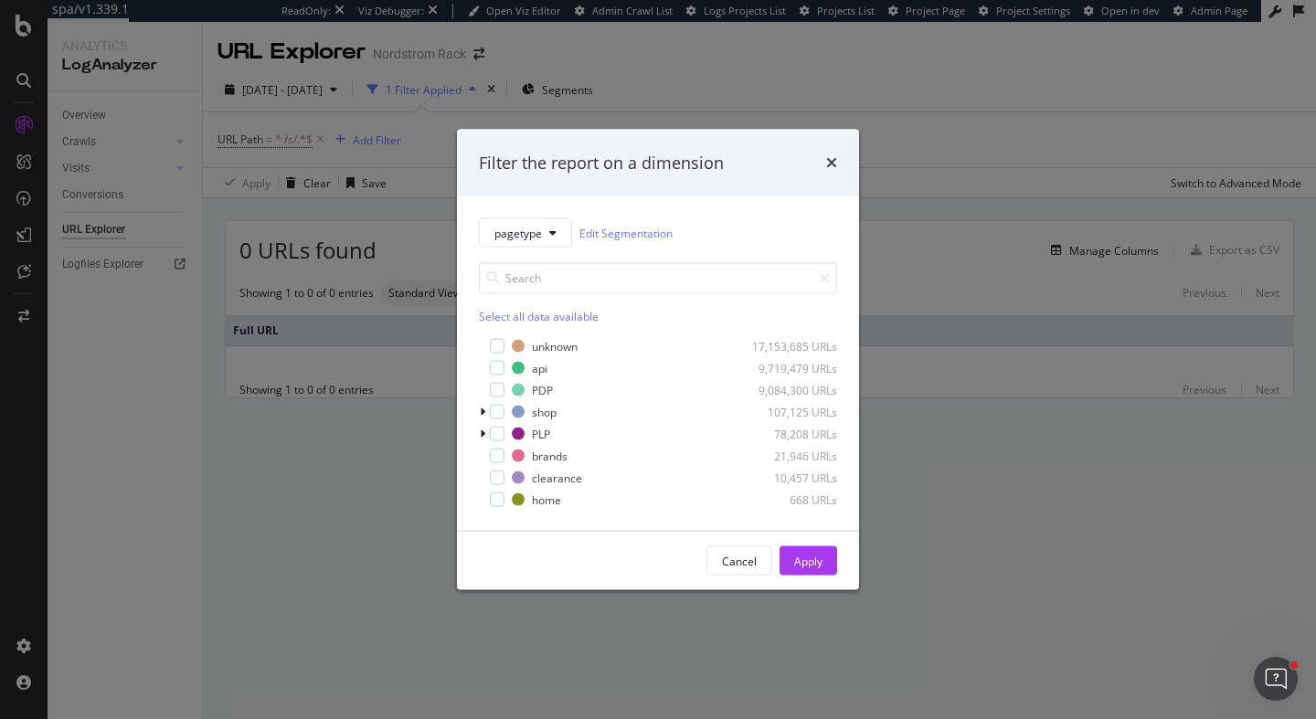
click at [628, 91] on div "Filter the report on a dimension pagetype Edit Segmentation Select all data ava…" at bounding box center [658, 359] width 1316 height 719
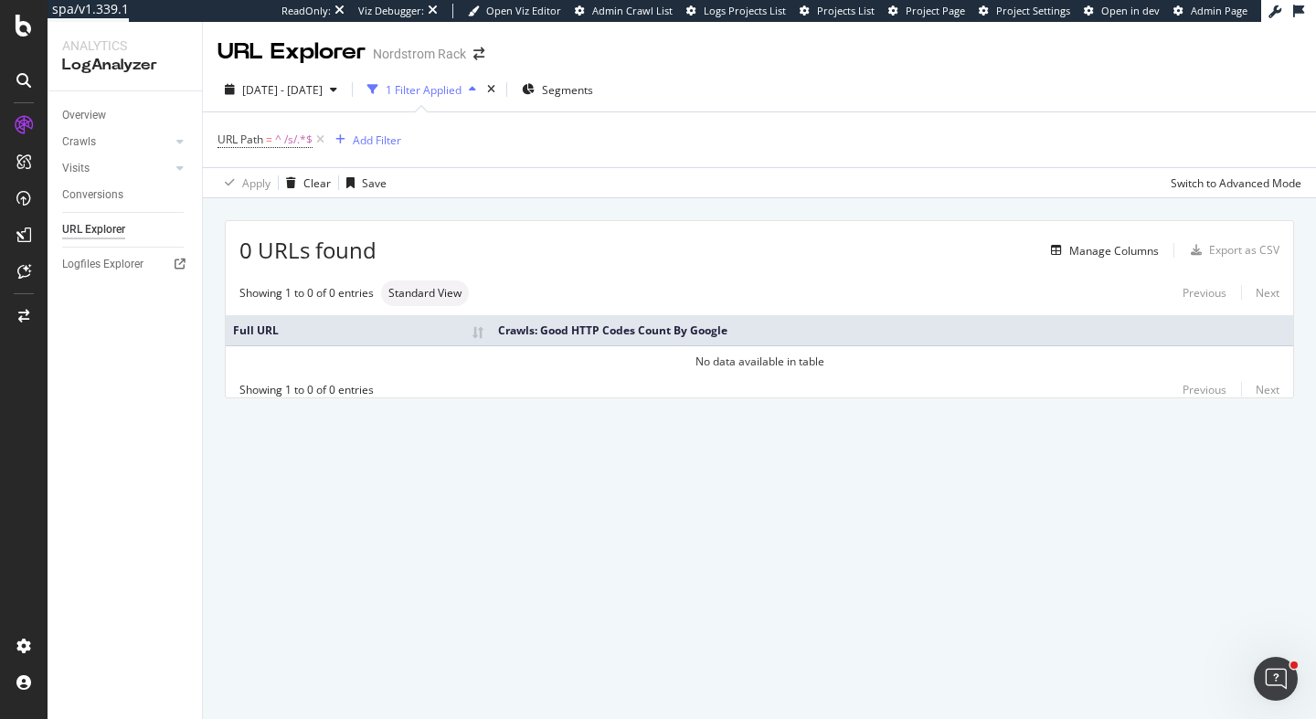
click at [609, 240] on div "Manage Columns" at bounding box center [767, 250] width 782 height 22
click at [271, 142] on span "=" at bounding box center [269, 140] width 6 height 16
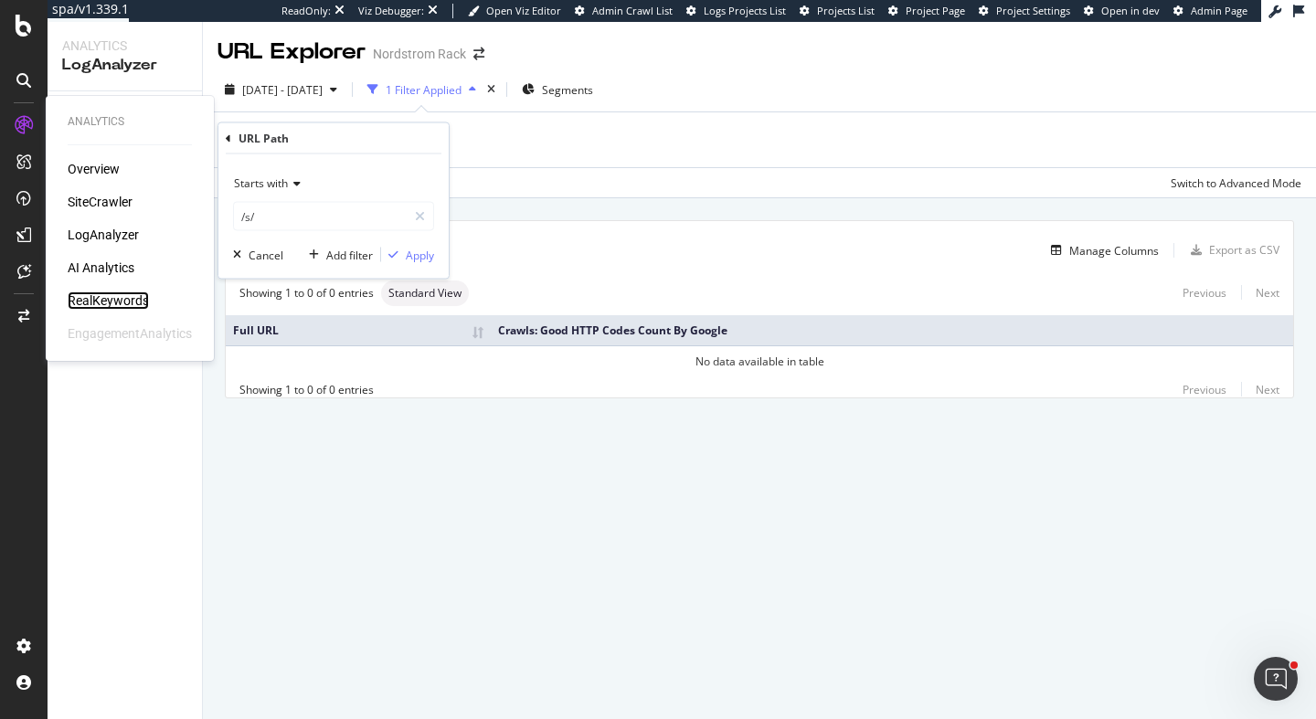
click at [103, 302] on div "RealKeywords" at bounding box center [108, 300] width 81 height 18
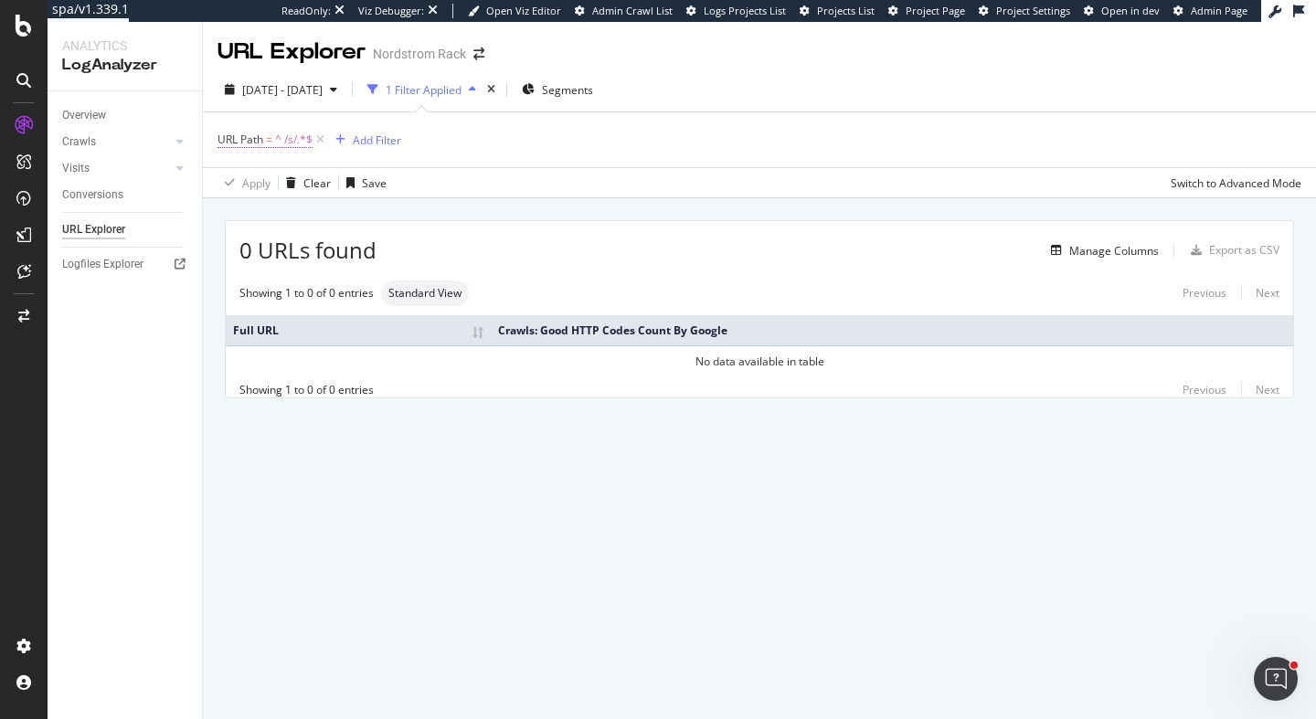
click at [265, 143] on span "URL Path = ^ /s/.*$" at bounding box center [264, 140] width 95 height 16
click at [277, 185] on span "Starts with" at bounding box center [261, 183] width 54 height 16
click at [227, 132] on icon at bounding box center [228, 137] width 5 height 11
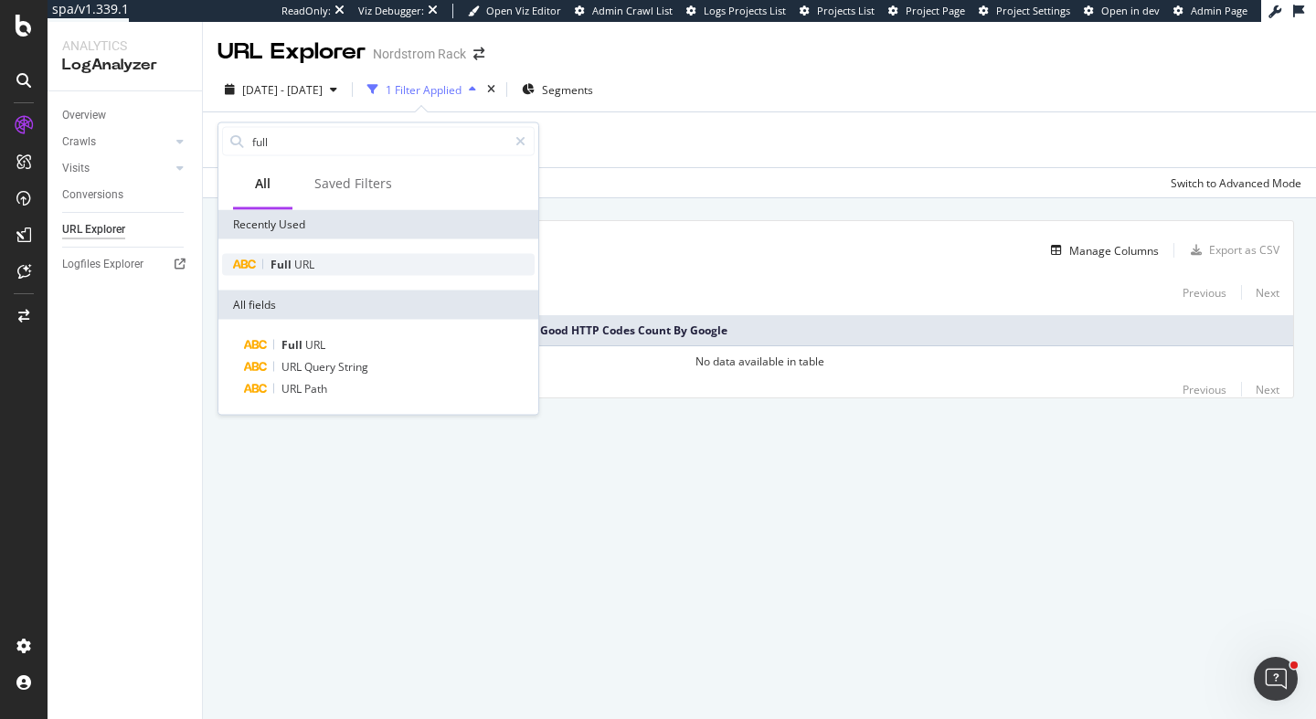
type input "full"
click at [308, 260] on span "URL" at bounding box center [304, 265] width 20 height 16
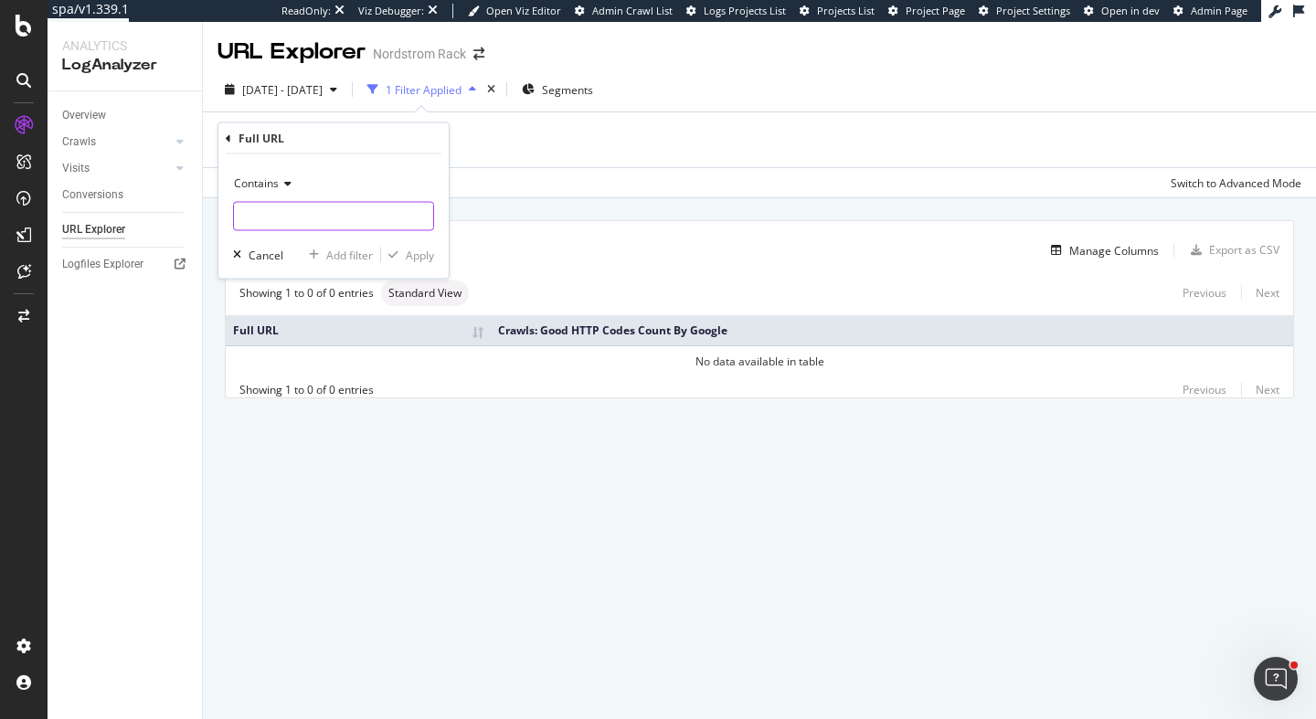
click at [319, 216] on input "text" at bounding box center [333, 216] width 199 height 29
type input "/s/"
click at [409, 248] on div "Apply" at bounding box center [420, 255] width 28 height 16
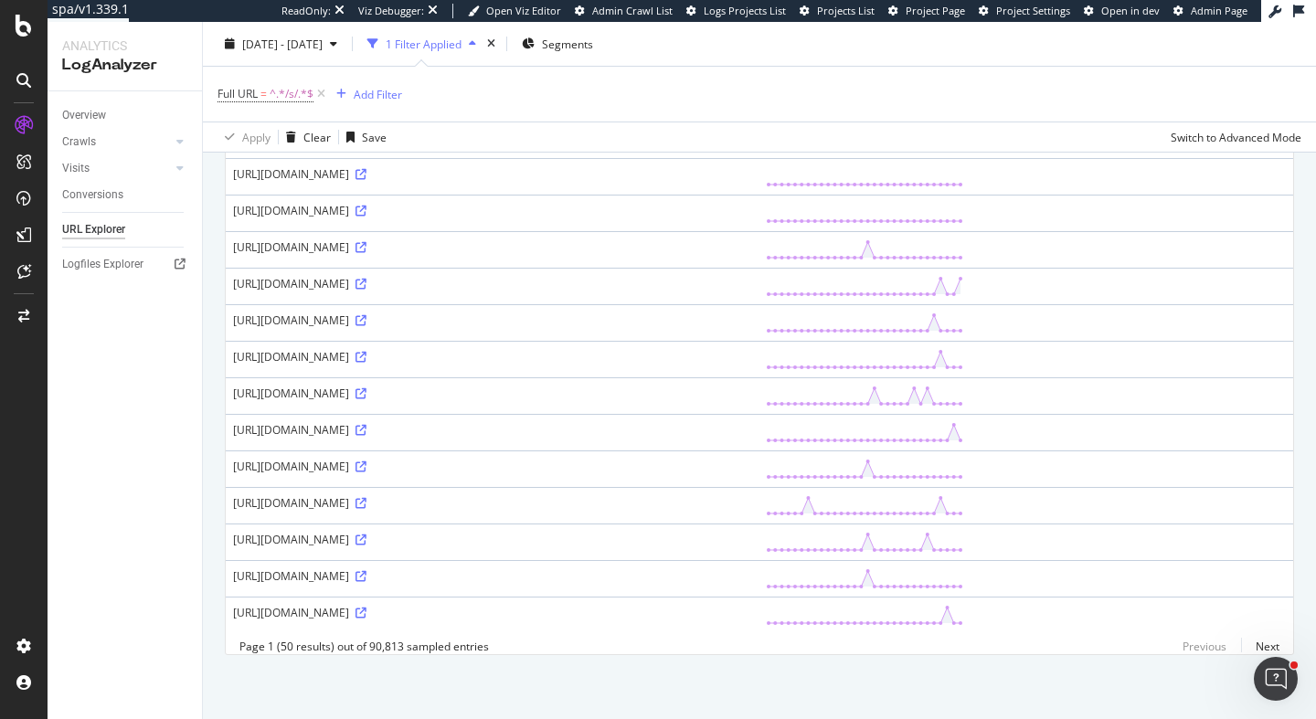
scroll to position [1881, 0]
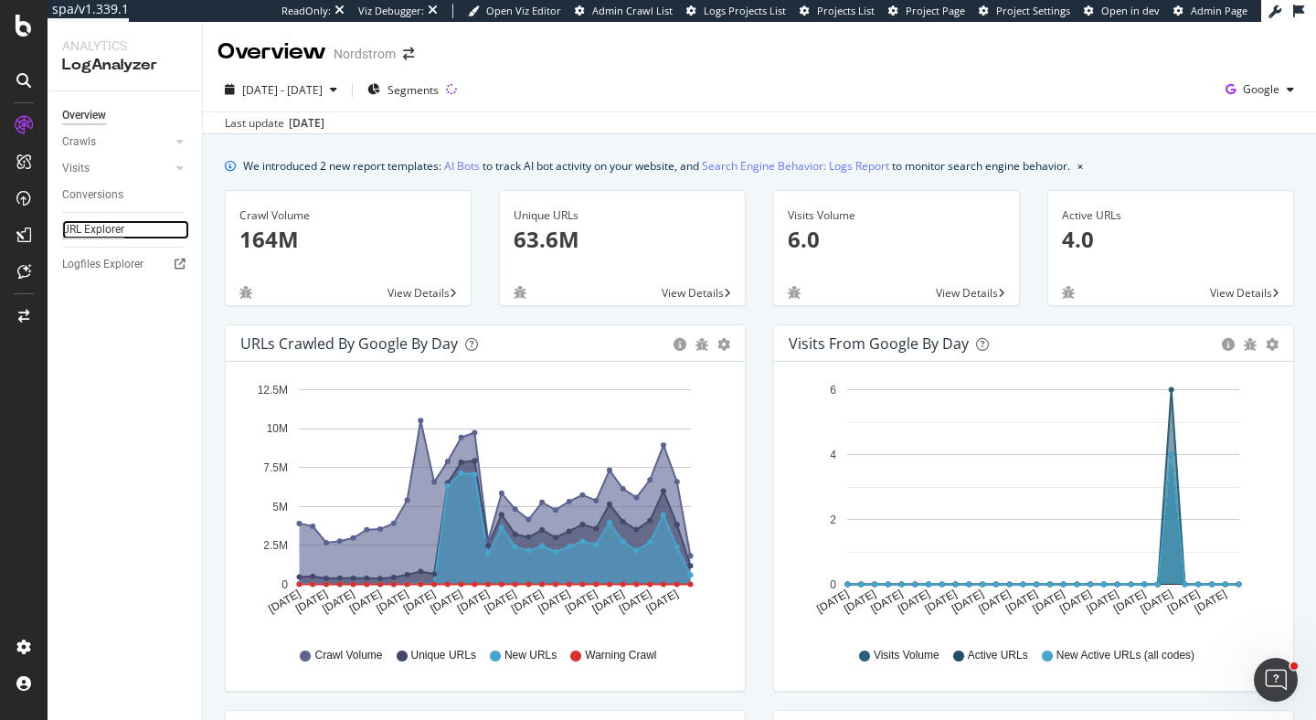
click at [106, 234] on div "URL Explorer" at bounding box center [93, 229] width 62 height 19
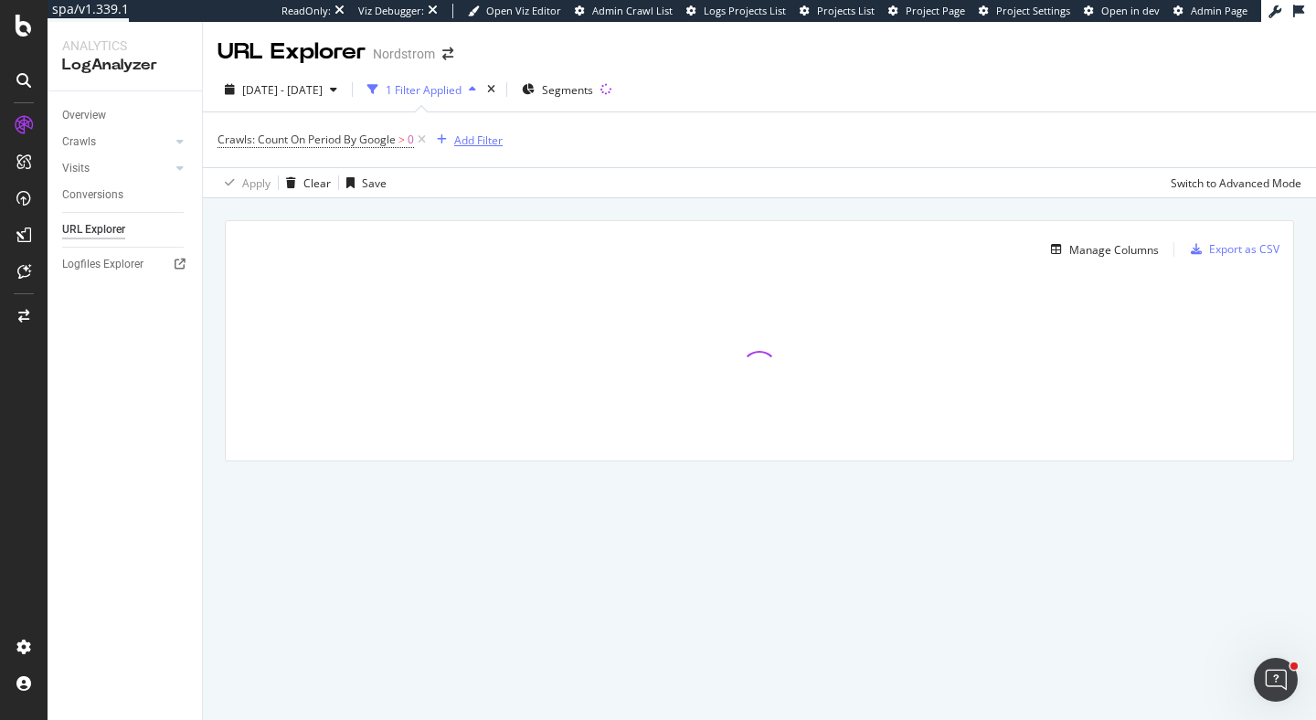
click at [471, 148] on div "Add Filter" at bounding box center [465, 140] width 73 height 20
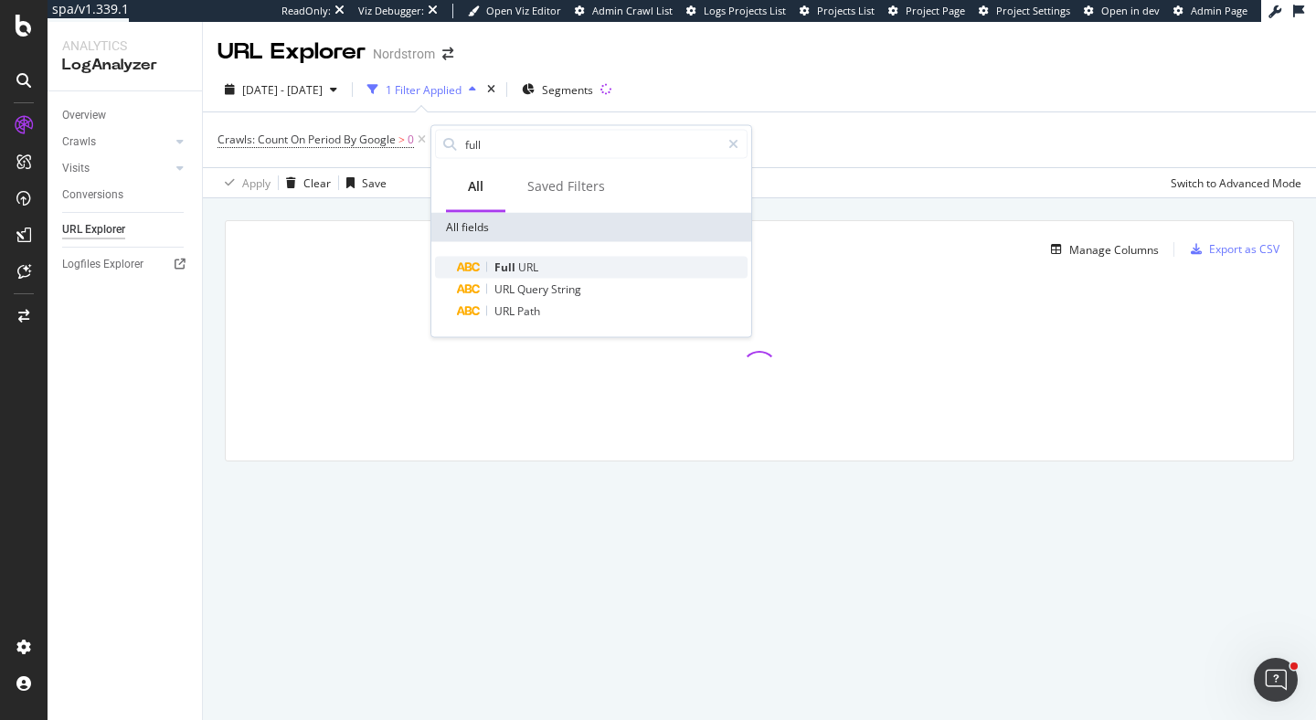
type input "full"
click at [513, 266] on span "Full" at bounding box center [506, 268] width 24 height 16
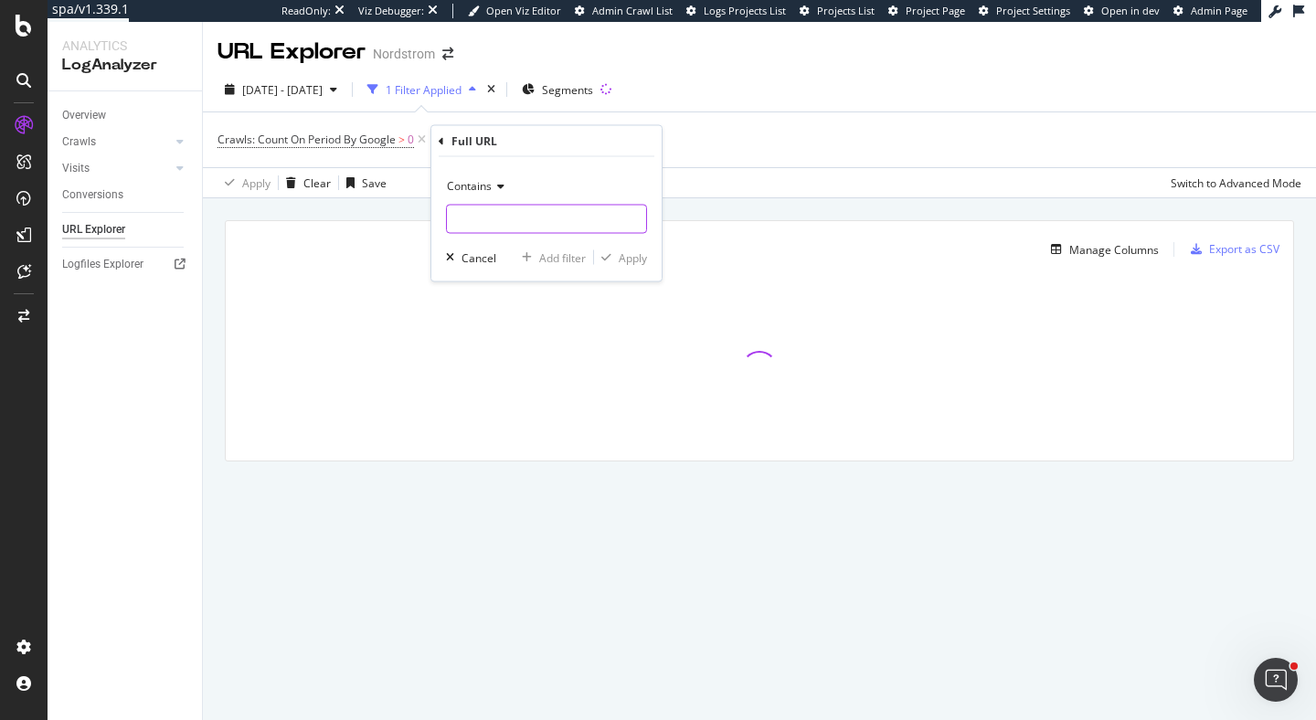
click at [513, 210] on input "text" at bounding box center [546, 219] width 199 height 29
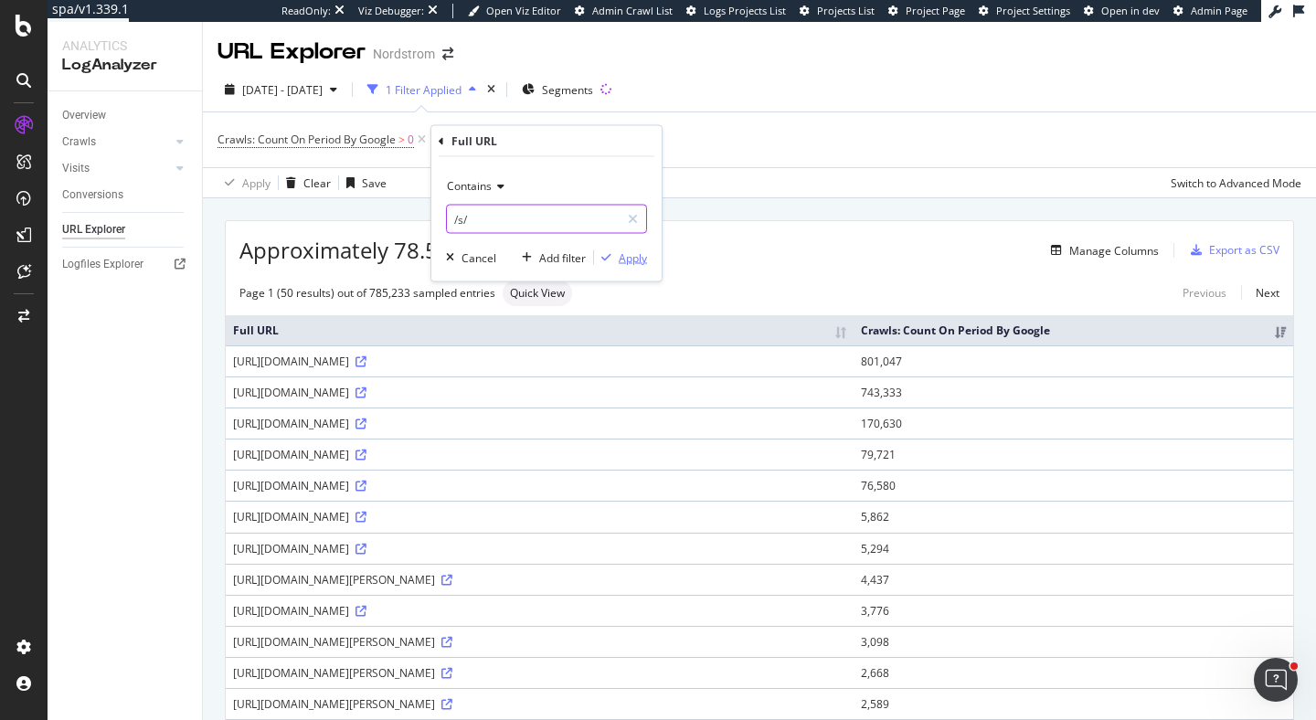
type input "/s/"
click at [631, 256] on div "Apply" at bounding box center [633, 257] width 28 height 16
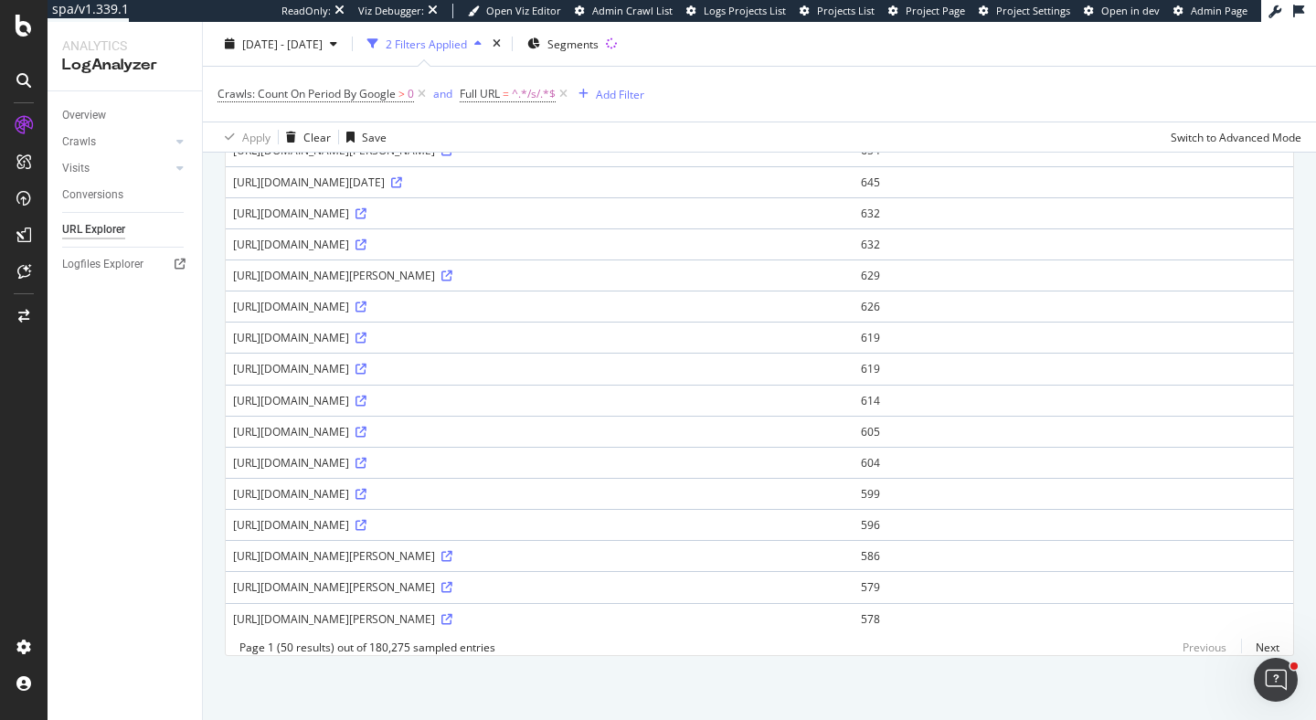
scroll to position [1371, 0]
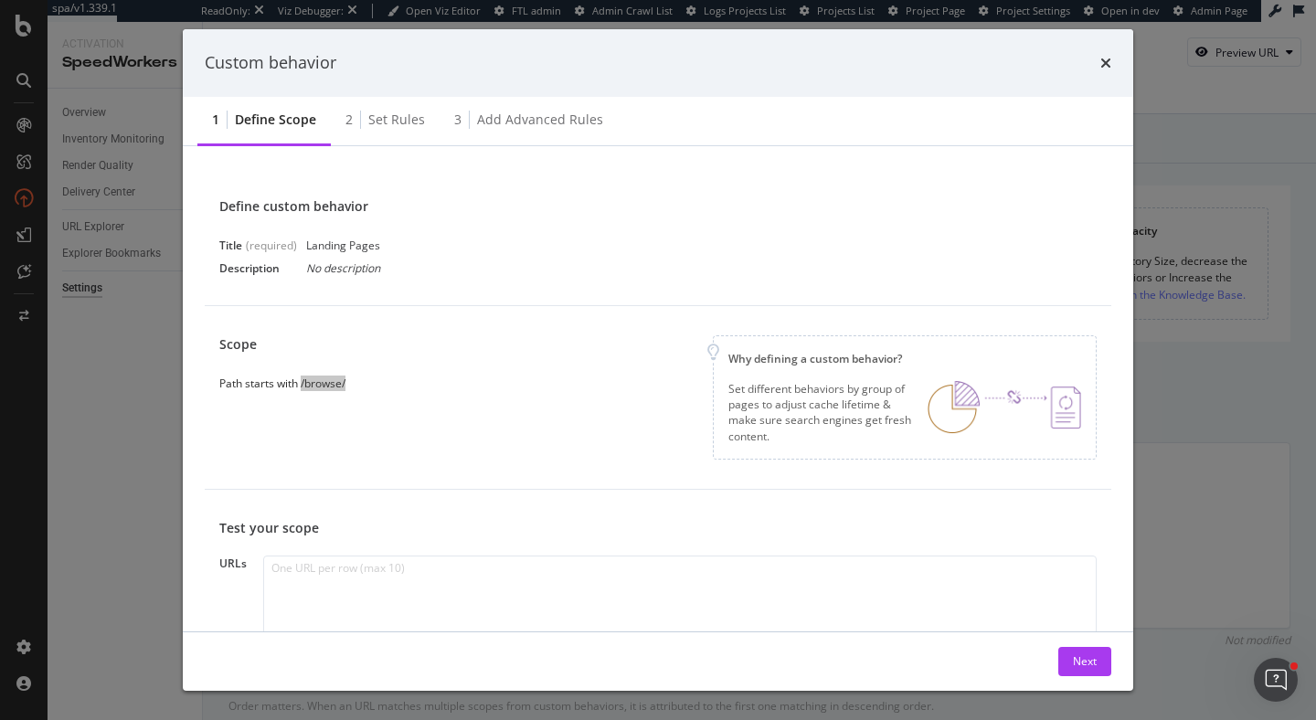
scroll to position [1509, 0]
click at [1070, 662] on button "Next" at bounding box center [1084, 661] width 53 height 29
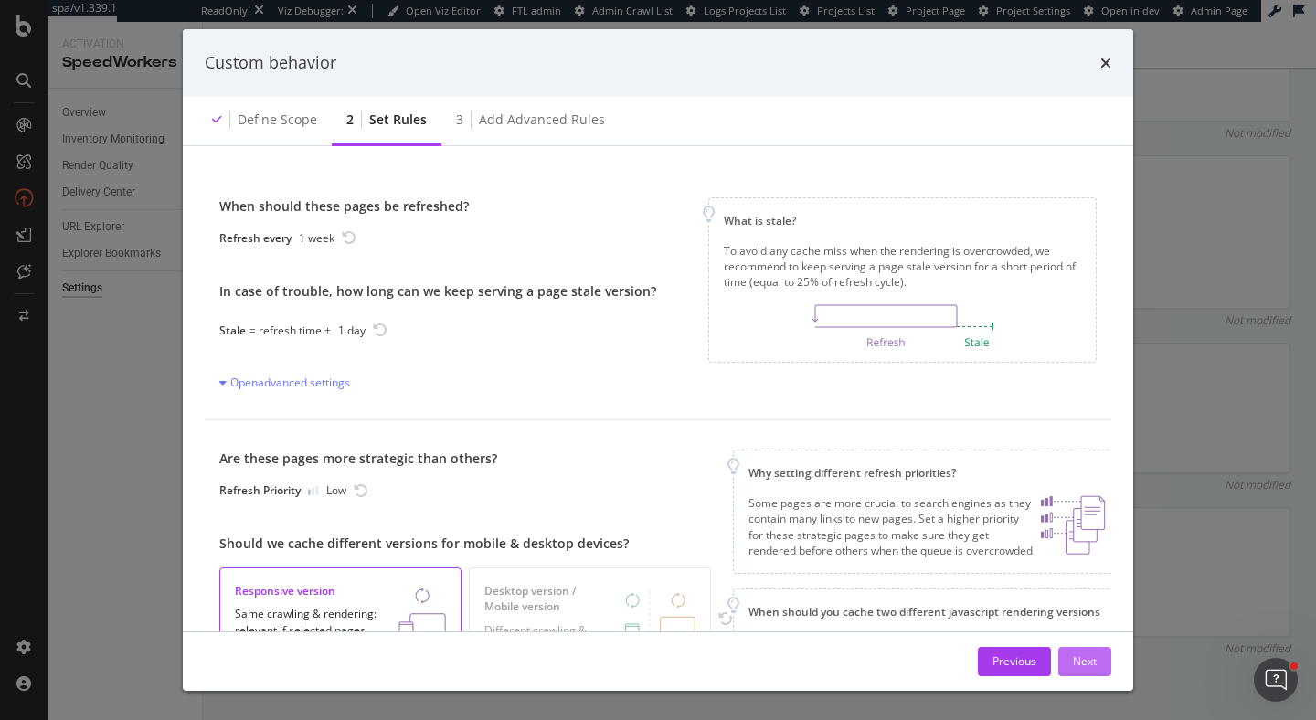
click at [1082, 664] on div "Next" at bounding box center [1085, 661] width 24 height 16
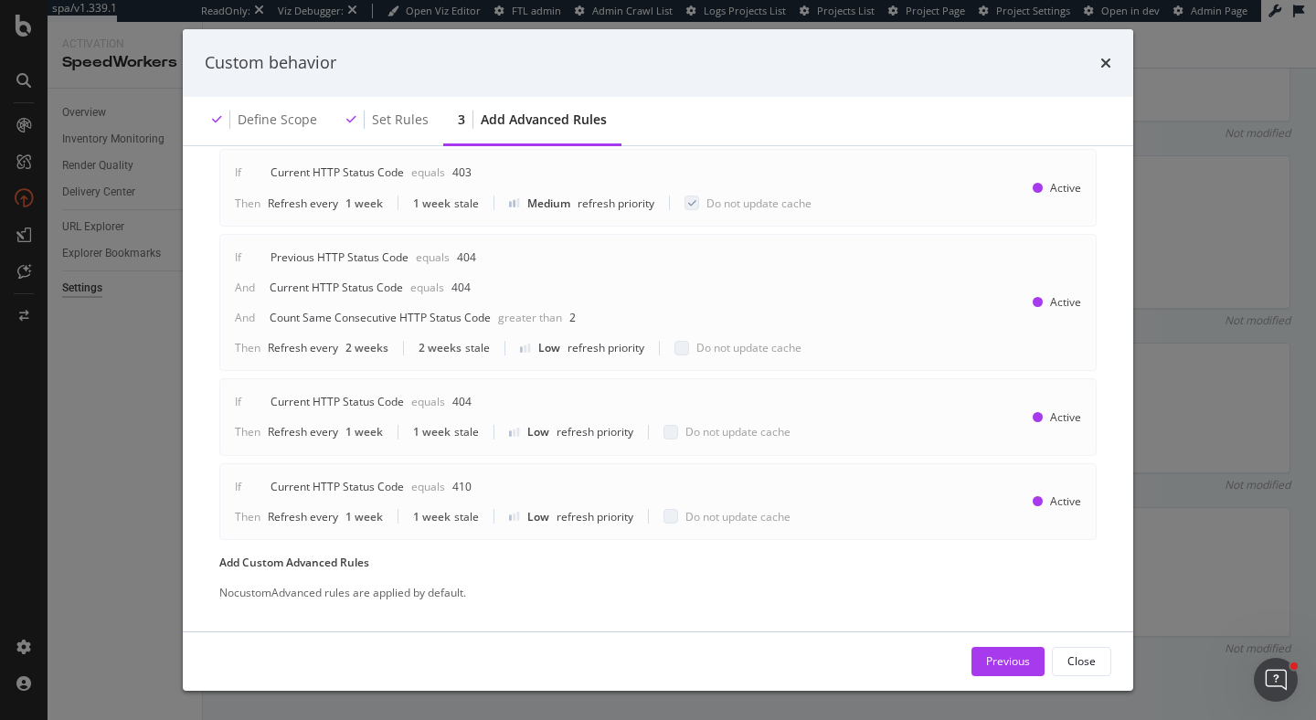
scroll to position [748, 0]
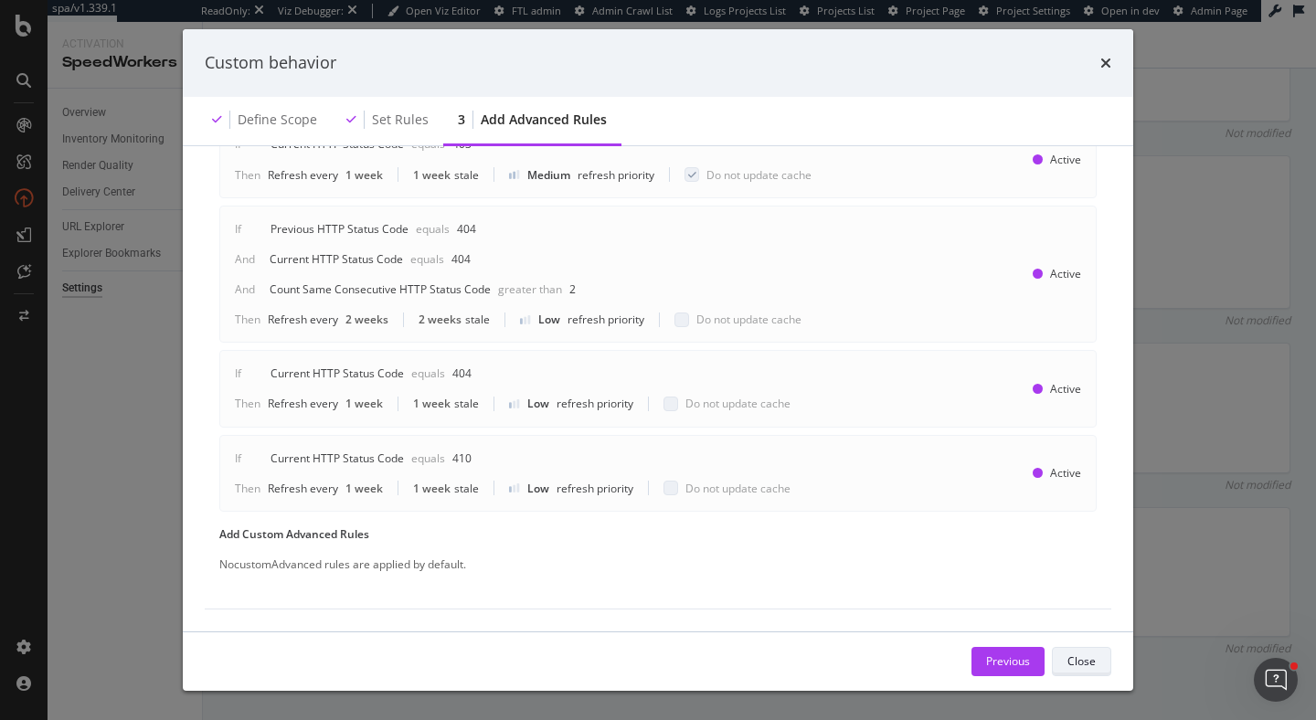
click at [1086, 665] on div "Close" at bounding box center [1081, 661] width 28 height 16
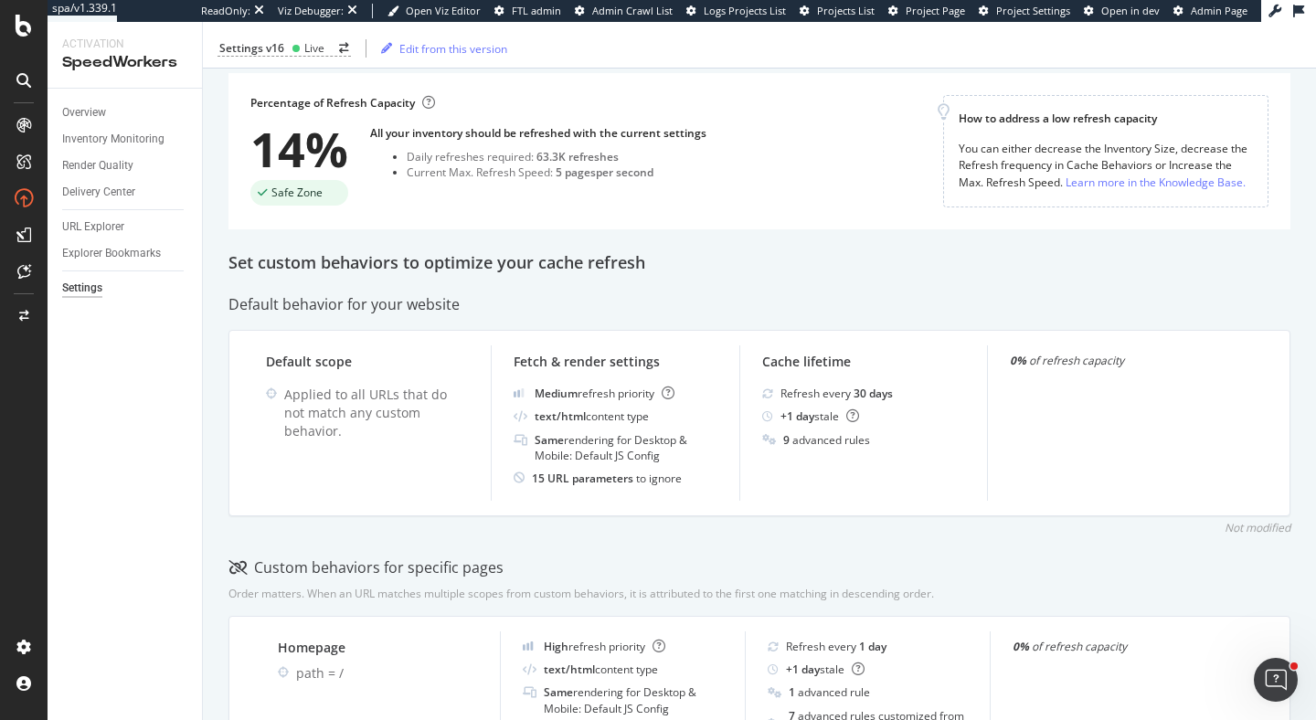
scroll to position [0, 0]
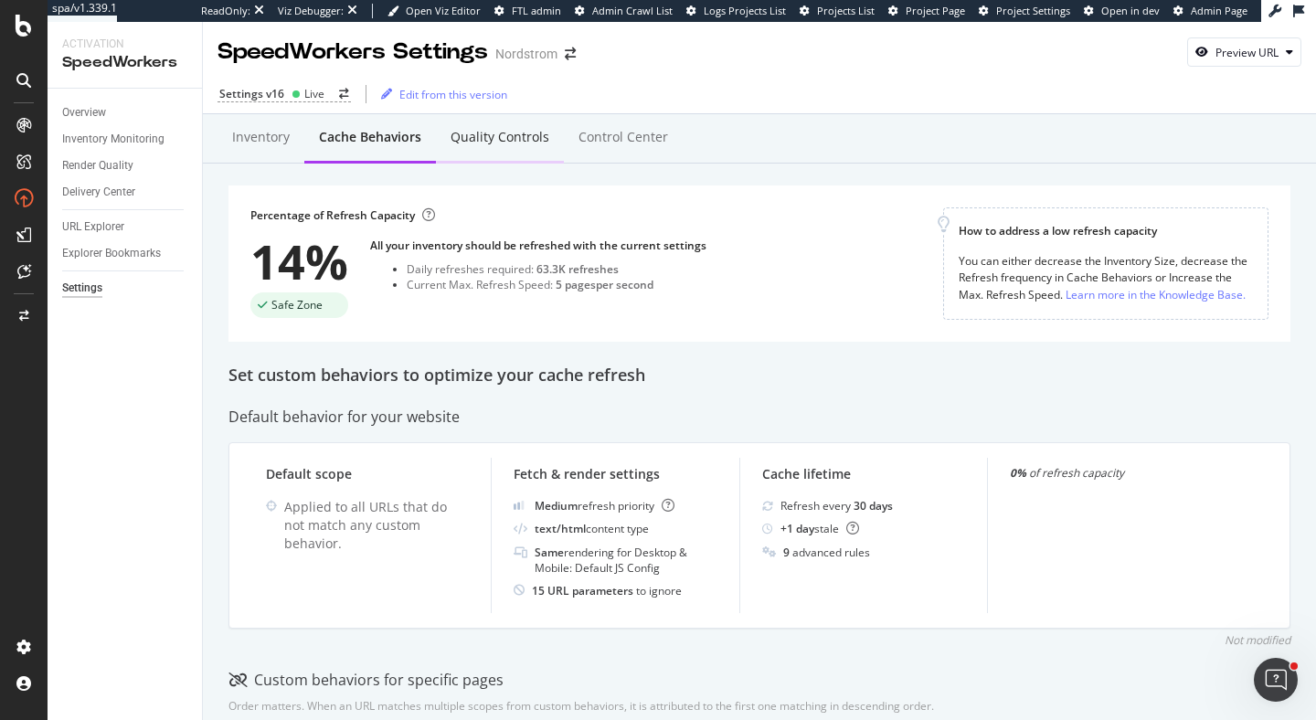
click at [495, 138] on div "Quality Controls" at bounding box center [499, 137] width 99 height 18
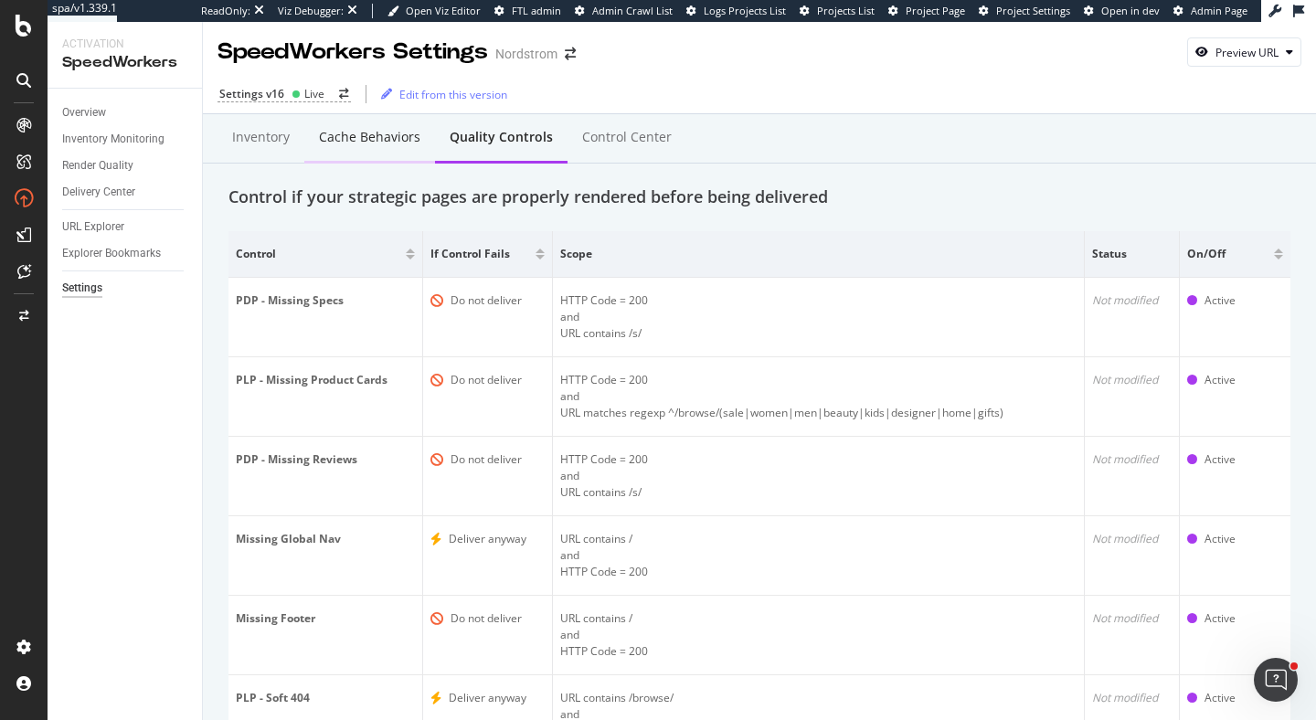
click at [405, 145] on div "Cache behaviors" at bounding box center [369, 137] width 101 height 18
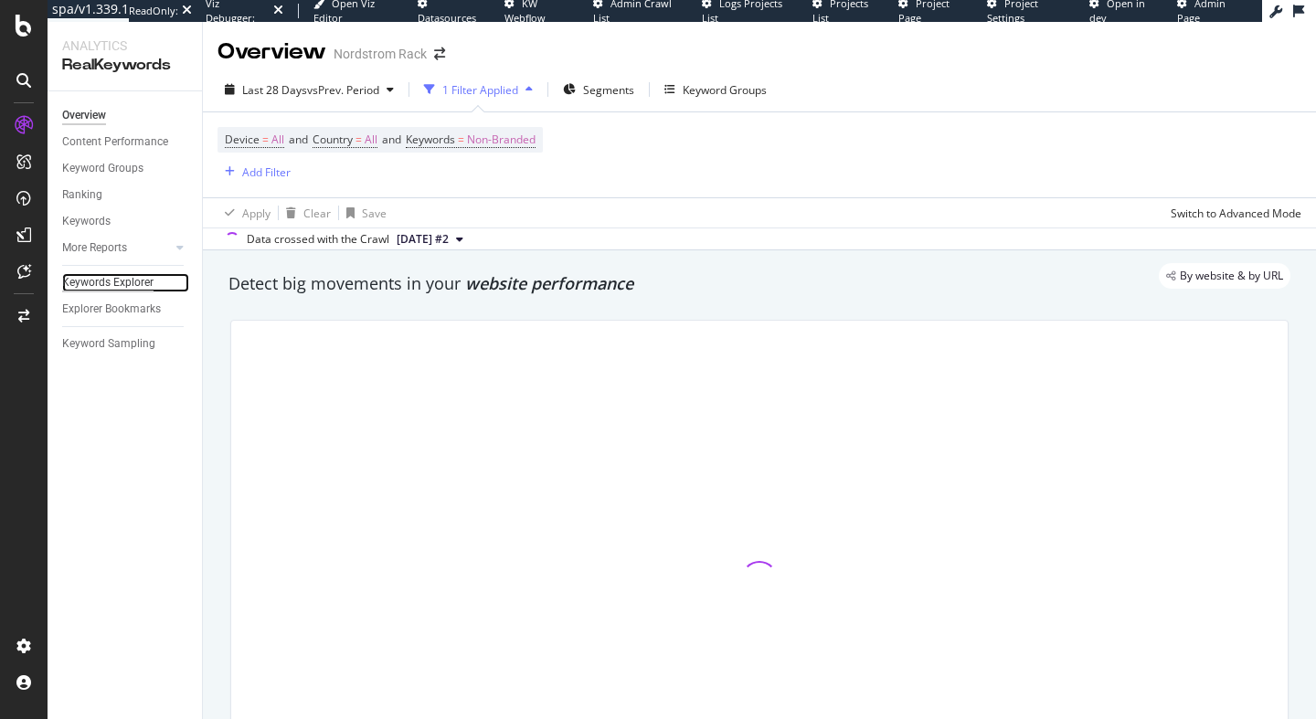
click at [125, 289] on div "Keywords Explorer" at bounding box center [107, 282] width 91 height 19
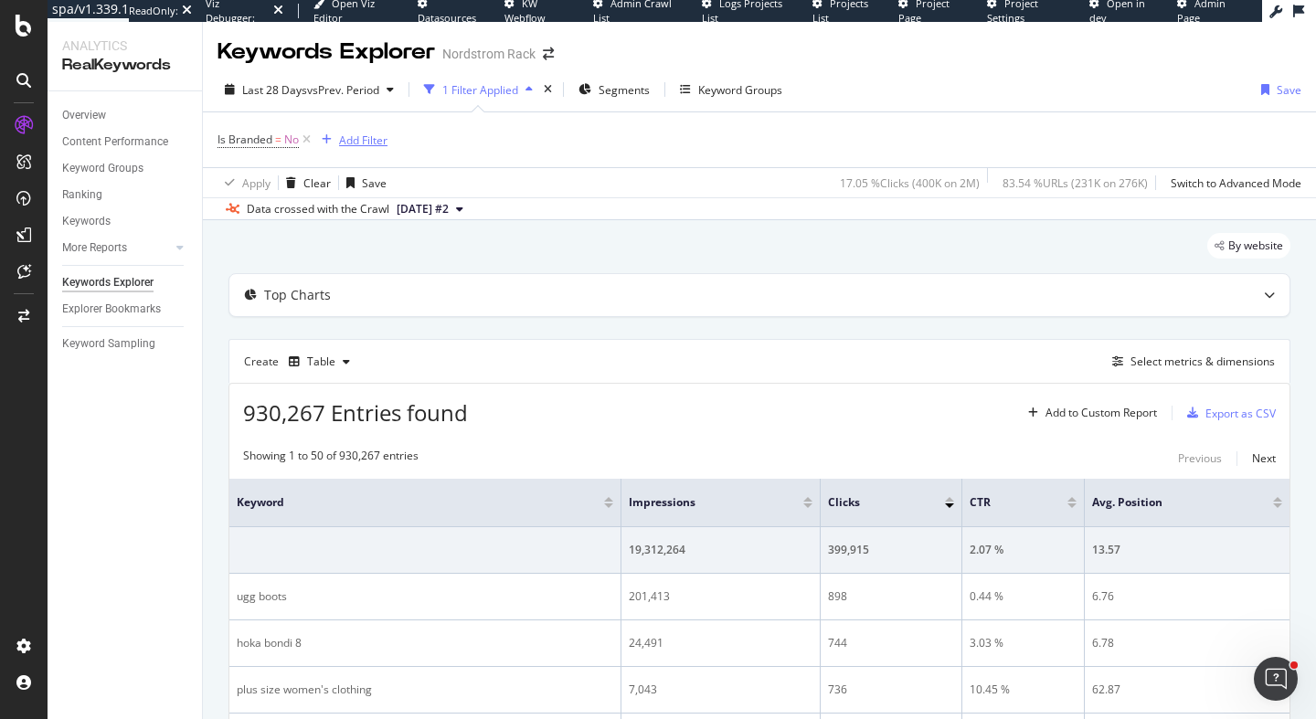
click at [372, 131] on div "Add Filter" at bounding box center [350, 140] width 73 height 20
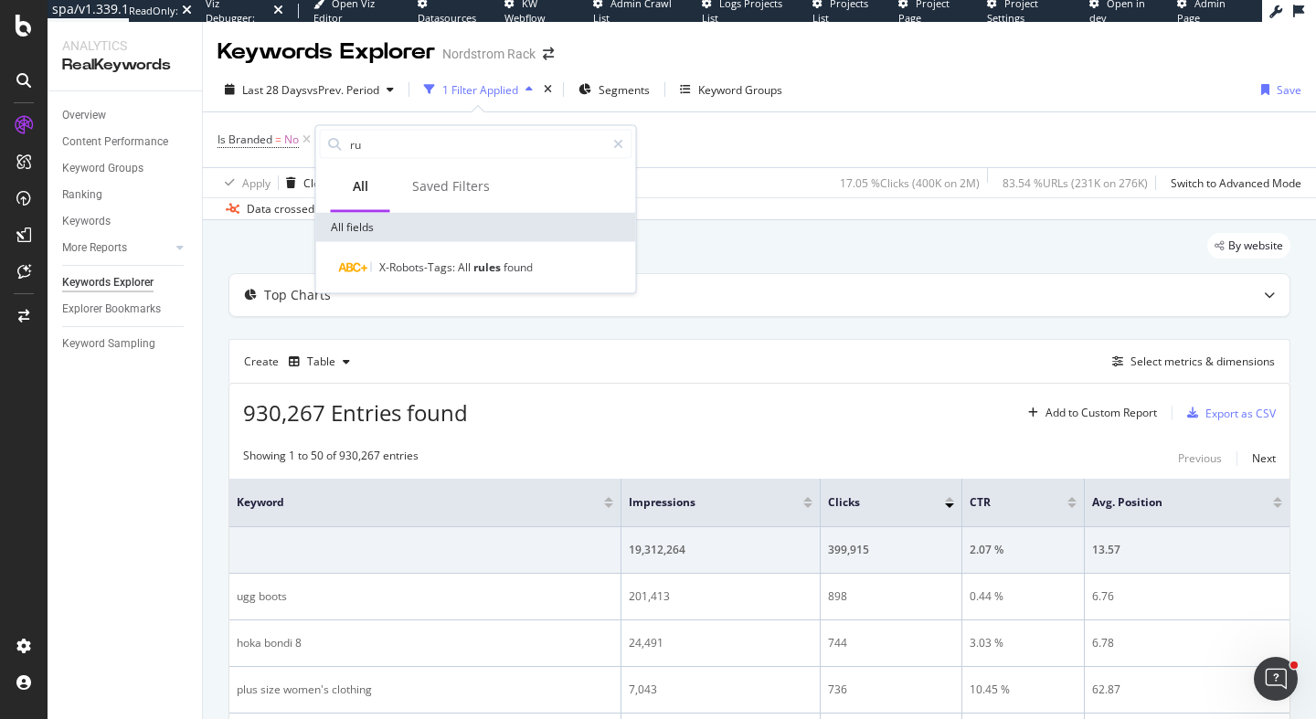
type input "r"
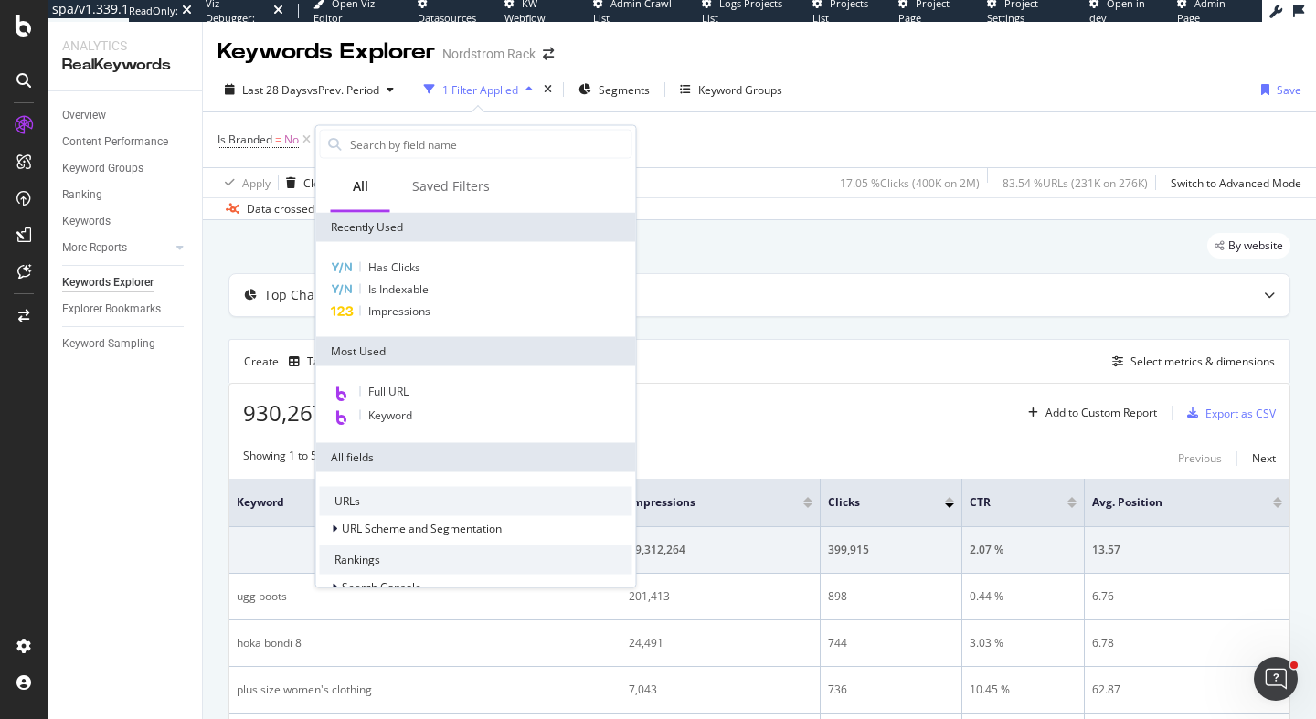
click at [1154, 347] on div "Create Table Select metrics & dimensions" at bounding box center [759, 361] width 1062 height 44
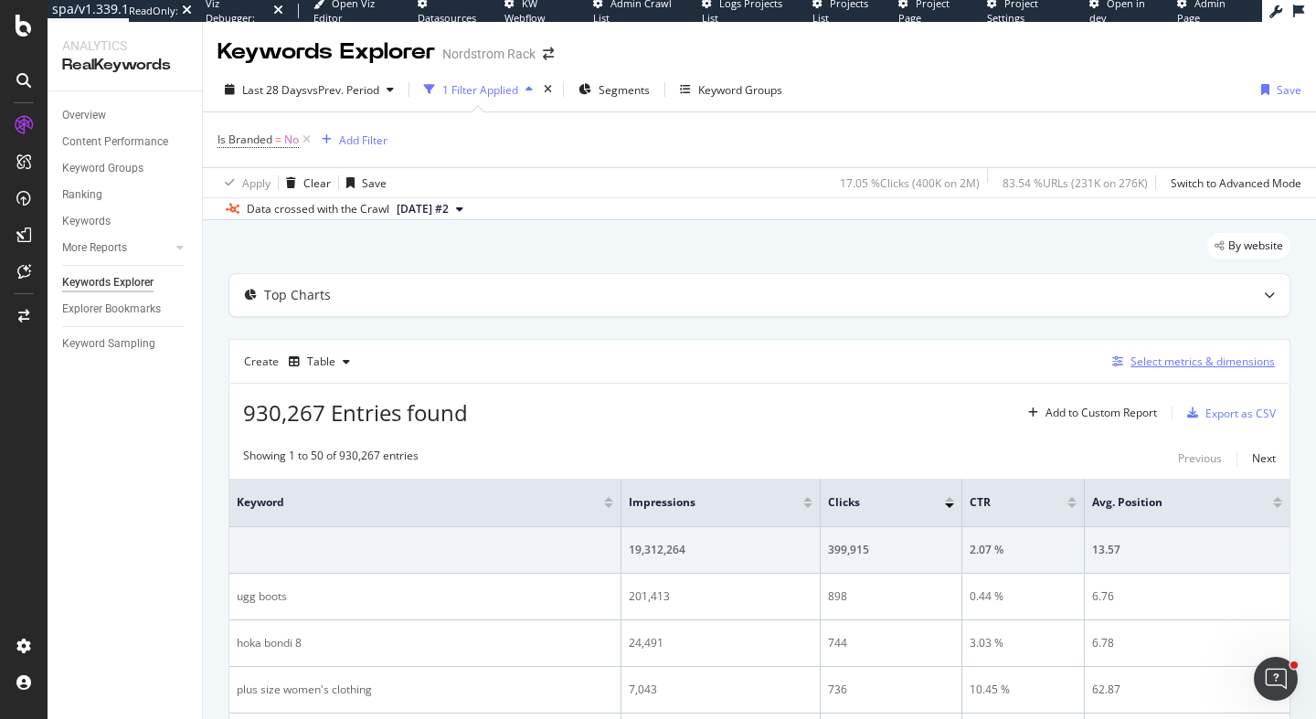
click at [1154, 361] on div "Select metrics & dimensions" at bounding box center [1202, 362] width 144 height 16
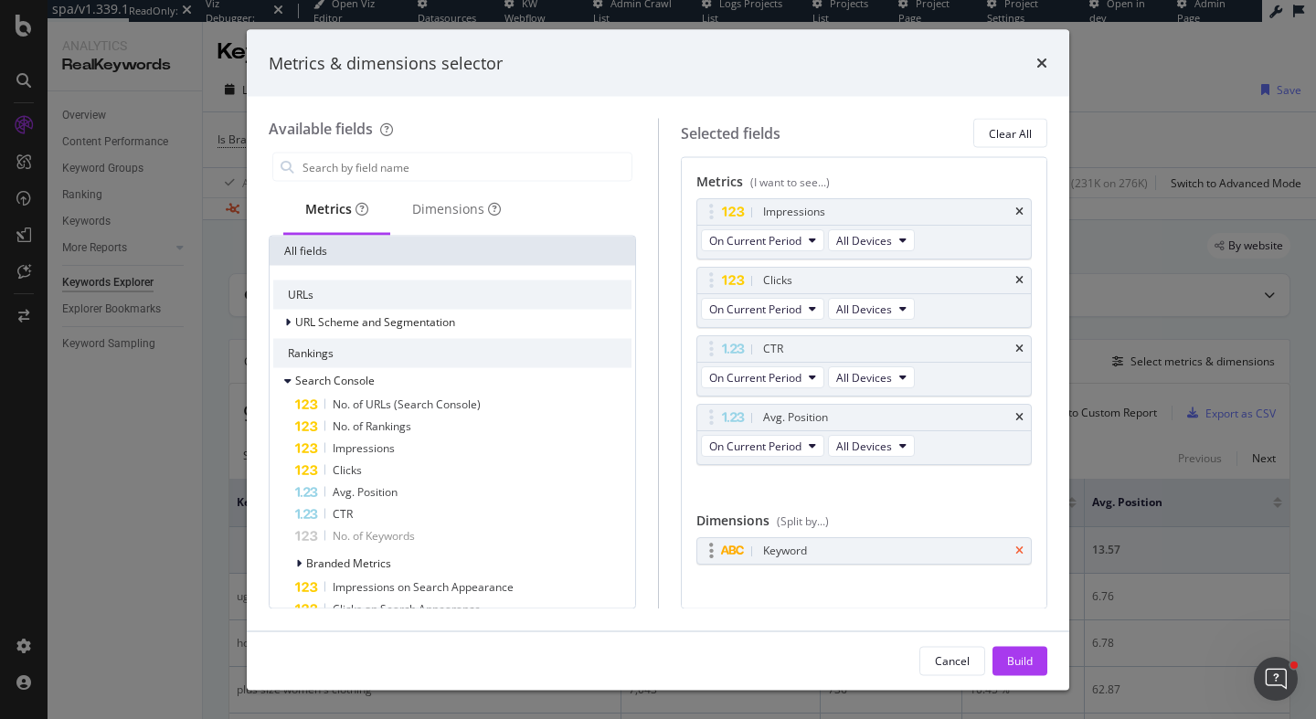
click at [1016, 546] on icon "times" at bounding box center [1019, 551] width 8 height 11
click at [451, 161] on input "modal" at bounding box center [466, 167] width 331 height 27
click at [458, 207] on div "Dimensions" at bounding box center [456, 209] width 89 height 18
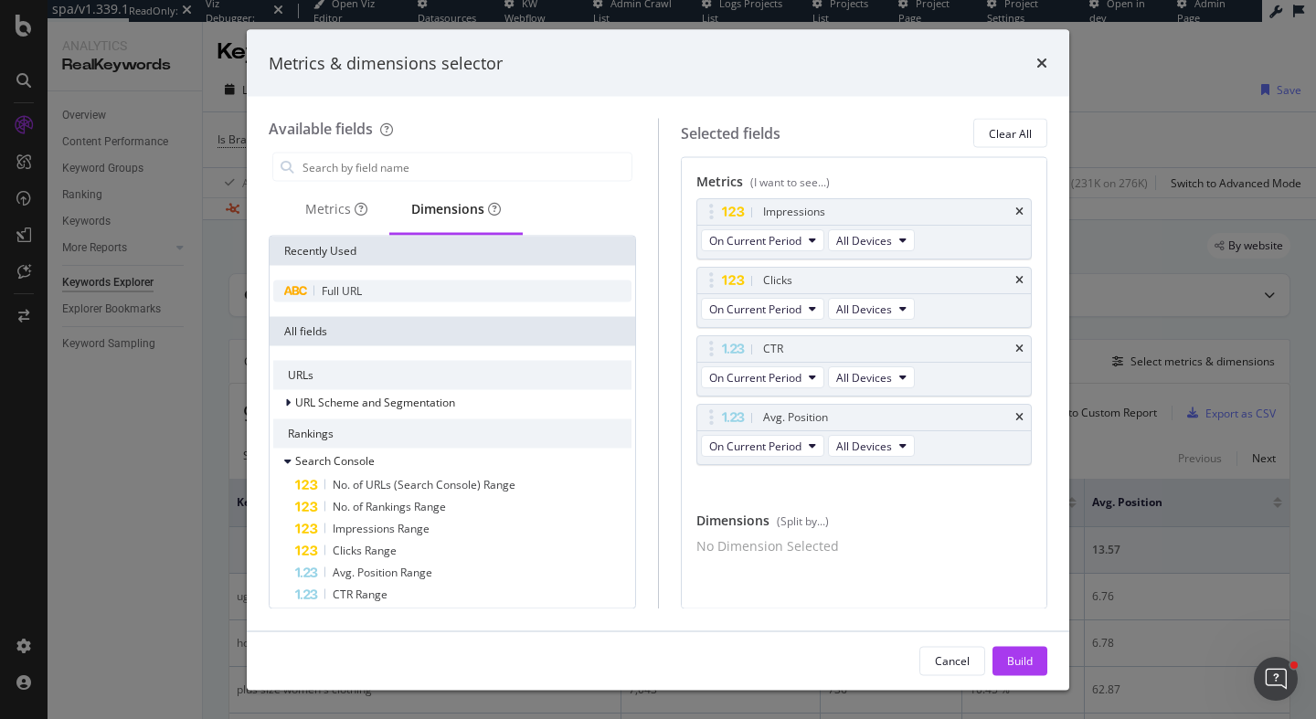
click at [394, 298] on div "Full URL" at bounding box center [452, 292] width 358 height 22
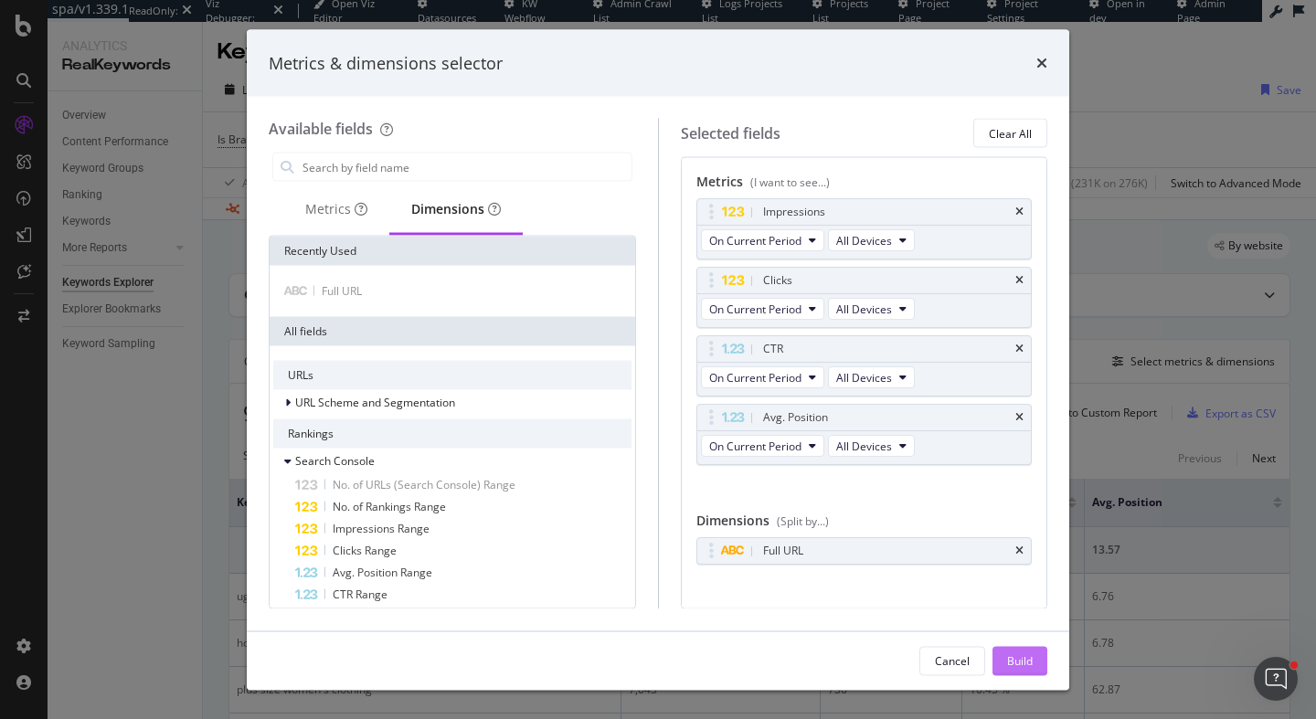
click at [1032, 665] on div "Build" at bounding box center [1020, 660] width 26 height 16
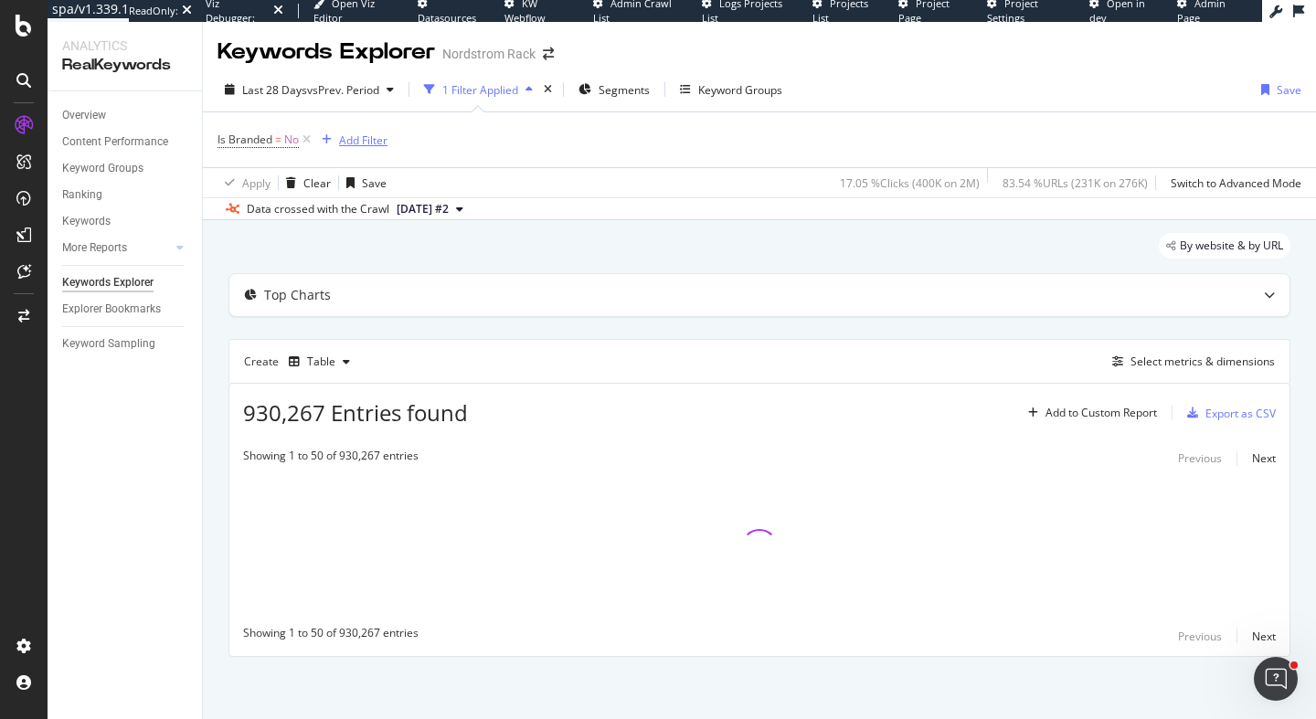
click at [360, 143] on div "Add Filter" at bounding box center [363, 140] width 48 height 16
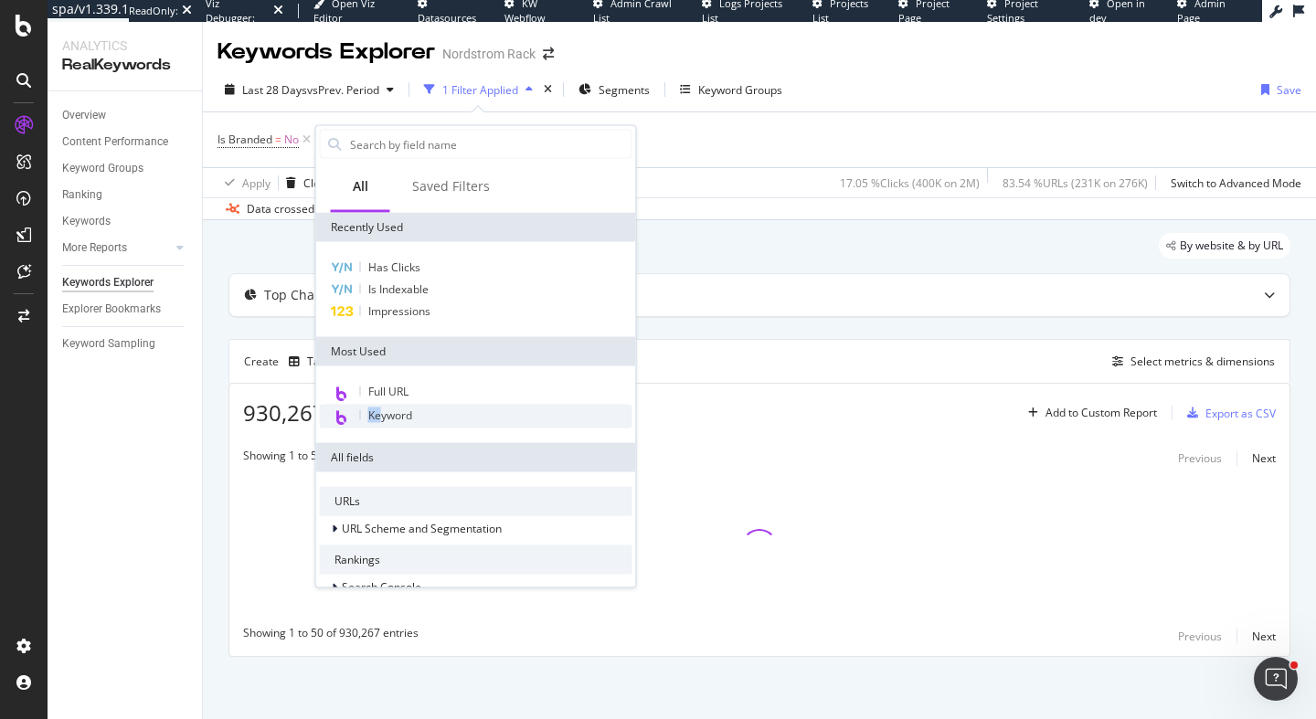
click at [383, 408] on span "Keyword" at bounding box center [390, 416] width 44 height 16
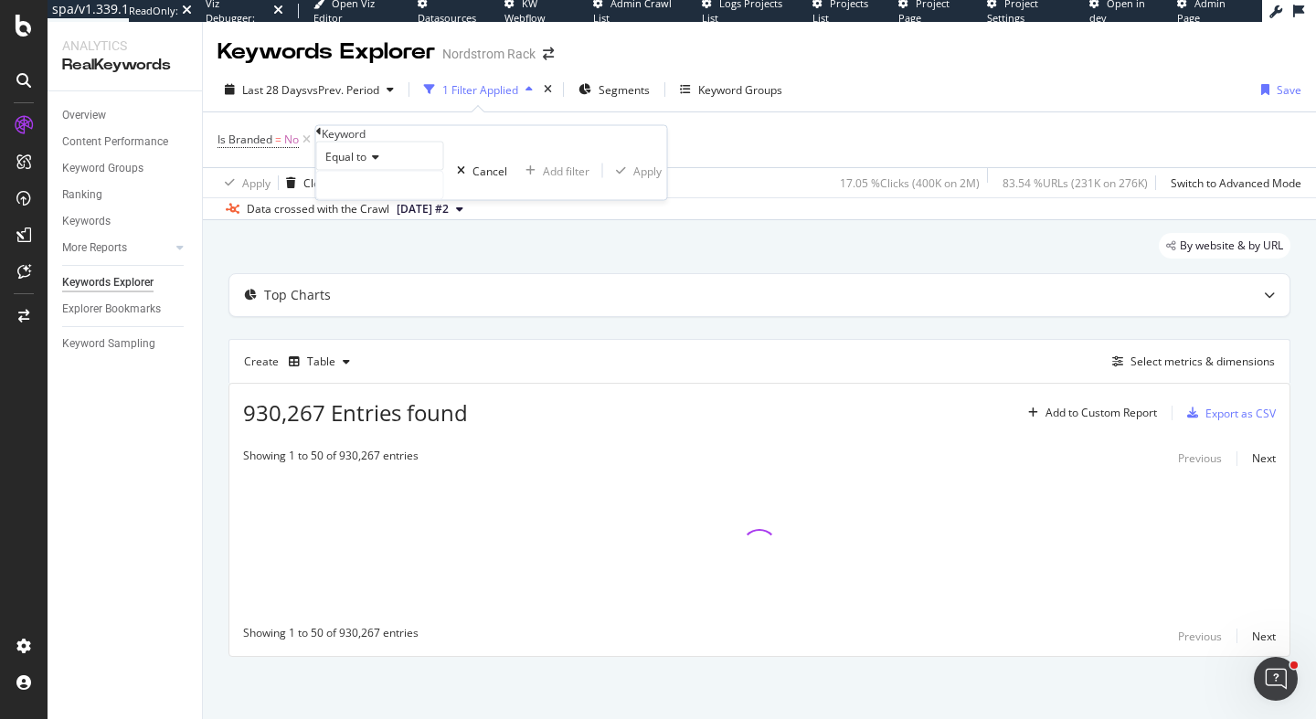
click at [322, 137] on icon at bounding box center [318, 131] width 5 height 11
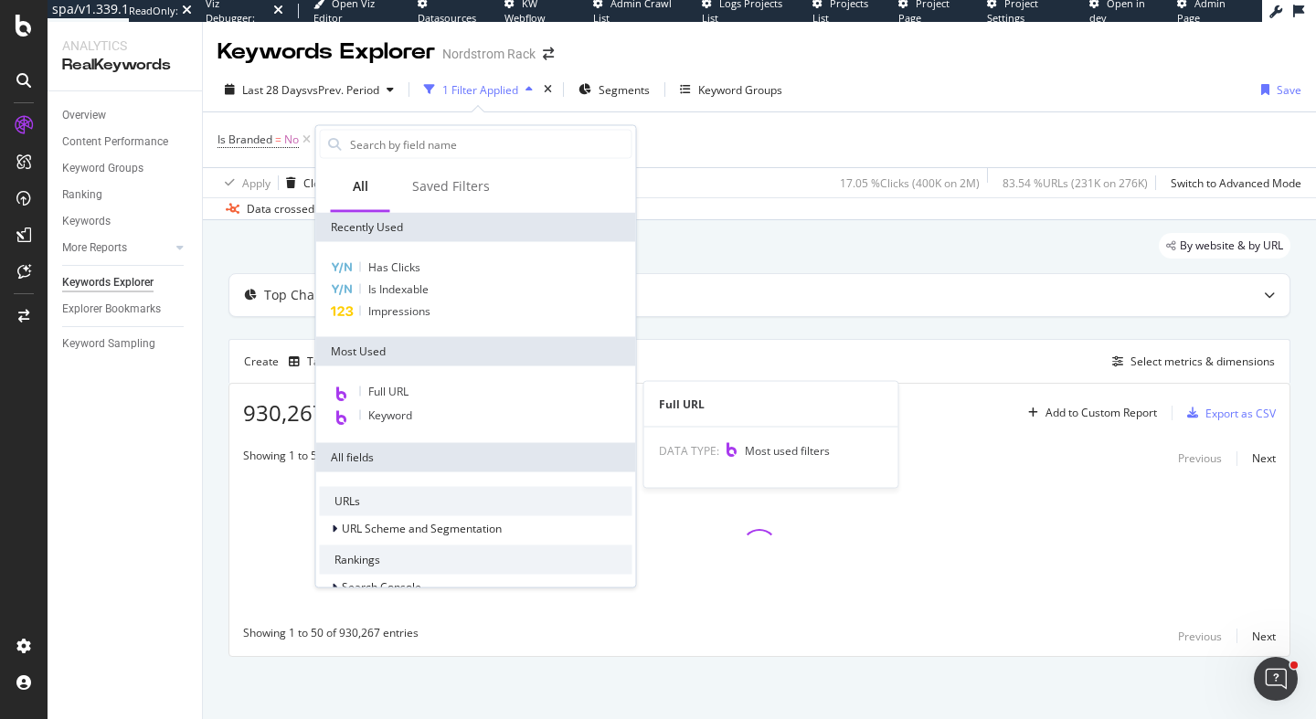
click at [397, 392] on span "Full URL" at bounding box center [388, 392] width 40 height 16
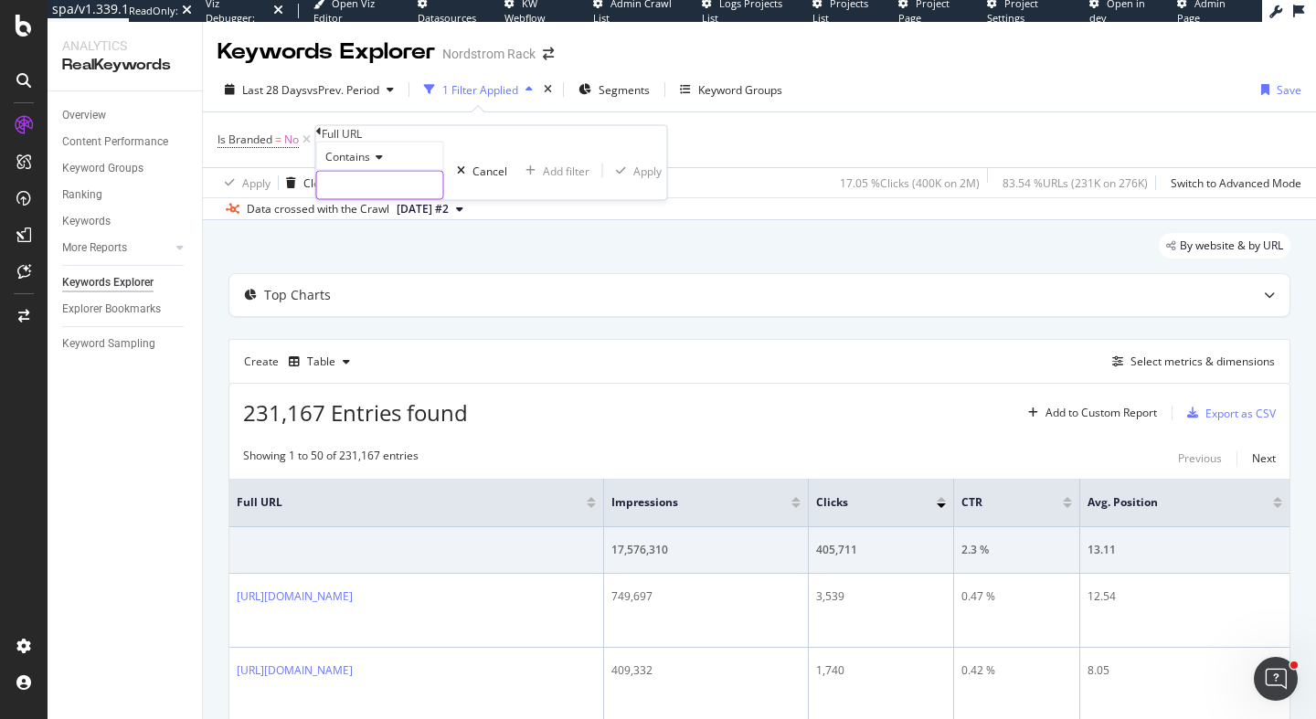
click at [401, 199] on input "text" at bounding box center [380, 185] width 126 height 27
type input "/s/"
click at [660, 178] on div "Apply" at bounding box center [674, 171] width 28 height 16
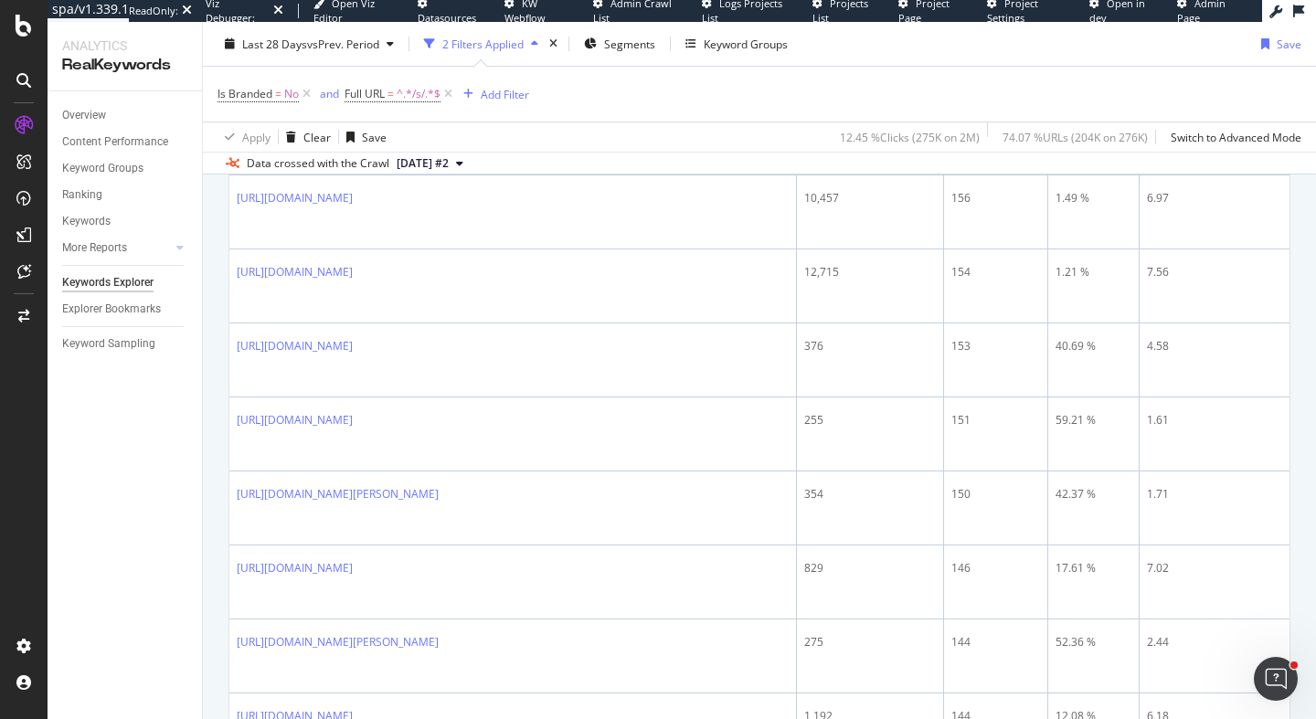
scroll to position [4103, 0]
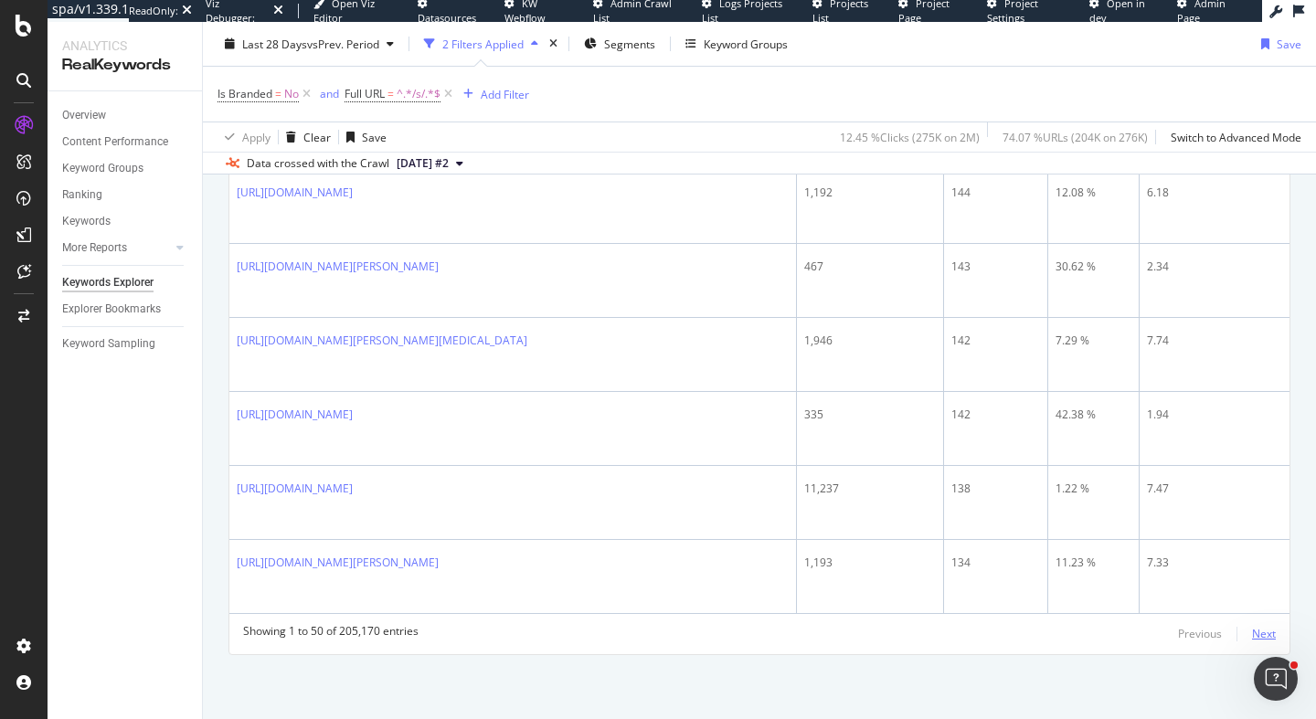
click at [1264, 633] on div "Next" at bounding box center [1264, 634] width 24 height 16
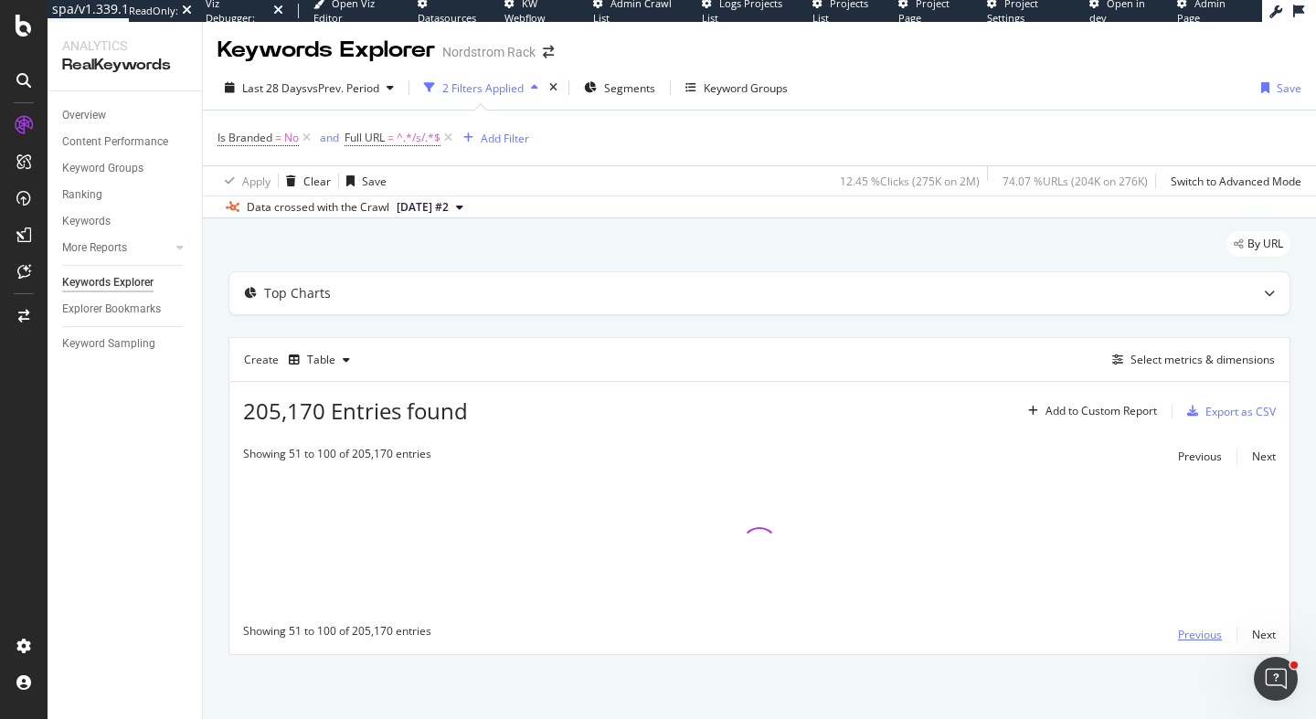
click at [1210, 640] on div "Previous" at bounding box center [1200, 635] width 44 height 16
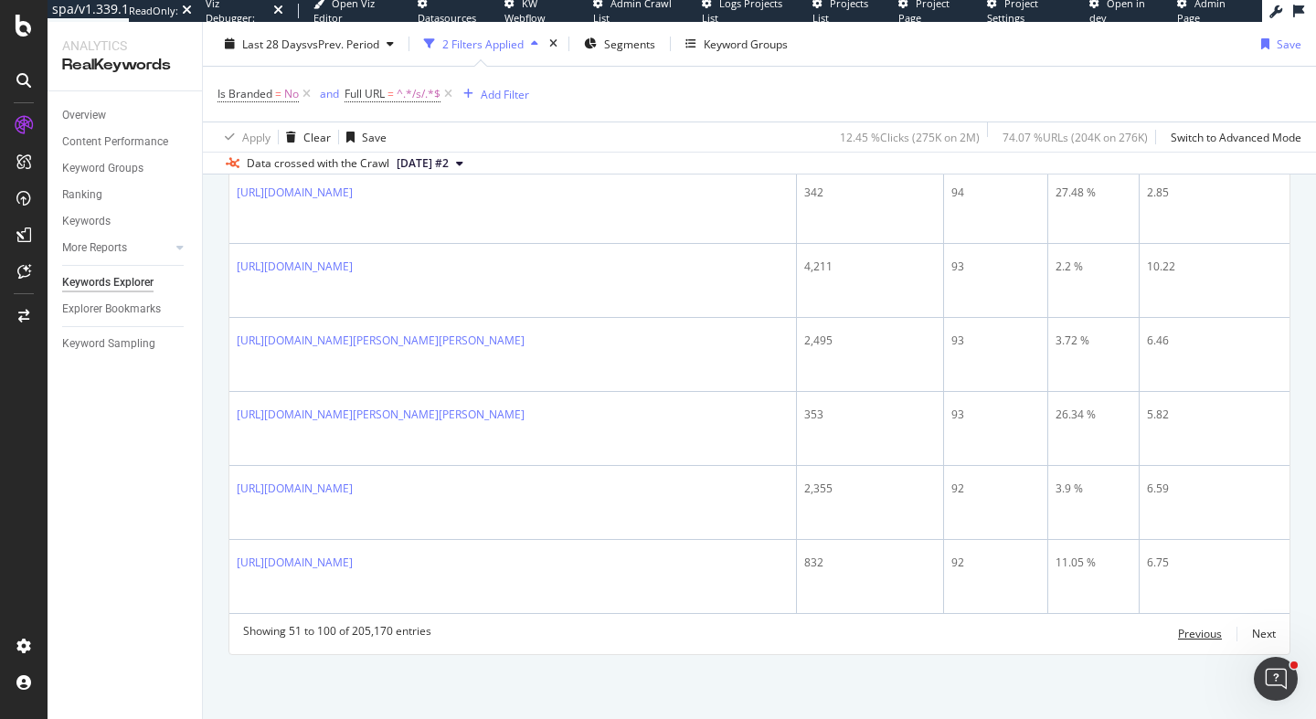
scroll to position [4173, 0]
click at [1260, 636] on div "Next" at bounding box center [1264, 634] width 24 height 16
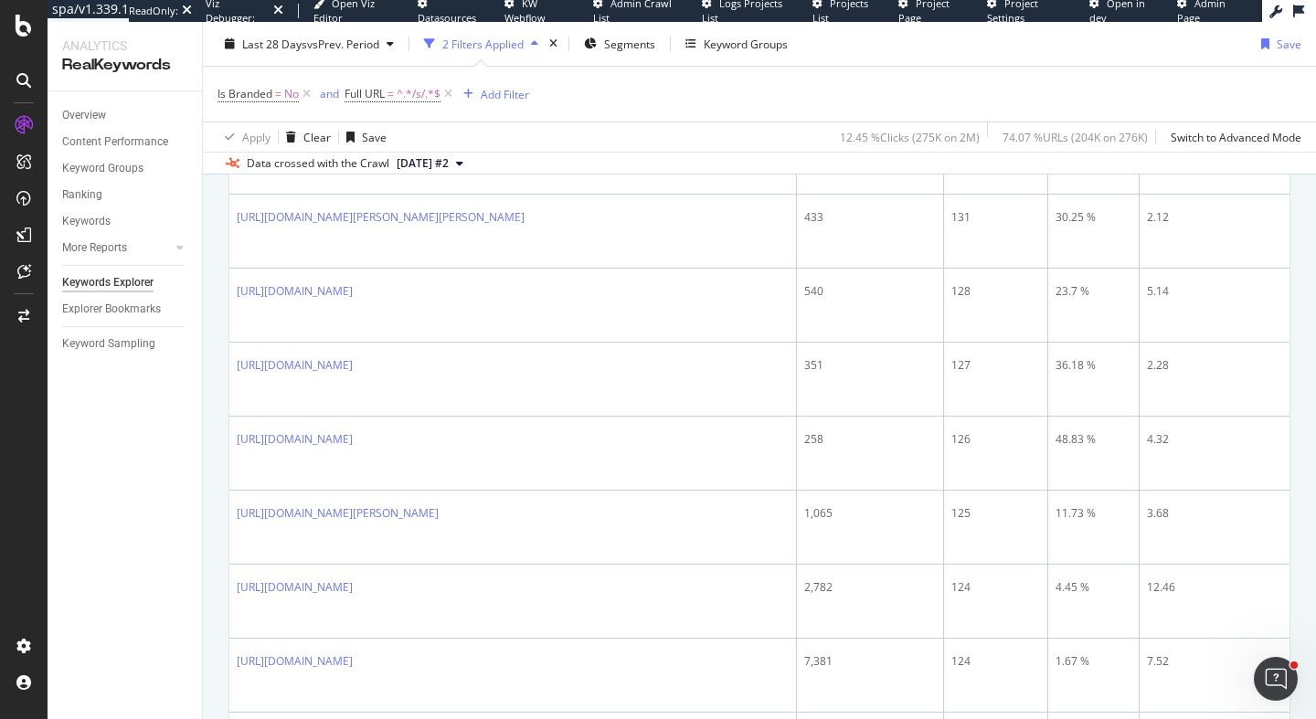
scroll to position [0, 0]
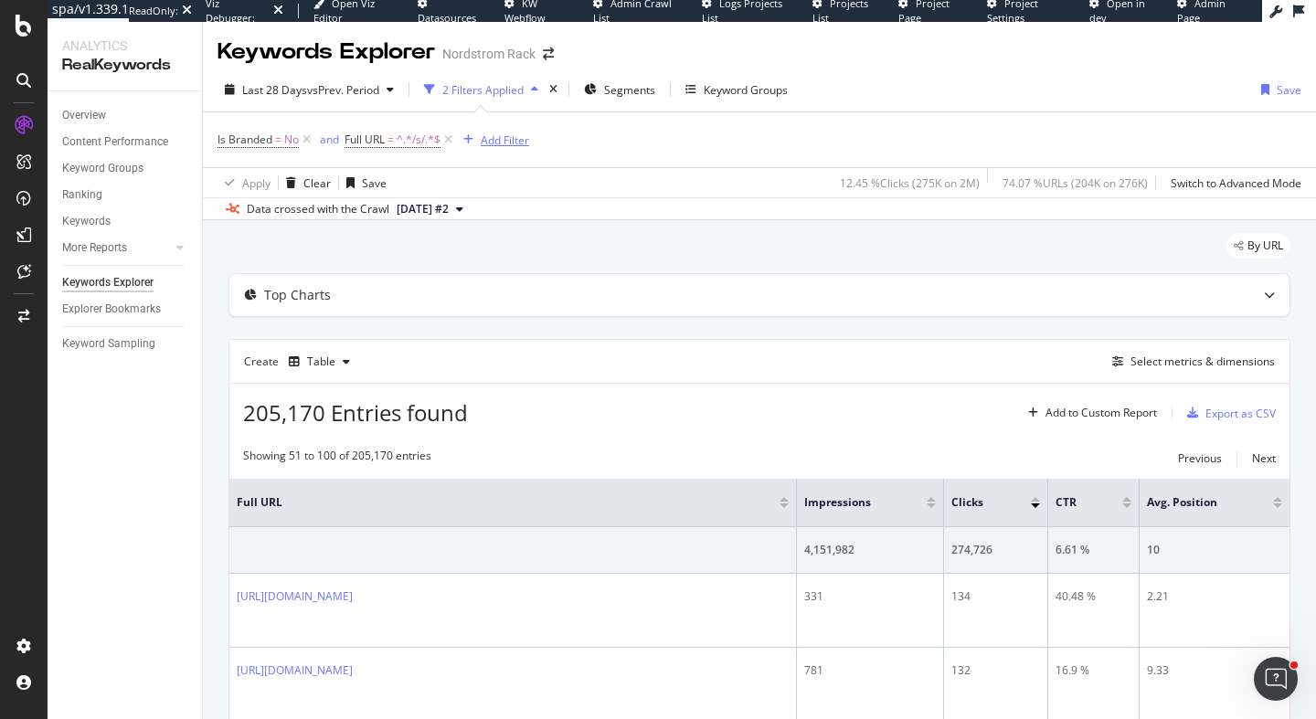
click at [495, 140] on div "Add Filter" at bounding box center [505, 140] width 48 height 16
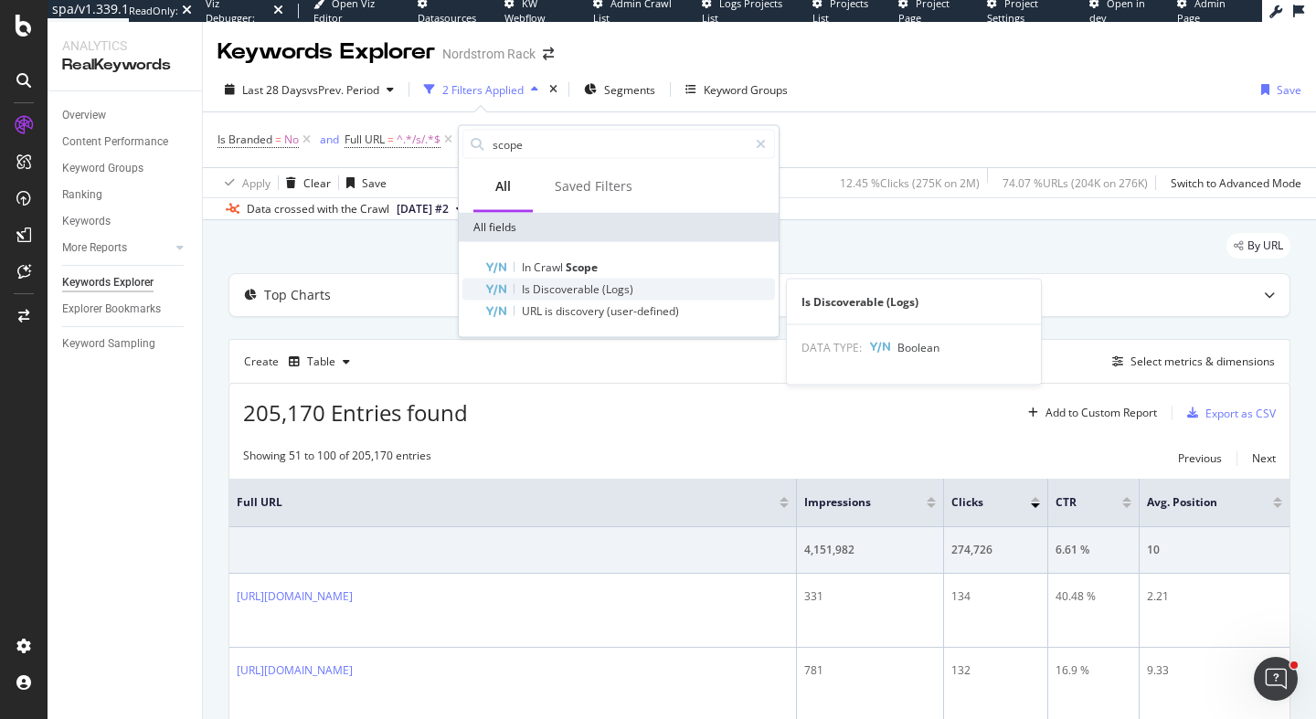
type input "scope"
click at [637, 291] on div "Is Discoverable (Logs)" at bounding box center [629, 290] width 291 height 22
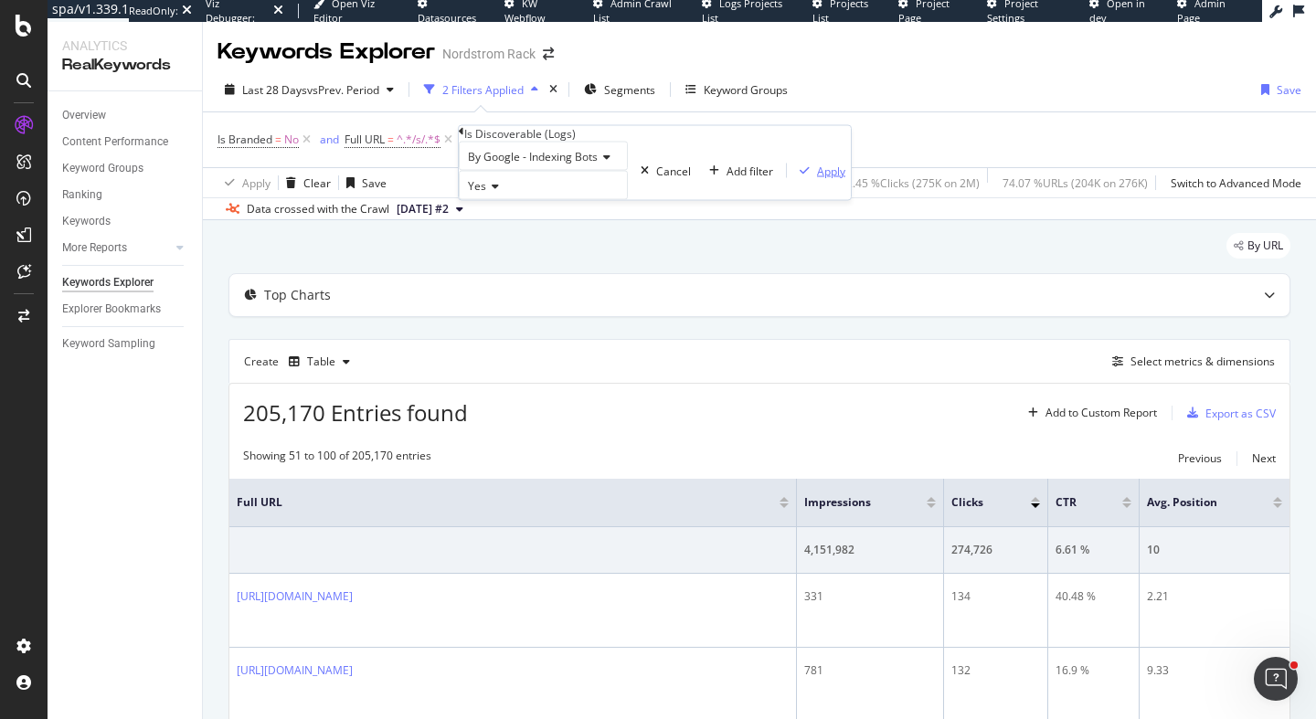
click at [817, 178] on div "Apply" at bounding box center [831, 171] width 28 height 16
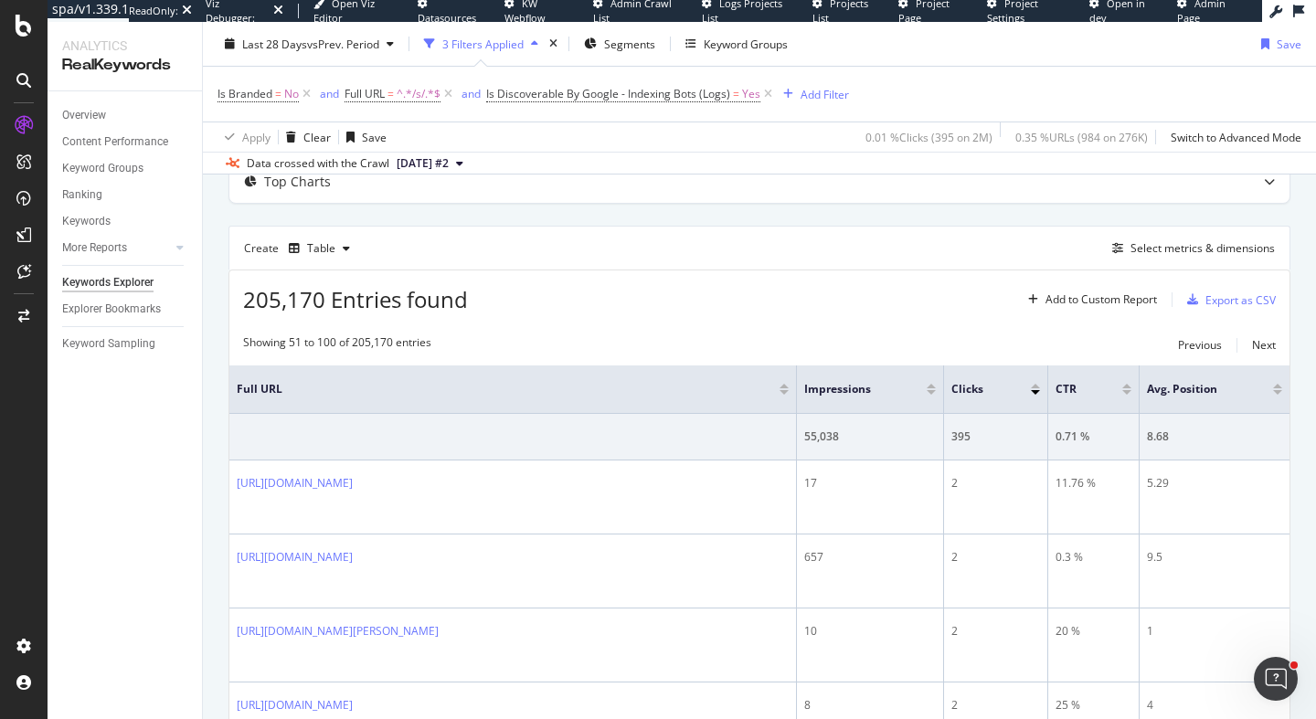
scroll to position [111, 0]
click at [1149, 260] on div "Select metrics & dimensions" at bounding box center [1190, 250] width 170 height 20
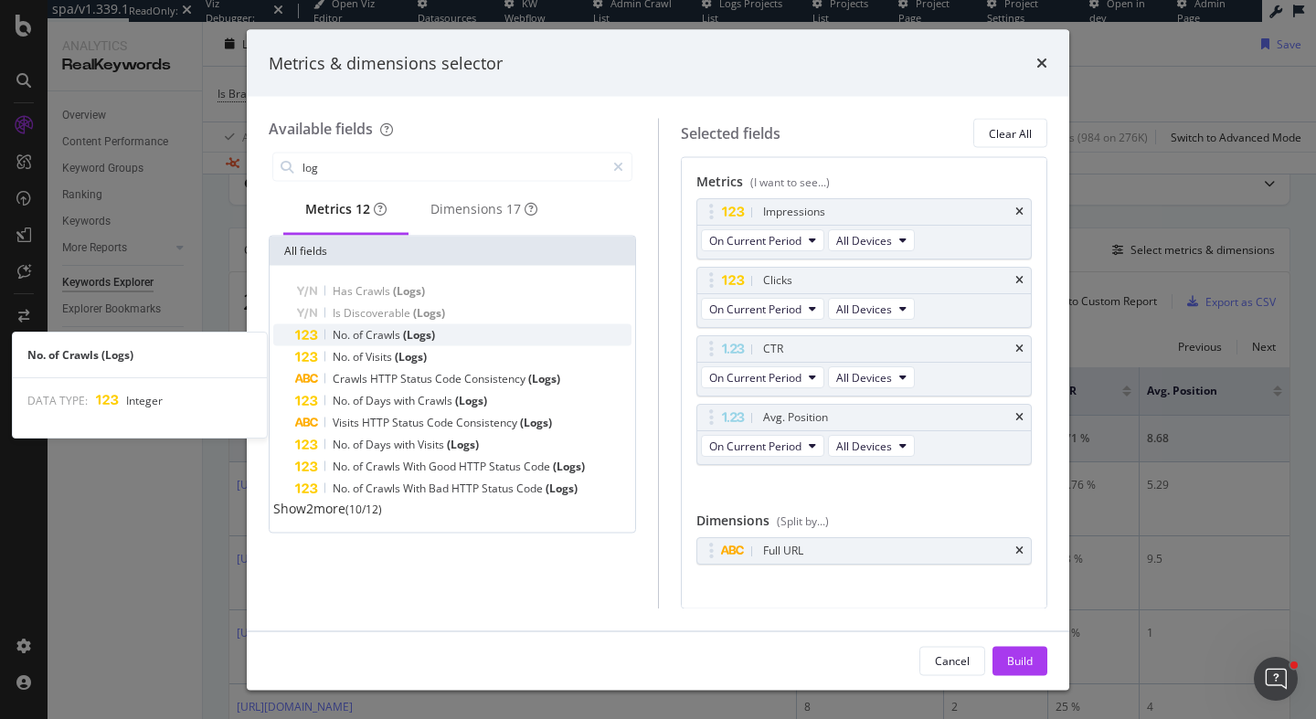
type input "log"
click at [502, 346] on div "No. of Crawls (Logs)" at bounding box center [463, 335] width 336 height 22
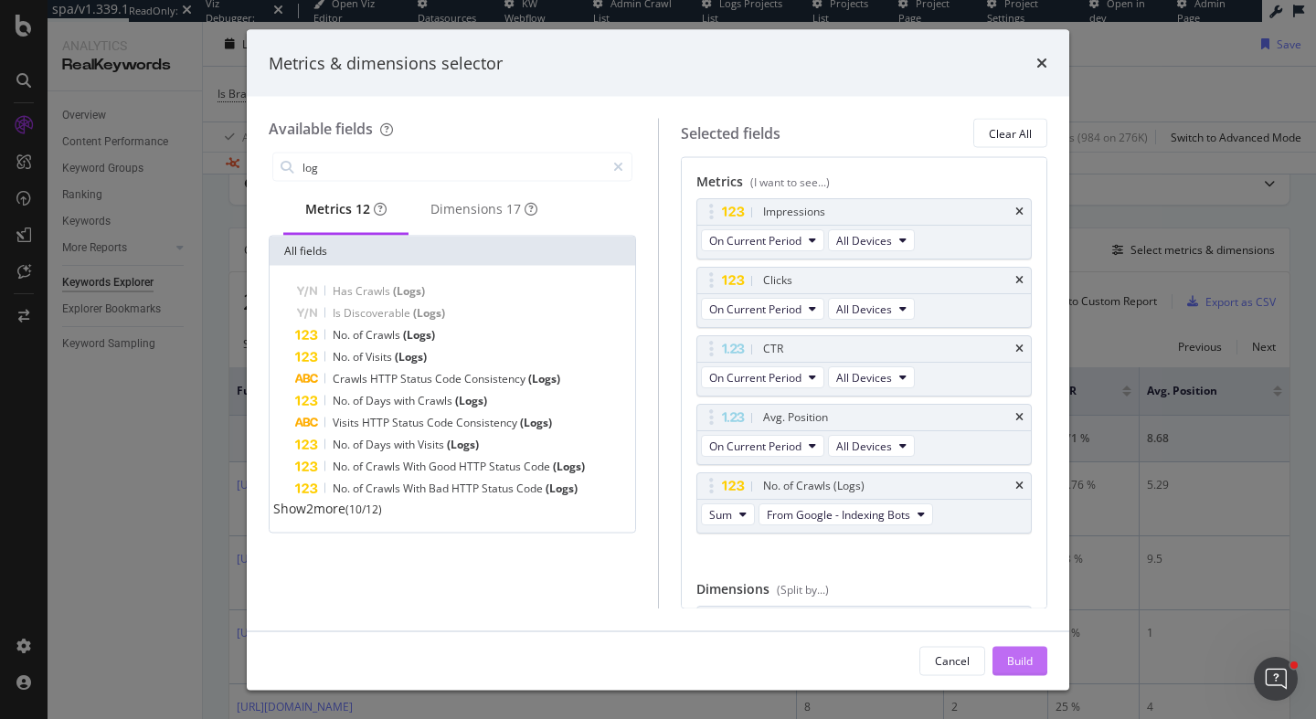
click at [1020, 655] on div "Build" at bounding box center [1020, 660] width 26 height 16
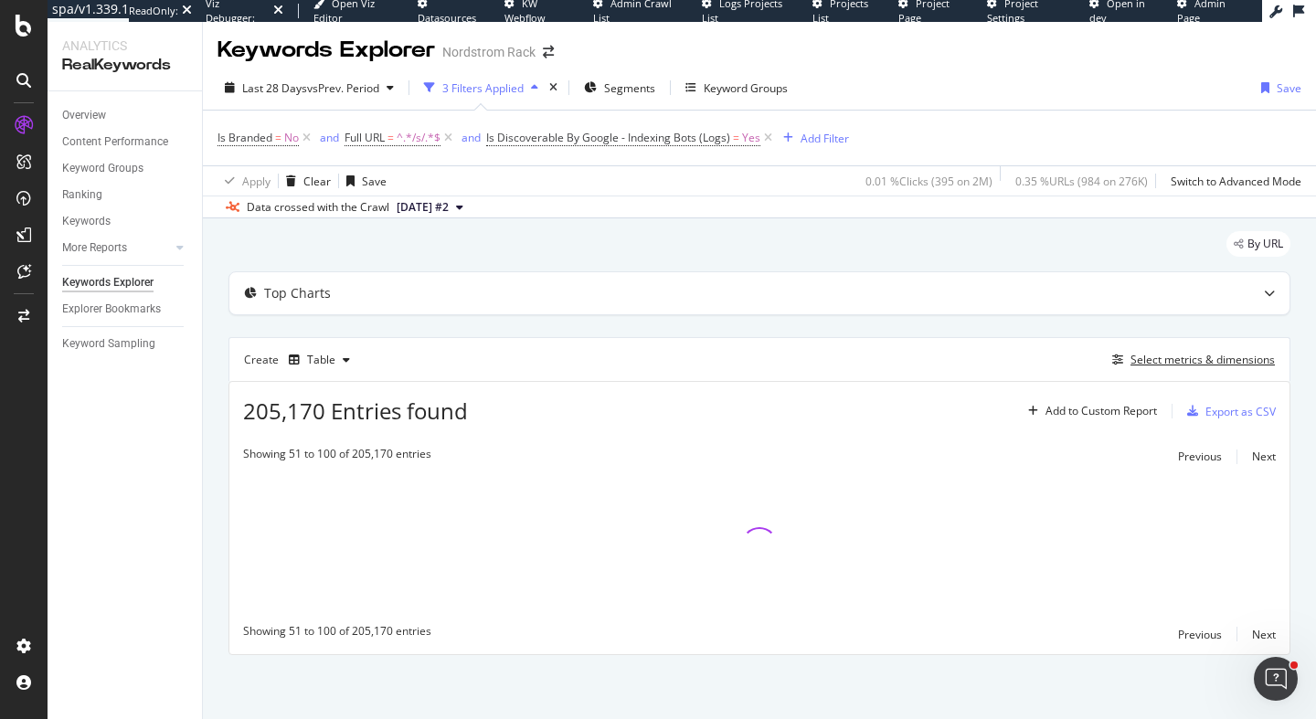
scroll to position [3, 0]
